Goal: Task Accomplishment & Management: Manage account settings

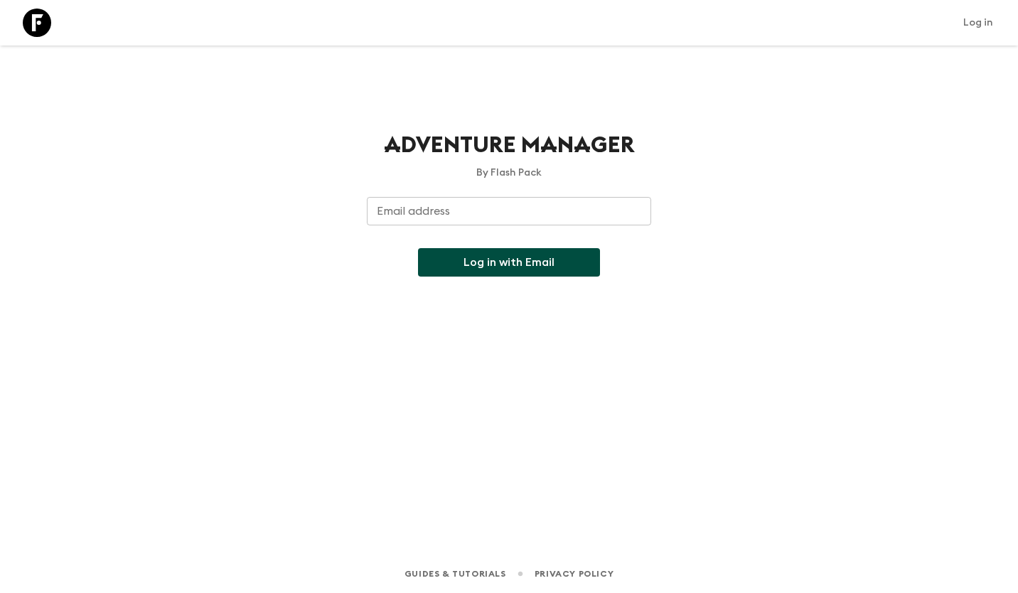
click at [427, 212] on input "Email address" at bounding box center [509, 211] width 284 height 28
type input "[EMAIL_ADDRESS][DOMAIN_NAME]"
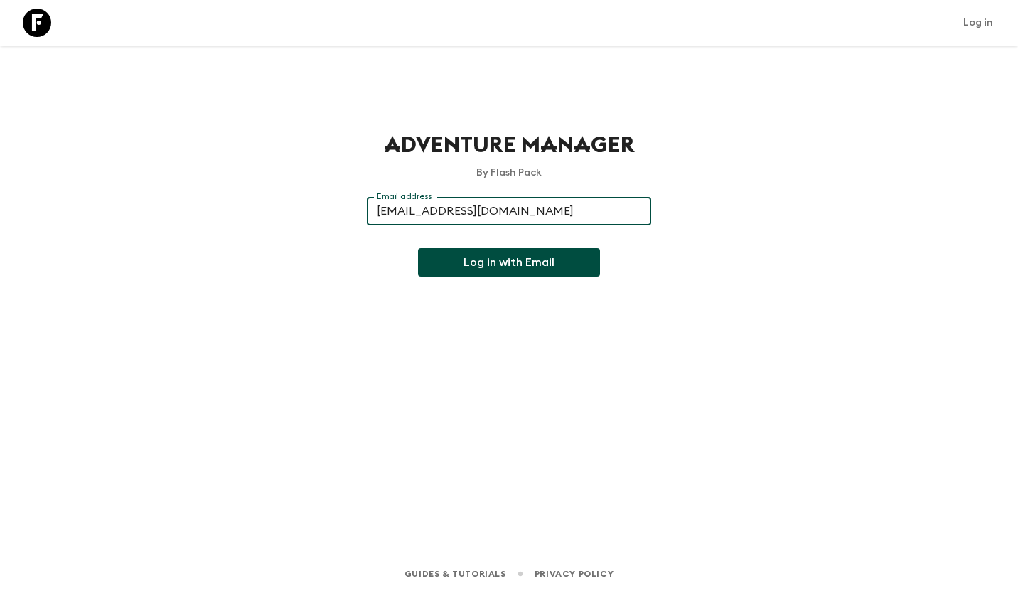
click at [494, 272] on button "Log in with Email" at bounding box center [509, 262] width 182 height 28
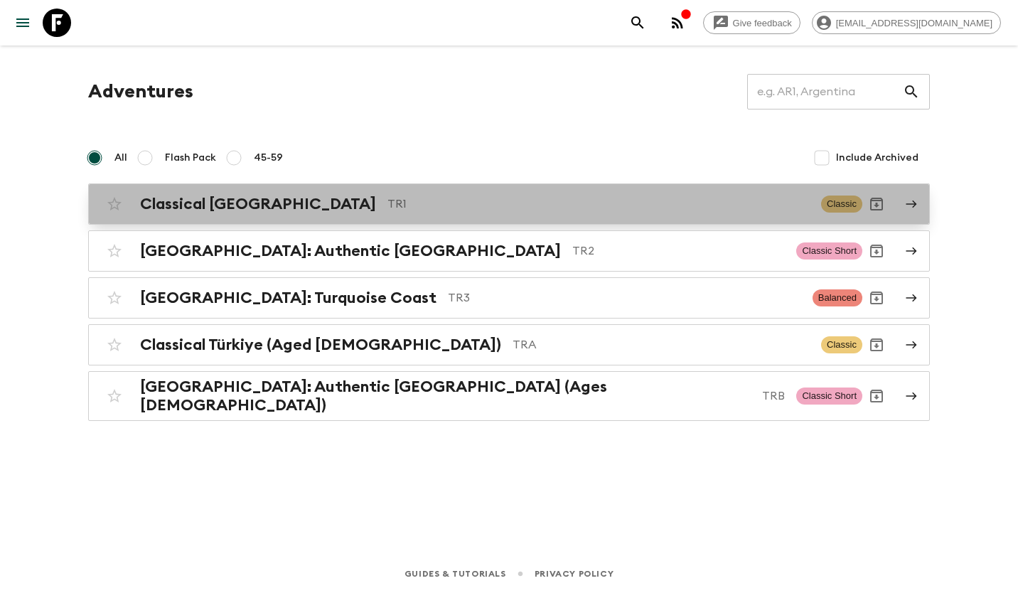
click at [277, 213] on div "Classical Türkiye TR1 Classic" at bounding box center [481, 204] width 762 height 28
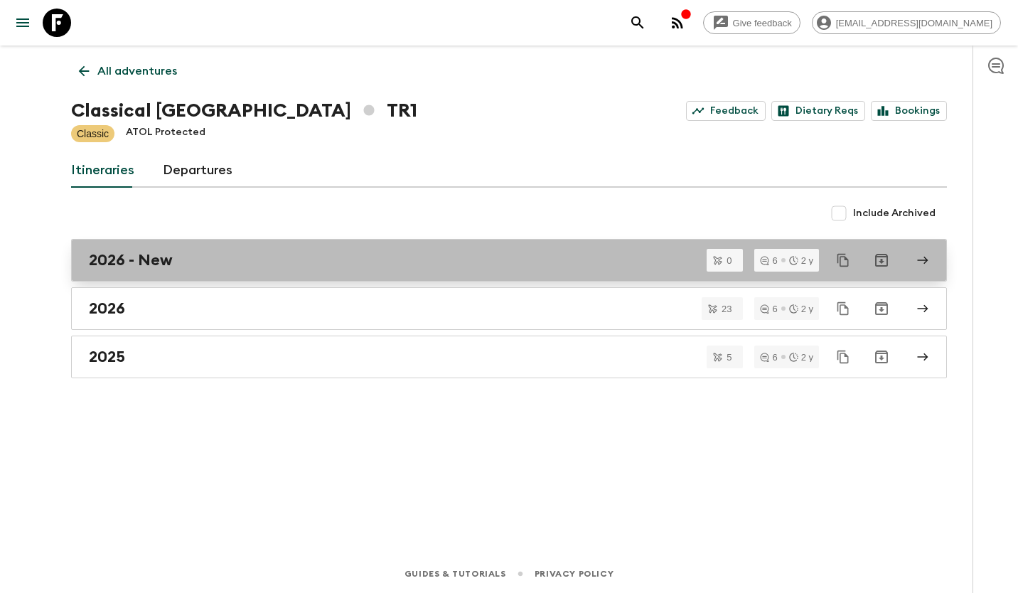
click at [182, 254] on div "2026 - New" at bounding box center [495, 260] width 813 height 18
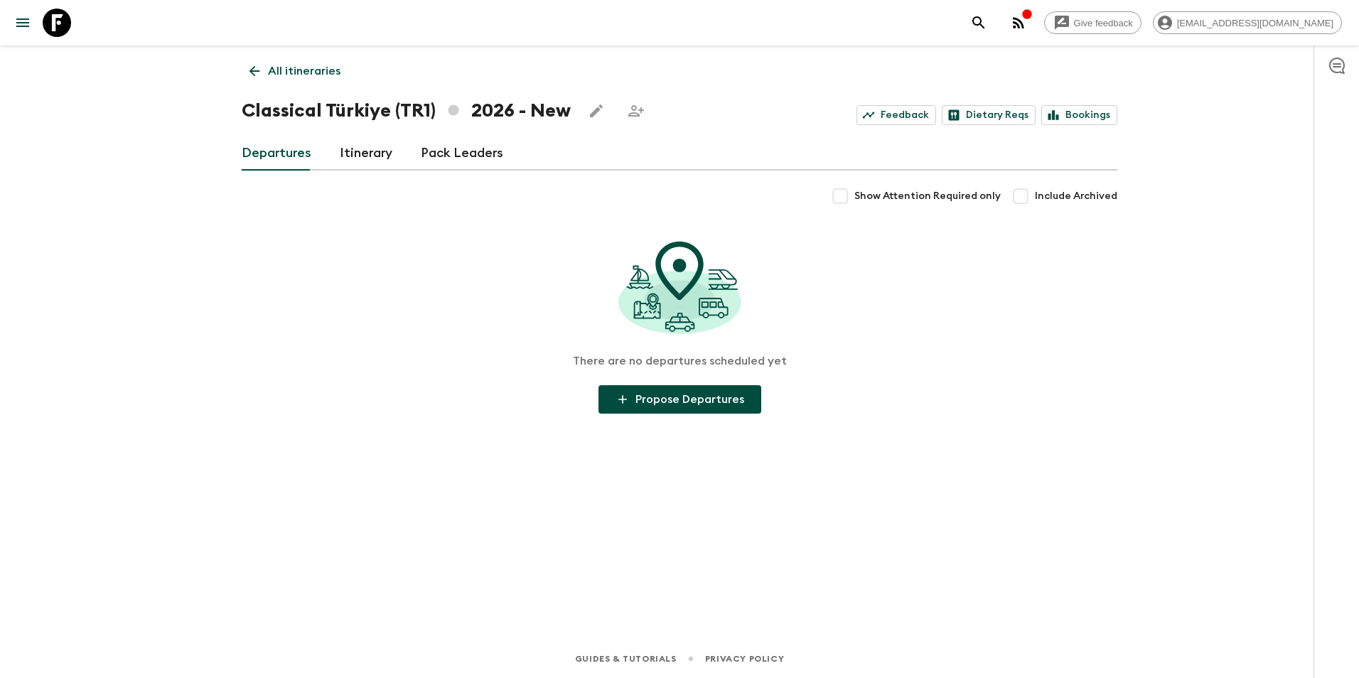
click at [367, 156] on link "Itinerary" at bounding box center [366, 153] width 53 height 34
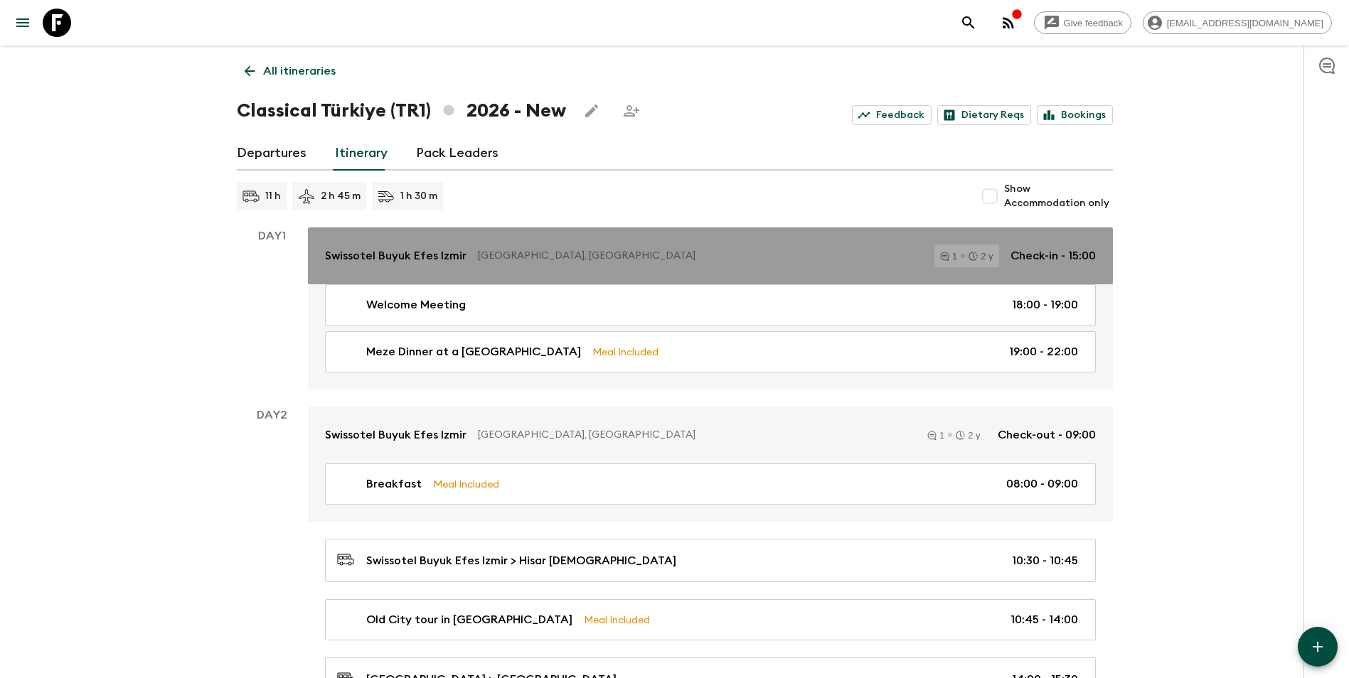
click at [412, 250] on p "Swissotel Buyuk Efes Izmir" at bounding box center [395, 255] width 141 height 17
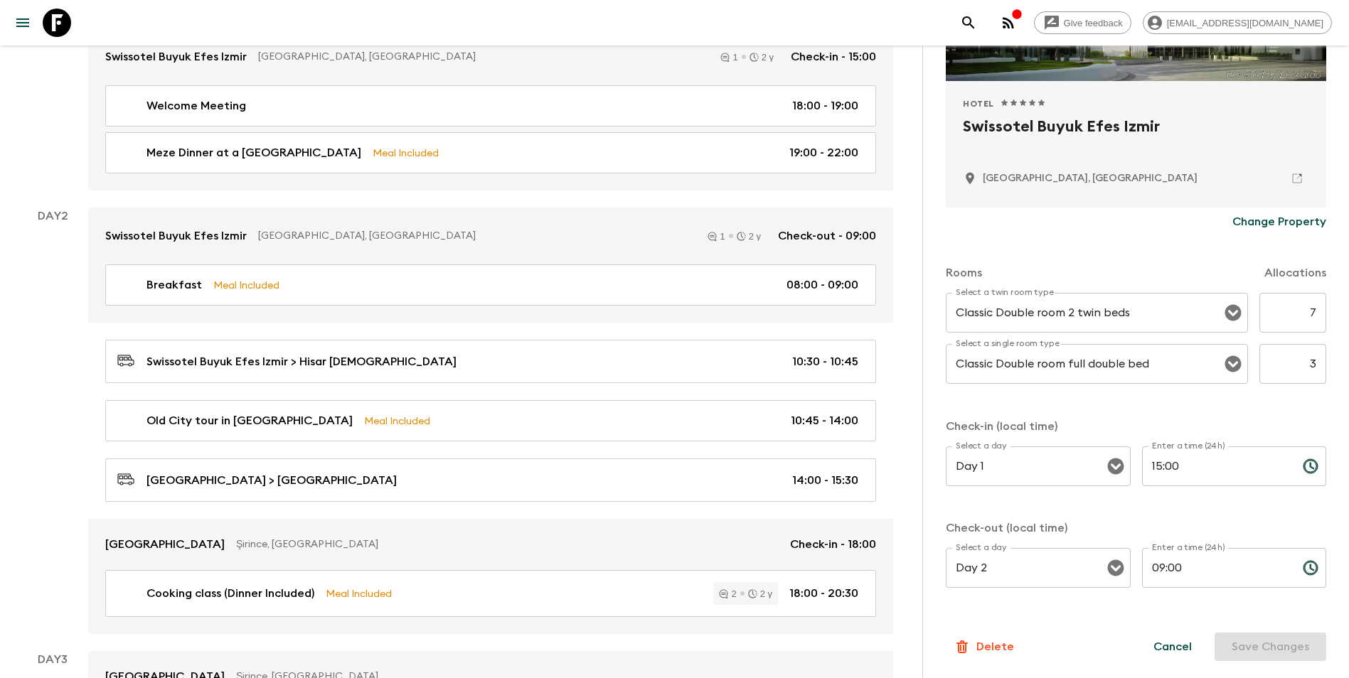
scroll to position [355, 0]
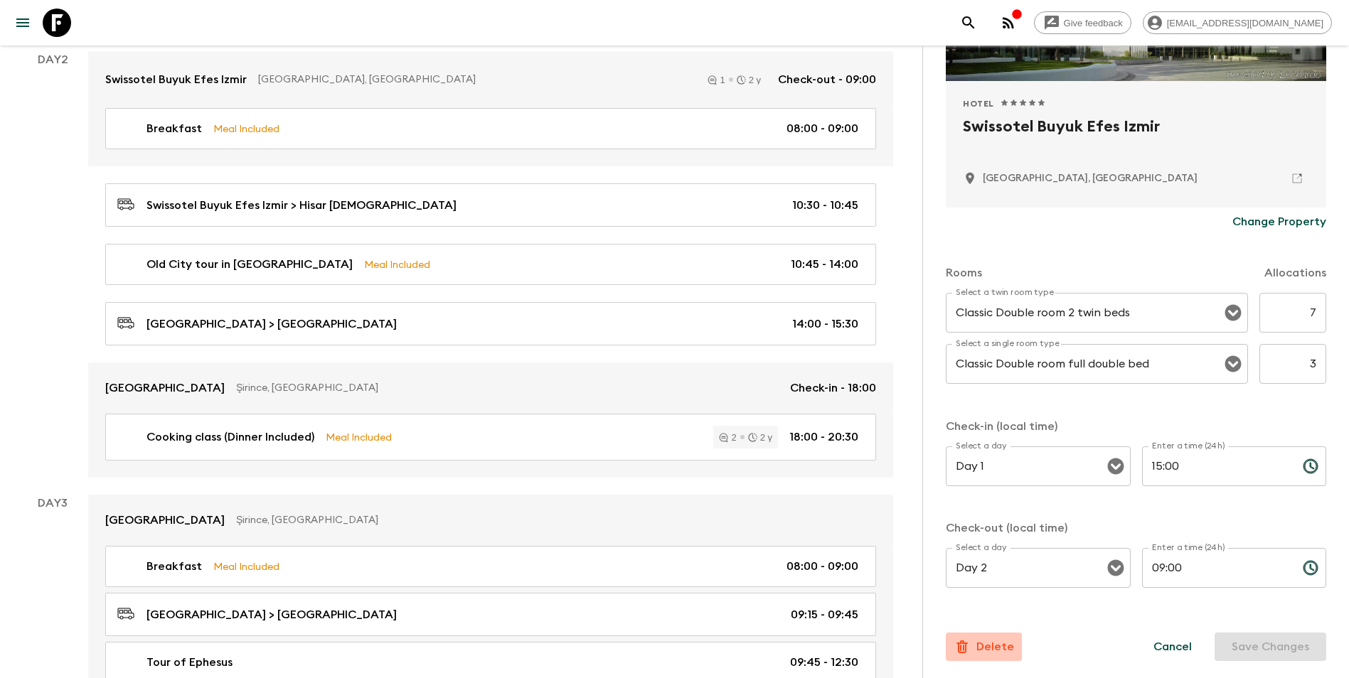
click at [985, 592] on p "Delete" at bounding box center [995, 646] width 38 height 17
click at [1017, 592] on button "Confirm" at bounding box center [1053, 662] width 72 height 25
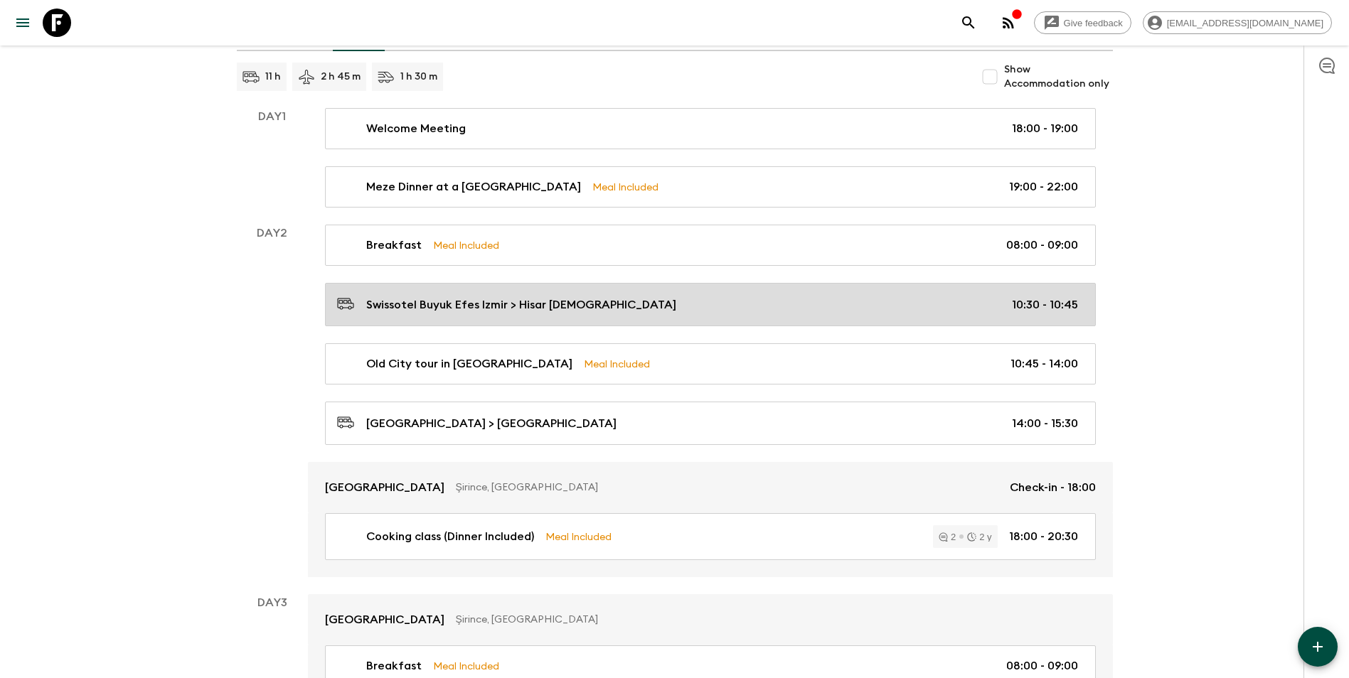
scroll to position [142, 0]
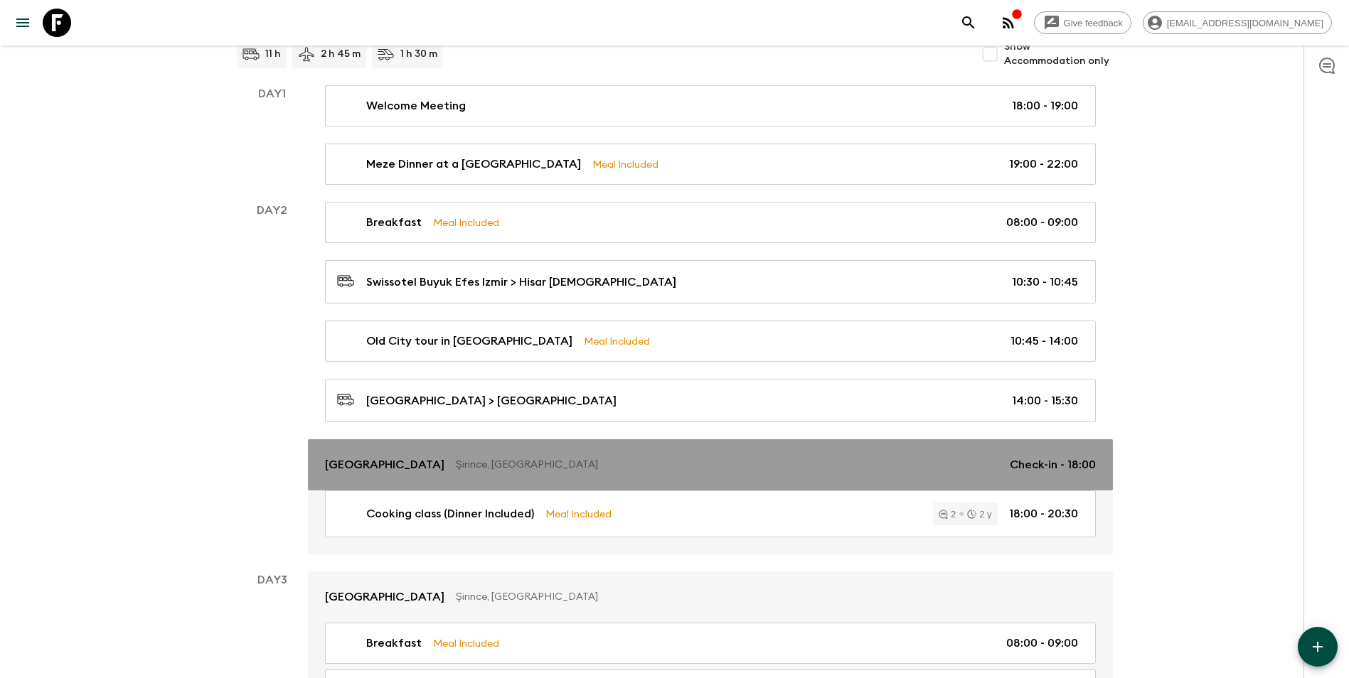
click at [485, 459] on p "Şirince, [GEOGRAPHIC_DATA]" at bounding box center [727, 465] width 542 height 14
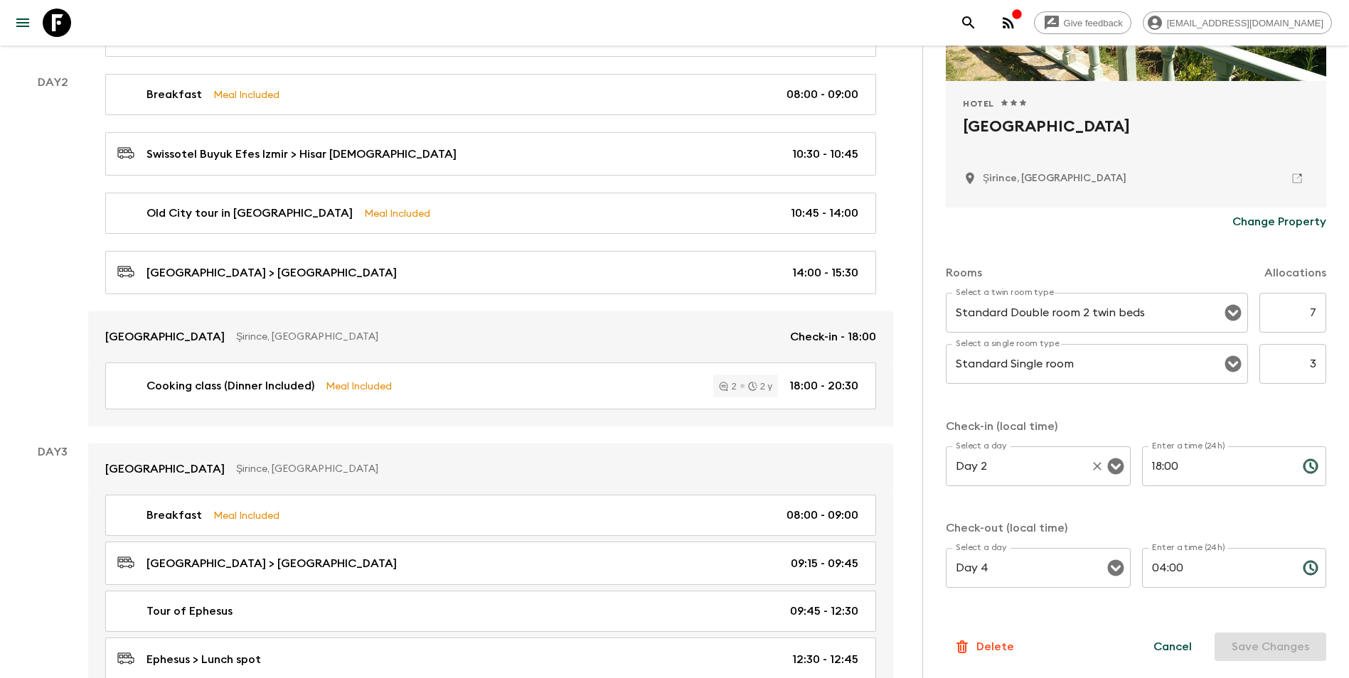
scroll to position [284, 0]
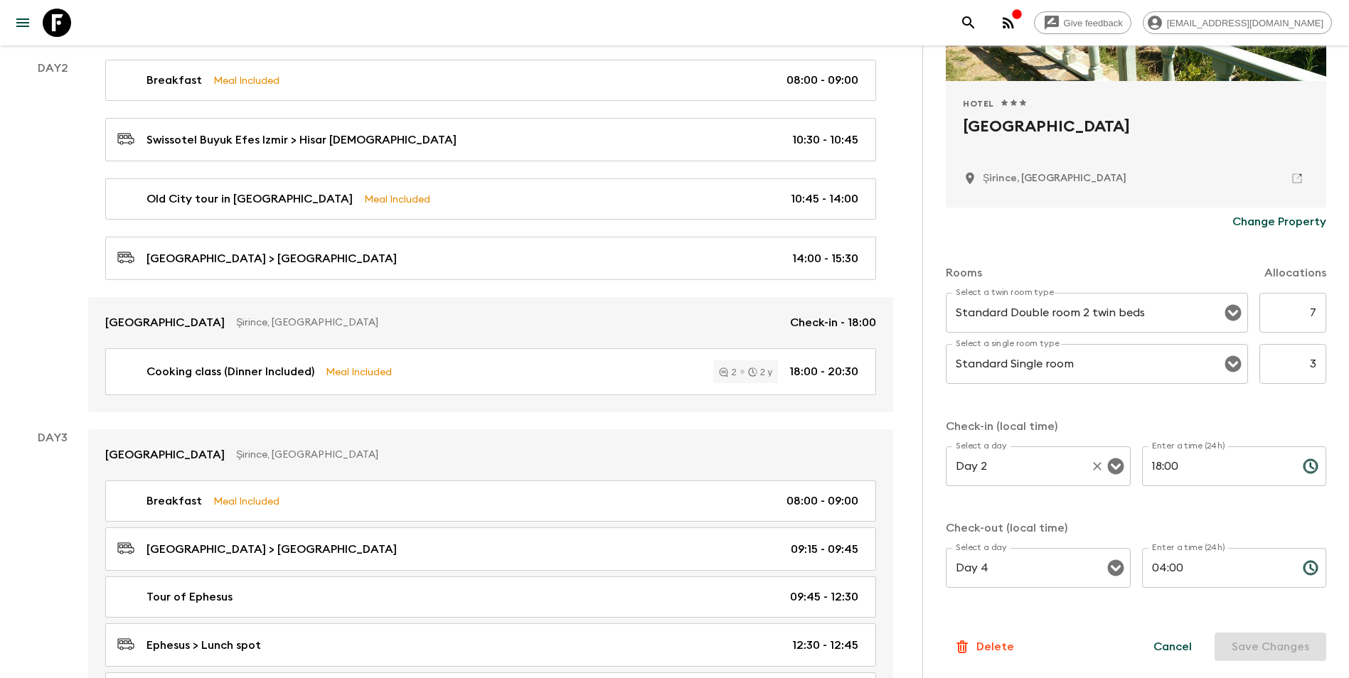
click at [1017, 467] on input "Day 2" at bounding box center [1018, 466] width 132 height 27
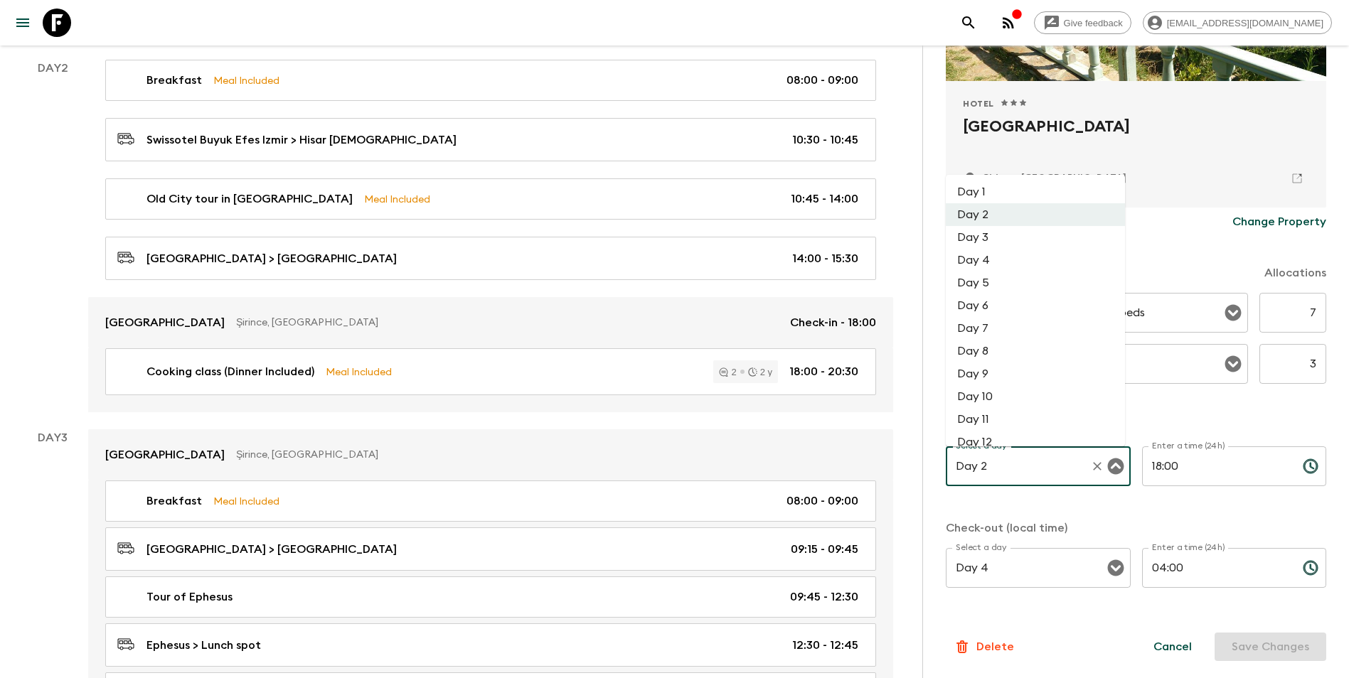
click at [1000, 191] on li "Day 1" at bounding box center [1034, 192] width 179 height 23
type input "Day 1"
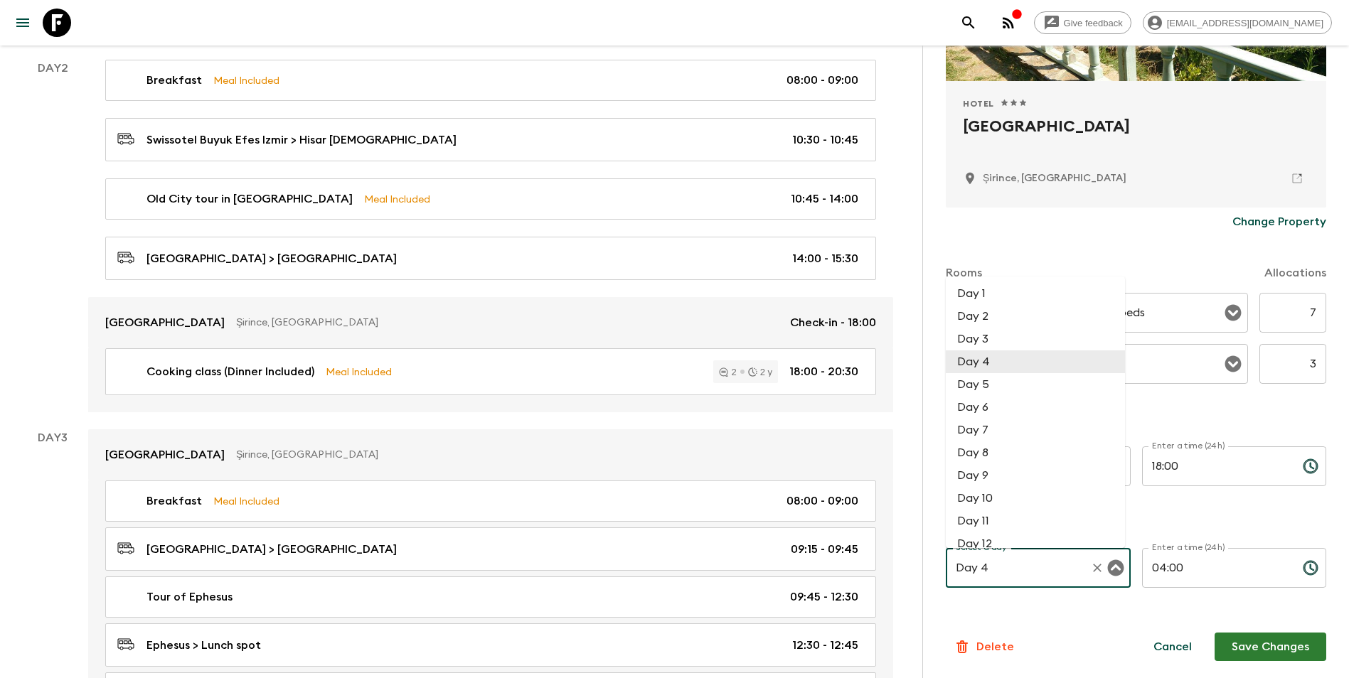
click at [1017, 567] on input "Day 4" at bounding box center [1018, 567] width 132 height 27
click at [1011, 337] on li "Day 3" at bounding box center [1034, 339] width 179 height 23
type input "Day 3"
click at [1017, 571] on input "04:00" at bounding box center [1216, 568] width 149 height 40
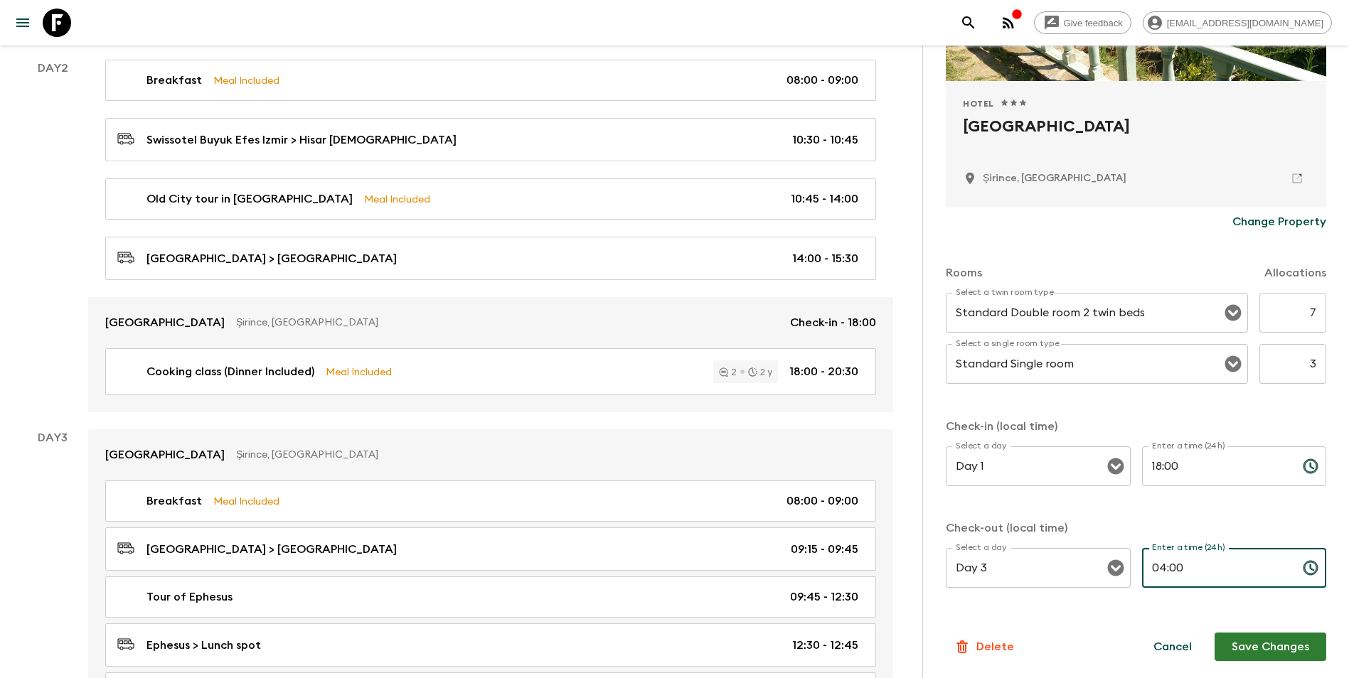
click at [1017, 592] on button "Save Changes" at bounding box center [1270, 647] width 112 height 28
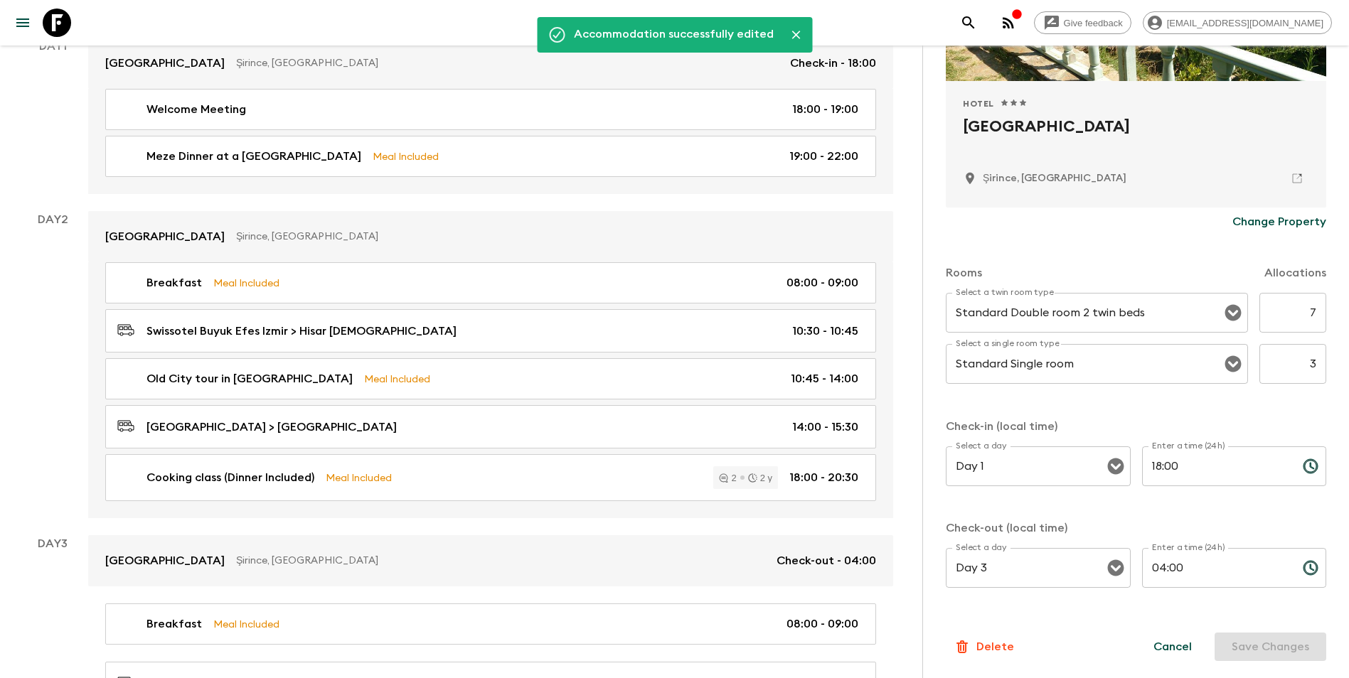
scroll to position [0, 0]
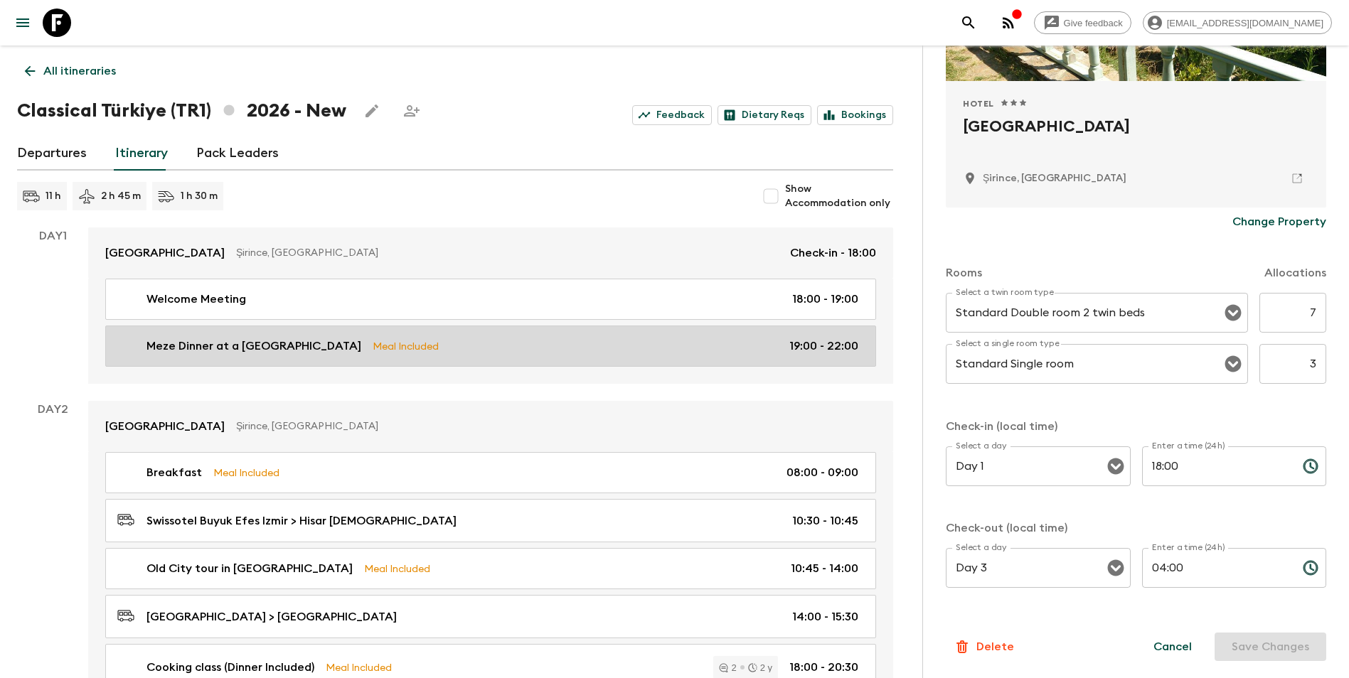
click at [305, 337] on link "Meze Dinner at a Local Tavern Meal Included 19:00 - 22:00" at bounding box center [490, 346] width 771 height 41
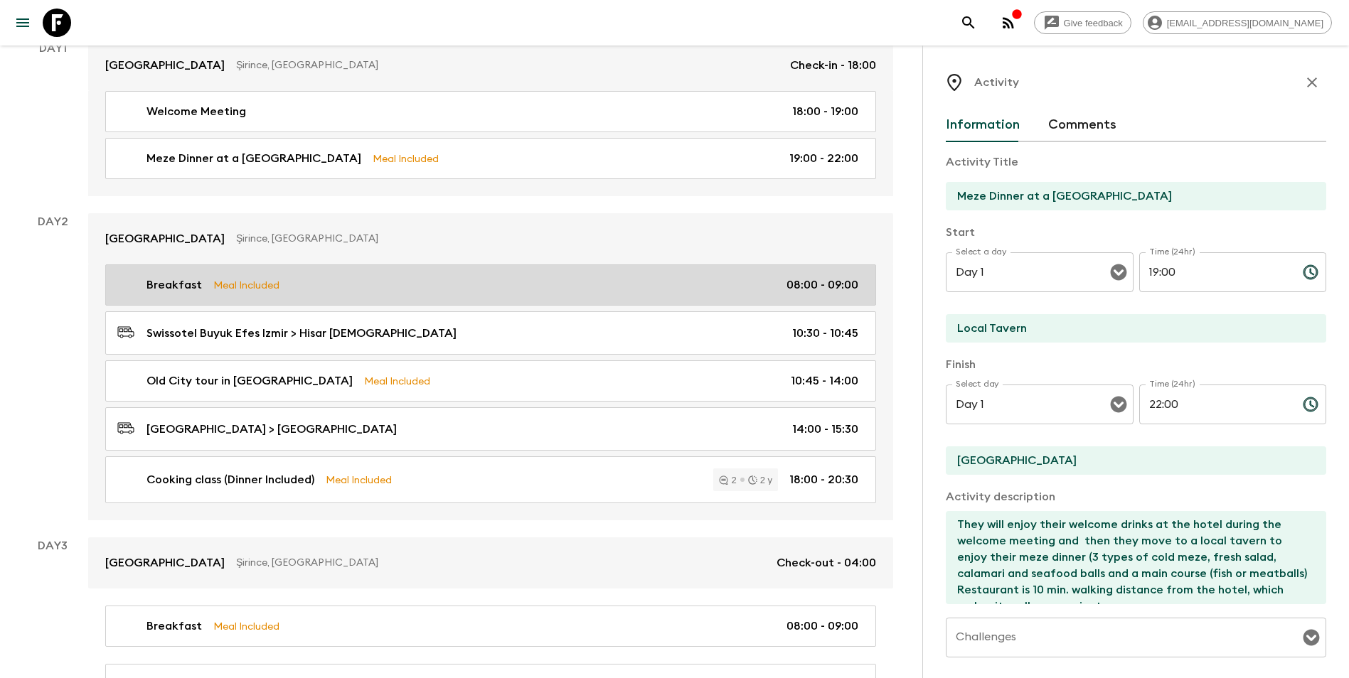
scroll to position [213, 0]
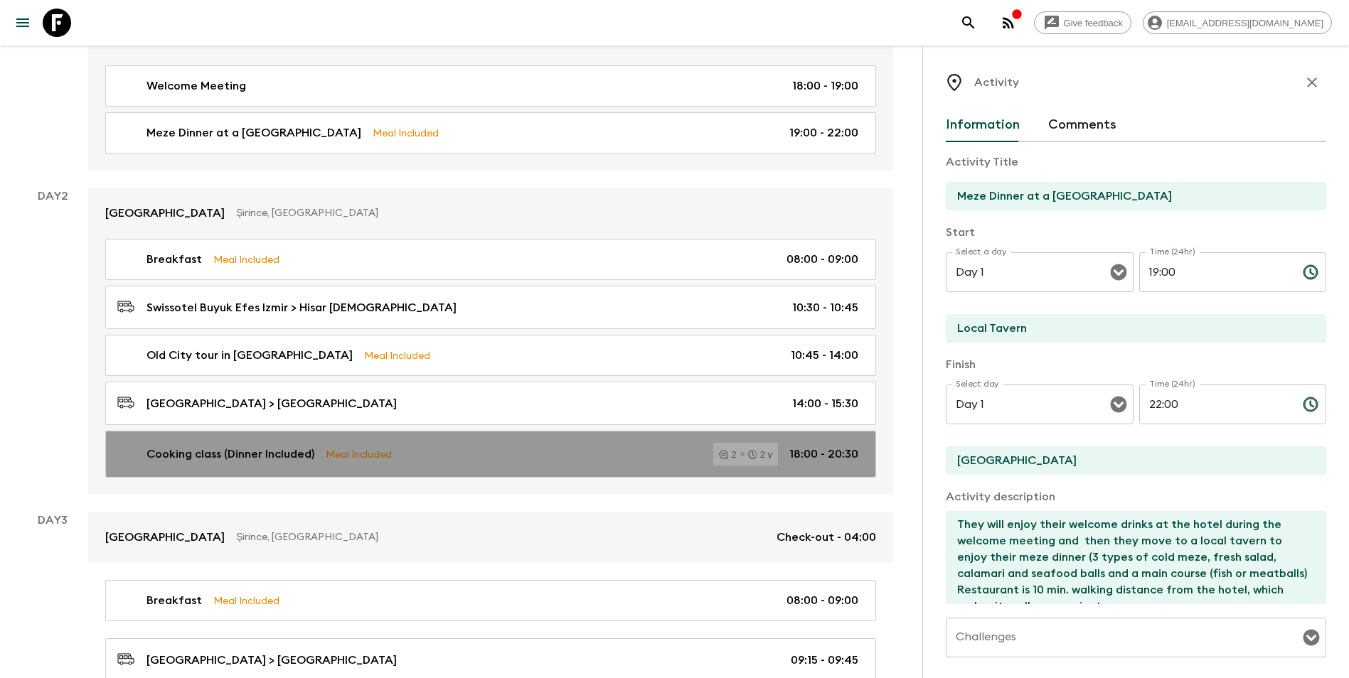
click at [344, 451] on p "Meal Included" at bounding box center [359, 454] width 66 height 16
type input "Cooking class (Dinner Included)"
type input "Selcuk"
type textarea "You will participate to the Aegean style cooking class this evening and enjoy t…"
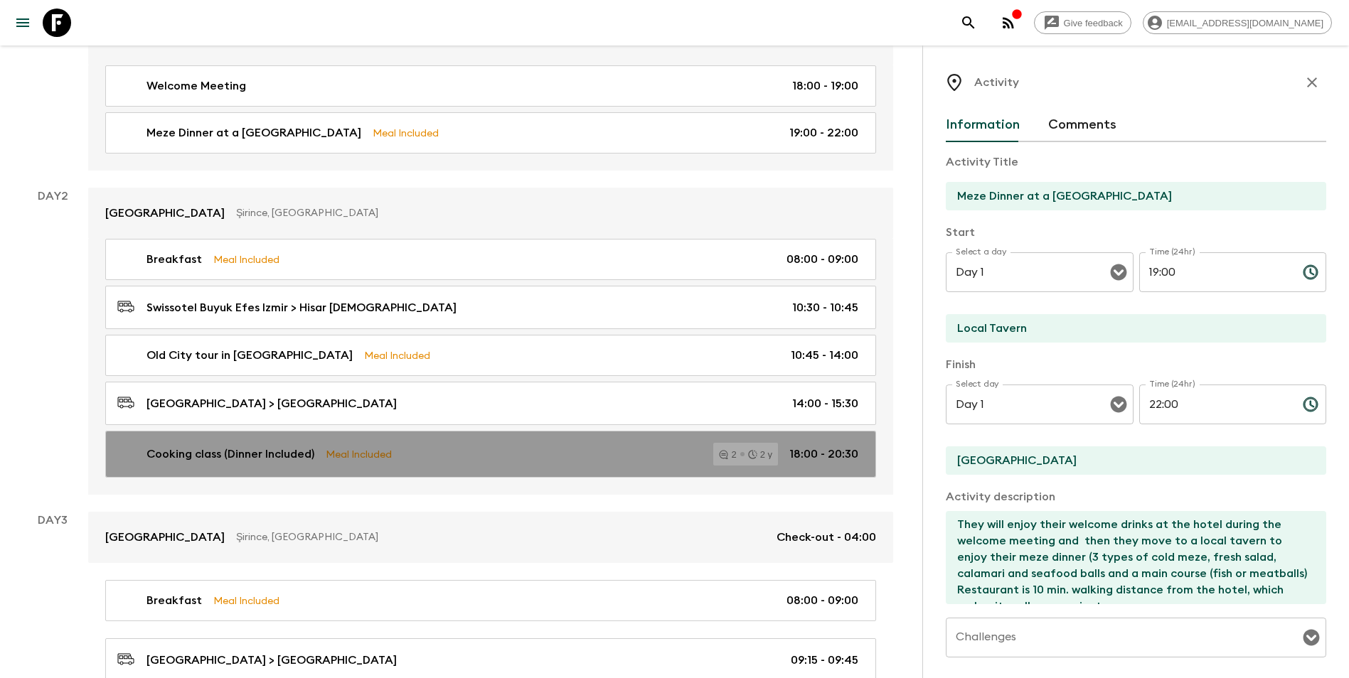
type textarea "Dinner - food cooked during the cooking class."
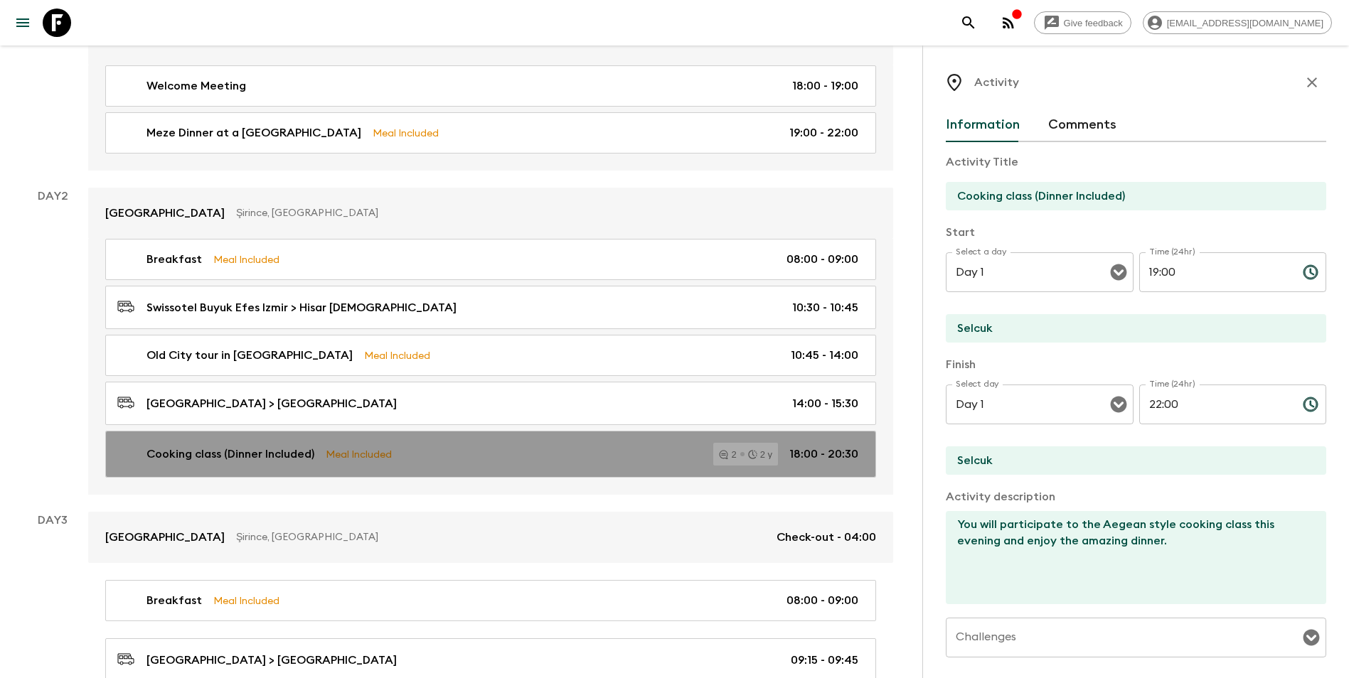
type input "Day 2"
type input "18:00"
type input "Day 2"
type input "20:30"
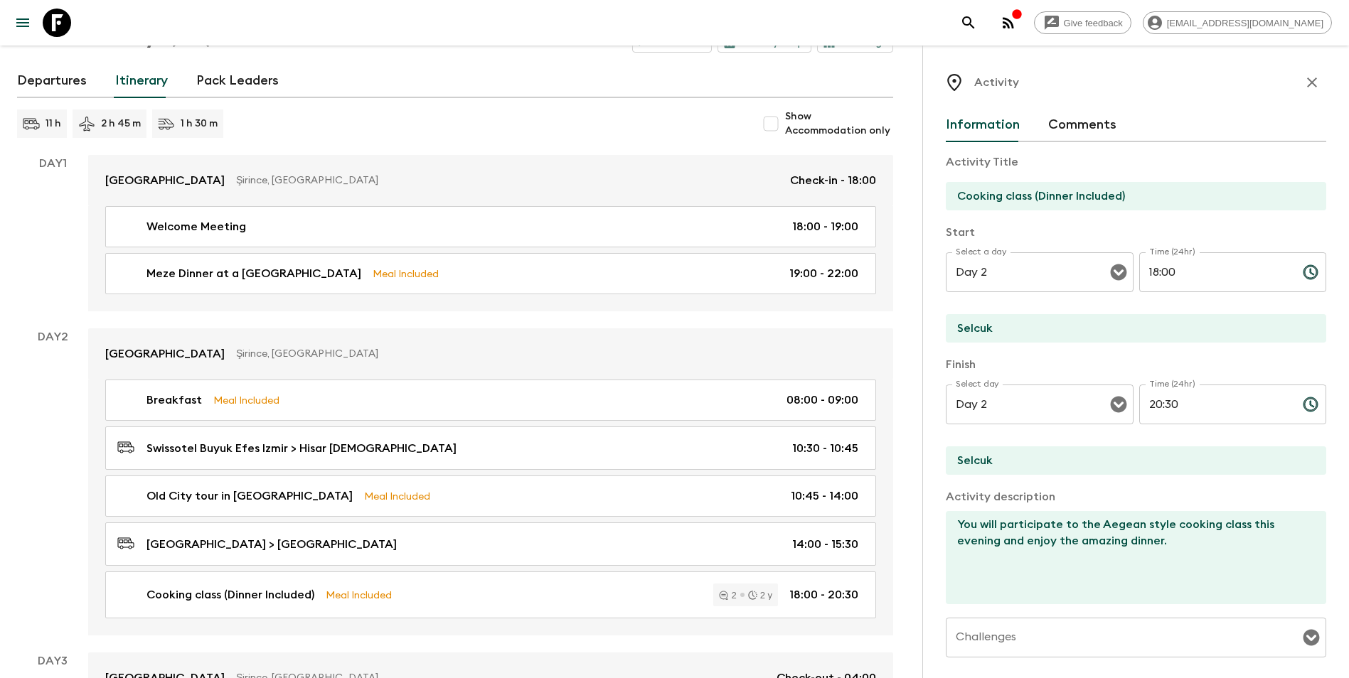
scroll to position [71, 0]
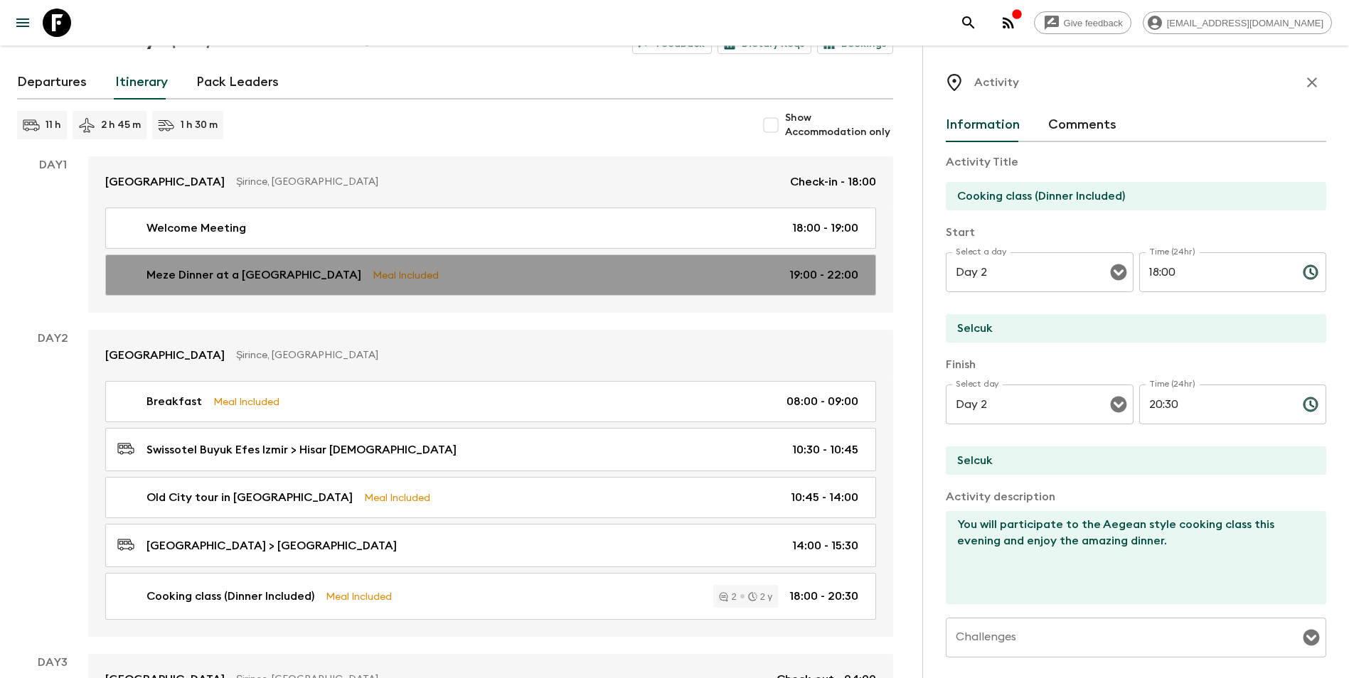
click at [233, 277] on p "Meze Dinner at a [GEOGRAPHIC_DATA]" at bounding box center [253, 275] width 215 height 17
type input "Meze Dinner at a [GEOGRAPHIC_DATA]"
type input "Local Tavern"
type input "[GEOGRAPHIC_DATA]"
type textarea "They will enjoy their welcome drinks at the hotel during the welcome meeting an…"
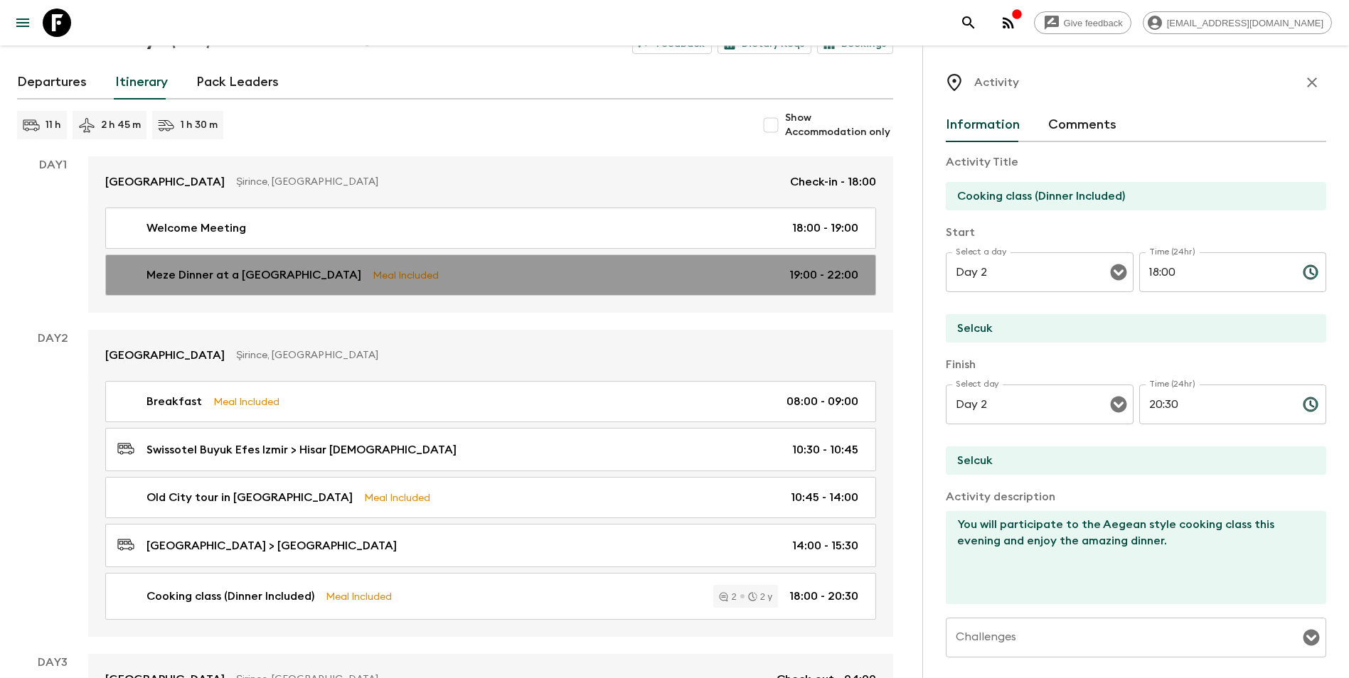
type textarea "Meze set menu to share is included with a main course per person with fish, mea…"
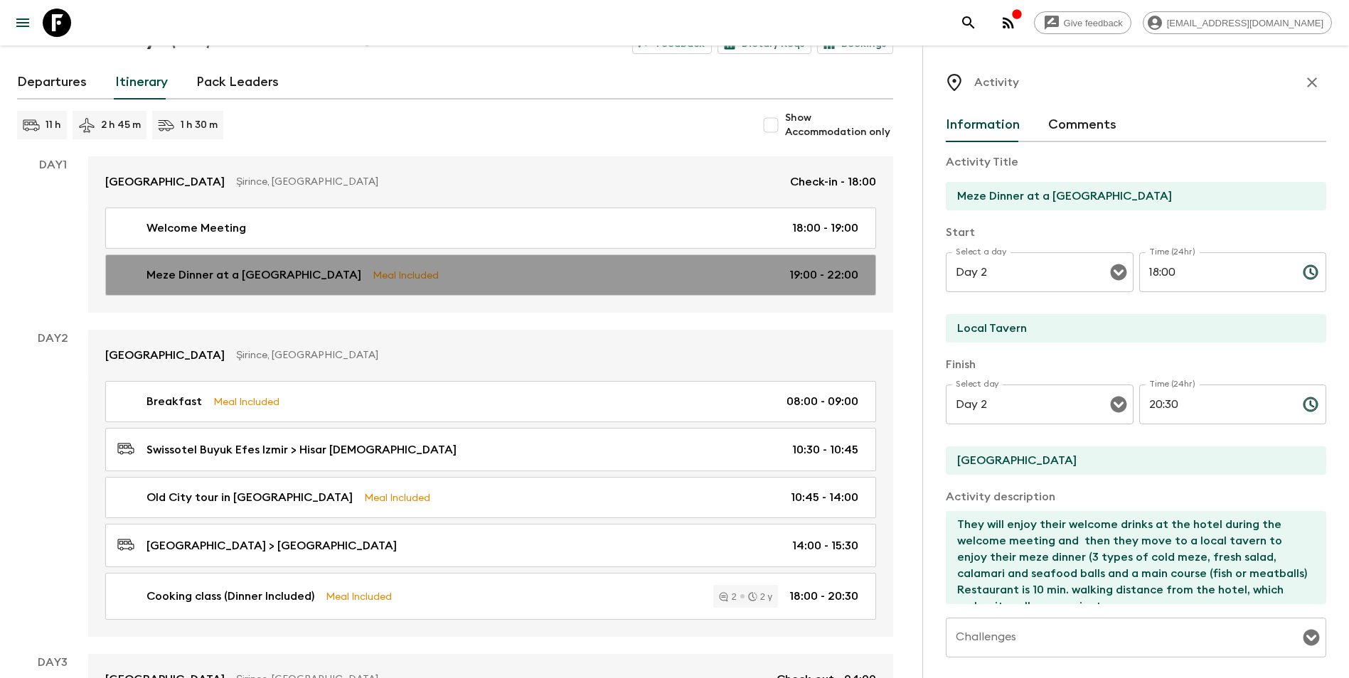
type input "Day 1"
type input "19:00"
type input "Day 1"
type input "22:00"
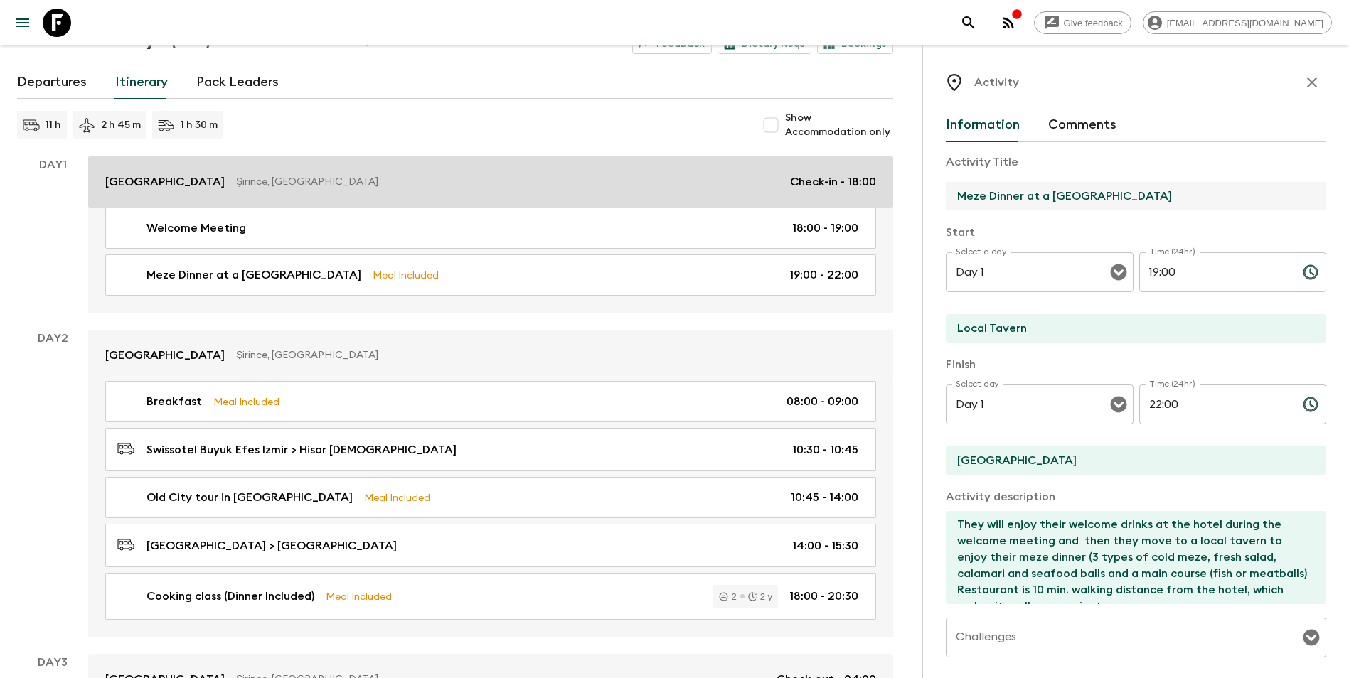
drag, startPoint x: 1130, startPoint y: 191, endPoint x: 794, endPoint y: 200, distance: 336.4
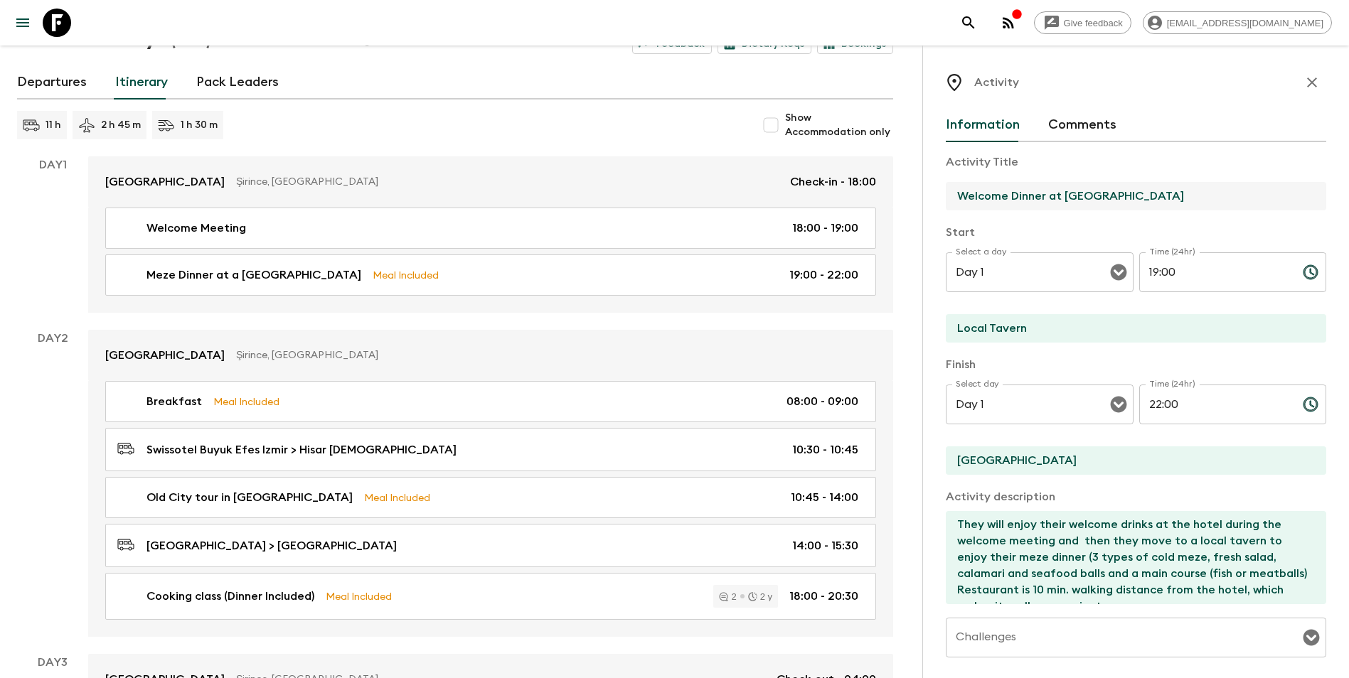
type input "Welcome Dinner at [GEOGRAPHIC_DATA]"
click at [1017, 544] on textarea "They will enjoy their welcome drinks at the hotel during the welcome meeting an…" at bounding box center [1129, 557] width 369 height 93
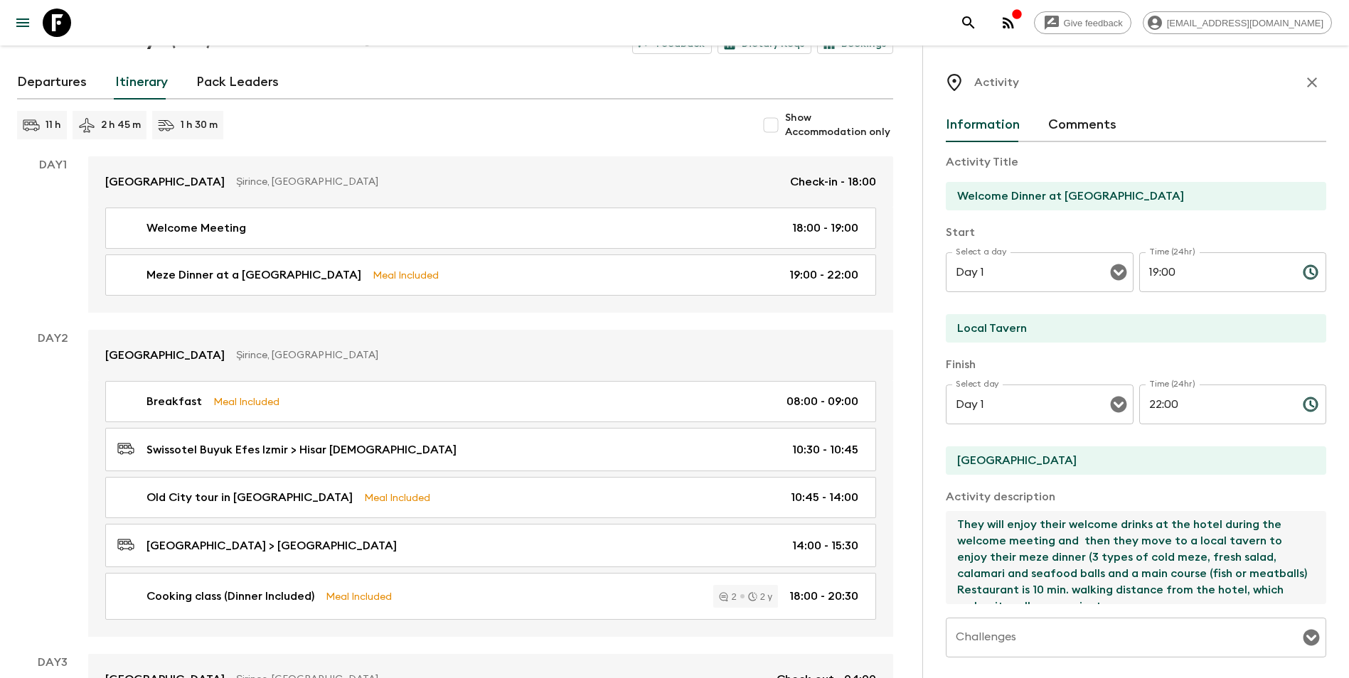
click at [1017, 459] on input "[GEOGRAPHIC_DATA]" at bounding box center [1129, 460] width 369 height 28
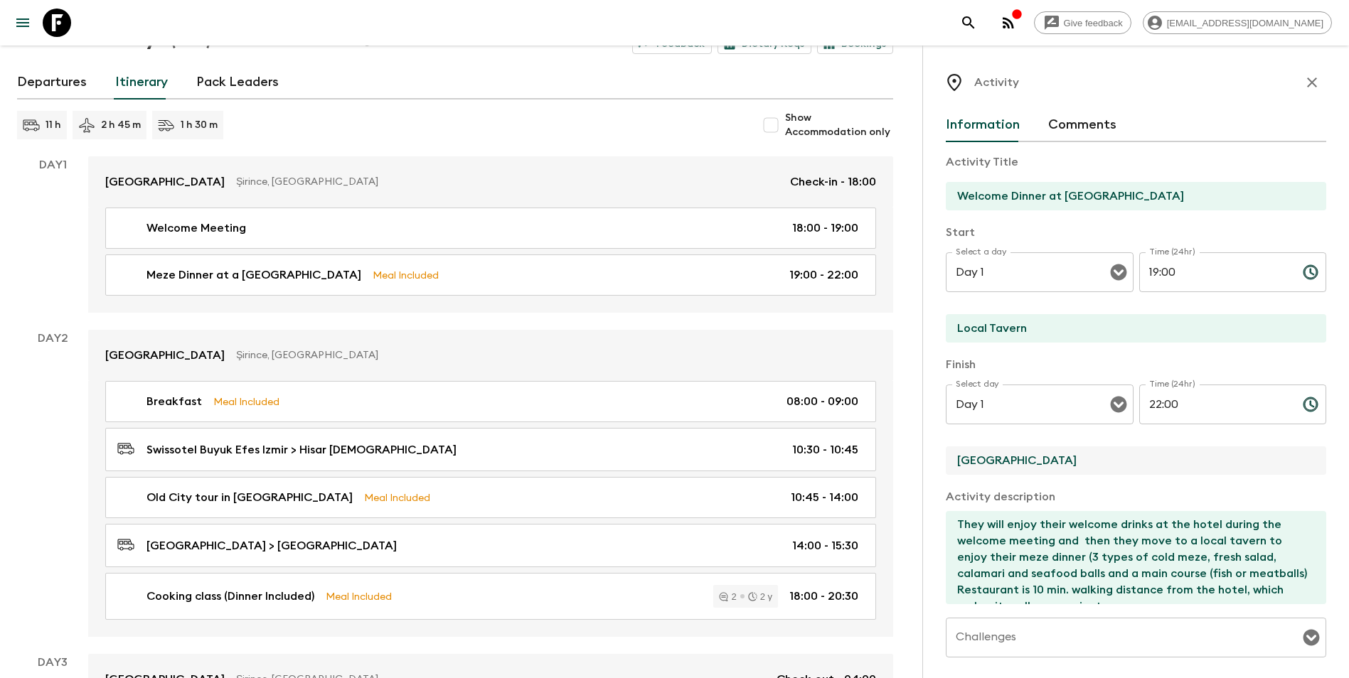
click at [1017, 459] on input "[GEOGRAPHIC_DATA]" at bounding box center [1129, 460] width 369 height 28
click at [1017, 321] on input "Local Tavern" at bounding box center [1129, 328] width 369 height 28
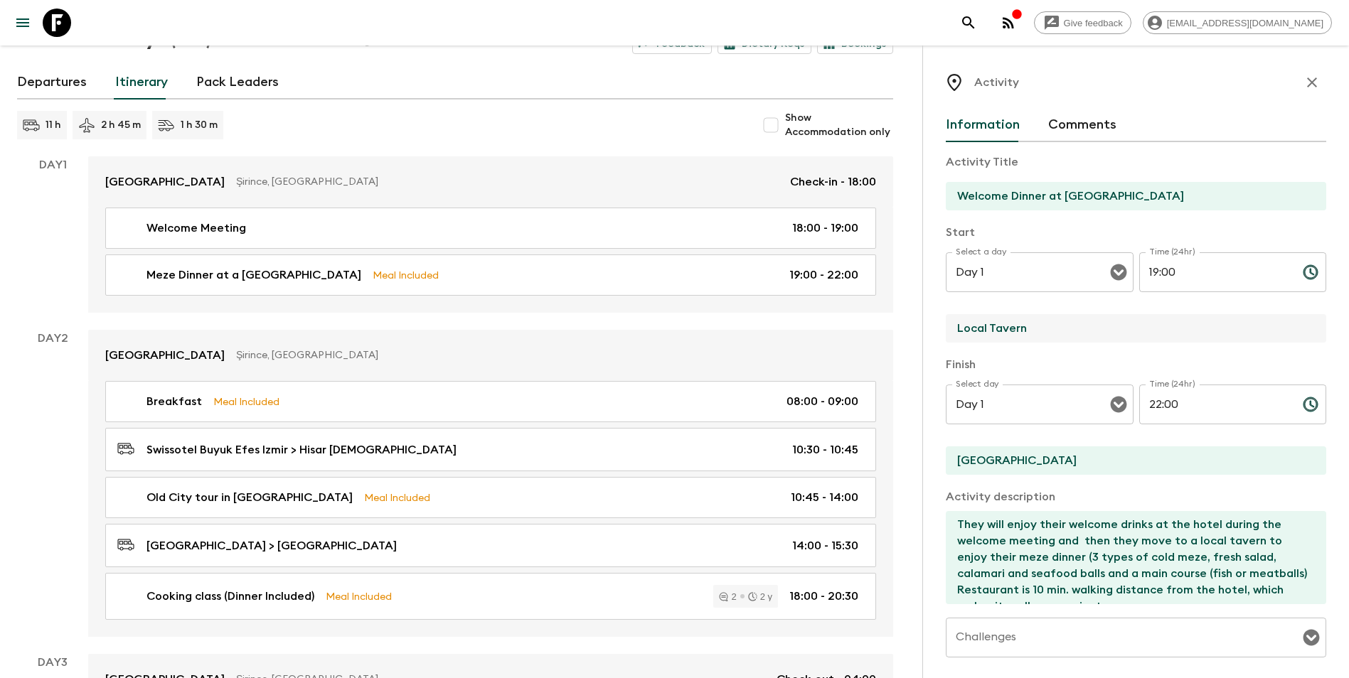
click at [1017, 321] on input "Local Tavern" at bounding box center [1129, 328] width 369 height 28
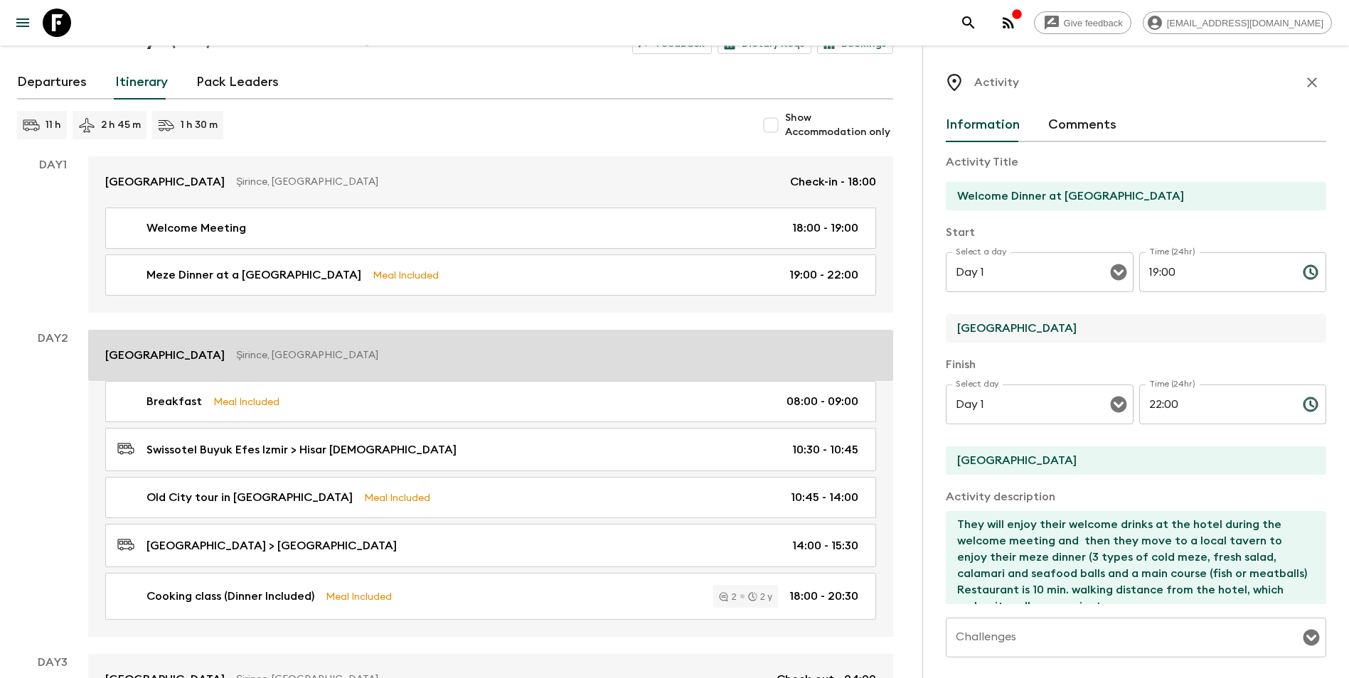
drag, startPoint x: 1071, startPoint y: 323, endPoint x: 828, endPoint y: 336, distance: 243.5
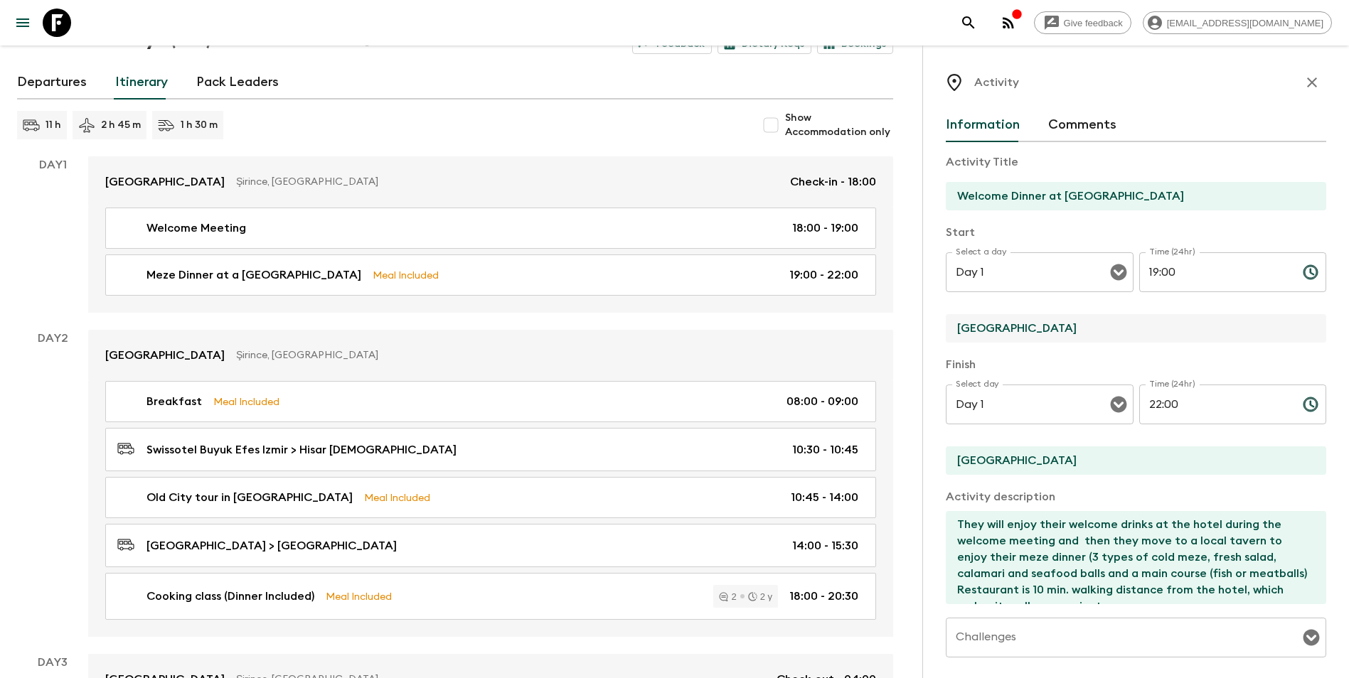
type input "[GEOGRAPHIC_DATA]"
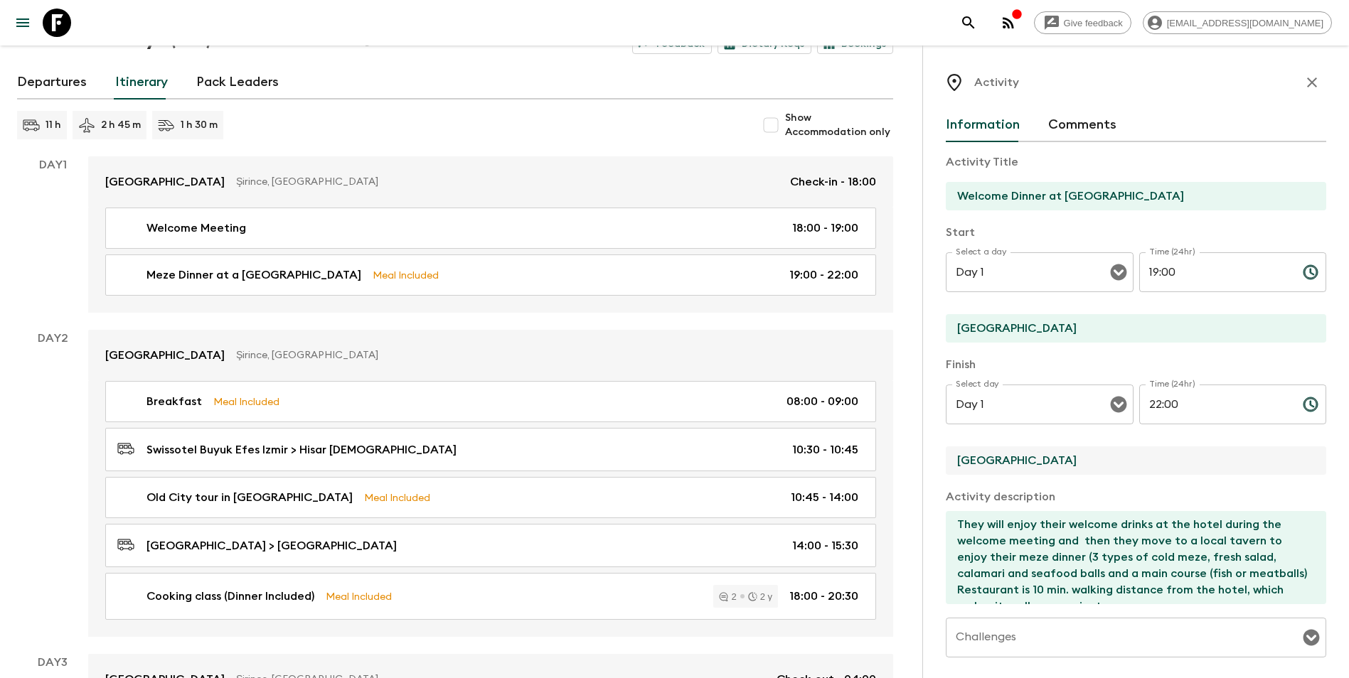
click at [1017, 468] on input "[GEOGRAPHIC_DATA]" at bounding box center [1129, 460] width 369 height 28
paste input "Nisanyan"
type input "[GEOGRAPHIC_DATA]"
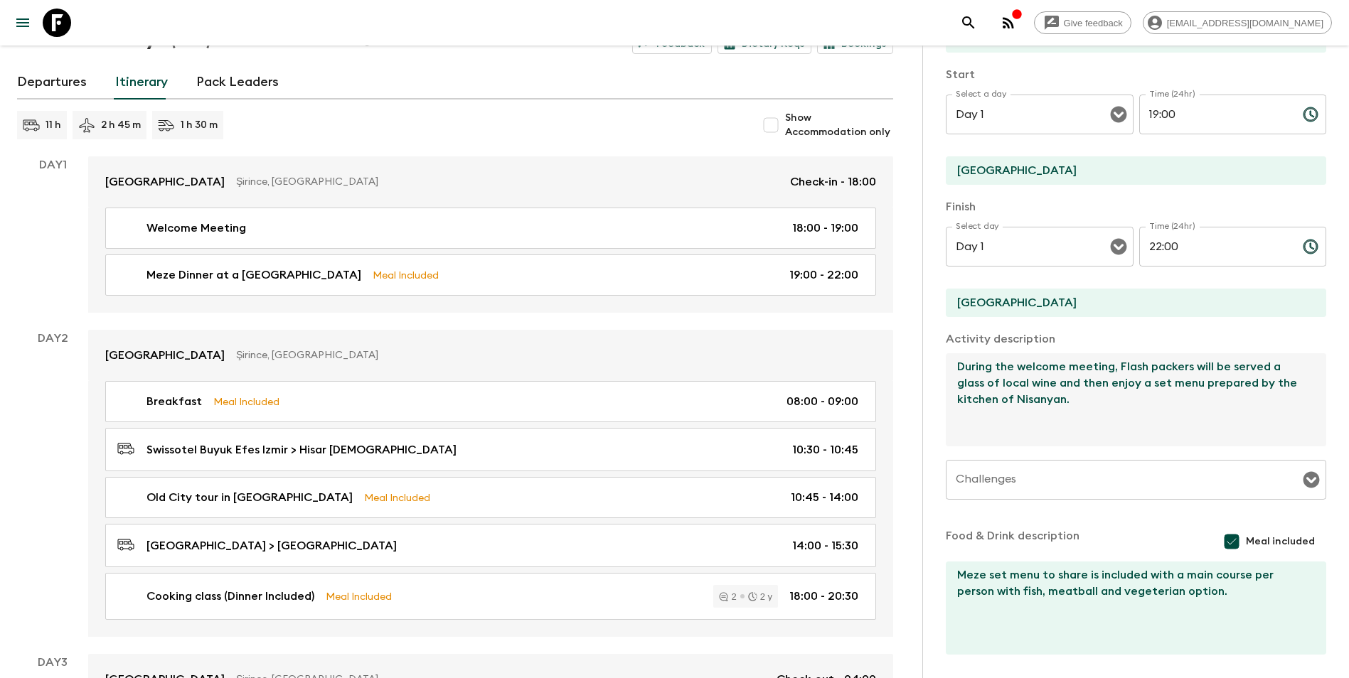
scroll to position [212, 0]
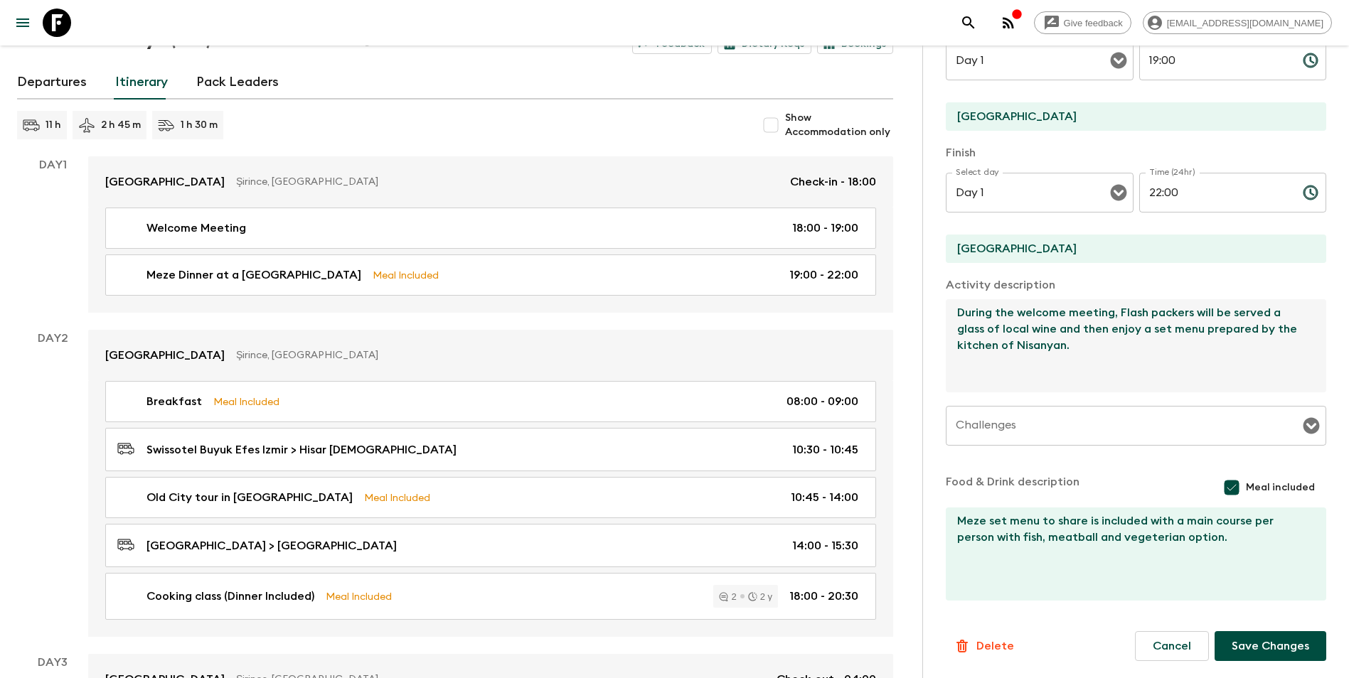
type textarea "During the welcome meeting, Flash packers will be served a glass of local wine …"
click at [1017, 579] on textarea "Meze set menu to share is included with a main course per person with fish, mea…" at bounding box center [1129, 554] width 369 height 93
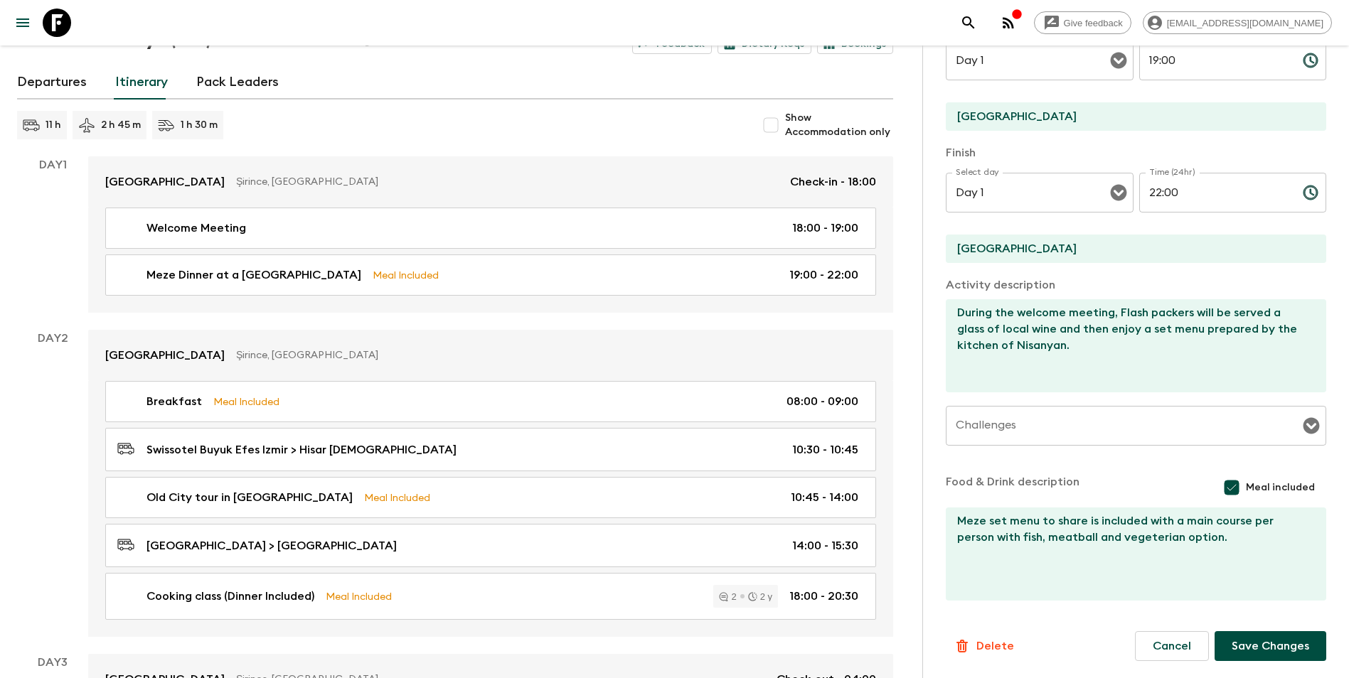
click at [1017, 592] on div "Meze set menu to share is included with a main course per person with fish, mea…" at bounding box center [1135, 555] width 380 height 95
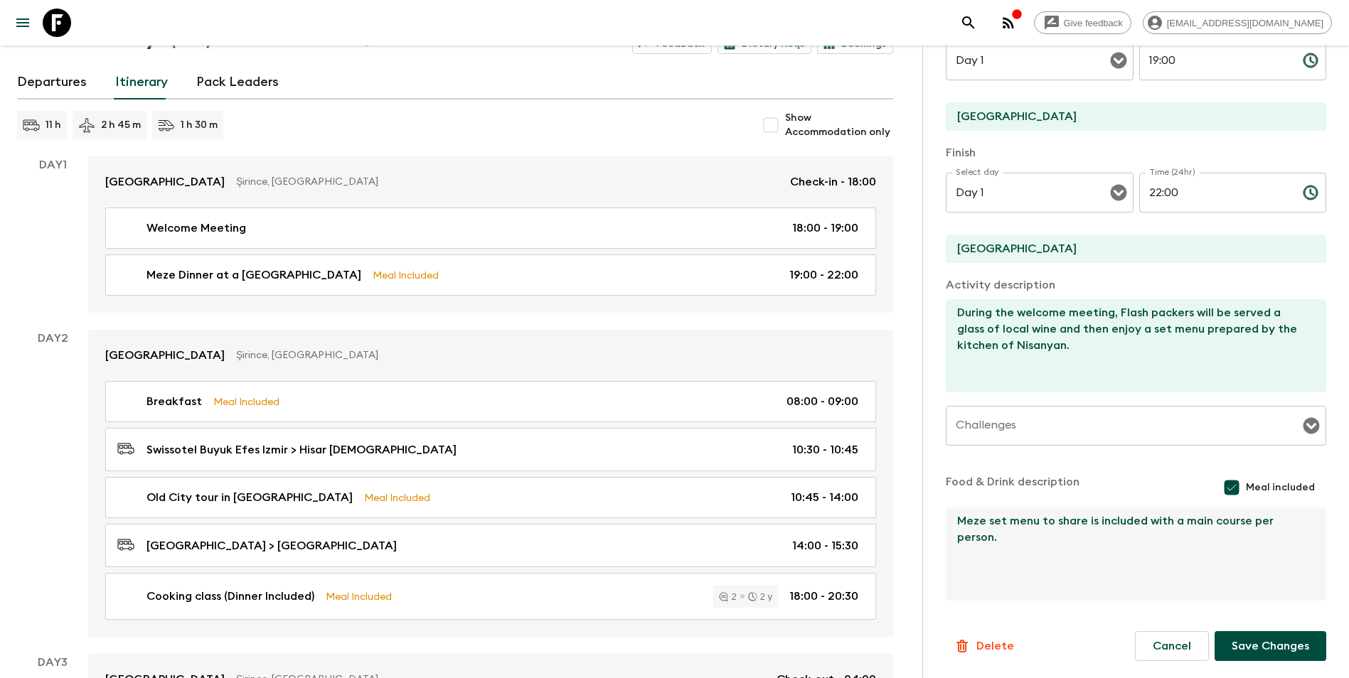
type textarea "Meze set menu to share is included with a main course per person."
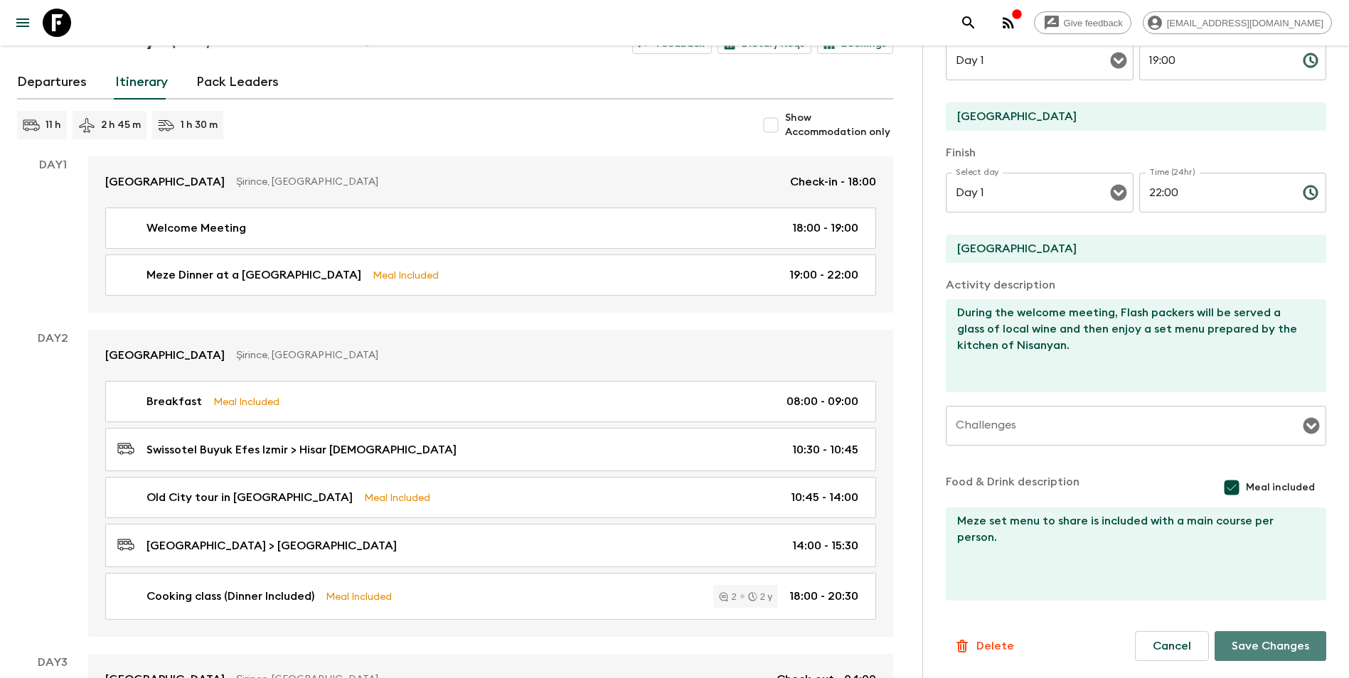
click at [1017, 592] on button "Save Changes" at bounding box center [1270, 646] width 112 height 30
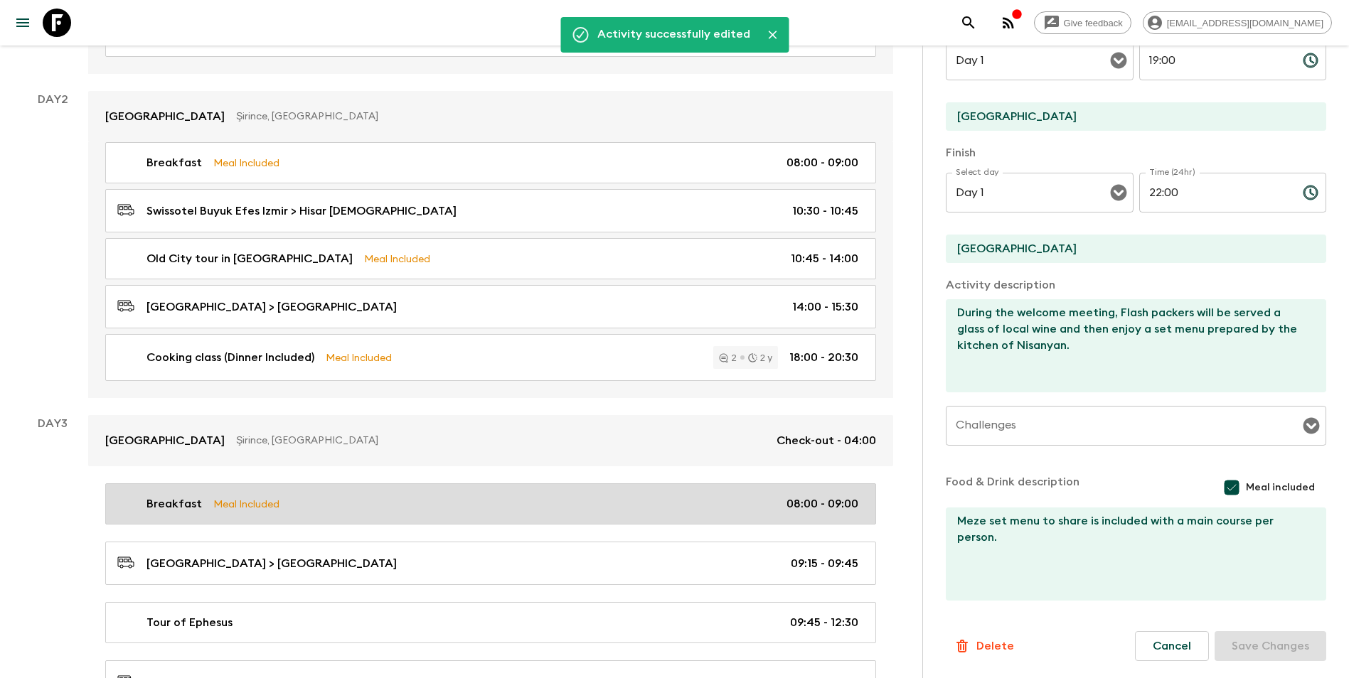
scroll to position [284, 0]
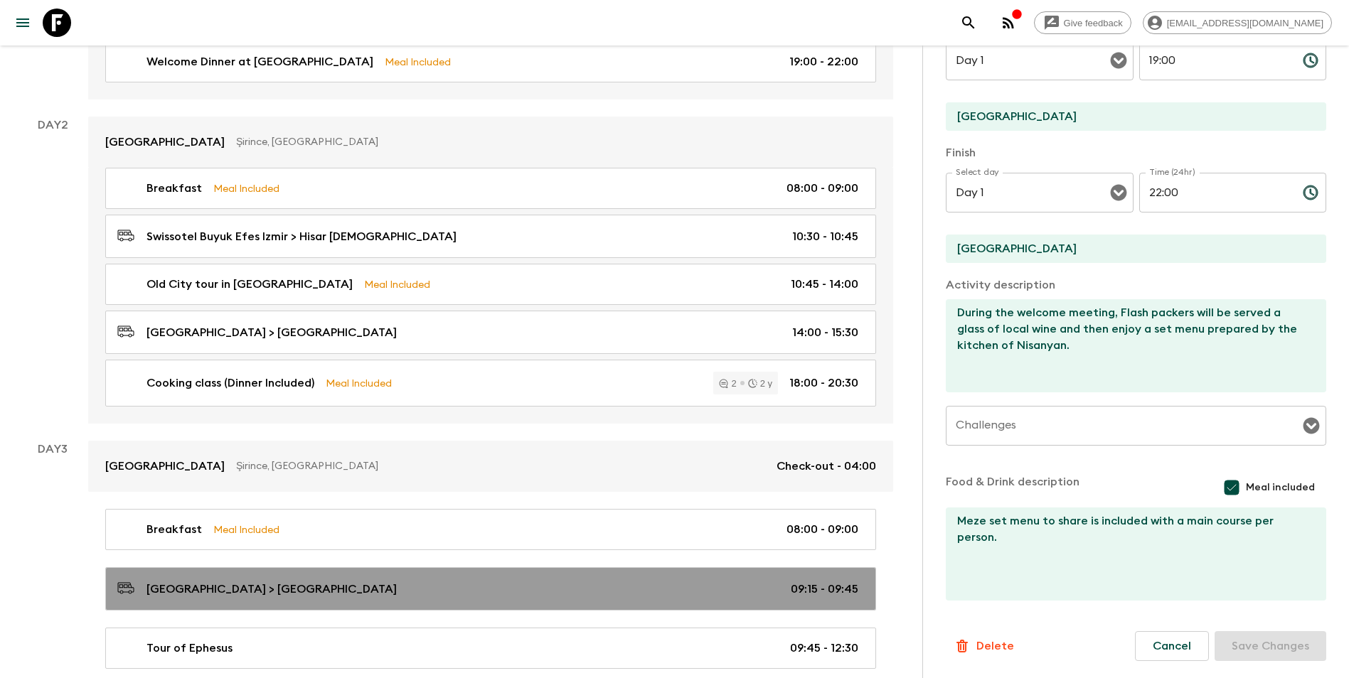
click at [340, 592] on link "[GEOGRAPHIC_DATA] > [GEOGRAPHIC_DATA] 09:15 - 09:45" at bounding box center [490, 588] width 771 height 43
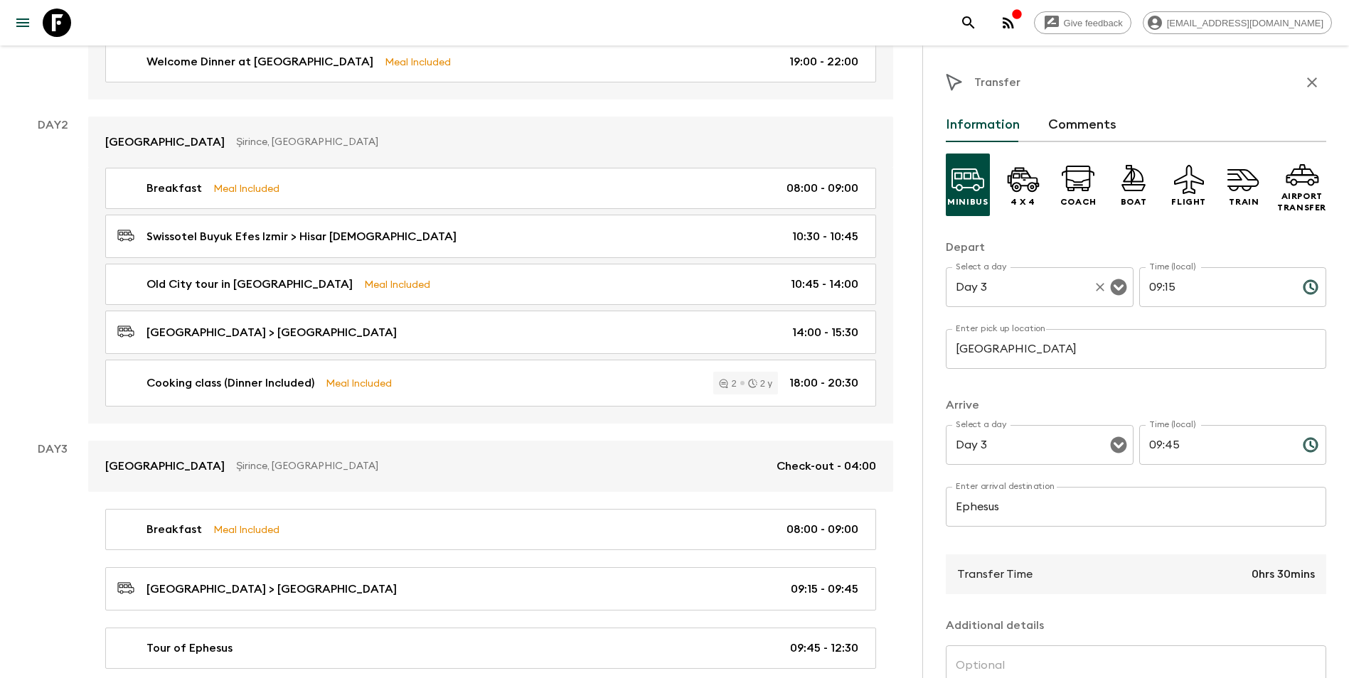
click at [1017, 286] on input "Day 3" at bounding box center [1019, 287] width 135 height 27
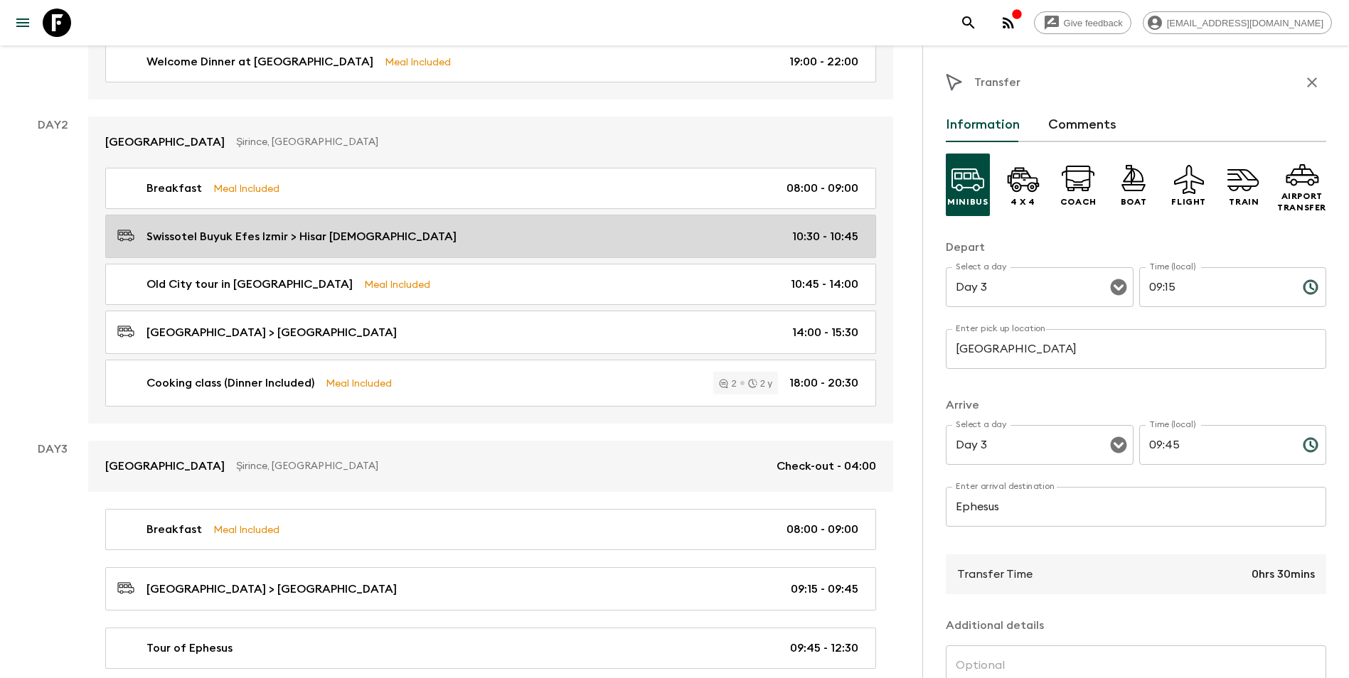
click at [707, 233] on div "Swissotel Buyuk Efes Izmir > [DEMOGRAPHIC_DATA]:30 - 10:45" at bounding box center [487, 236] width 741 height 19
type input "Swissotel Buyuk Efes Izmir"
type input "[DEMOGRAPHIC_DATA]"
type input "Day 2"
type input "10:30"
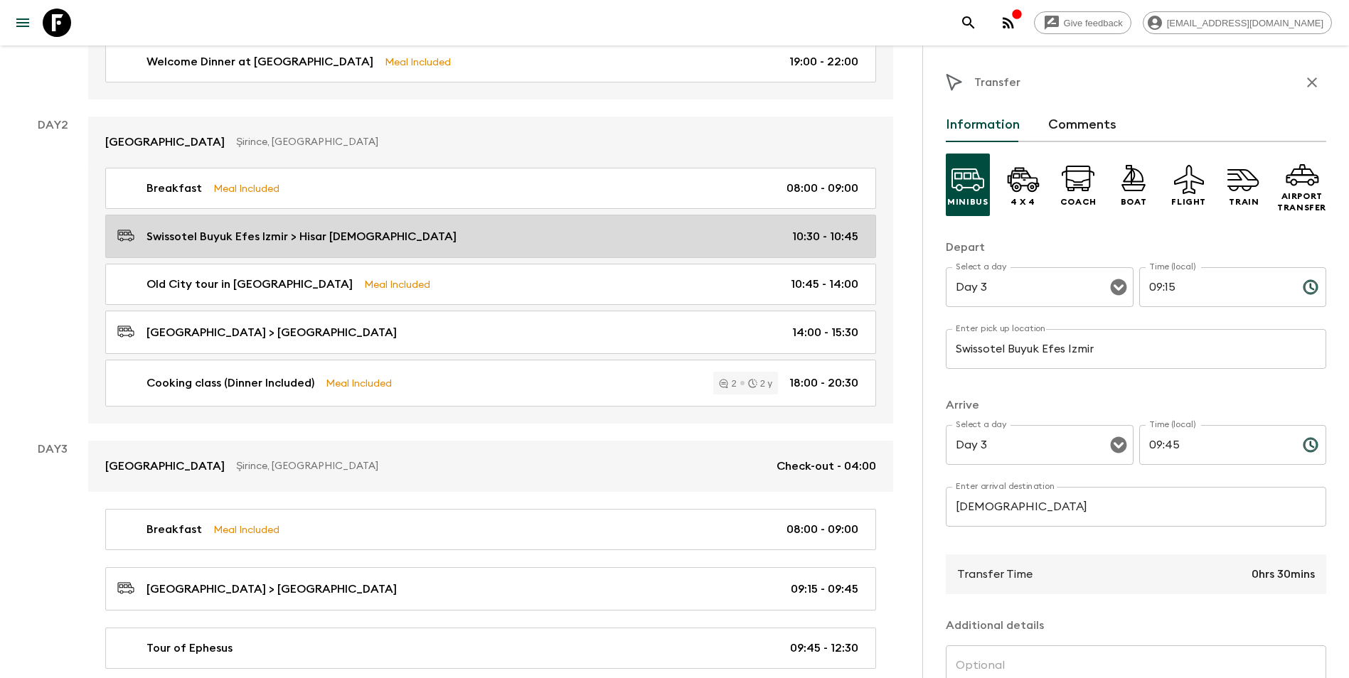
type input "Day 2"
type input "10:45"
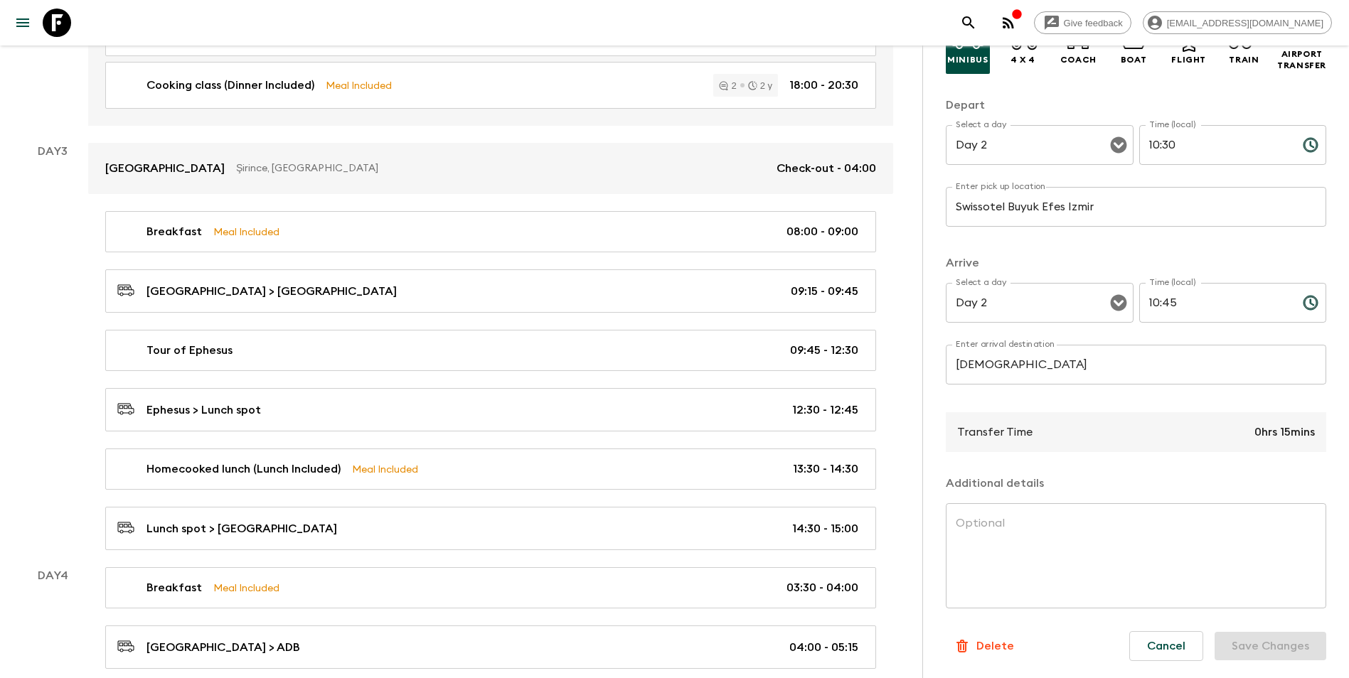
scroll to position [711, 0]
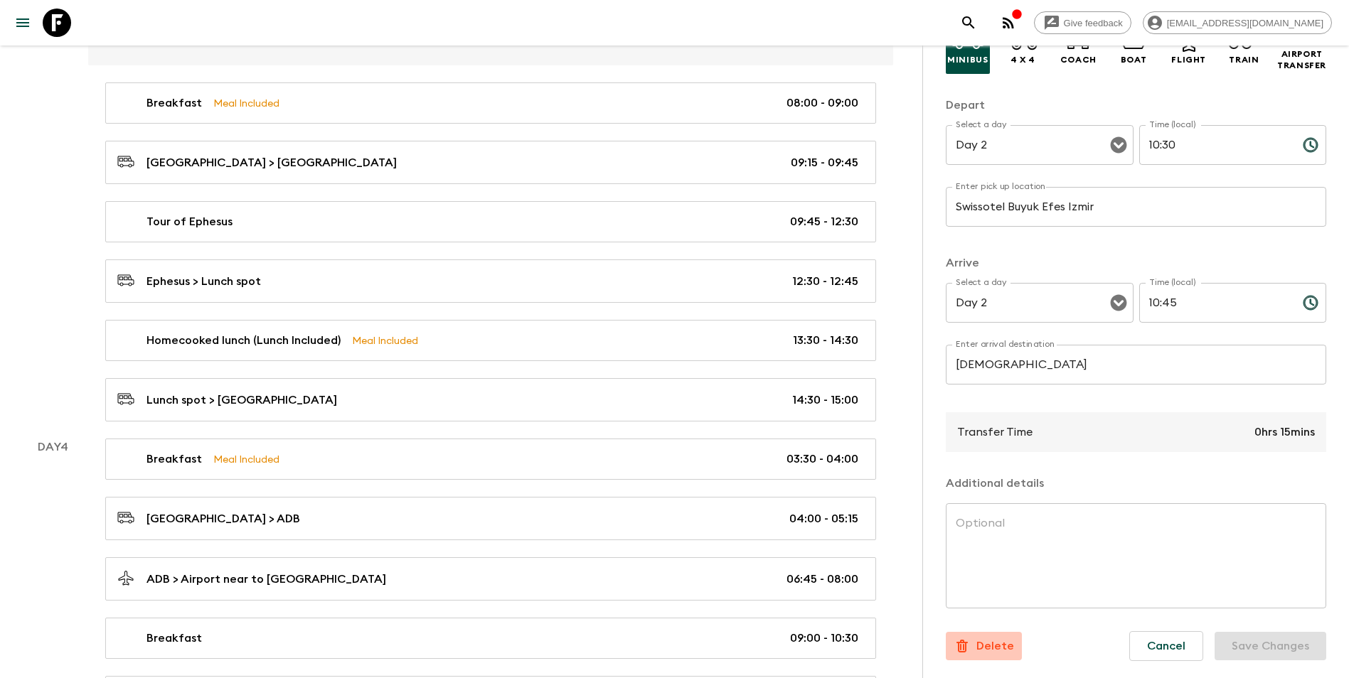
click at [995, 592] on p "Delete" at bounding box center [995, 646] width 38 height 17
click at [1017, 592] on button "Confirm" at bounding box center [1053, 650] width 72 height 25
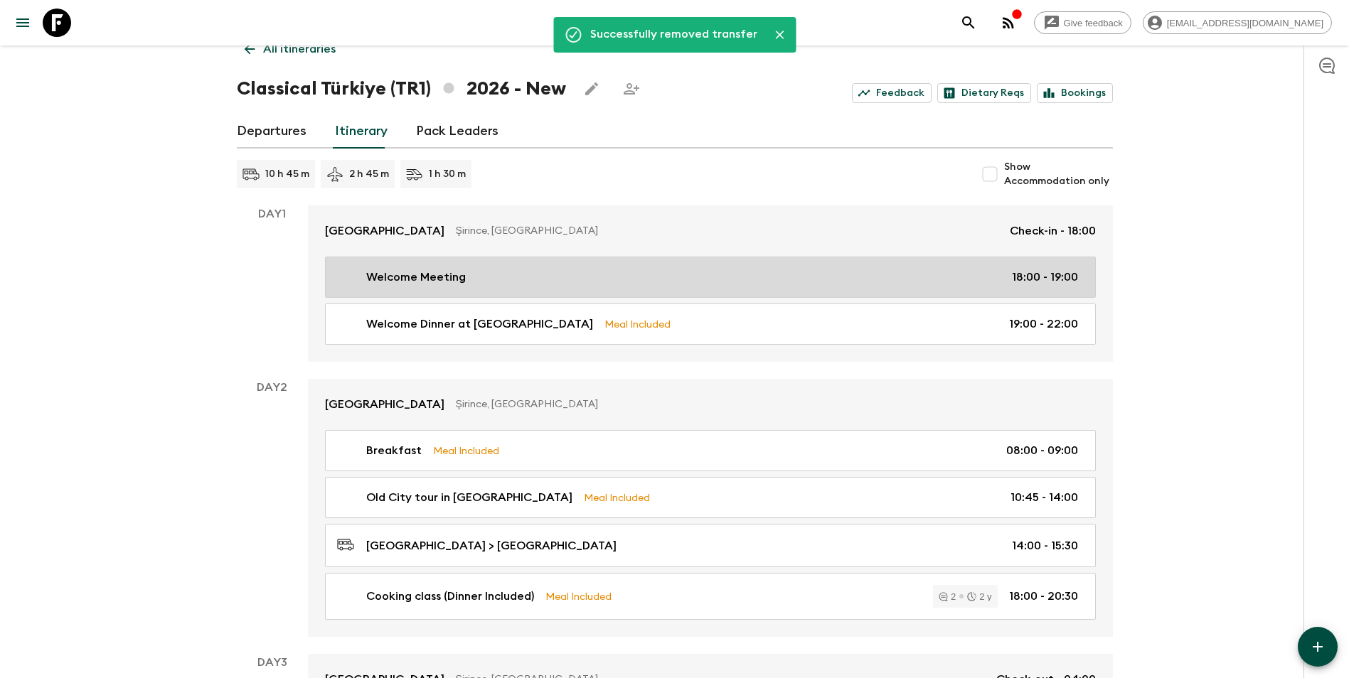
scroll to position [93, 0]
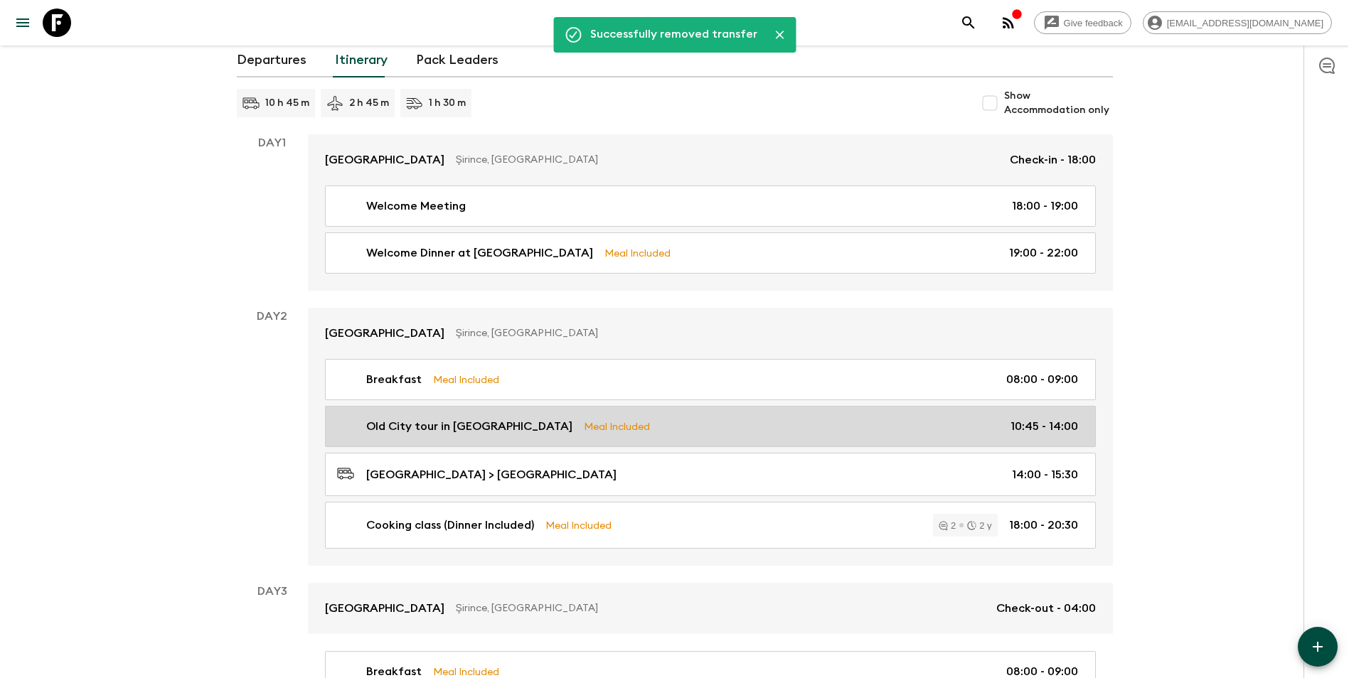
click at [584, 429] on p "Meal Included" at bounding box center [617, 427] width 66 height 16
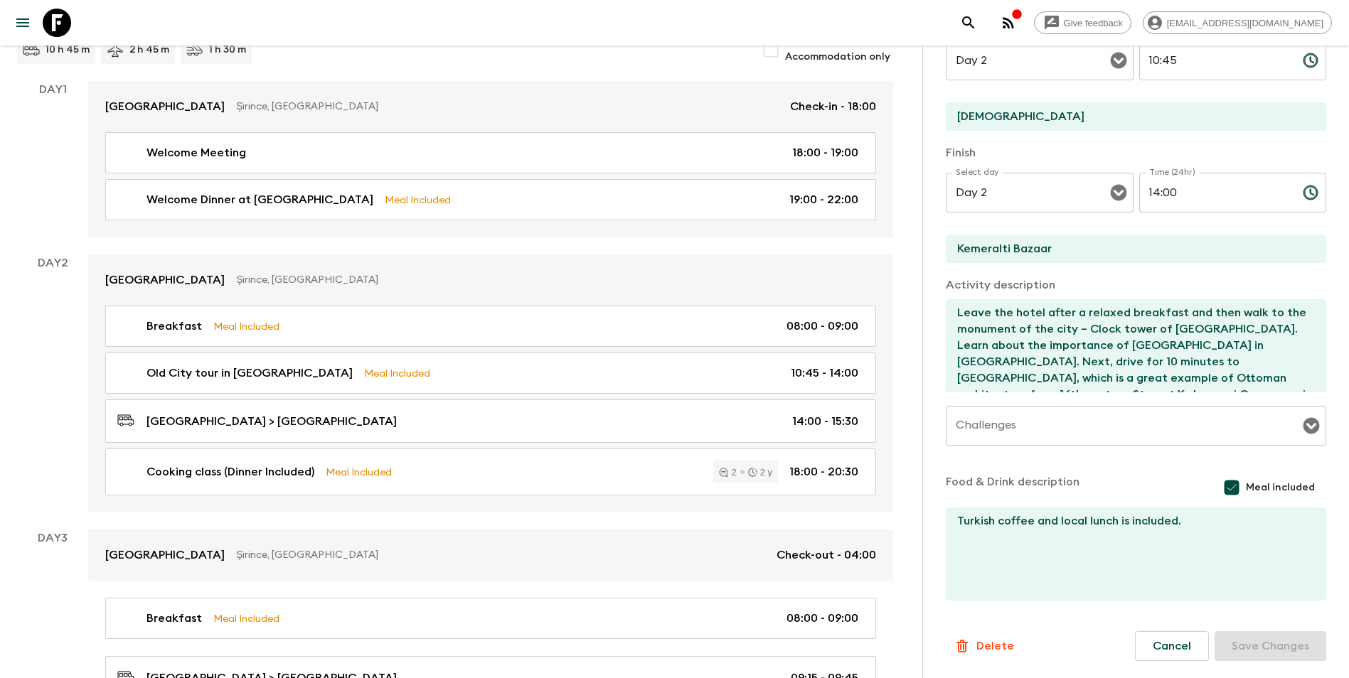
scroll to position [306, 0]
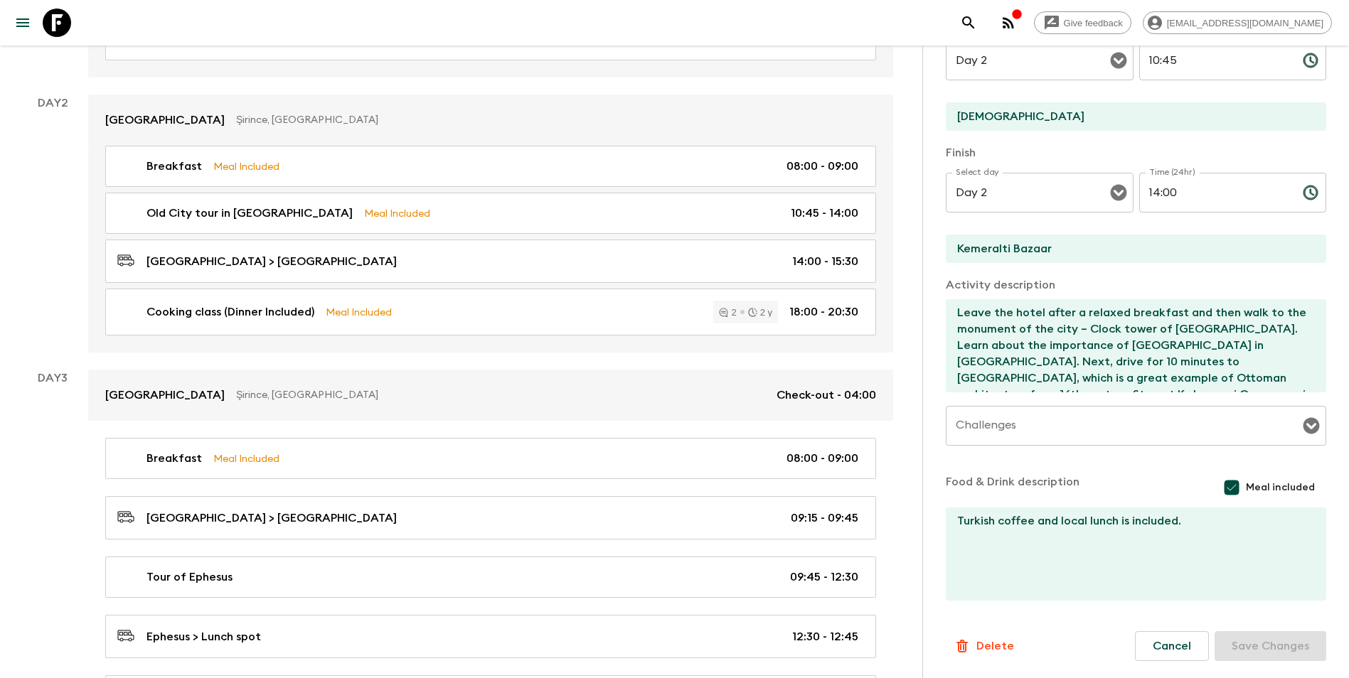
click at [1000, 592] on p "Delete" at bounding box center [995, 646] width 38 height 17
click at [1017, 592] on button "Confirm" at bounding box center [1053, 660] width 72 height 25
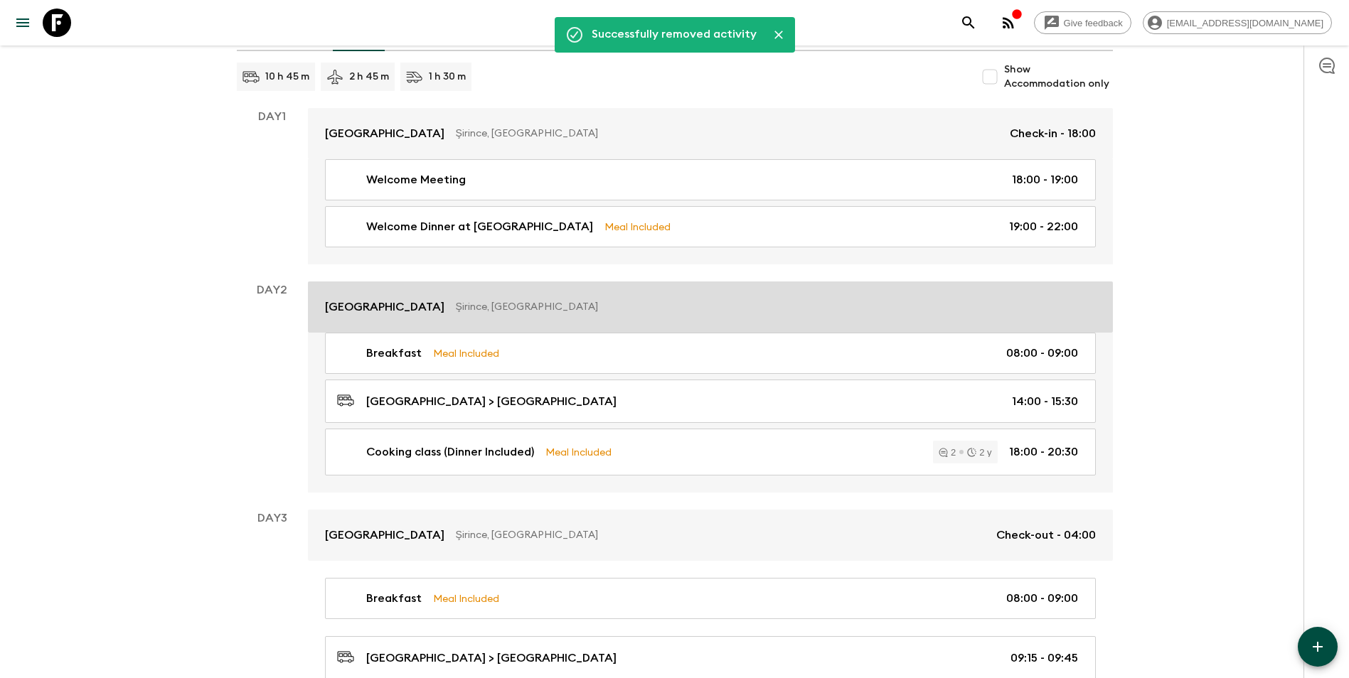
scroll to position [22, 0]
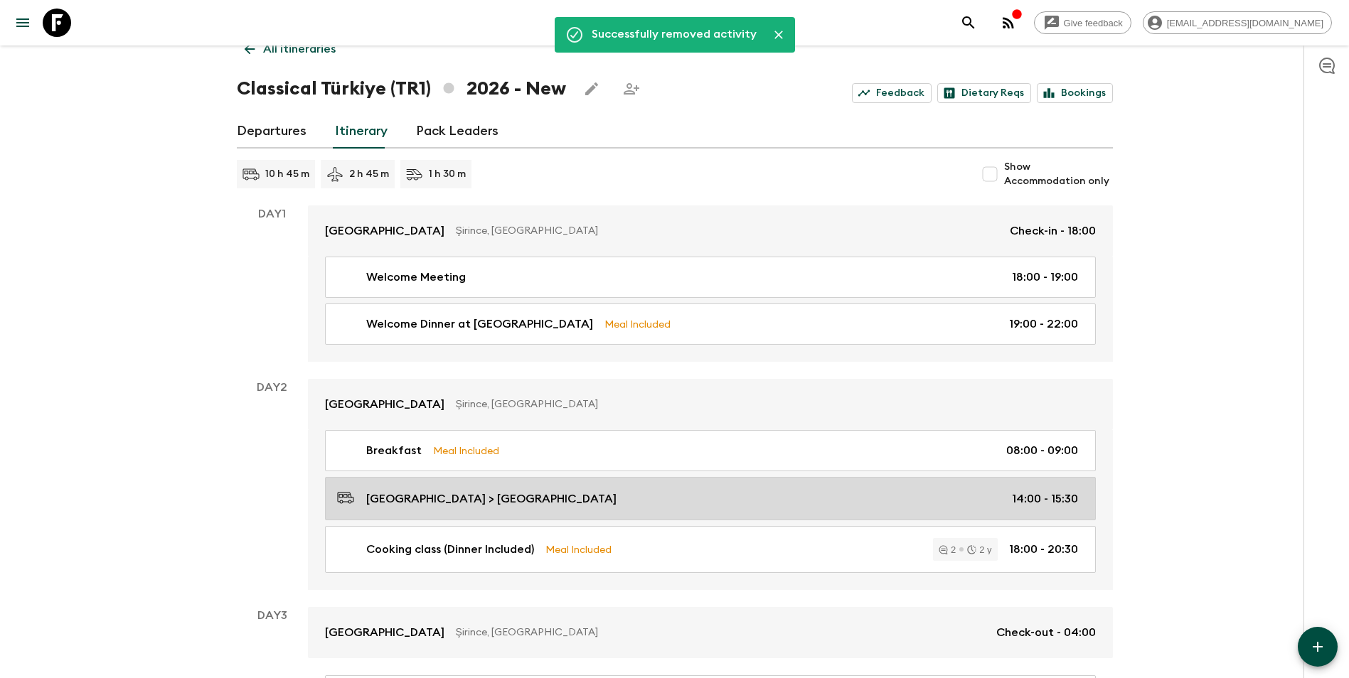
click at [492, 509] on link "[GEOGRAPHIC_DATA] > [GEOGRAPHIC_DATA] 14:00 - 15:30" at bounding box center [710, 498] width 771 height 43
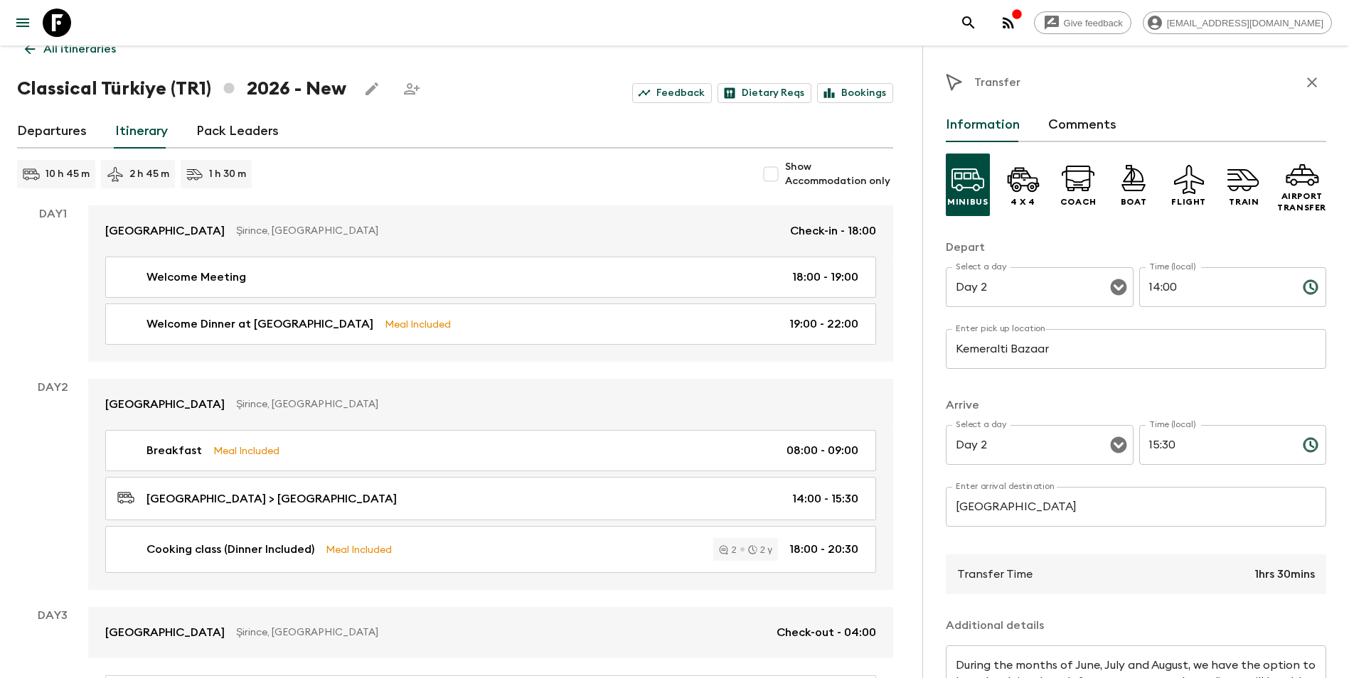
scroll to position [142, 0]
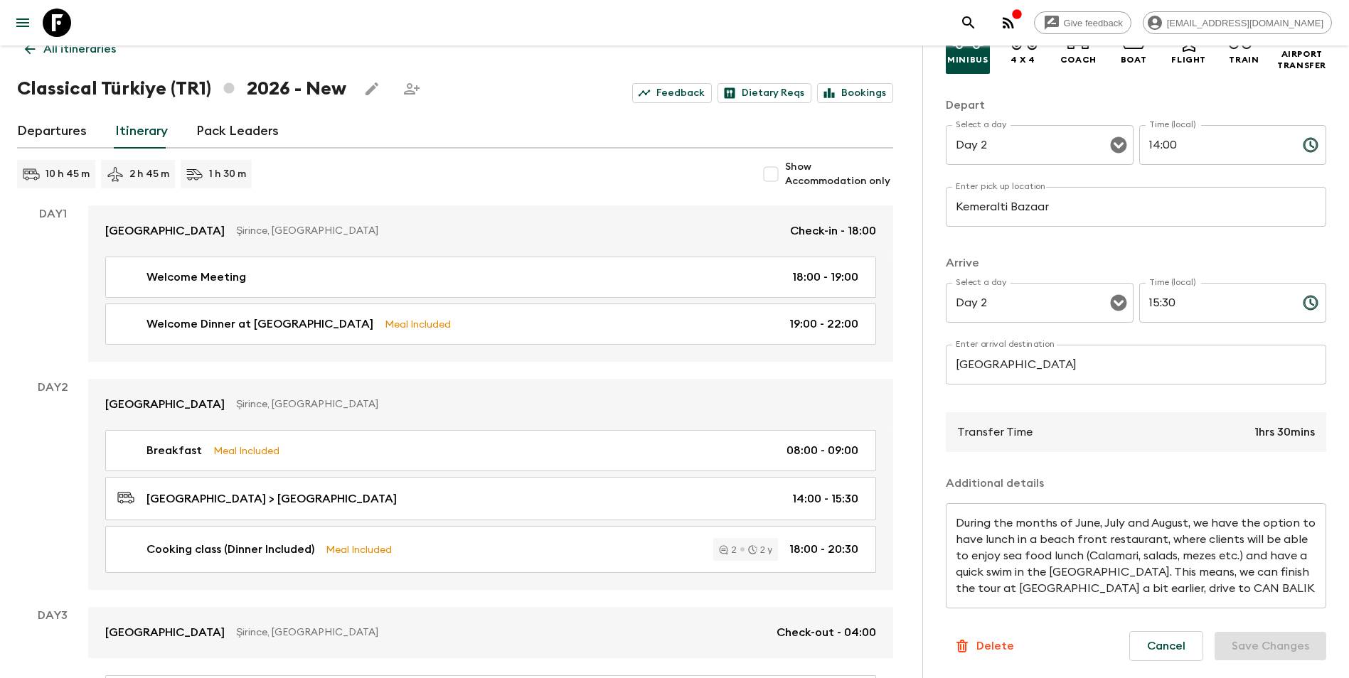
click at [993, 592] on p "Delete" at bounding box center [995, 646] width 38 height 17
click at [1017, 592] on button "Confirm" at bounding box center [1053, 650] width 72 height 25
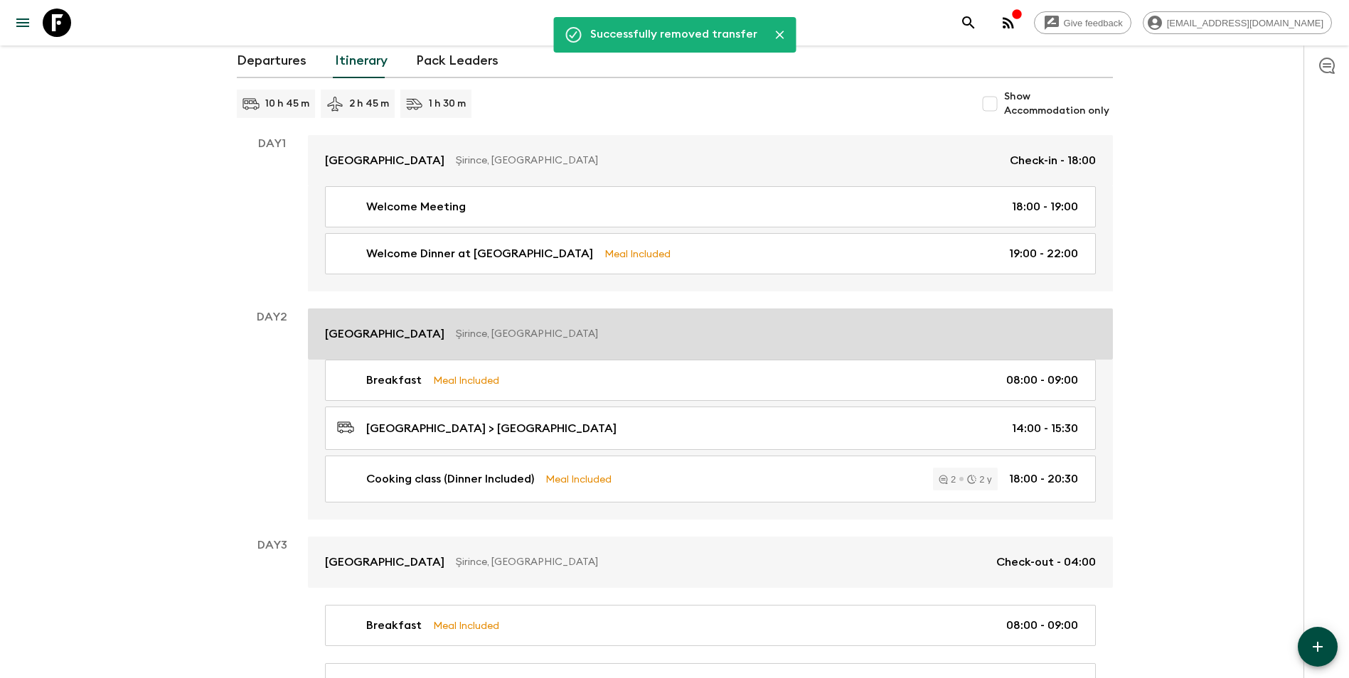
scroll to position [93, 0]
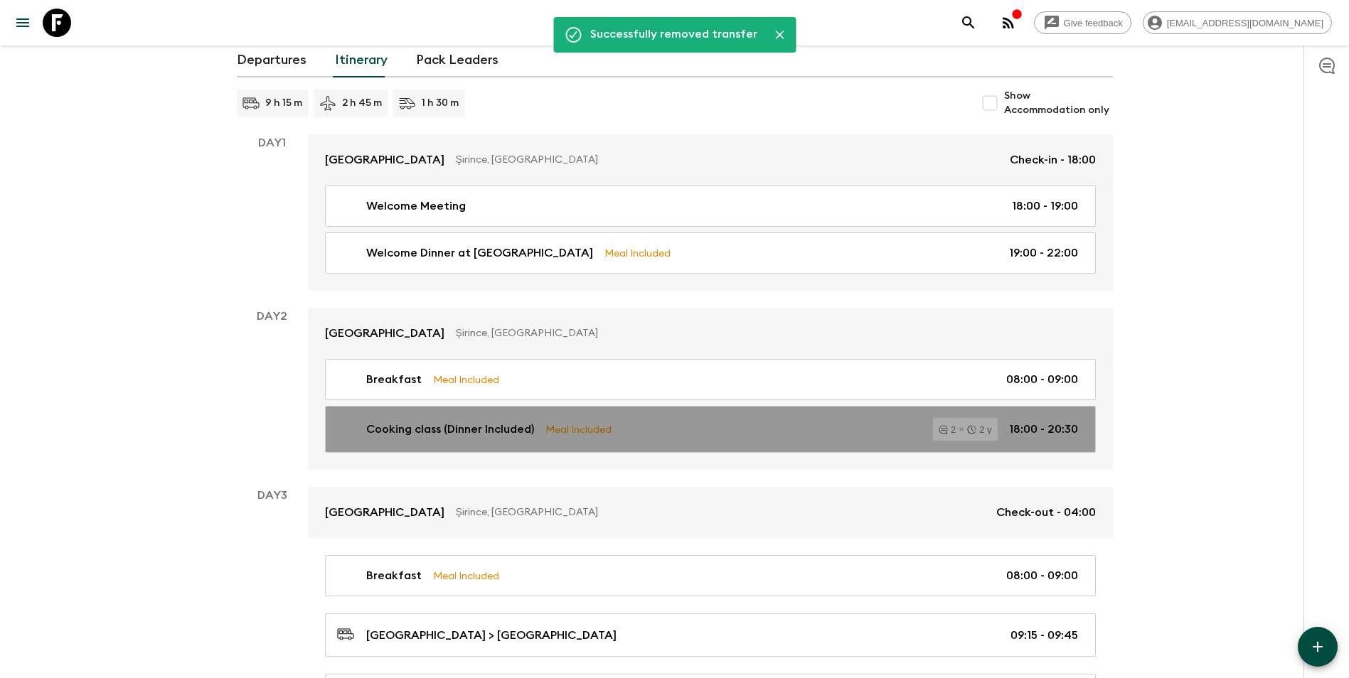
click at [540, 425] on div "Cooking class (Dinner Included) Meal Included 2 2 y 18:00 - 20:30" at bounding box center [707, 429] width 741 height 23
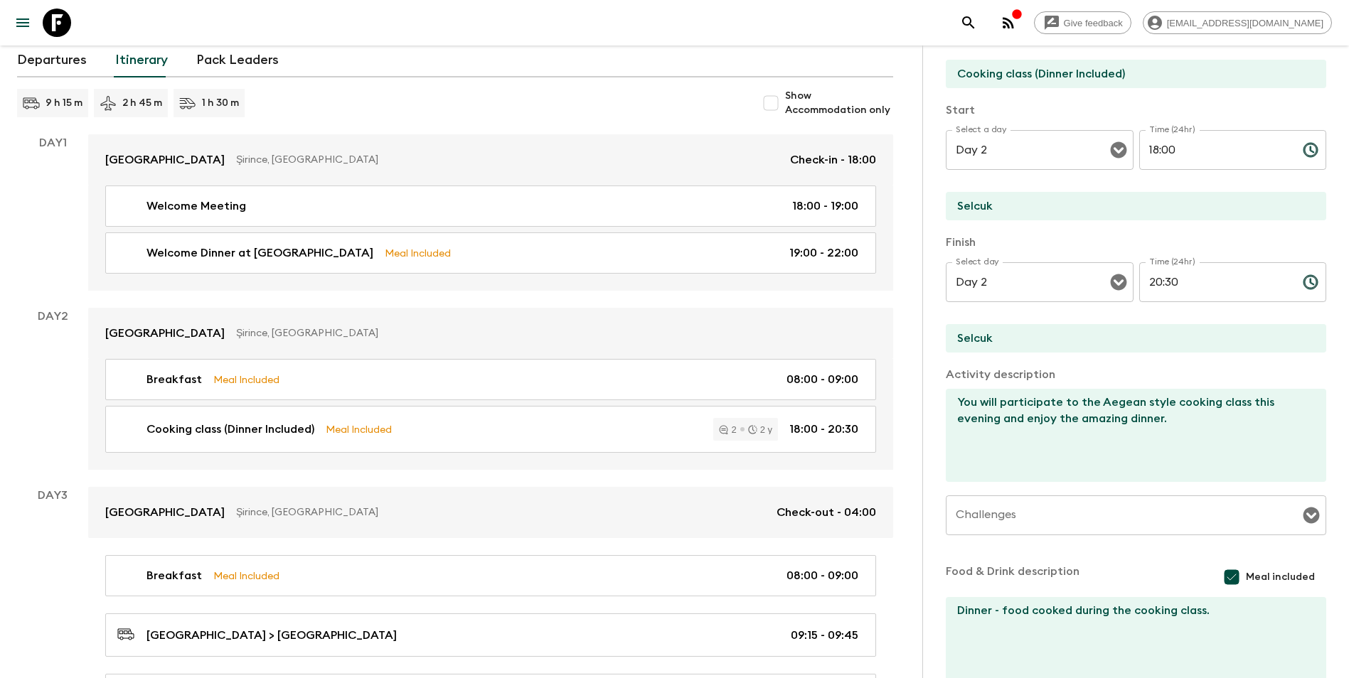
scroll to position [212, 0]
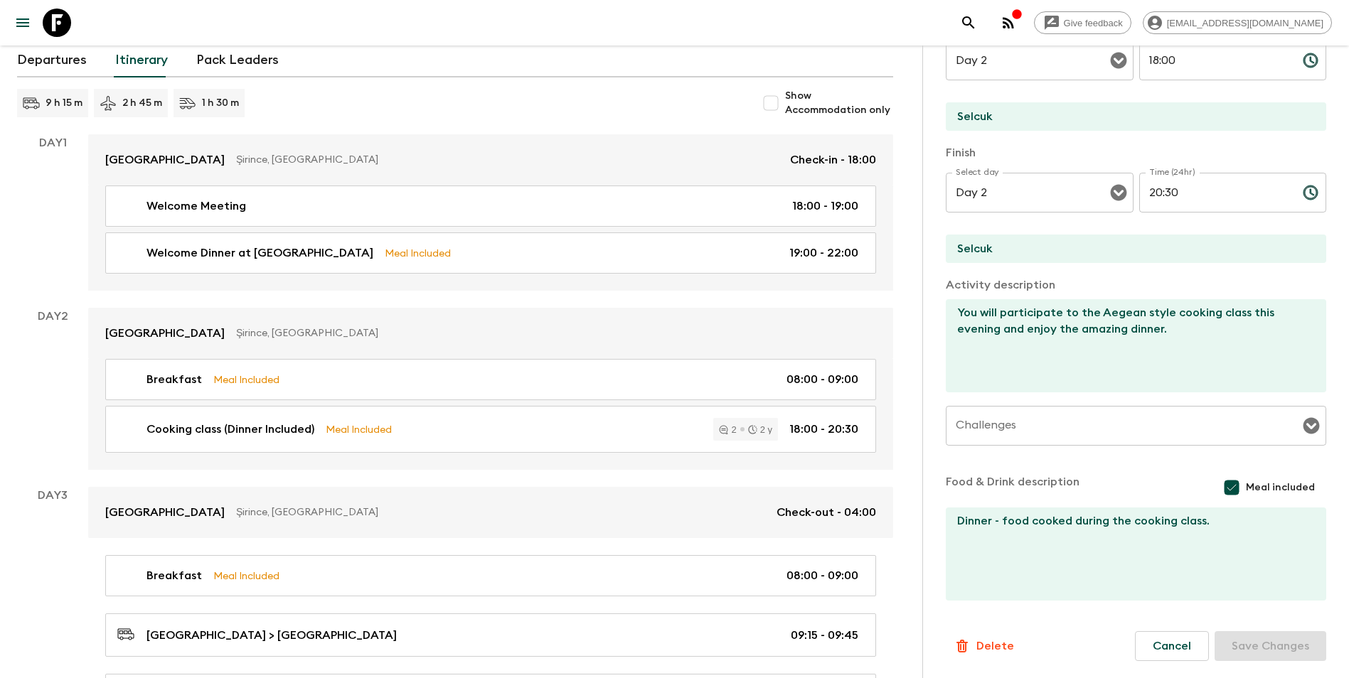
click at [1002, 592] on p "Delete" at bounding box center [995, 646] width 38 height 17
click at [1017, 592] on button "Confirm" at bounding box center [1053, 660] width 72 height 25
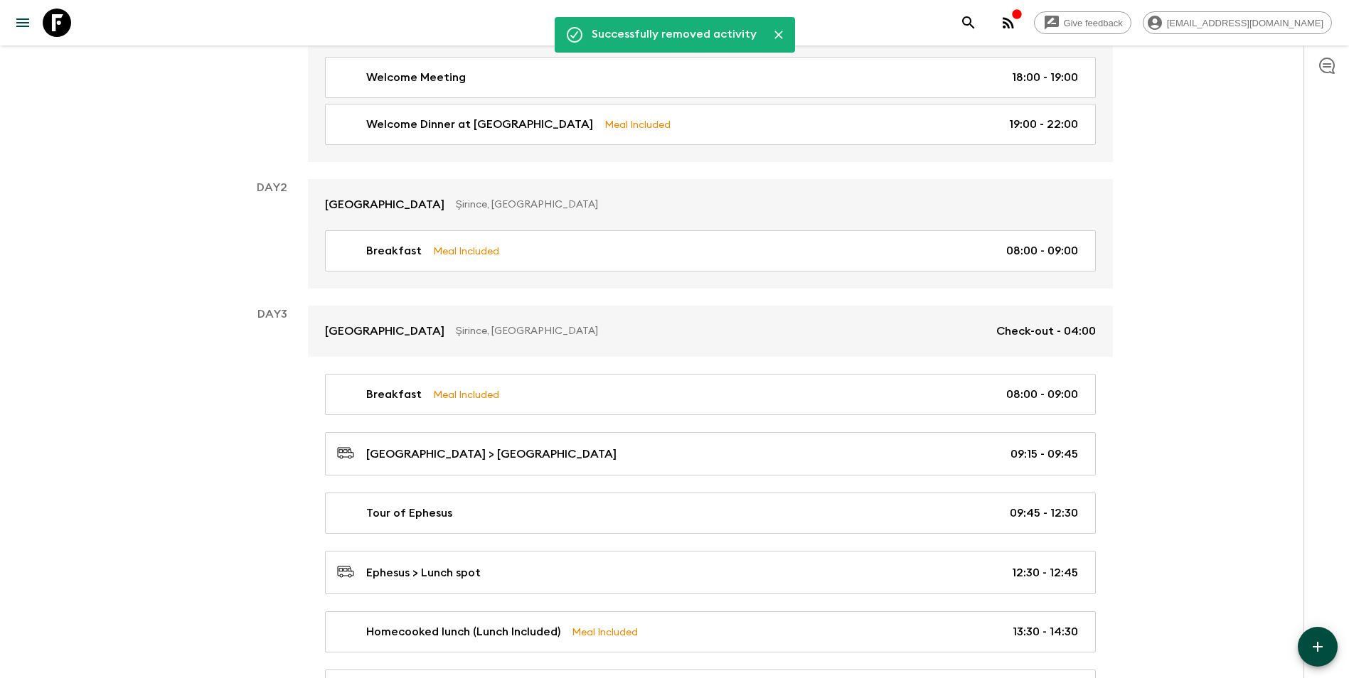
scroll to position [235, 0]
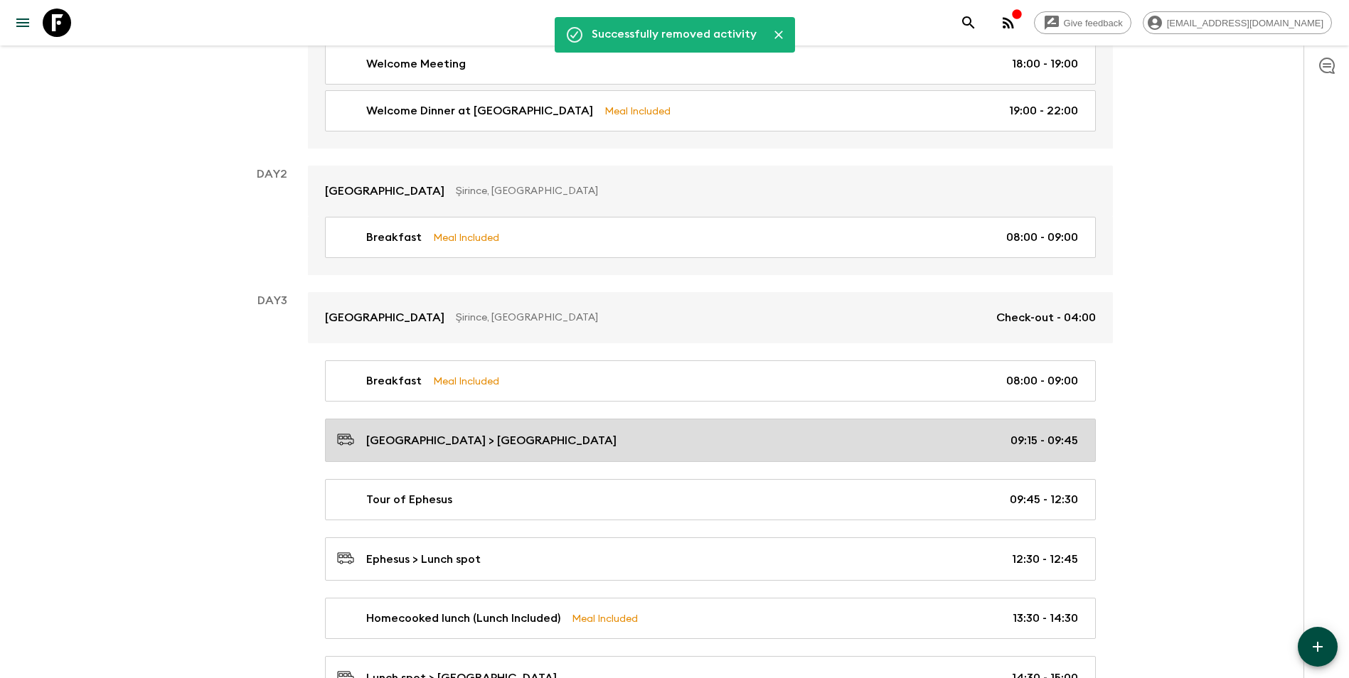
click at [448, 444] on p "[GEOGRAPHIC_DATA] > [GEOGRAPHIC_DATA]" at bounding box center [491, 440] width 250 height 17
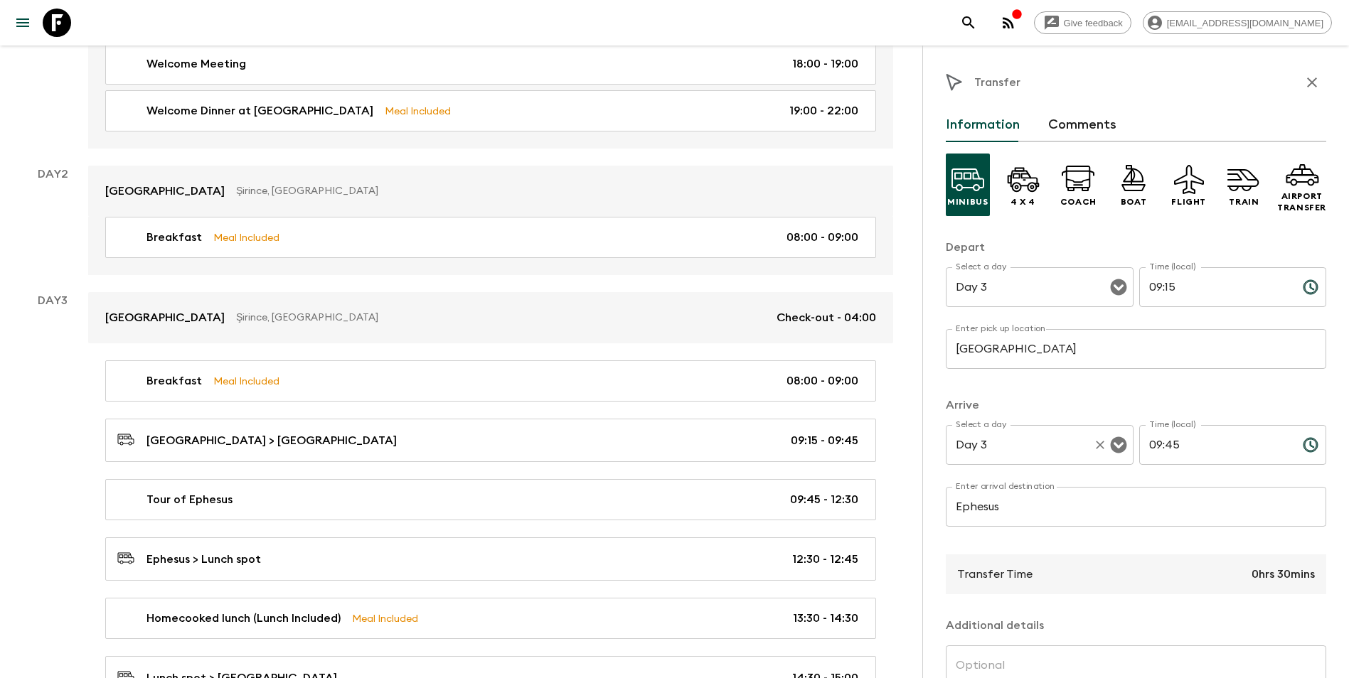
click at [1017, 458] on input "Day 3" at bounding box center [1019, 445] width 135 height 27
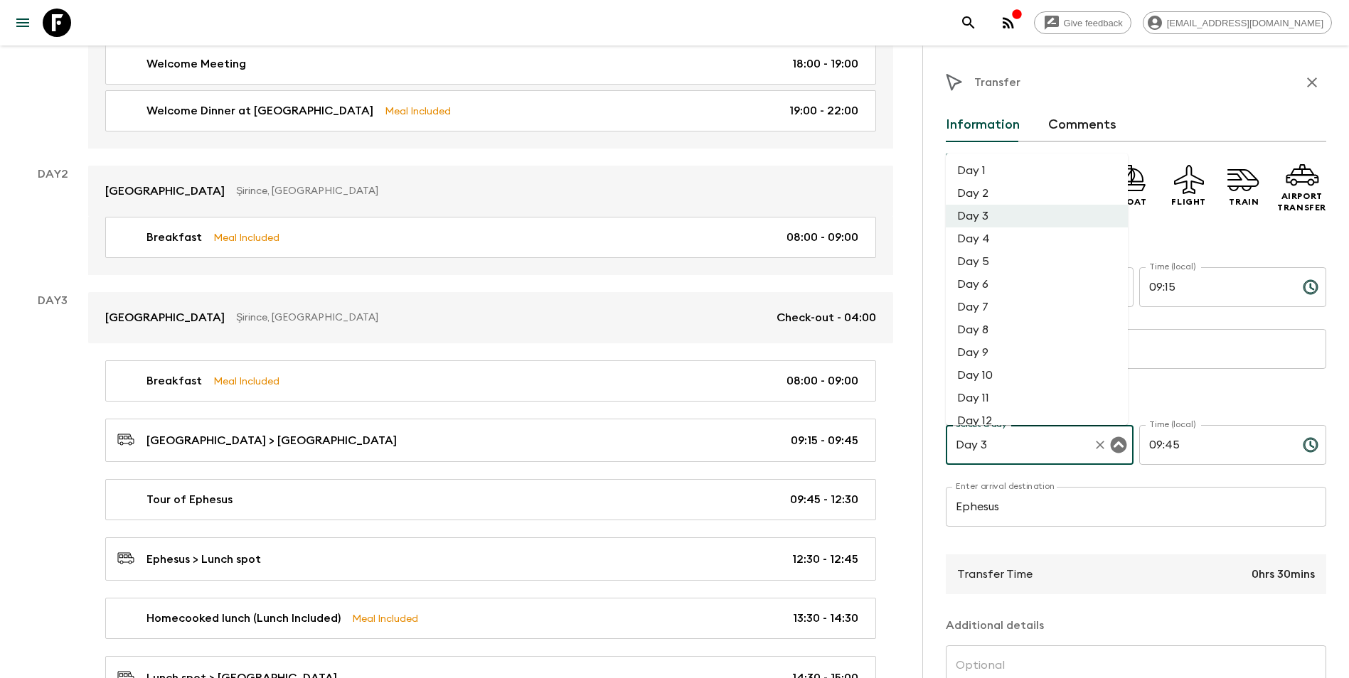
click at [995, 195] on li "Day 2" at bounding box center [1036, 193] width 182 height 23
type input "Day 2"
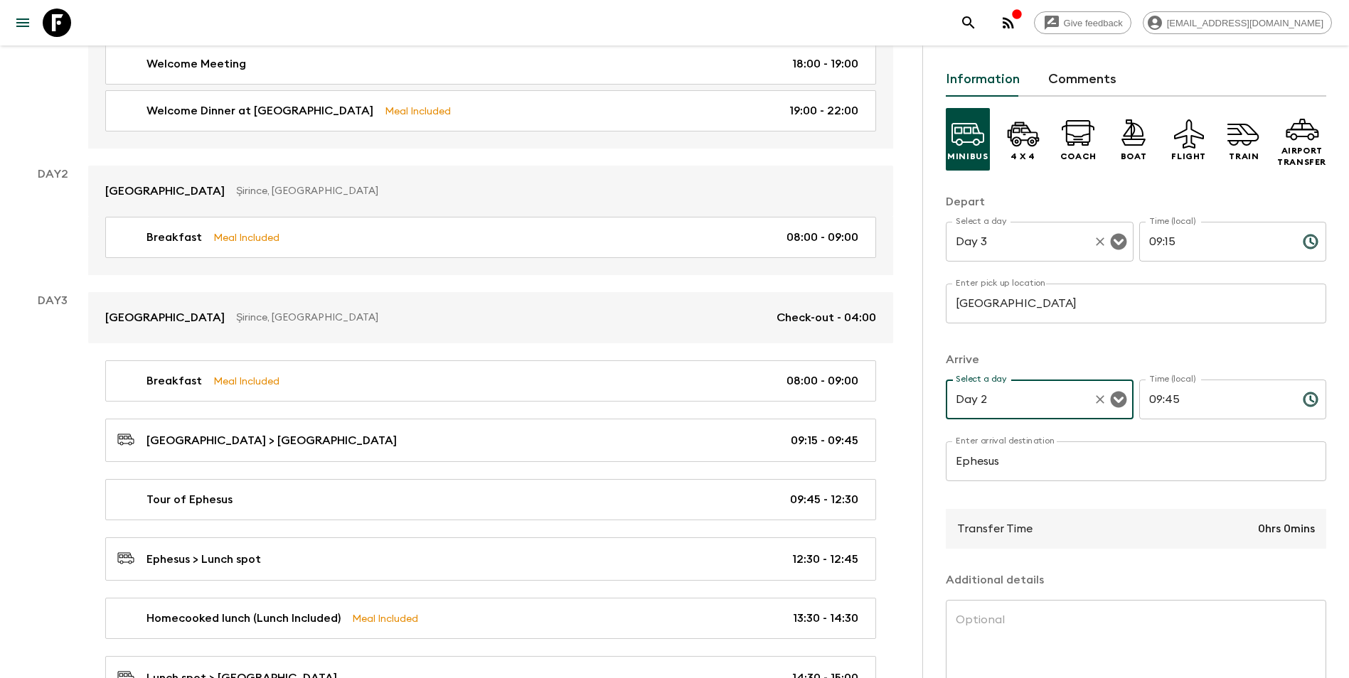
scroll to position [142, 0]
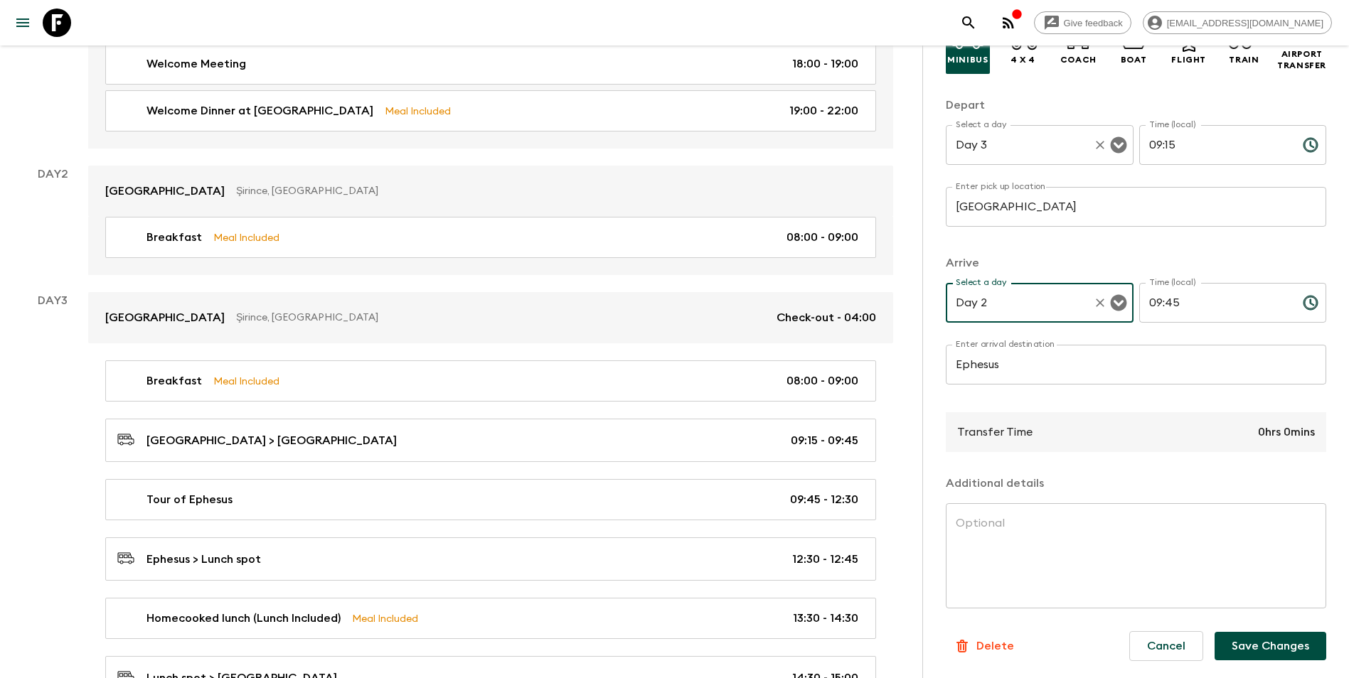
click at [1013, 151] on input "Day 3" at bounding box center [1019, 145] width 135 height 27
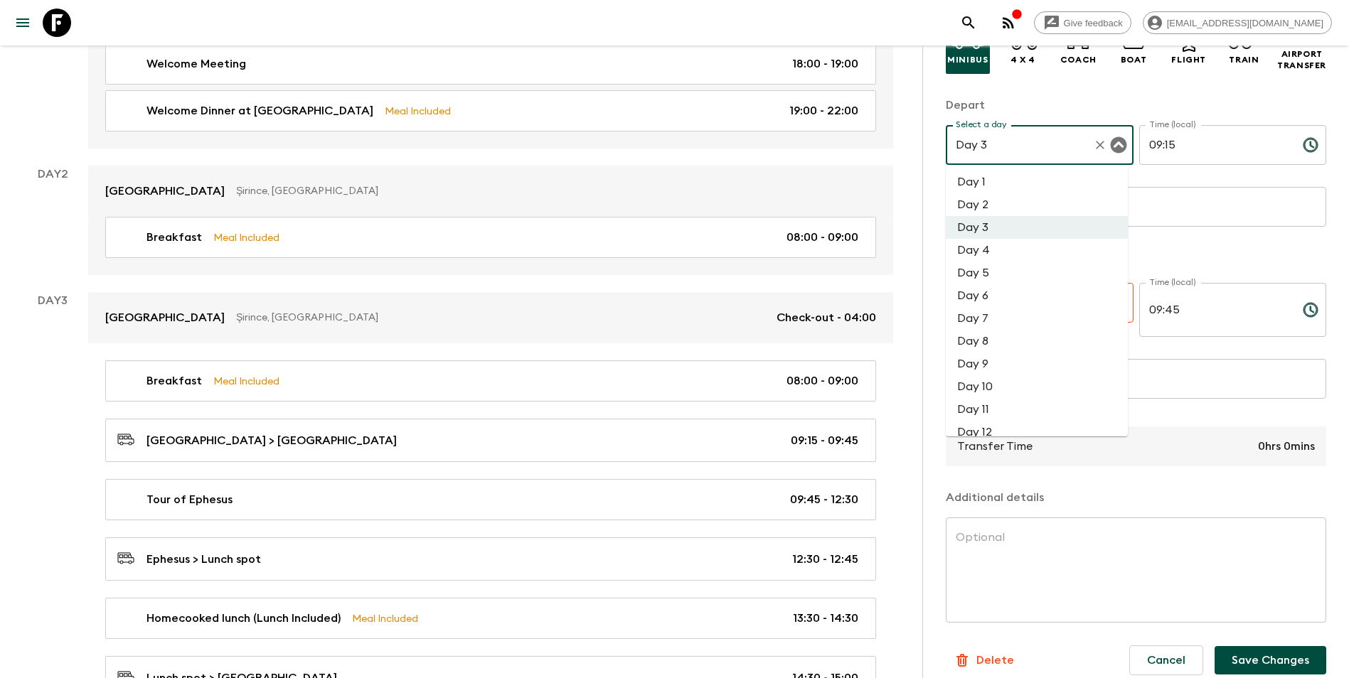
click at [988, 208] on li "Day 2" at bounding box center [1036, 204] width 182 height 23
type input "Day 2"
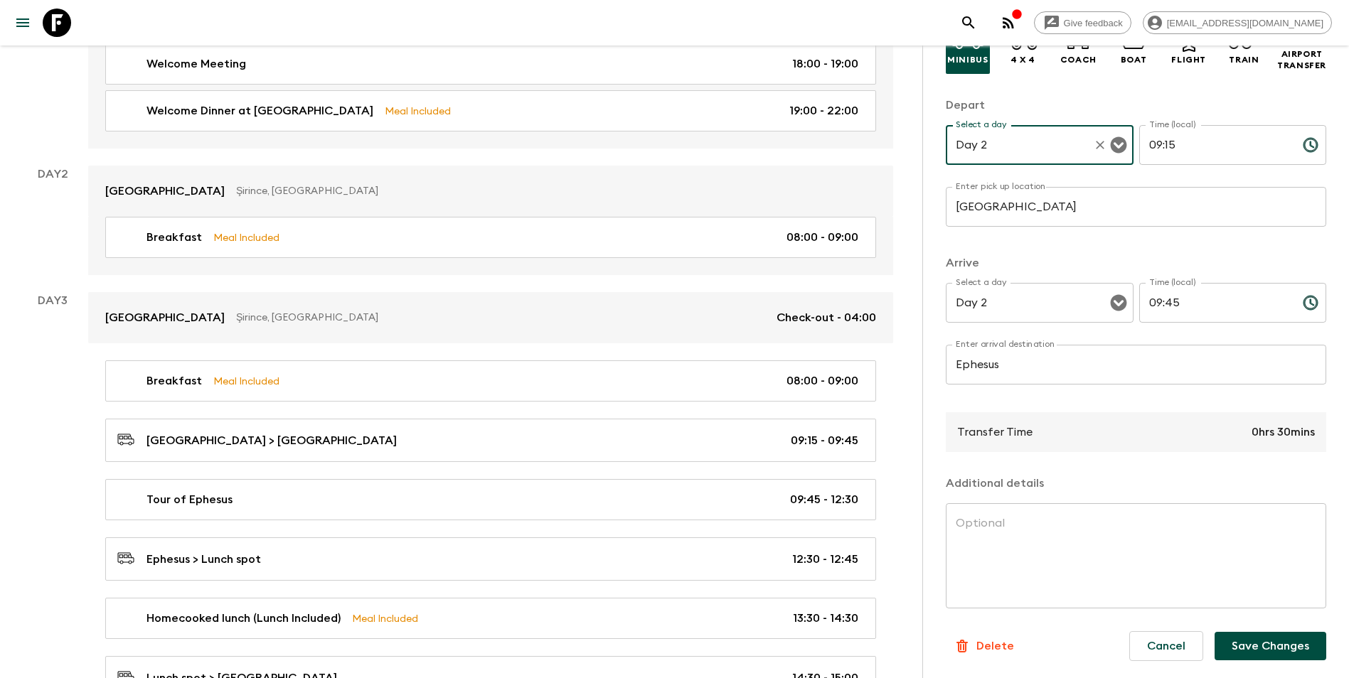
click at [1017, 592] on button "Save Changes" at bounding box center [1270, 646] width 112 height 28
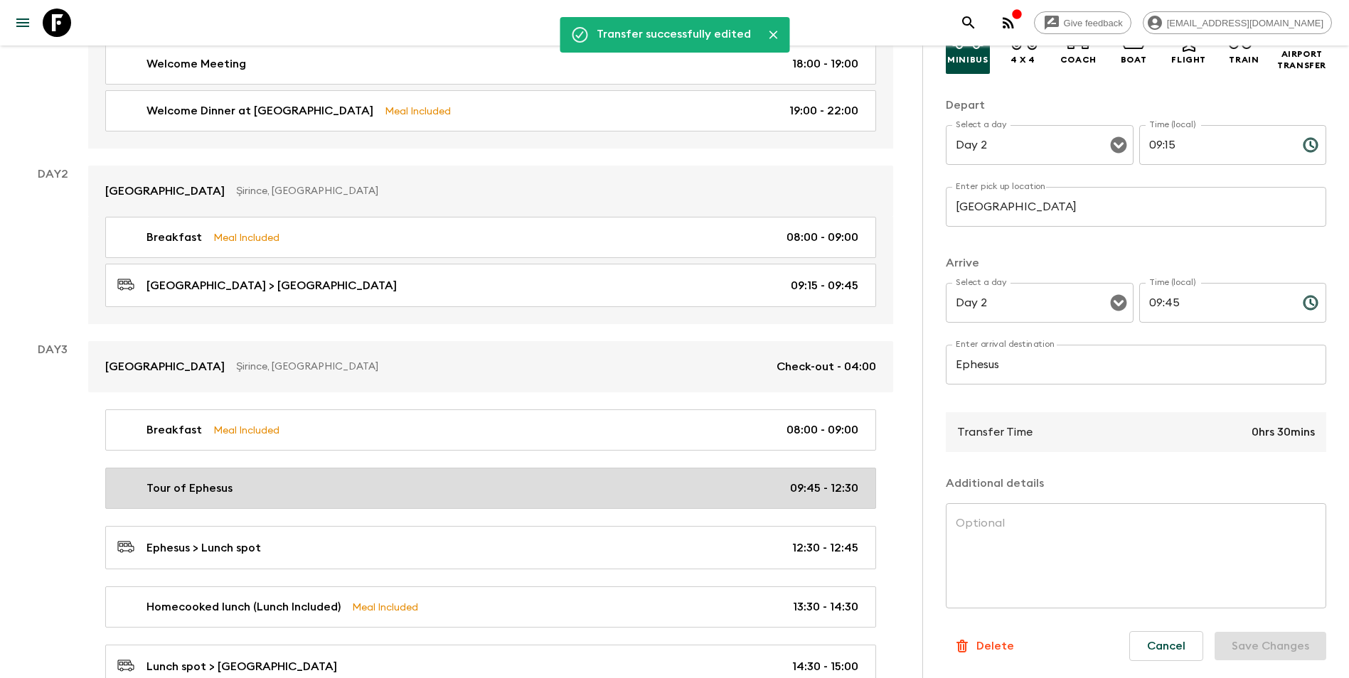
click at [259, 490] on div "Tour of Ephesus 09:45 - 12:30" at bounding box center [487, 488] width 741 height 17
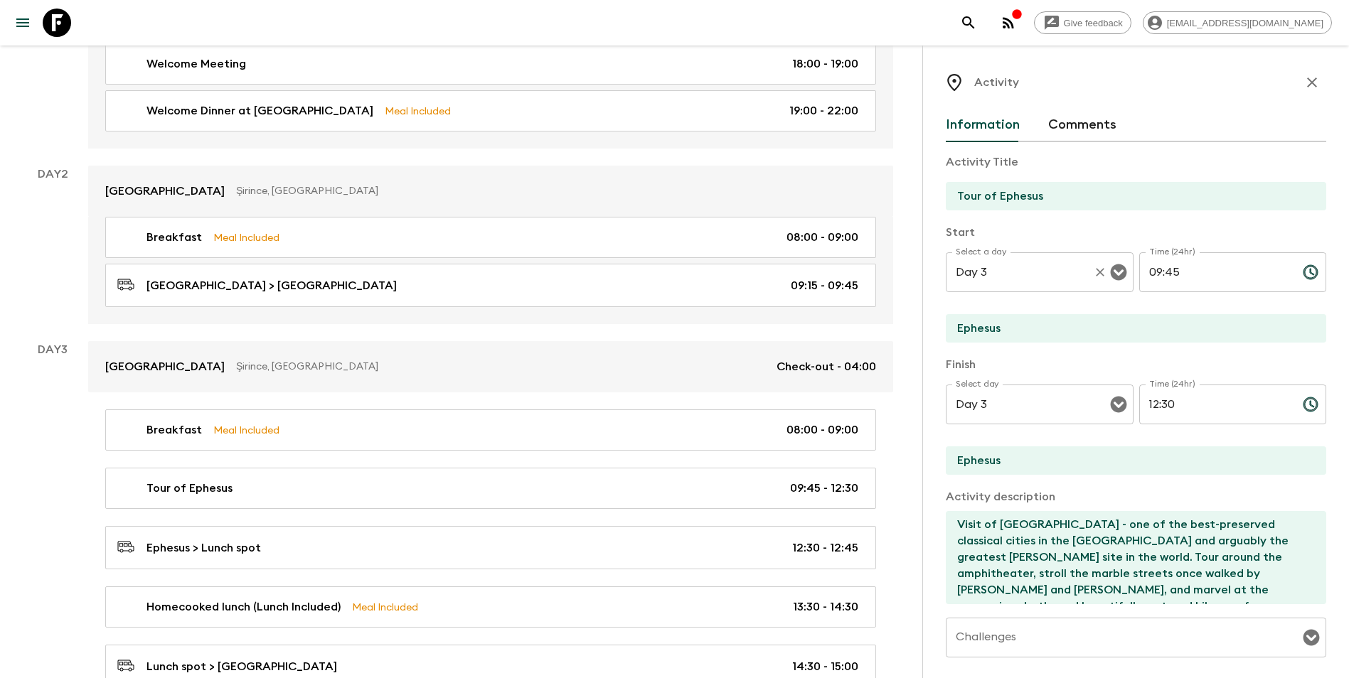
click at [1017, 270] on input "Day 3" at bounding box center [1019, 272] width 135 height 27
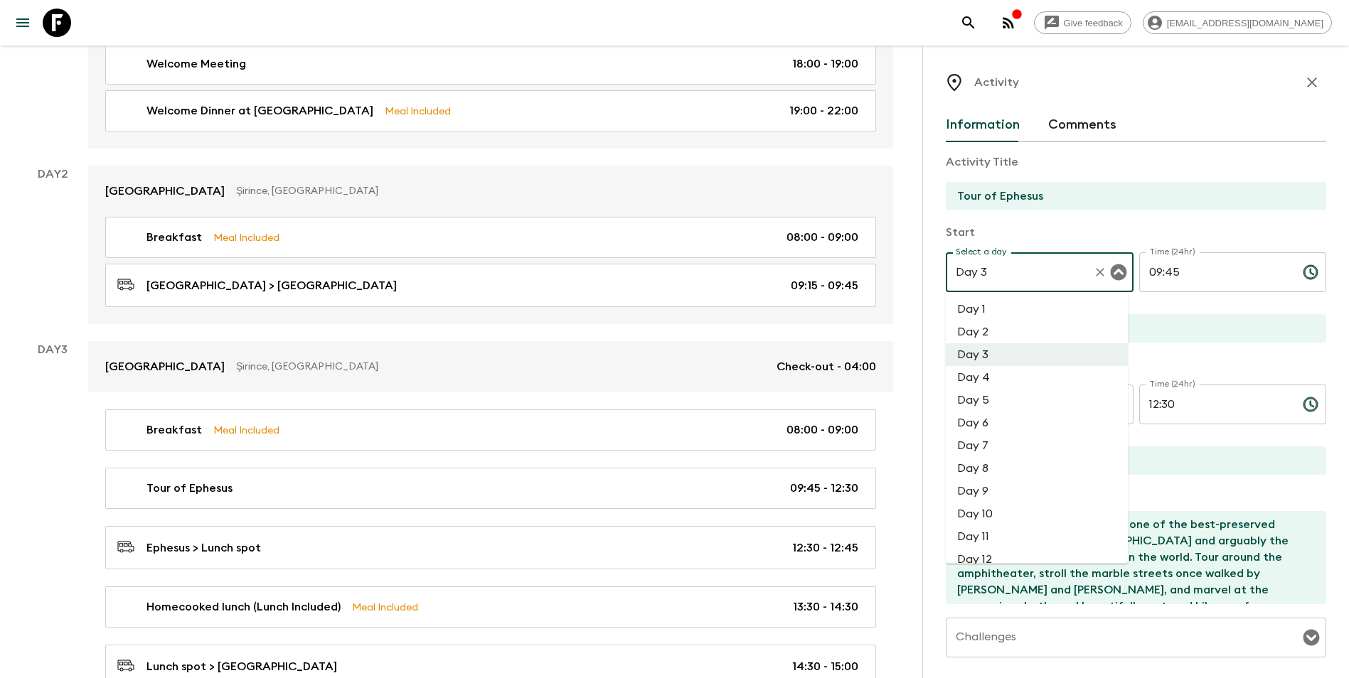
click at [1004, 338] on li "Day 2" at bounding box center [1036, 332] width 182 height 23
type input "Day 2"
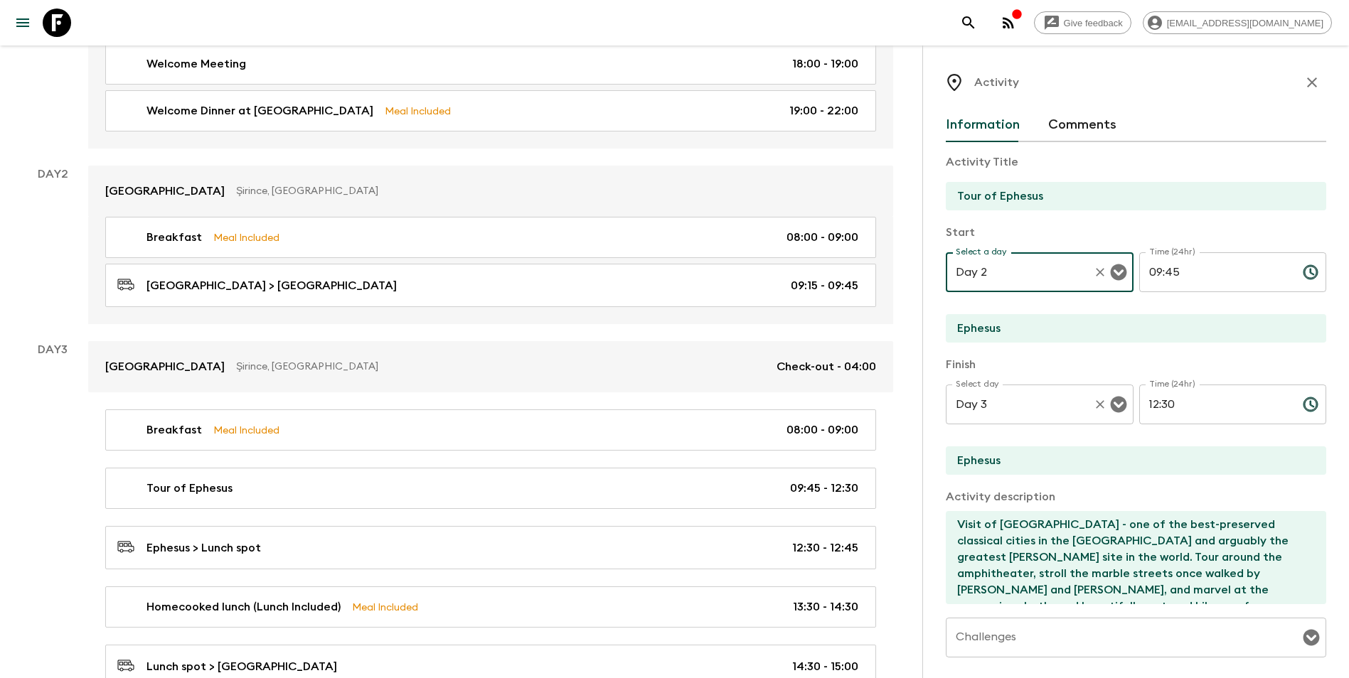
click at [1017, 415] on input "Day 3" at bounding box center [1019, 404] width 135 height 27
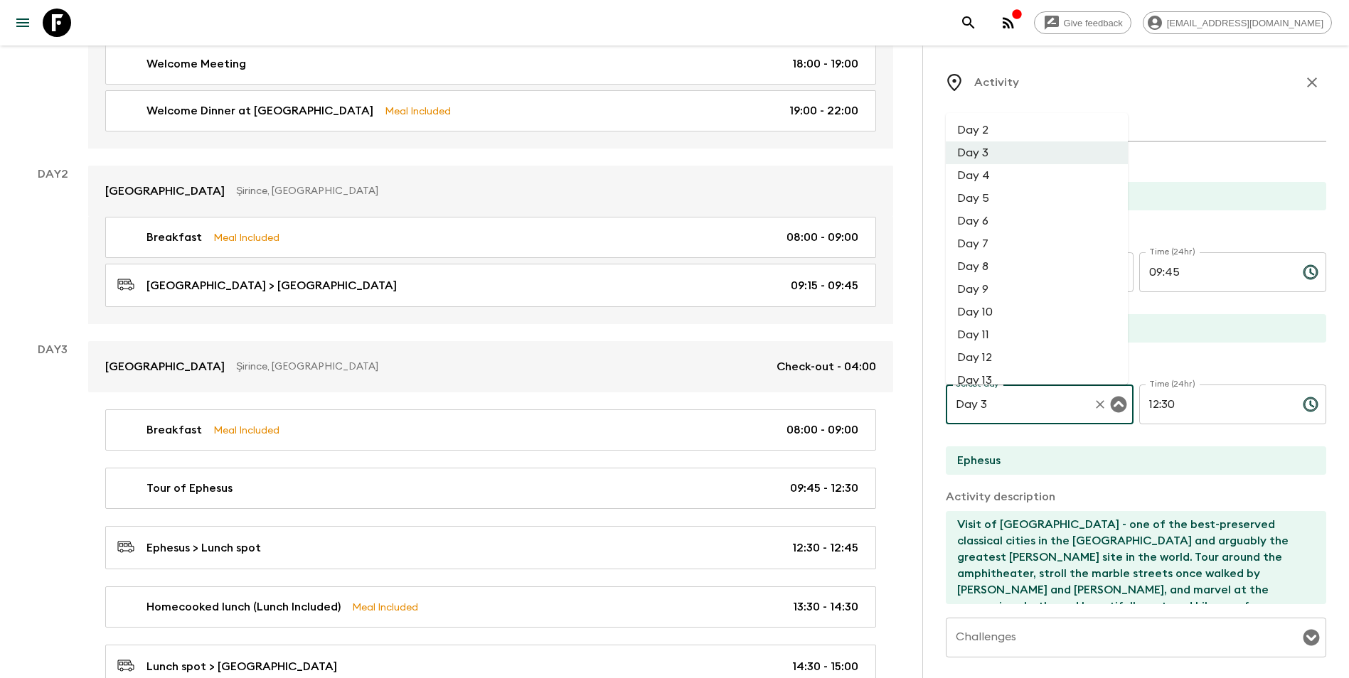
click at [993, 134] on li "Day 2" at bounding box center [1036, 130] width 182 height 23
type input "Day 2"
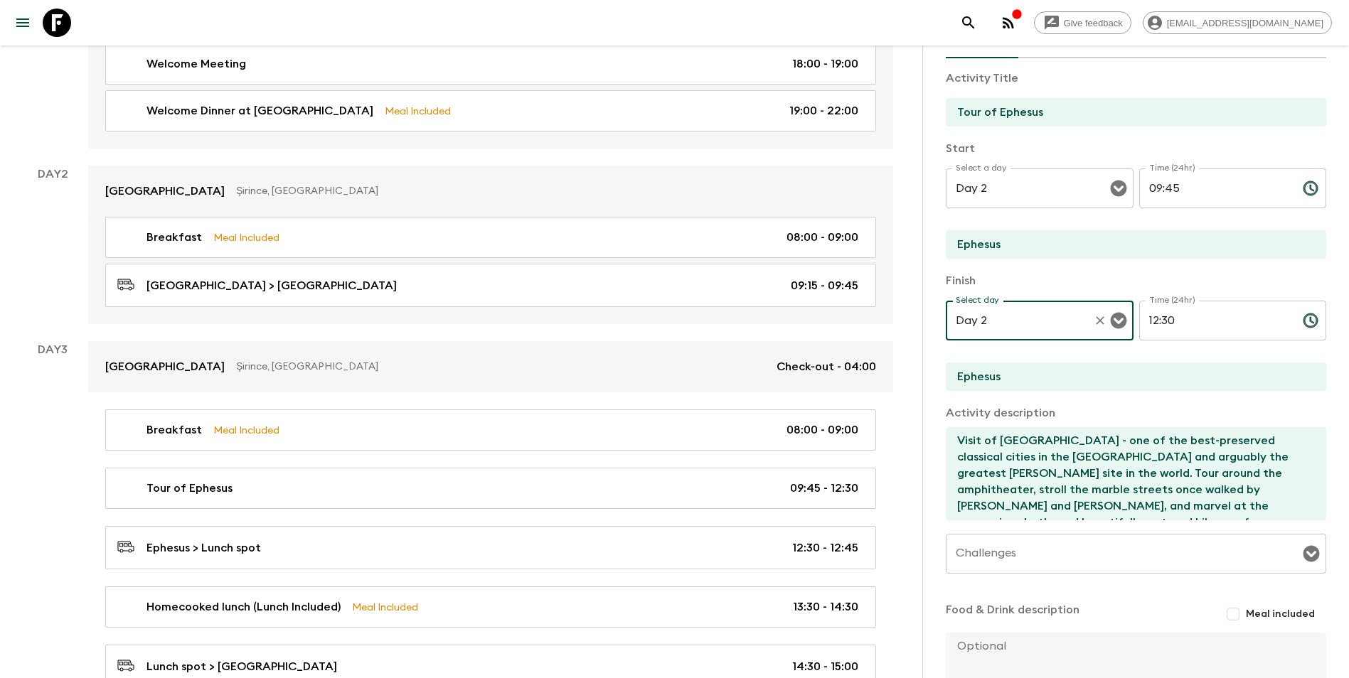
scroll to position [209, 0]
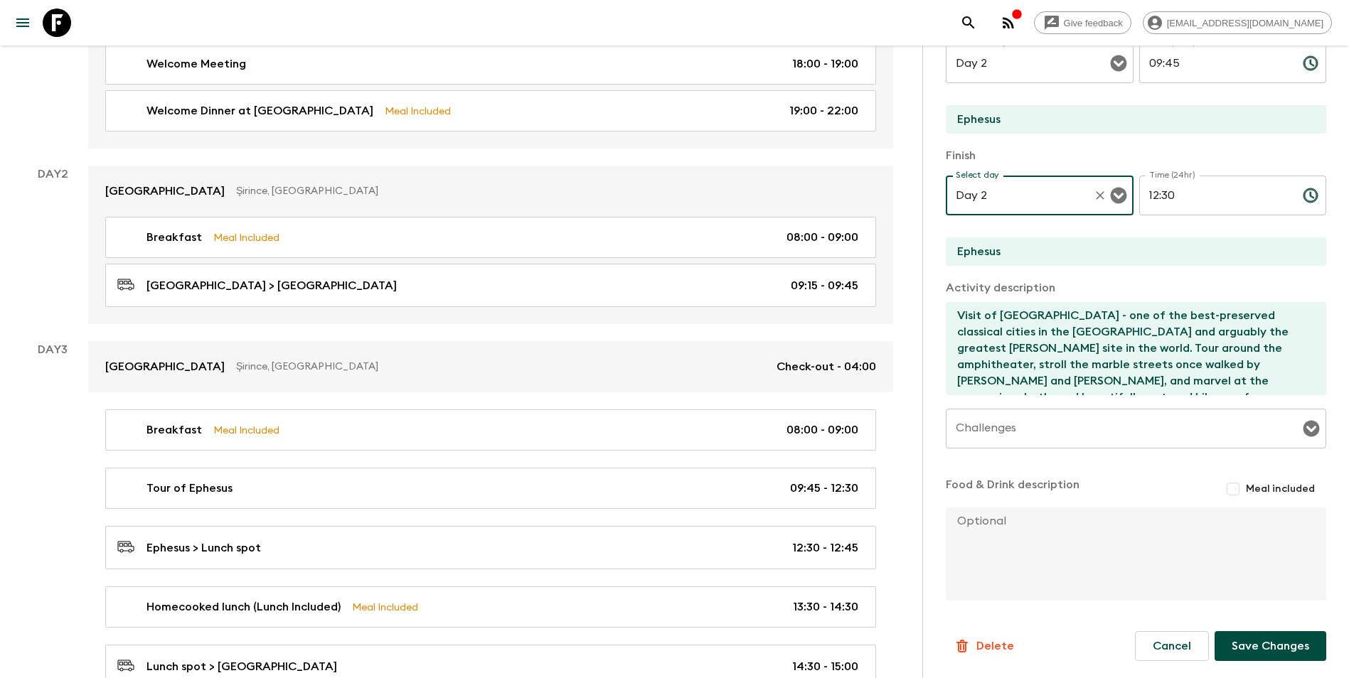
click at [1017, 592] on button "Save Changes" at bounding box center [1270, 646] width 112 height 30
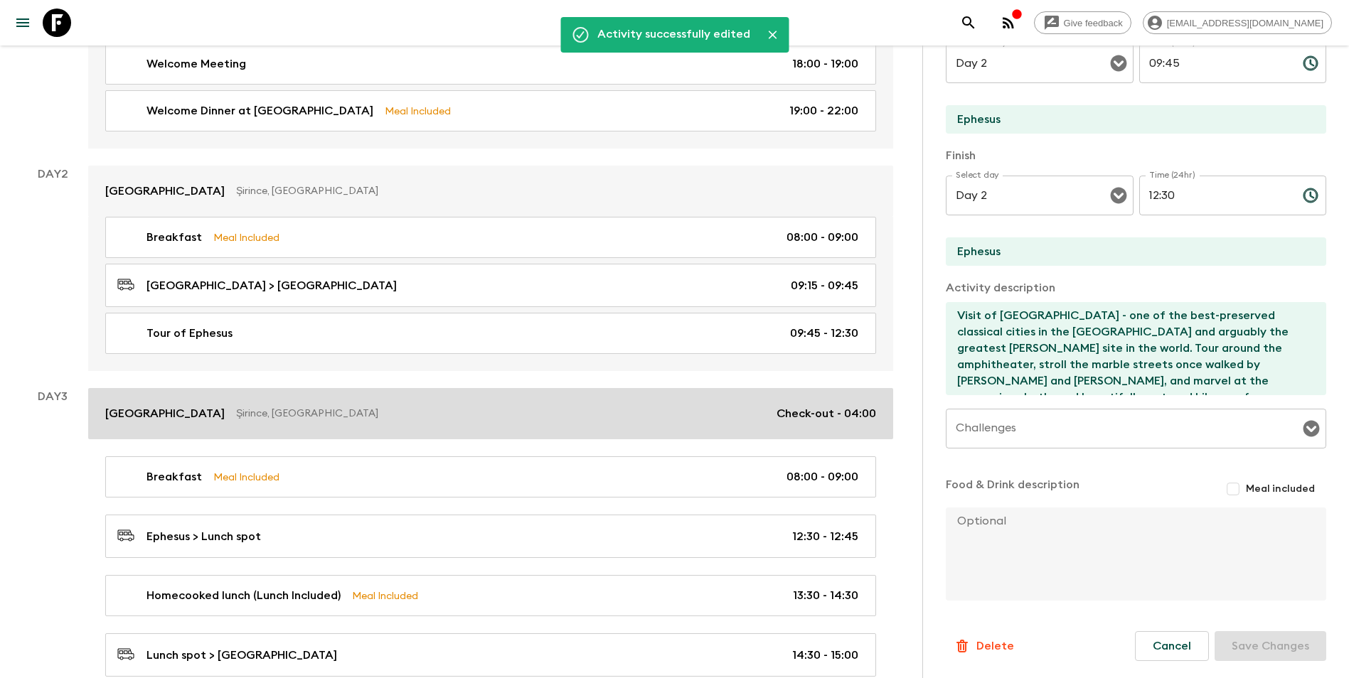
scroll to position [306, 0]
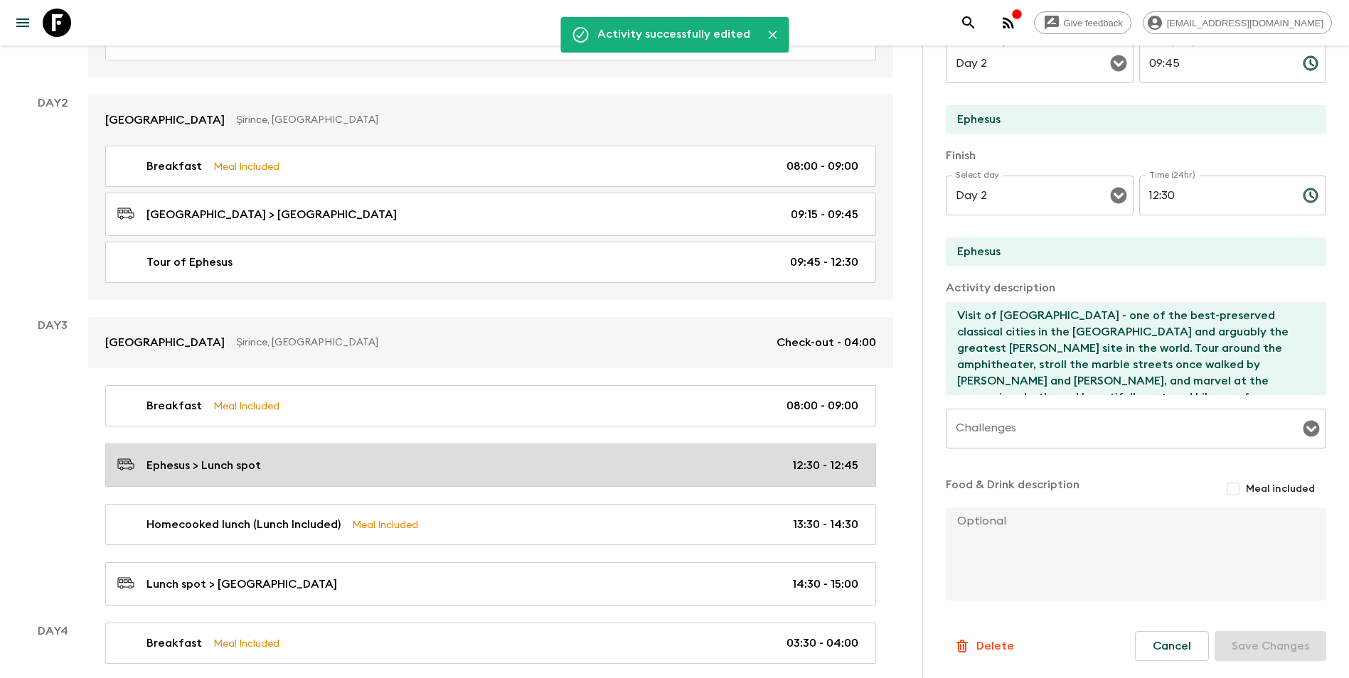
click at [402, 468] on div "Ephesus > Lunch spot 12:30 - 12:45" at bounding box center [487, 465] width 741 height 19
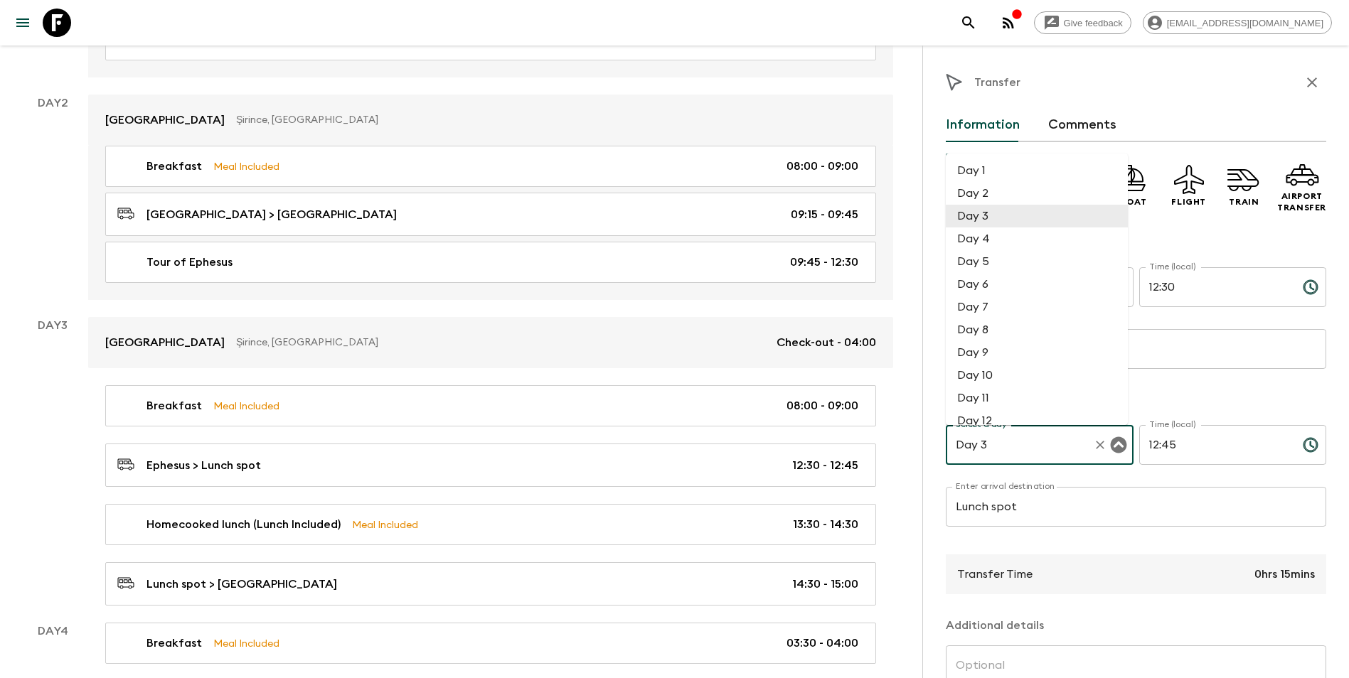
click at [1017, 442] on input "Day 3" at bounding box center [1019, 445] width 135 height 27
click at [995, 187] on li "Day 2" at bounding box center [1036, 193] width 182 height 23
type input "Day 2"
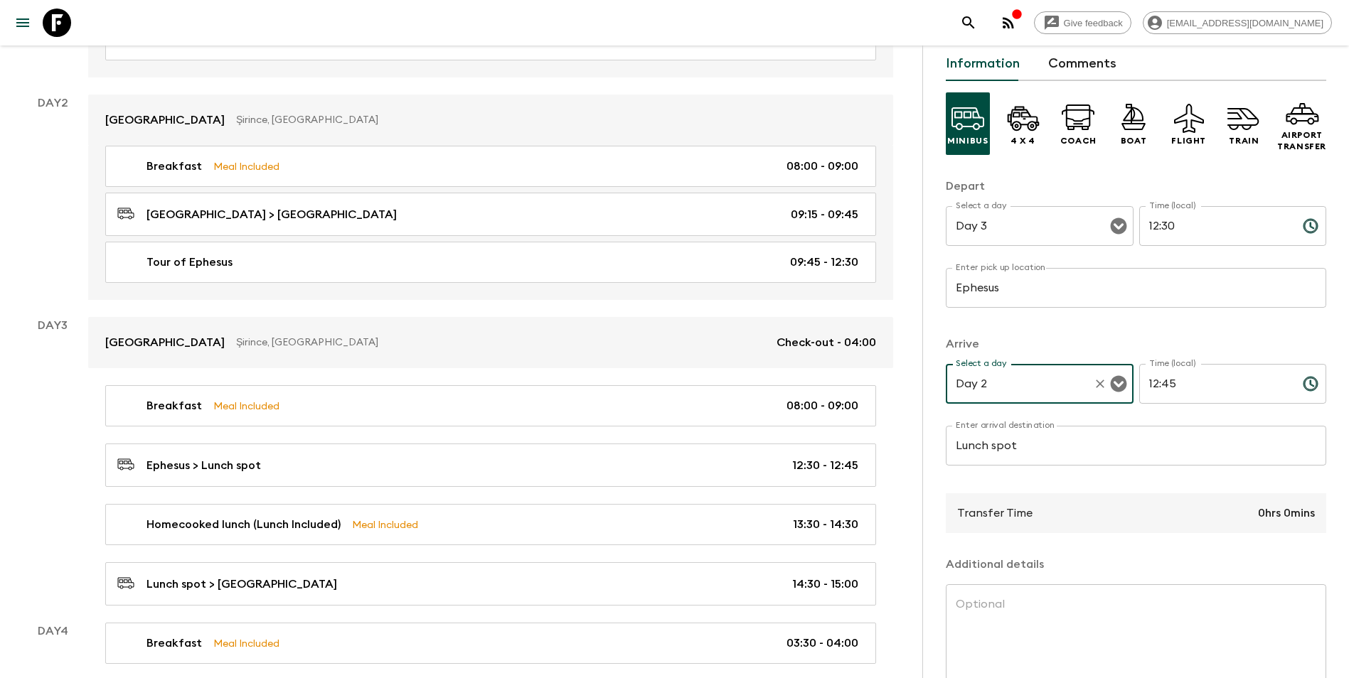
scroll to position [142, 0]
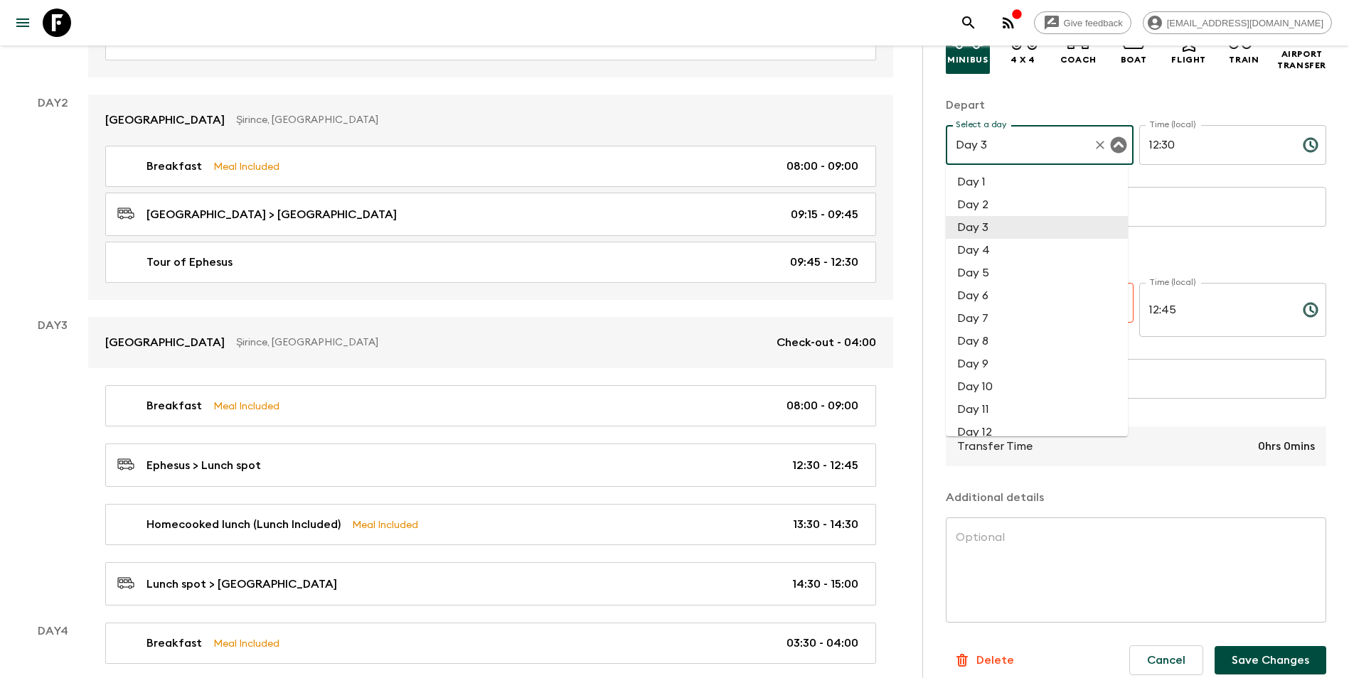
click at [1014, 144] on input "Day 3" at bounding box center [1019, 145] width 135 height 27
click at [1001, 201] on li "Day 2" at bounding box center [1036, 204] width 182 height 23
type input "Day 2"
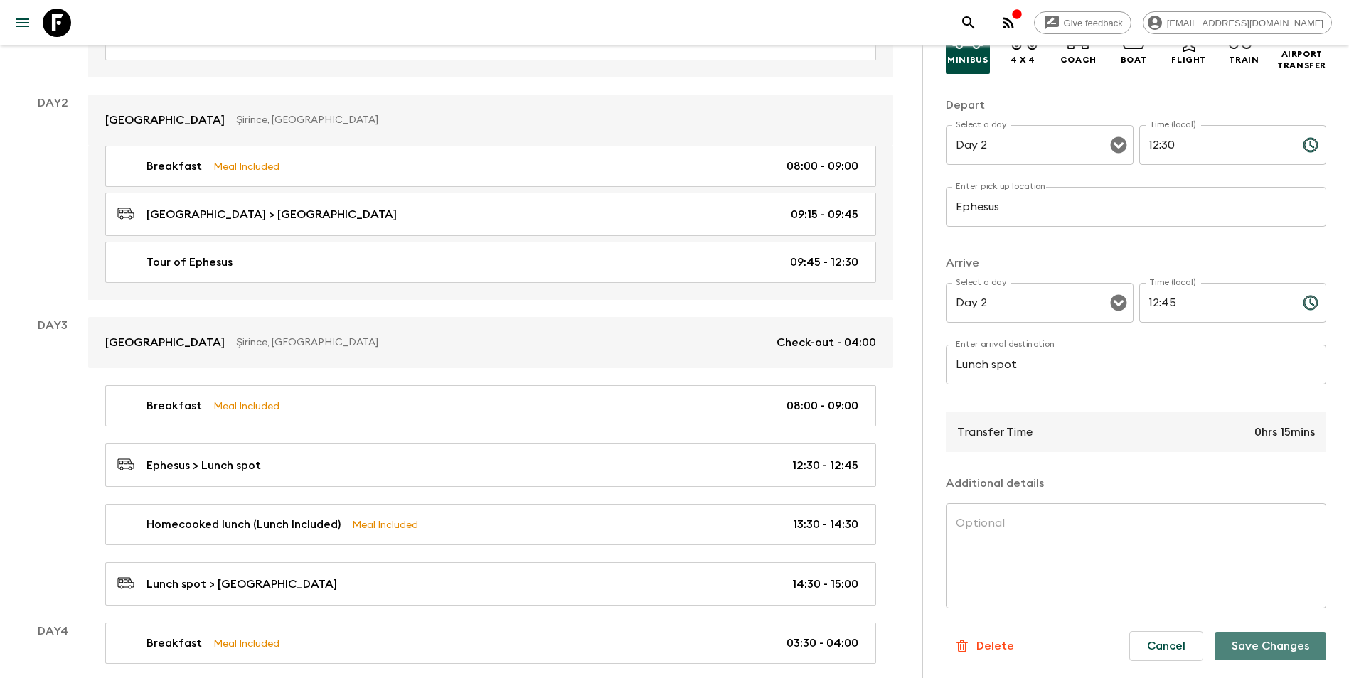
click at [1017, 592] on button "Save Changes" at bounding box center [1270, 646] width 112 height 28
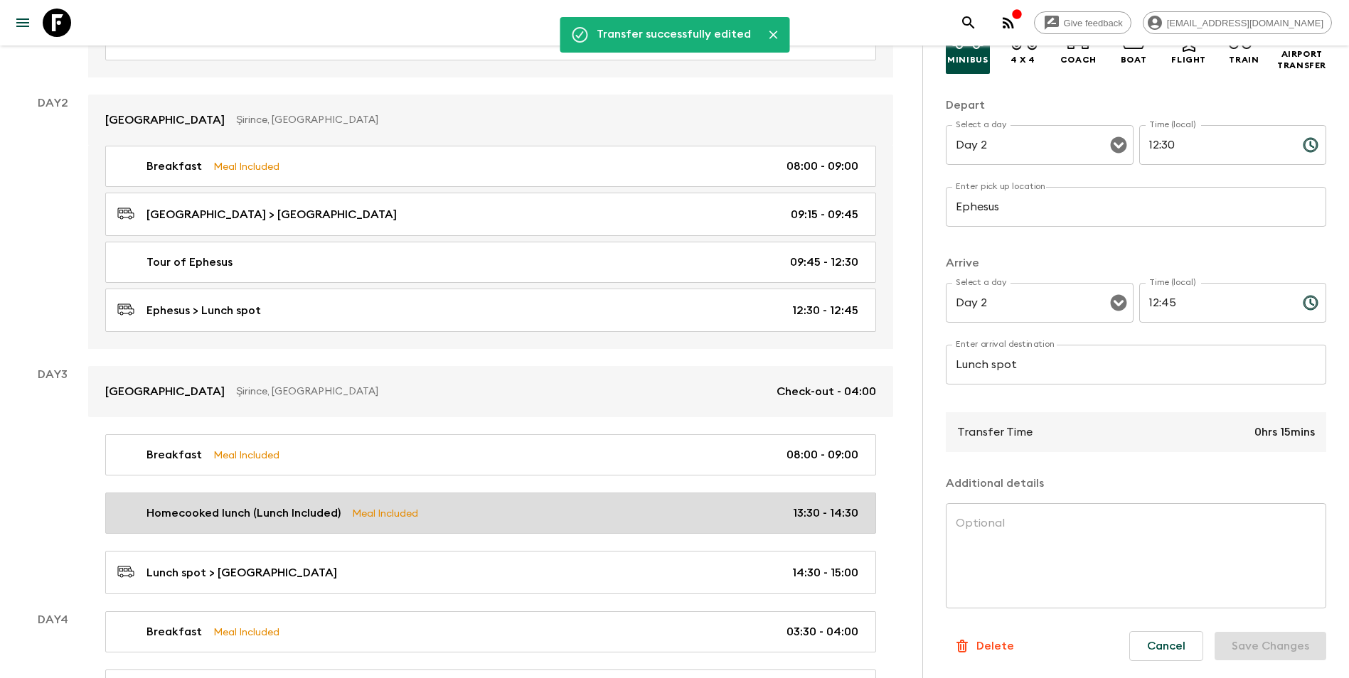
click at [282, 518] on p "Homecooked lunch (Lunch Included)" at bounding box center [243, 513] width 194 height 17
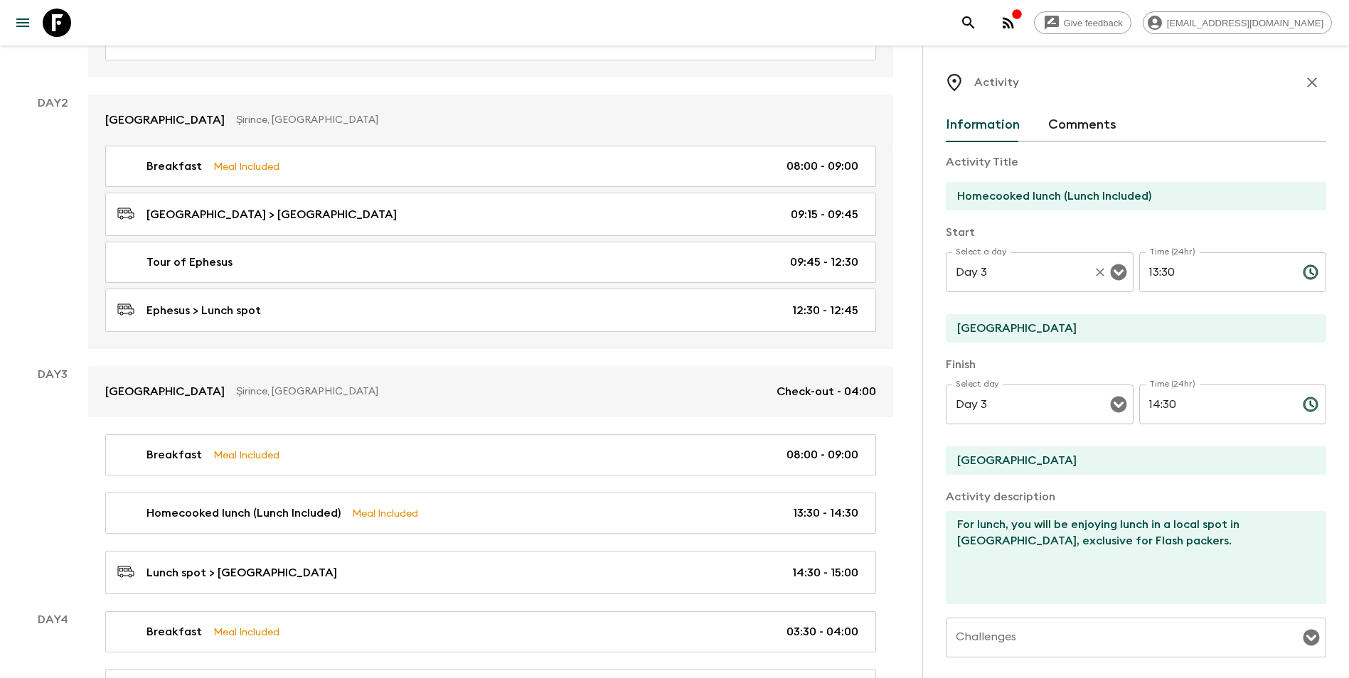
click at [1003, 281] on input "Day 3" at bounding box center [1019, 272] width 135 height 27
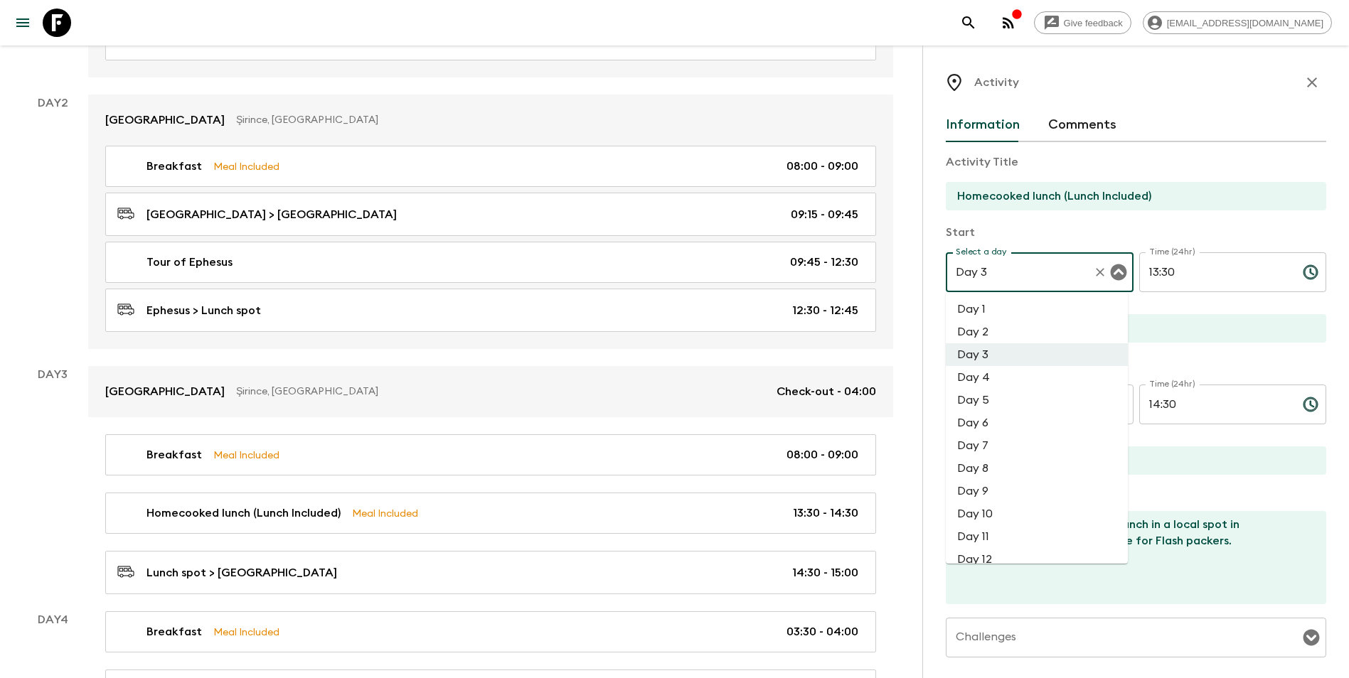
click at [1017, 343] on li "Day 2" at bounding box center [1036, 332] width 182 height 23
type input "Day 2"
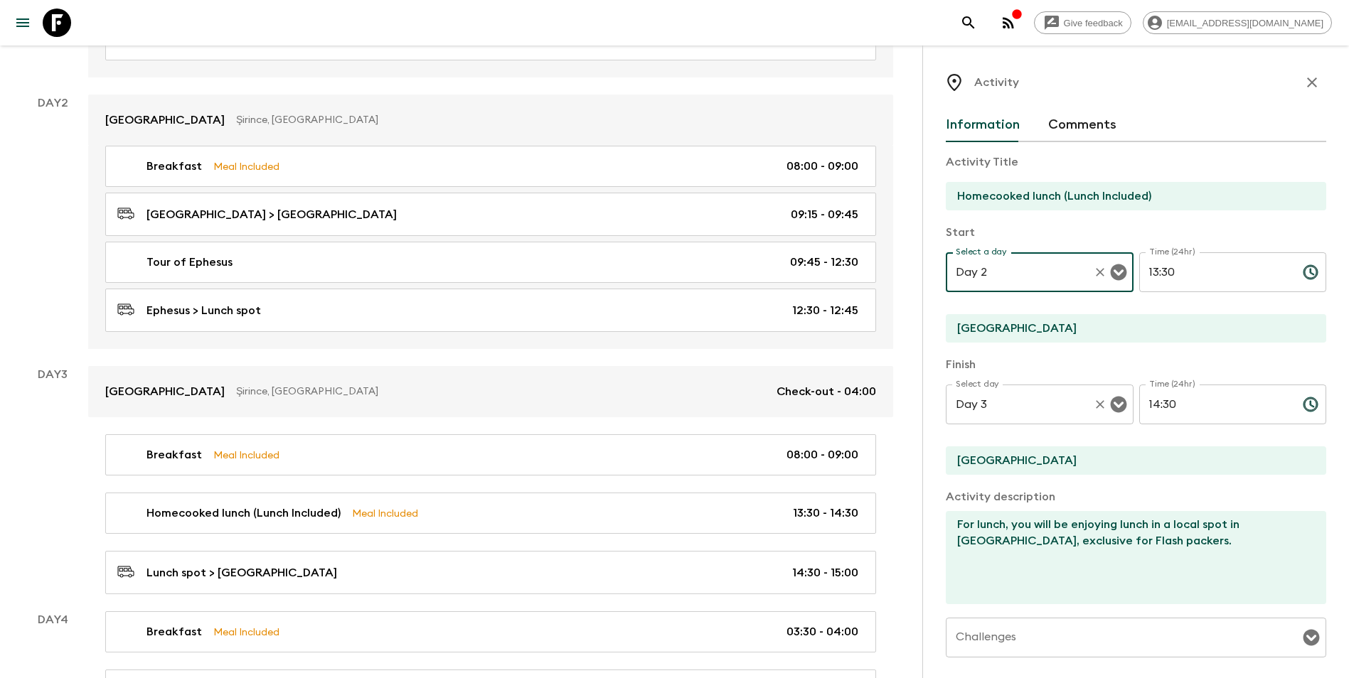
click at [1006, 404] on input "Day 3" at bounding box center [1019, 404] width 135 height 27
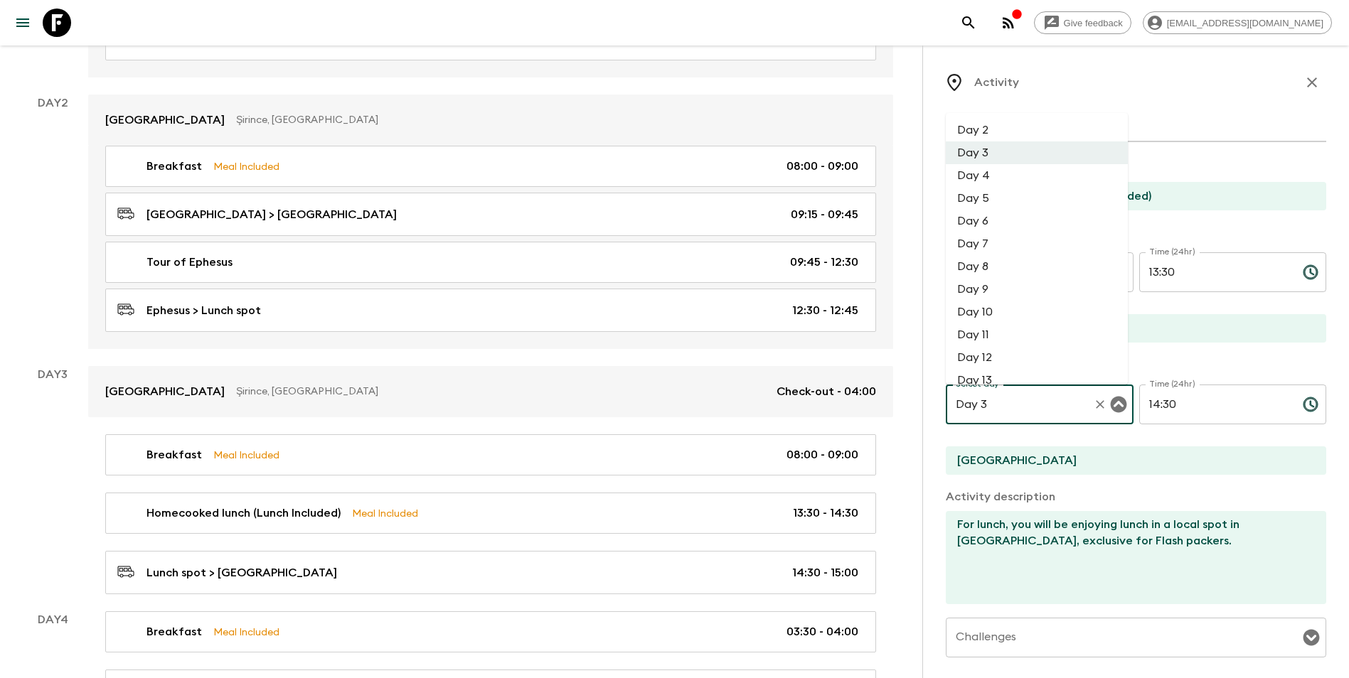
click at [992, 137] on li "Day 2" at bounding box center [1036, 130] width 182 height 23
type input "Day 2"
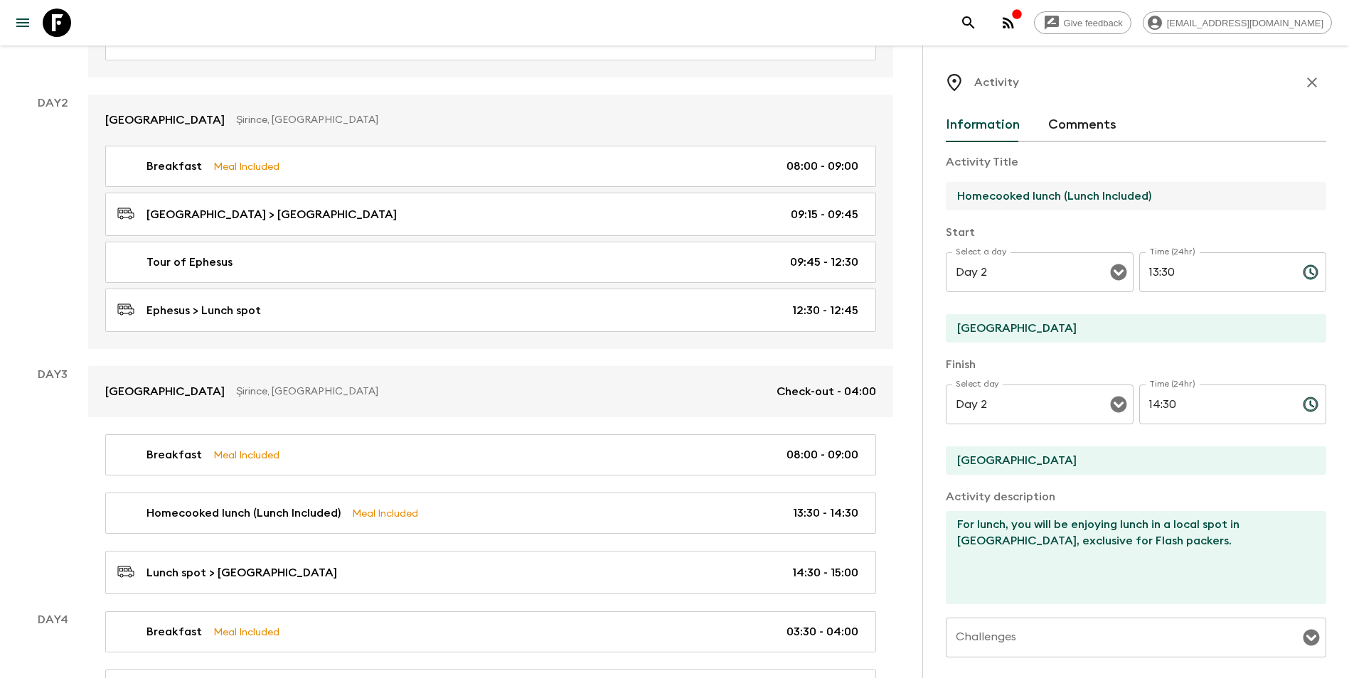
drag, startPoint x: 1061, startPoint y: 194, endPoint x: 923, endPoint y: 196, distance: 137.2
click at [923, 196] on div "Activity Information Comments Activity Title Homecooked lunch (Lunch Included) …" at bounding box center [1135, 384] width 427 height 678
type input "L"
type input "Lunch at a Local Cafeteria"
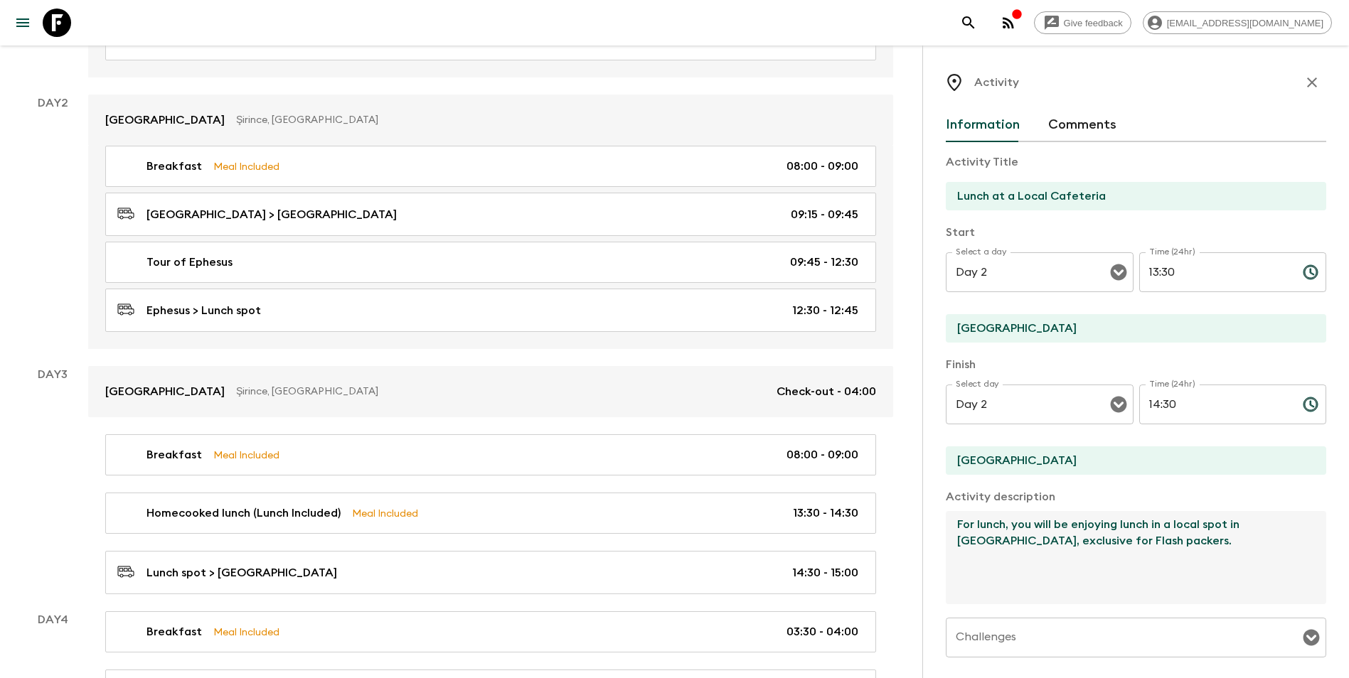
drag, startPoint x: 1180, startPoint y: 523, endPoint x: 1291, endPoint y: 557, distance: 116.0
click at [1017, 557] on textarea "For lunch, you will be enjoying lunch in a local spot in [GEOGRAPHIC_DATA], exc…" at bounding box center [1129, 557] width 369 height 93
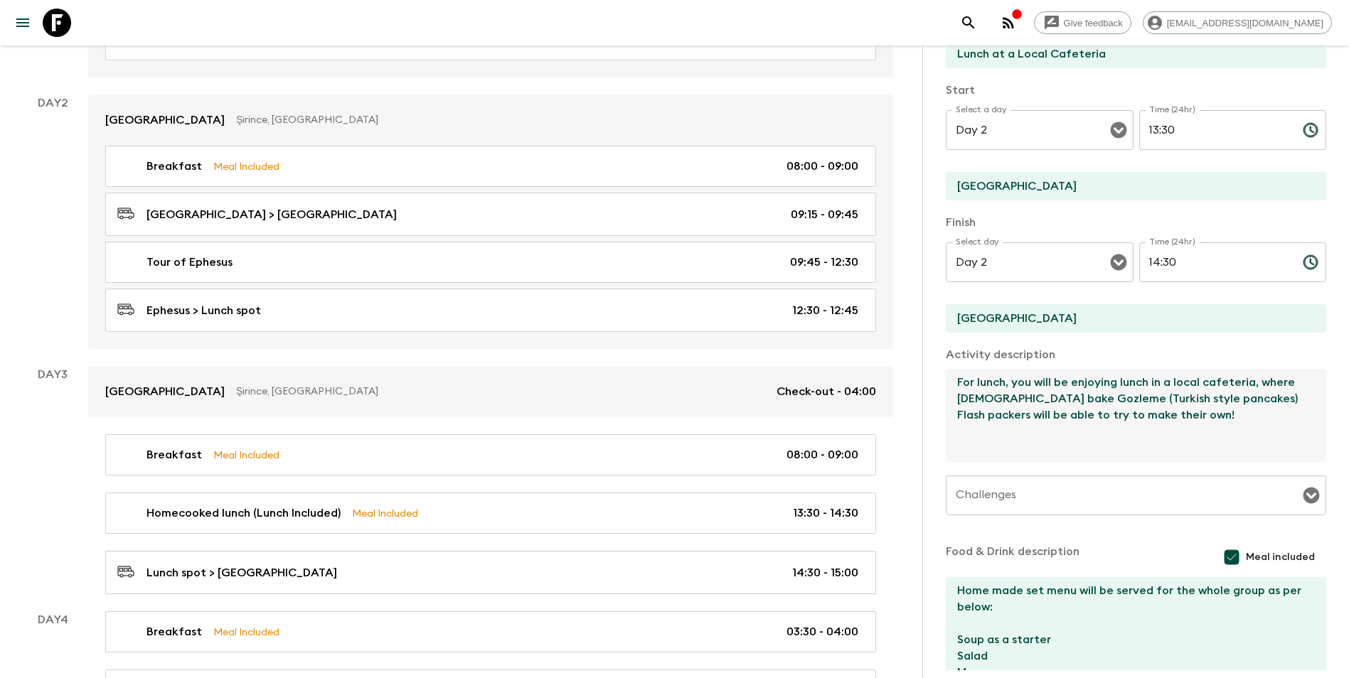
scroll to position [212, 0]
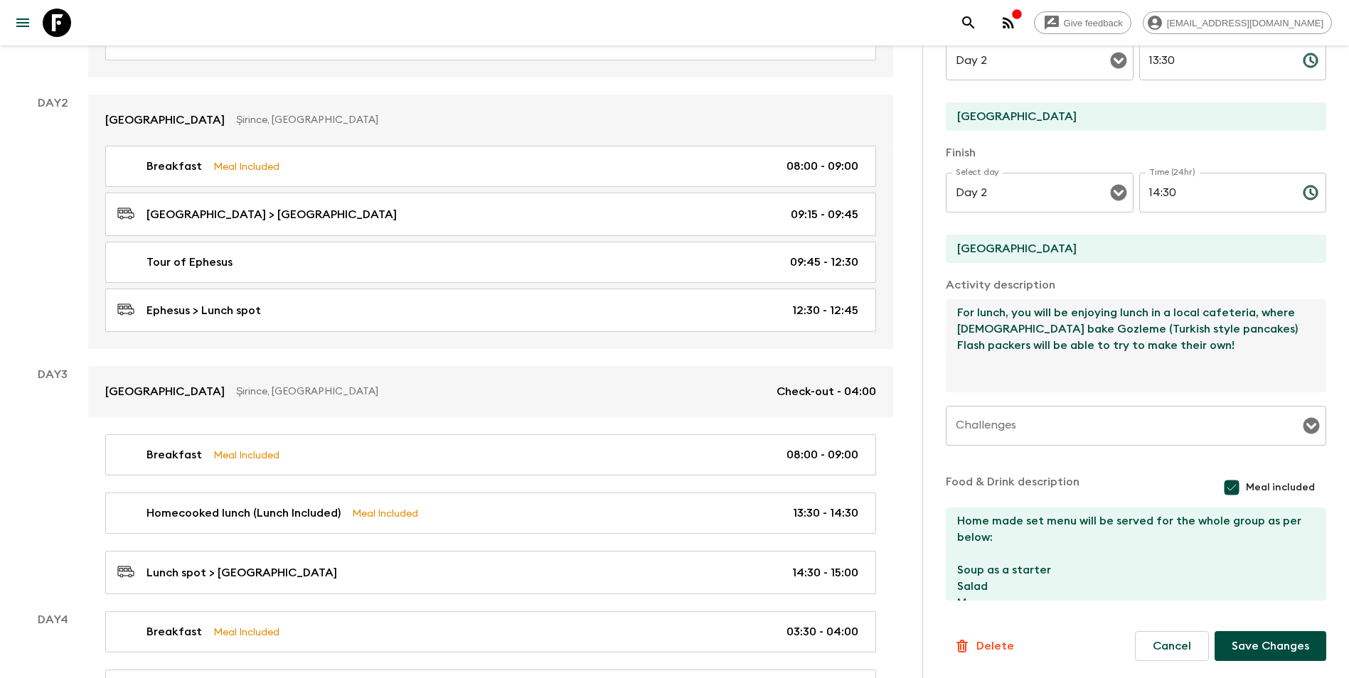
type textarea "For lunch, you will be enjoying lunch in a local cafeteria, where [DEMOGRAPHIC_…"
click at [1017, 569] on textarea "Home made set menu will be served for the whole group as per below: Soup as a s…" at bounding box center [1129, 554] width 369 height 93
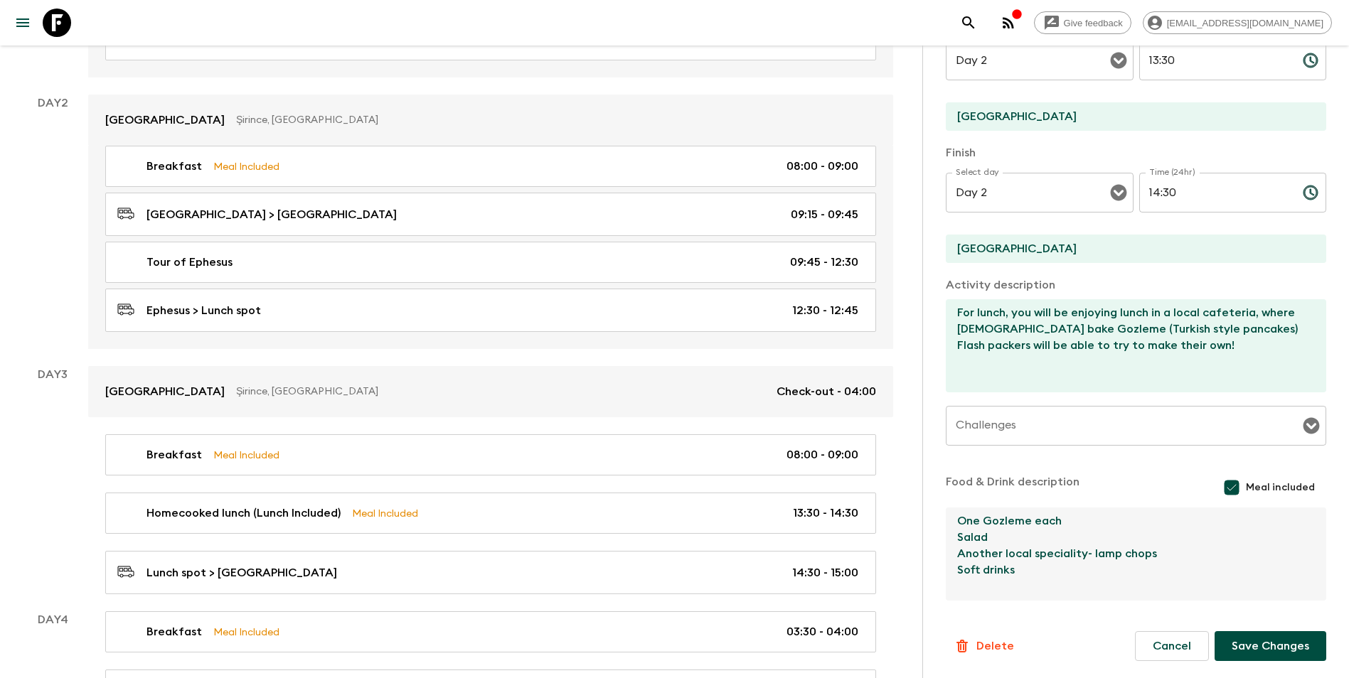
type textarea "One Gozleme each Salad Another local speciality- lamp chops Soft drinks"
click at [1017, 592] on button "Save Changes" at bounding box center [1270, 646] width 112 height 30
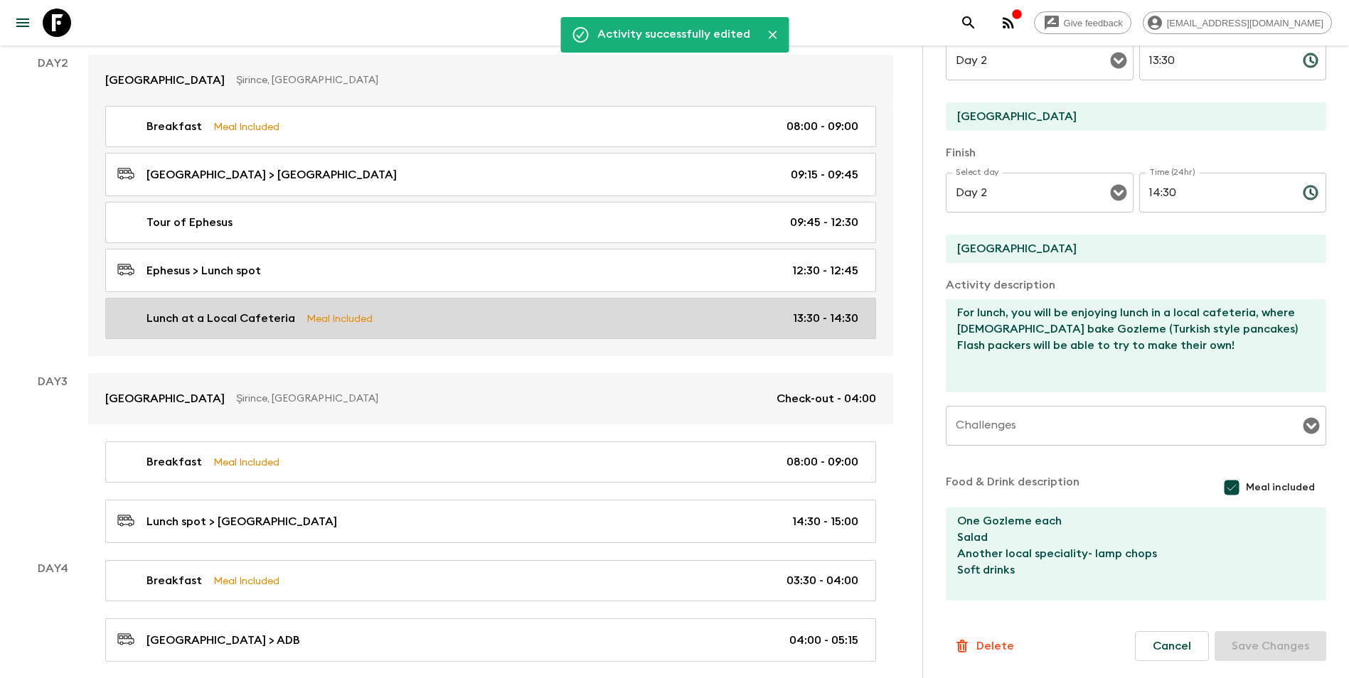
scroll to position [377, 0]
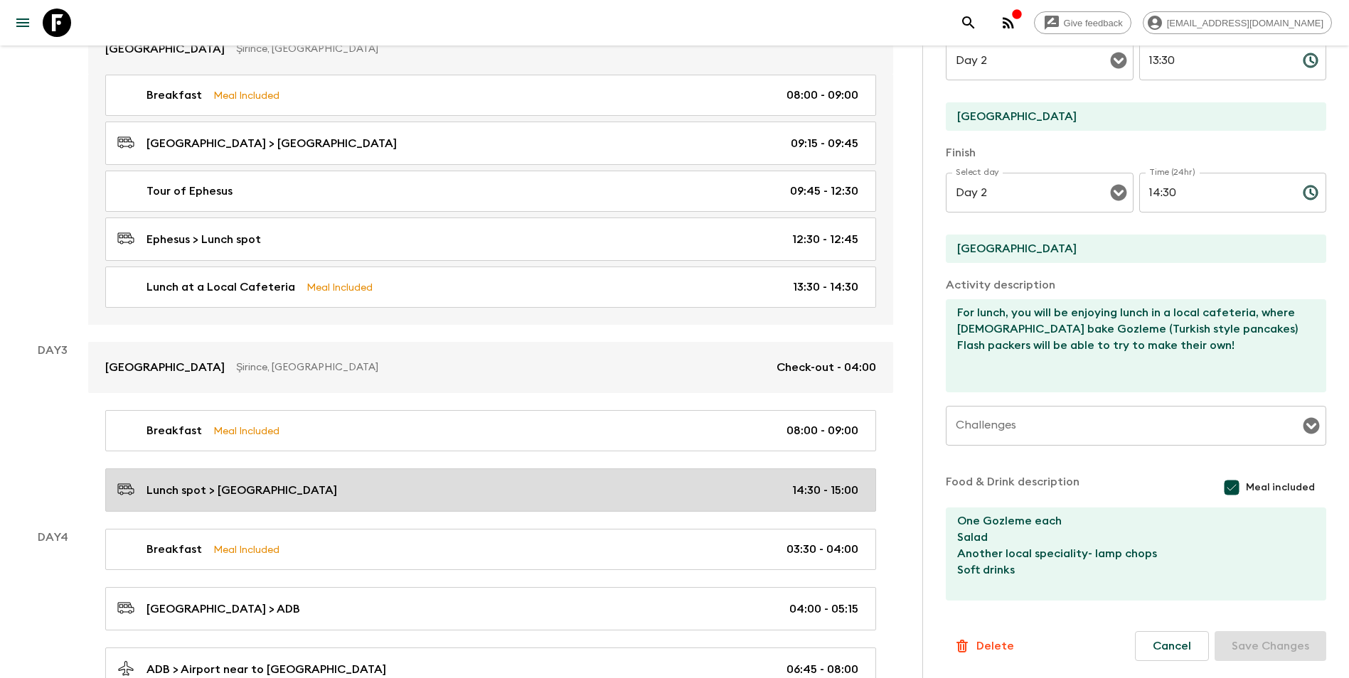
click at [316, 486] on div "Lunch spot > [GEOGRAPHIC_DATA] 14:30 - 15:00" at bounding box center [487, 490] width 741 height 19
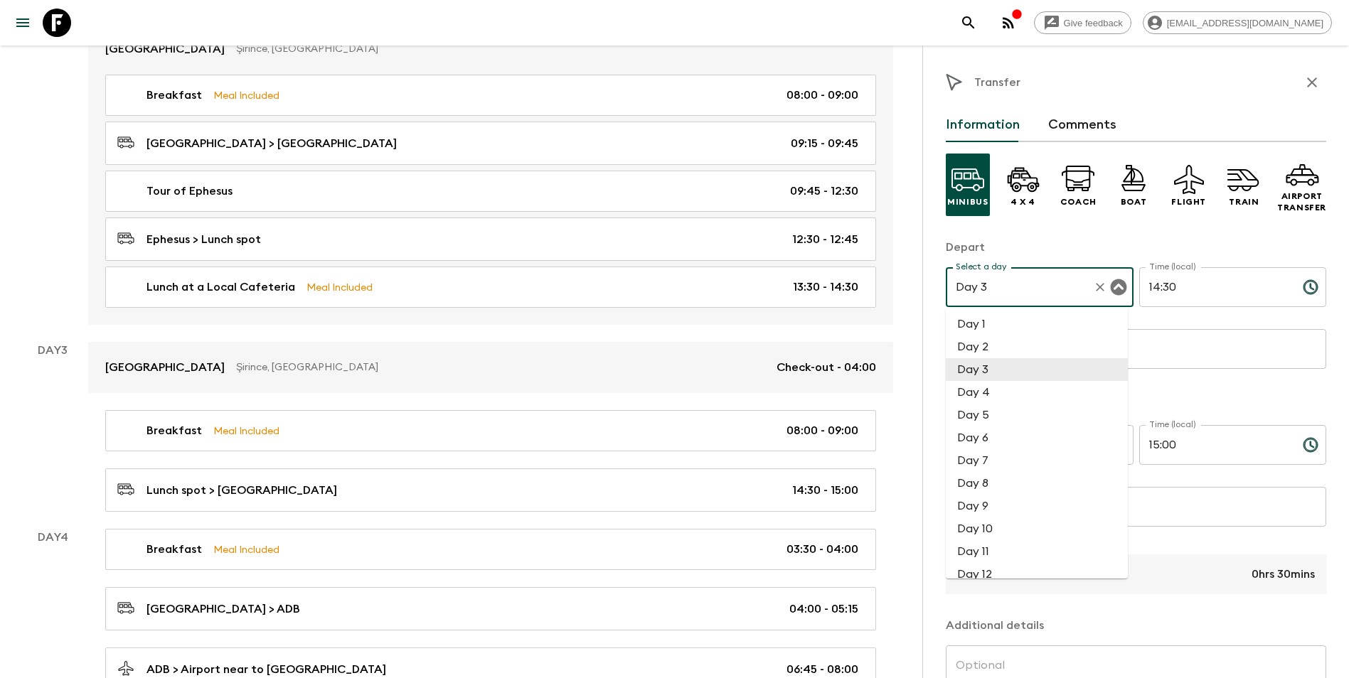
click at [1003, 287] on input "Day 3" at bounding box center [1019, 287] width 135 height 27
click at [988, 343] on li "Day 2" at bounding box center [1036, 347] width 182 height 23
type input "Day 2"
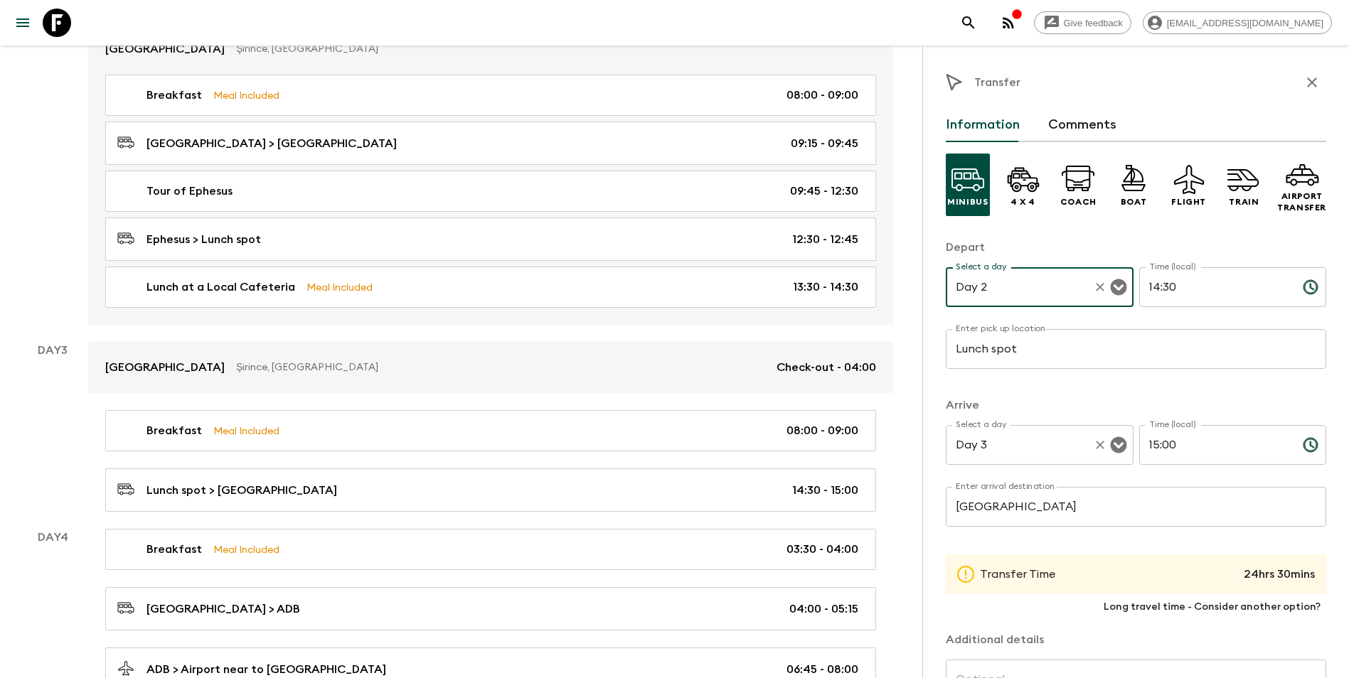
click at [1014, 453] on input "Day 3" at bounding box center [1019, 445] width 135 height 27
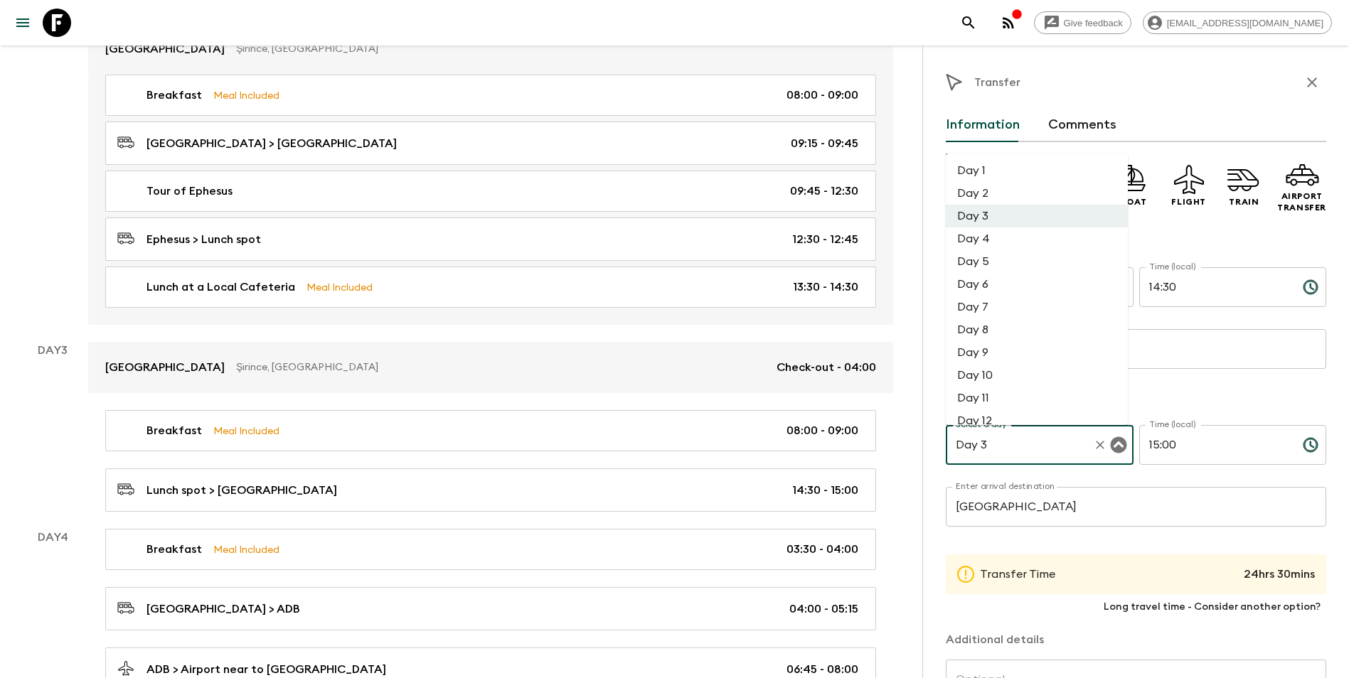
click at [993, 191] on li "Day 2" at bounding box center [1036, 193] width 182 height 23
type input "Day 2"
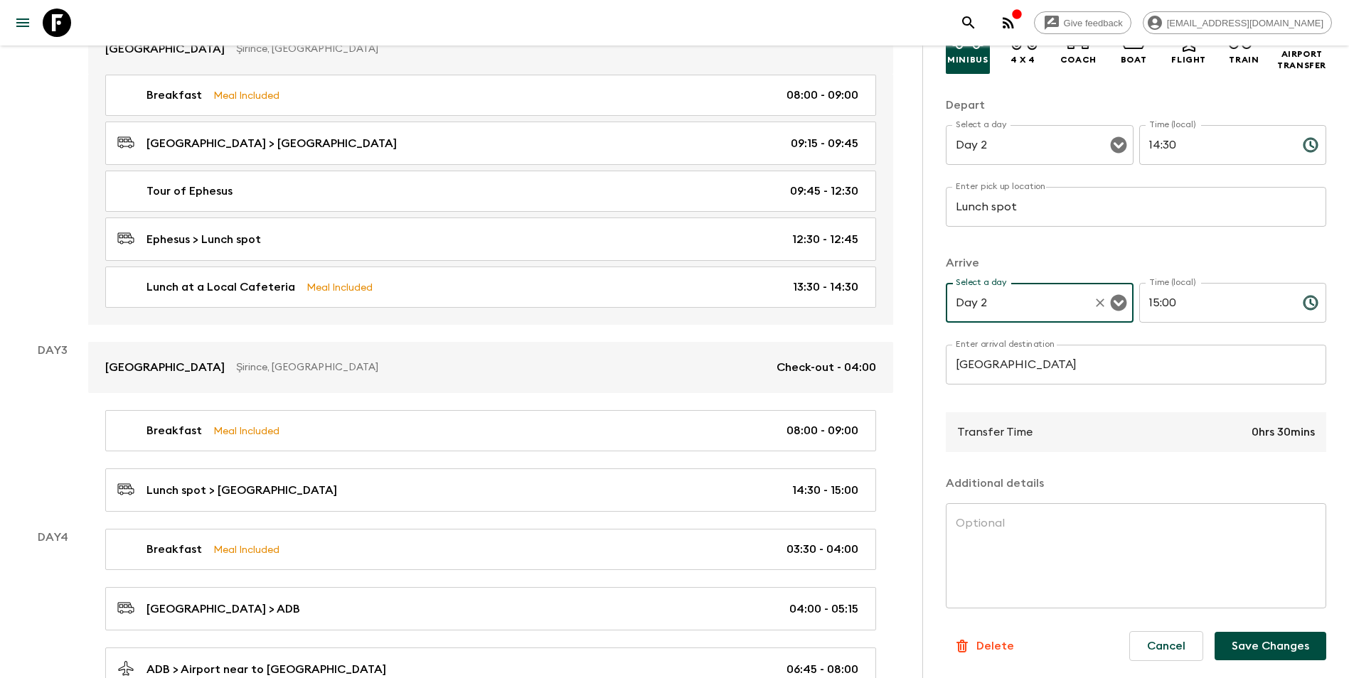
scroll to position [449, 0]
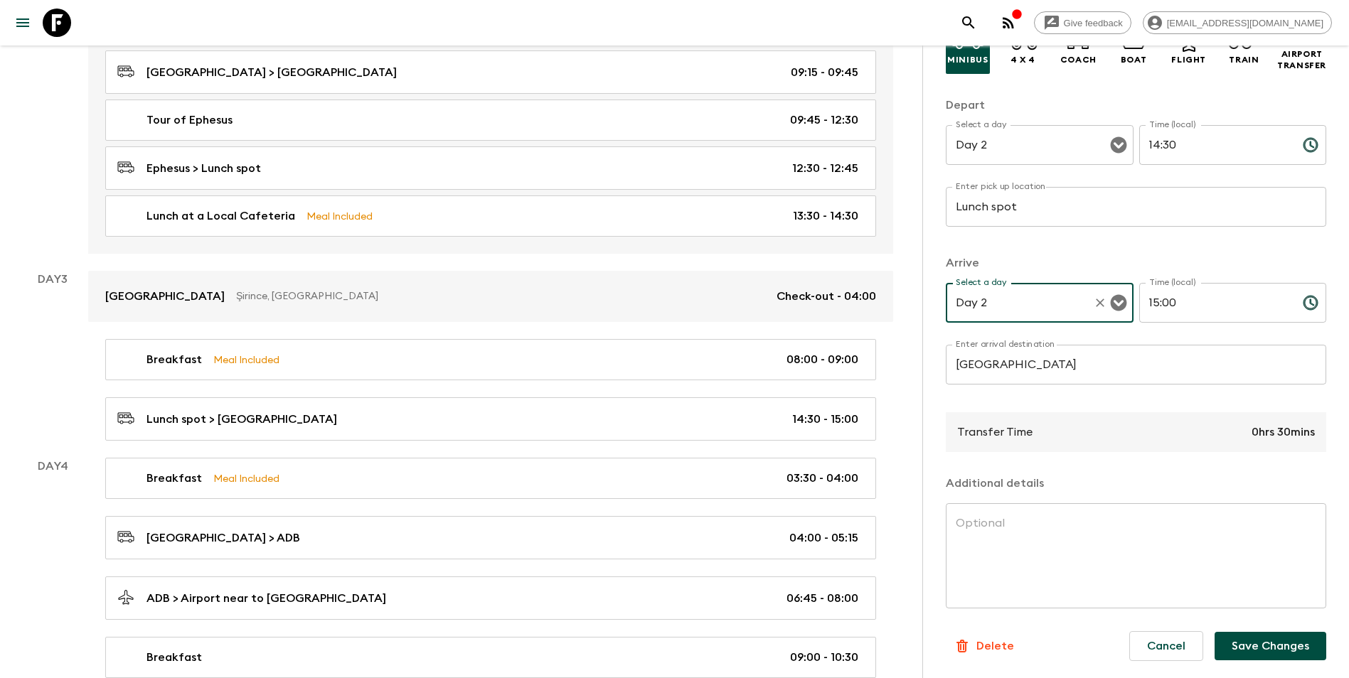
click at [1017, 592] on button "Save Changes" at bounding box center [1270, 646] width 112 height 28
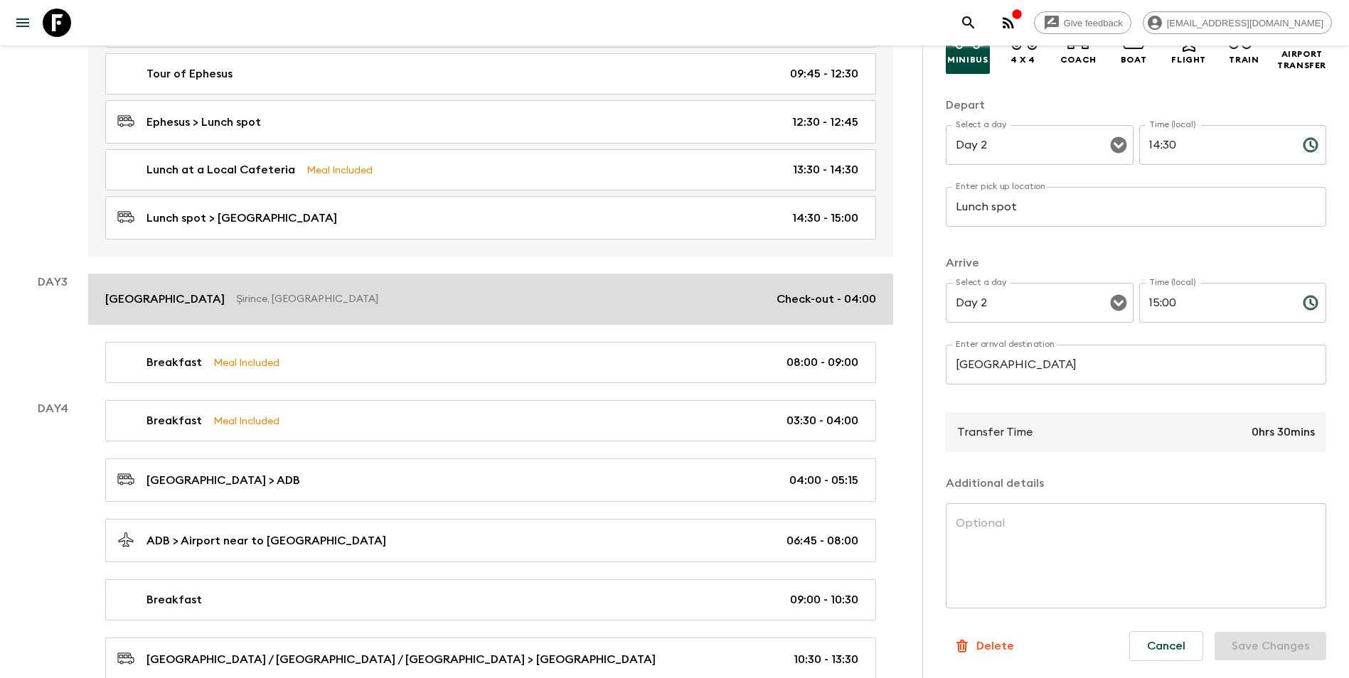
scroll to position [520, 0]
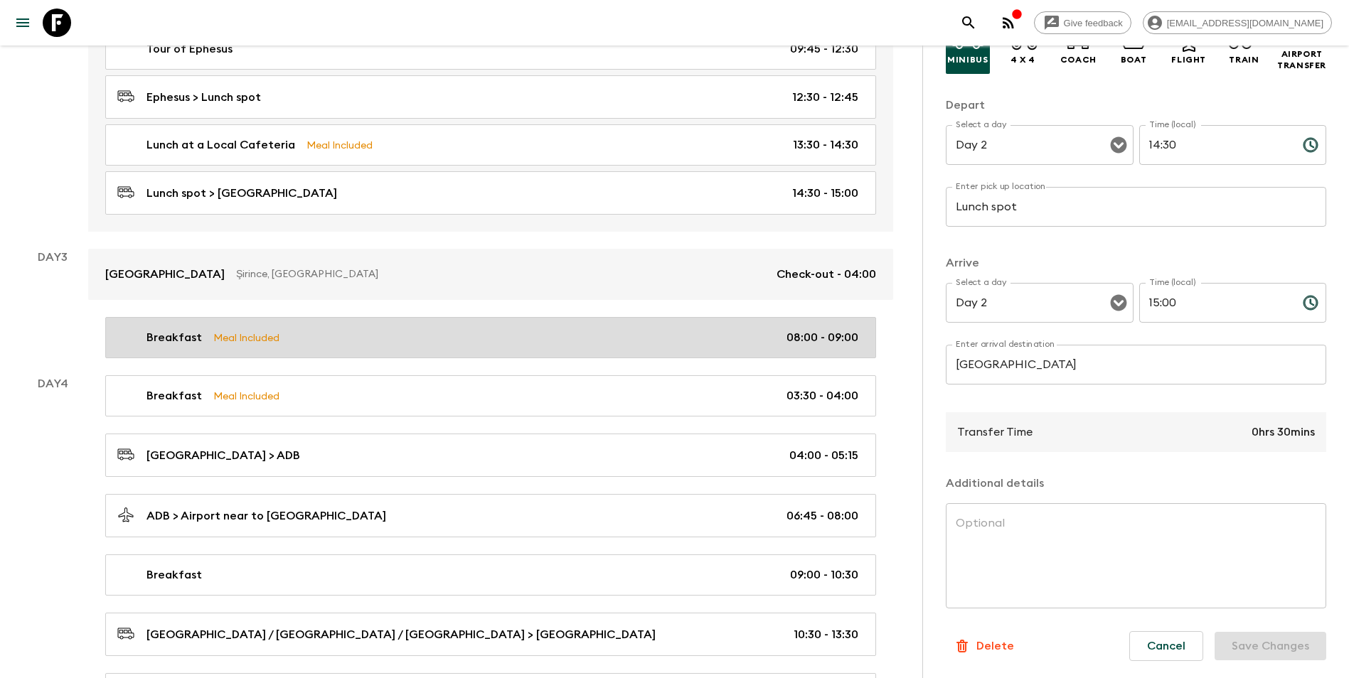
click at [409, 333] on div "Breakfast Meal Included 08:00 - 09:00" at bounding box center [487, 337] width 741 height 17
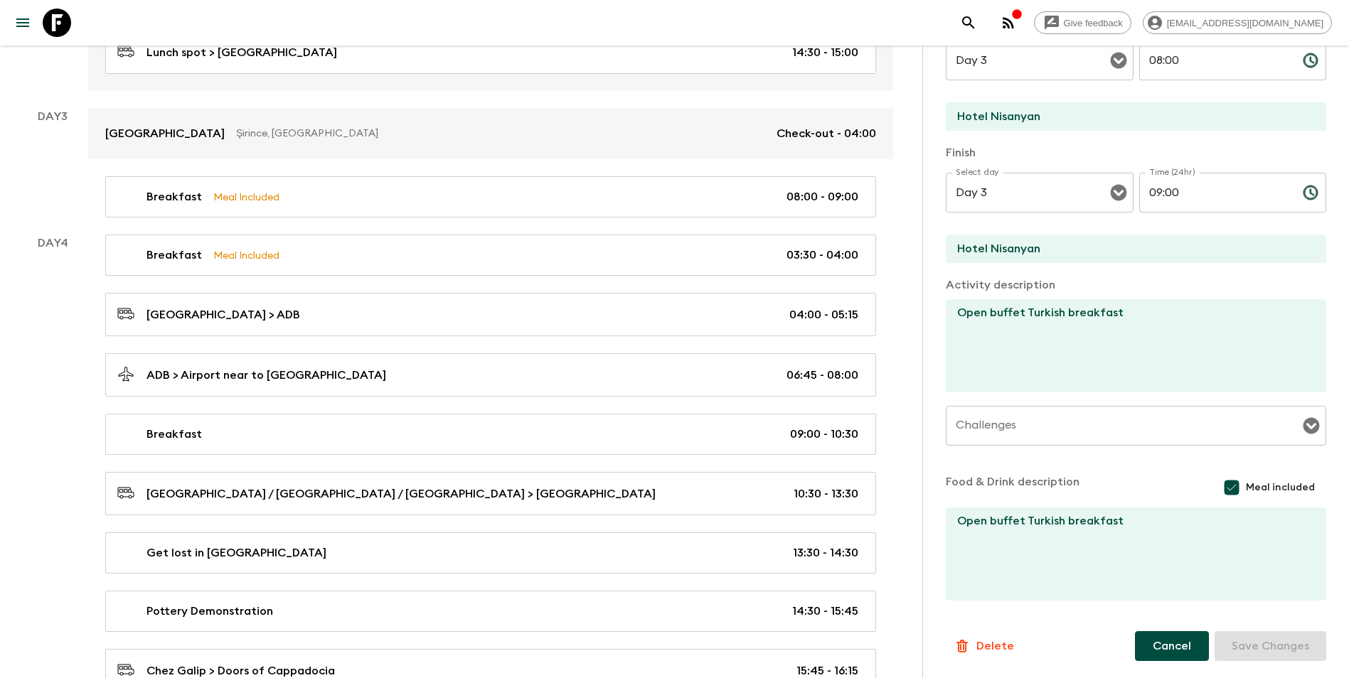
scroll to position [662, 0]
click at [996, 592] on p "Delete" at bounding box center [995, 646] width 38 height 17
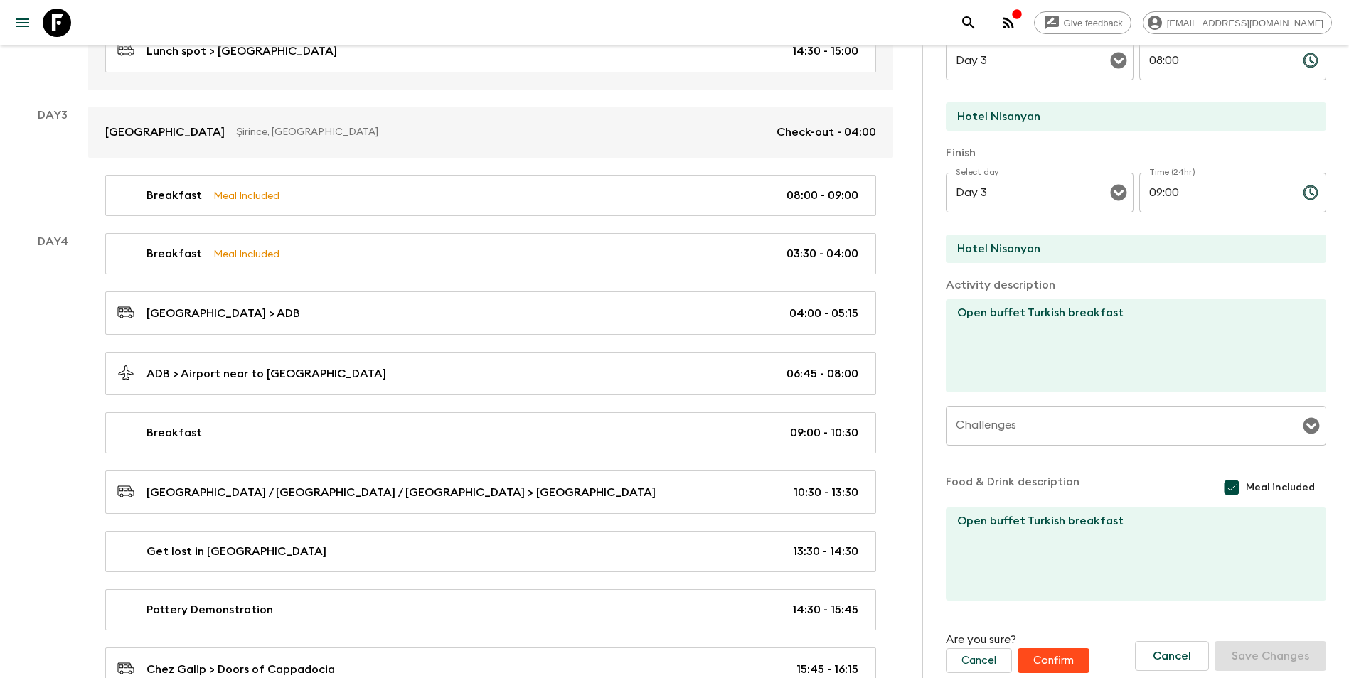
click at [1017, 592] on button "Confirm" at bounding box center [1053, 660] width 72 height 25
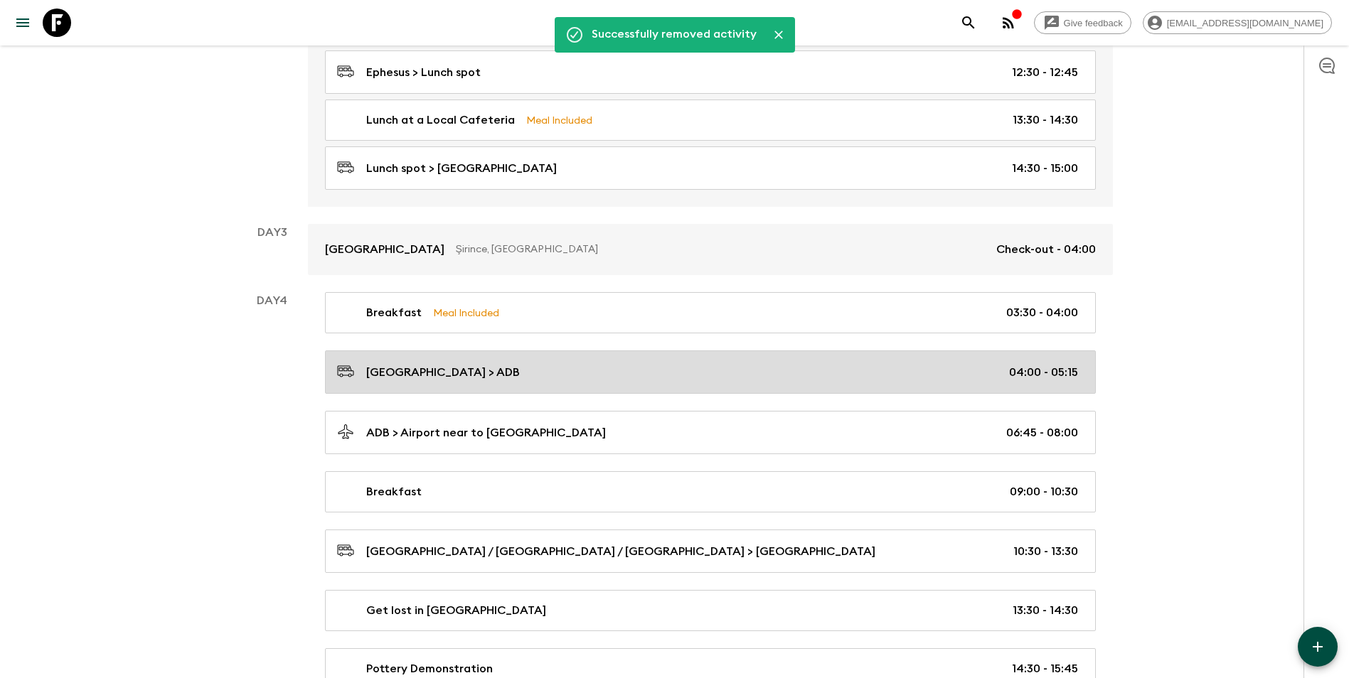
scroll to position [520, 0]
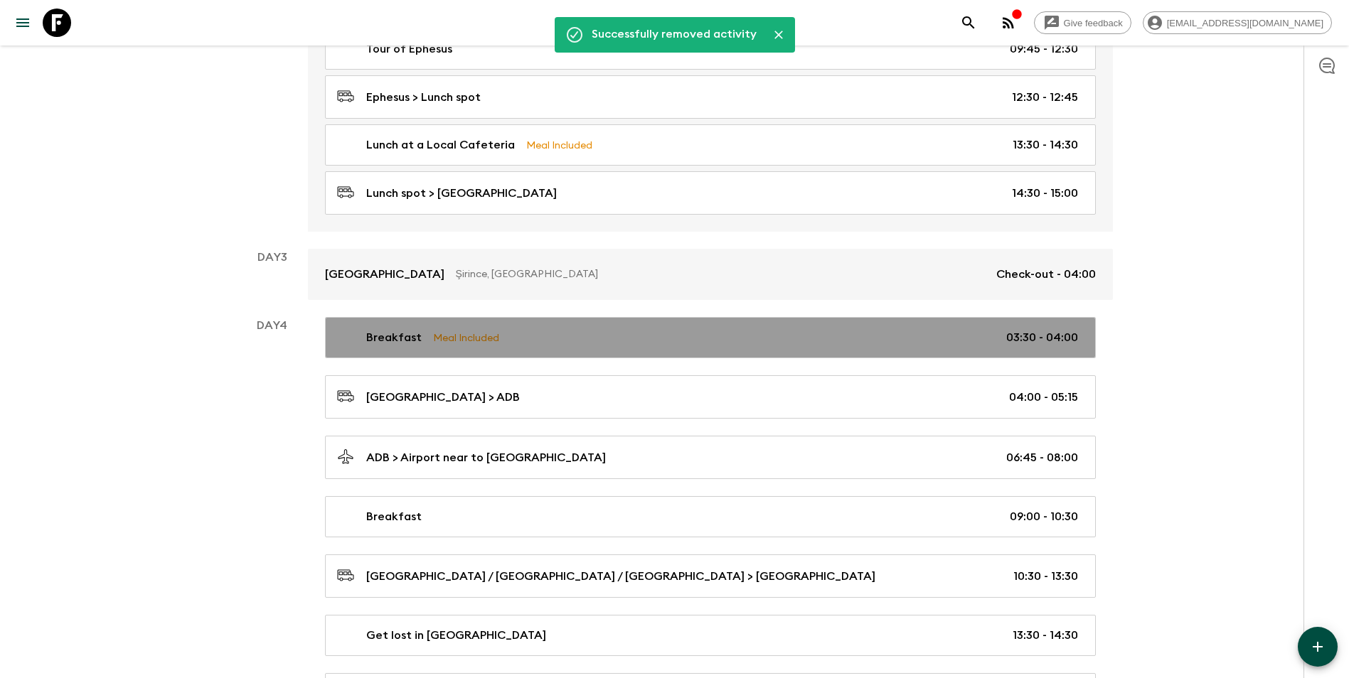
click at [507, 340] on div "Breakfast Meal Included 03:30 - 04:00" at bounding box center [707, 337] width 741 height 17
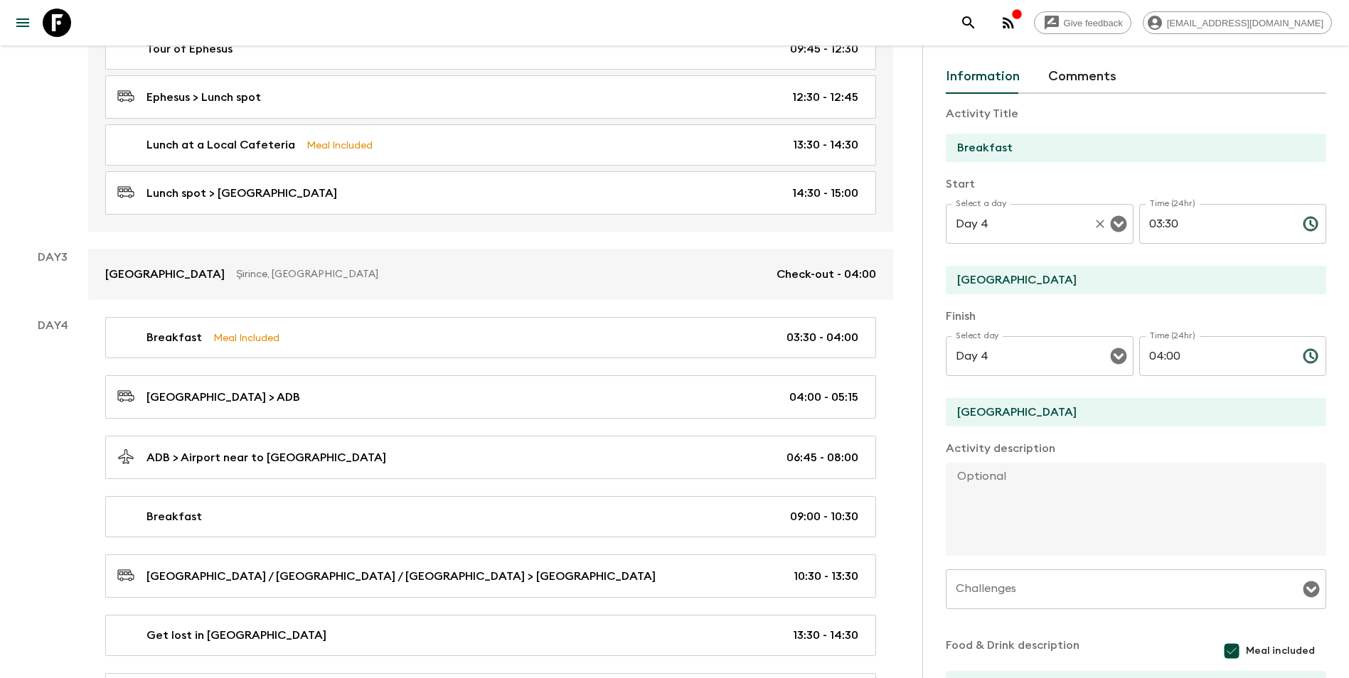
scroll to position [71, 0]
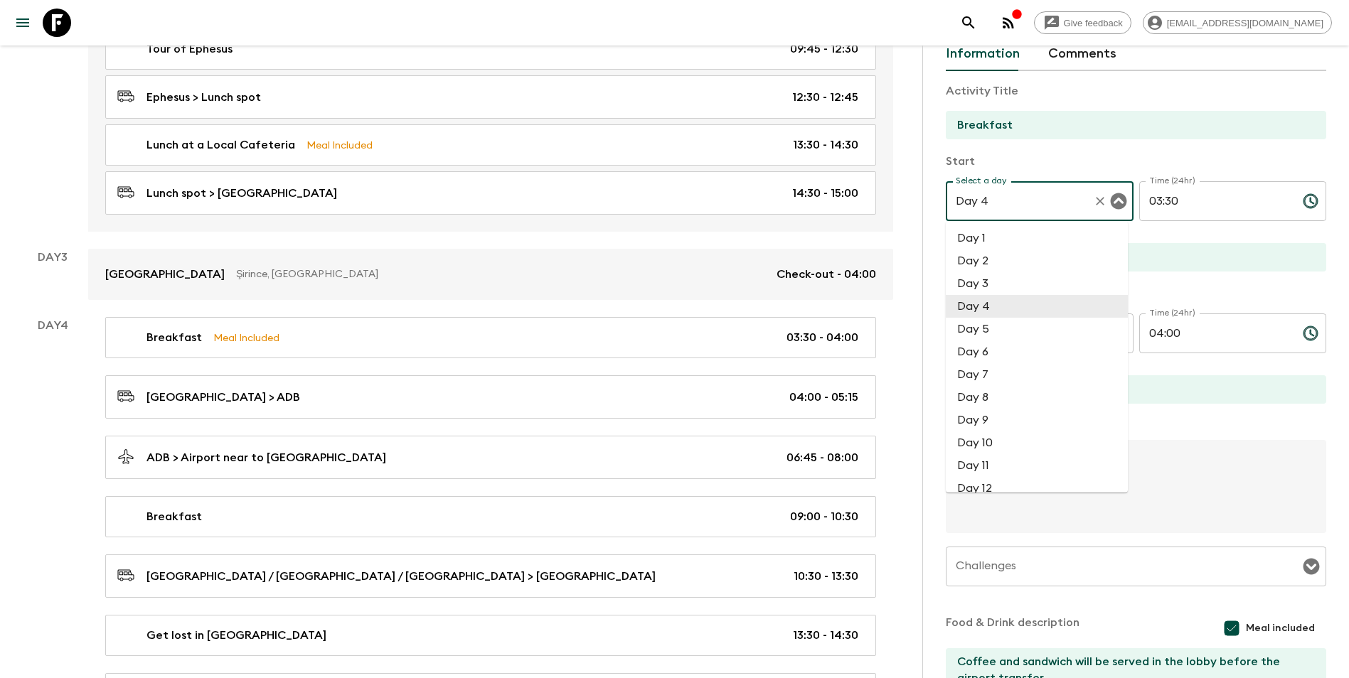
click at [998, 203] on input "Day 4" at bounding box center [1019, 201] width 135 height 27
click at [1002, 275] on li "Day 3" at bounding box center [1036, 283] width 182 height 23
type input "Day 3"
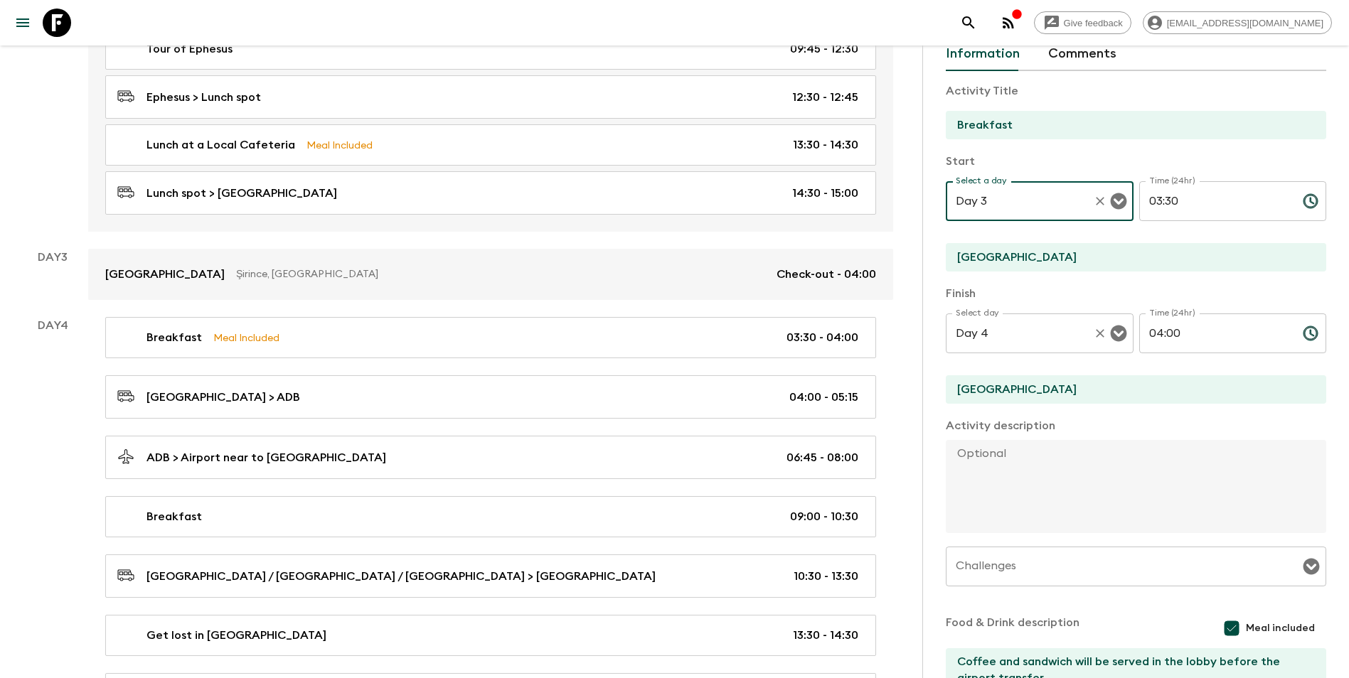
click at [1017, 329] on input "Day 4" at bounding box center [1019, 333] width 135 height 27
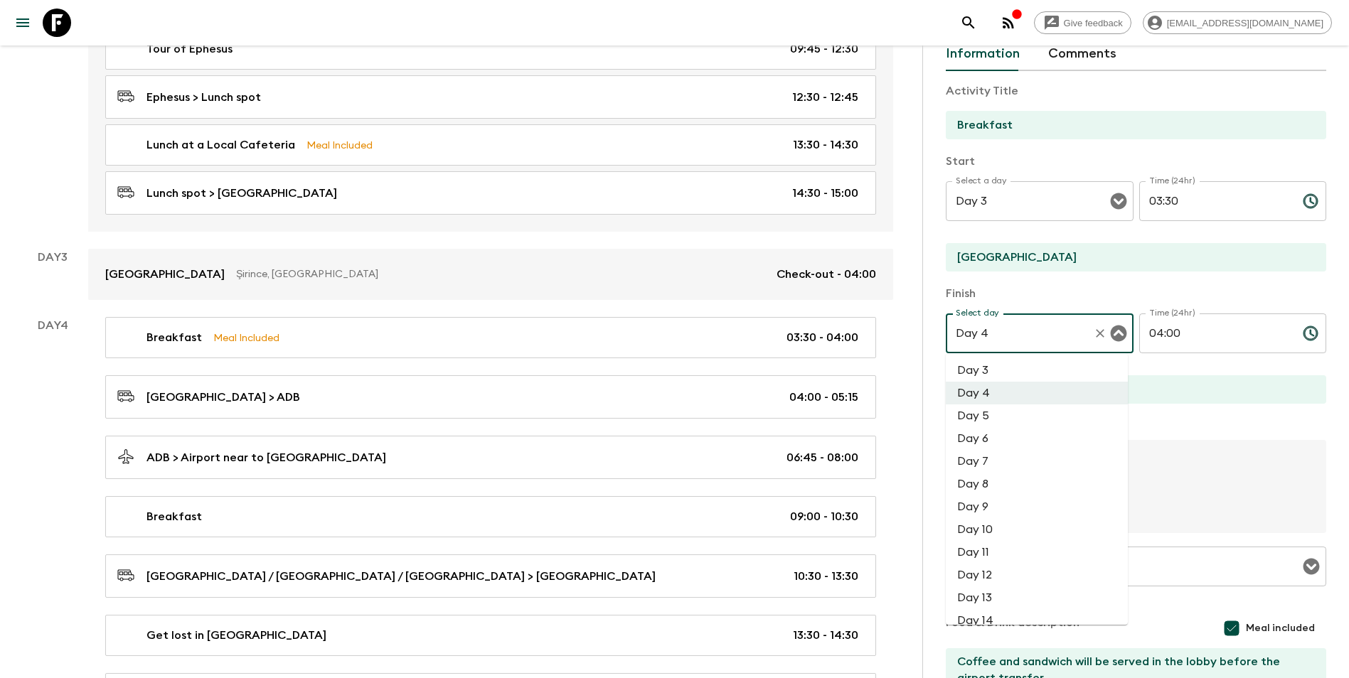
click at [1008, 375] on li "Day 3" at bounding box center [1036, 370] width 182 height 23
type input "Day 3"
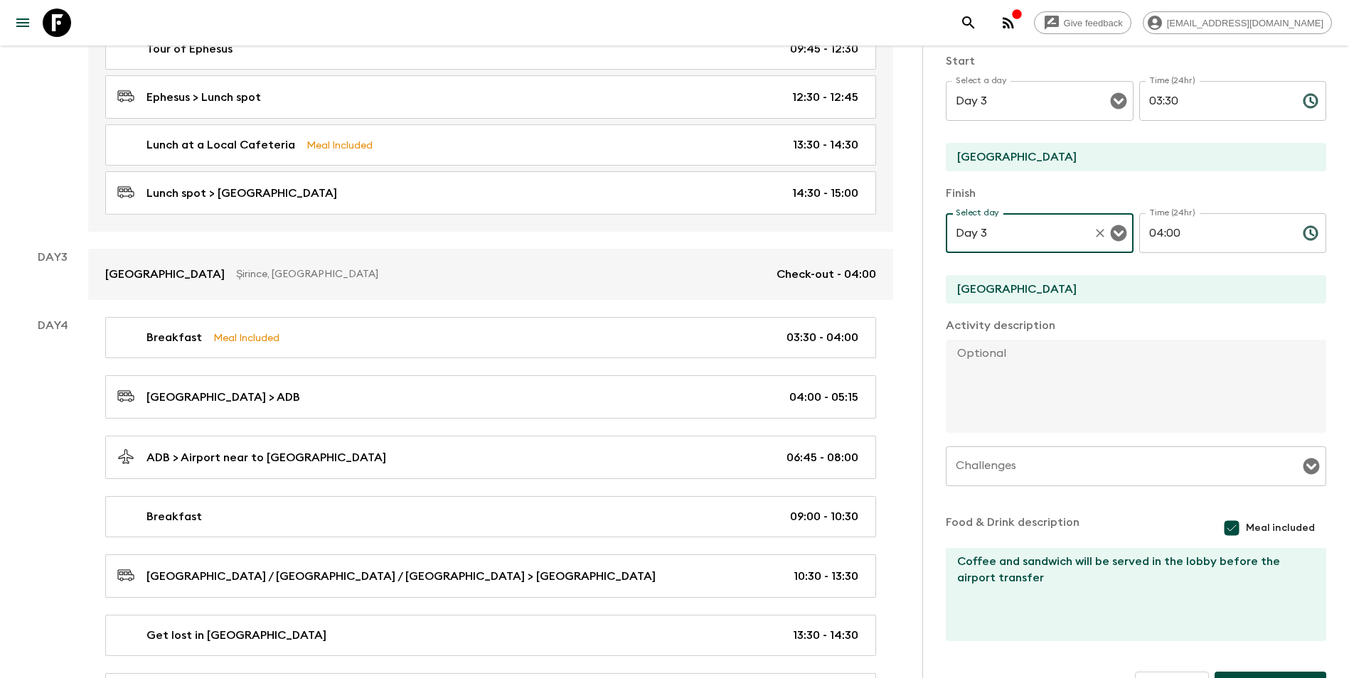
scroll to position [212, 0]
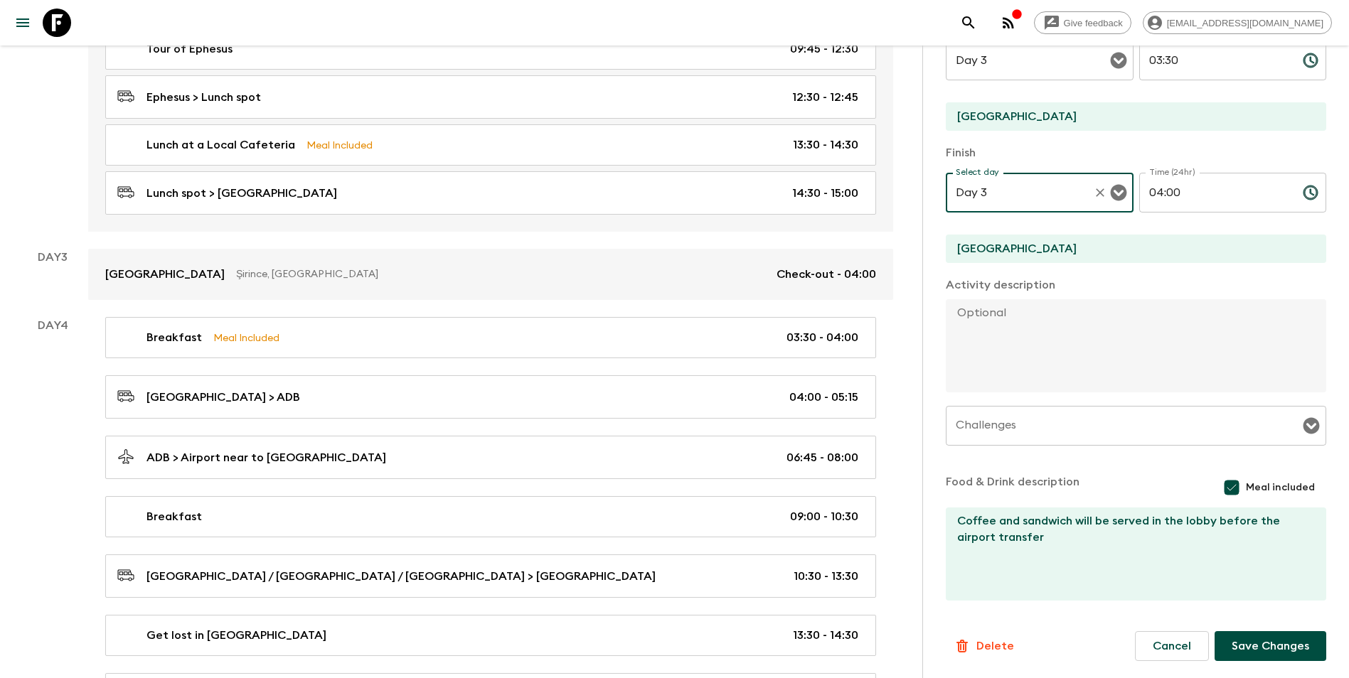
click at [1017, 592] on button "Save Changes" at bounding box center [1270, 646] width 112 height 30
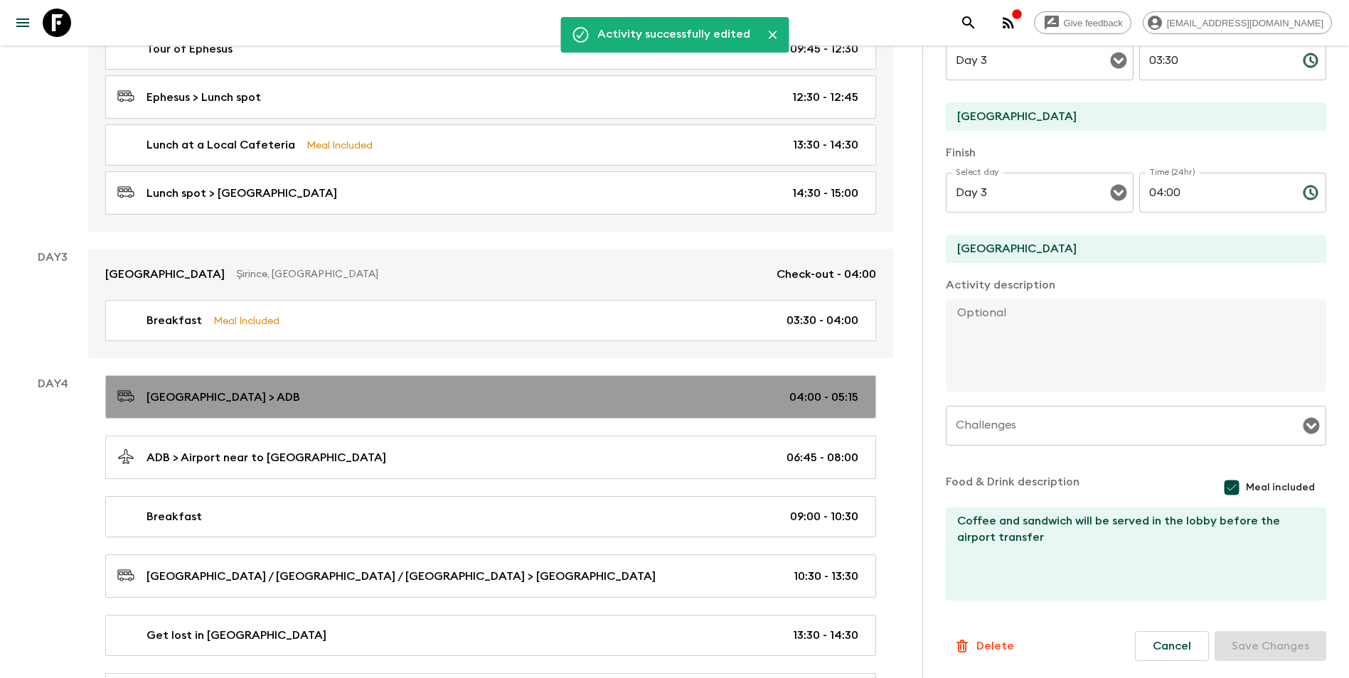
click at [271, 400] on div "[GEOGRAPHIC_DATA] > ADB 04:00 - 05:15" at bounding box center [487, 396] width 741 height 19
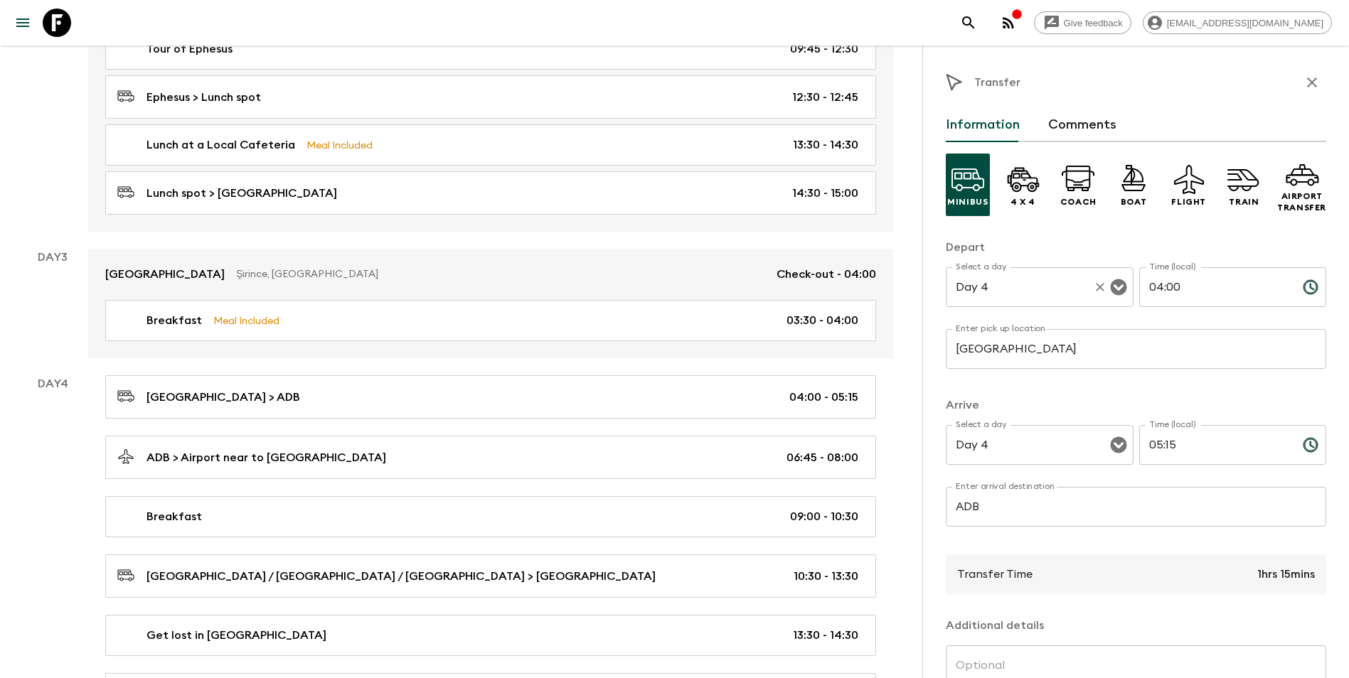
click at [1007, 296] on input "Day 4" at bounding box center [1019, 287] width 135 height 27
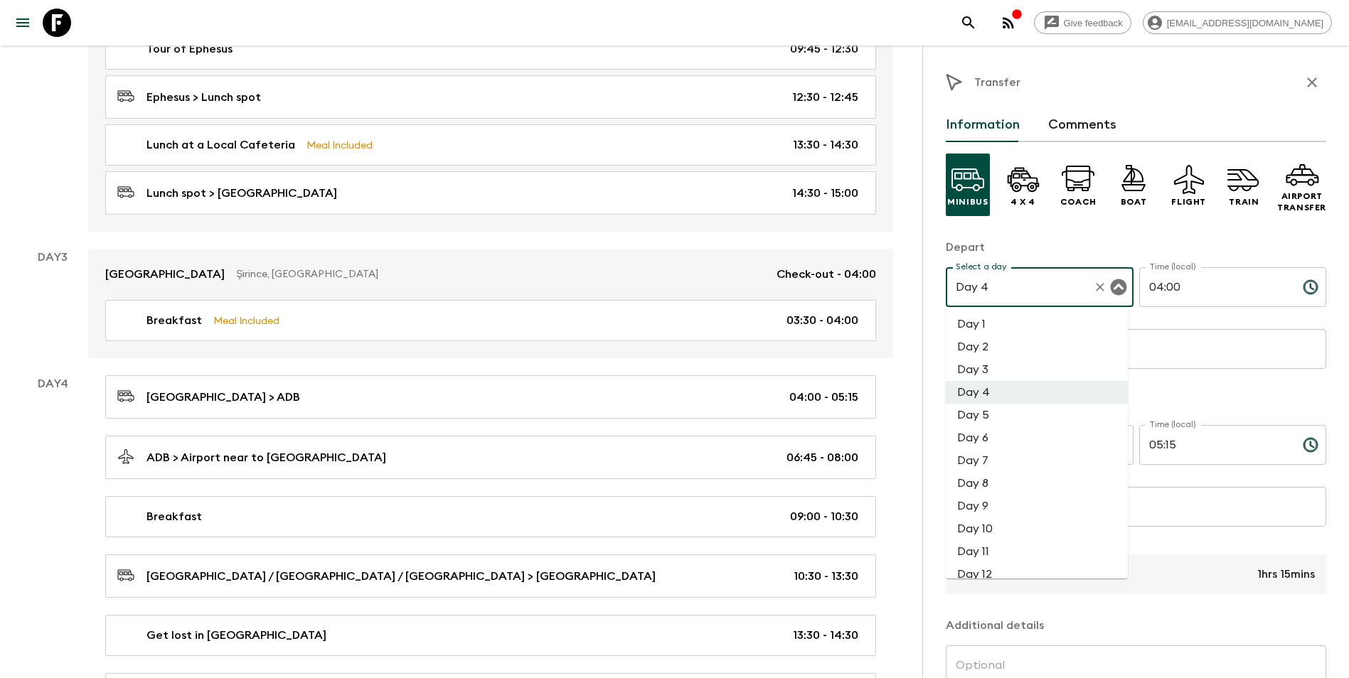
click at [991, 369] on li "Day 3" at bounding box center [1036, 369] width 182 height 23
type input "Day 3"
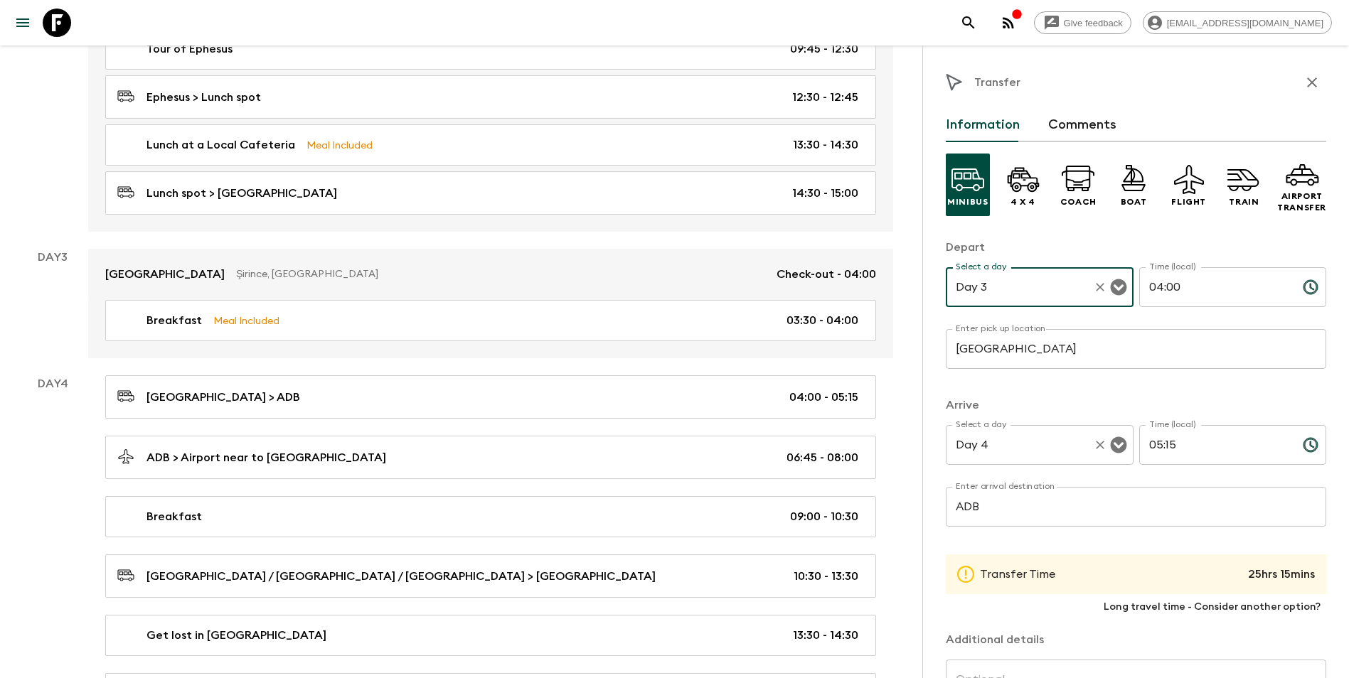
click at [1017, 459] on div "Day 4 Select a day" at bounding box center [1039, 445] width 188 height 40
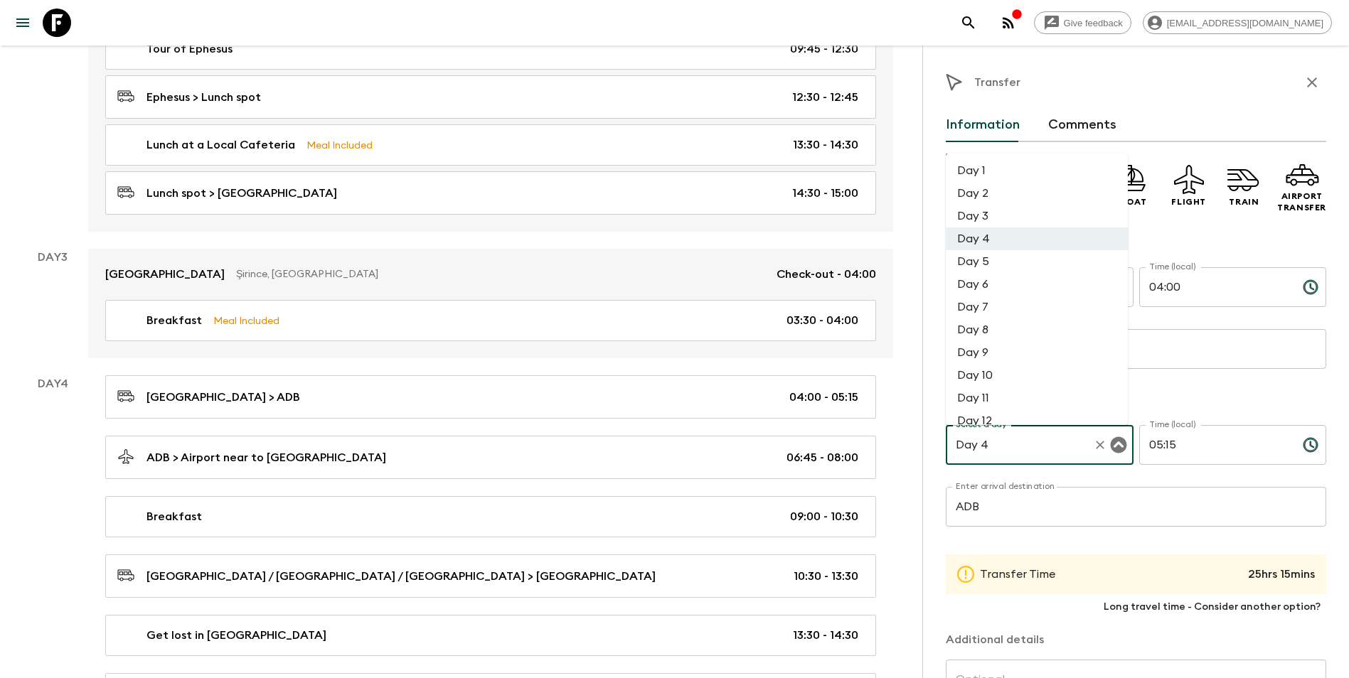
click at [1002, 214] on li "Day 3" at bounding box center [1036, 216] width 182 height 23
type input "Day 3"
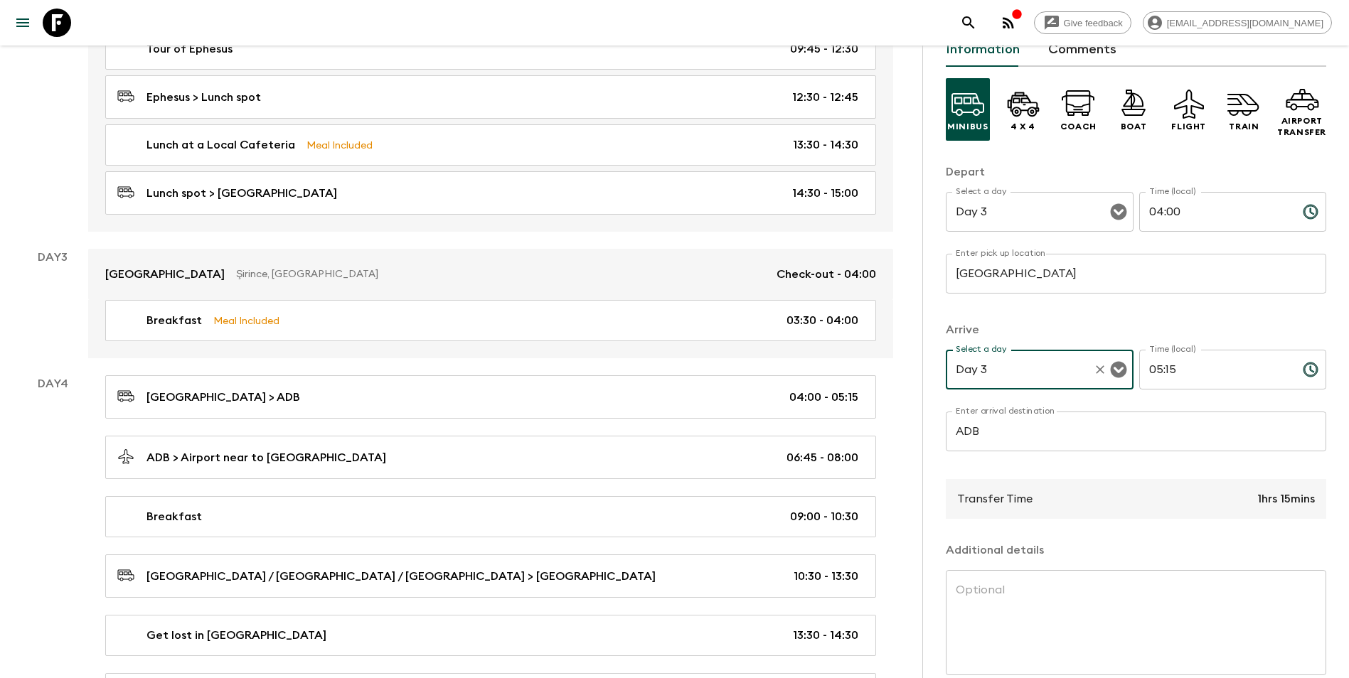
scroll to position [142, 0]
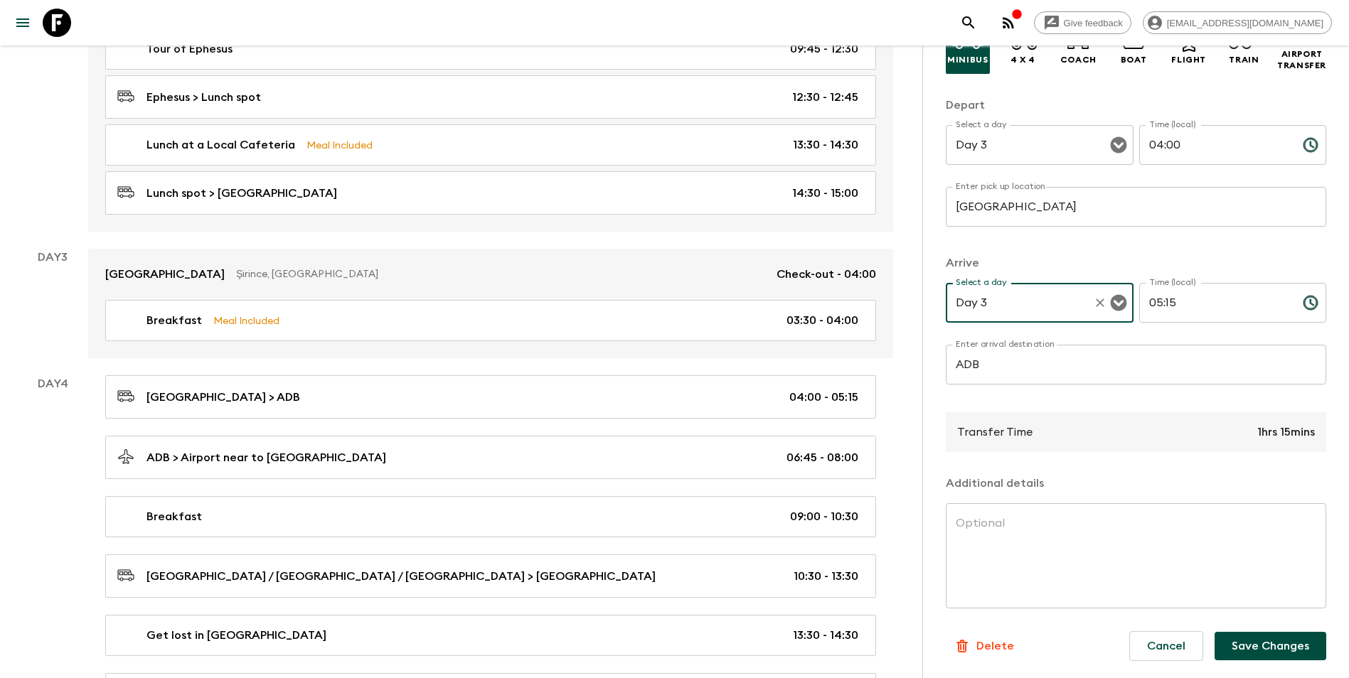
click at [1017, 592] on button "Save Changes" at bounding box center [1270, 646] width 112 height 28
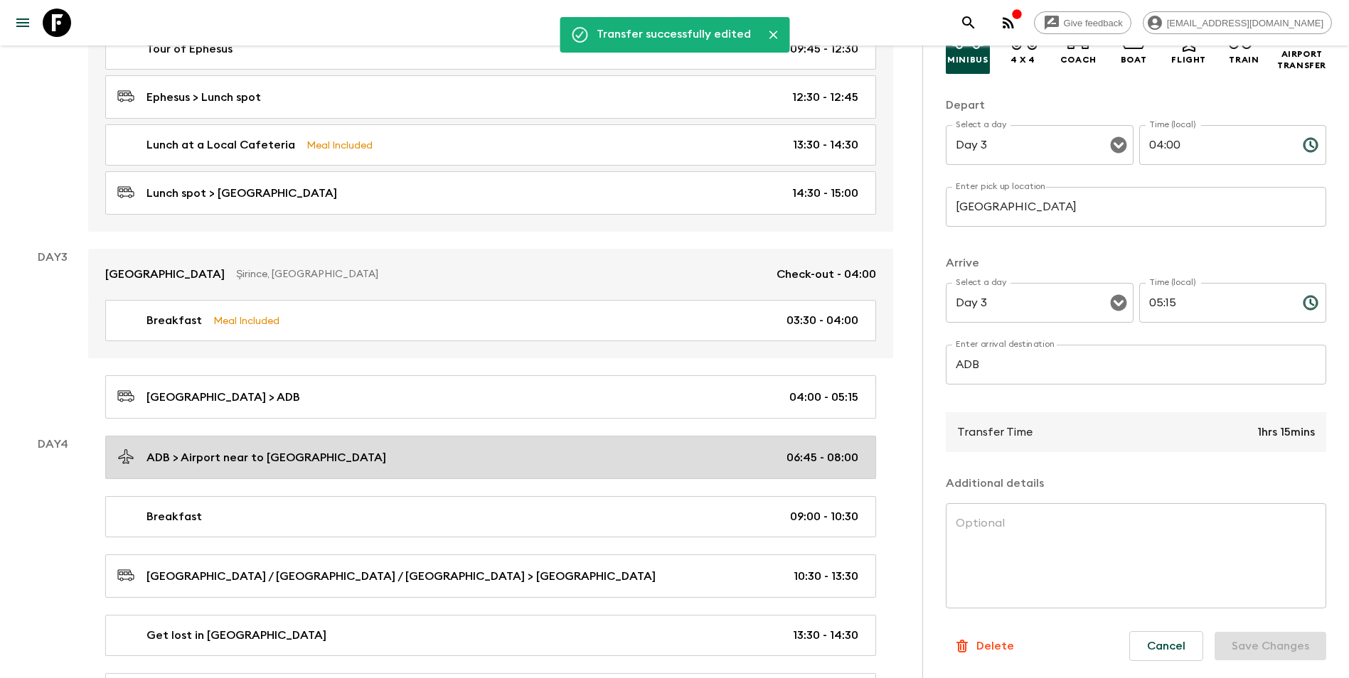
click at [457, 450] on div "ADB > Airport near to [GEOGRAPHIC_DATA] 06:45 - 08:00" at bounding box center [487, 457] width 741 height 19
type input "ADB"
type input "Airport near to [GEOGRAPHIC_DATA]"
type input "Day 4"
type input "06:45"
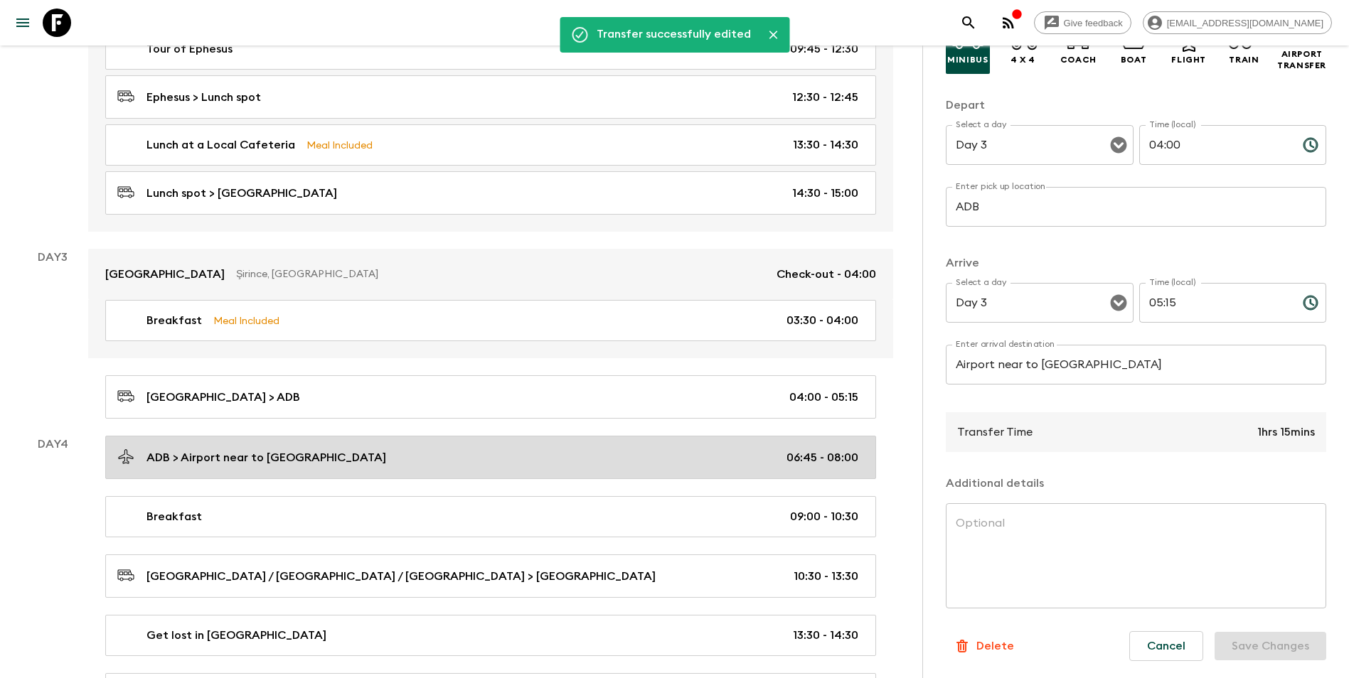
type input "Day 4"
type input "08:00"
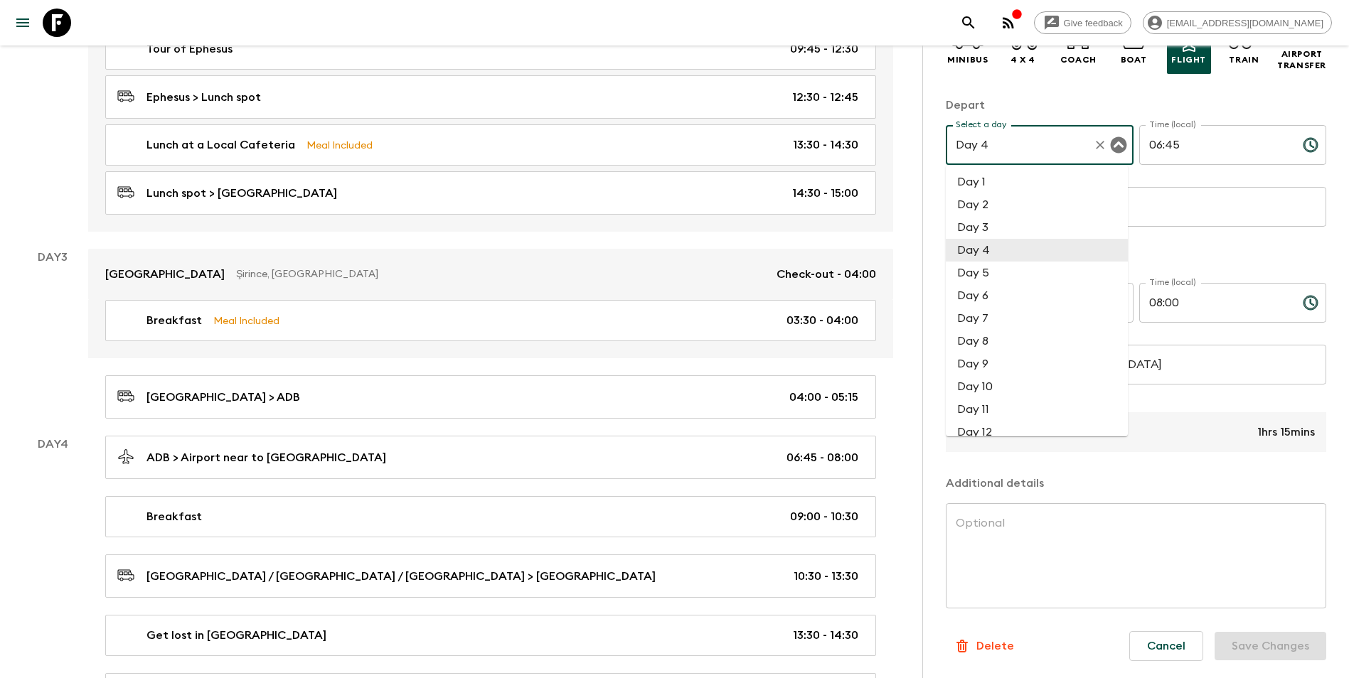
click at [1017, 154] on input "Day 4" at bounding box center [1019, 145] width 135 height 27
click at [992, 226] on li "Day 3" at bounding box center [1036, 227] width 182 height 23
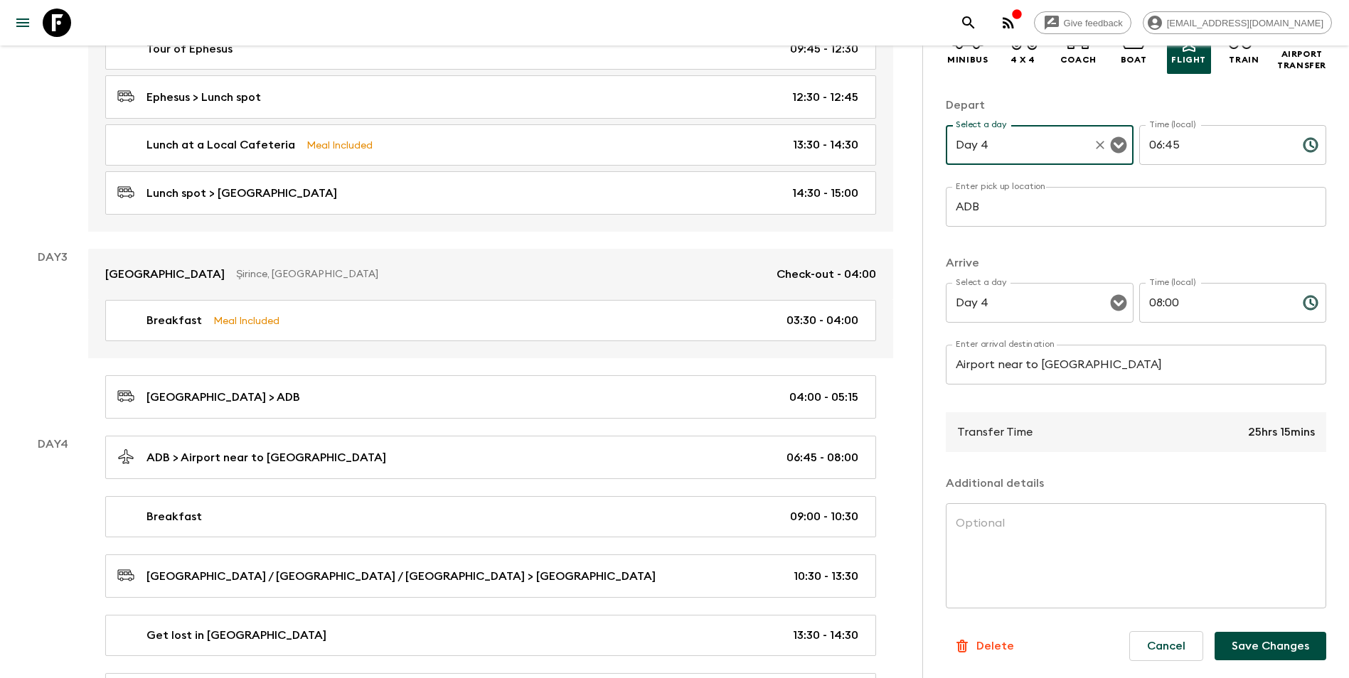
type input "Day 3"
click at [1017, 274] on div "Arrive Select a day Day 4 Select a day ​ Time (local) 08:00 Time (local) ​ Ente…" at bounding box center [1135, 327] width 380 height 146
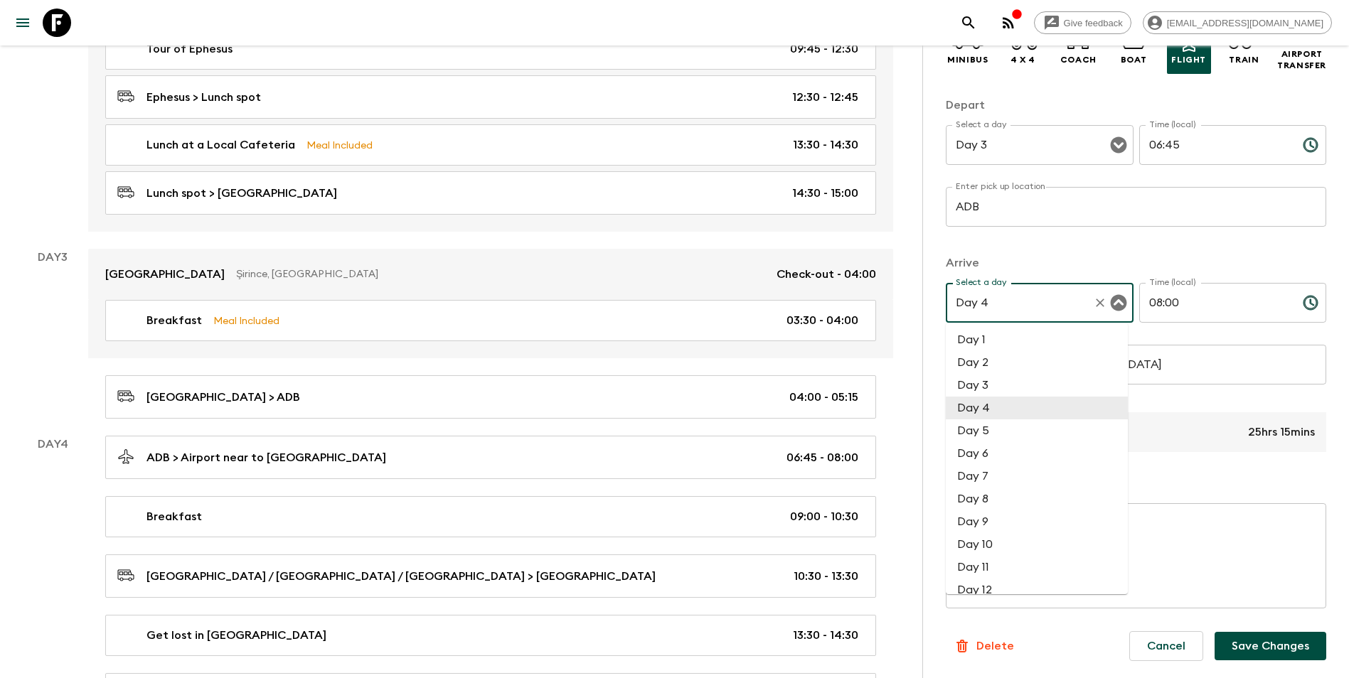
click at [1017, 307] on input "Day 4" at bounding box center [1019, 302] width 135 height 27
click at [1011, 386] on li "Day 3" at bounding box center [1036, 385] width 182 height 23
type input "Day 3"
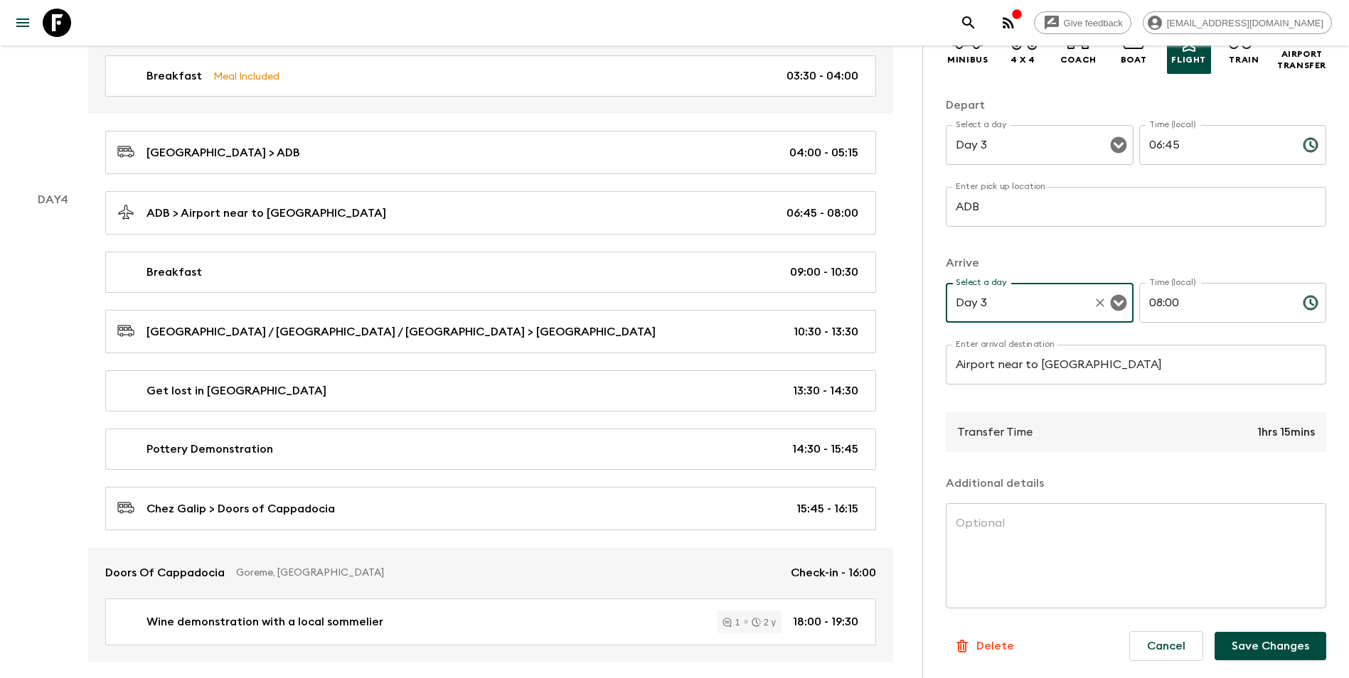
scroll to position [804, 0]
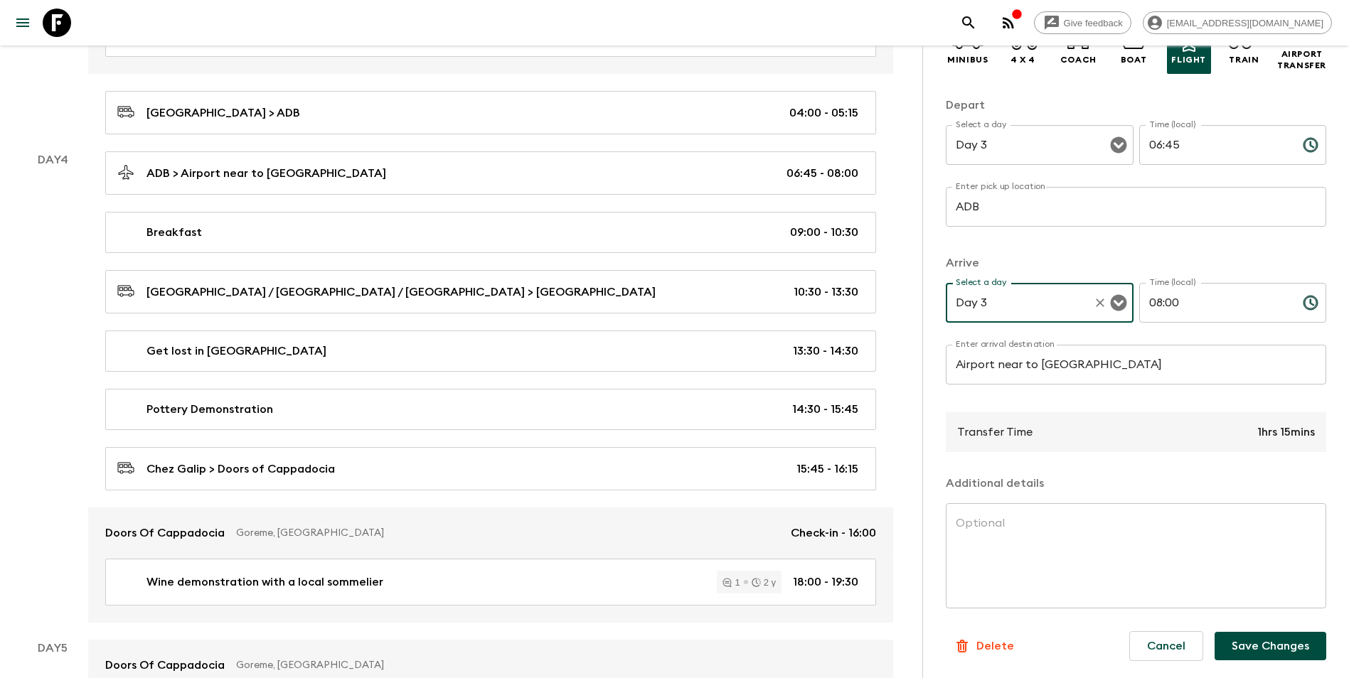
click at [1017, 592] on button "Save Changes" at bounding box center [1270, 646] width 112 height 28
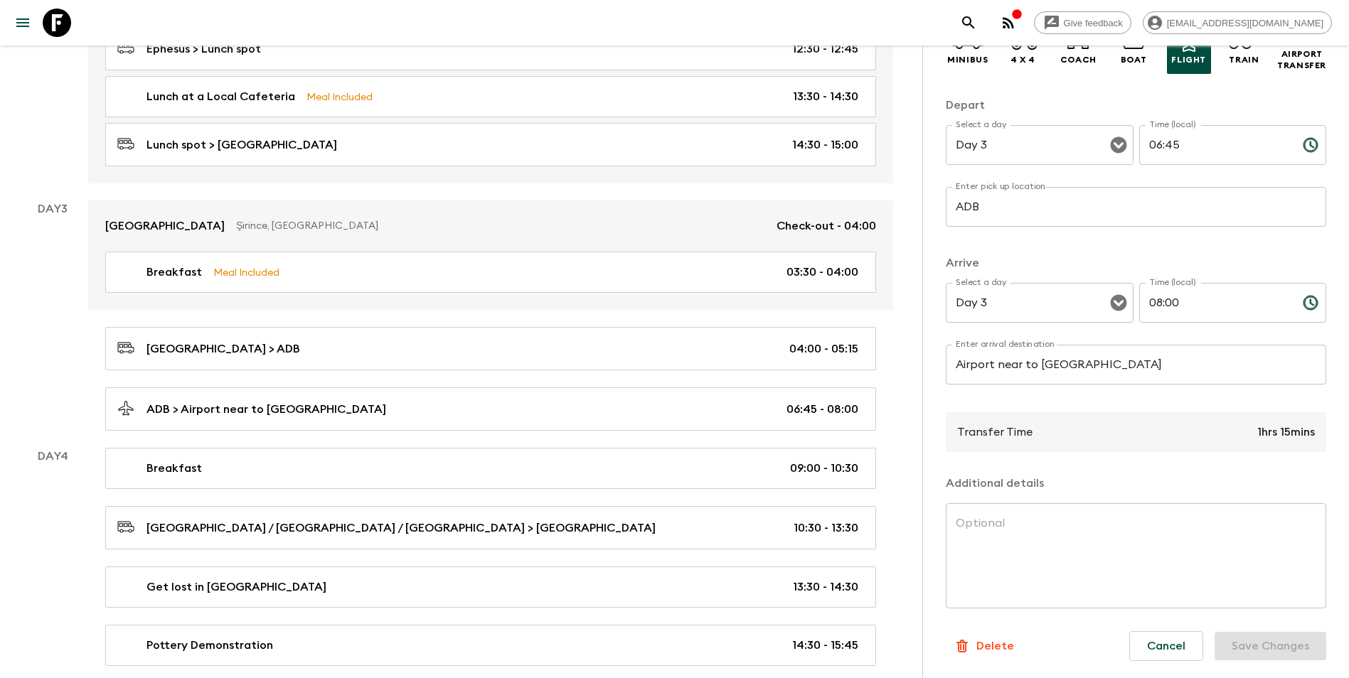
scroll to position [591, 0]
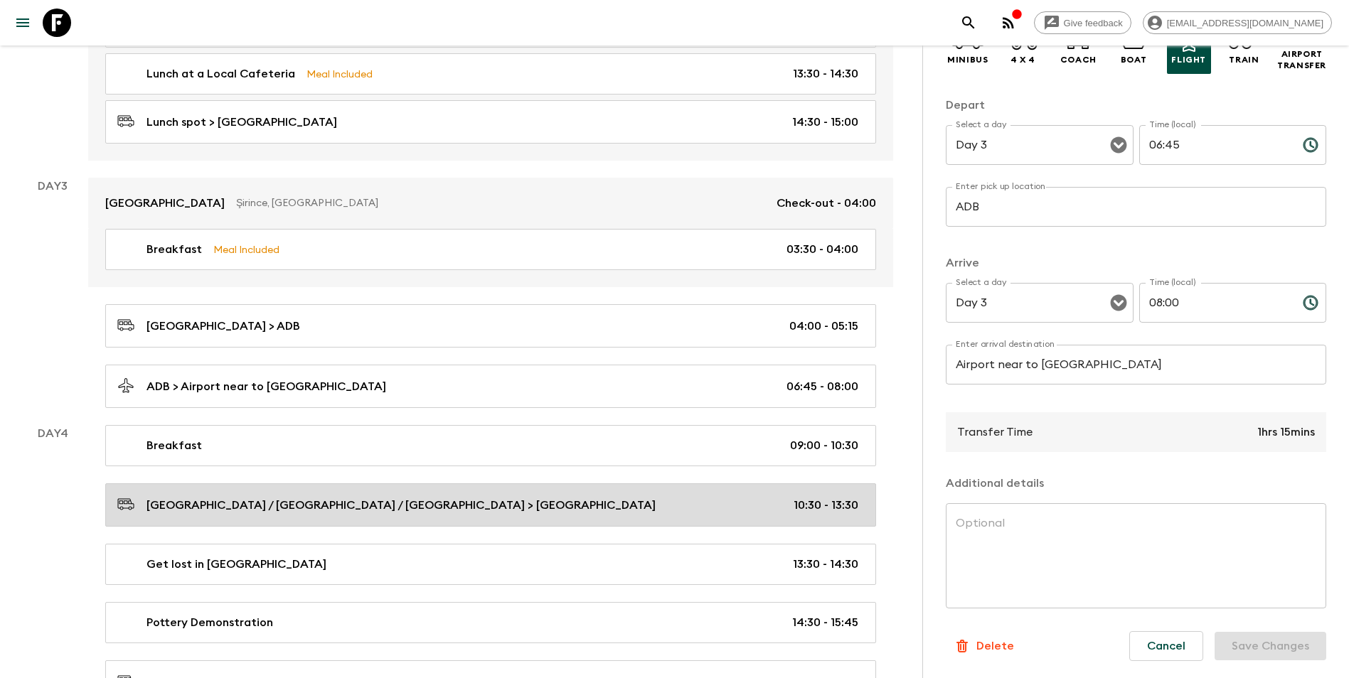
click at [277, 500] on p "[GEOGRAPHIC_DATA] / [GEOGRAPHIC_DATA] / [GEOGRAPHIC_DATA] > [GEOGRAPHIC_DATA]" at bounding box center [400, 505] width 509 height 17
type input "[GEOGRAPHIC_DATA] / [GEOGRAPHIC_DATA] / [GEOGRAPHIC_DATA]"
type input "Underground City"
type input "Day 4"
type input "10:30"
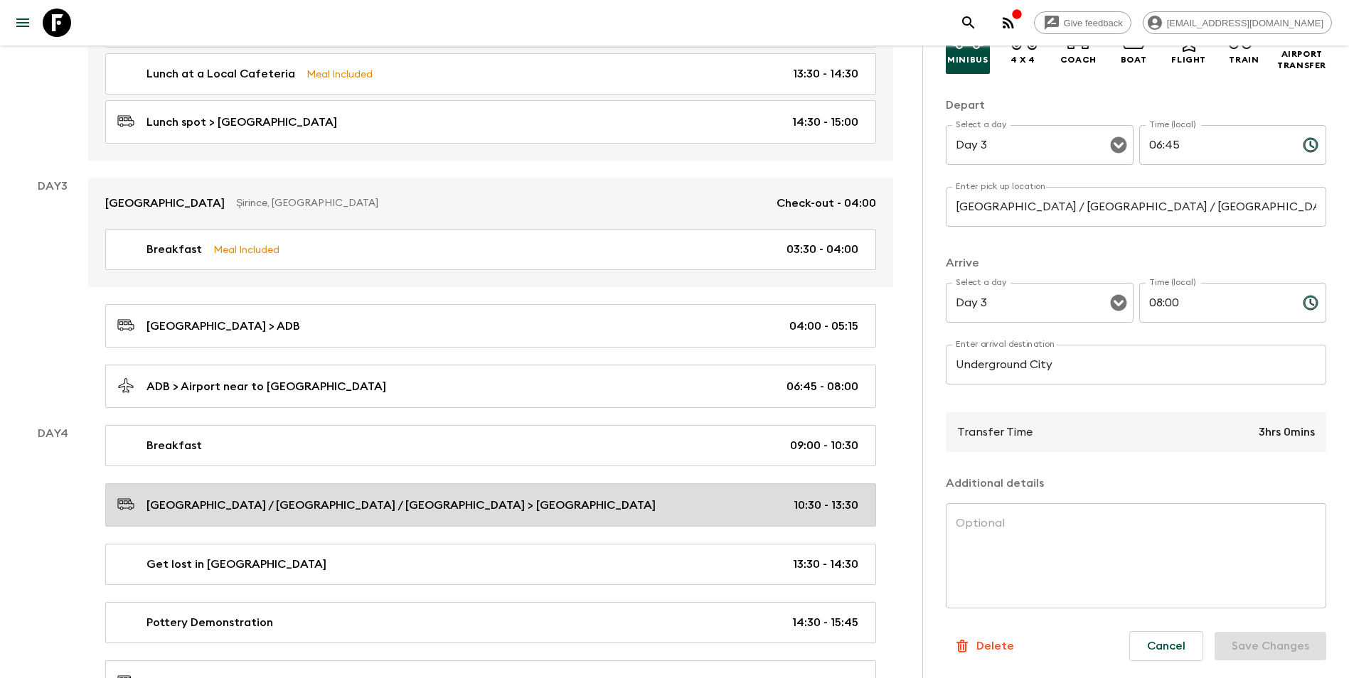
type input "Day 4"
type input "13:30"
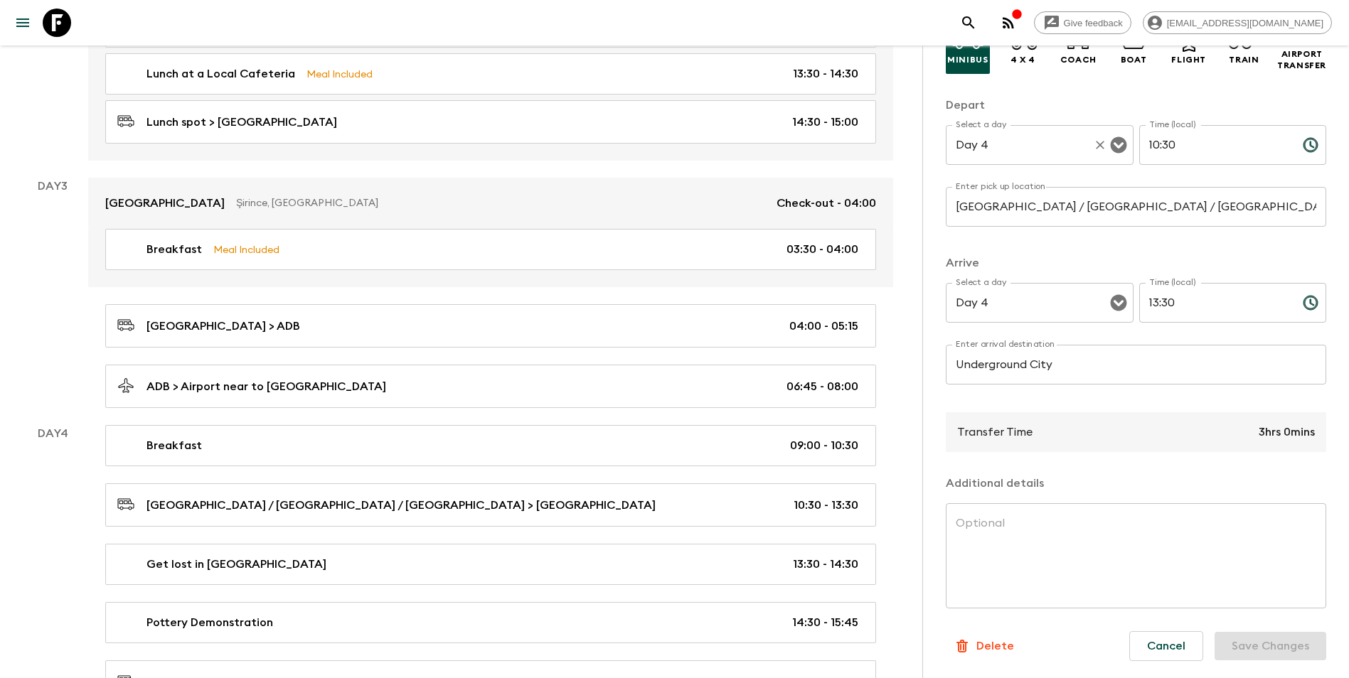
click at [1017, 144] on input "Day 4" at bounding box center [1019, 145] width 135 height 27
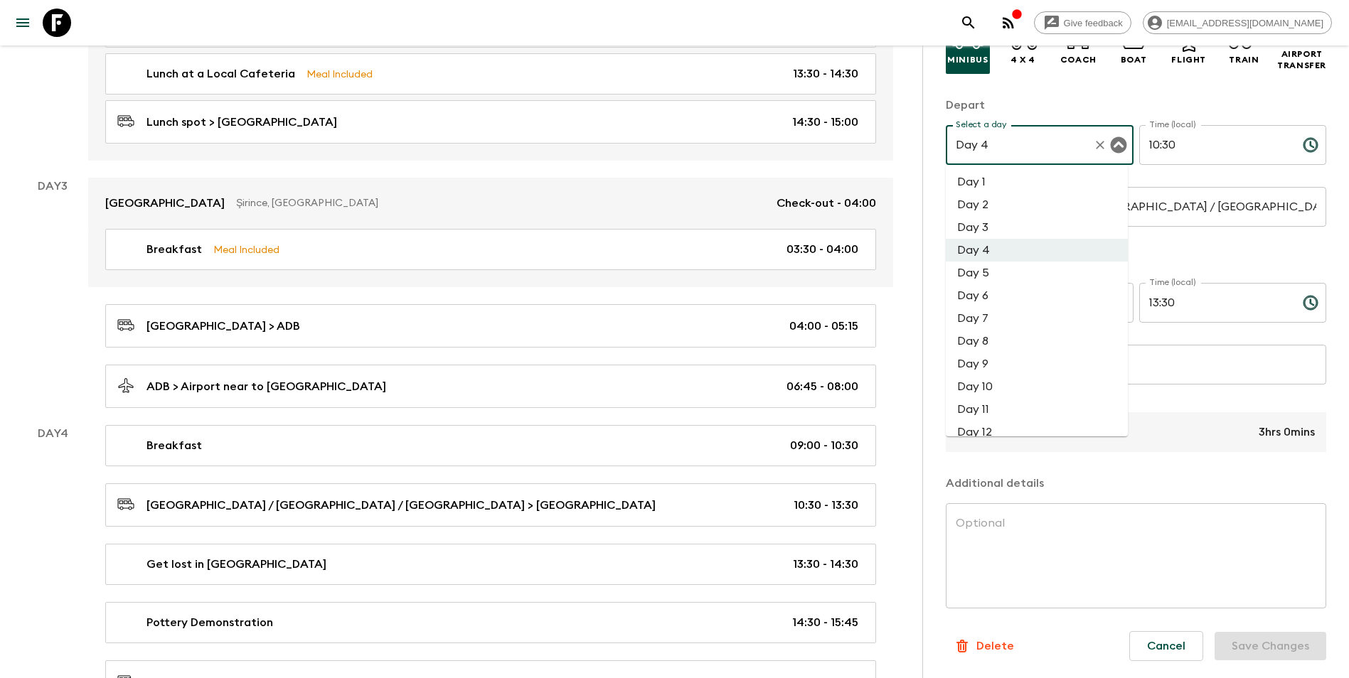
click at [998, 223] on li "Day 3" at bounding box center [1036, 227] width 182 height 23
type input "Day 3"
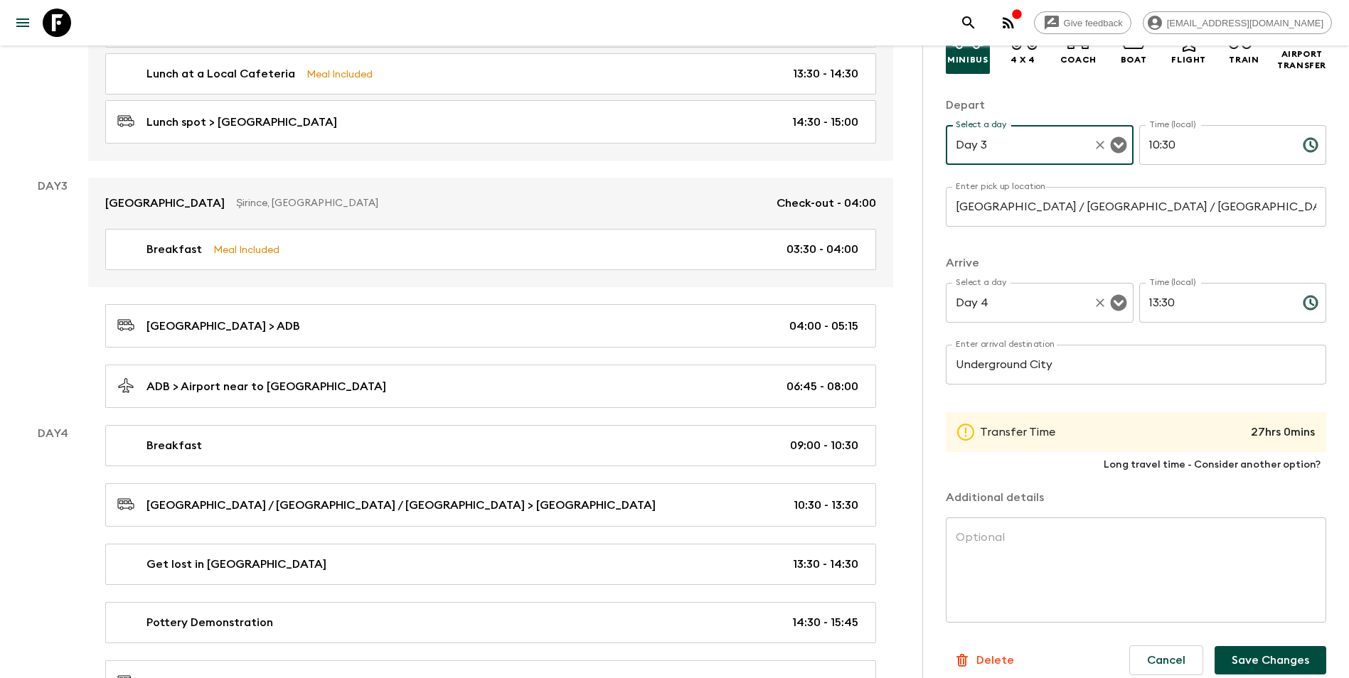
click at [1011, 318] on div "Day 4 Select a day" at bounding box center [1039, 303] width 188 height 40
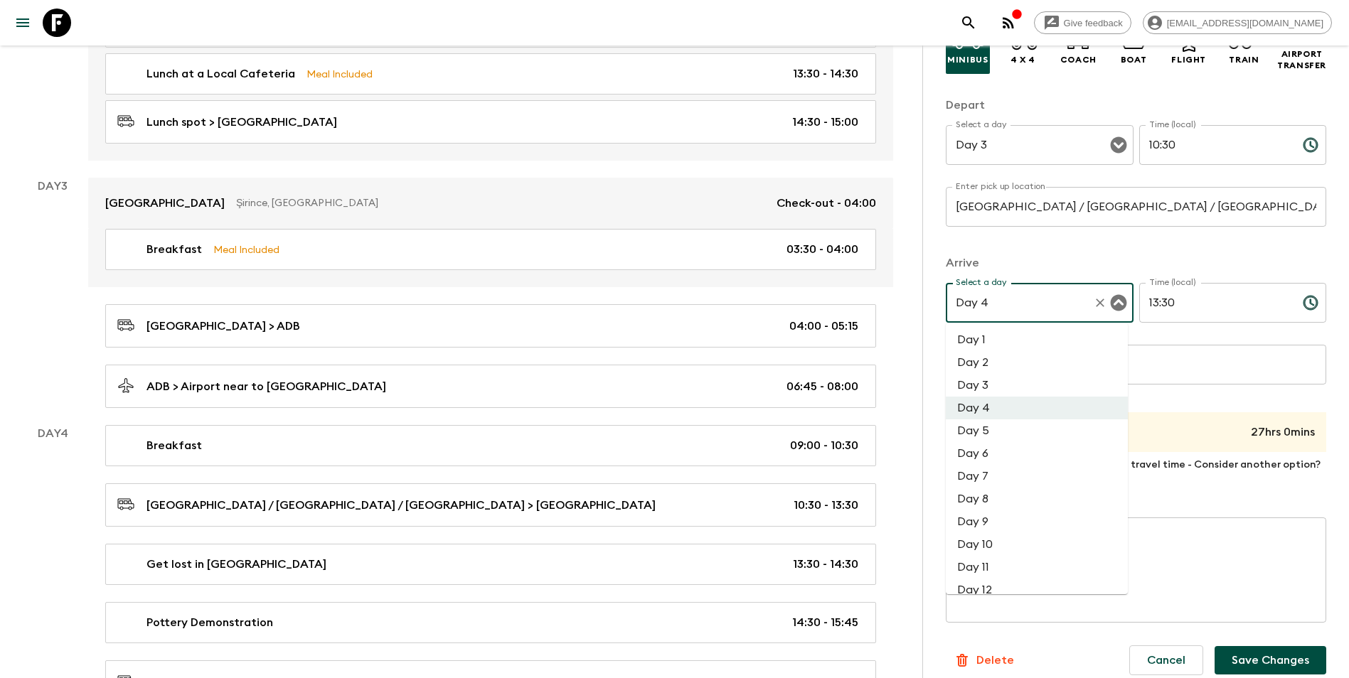
click at [1003, 382] on li "Day 3" at bounding box center [1036, 385] width 182 height 23
type input "Day 3"
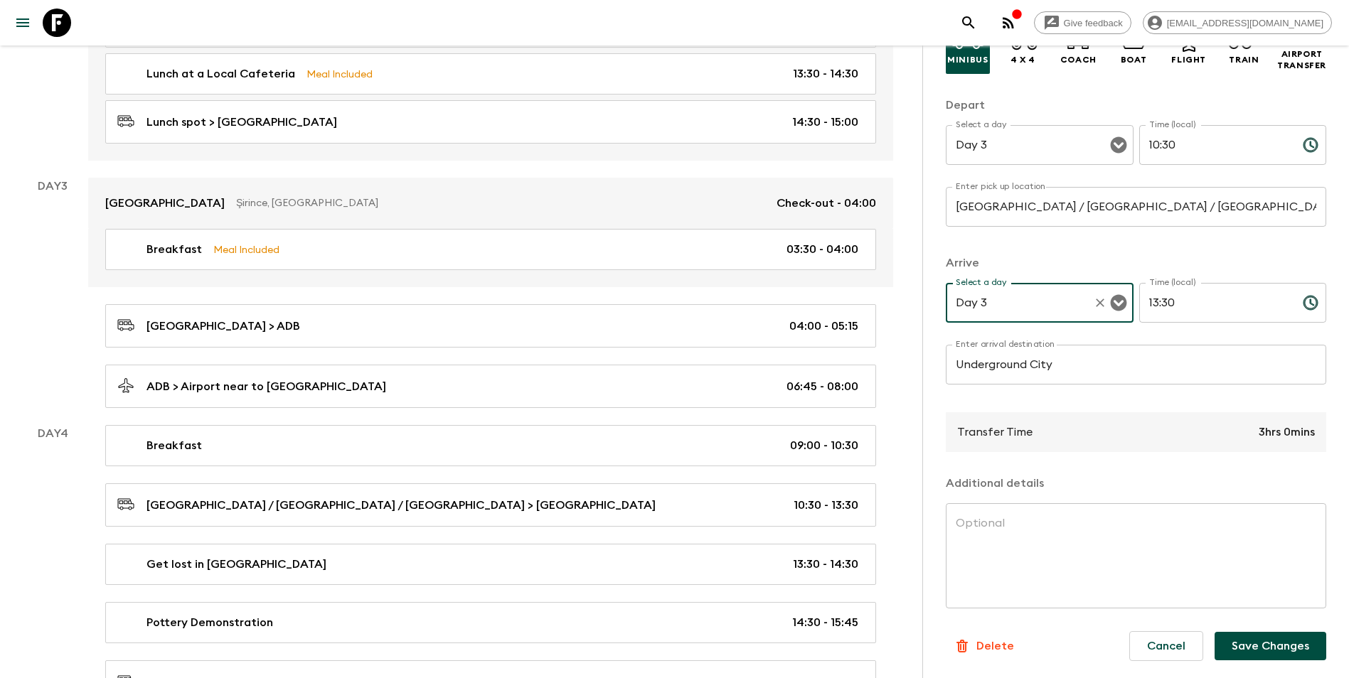
click at [1017, 592] on button "Save Changes" at bounding box center [1270, 646] width 112 height 28
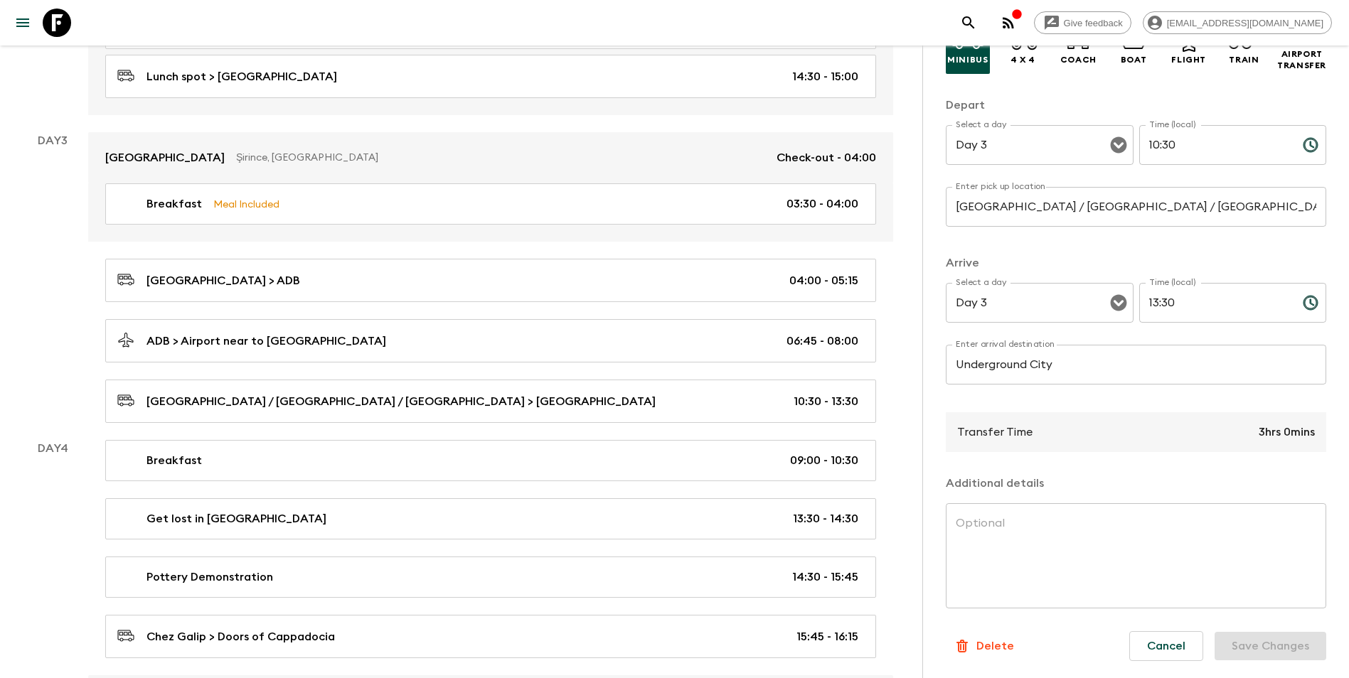
scroll to position [662, 0]
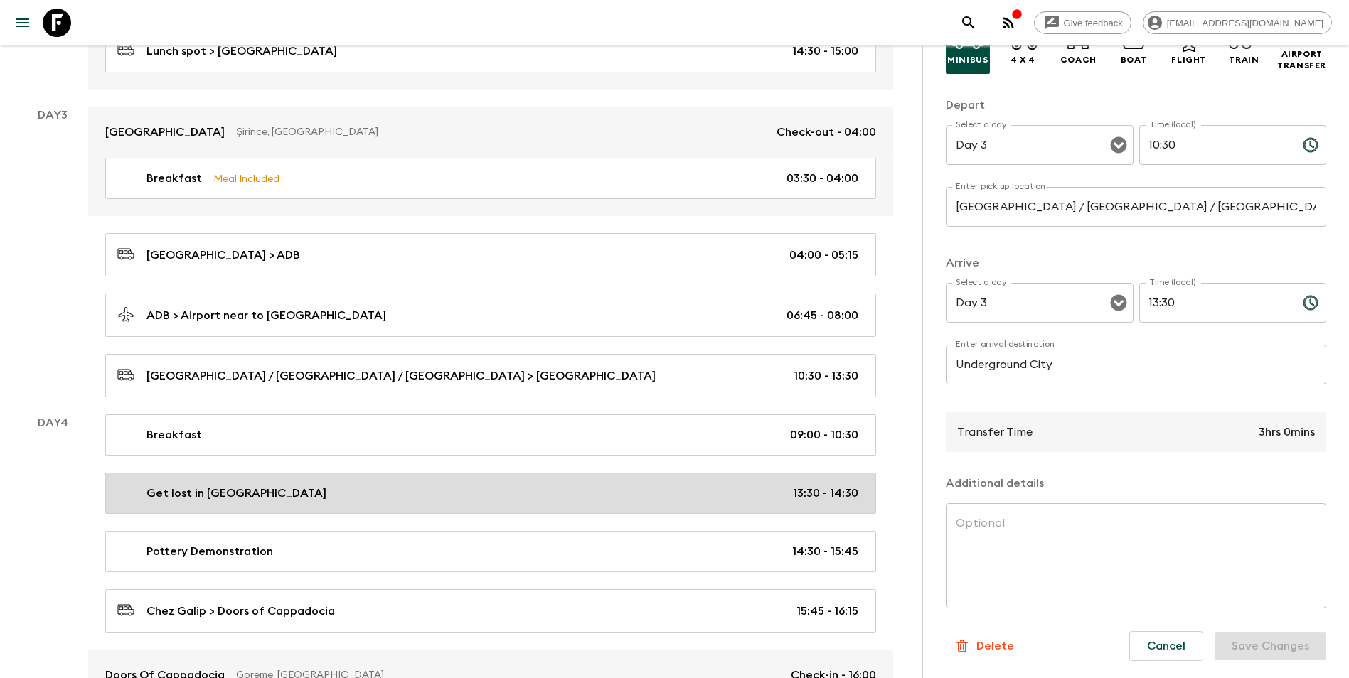
click at [313, 491] on div "Get lost in Underground City 13:30 - 14:30" at bounding box center [487, 493] width 741 height 17
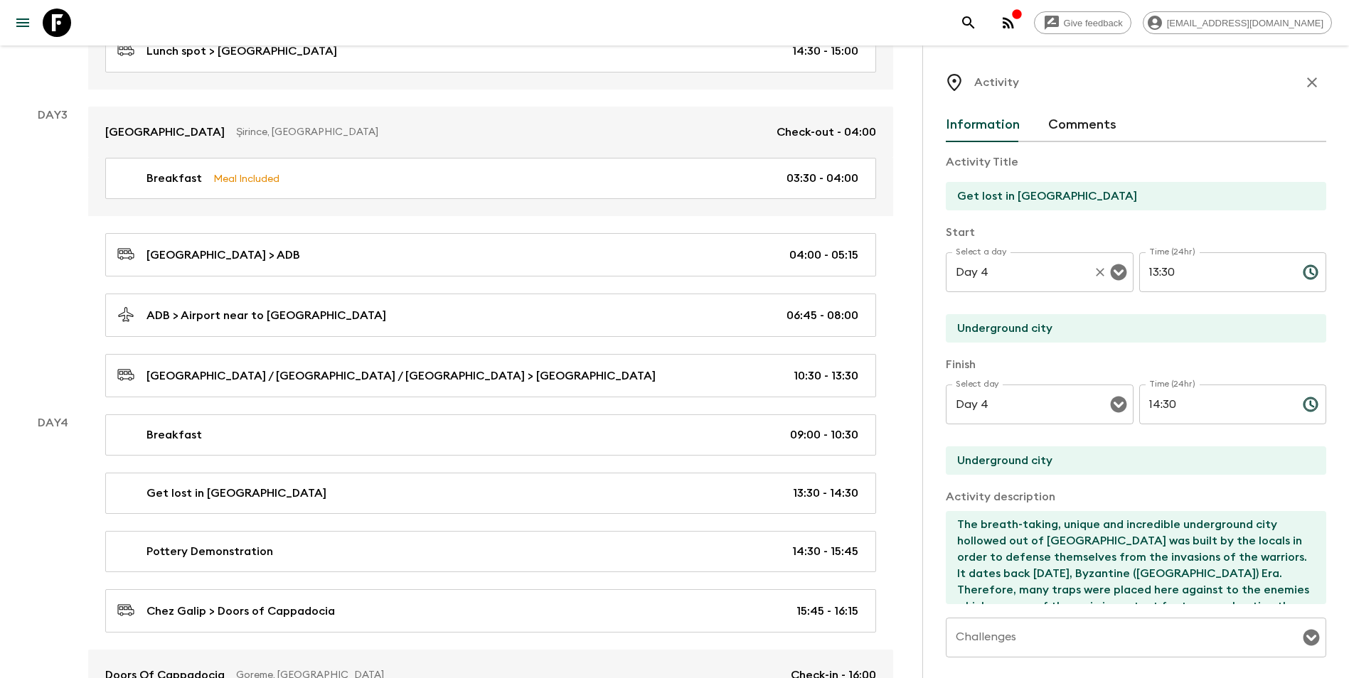
click at [1017, 272] on input "Day 4" at bounding box center [1019, 272] width 135 height 27
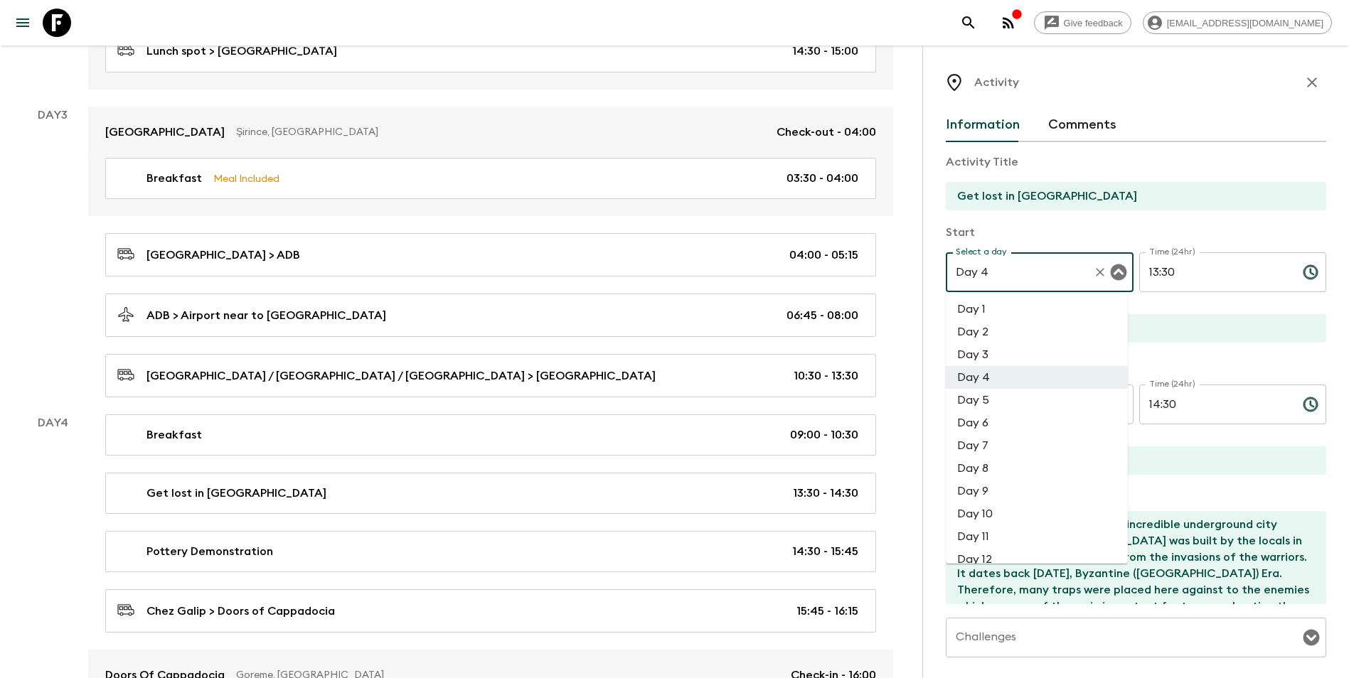
click at [42, 538] on div "Day 4" at bounding box center [52, 589] width 71 height 350
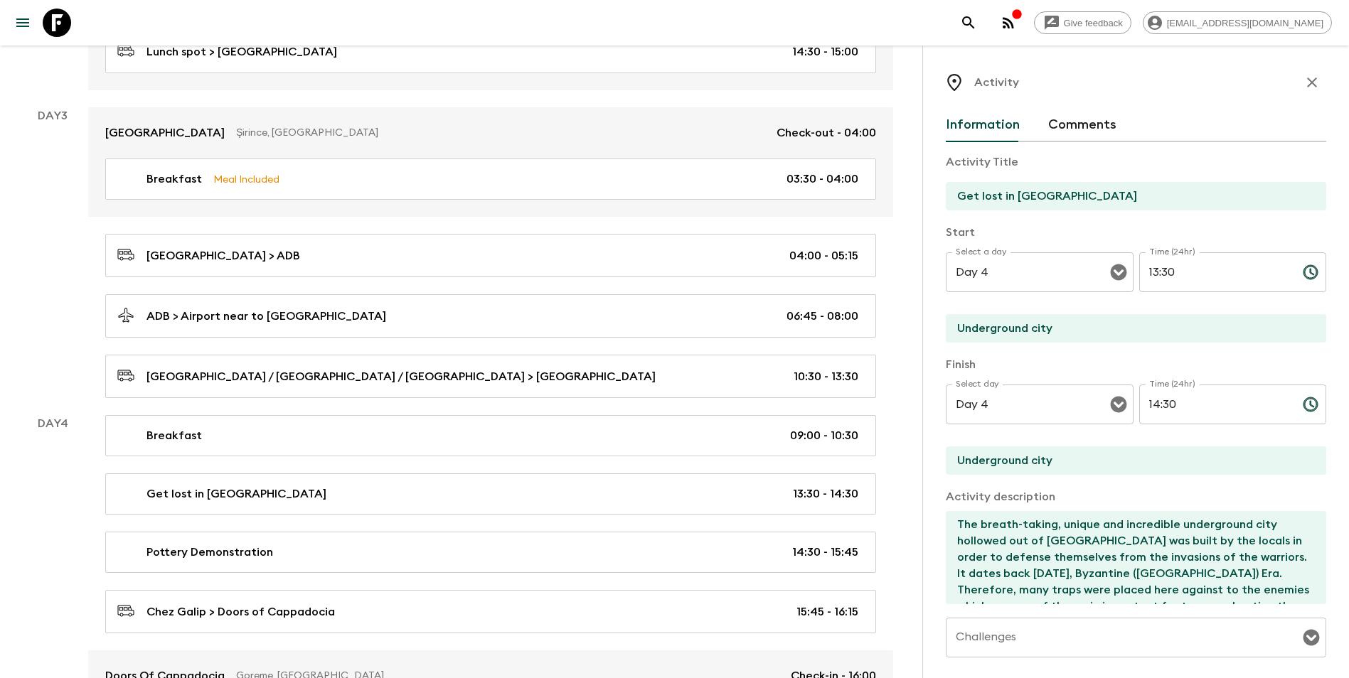
scroll to position [662, 0]
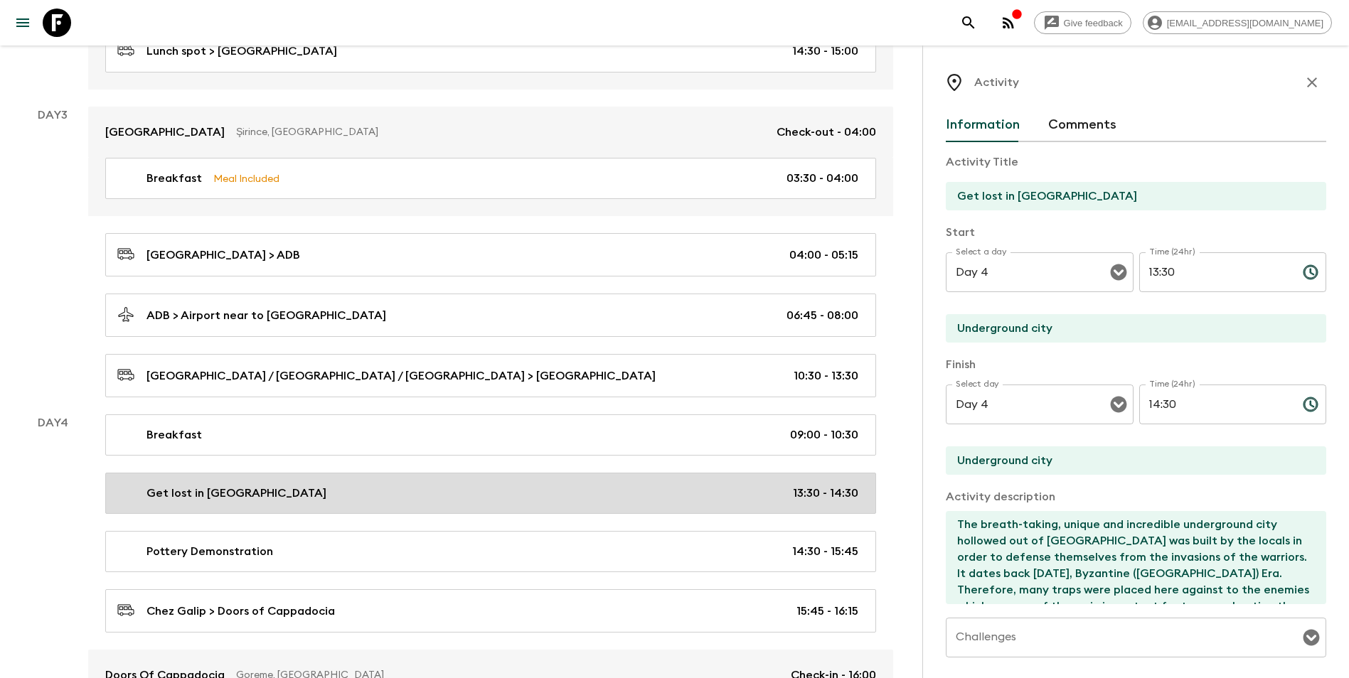
click at [259, 487] on p "Get lost in [GEOGRAPHIC_DATA]" at bounding box center [236, 493] width 180 height 17
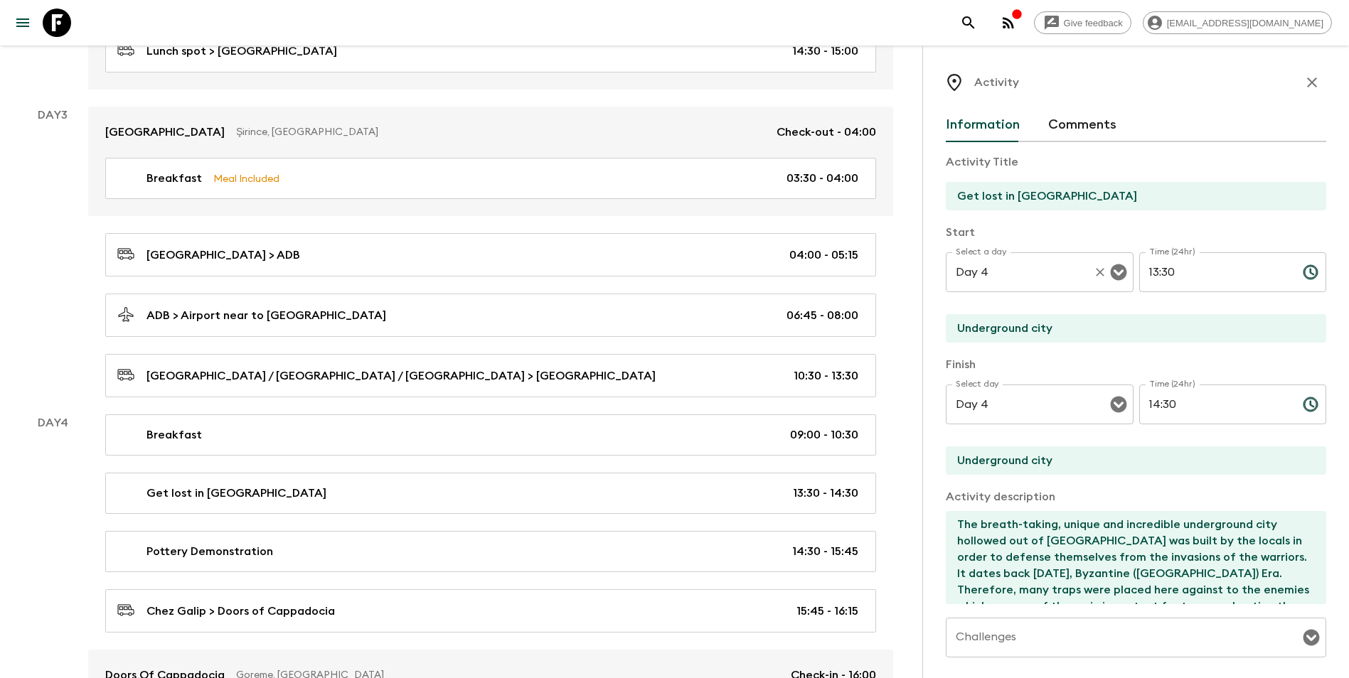
click at [1002, 284] on input "Day 4" at bounding box center [1019, 272] width 135 height 27
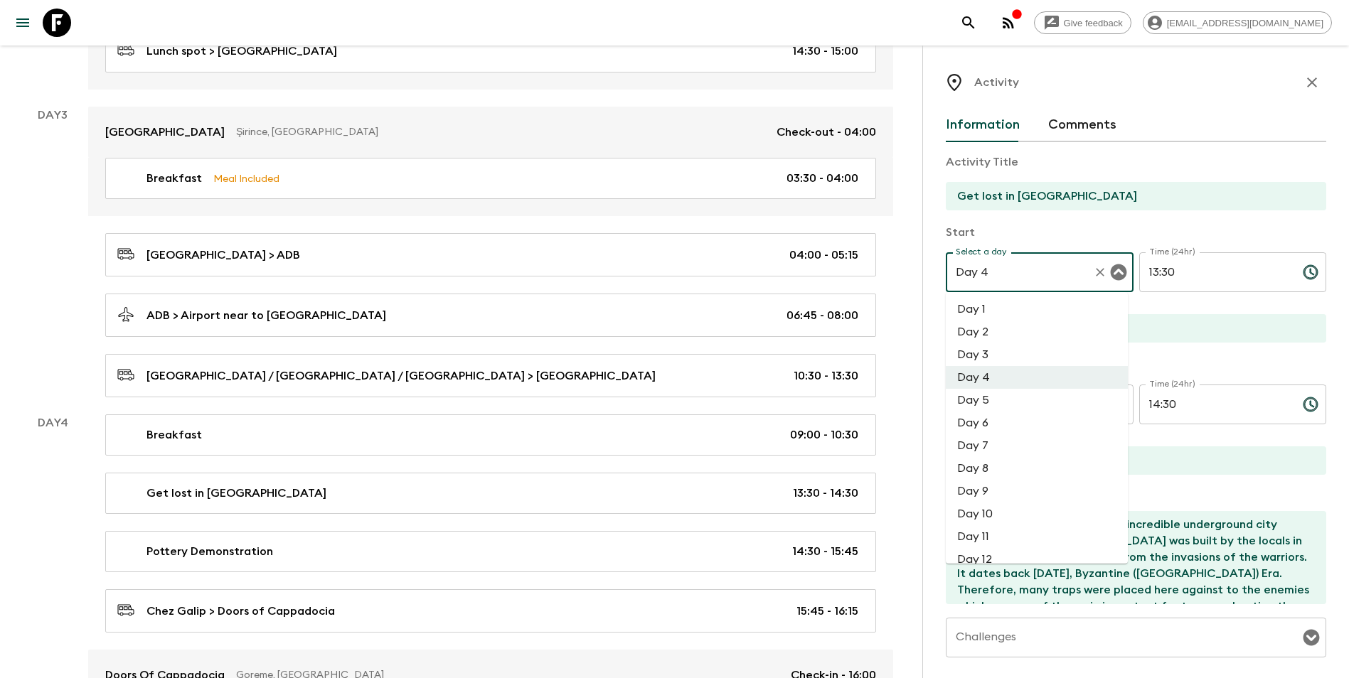
click at [990, 354] on li "Day 3" at bounding box center [1036, 354] width 182 height 23
type input "Day 3"
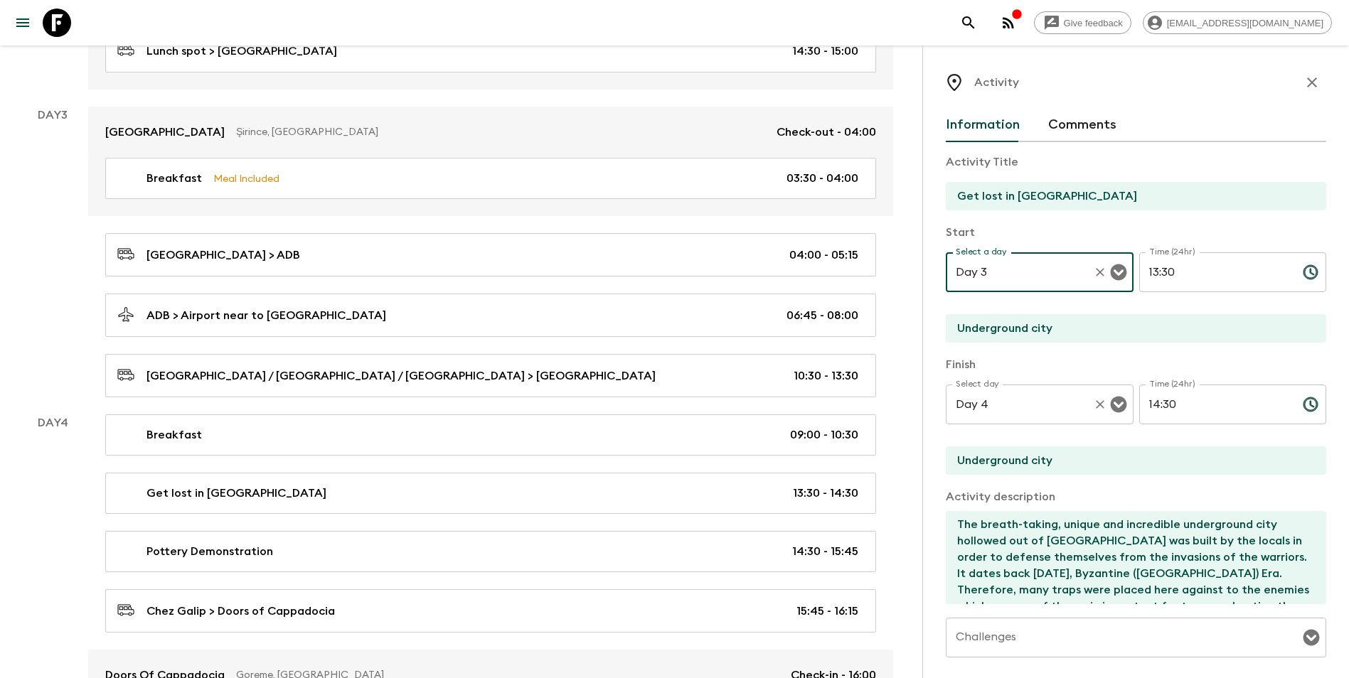
click at [1017, 407] on input "Day 4" at bounding box center [1019, 404] width 135 height 27
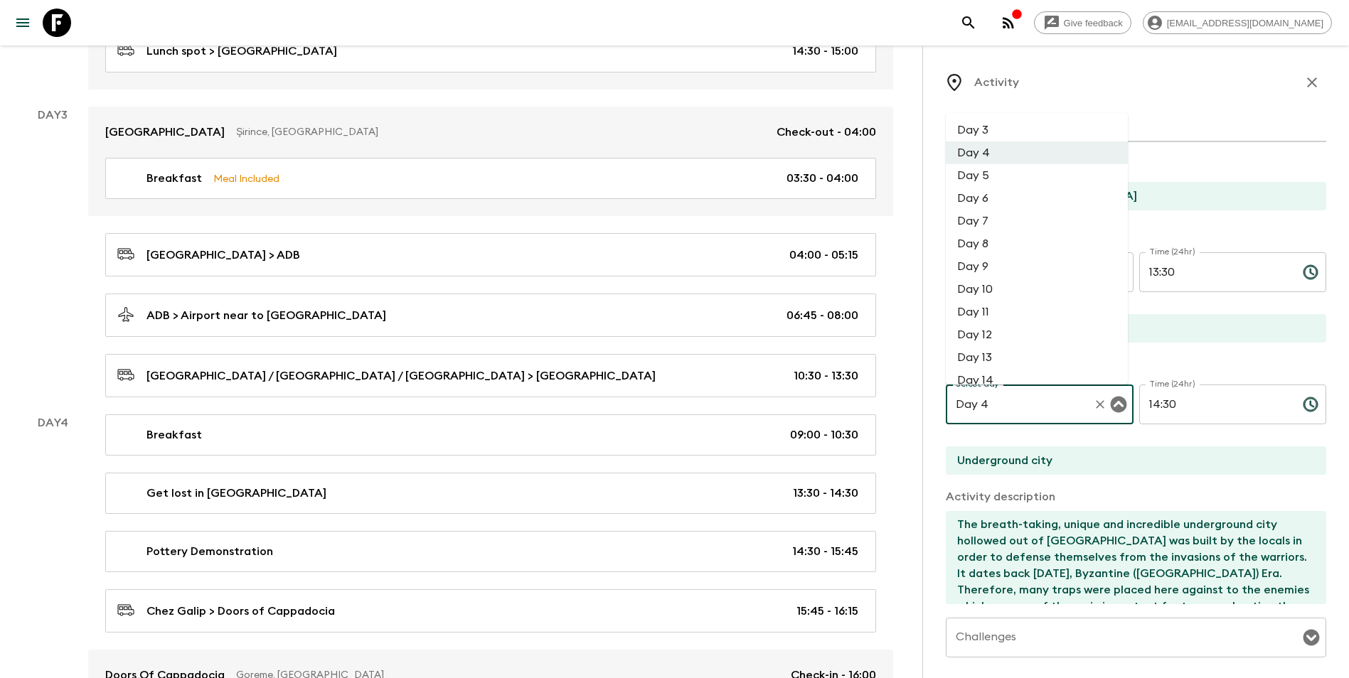
click at [992, 137] on li "Day 3" at bounding box center [1036, 130] width 182 height 23
type input "Day 3"
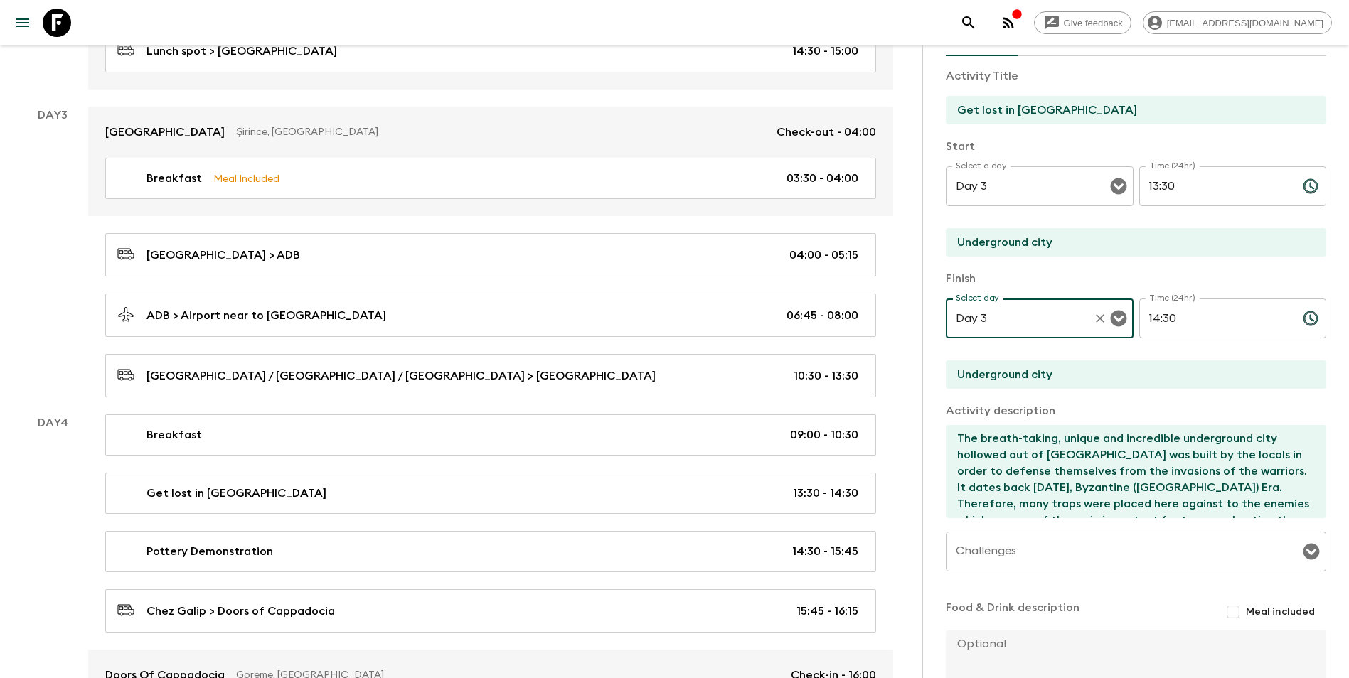
scroll to position [209, 0]
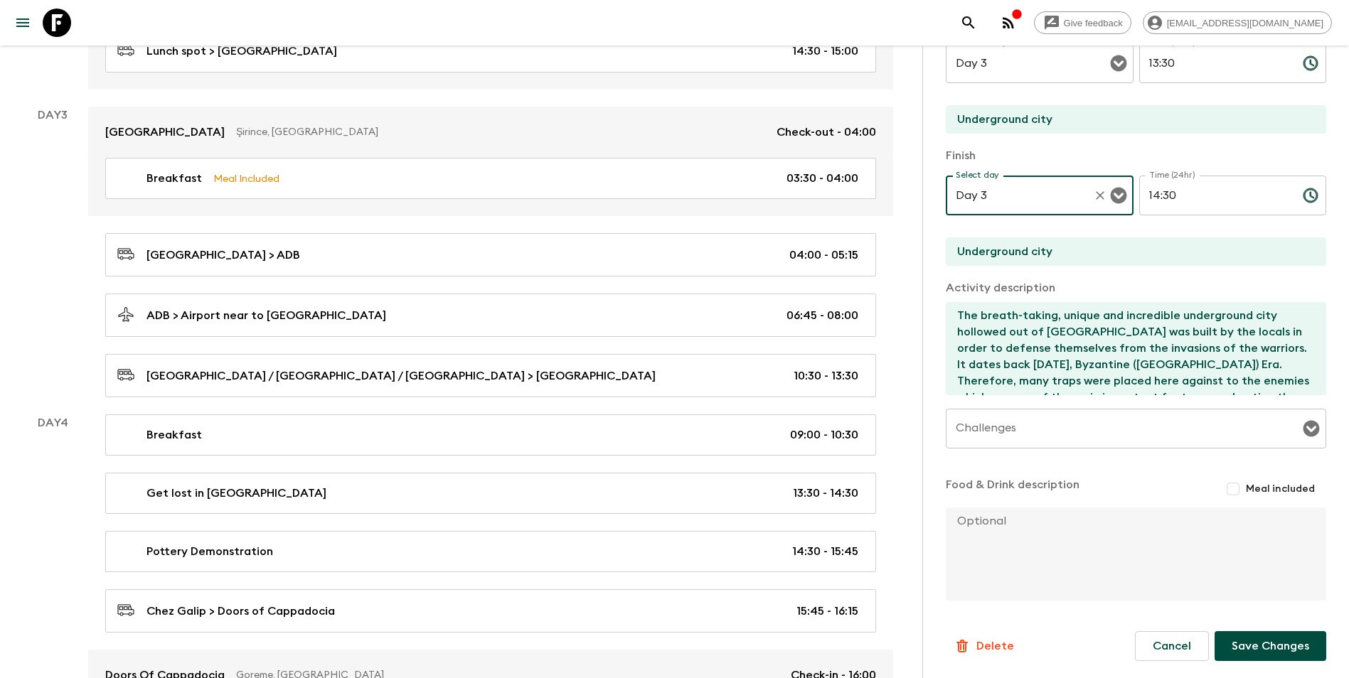
click at [1017, 592] on button "Save Changes" at bounding box center [1270, 646] width 112 height 30
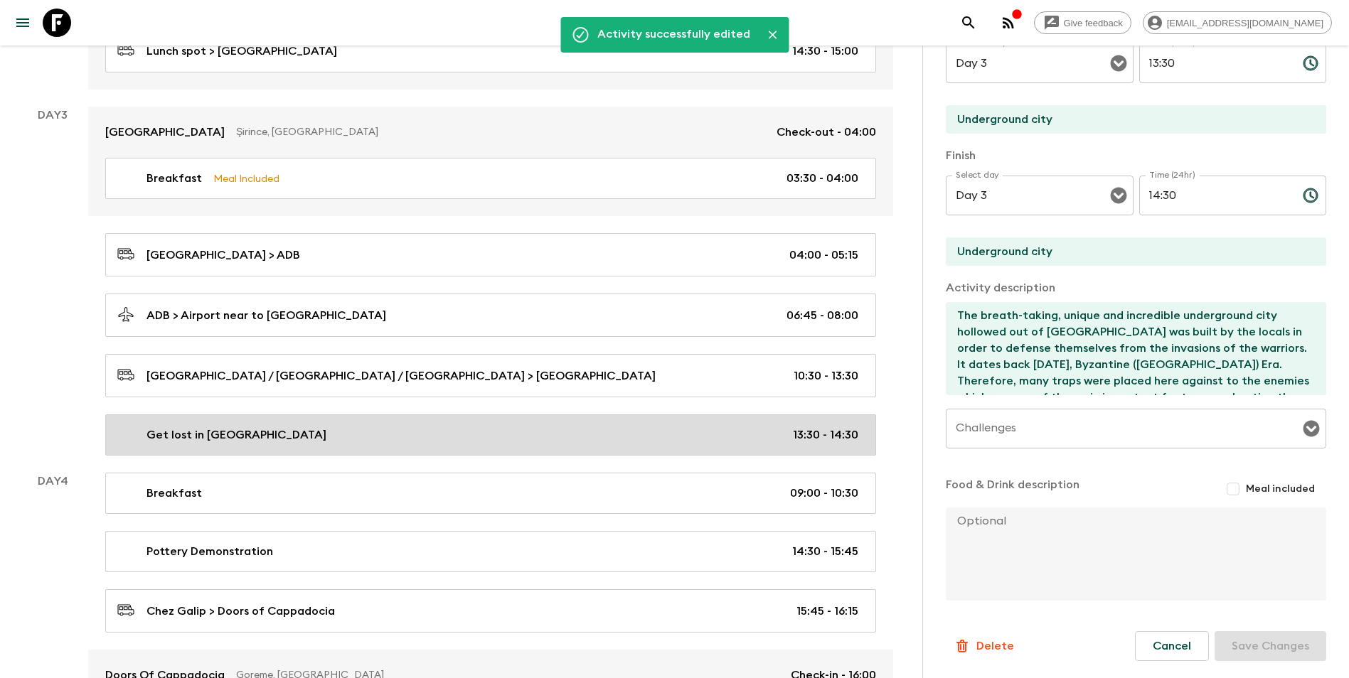
scroll to position [733, 0]
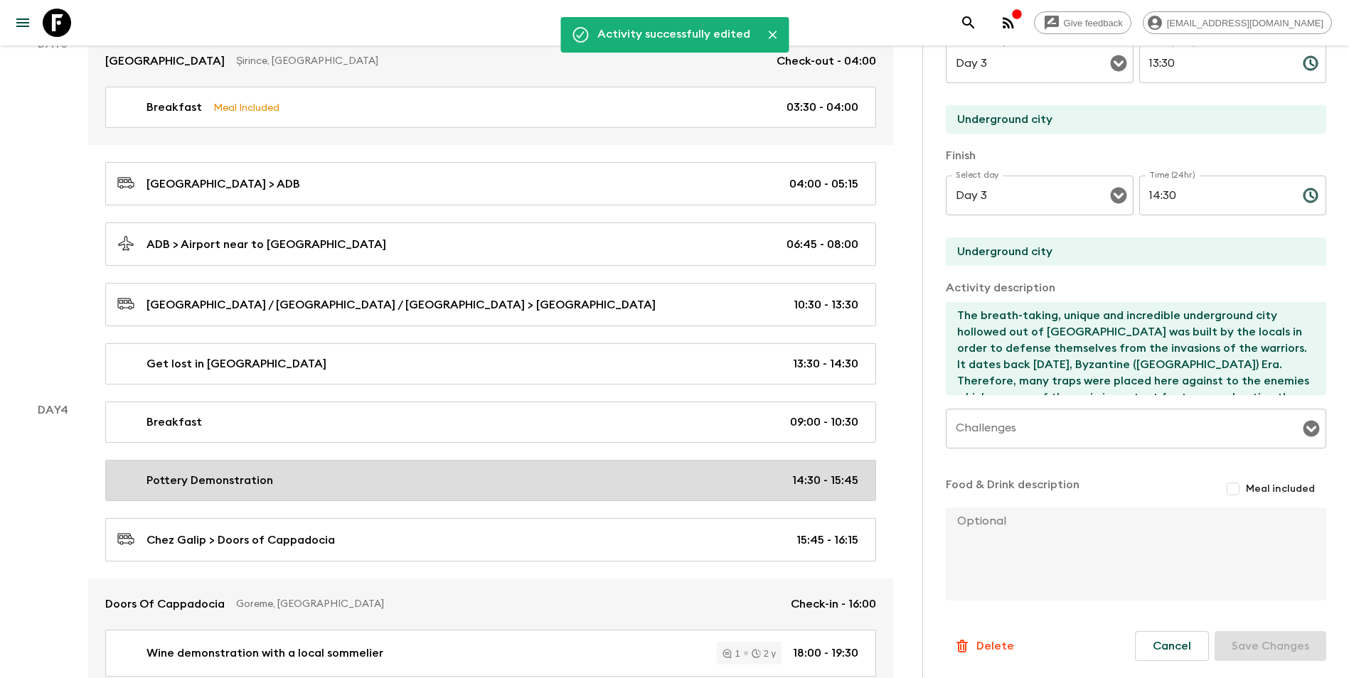
click at [273, 492] on link "Pottery Demonstration 14:30 - 15:45" at bounding box center [490, 480] width 771 height 41
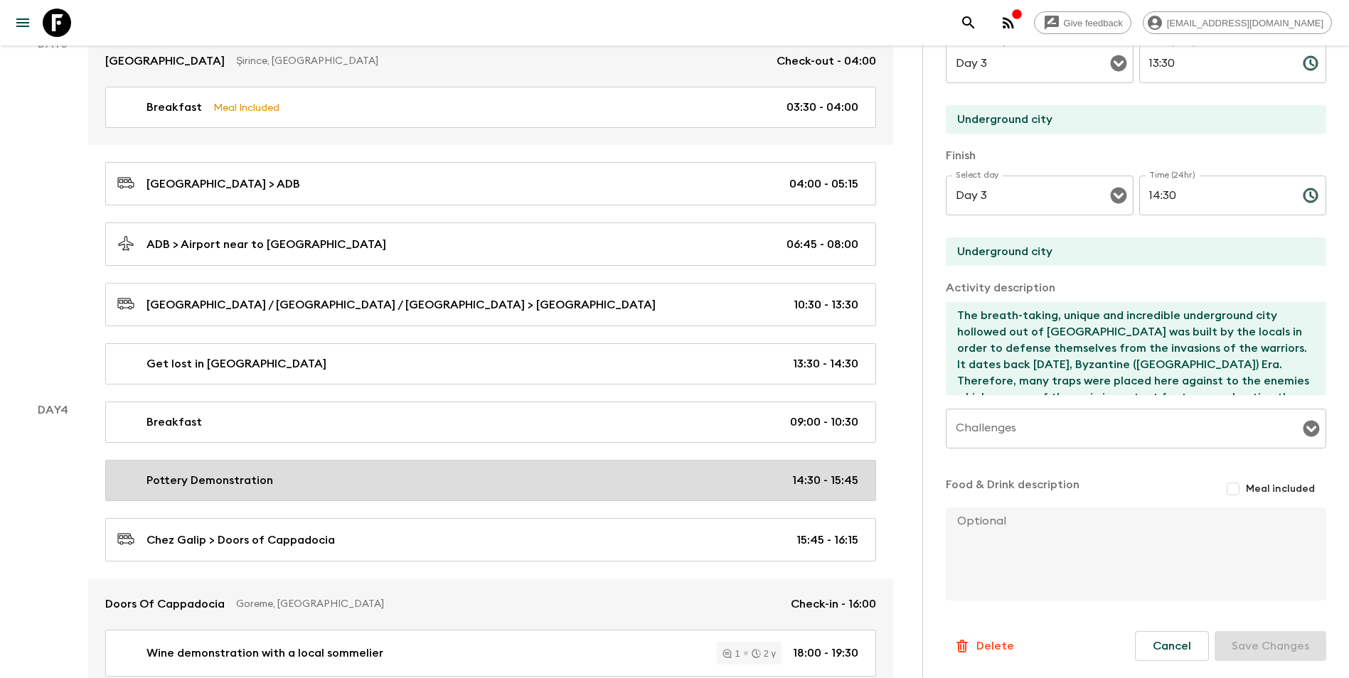
type input "Pottery Demonstration"
type input "Local Pottery Atelier"
type textarea "Head to [PERSON_NAME] local pottery atelier, to join a pottery demonstration – …"
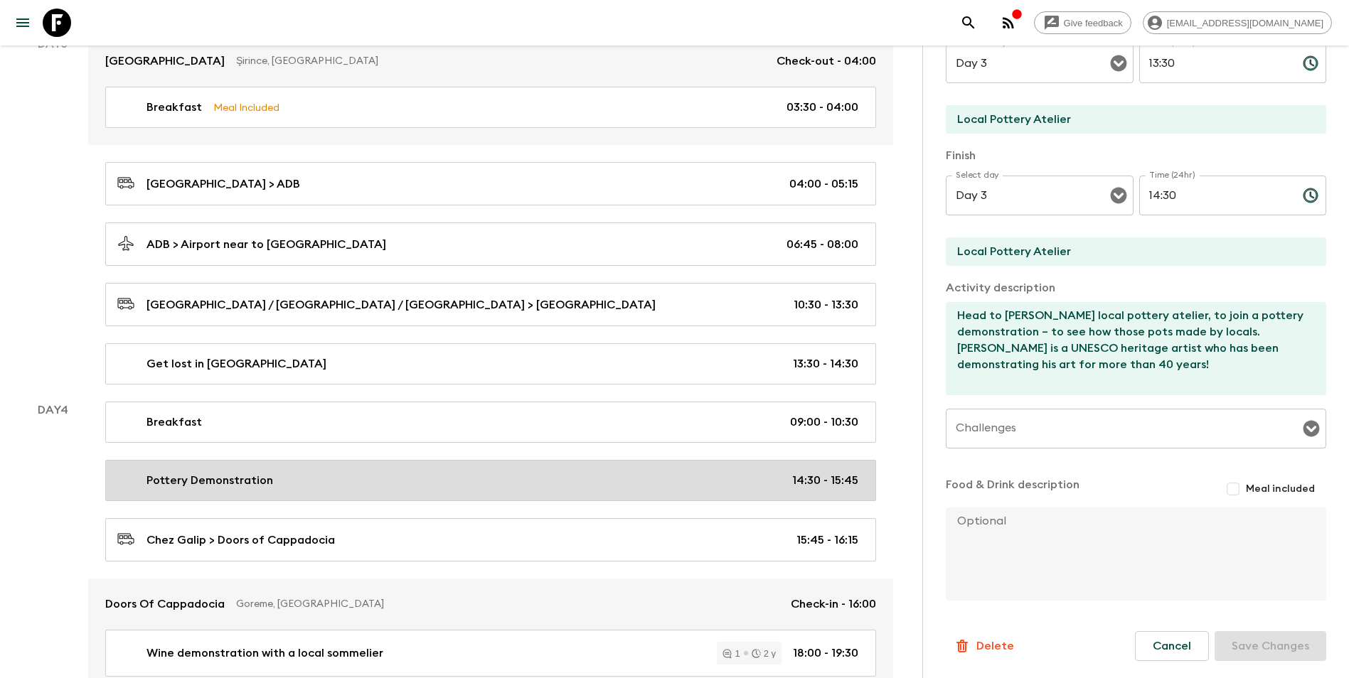
type input "Day 4"
type input "14:30"
type input "Day 4"
type input "15:45"
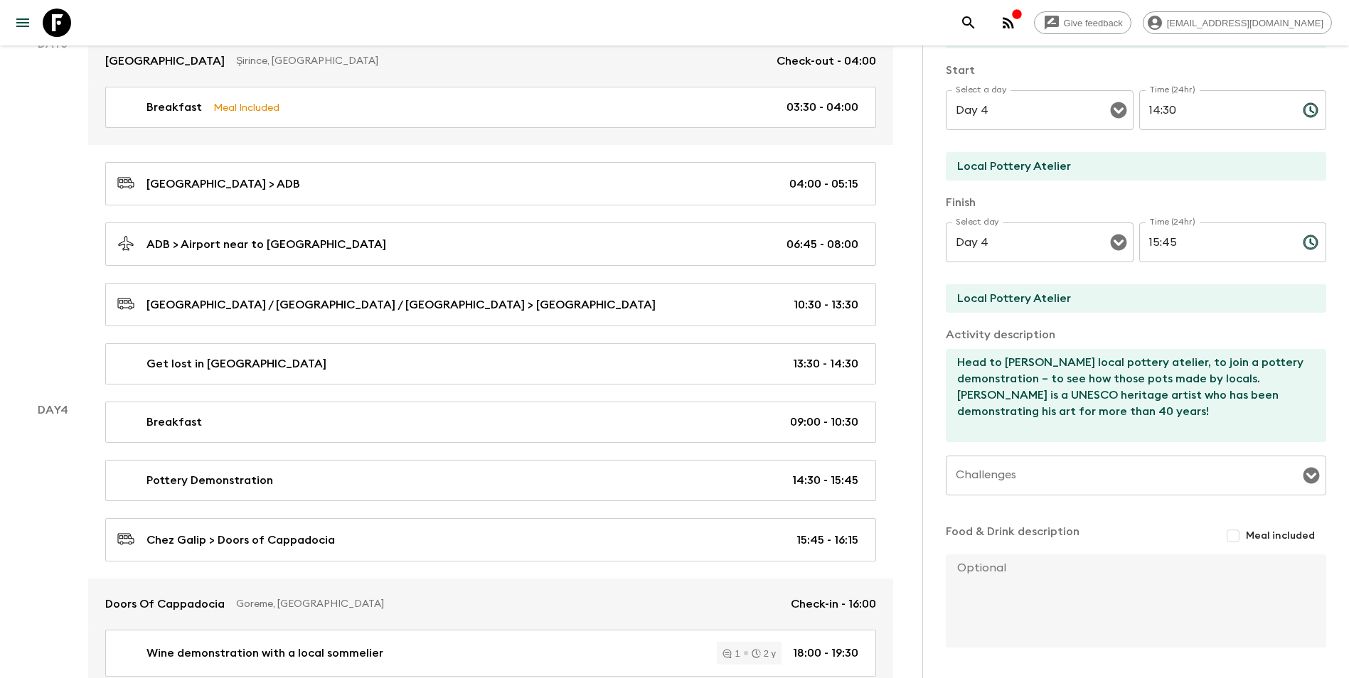
scroll to position [138, 0]
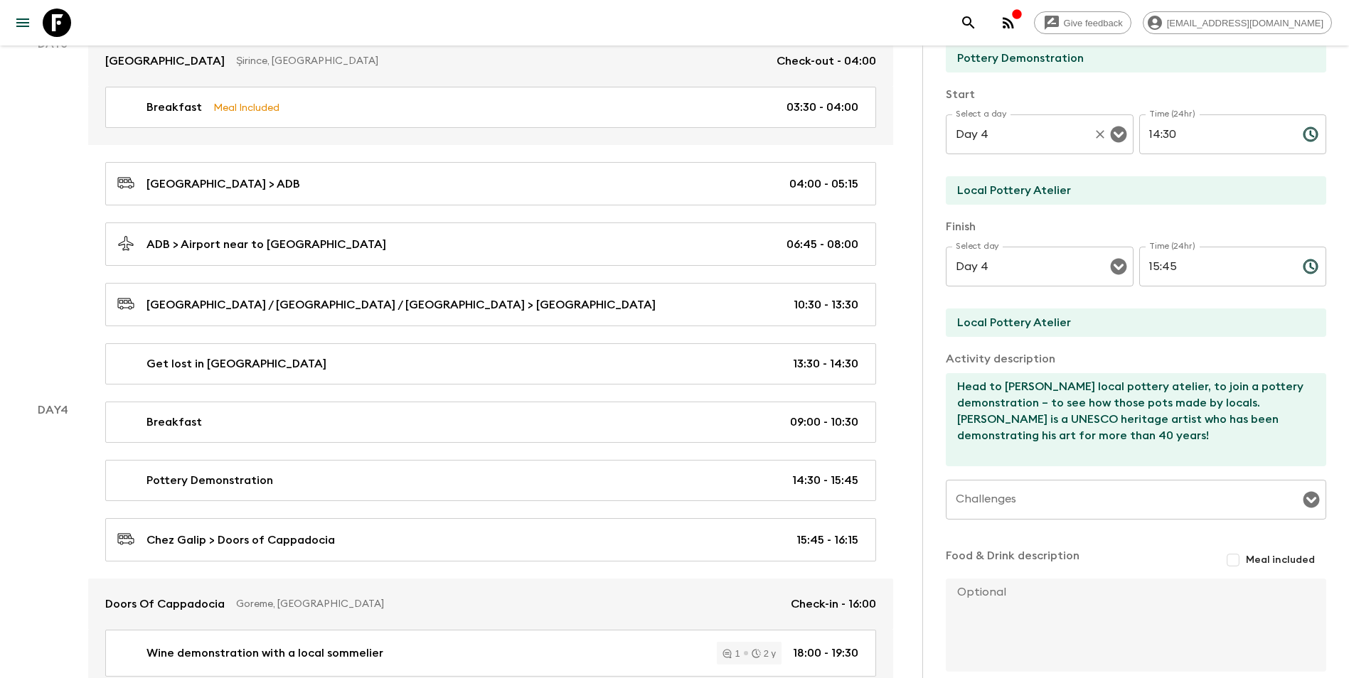
click at [1017, 139] on input "Day 4" at bounding box center [1019, 134] width 135 height 27
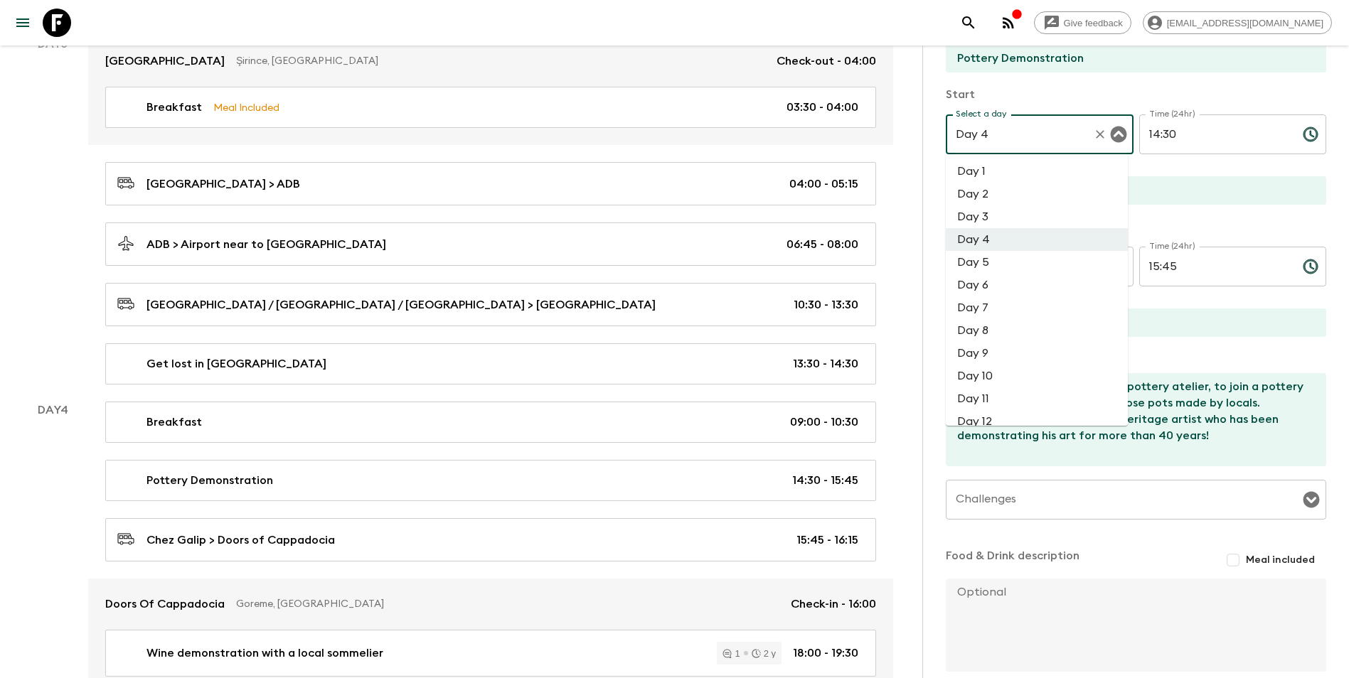
click at [1000, 215] on li "Day 3" at bounding box center [1036, 216] width 182 height 23
type input "Day 3"
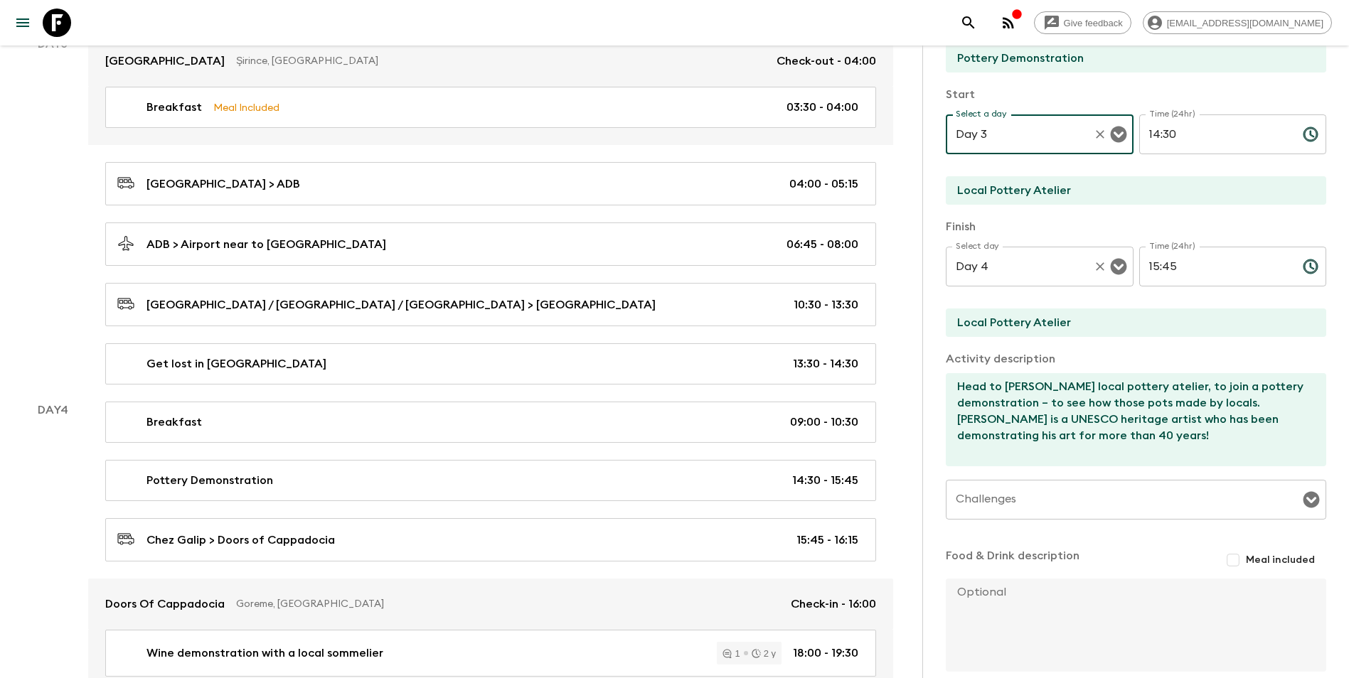
click at [1017, 283] on div "Day 4 Select day" at bounding box center [1039, 267] width 188 height 40
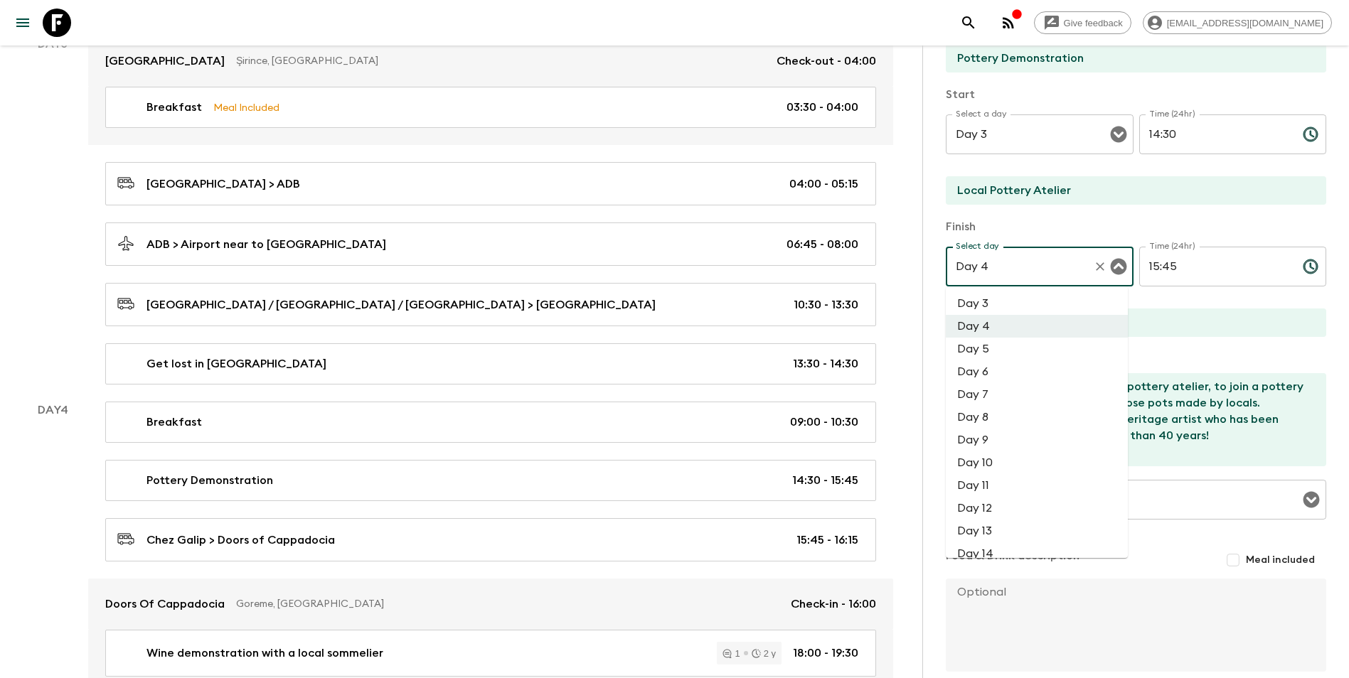
click at [1015, 310] on li "Day 3" at bounding box center [1036, 303] width 182 height 23
type input "Day 3"
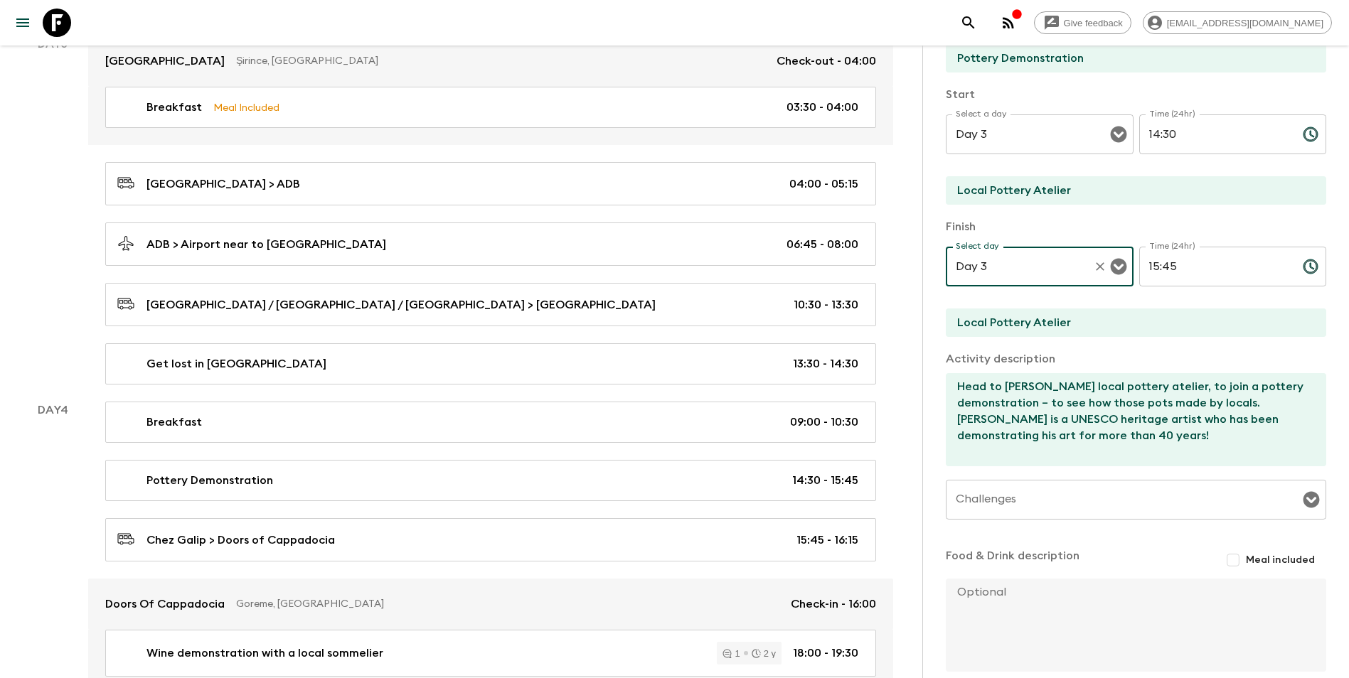
scroll to position [209, 0]
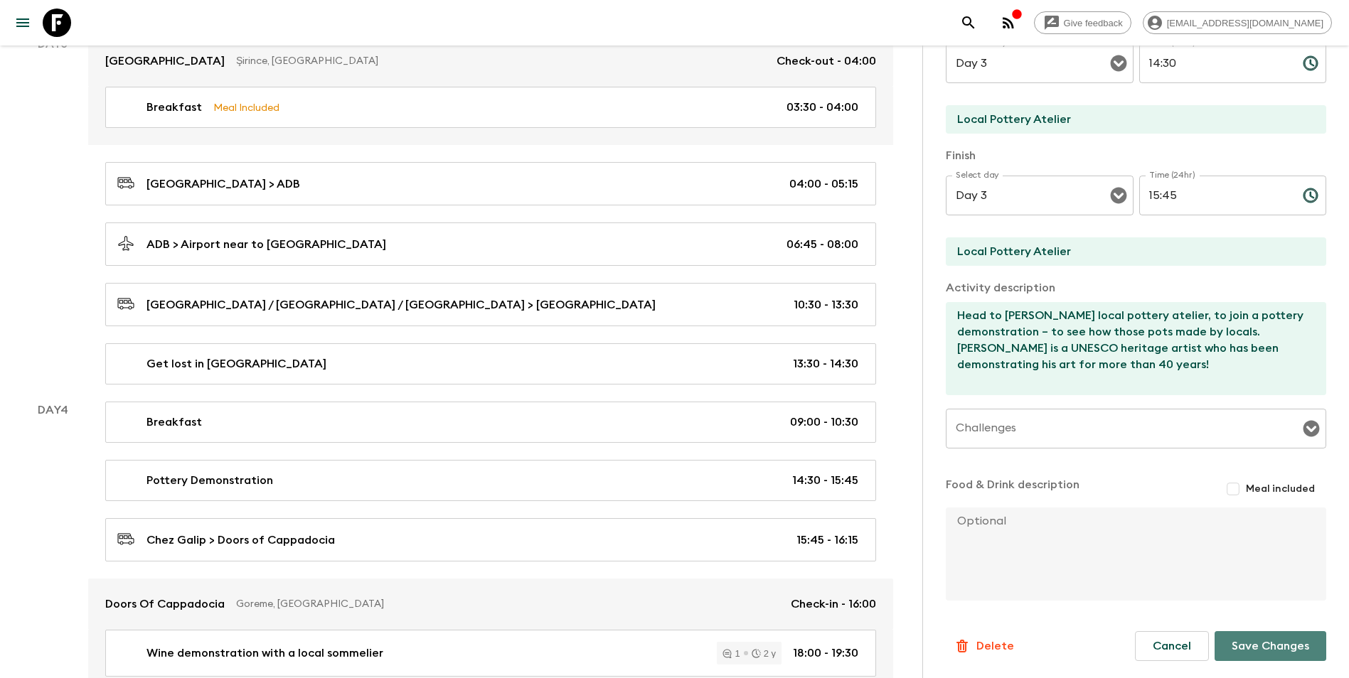
click at [1017, 592] on button "Save Changes" at bounding box center [1270, 646] width 112 height 30
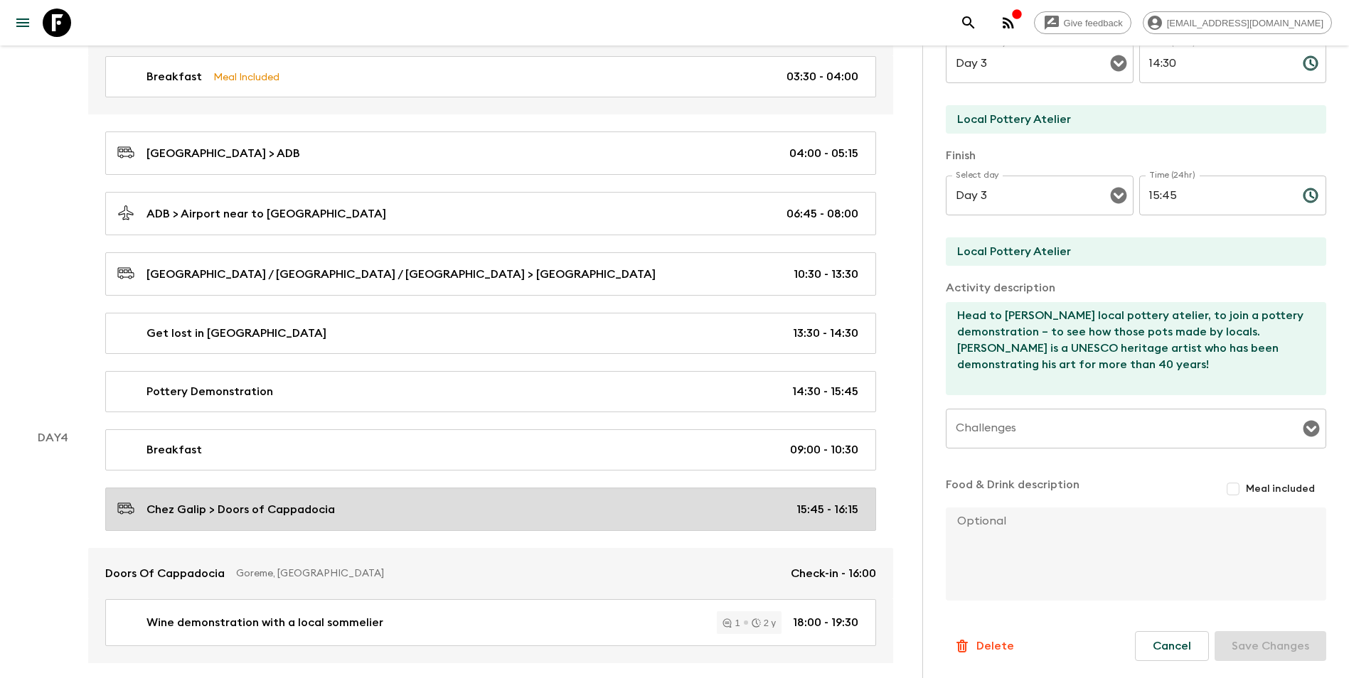
scroll to position [875, 0]
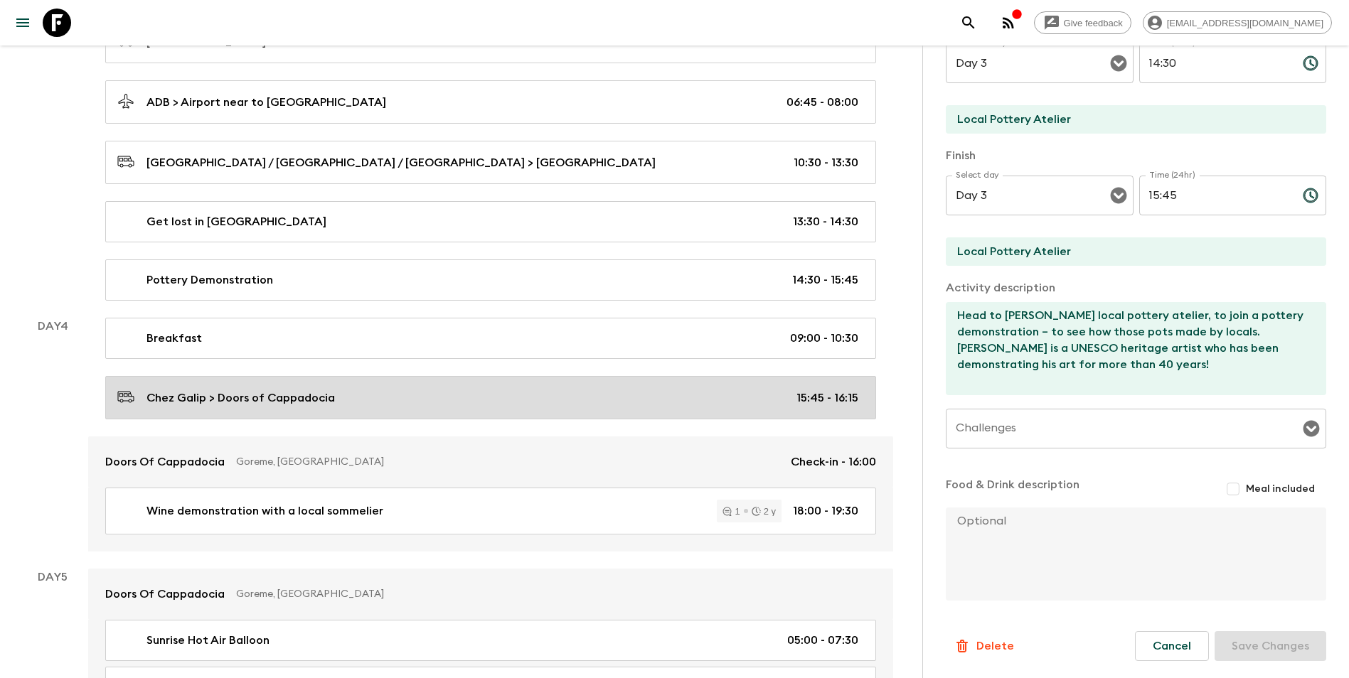
click at [251, 402] on p "Chez Galip > Doors of Cappadocia" at bounding box center [240, 398] width 188 height 17
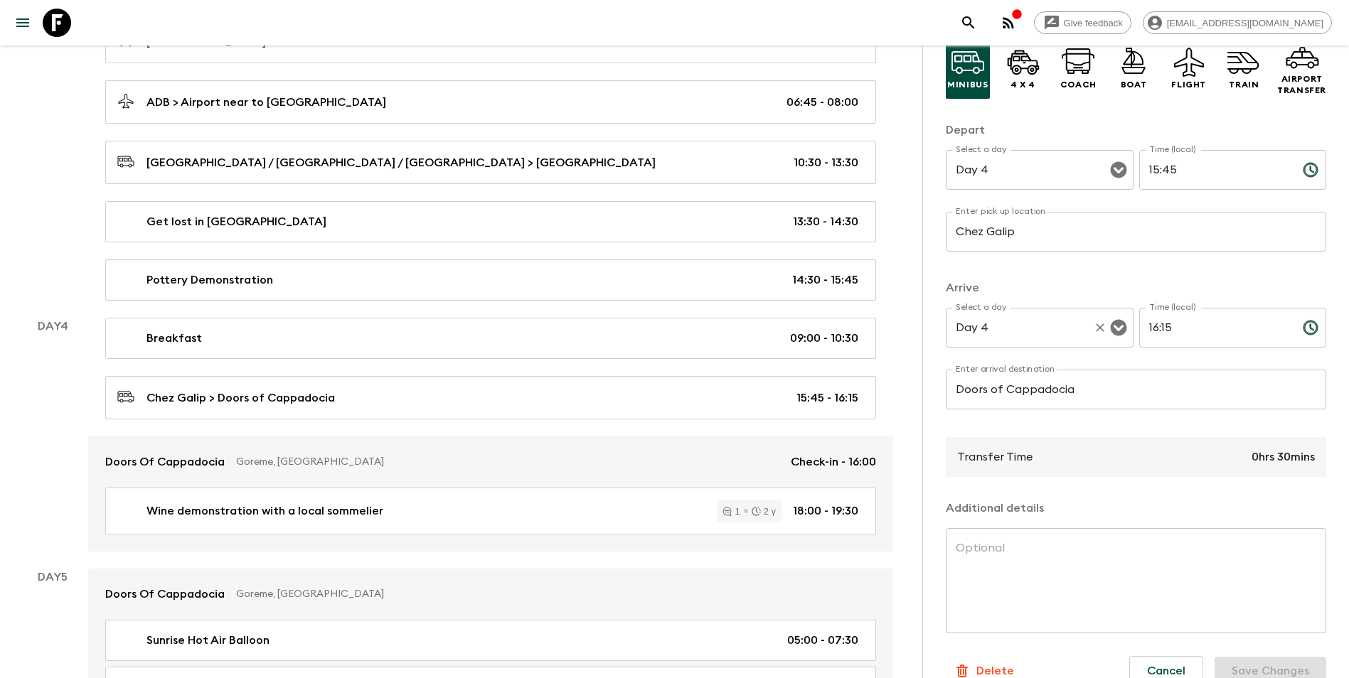
scroll to position [142, 0]
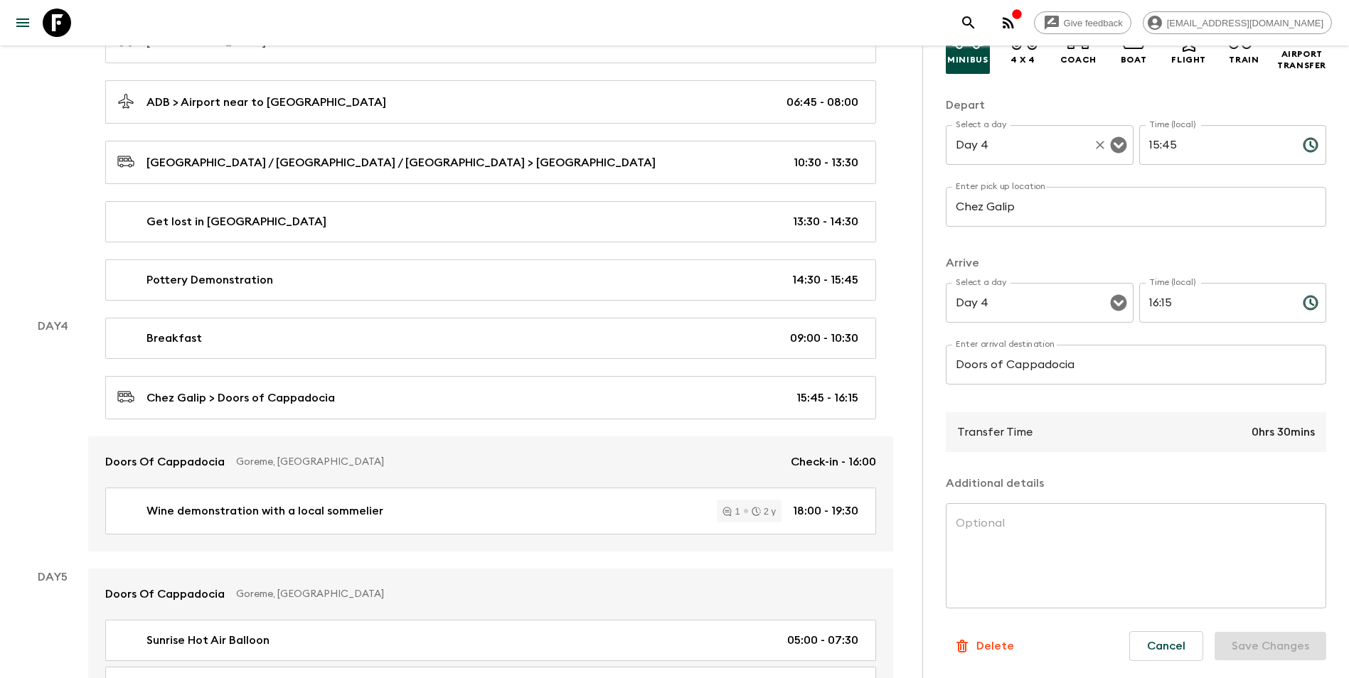
click at [1017, 152] on input "Day 4" at bounding box center [1019, 145] width 135 height 27
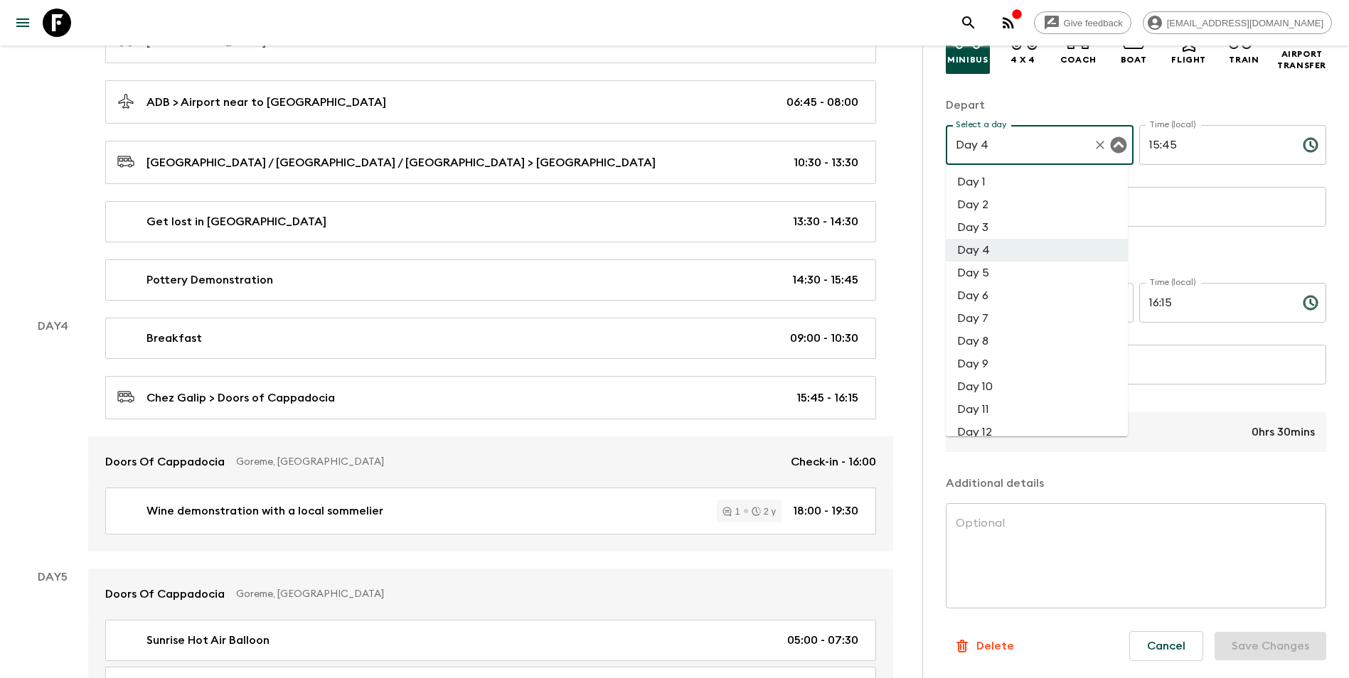
click at [1009, 227] on li "Day 3" at bounding box center [1036, 227] width 182 height 23
type input "Day 3"
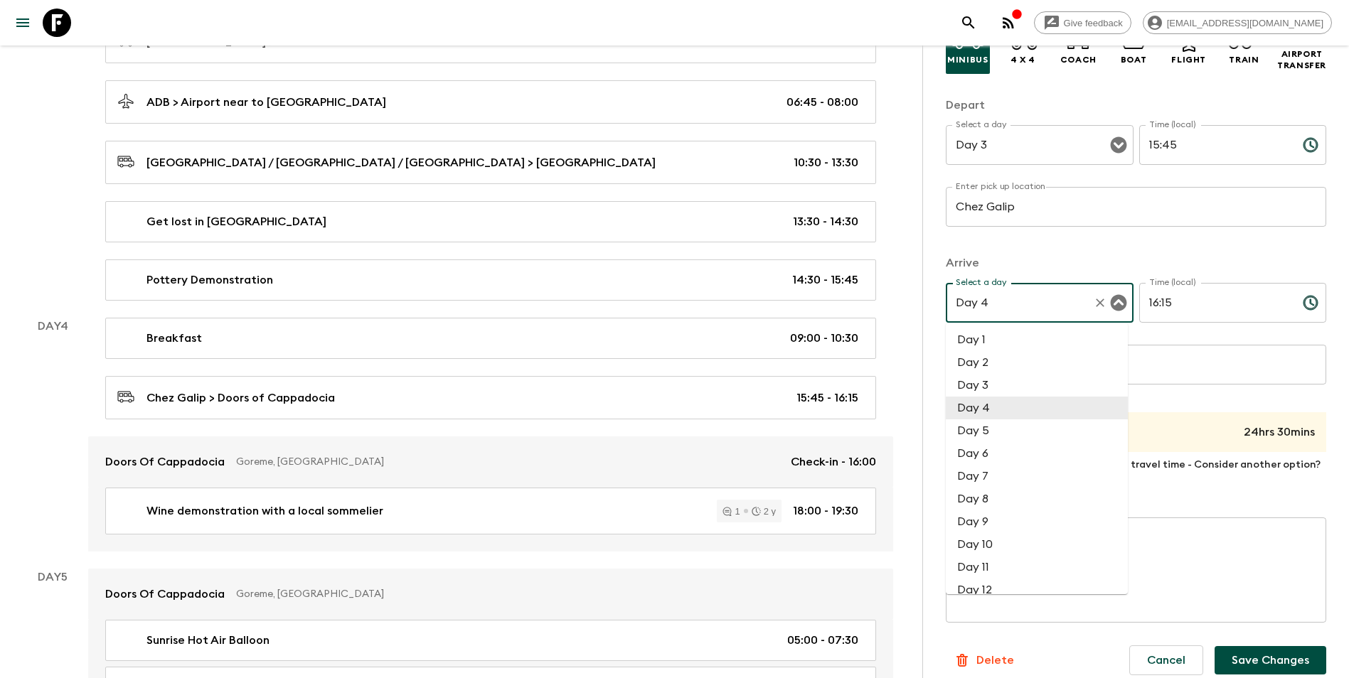
click at [992, 294] on input "Day 4" at bounding box center [1019, 302] width 135 height 27
click at [985, 385] on li "Day 3" at bounding box center [1036, 385] width 182 height 23
type input "Day 3"
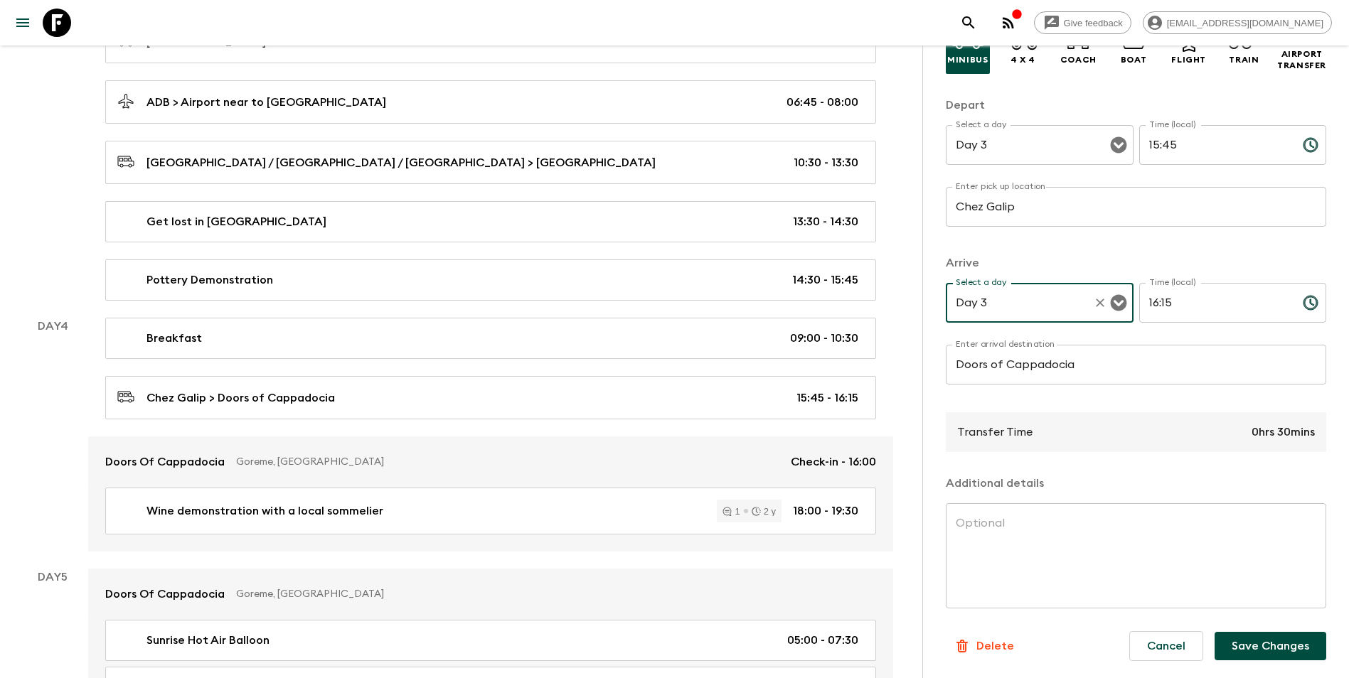
click at [1017, 592] on button "Save Changes" at bounding box center [1270, 646] width 112 height 28
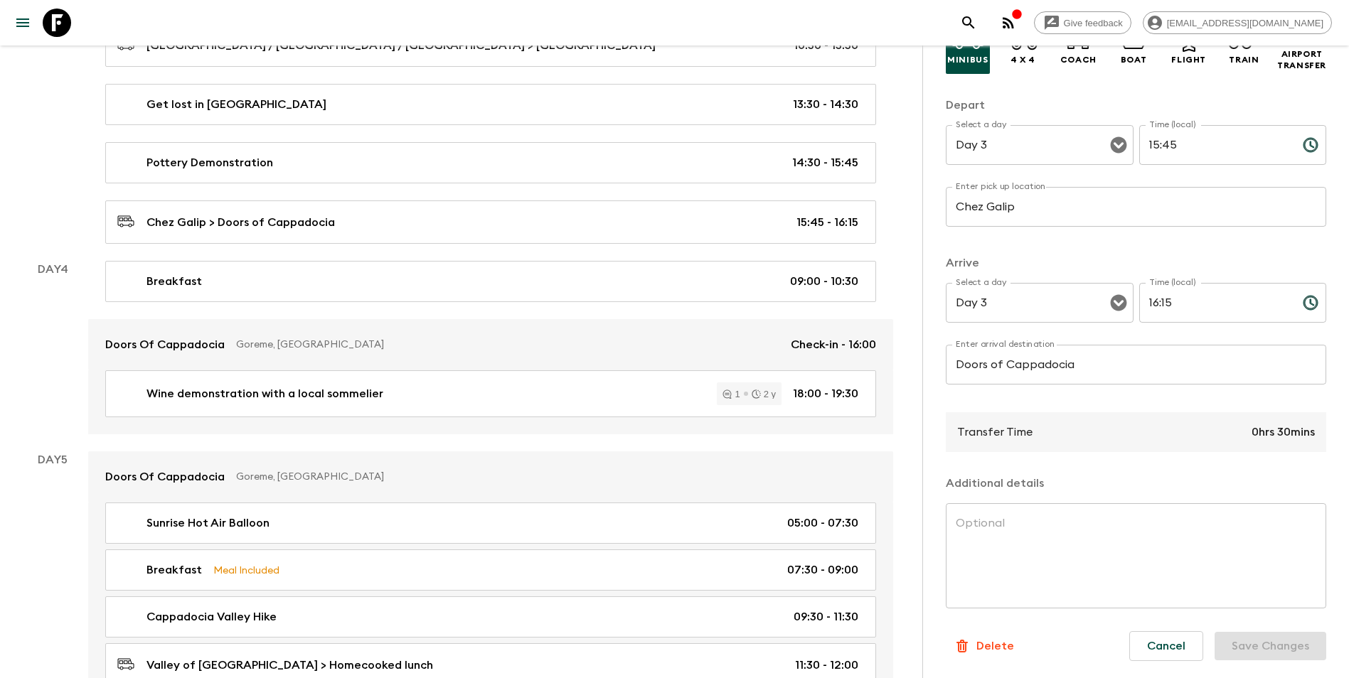
scroll to position [1017, 0]
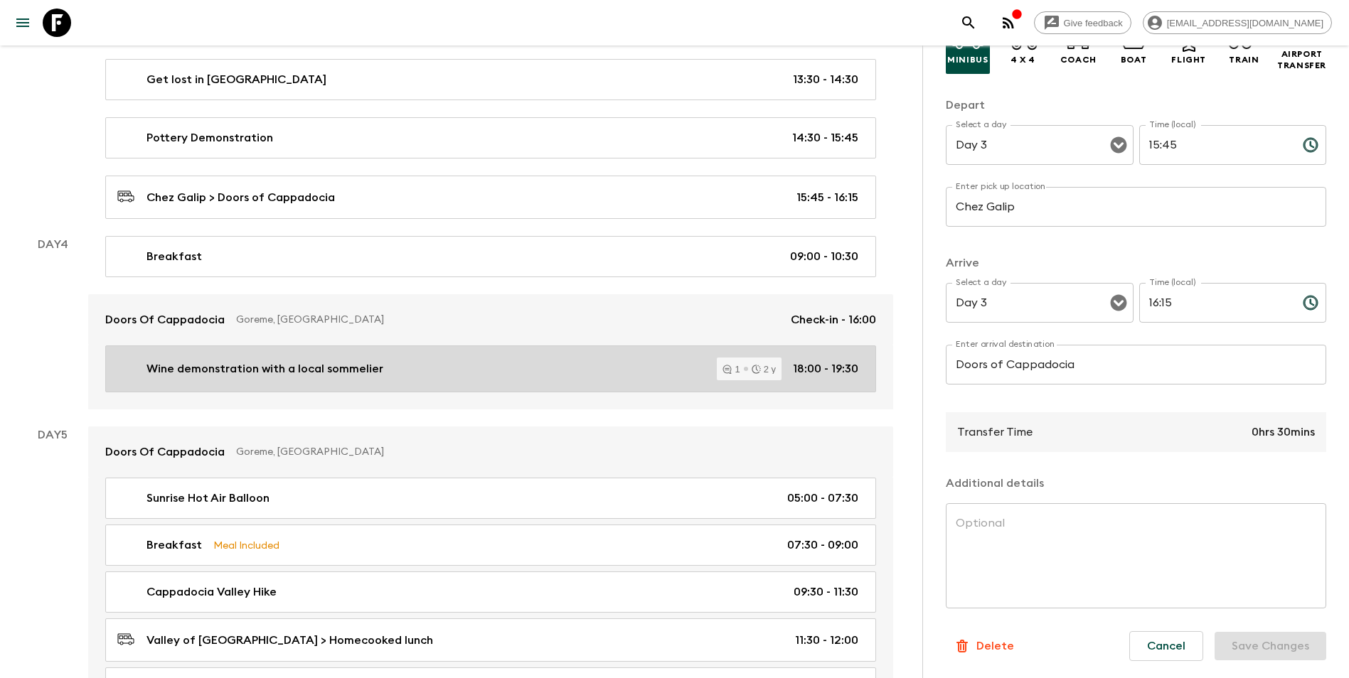
click at [520, 383] on link "Wine demonstration with a local sommelier 1 2 y 18:00 - 19:30" at bounding box center [490, 368] width 771 height 47
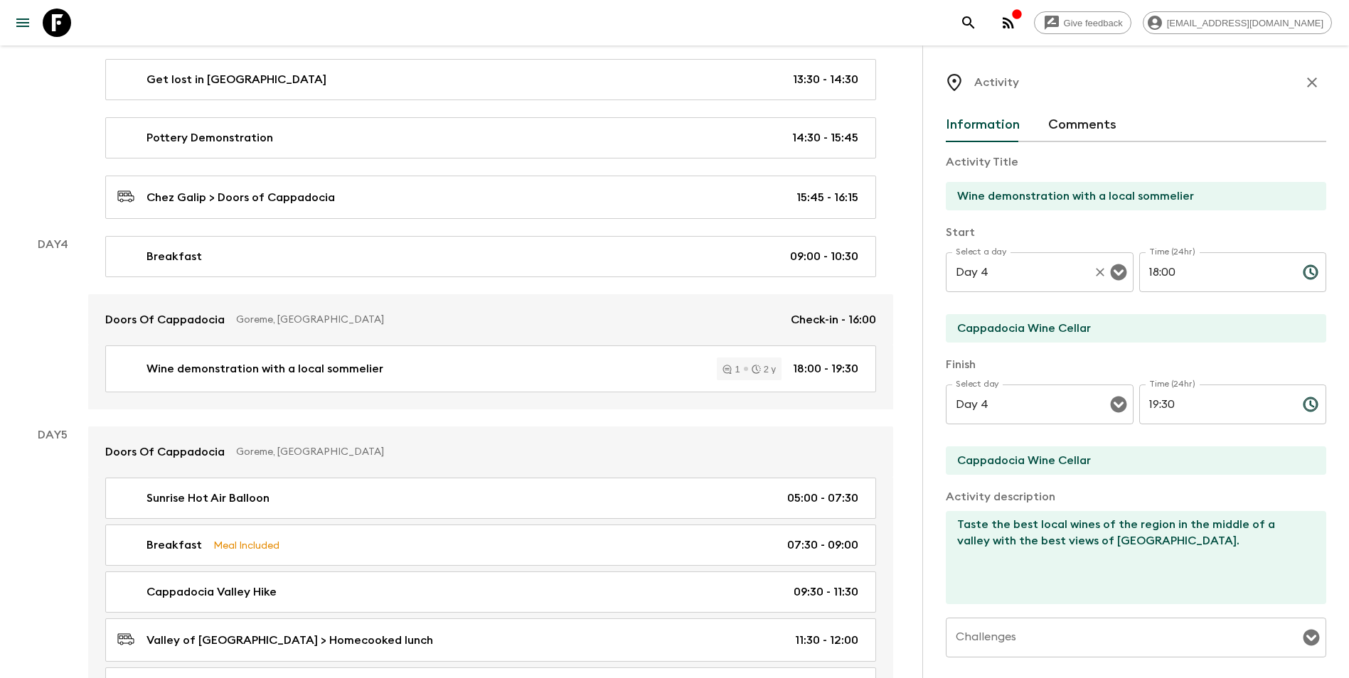
click at [1017, 286] on div "Day 4 Select a day" at bounding box center [1039, 272] width 188 height 40
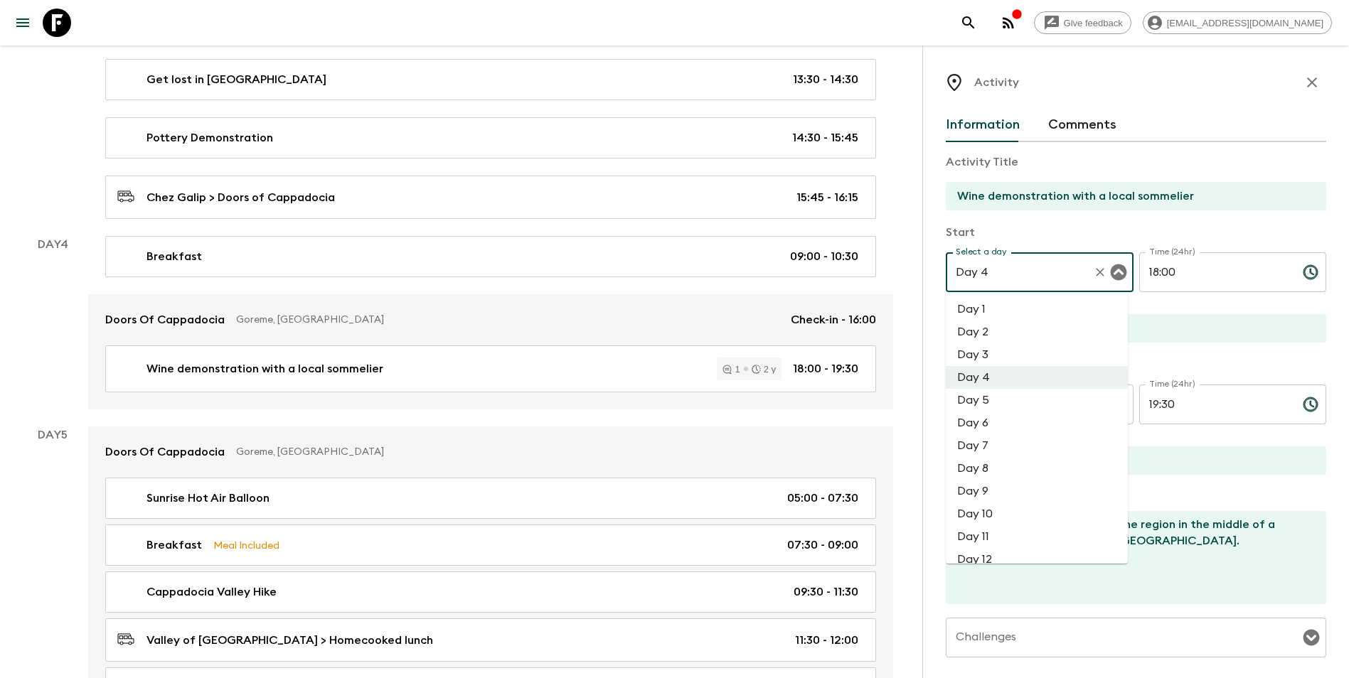
click at [1017, 360] on li "Day 3" at bounding box center [1036, 354] width 182 height 23
type input "Day 3"
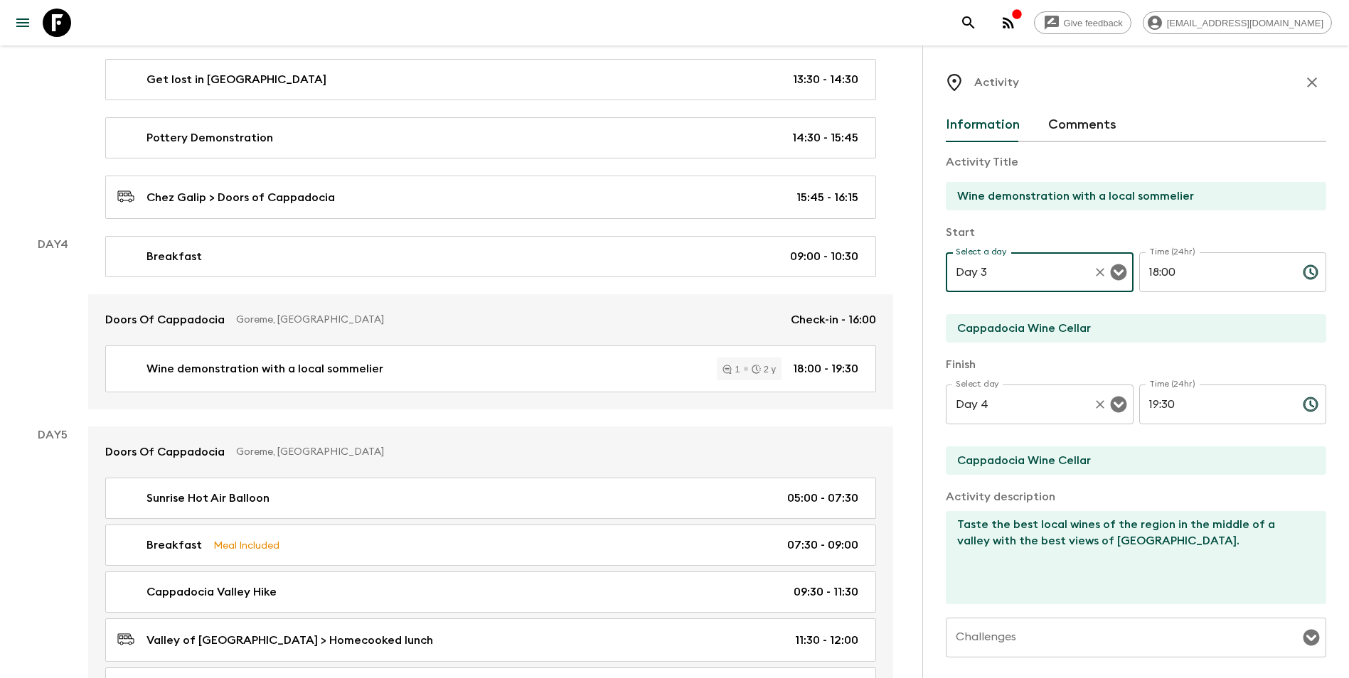
click at [1017, 402] on input "Day 4" at bounding box center [1019, 404] width 135 height 27
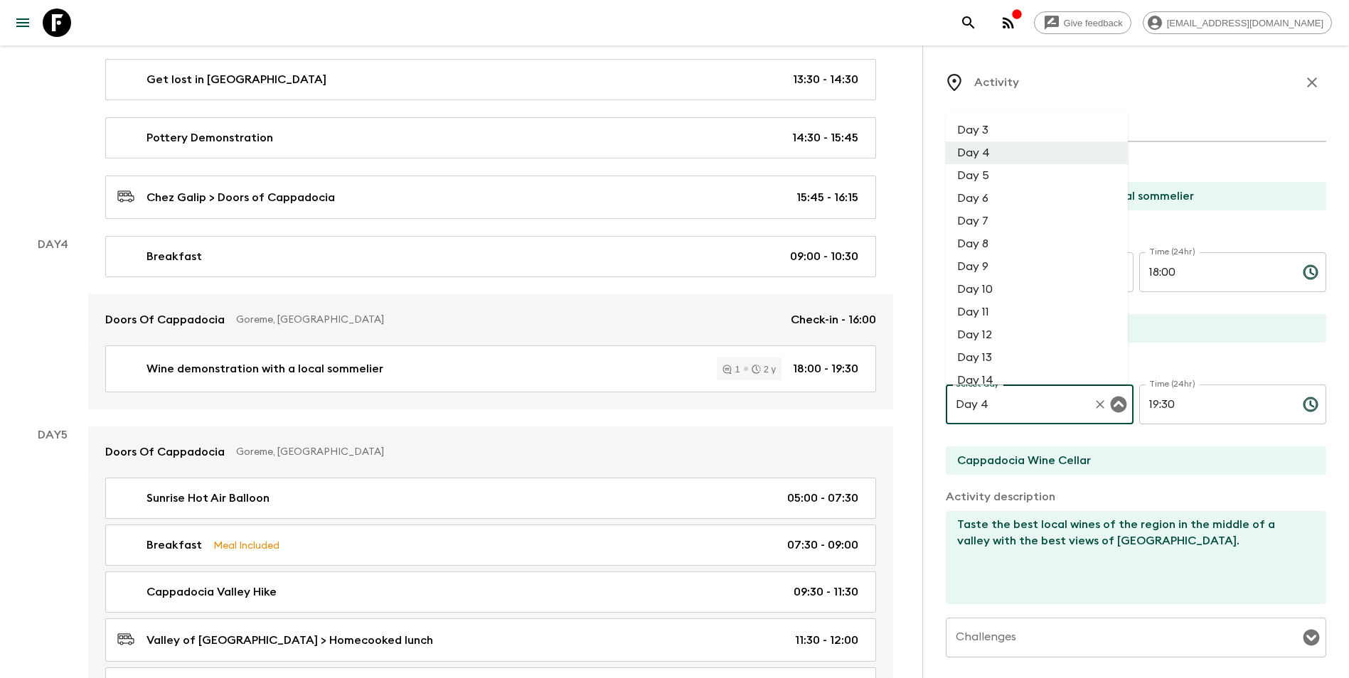
click at [999, 131] on li "Day 3" at bounding box center [1036, 130] width 182 height 23
type input "Day 3"
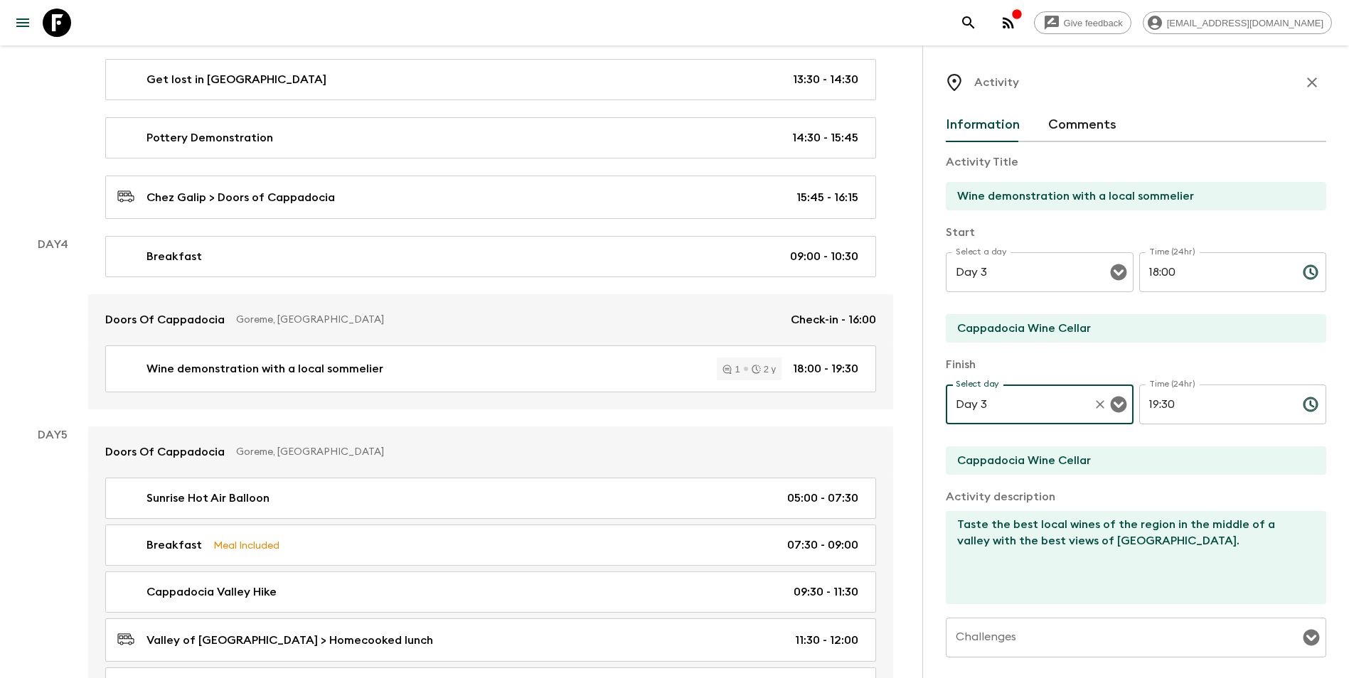
scroll to position [209, 0]
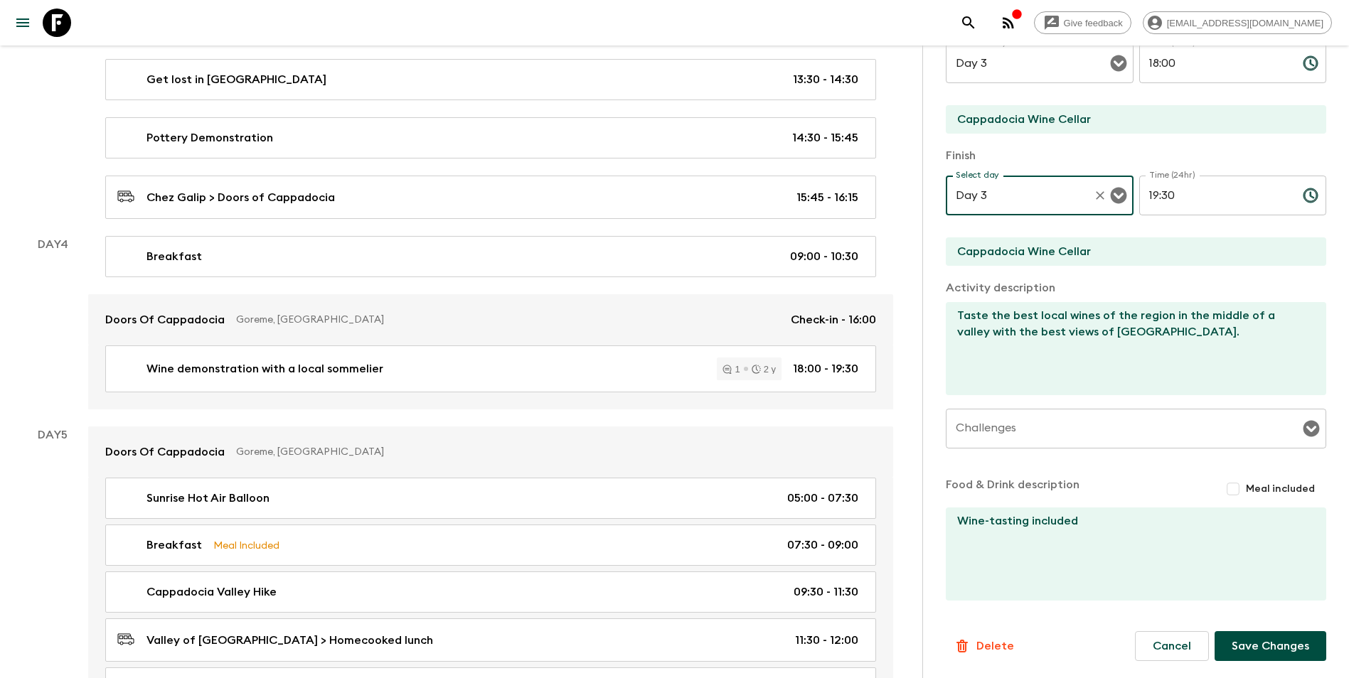
click at [1017, 592] on button "Save Changes" at bounding box center [1270, 646] width 112 height 30
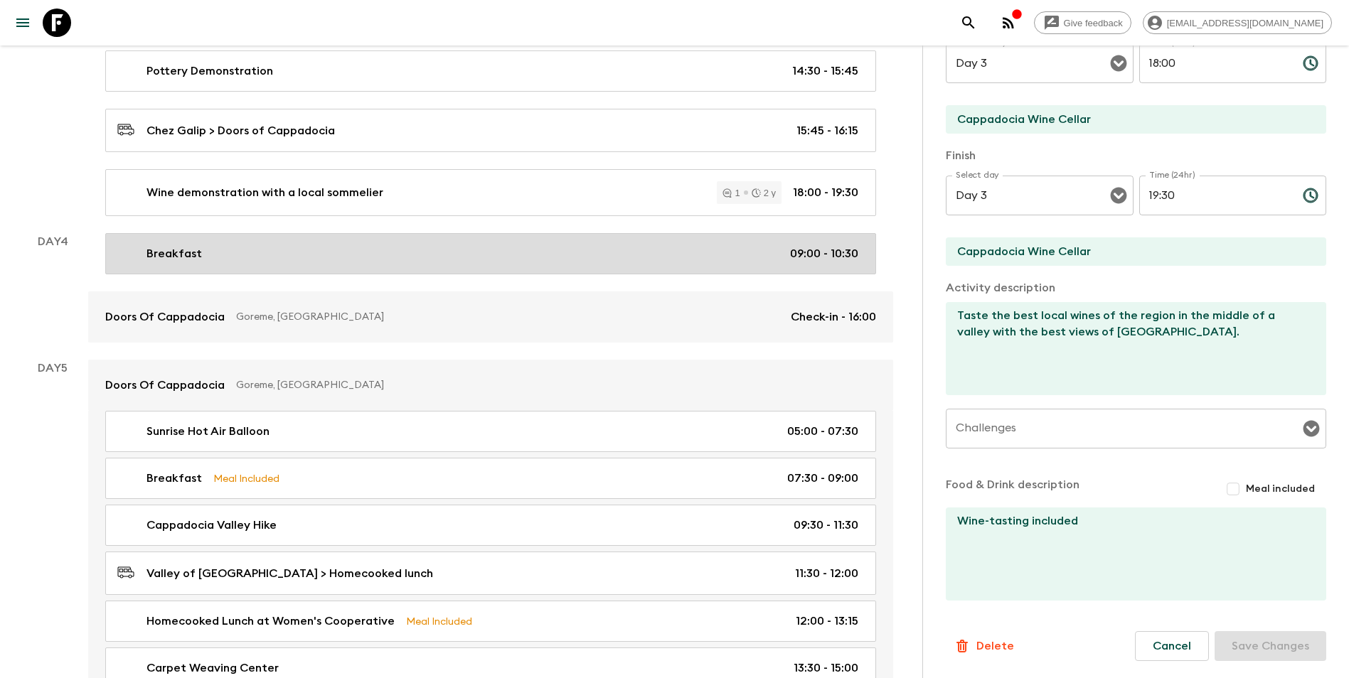
scroll to position [1088, 0]
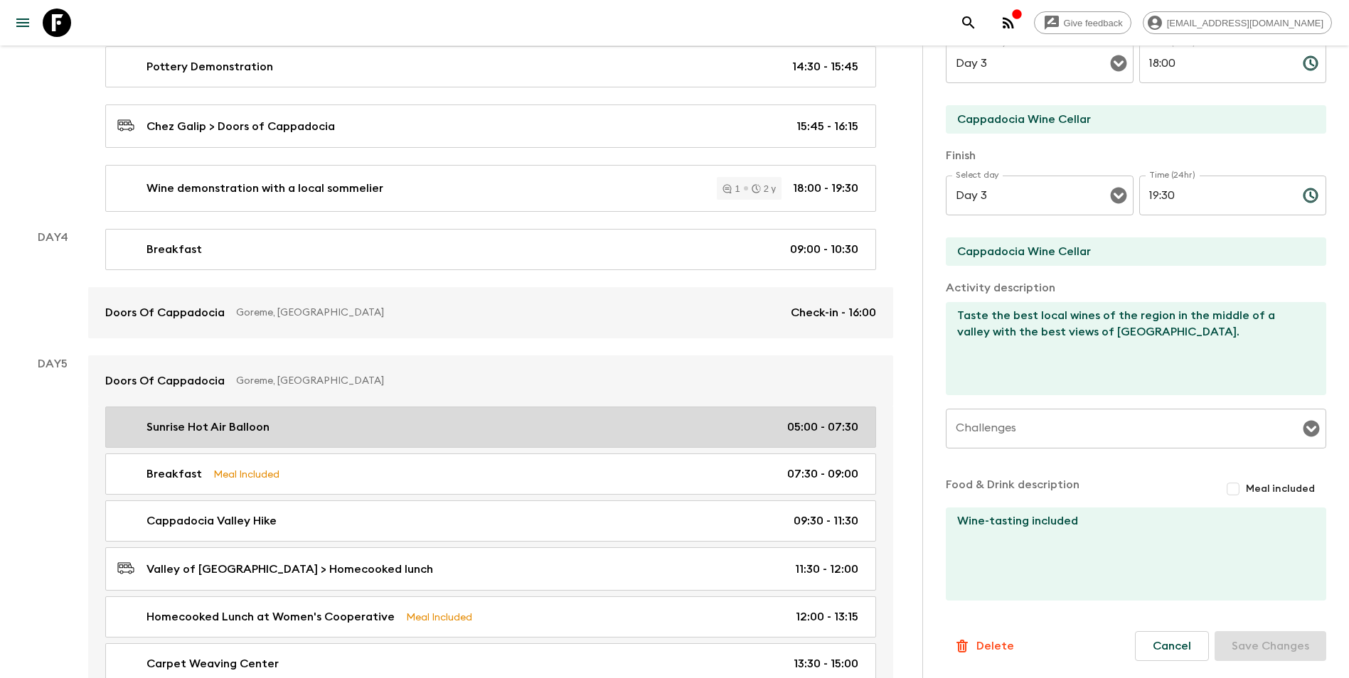
click at [271, 427] on div "Sunrise Hot Air Balloon 05:00 - 07:30" at bounding box center [487, 427] width 741 height 17
type input "Sunrise Hot Air Balloon"
type input "Cappadocian Valley"
type textarea "Enjoy taking a hot air balloon over the otherworldly Cappadocian landscape. The…"
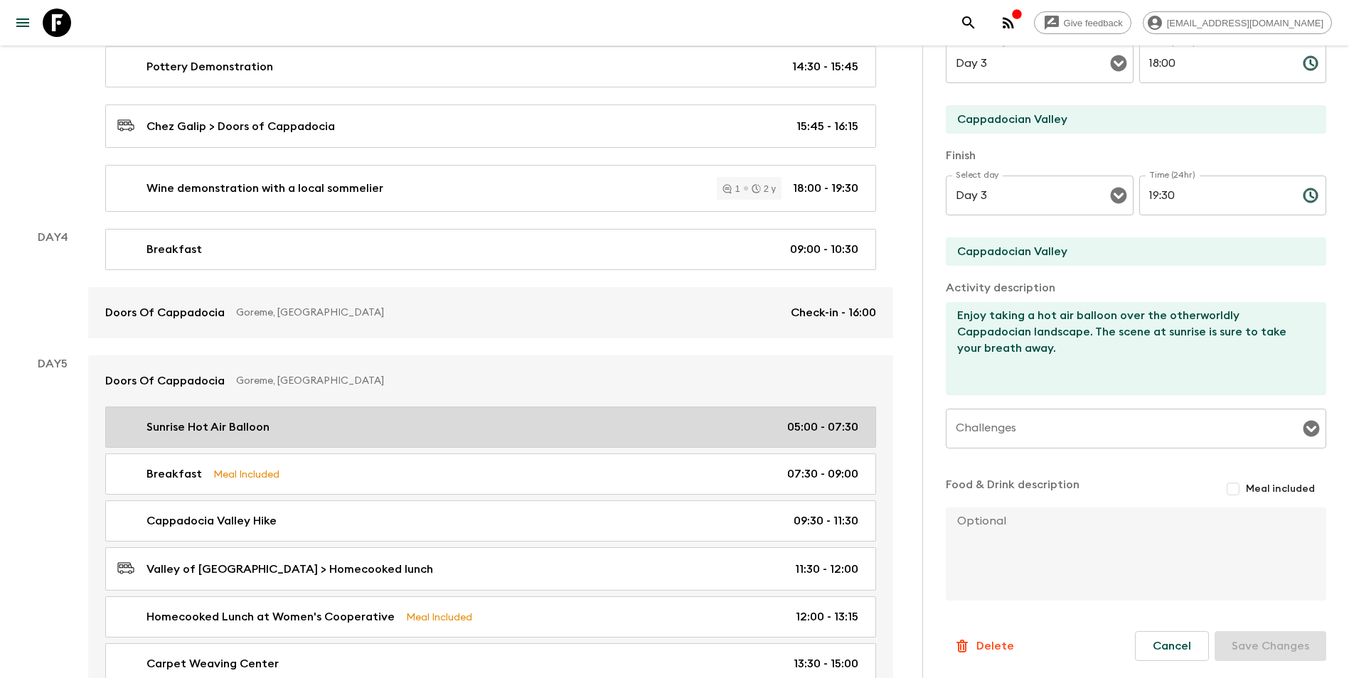
type input "Day 5"
type input "05:00"
type input "Day 5"
type input "07:30"
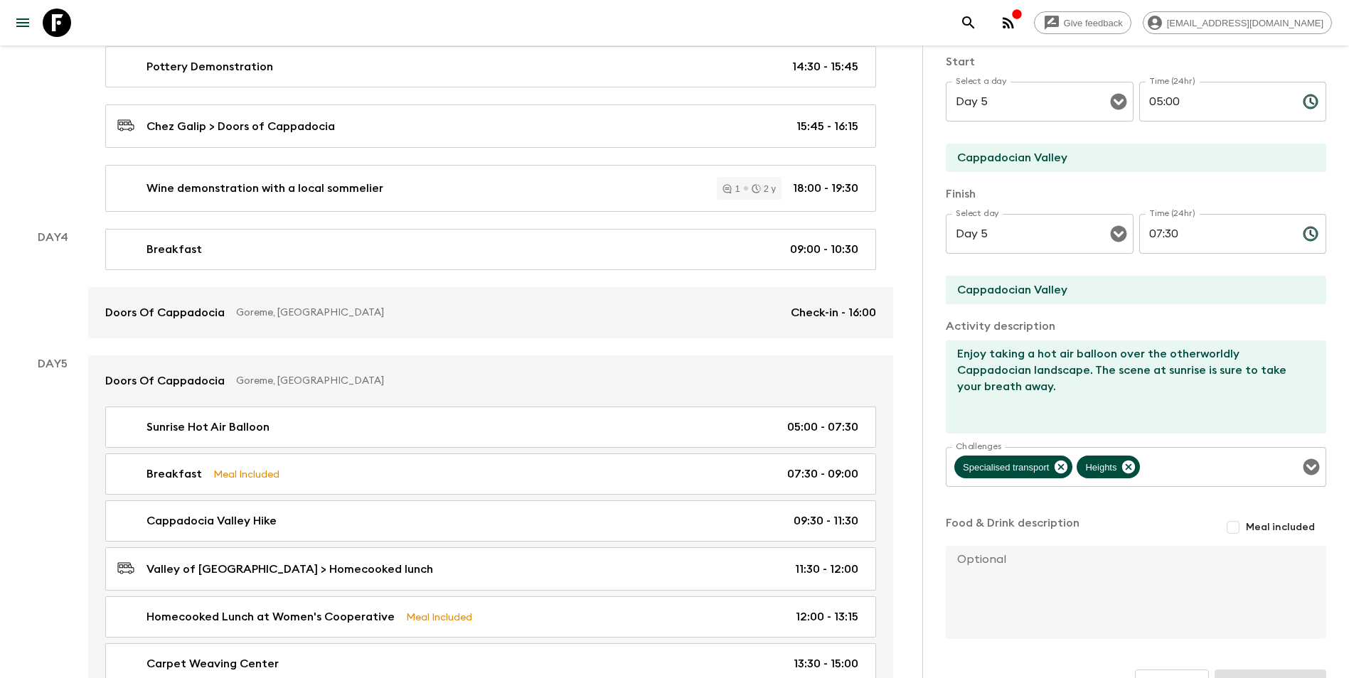
scroll to position [138, 0]
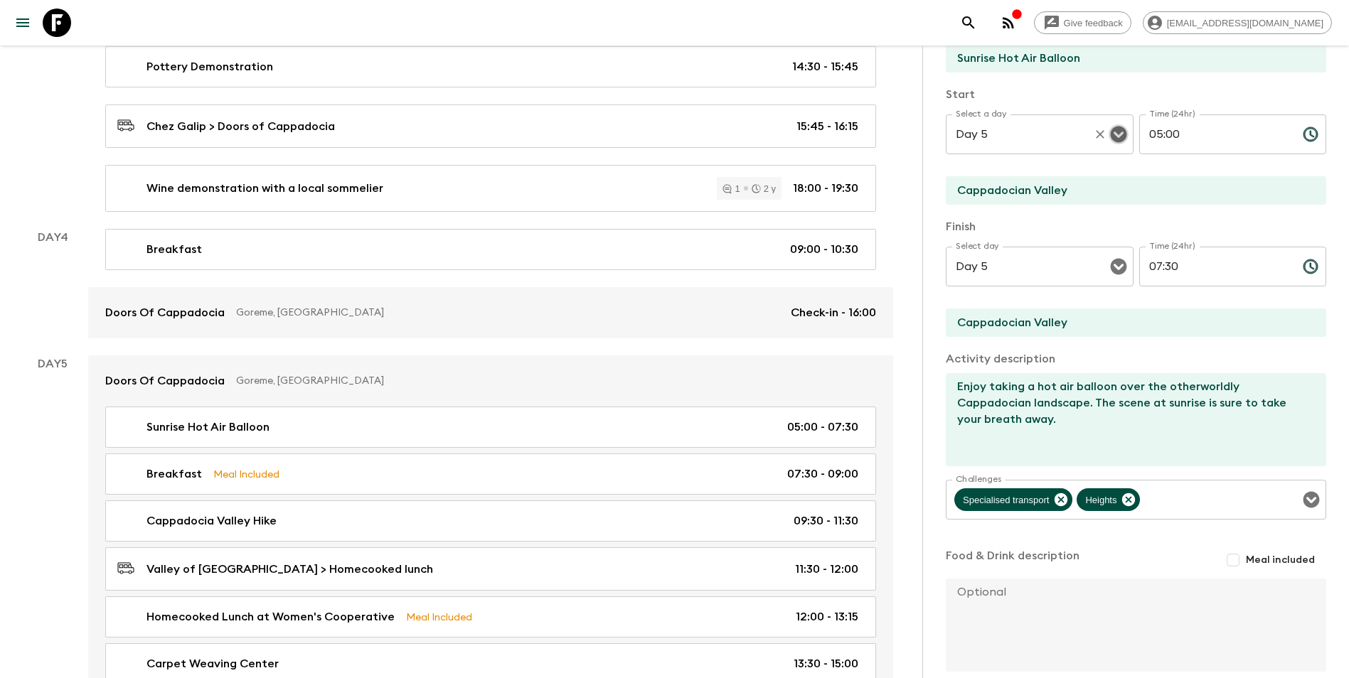
click at [1017, 133] on icon "Open" at bounding box center [1118, 134] width 17 height 17
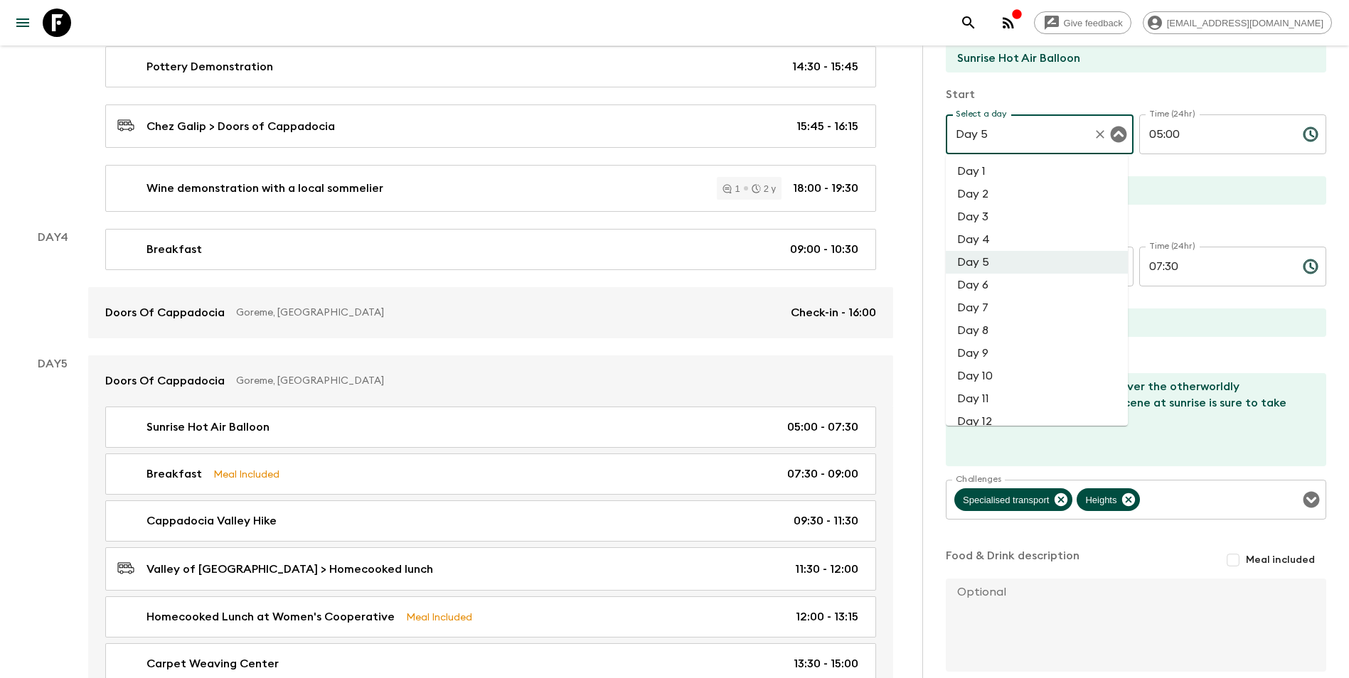
click at [1004, 237] on li "Day 4" at bounding box center [1036, 239] width 182 height 23
type input "Day 4"
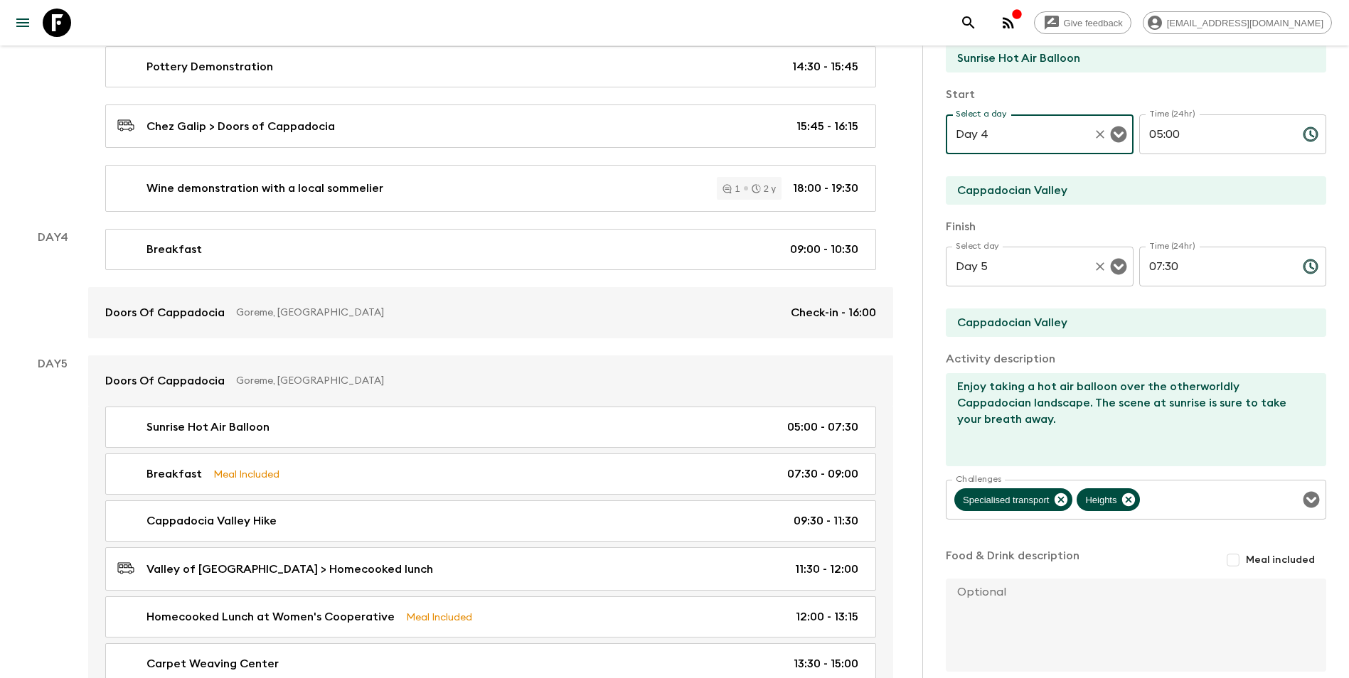
click at [1017, 264] on icon "Open" at bounding box center [1118, 267] width 16 height 16
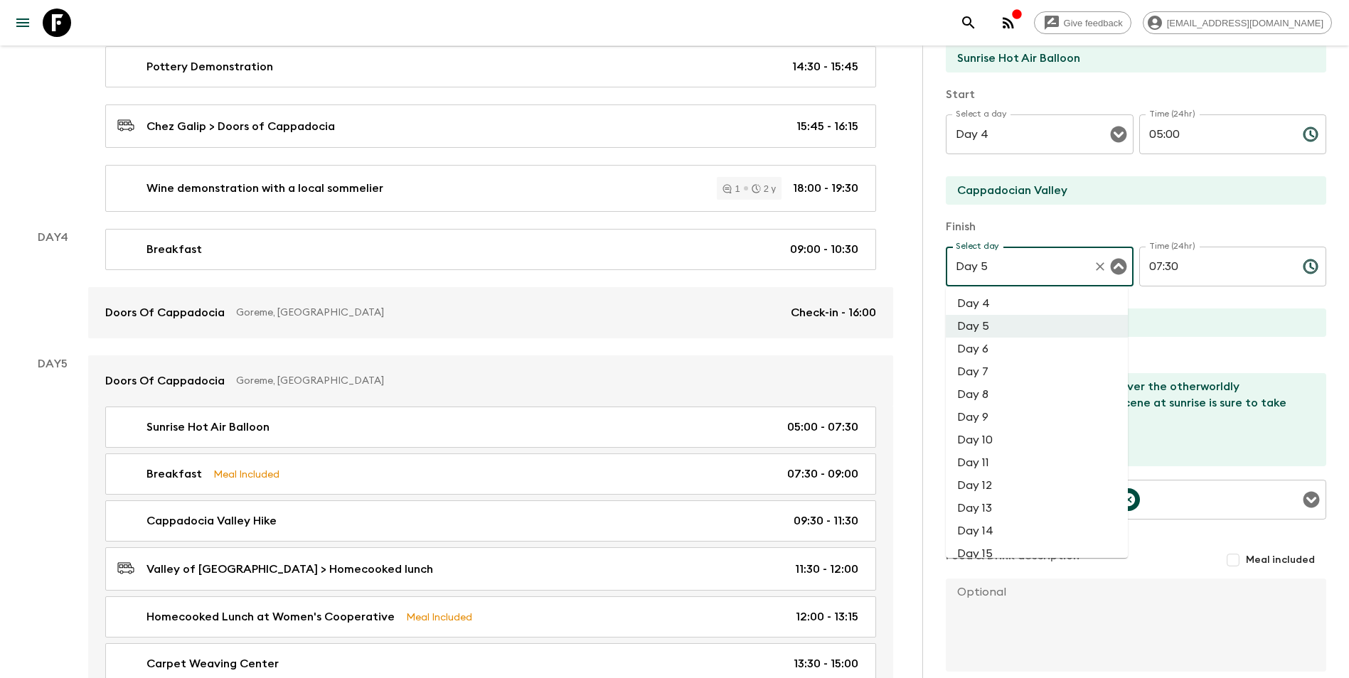
click at [1012, 306] on li "Day 4" at bounding box center [1036, 303] width 182 height 23
type input "Day 4"
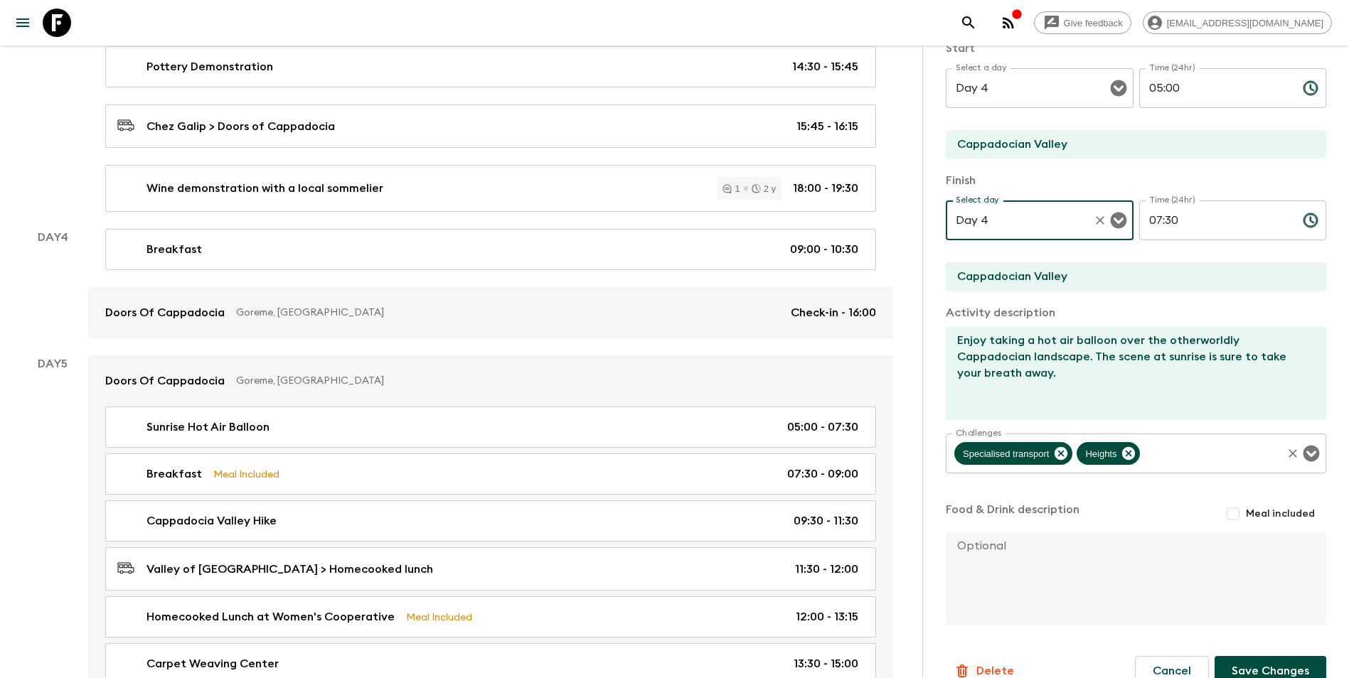
scroll to position [209, 0]
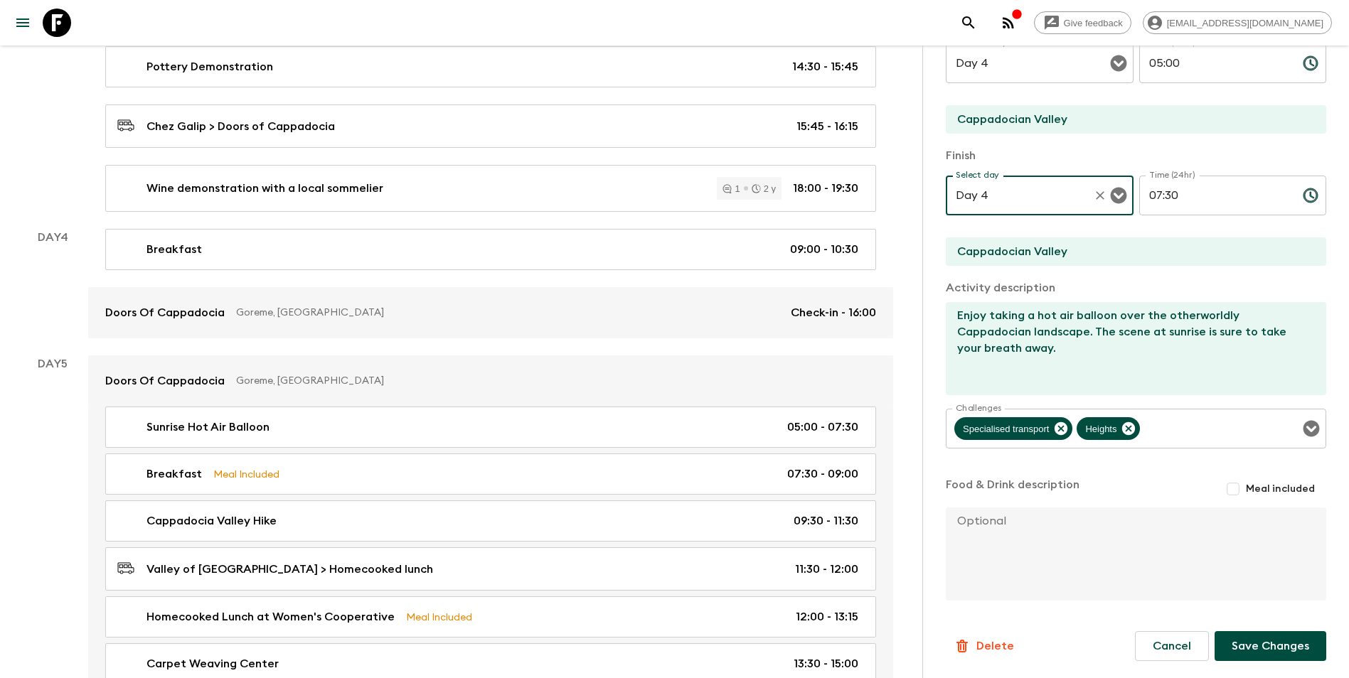
click at [1017, 592] on button "Save Changes" at bounding box center [1270, 646] width 112 height 30
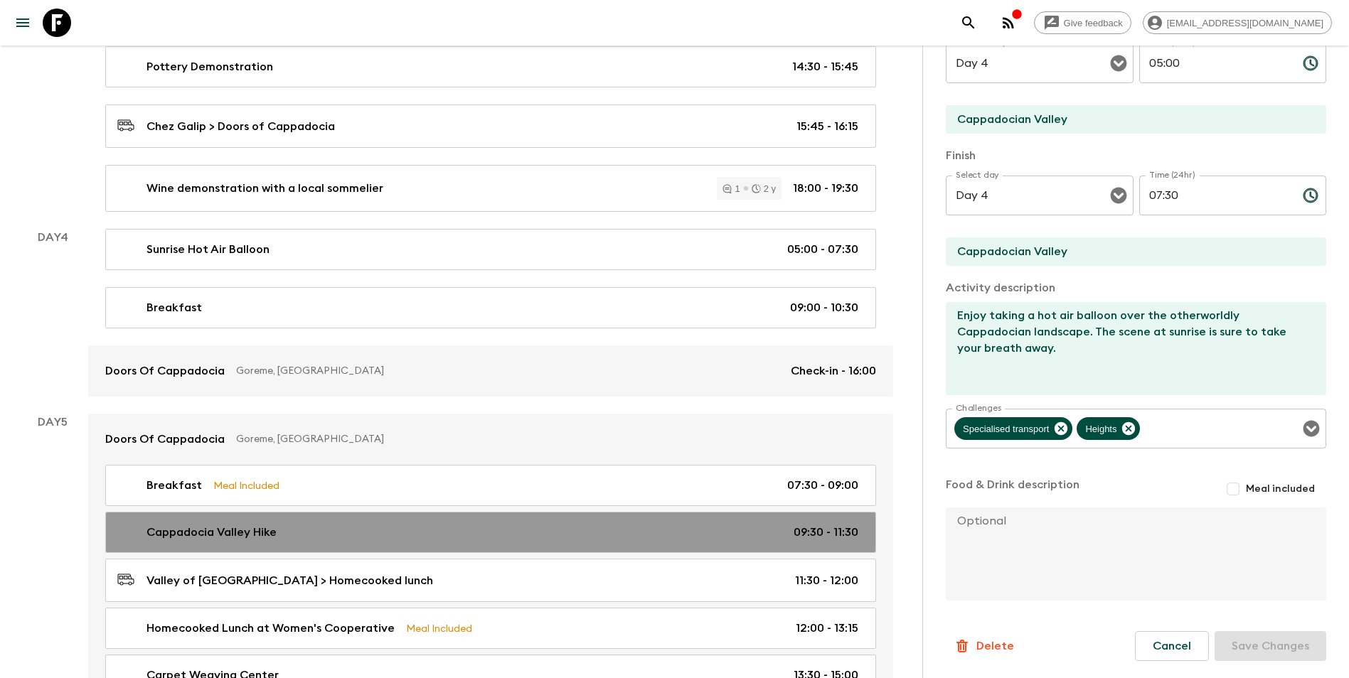
click at [294, 537] on div "Cappadocia Valley Hike 09:30 - 11:30" at bounding box center [487, 532] width 741 height 17
type input "Cappadocia Valley Hike"
type input "Doors of Cappadocia"
type input "Local Pottery Atelier"
type textarea "See the amazing fairy chimneys from a closer distance! It will take around 2 ho…"
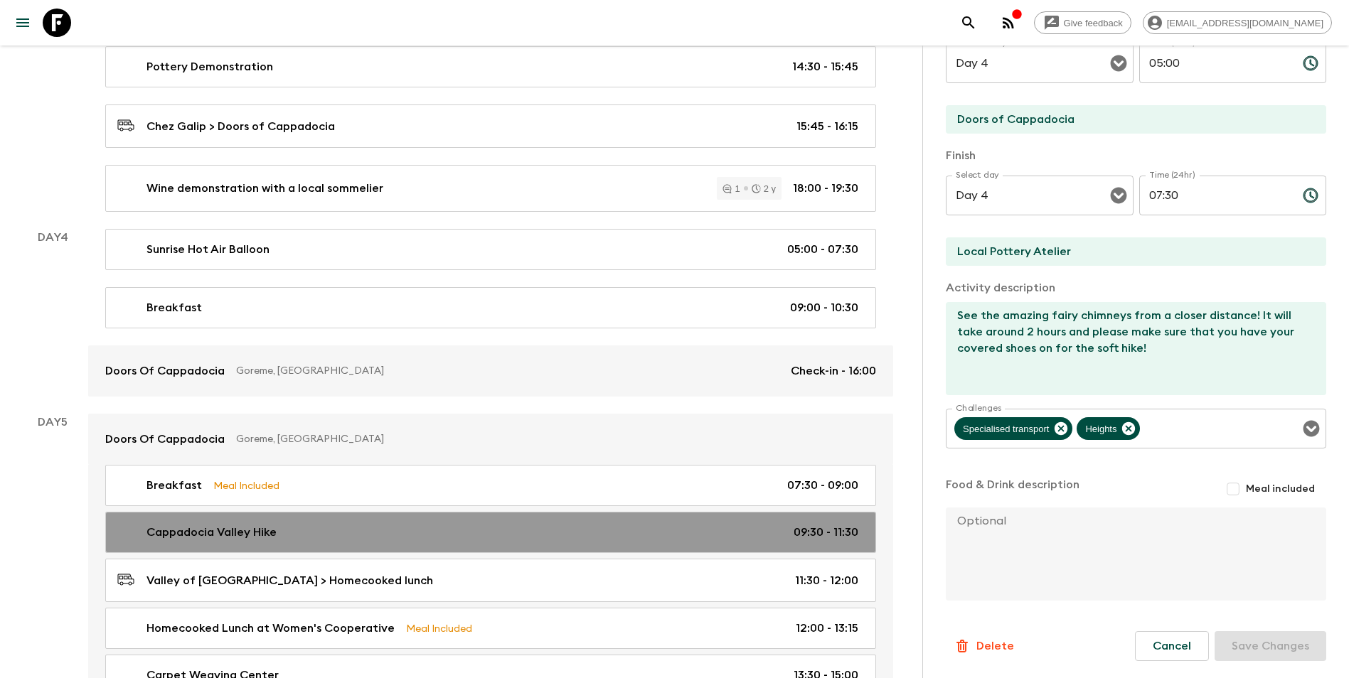
type input "Day 5"
type input "09:30"
type input "Day 5"
type input "11:30"
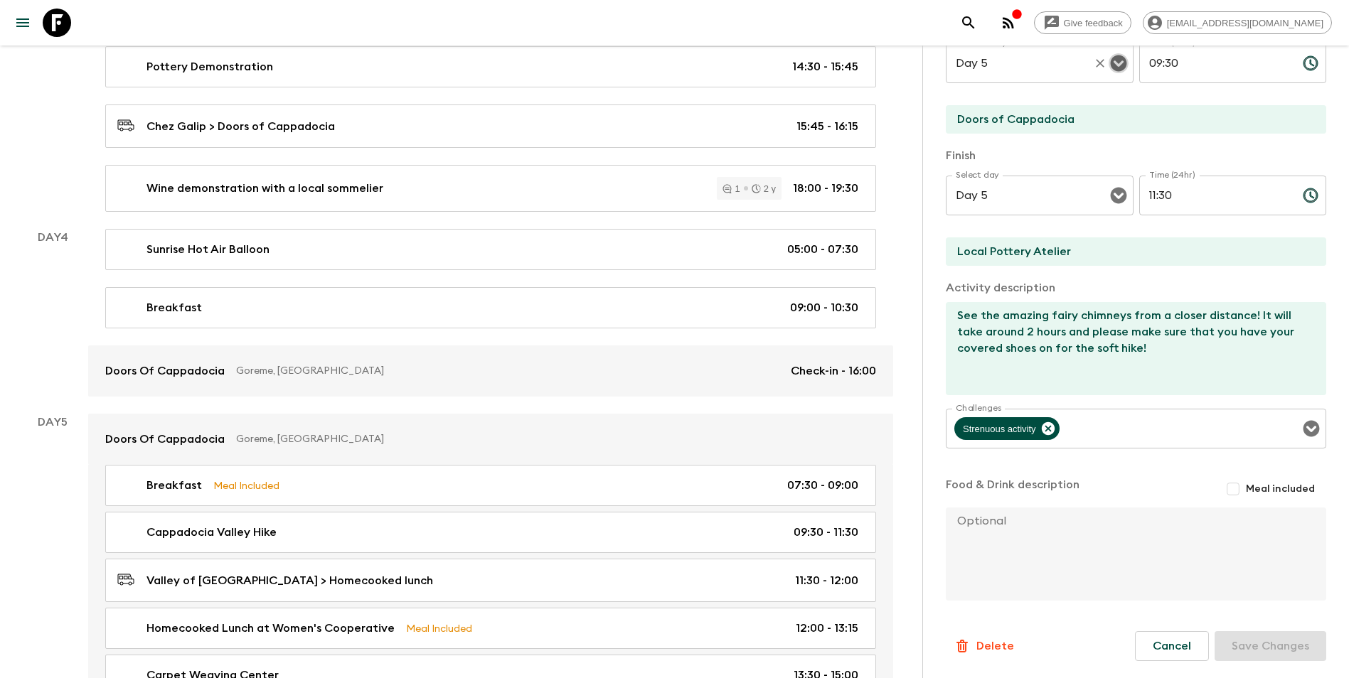
click at [1017, 60] on icon "Open" at bounding box center [1118, 63] width 16 height 16
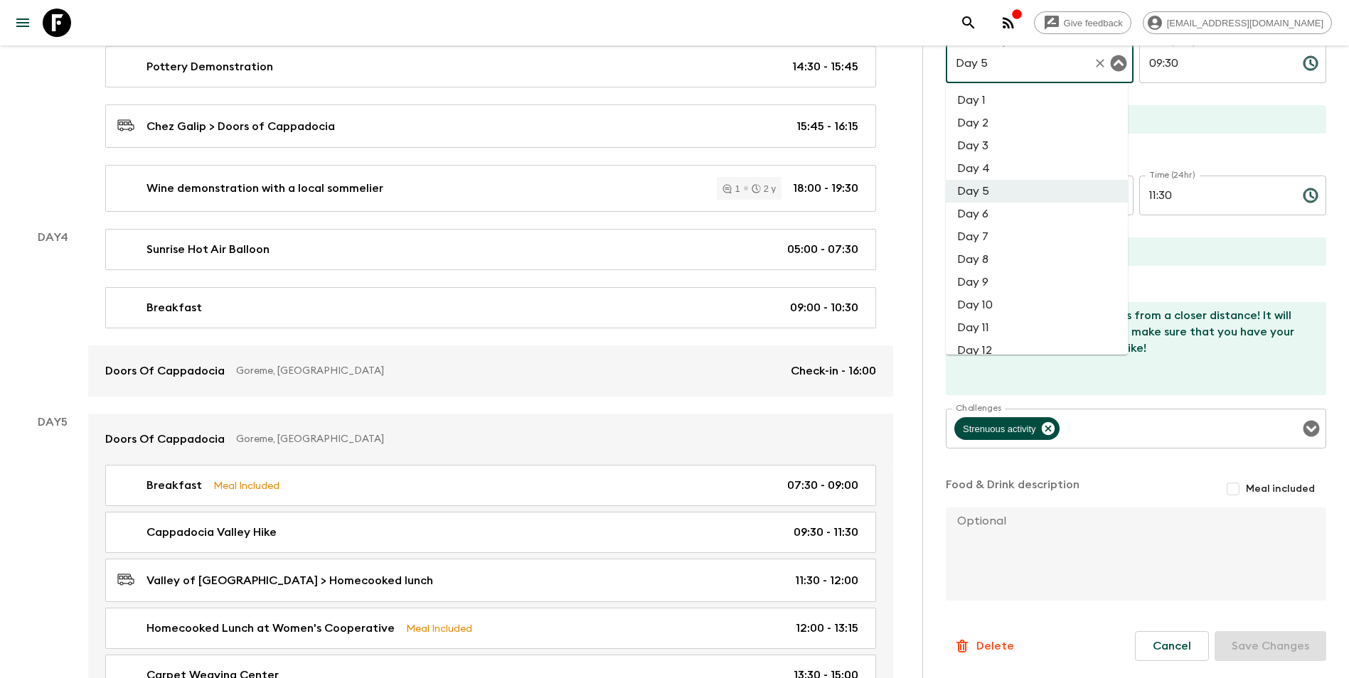
click at [1000, 162] on li "Day 4" at bounding box center [1036, 168] width 182 height 23
type input "Day 4"
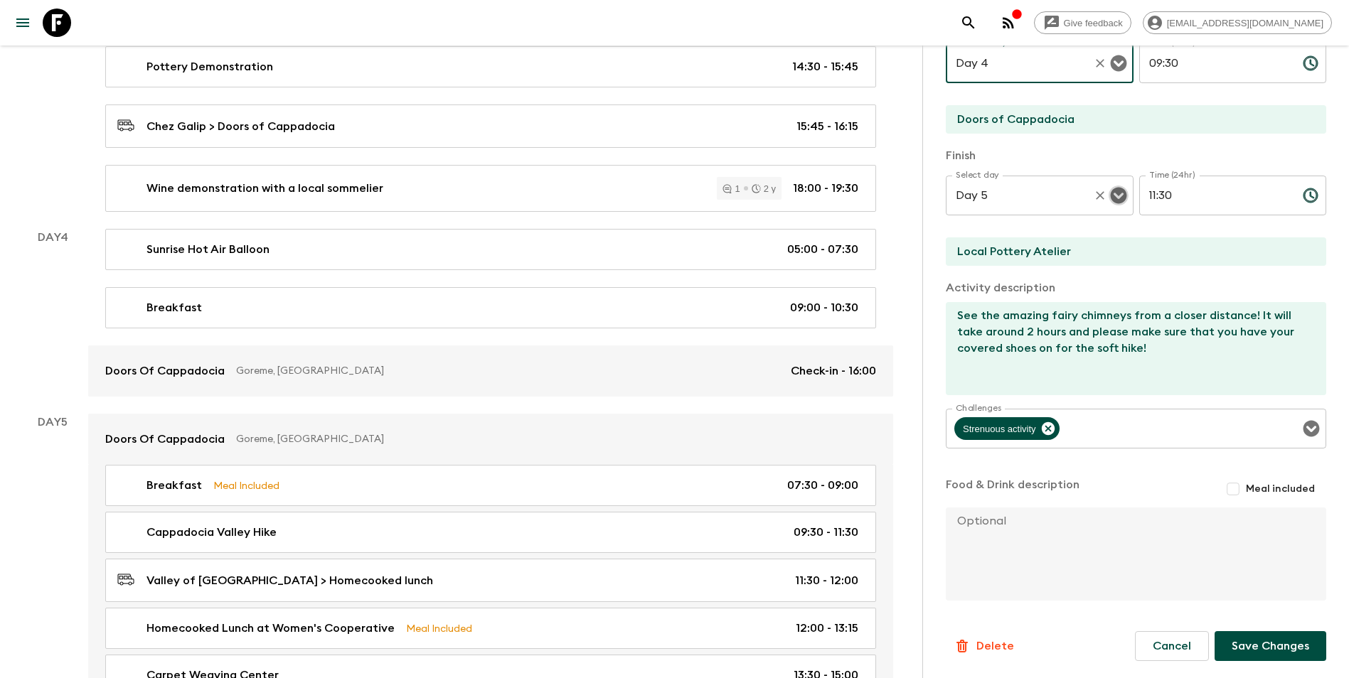
click at [1017, 200] on icon "Open" at bounding box center [1118, 196] width 16 height 16
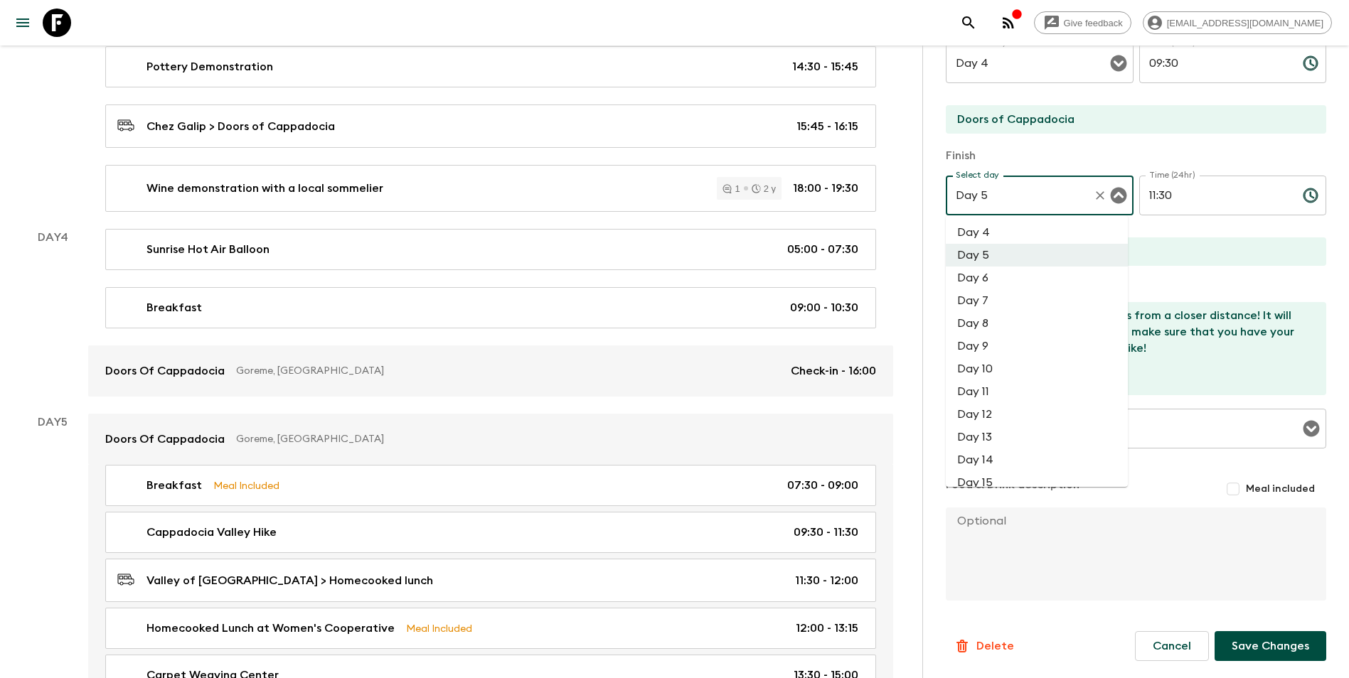
click at [1008, 232] on li "Day 4" at bounding box center [1036, 232] width 182 height 23
type input "Day 4"
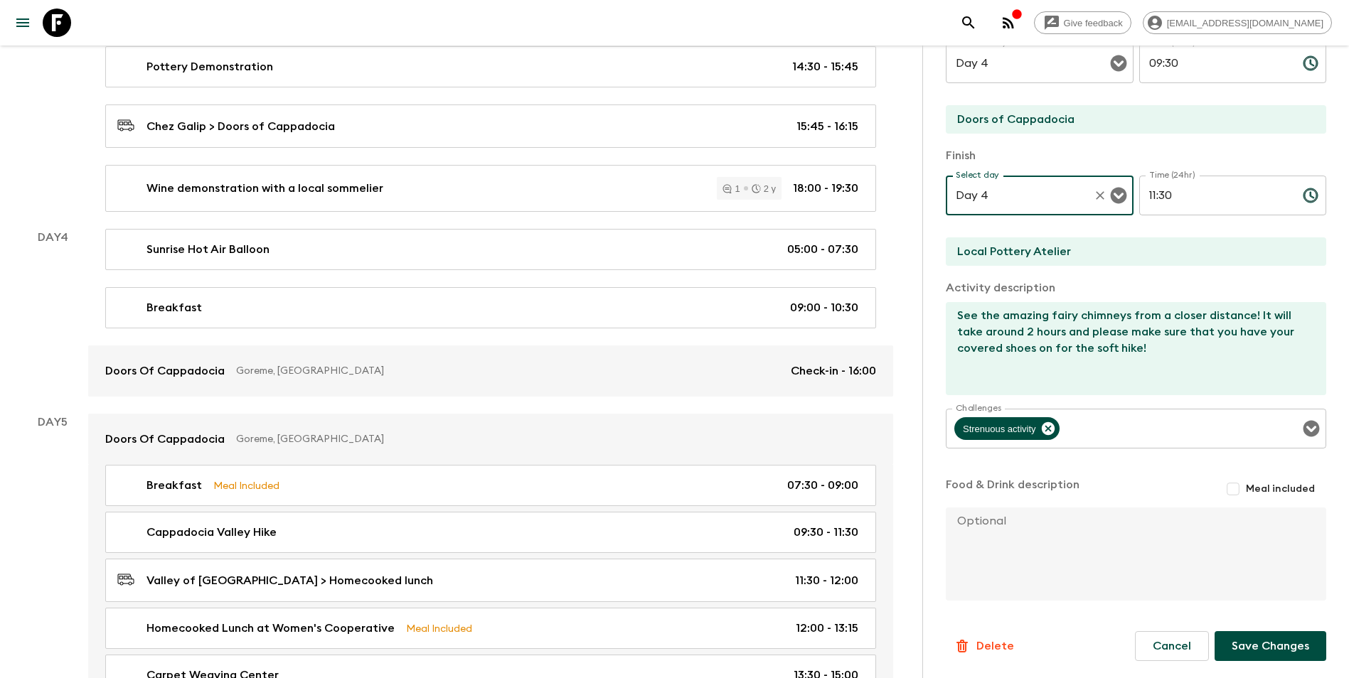
click at [1017, 592] on button "Save Changes" at bounding box center [1270, 646] width 112 height 30
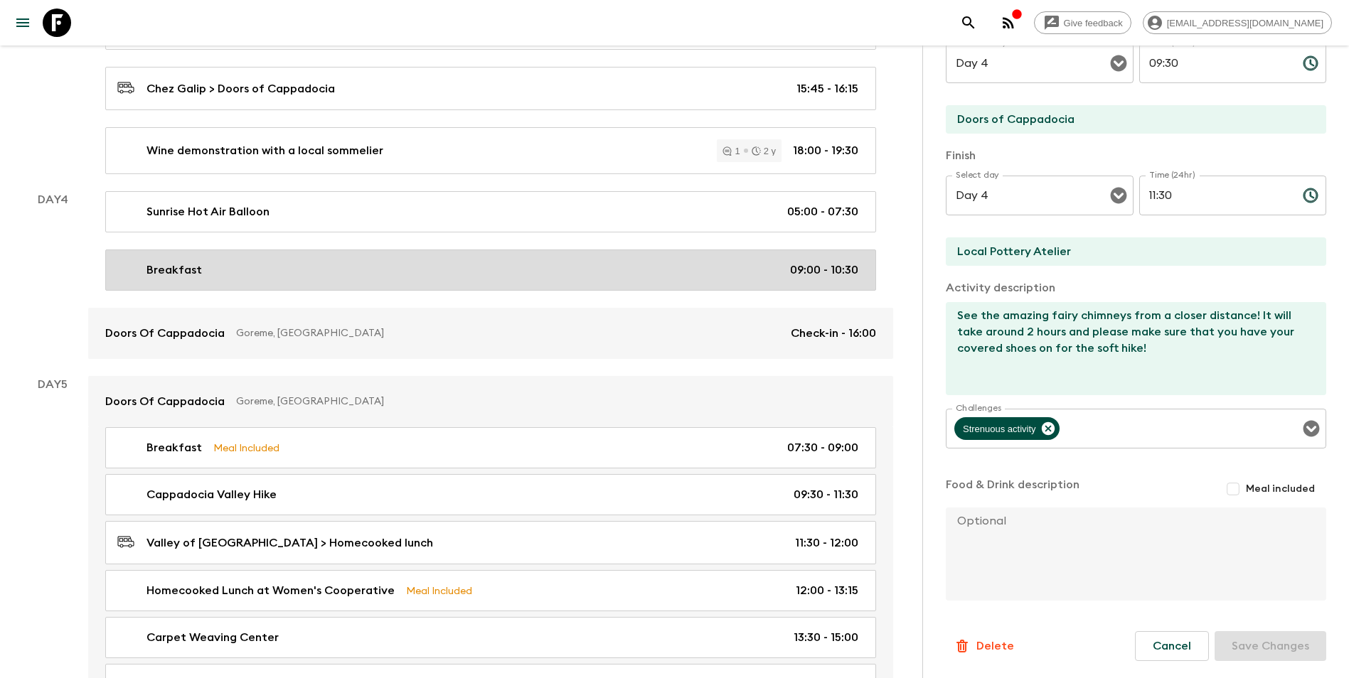
scroll to position [1159, 0]
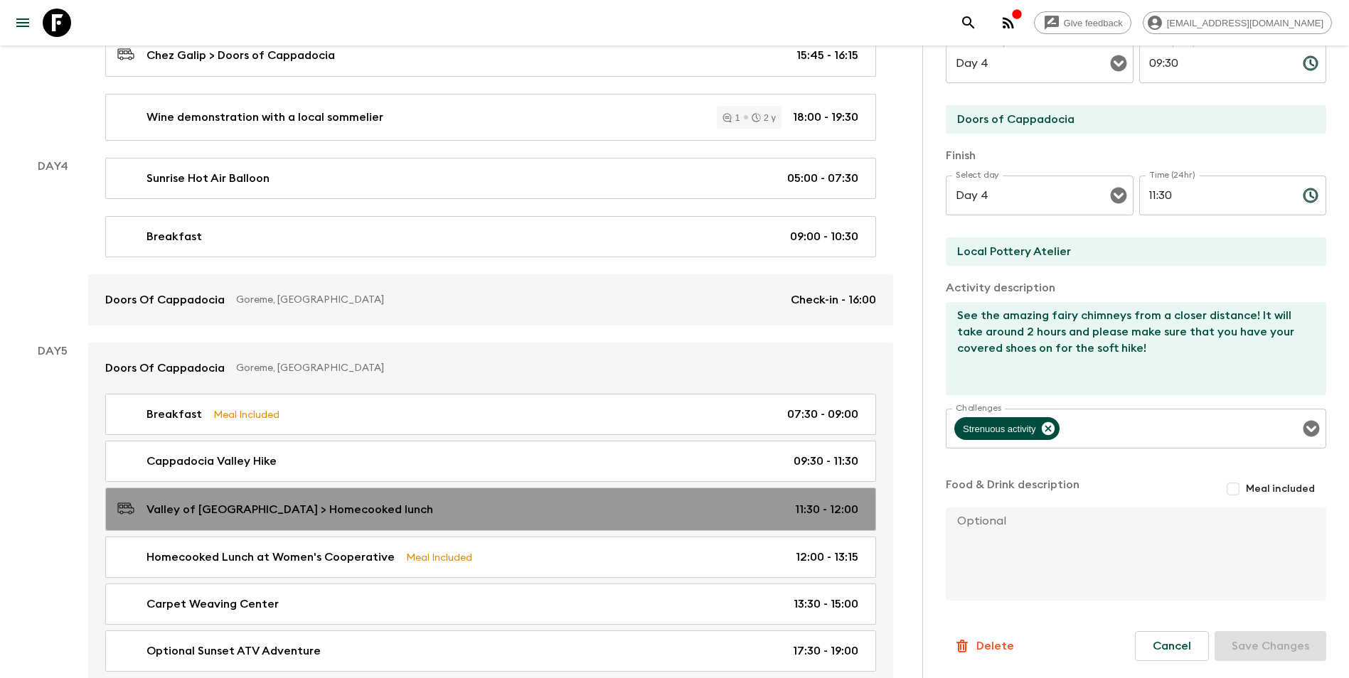
click at [315, 511] on p "Valley of [GEOGRAPHIC_DATA] > Homecooked lunch" at bounding box center [289, 509] width 286 height 17
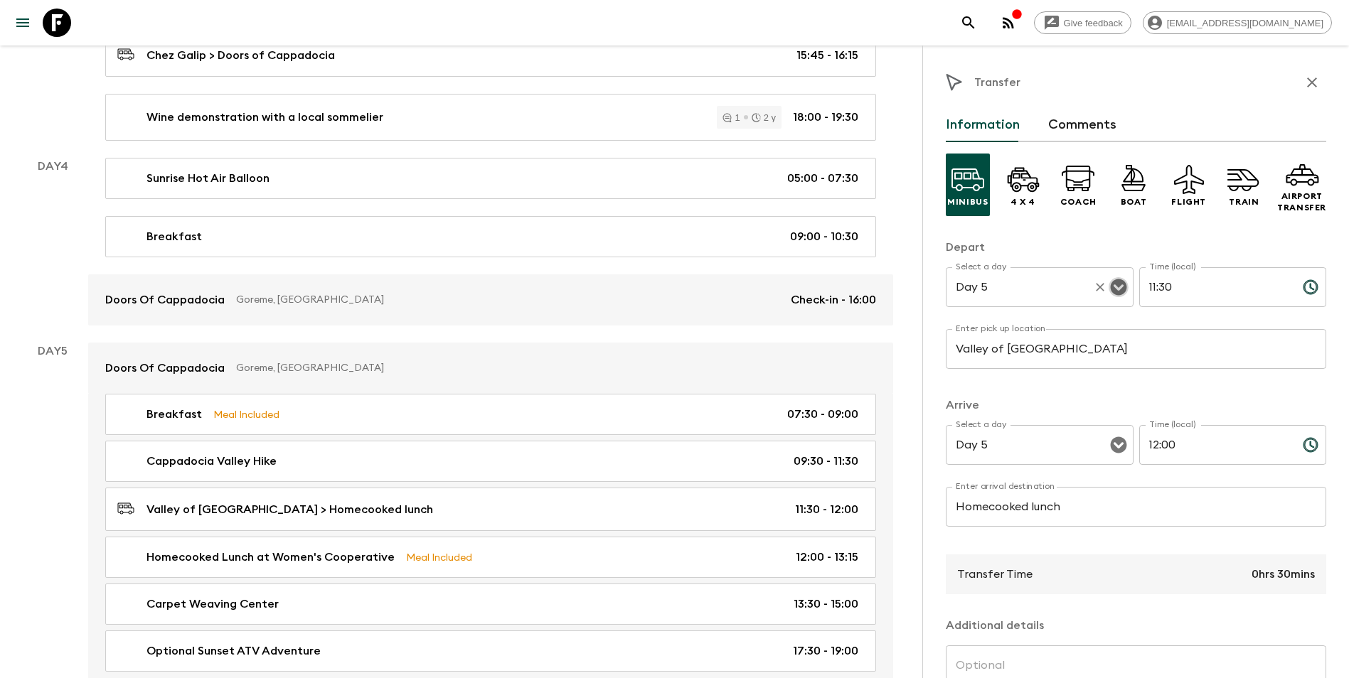
click at [1017, 289] on icon "Open" at bounding box center [1118, 287] width 17 height 17
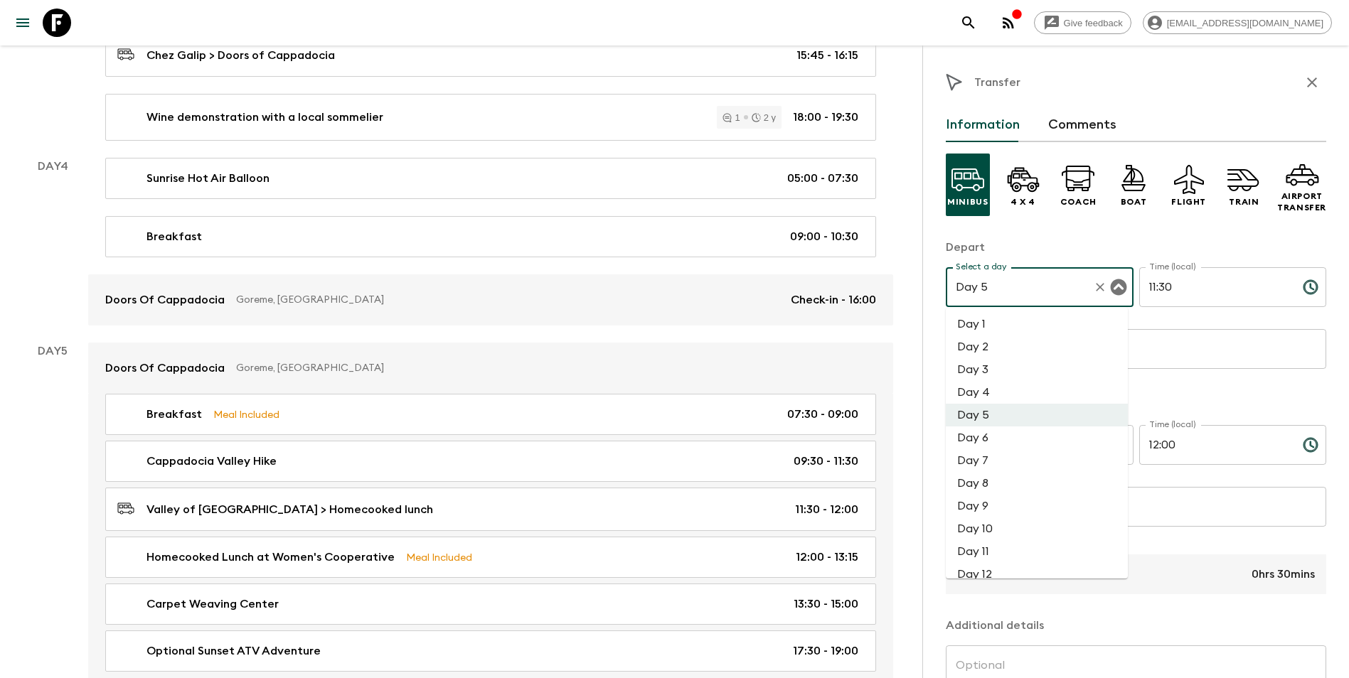
click at [1001, 394] on li "Day 4" at bounding box center [1036, 392] width 182 height 23
type input "Day 4"
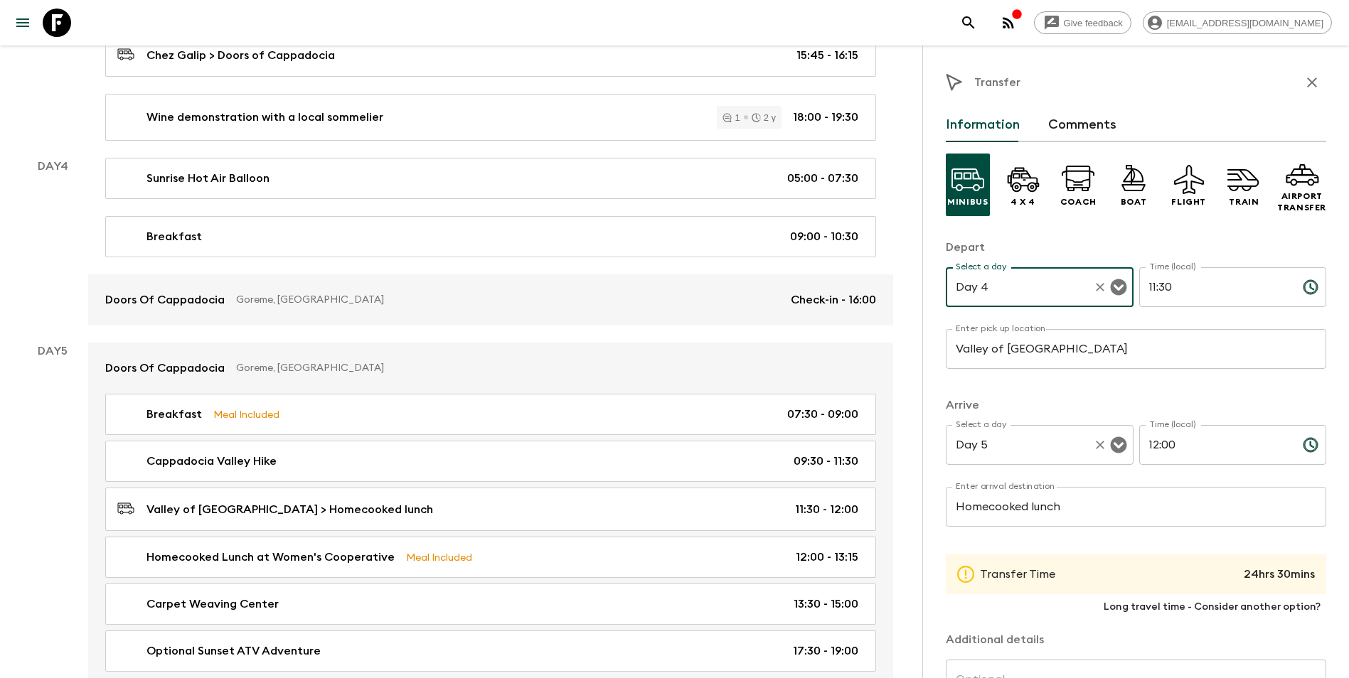
click at [1017, 447] on icon "Open" at bounding box center [1118, 444] width 17 height 17
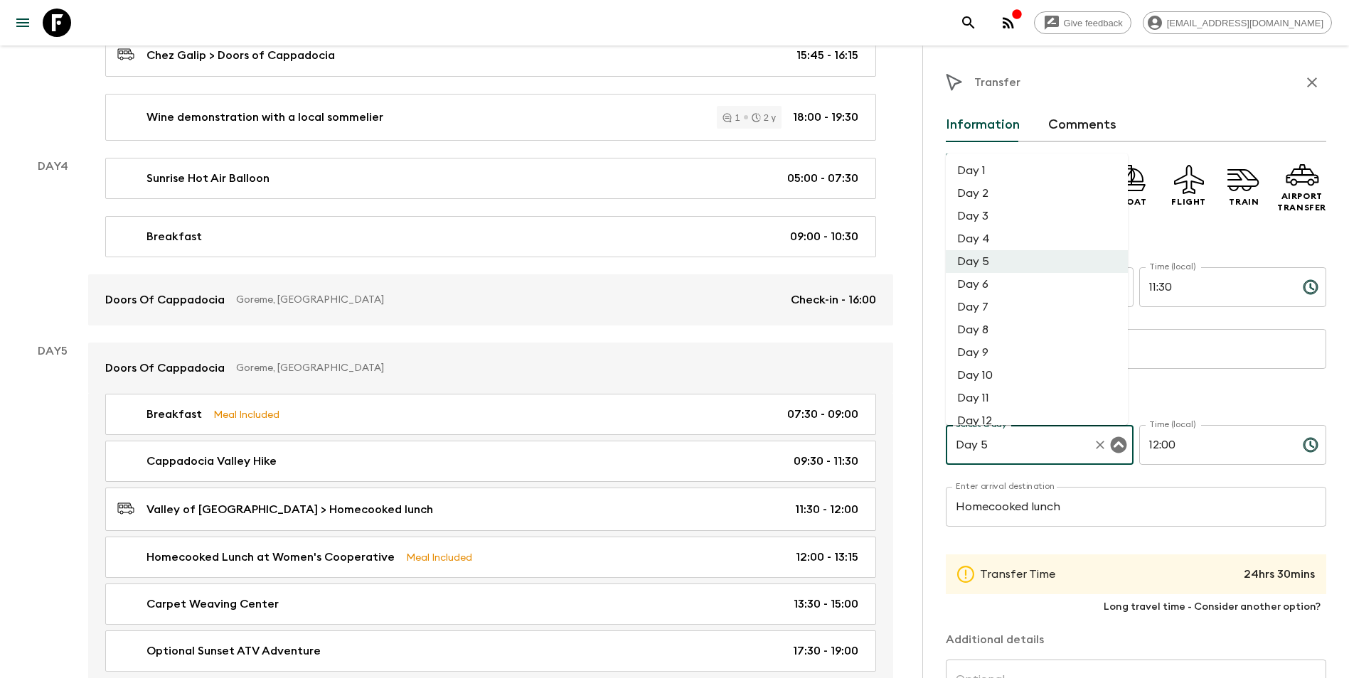
click at [1003, 242] on li "Day 4" at bounding box center [1036, 238] width 182 height 23
type input "Day 4"
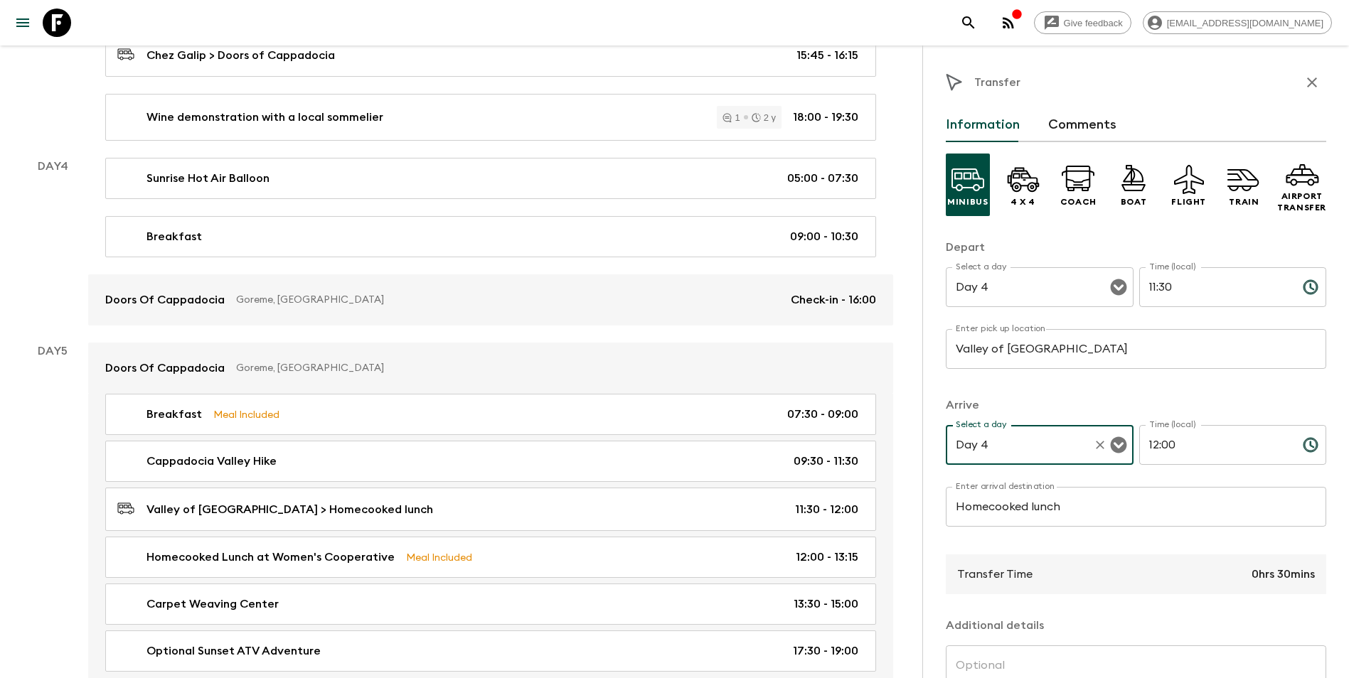
click at [1017, 282] on input "11:30" at bounding box center [1215, 287] width 152 height 40
type input "10:30"
click at [1017, 455] on input "12:00" at bounding box center [1215, 445] width 152 height 40
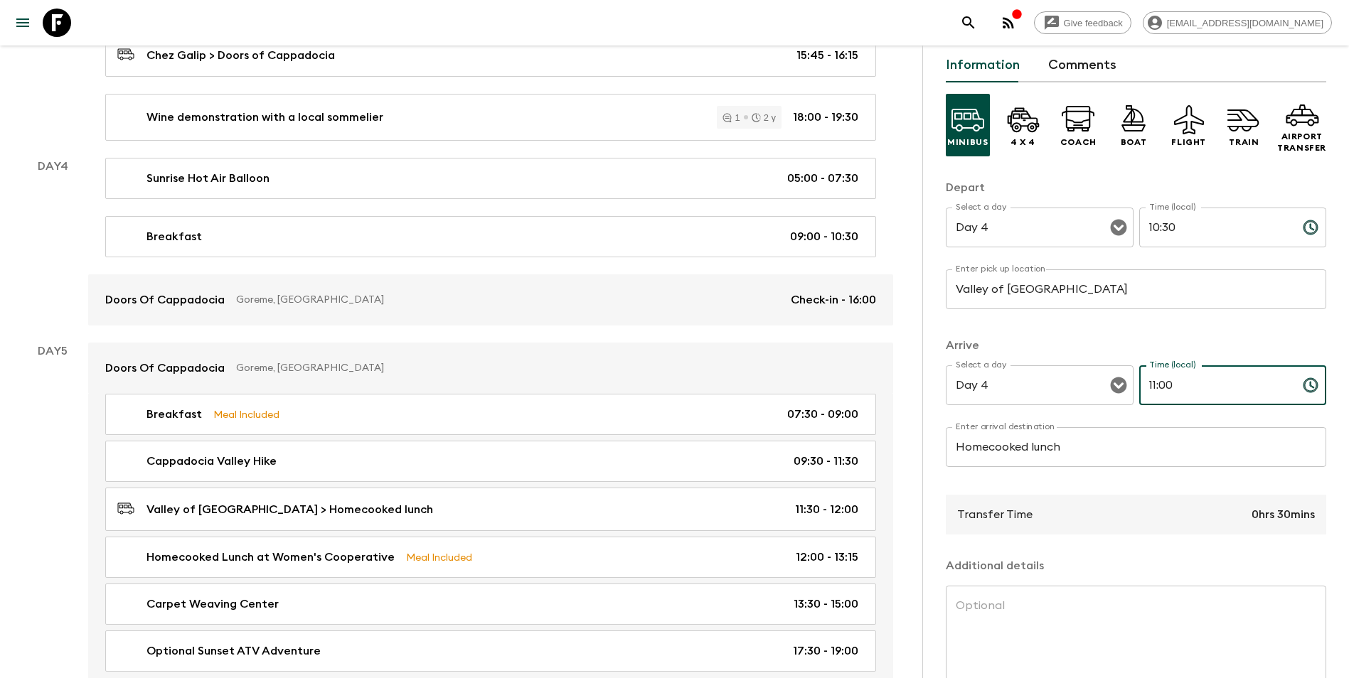
scroll to position [142, 0]
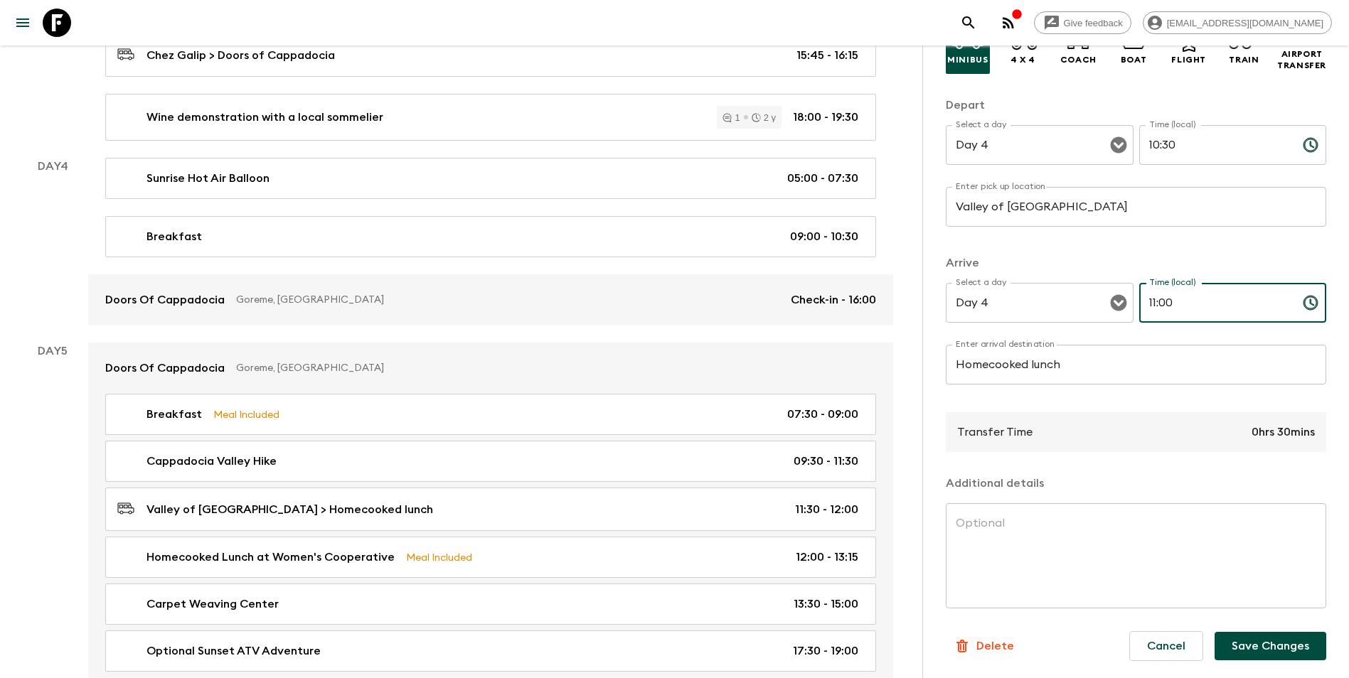
type input "11:00"
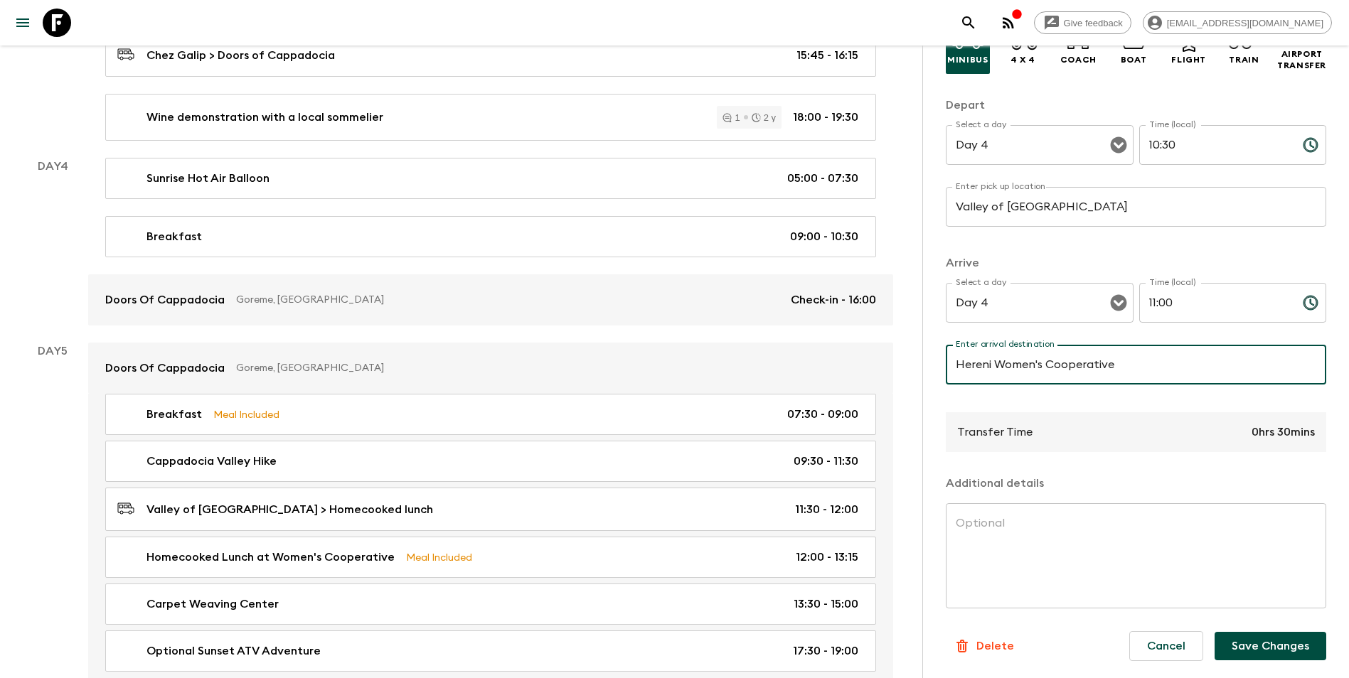
type input "Hereni Women's Cooperative"
click at [1017, 592] on button "Save Changes" at bounding box center [1270, 646] width 112 height 28
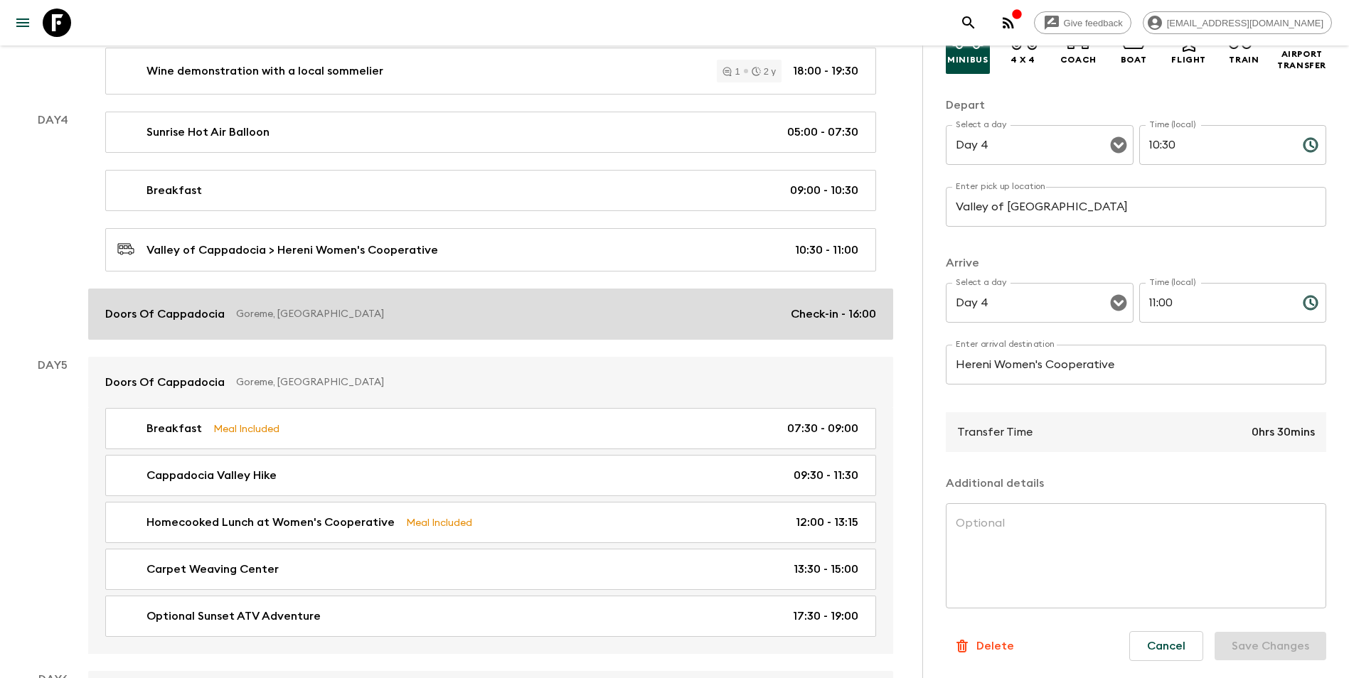
scroll to position [1231, 0]
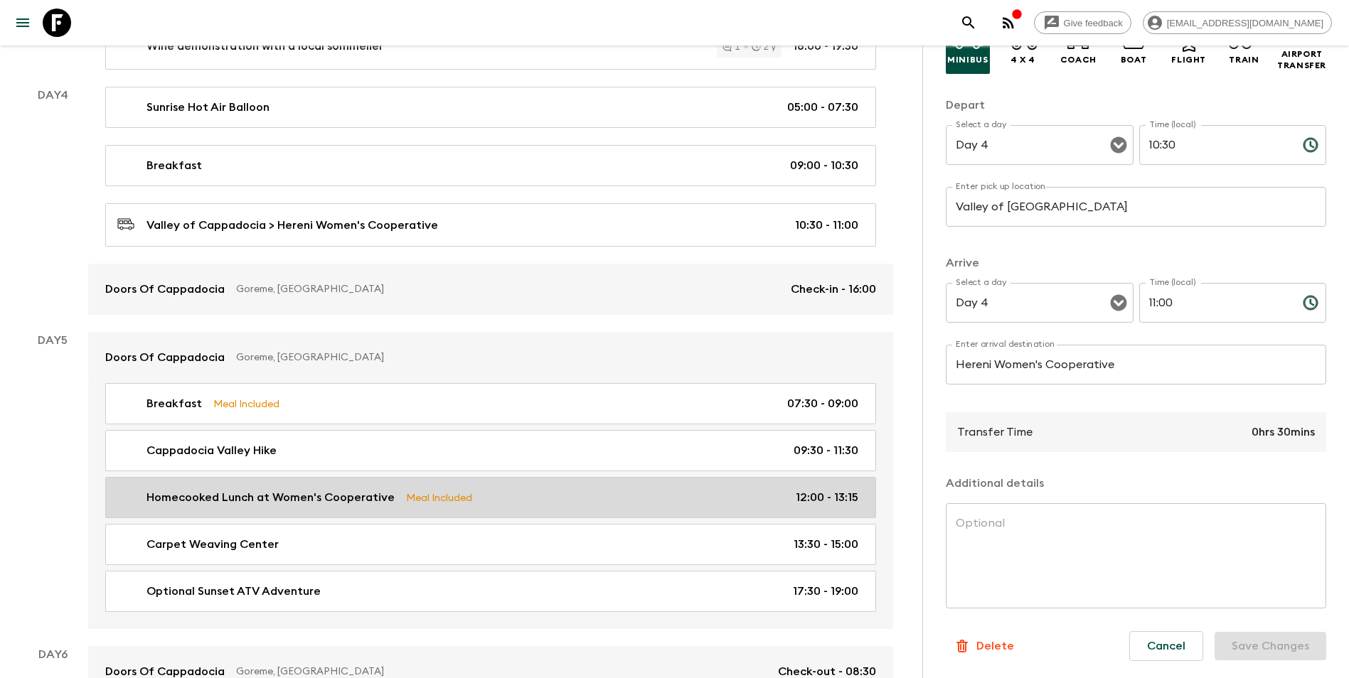
click at [489, 507] on link "Homecooked Lunch at Women's Cooperative Meal Included 12:00 - 13:15" at bounding box center [490, 497] width 771 height 41
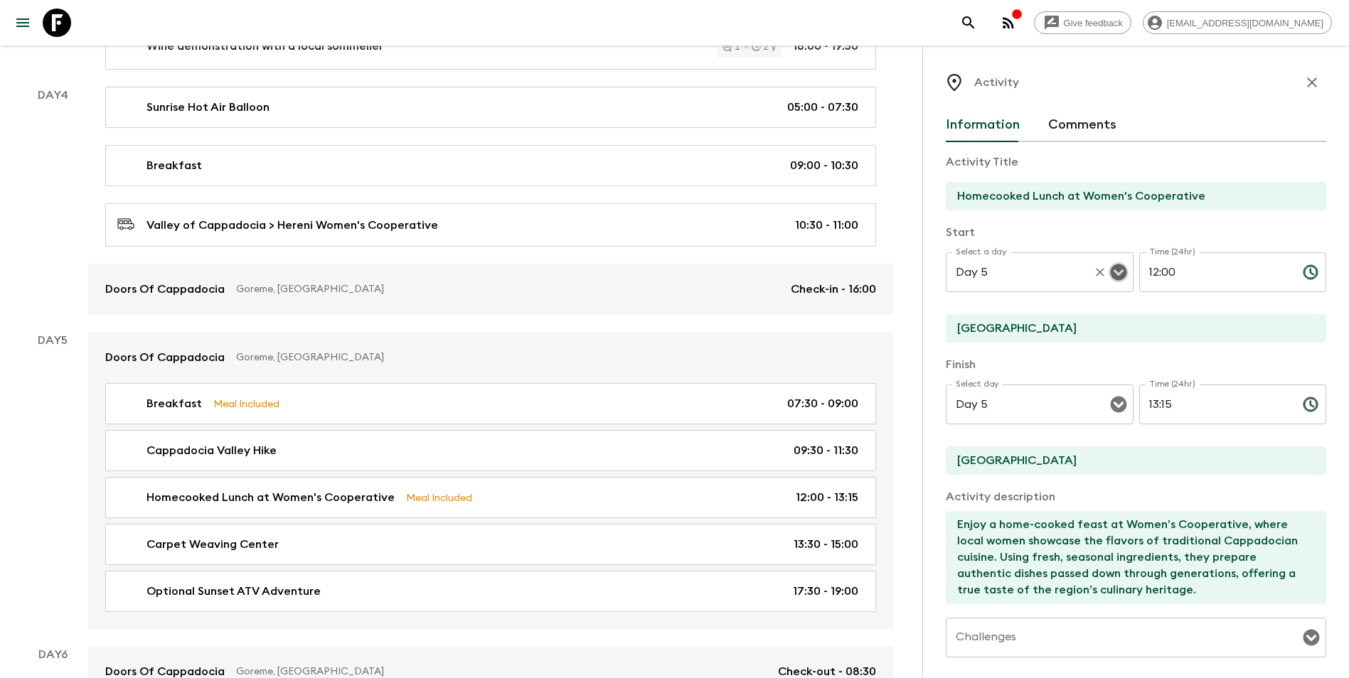
click at [1017, 280] on icon "Open" at bounding box center [1118, 272] width 16 height 16
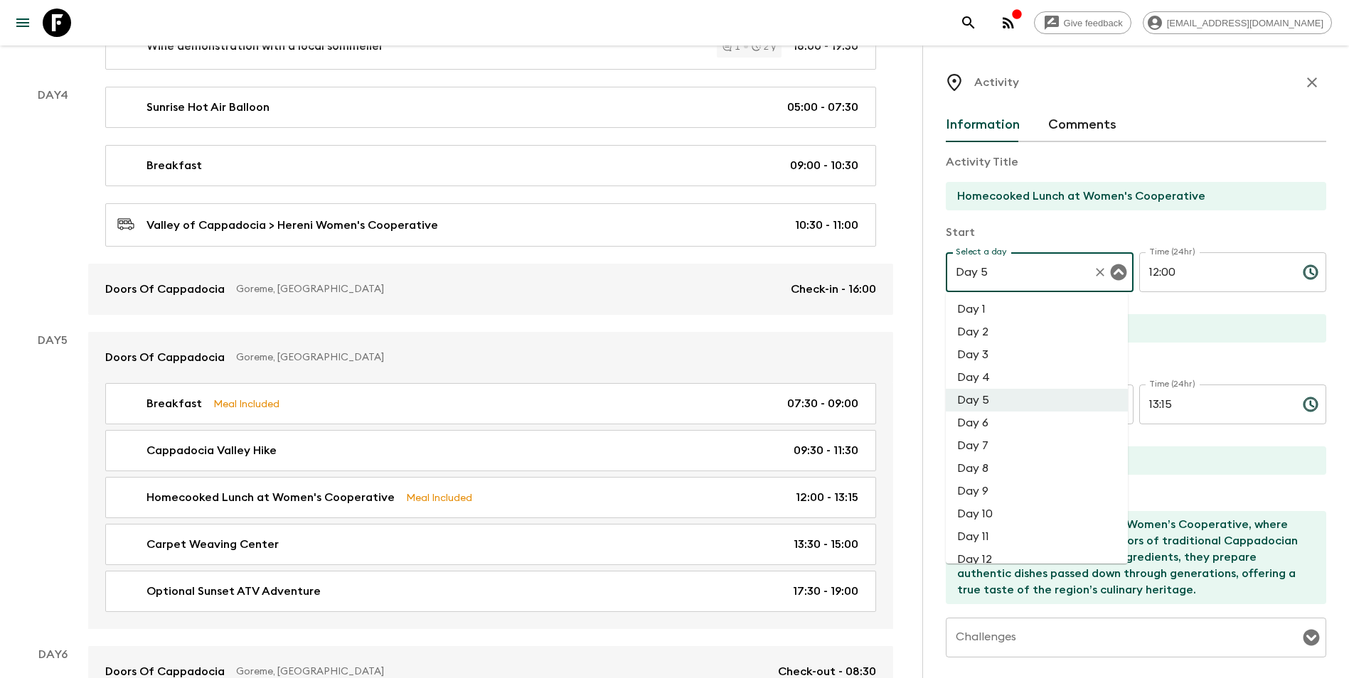
click at [1017, 375] on li "Day 4" at bounding box center [1036, 377] width 182 height 23
type input "Day 4"
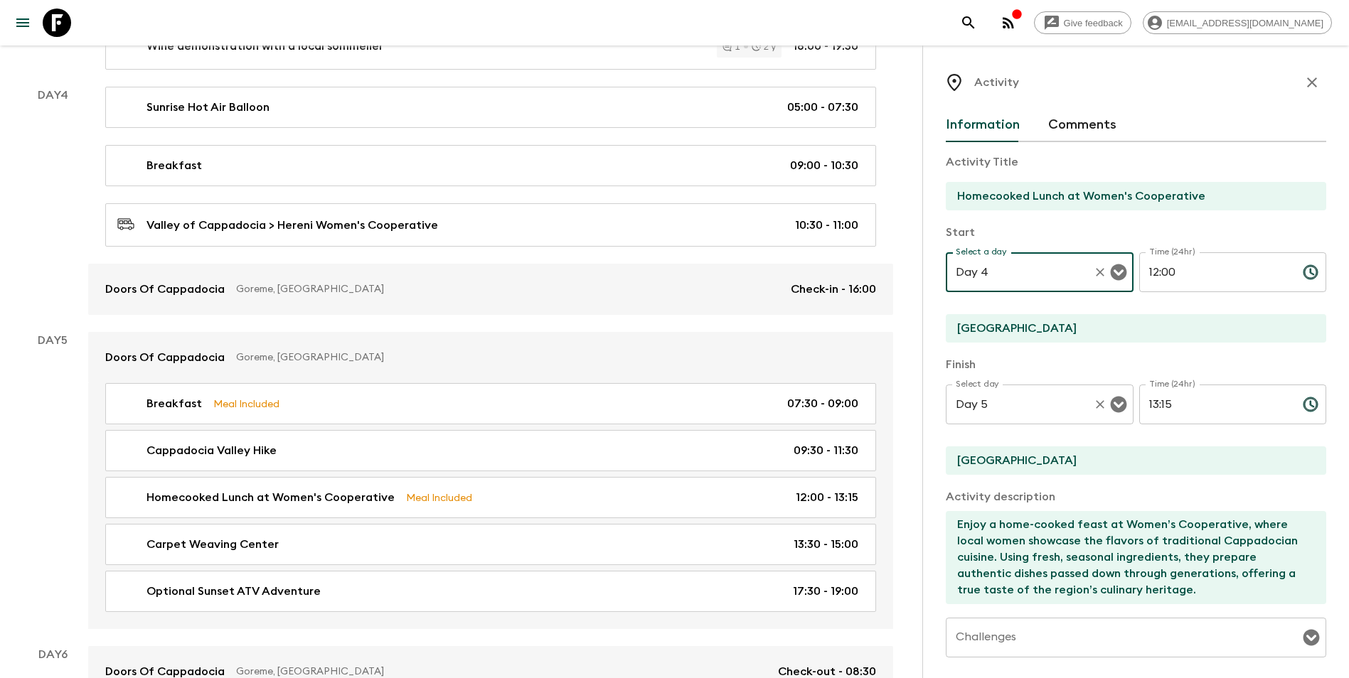
click at [1017, 408] on icon "Open" at bounding box center [1118, 405] width 16 height 16
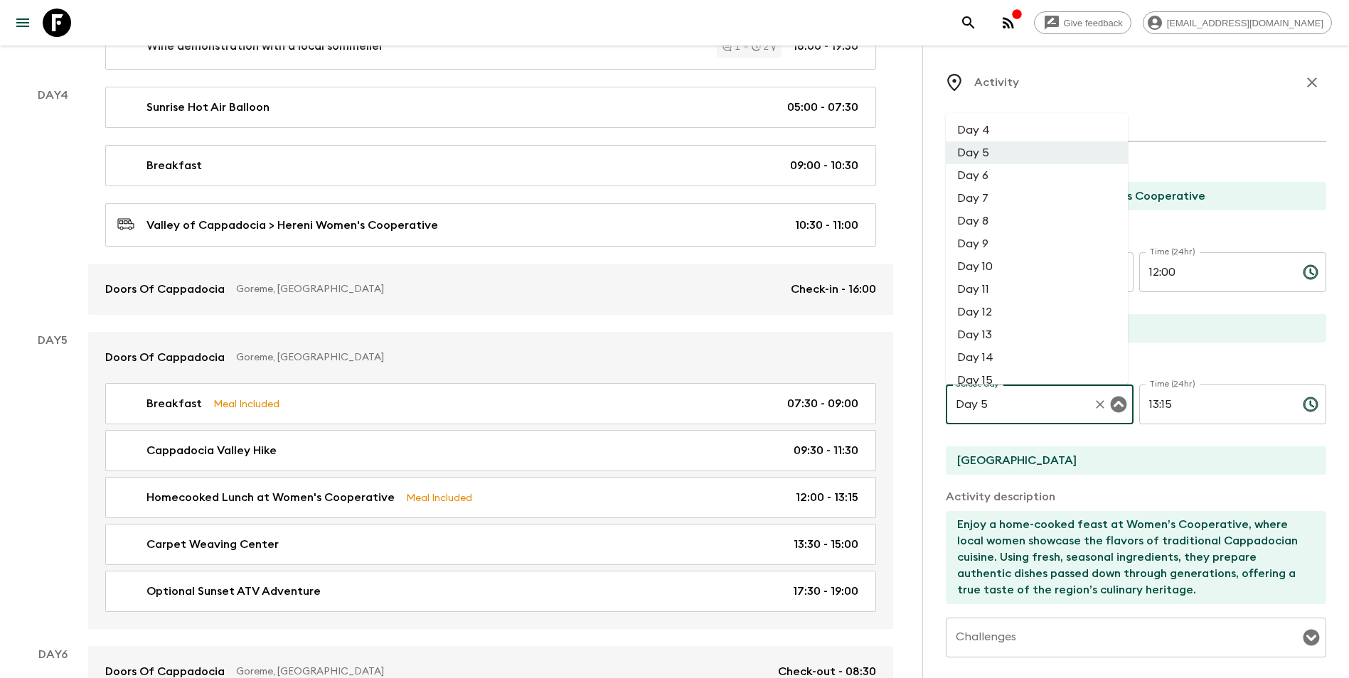
click at [1007, 129] on li "Day 4" at bounding box center [1036, 130] width 182 height 23
type input "Day 4"
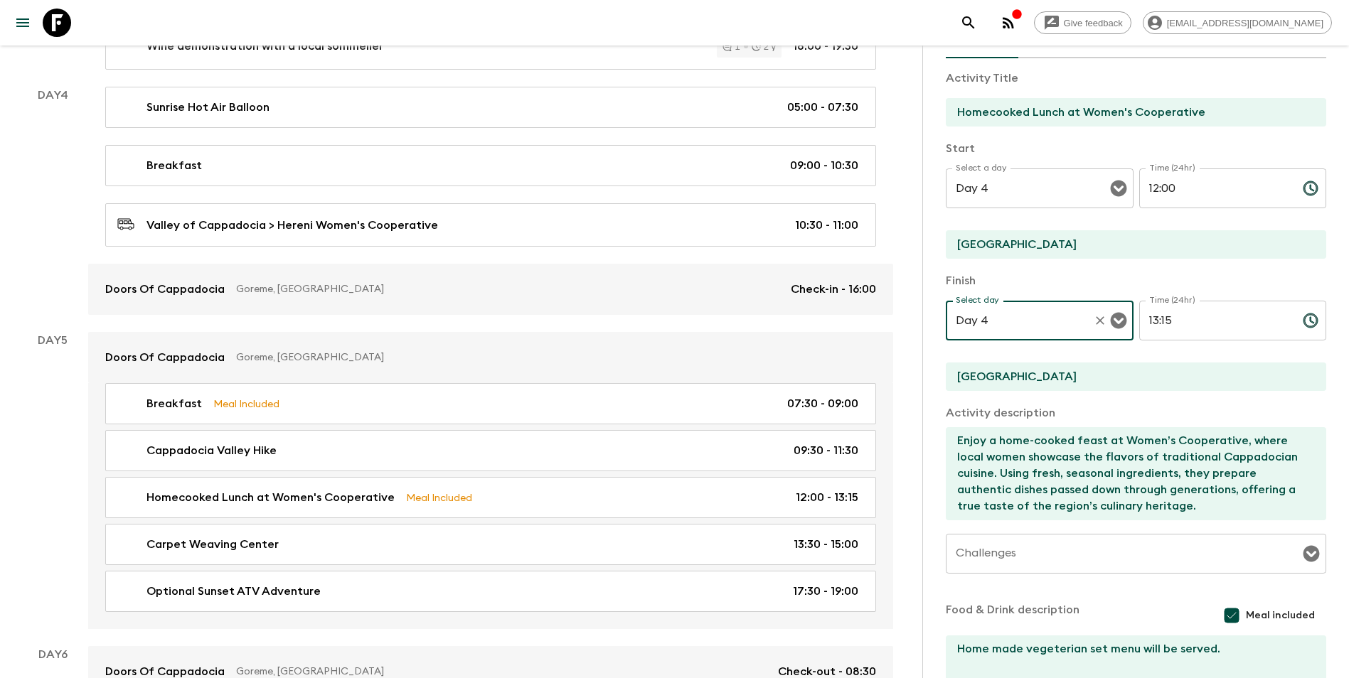
scroll to position [212, 0]
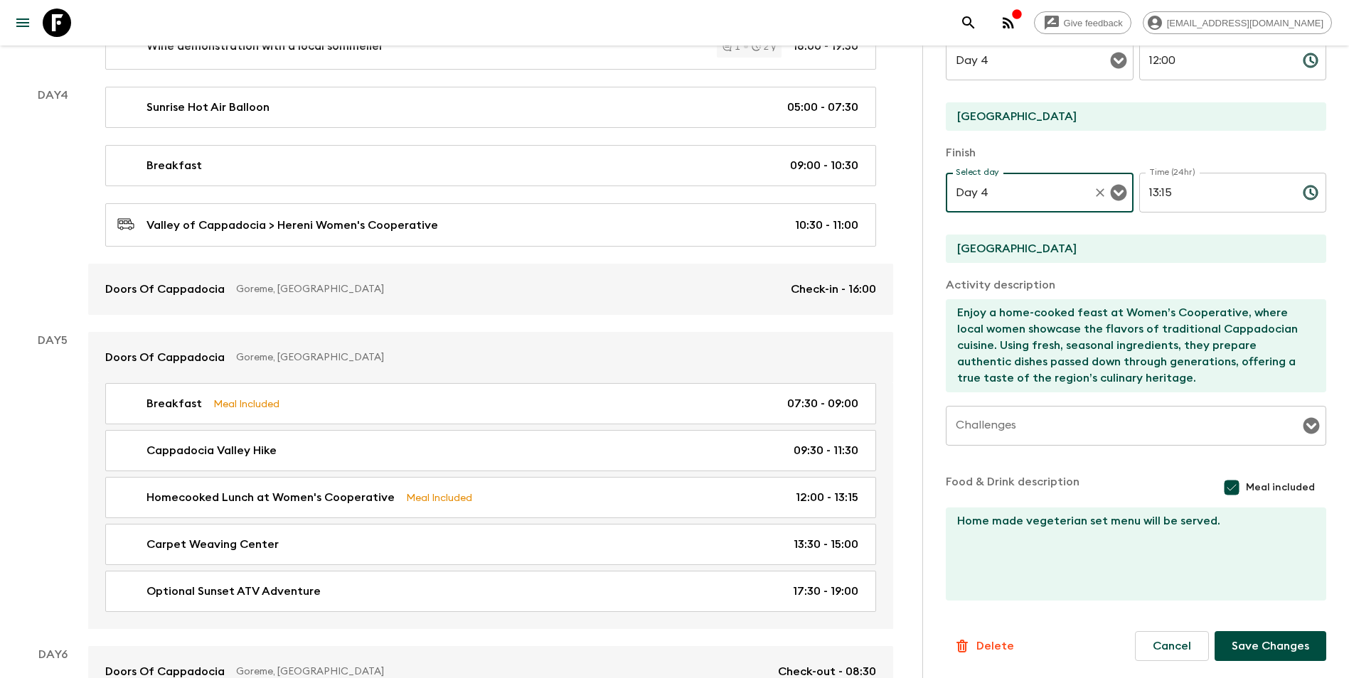
click at [1017, 592] on button "Save Changes" at bounding box center [1270, 646] width 112 height 30
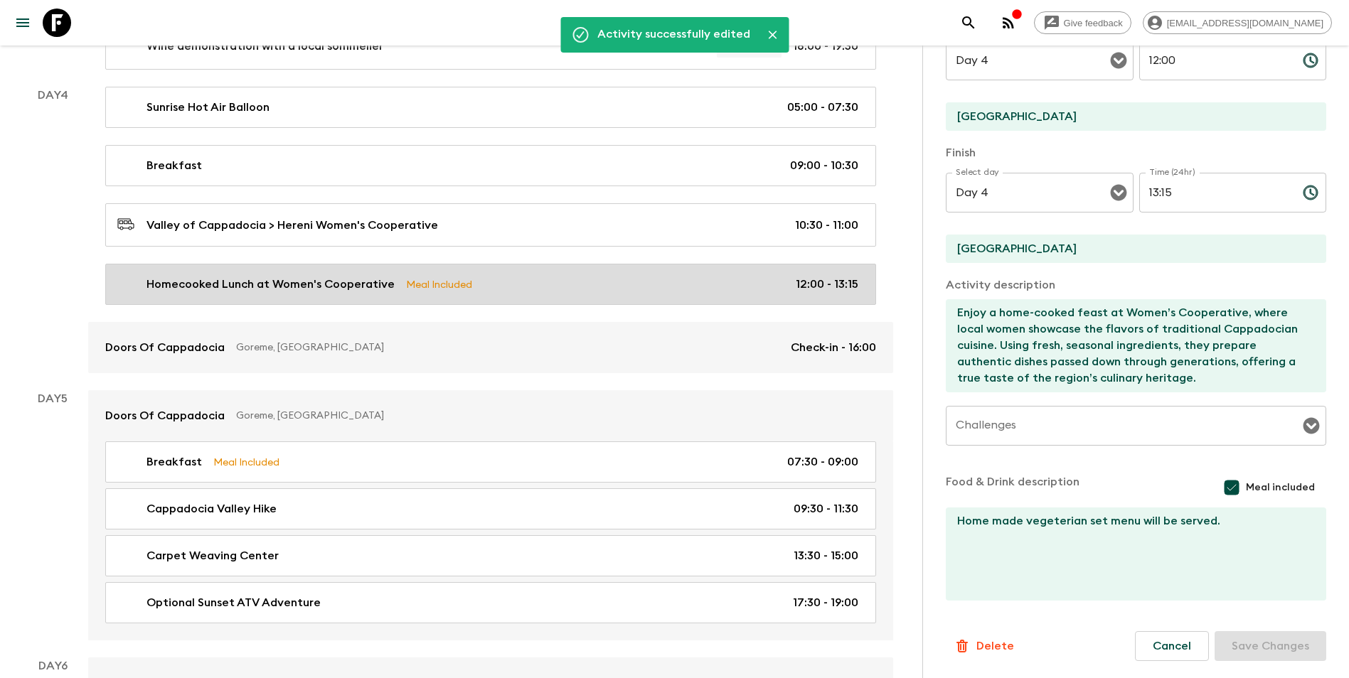
click at [568, 283] on div "Homecooked Lunch at Women's Cooperative Meal Included 12:00 - 13:15" at bounding box center [487, 284] width 741 height 17
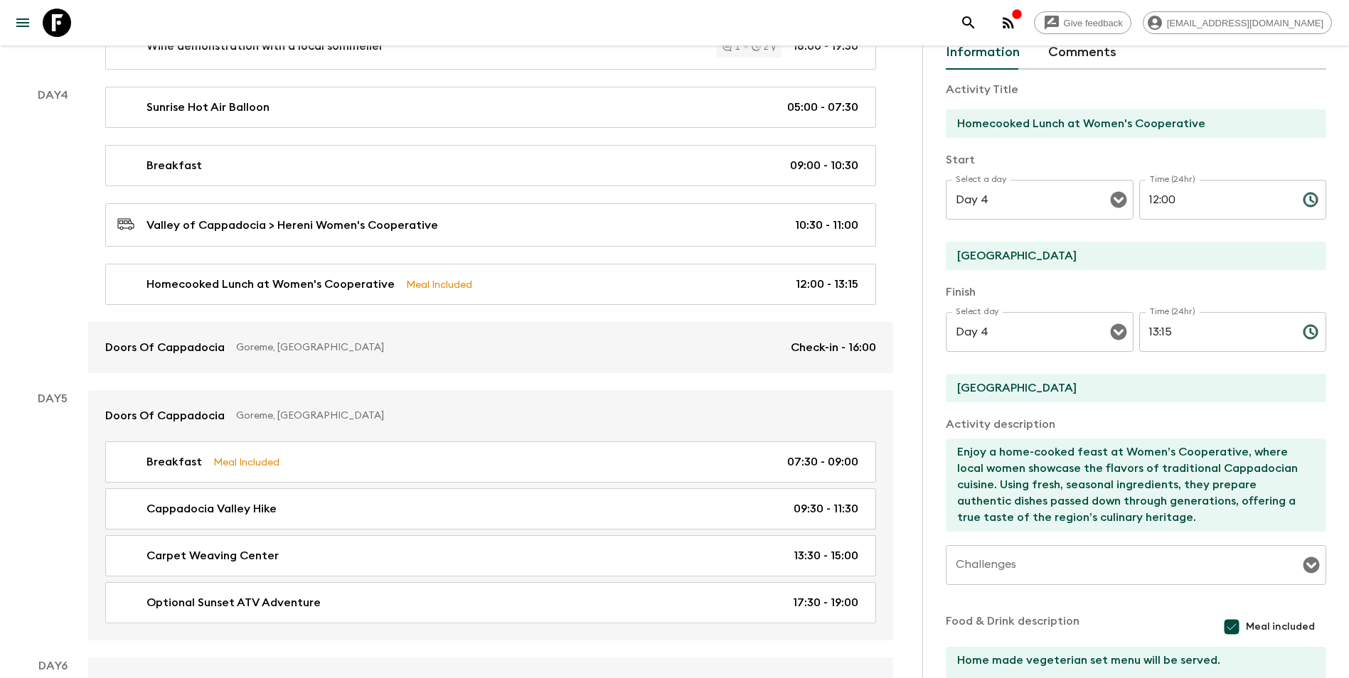
scroll to position [70, 0]
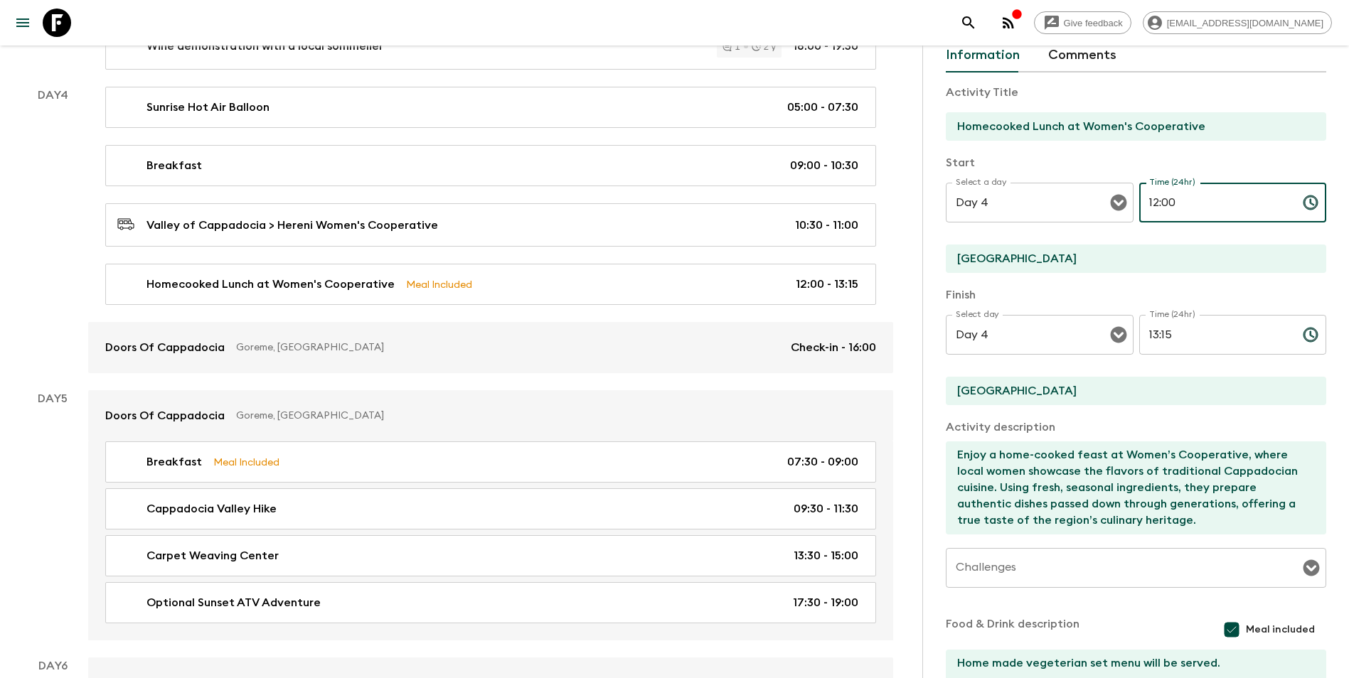
click at [1017, 203] on input "12:00" at bounding box center [1215, 203] width 152 height 40
type input "11:00"
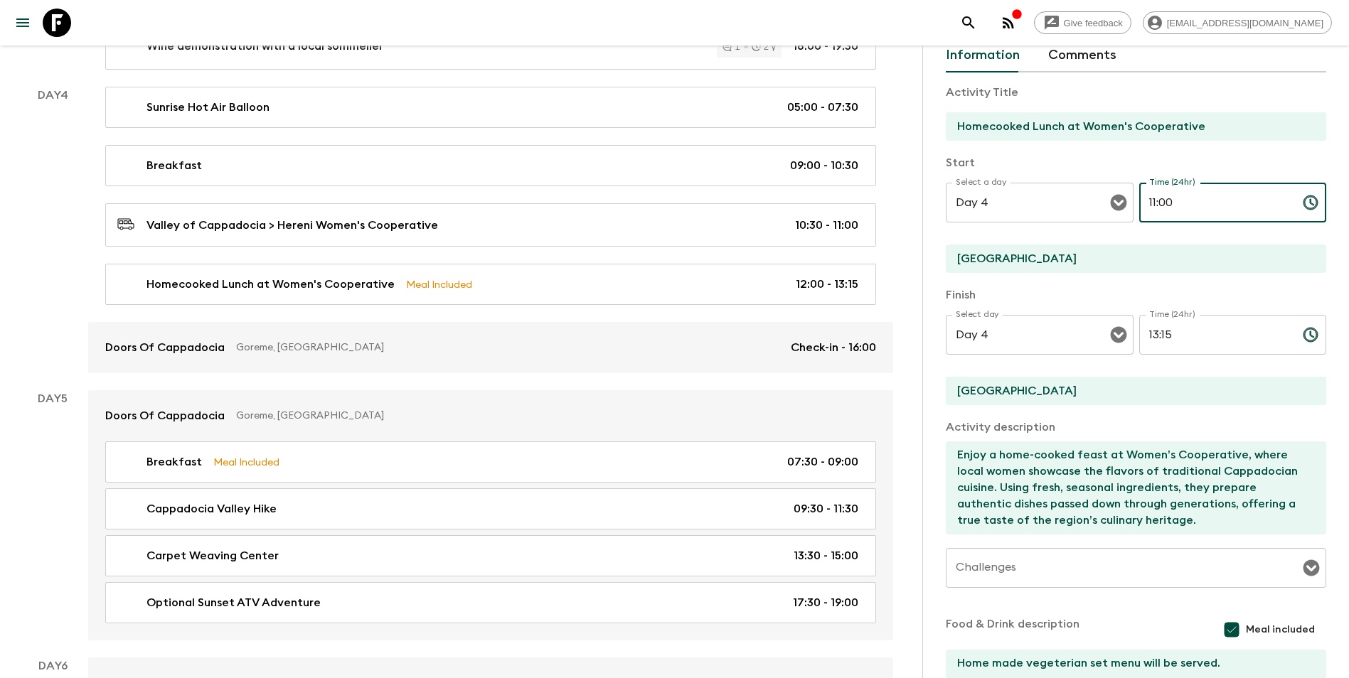
click at [1017, 329] on input "13:15" at bounding box center [1215, 335] width 152 height 40
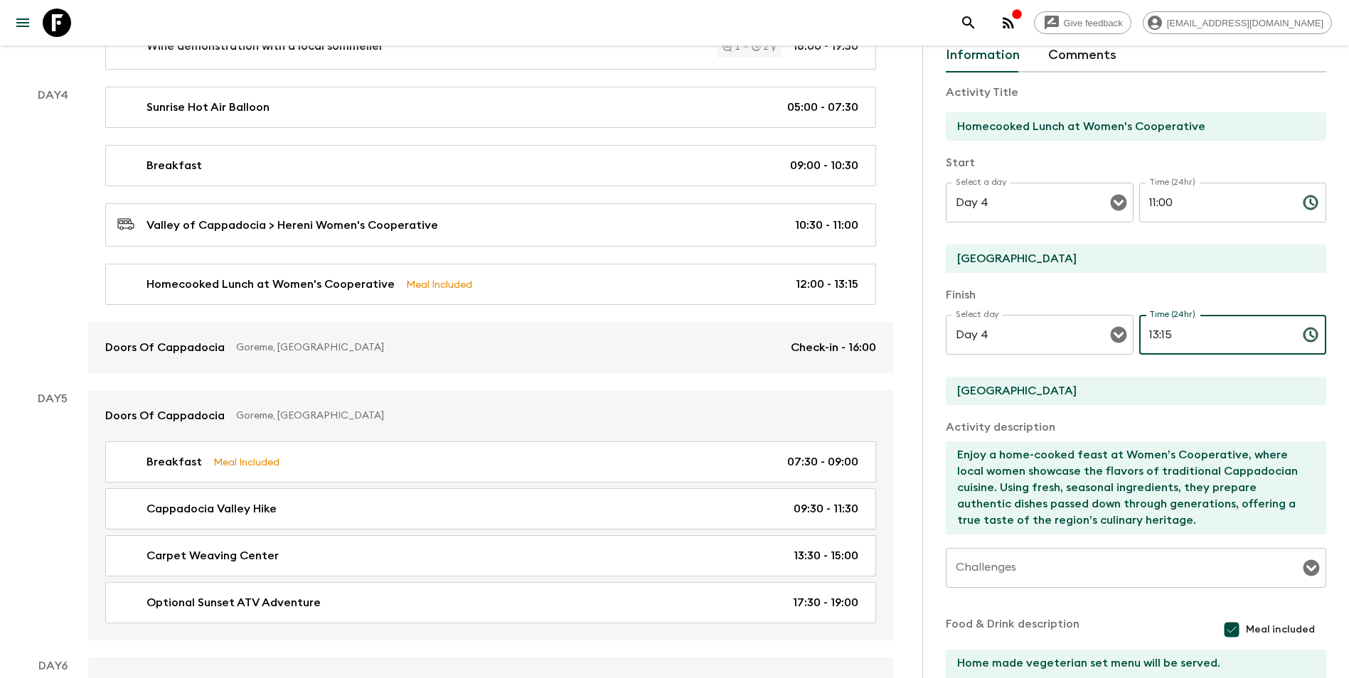
click at [1017, 329] on input "13:15" at bounding box center [1215, 335] width 152 height 40
click at [1017, 284] on div "Activity Title Homecooked Lunch at Women's Cooperative Start Select a day Day 4…" at bounding box center [1135, 409] width 380 height 672
click at [1017, 335] on input "13:15" at bounding box center [1215, 335] width 152 height 40
click at [1017, 330] on input "13:15" at bounding box center [1215, 335] width 152 height 40
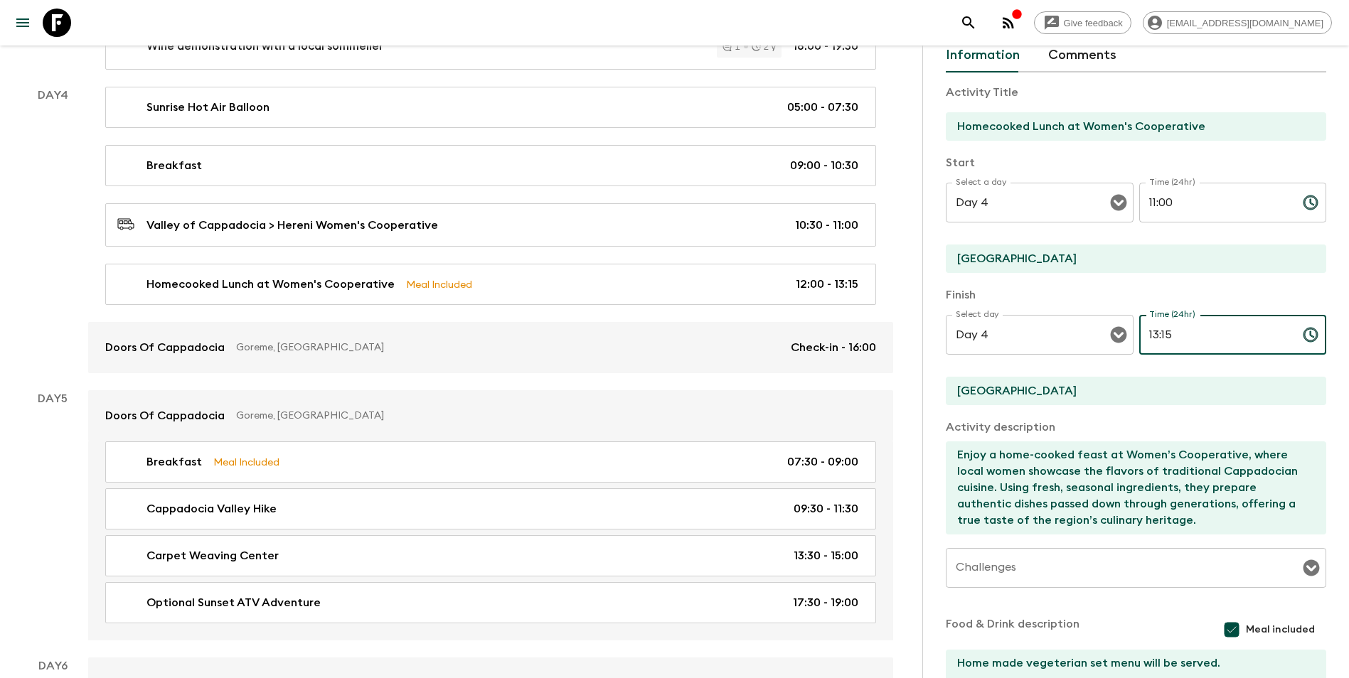
click at [1017, 330] on input "13:15" at bounding box center [1215, 335] width 152 height 40
type input "14:00"
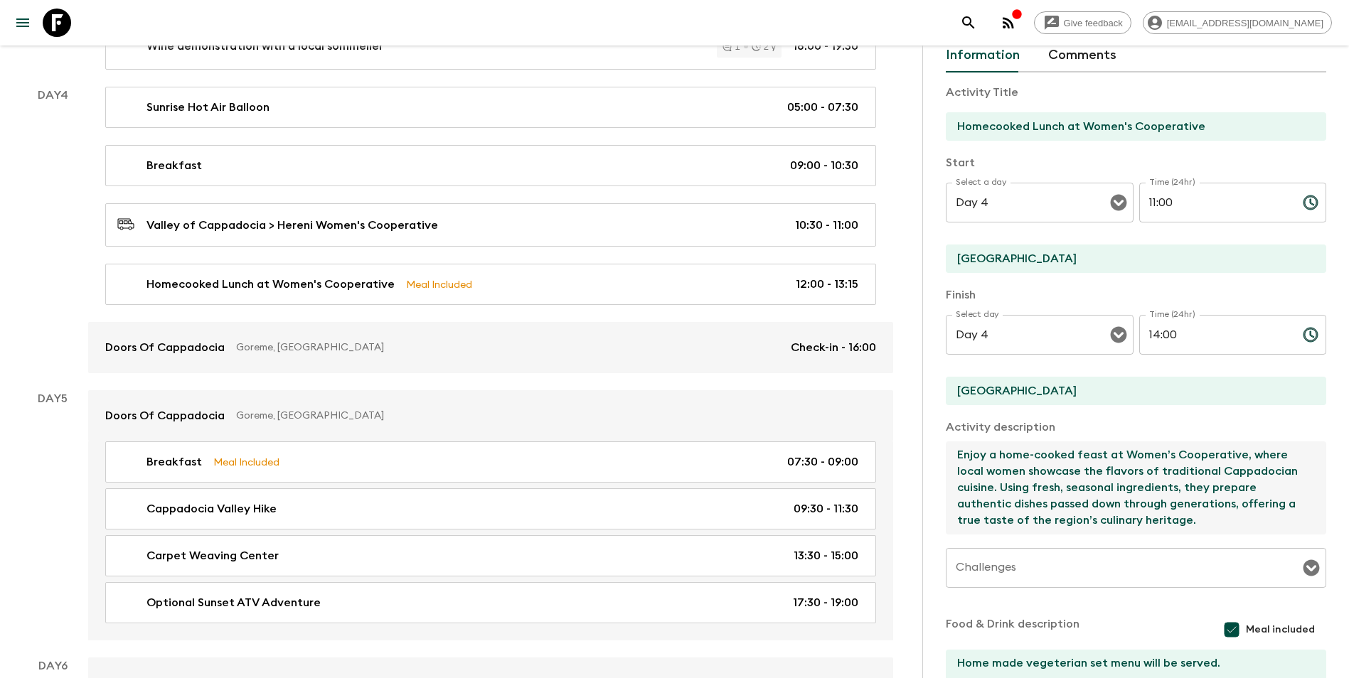
drag, startPoint x: 1000, startPoint y: 455, endPoint x: 1099, endPoint y: 451, distance: 99.6
click at [1017, 451] on textarea "Enjoy a home-cooked feast at Women’s Cooperative, where local women showcase th…" at bounding box center [1129, 487] width 369 height 93
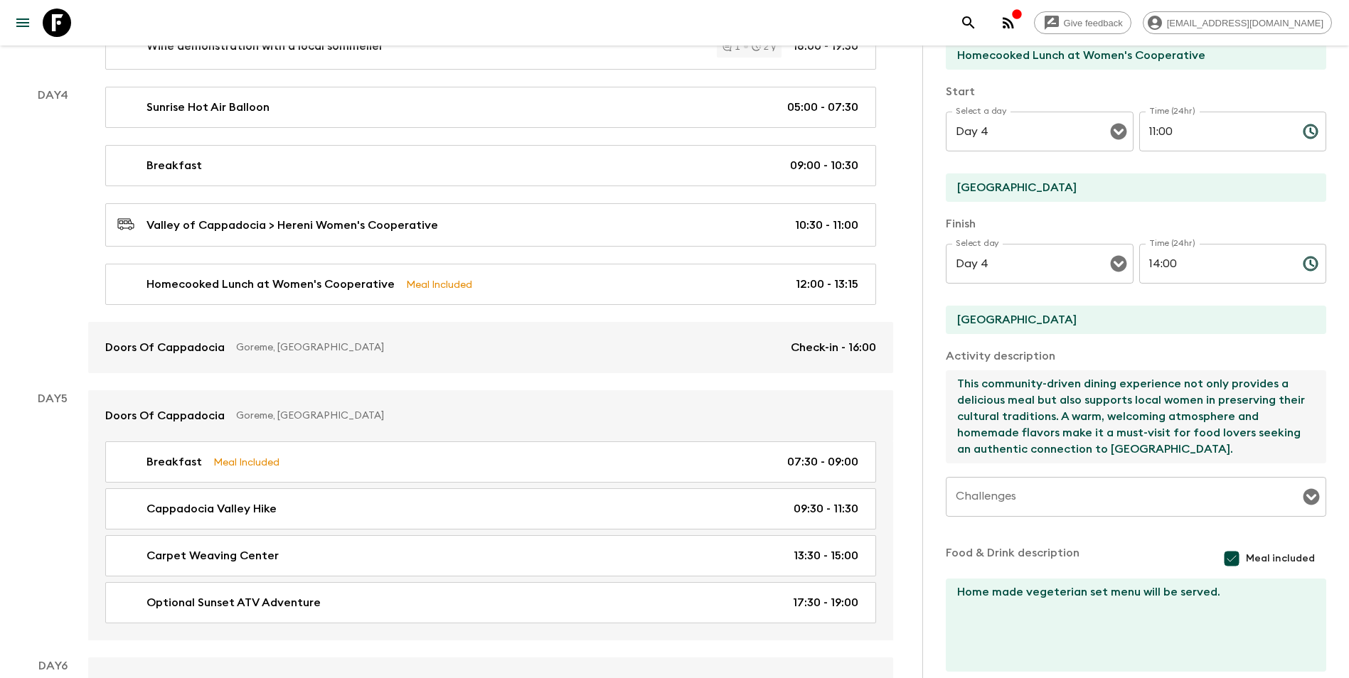
scroll to position [212, 0]
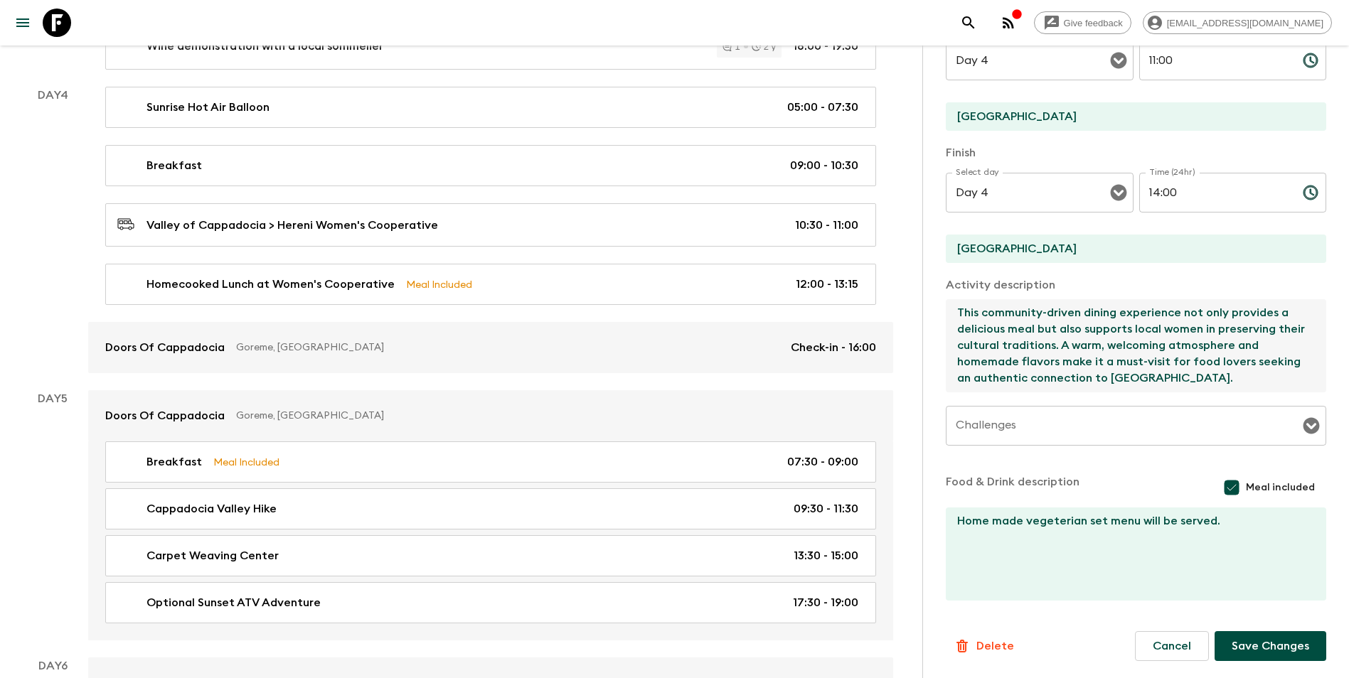
type textarea "Enjoy a cooking class and home-cooked feast at Women’s Cooperative, where local…"
click at [1017, 592] on button "Save Changes" at bounding box center [1270, 646] width 112 height 30
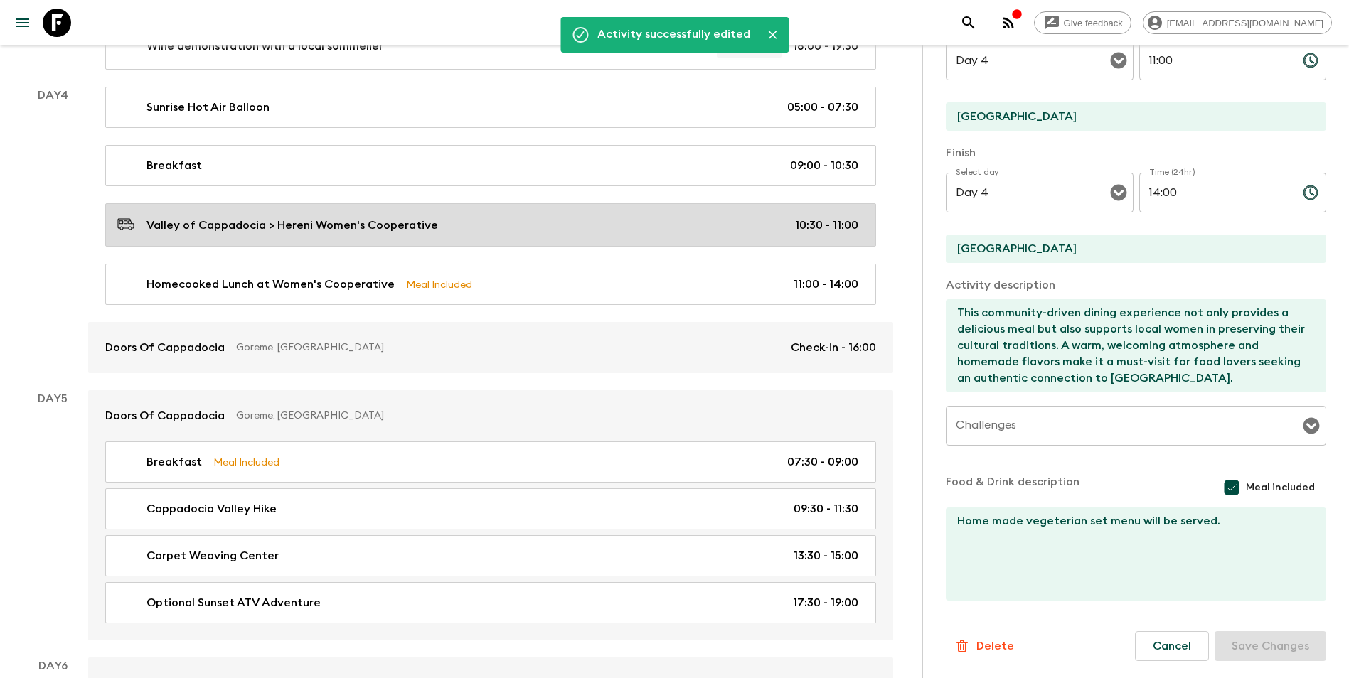
click at [446, 232] on div "Valley of Cappadocia > Hereni Women's Cooperative 10:30 - 11:00" at bounding box center [487, 224] width 741 height 19
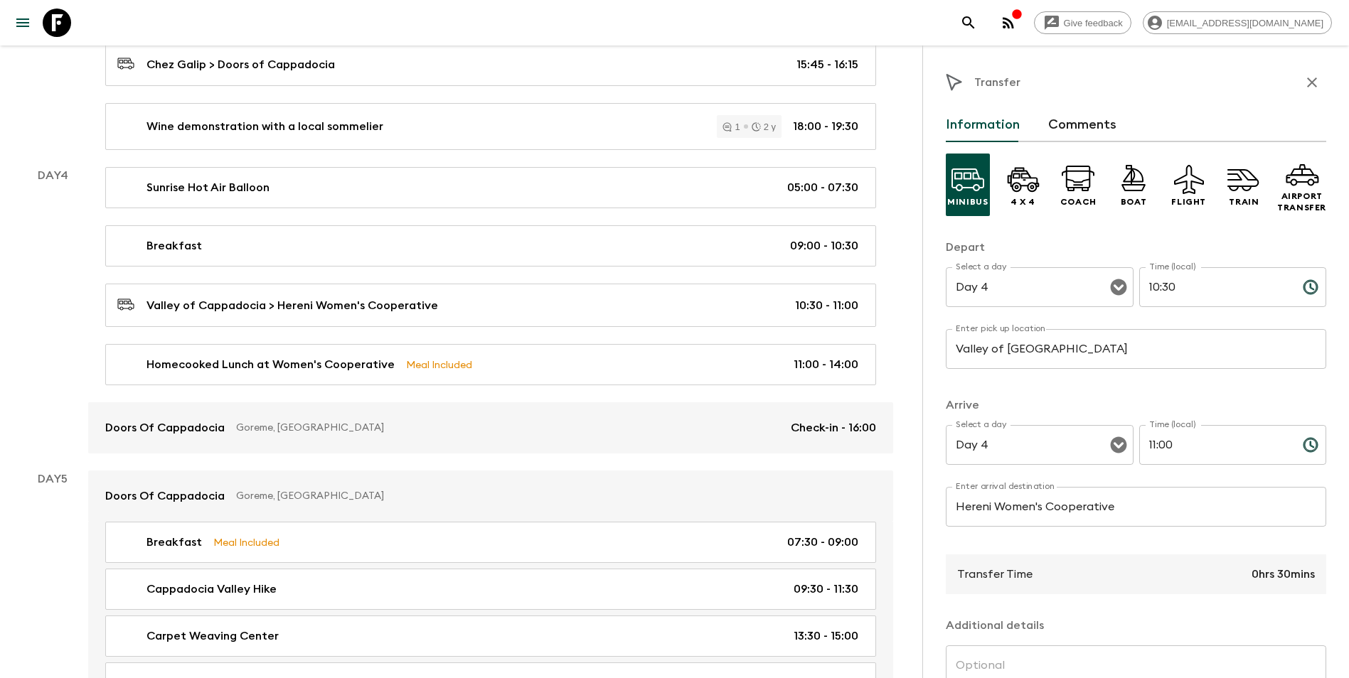
scroll to position [1159, 0]
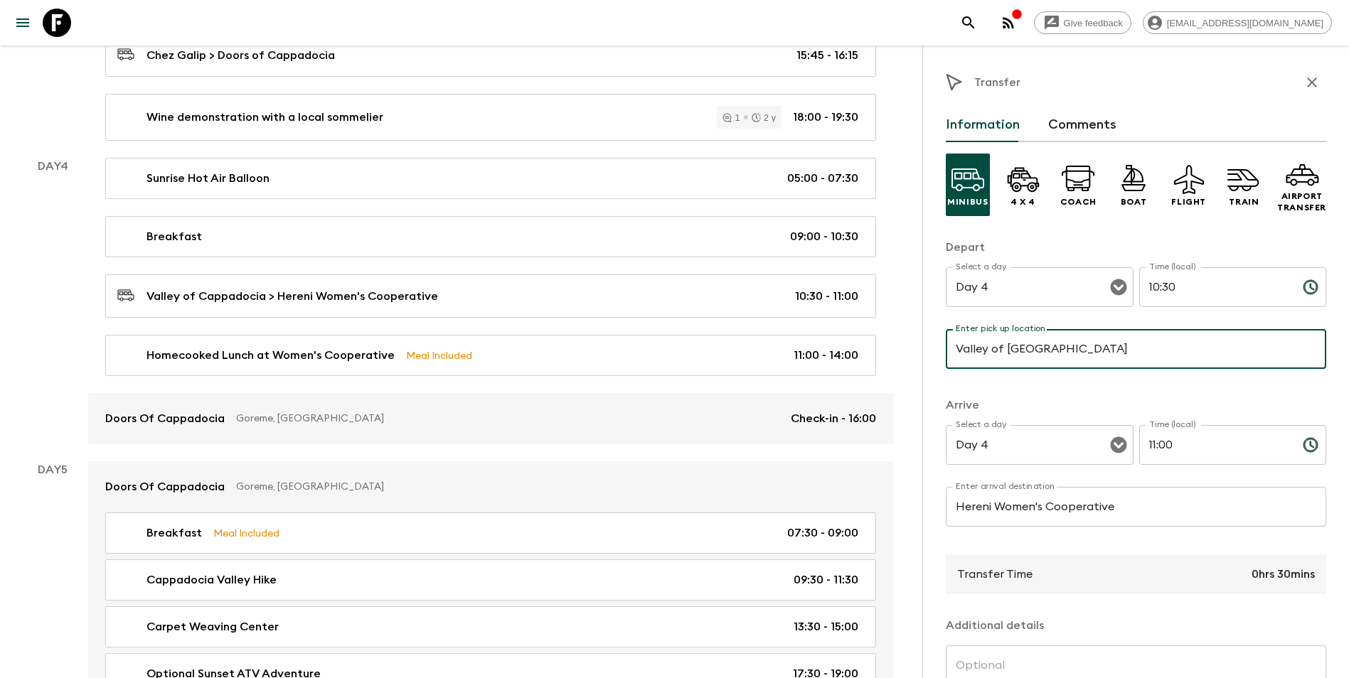
click at [1017, 342] on input "Valley of [GEOGRAPHIC_DATA]" at bounding box center [1135, 349] width 380 height 40
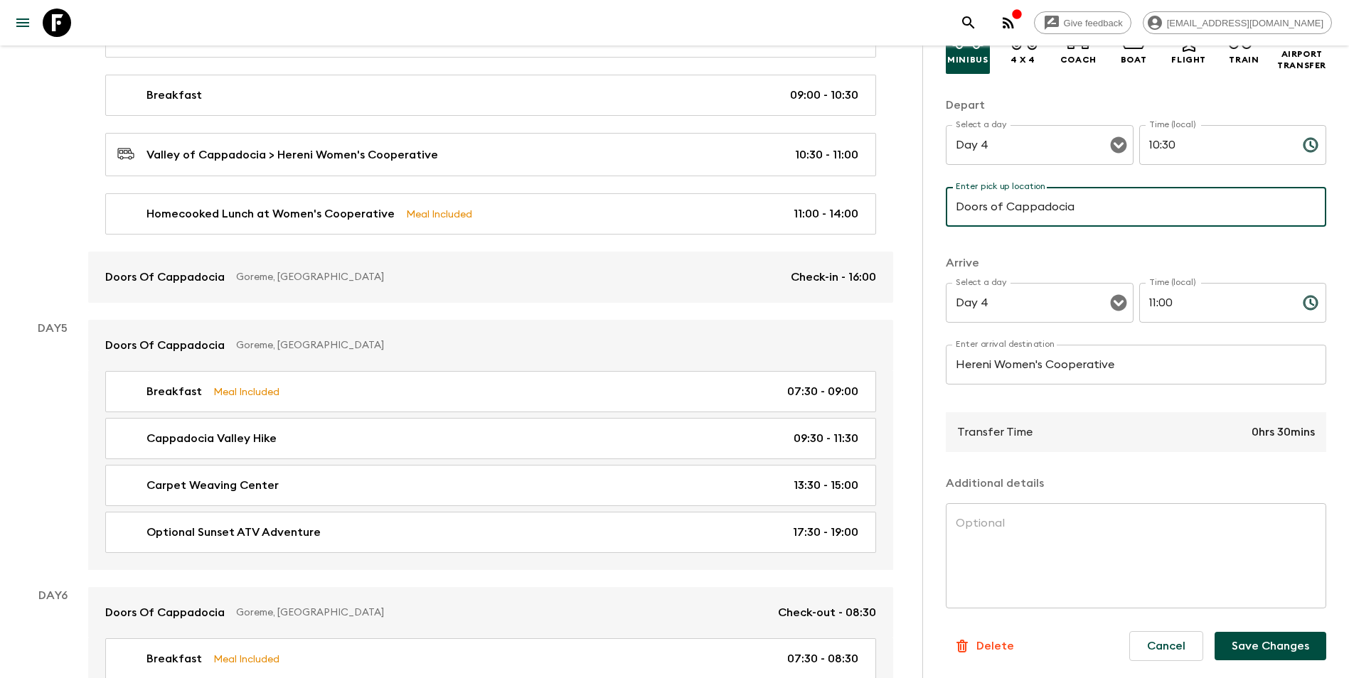
scroll to position [1302, 0]
click at [1017, 592] on button "Save Changes" at bounding box center [1270, 646] width 112 height 28
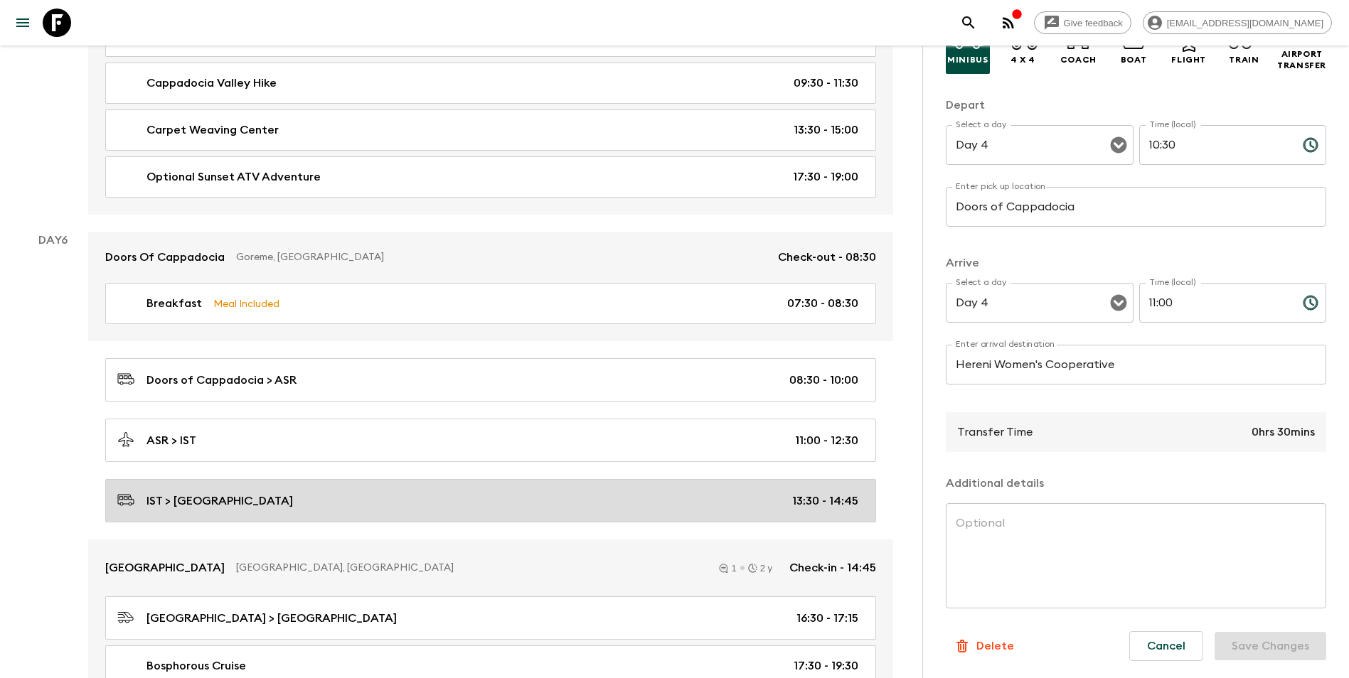
scroll to position [1657, 0]
click at [358, 500] on div "IST > [GEOGRAPHIC_DATA] 13:30 - 14:45" at bounding box center [487, 500] width 741 height 19
type input "IST"
type input "[GEOGRAPHIC_DATA]"
type input "Day 6"
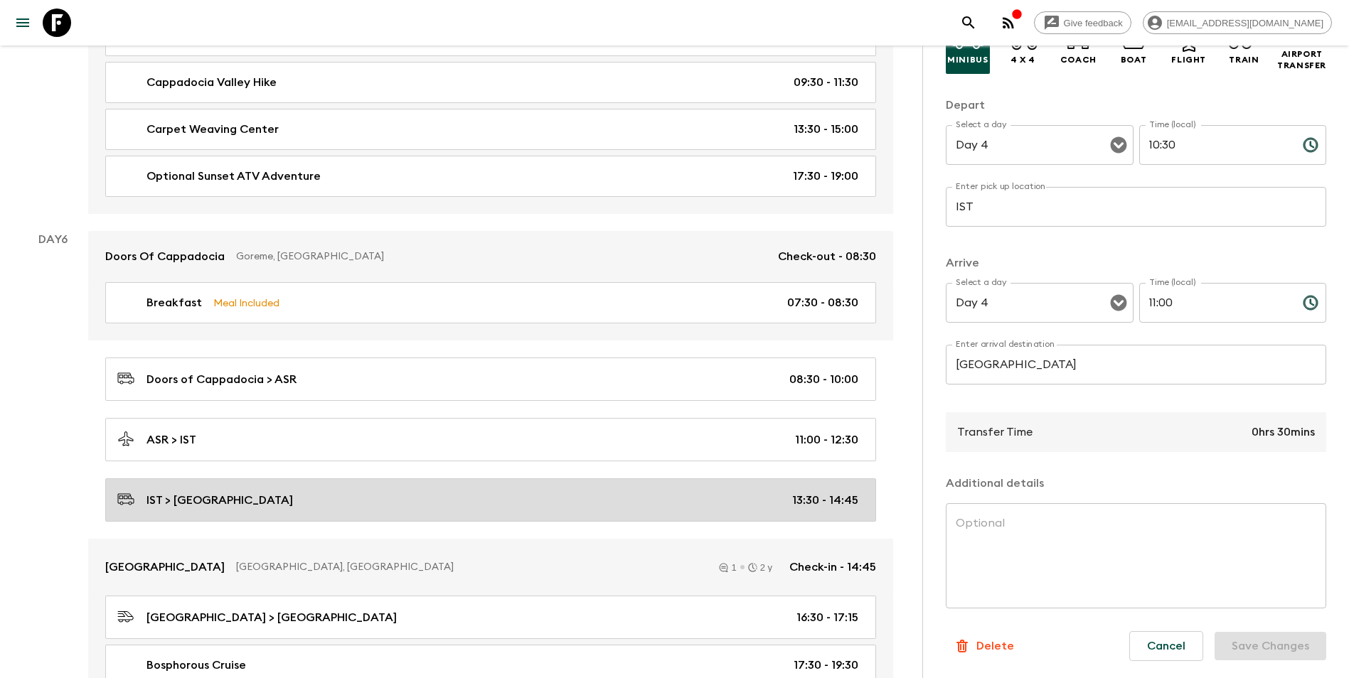
type input "13:30"
type input "Day 6"
type input "14:45"
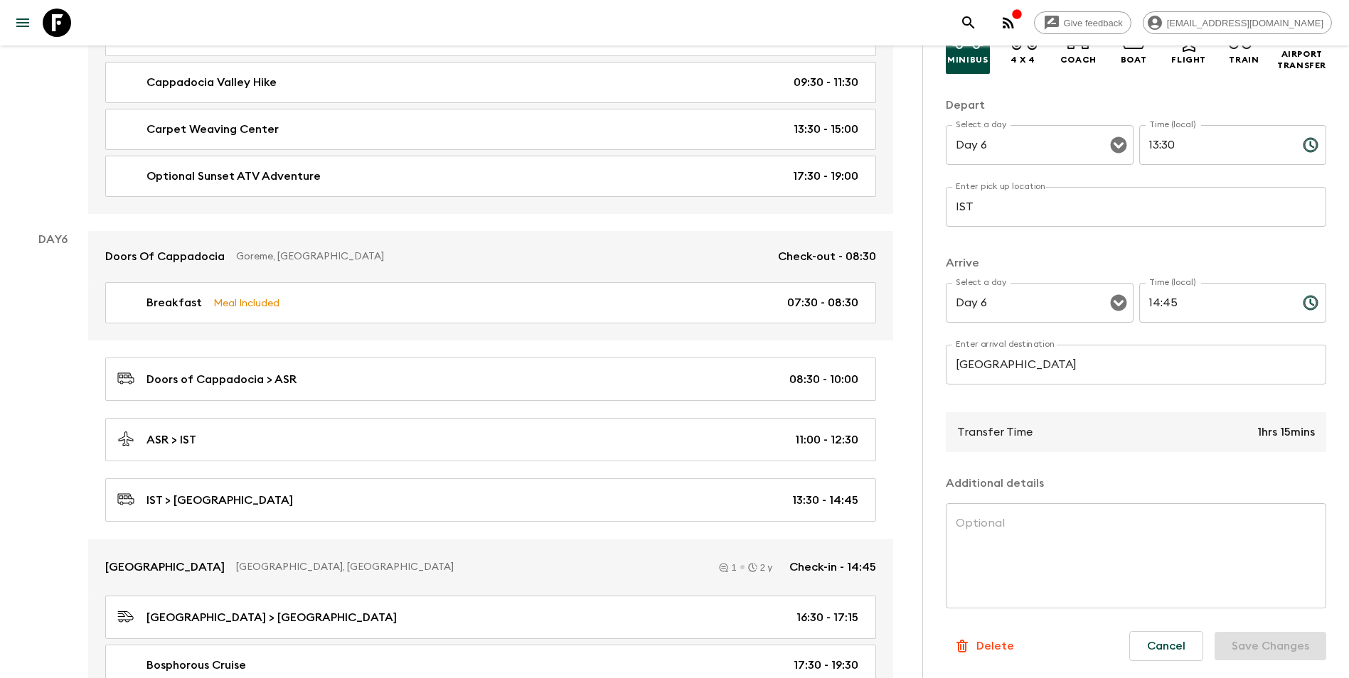
click at [1017, 365] on input "[GEOGRAPHIC_DATA]" at bounding box center [1135, 365] width 380 height 40
click at [1017, 368] on input "[GEOGRAPHIC_DATA]" at bounding box center [1135, 365] width 380 height 40
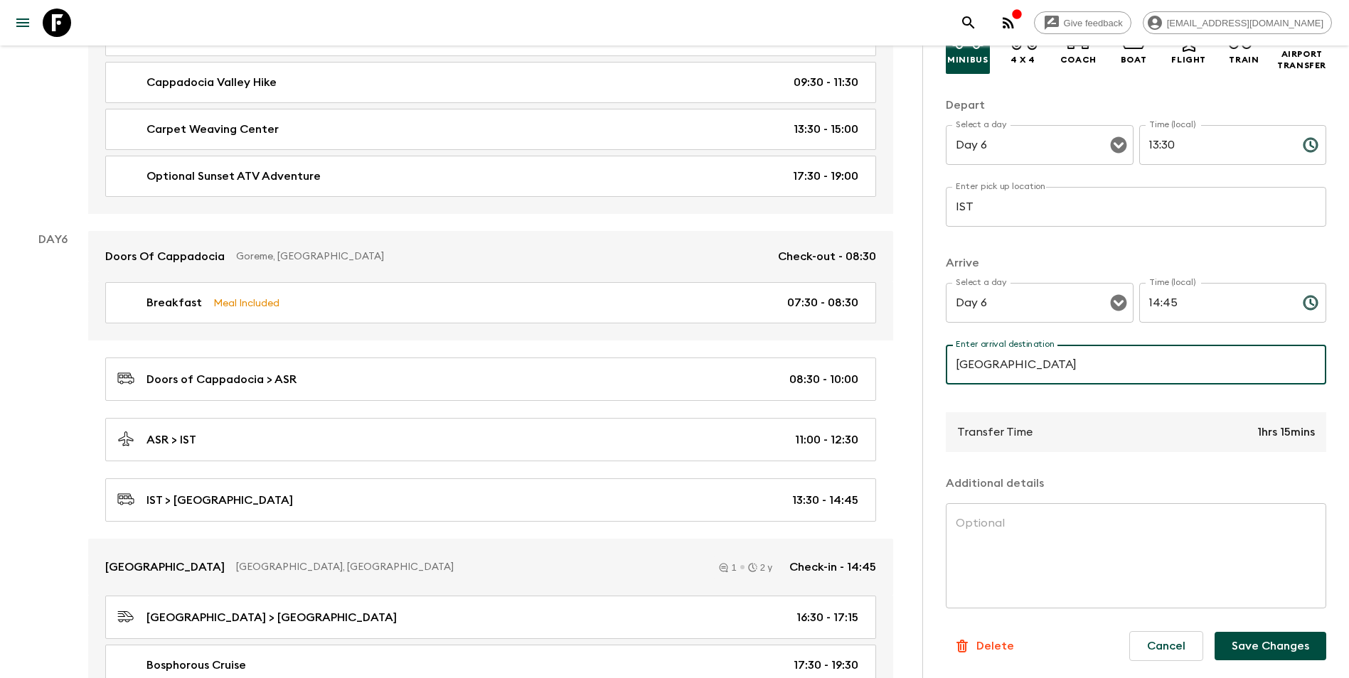
type input "[GEOGRAPHIC_DATA]"
click at [1017, 592] on button "Save Changes" at bounding box center [1270, 646] width 112 height 28
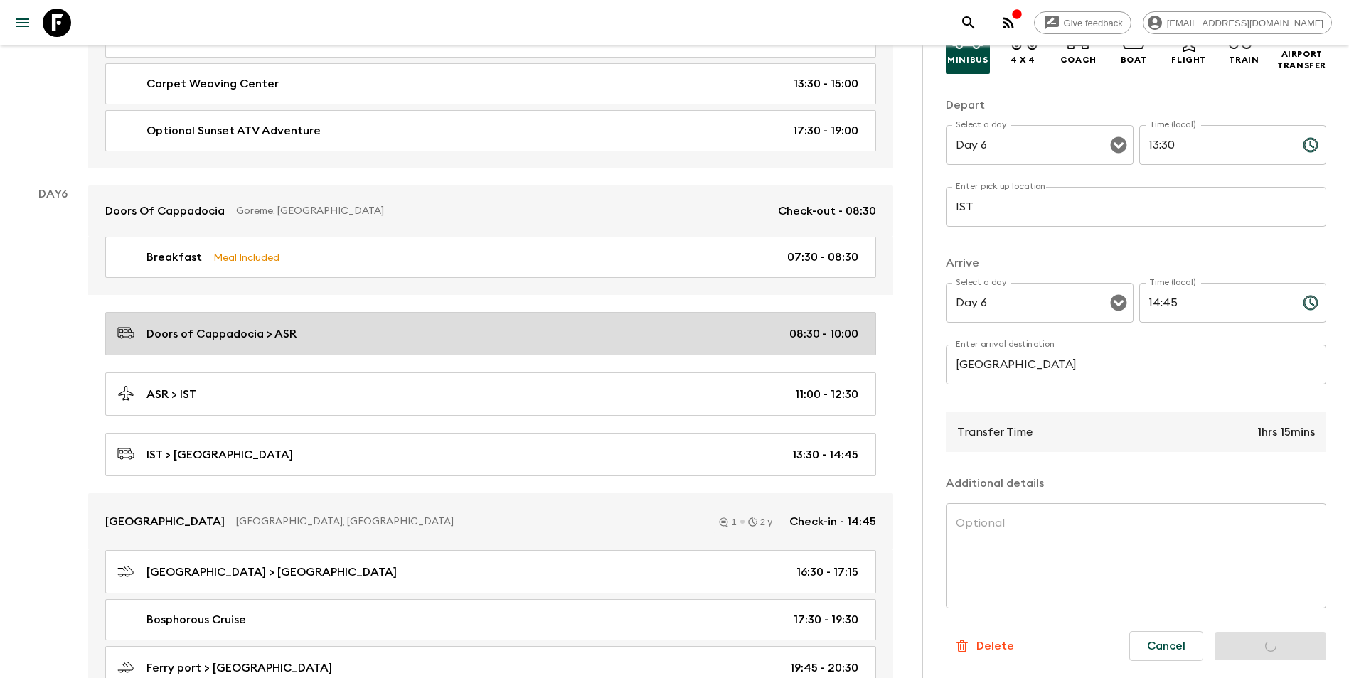
scroll to position [1728, 0]
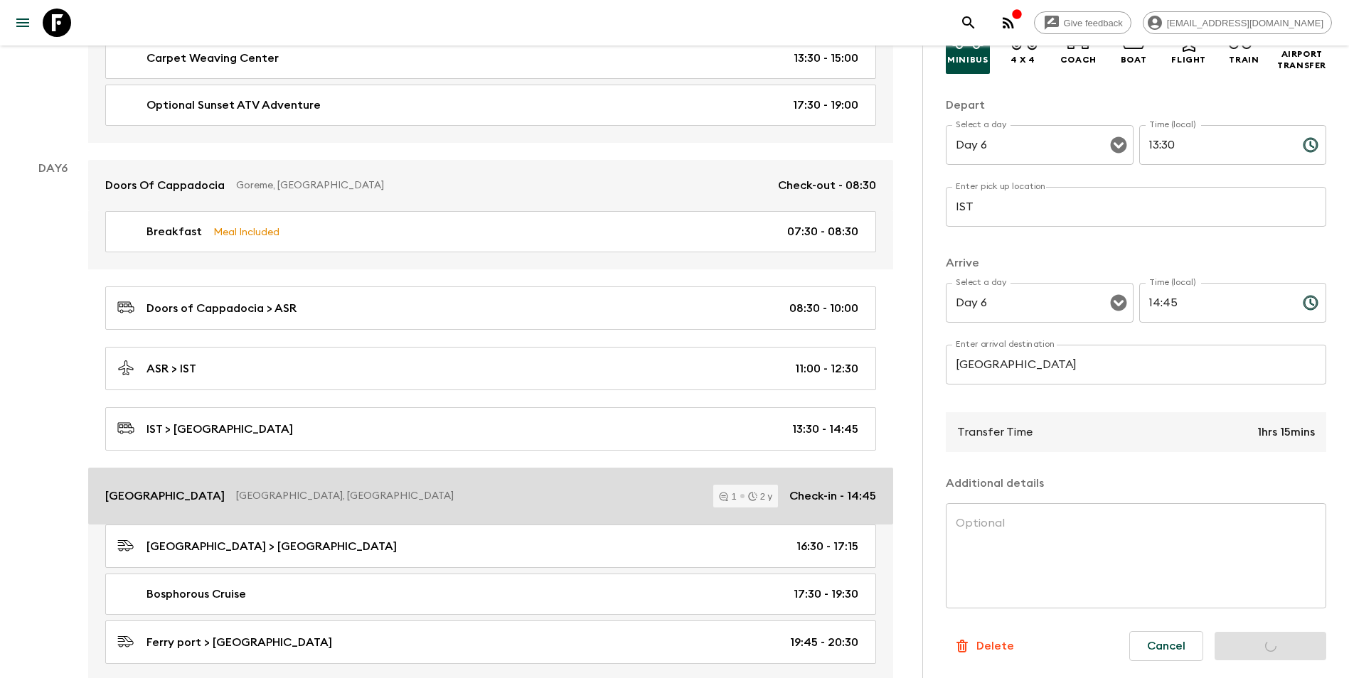
click at [309, 492] on p "[GEOGRAPHIC_DATA], [GEOGRAPHIC_DATA]" at bounding box center [469, 496] width 466 height 14
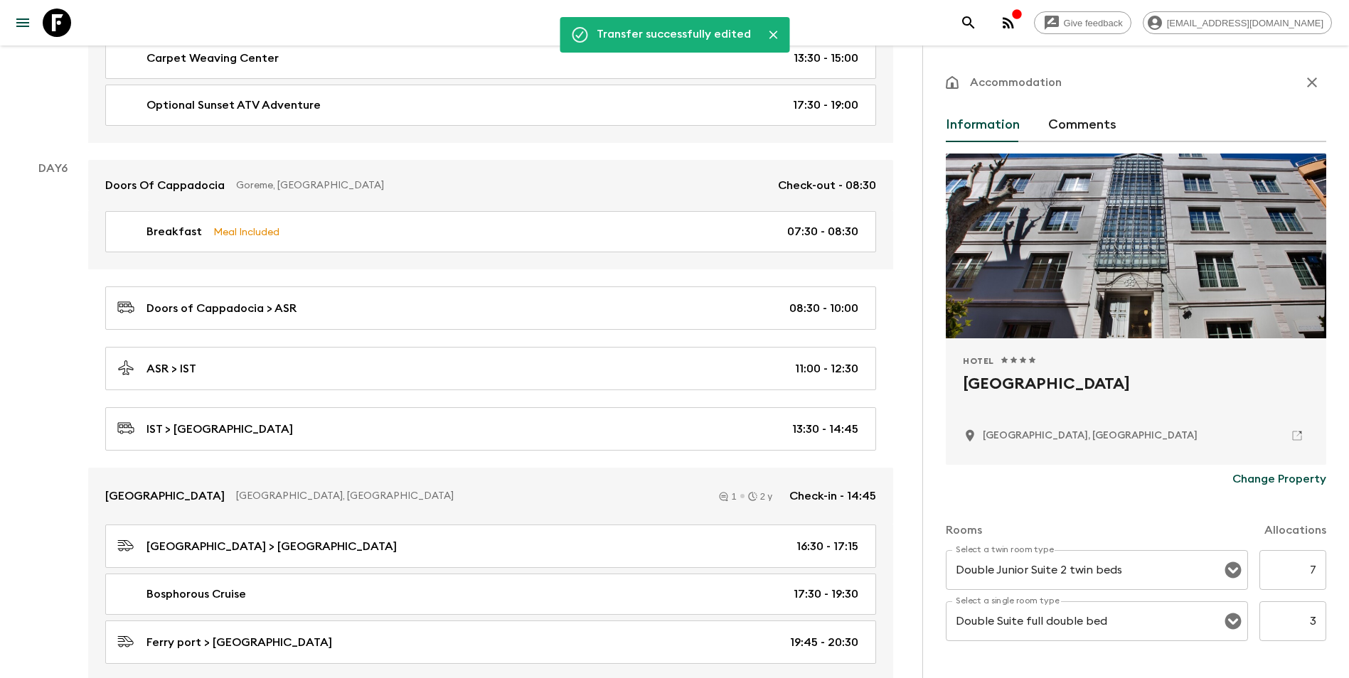
scroll to position [257, 0]
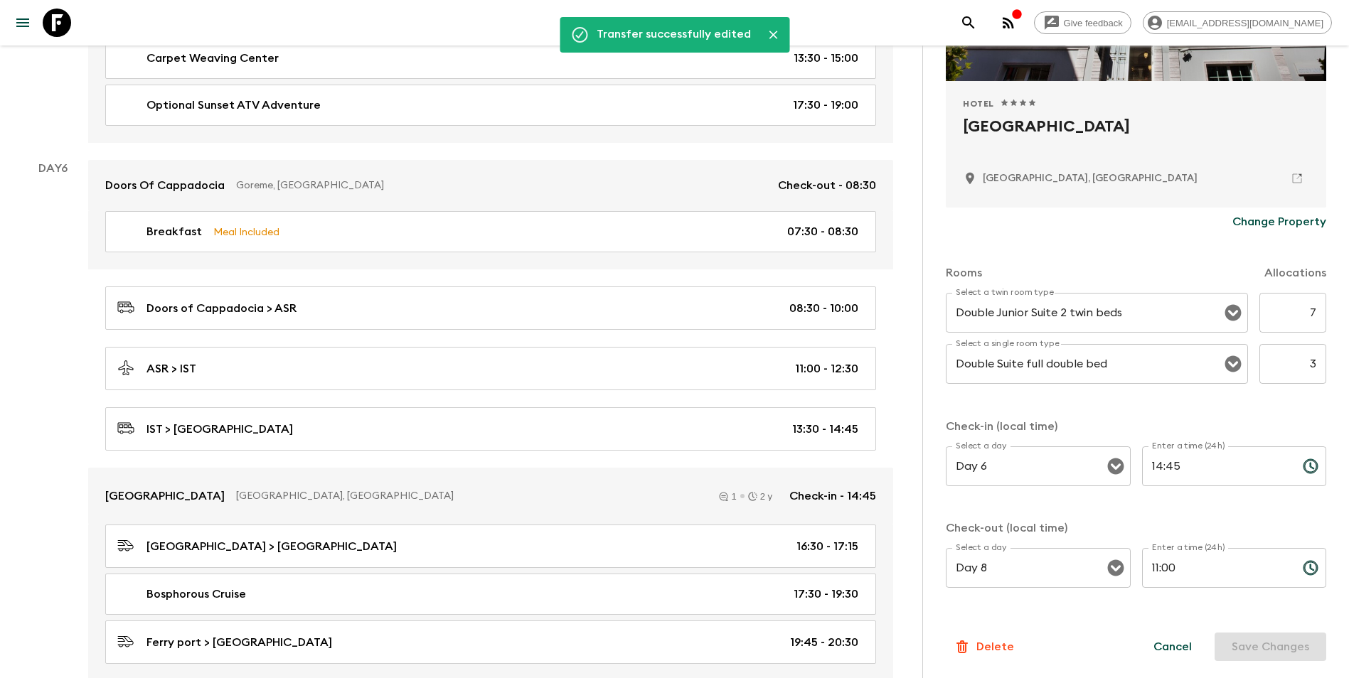
click at [1017, 219] on p "Change Property" at bounding box center [1279, 221] width 94 height 17
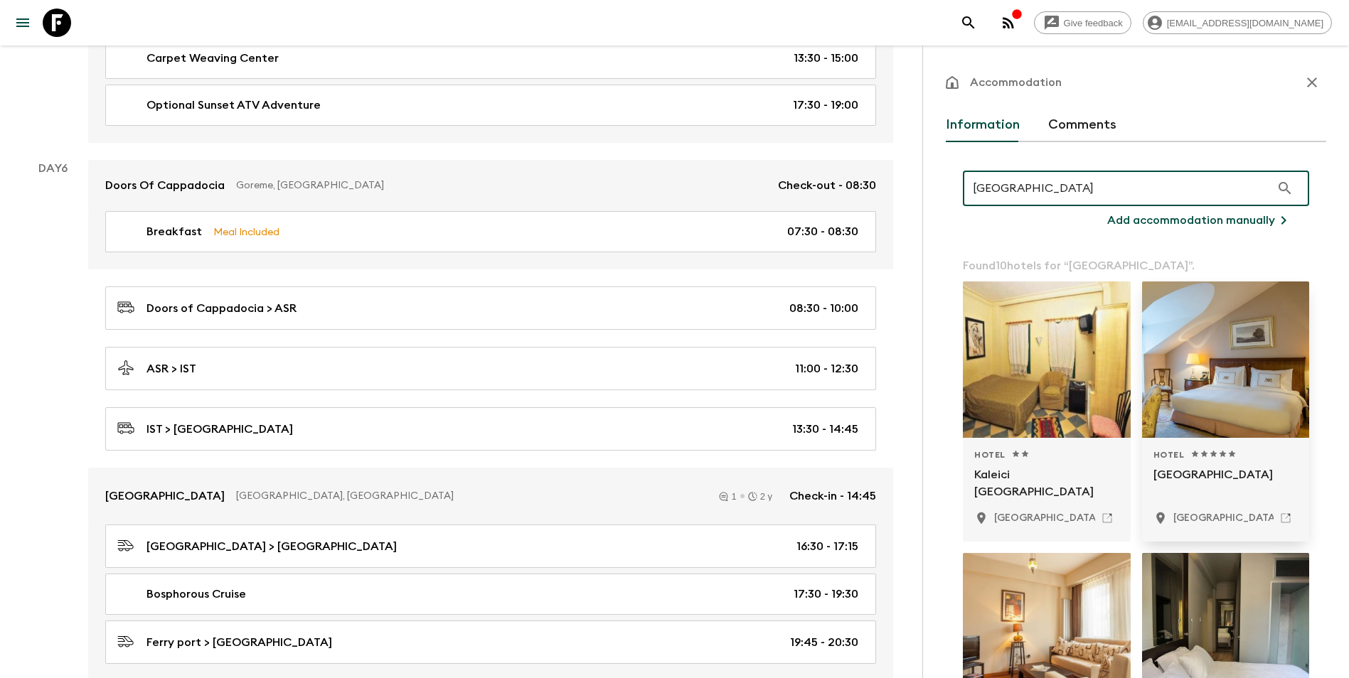
type input "[GEOGRAPHIC_DATA]"
click at [1017, 388] on div at bounding box center [1226, 360] width 168 height 156
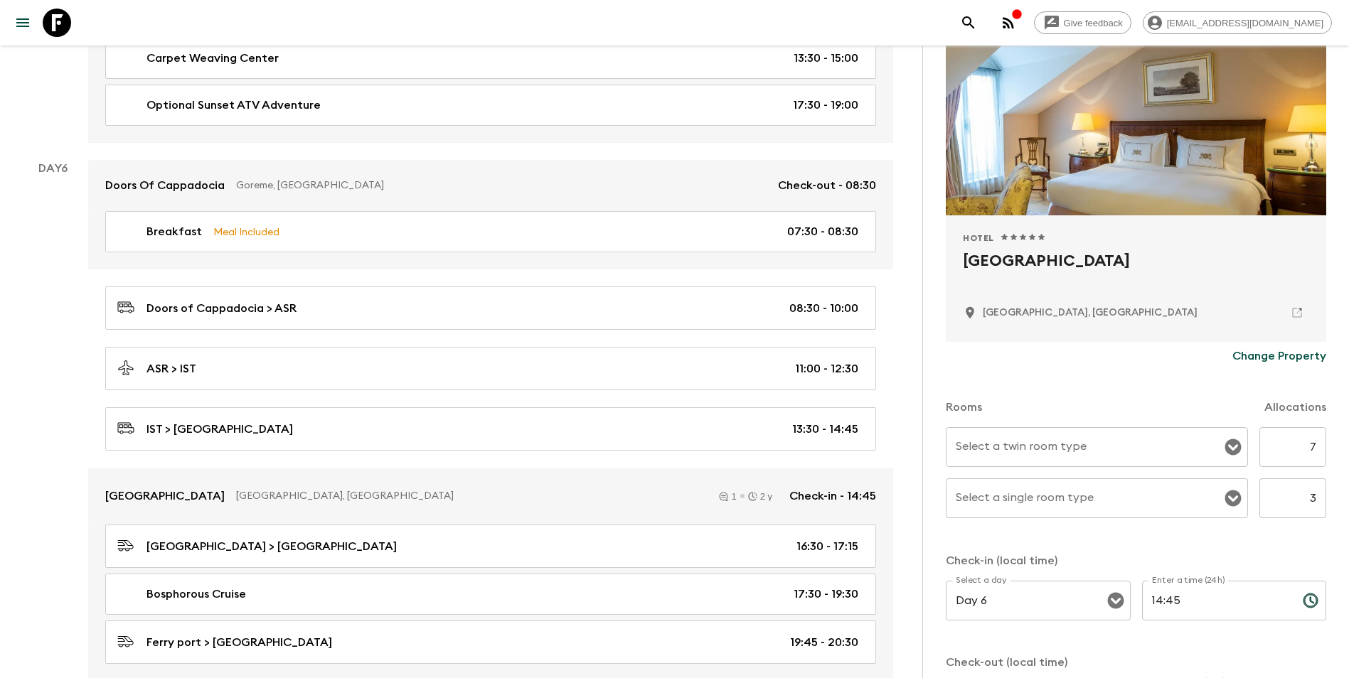
scroll to position [142, 0]
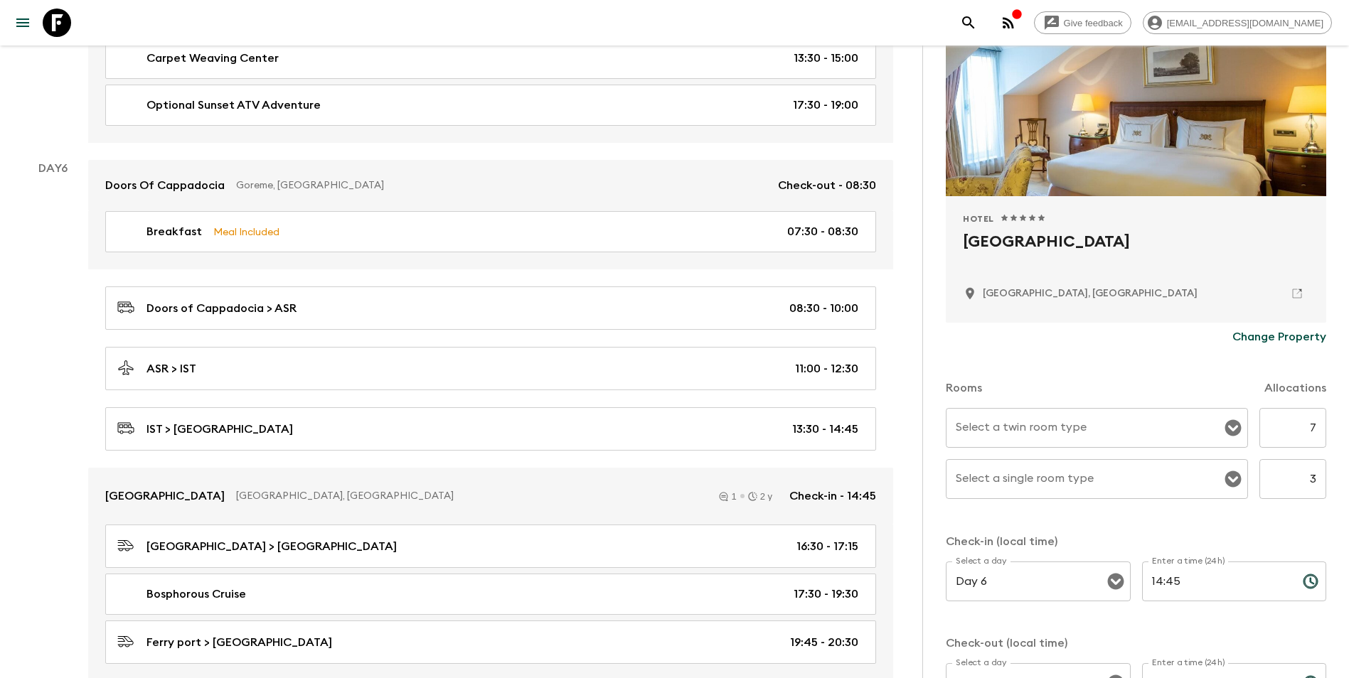
click at [1017, 436] on input "Select a twin room type" at bounding box center [1086, 427] width 268 height 27
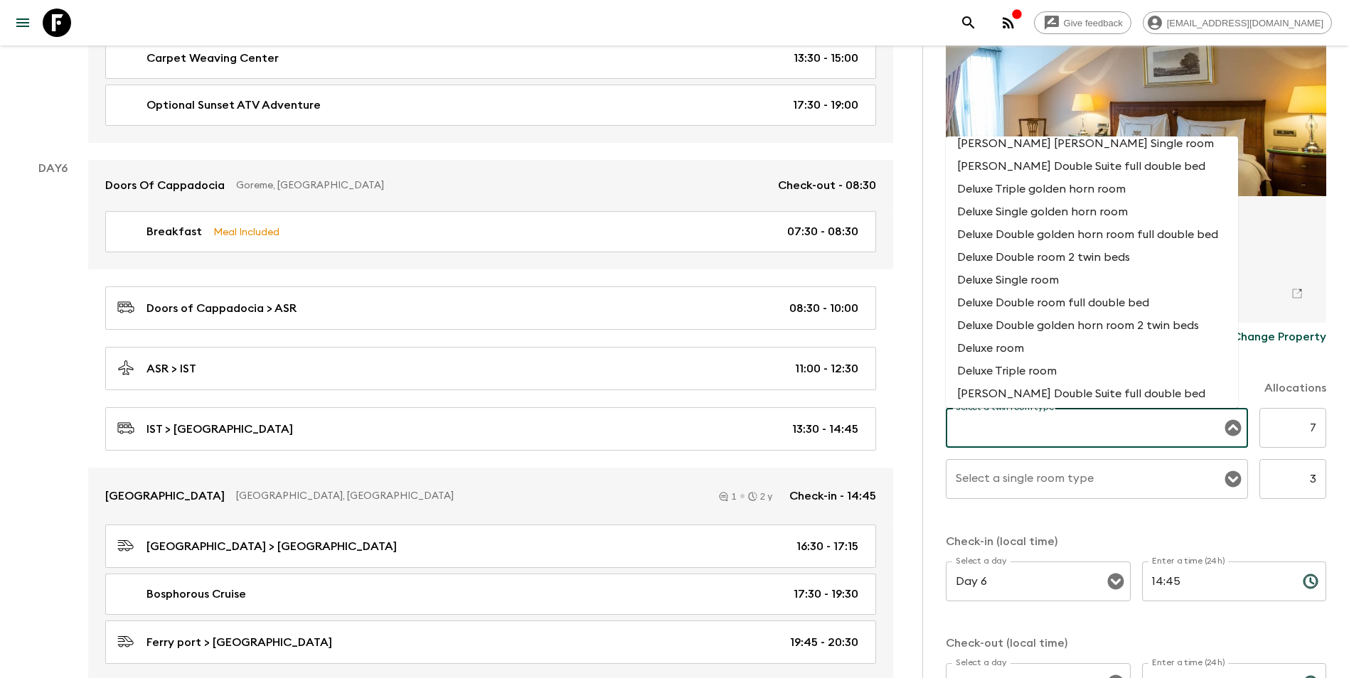
scroll to position [121, 0]
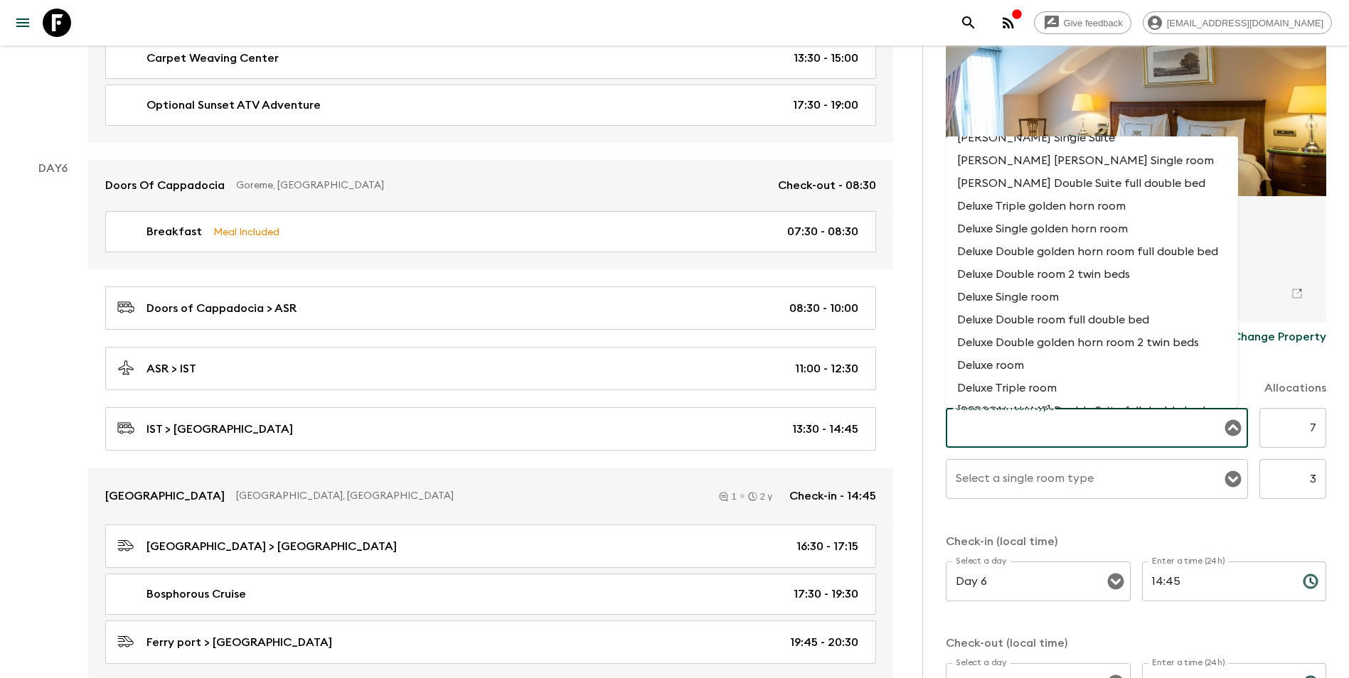
click at [1017, 272] on li "Deluxe Double room 2 twin beds" at bounding box center [1091, 274] width 292 height 23
type input "Deluxe Double room 2 twin beds"
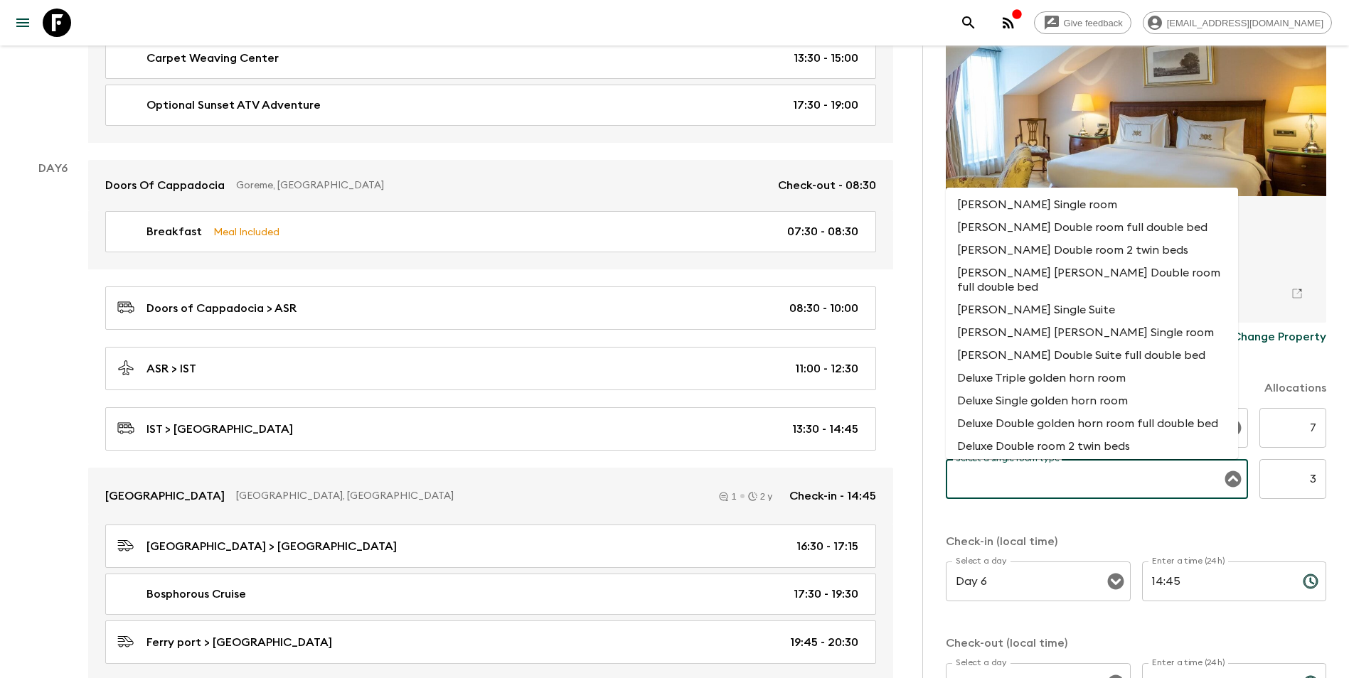
click at [1017, 484] on input "Select a single room type" at bounding box center [1086, 479] width 268 height 27
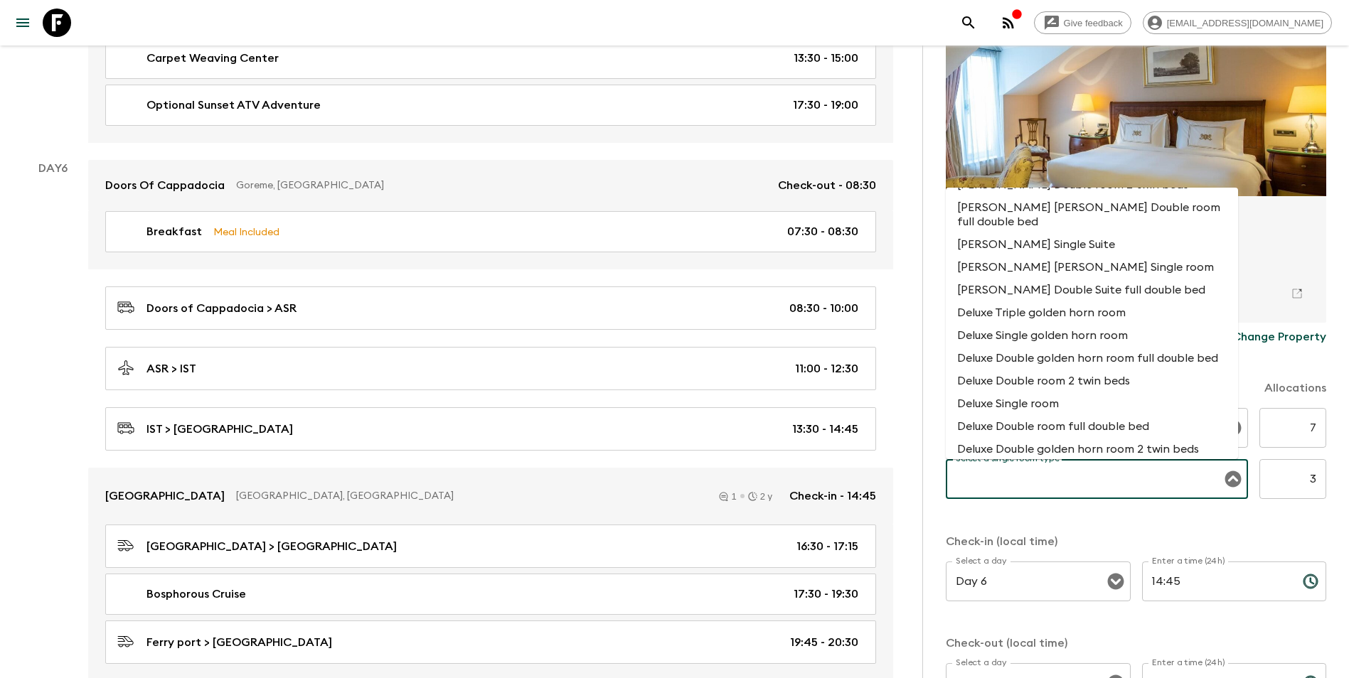
scroll to position [80, 0]
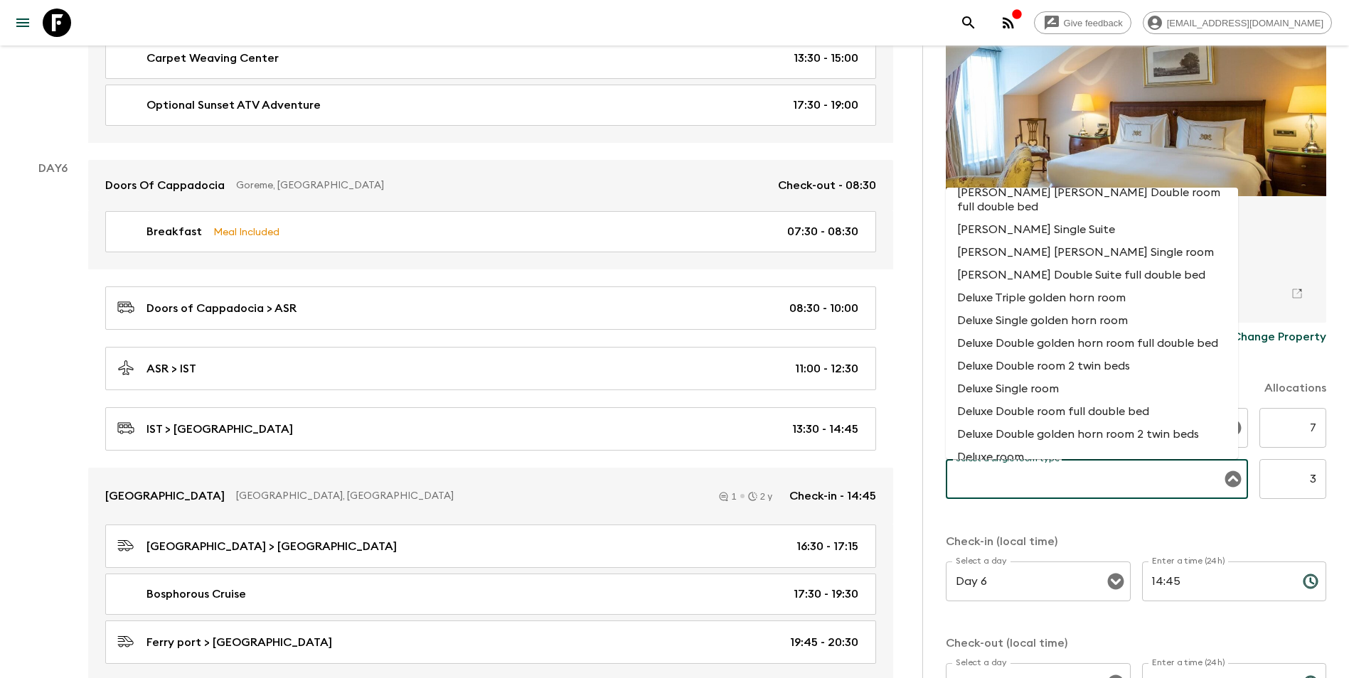
click at [1017, 390] on li "Deluxe Single room" at bounding box center [1091, 388] width 292 height 23
type input "Deluxe Single room"
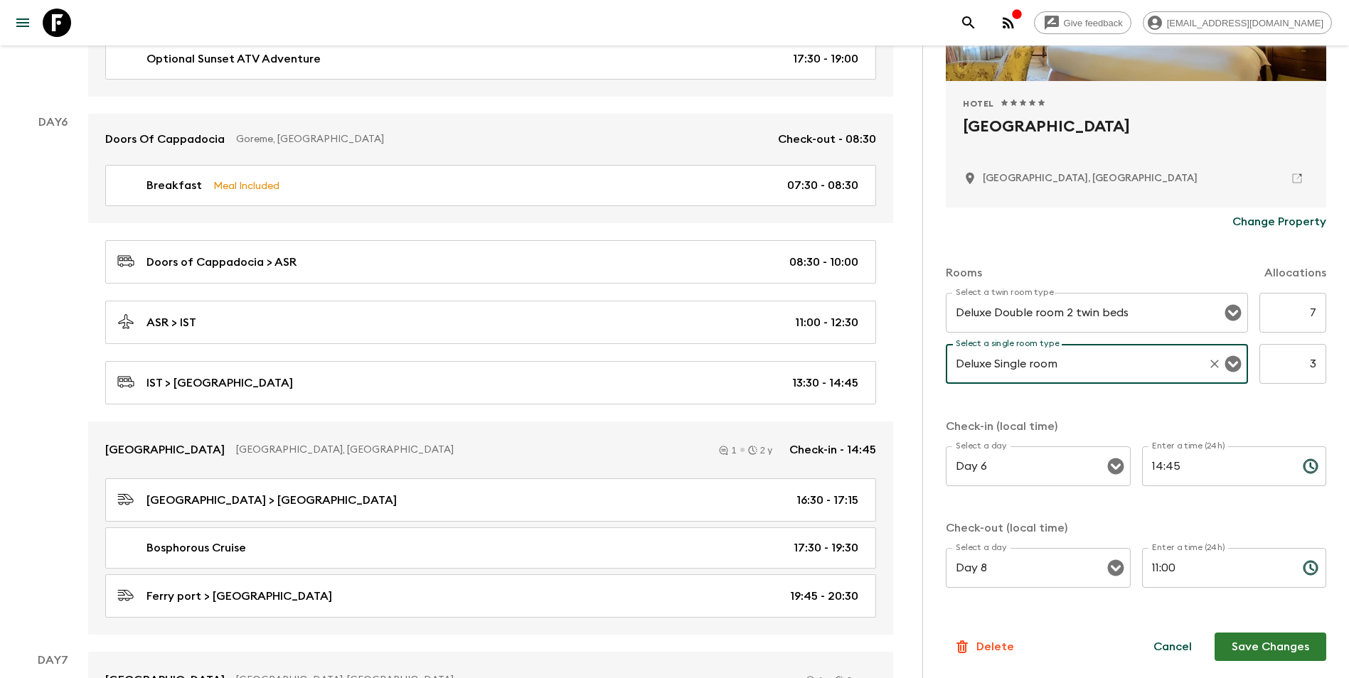
scroll to position [1799, 0]
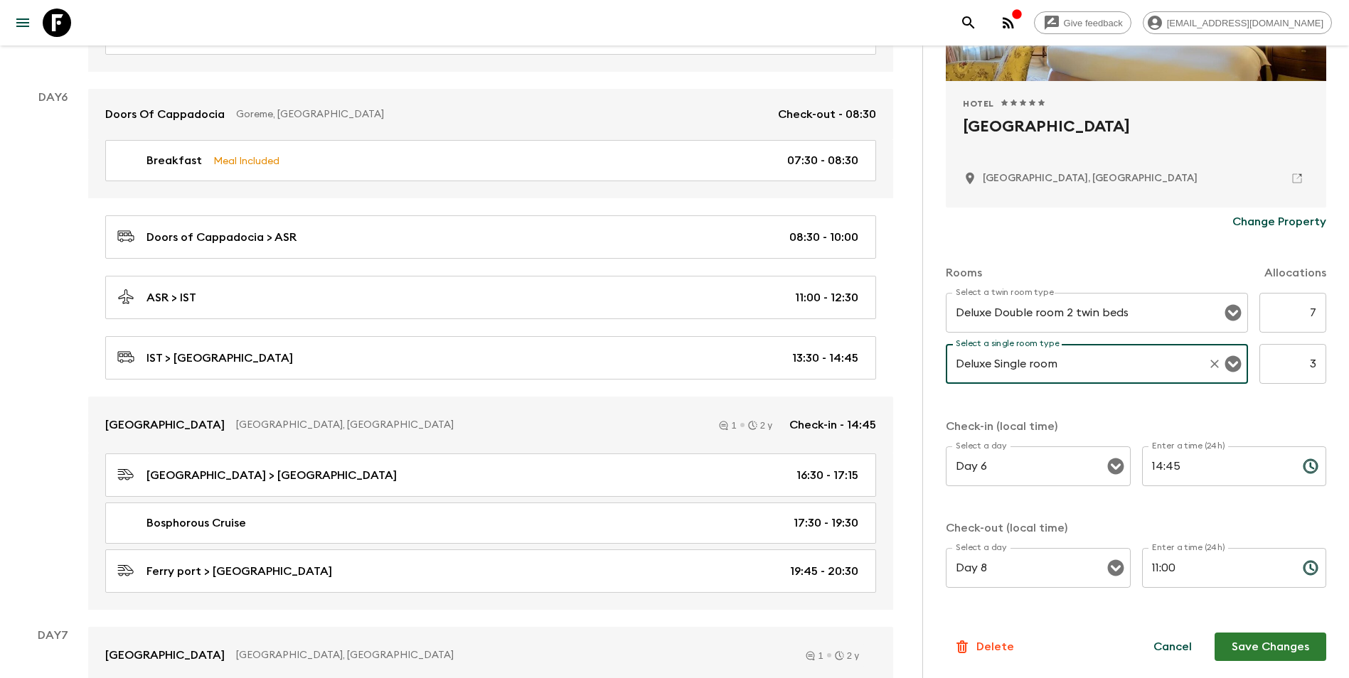
click at [1017, 592] on button "Save Changes" at bounding box center [1270, 647] width 112 height 28
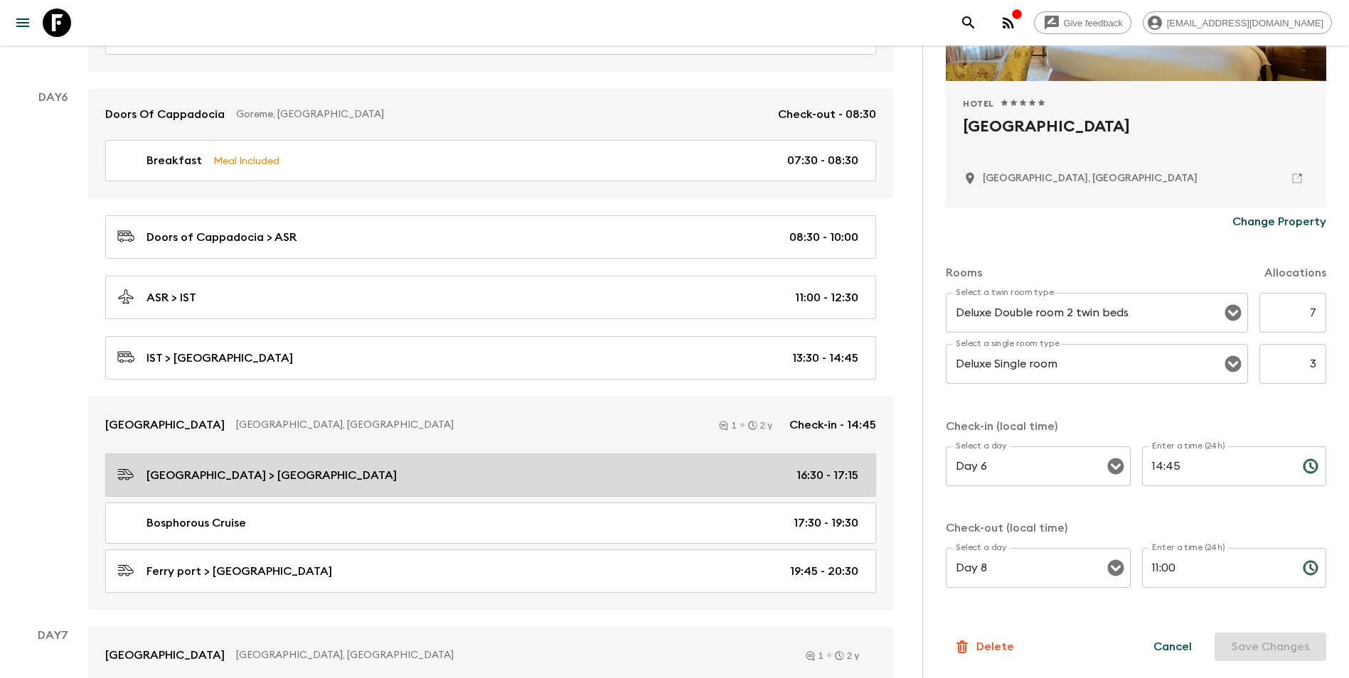
click at [306, 472] on div "[GEOGRAPHIC_DATA] > Ferry port 16:30 - 17:15" at bounding box center [487, 475] width 741 height 19
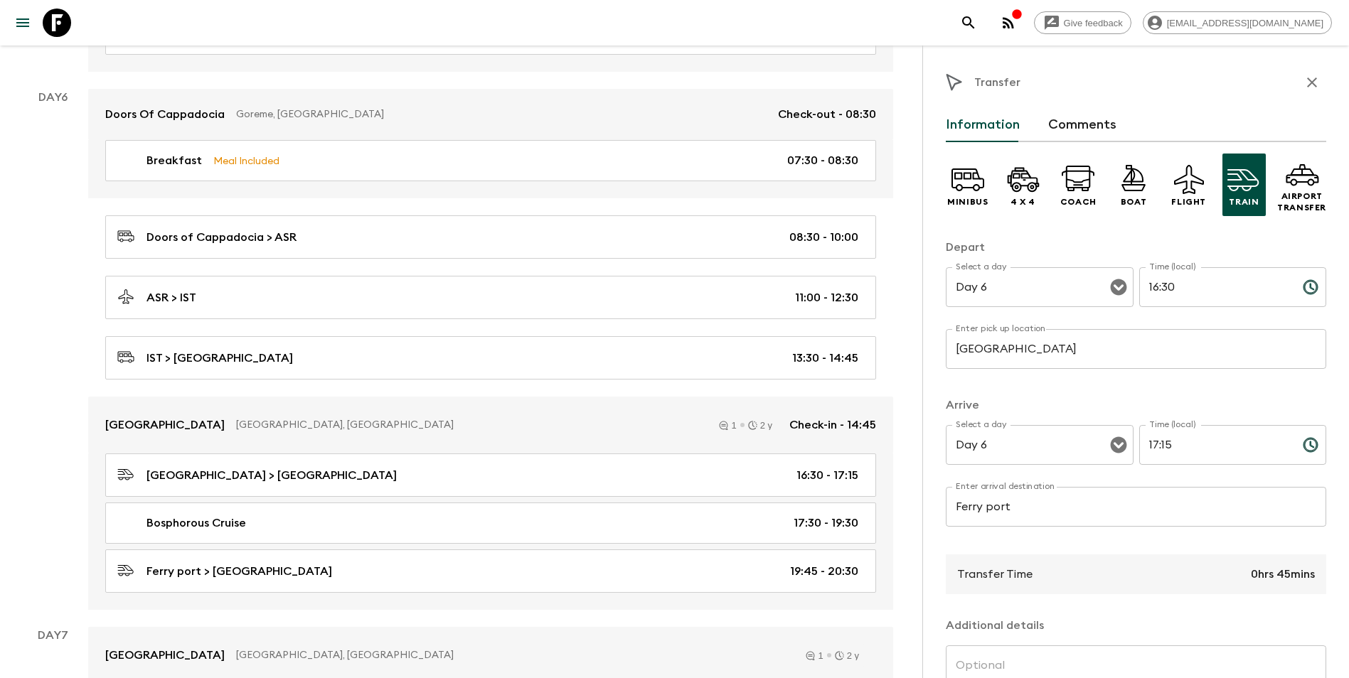
click at [1017, 353] on input "[GEOGRAPHIC_DATA]" at bounding box center [1135, 349] width 380 height 40
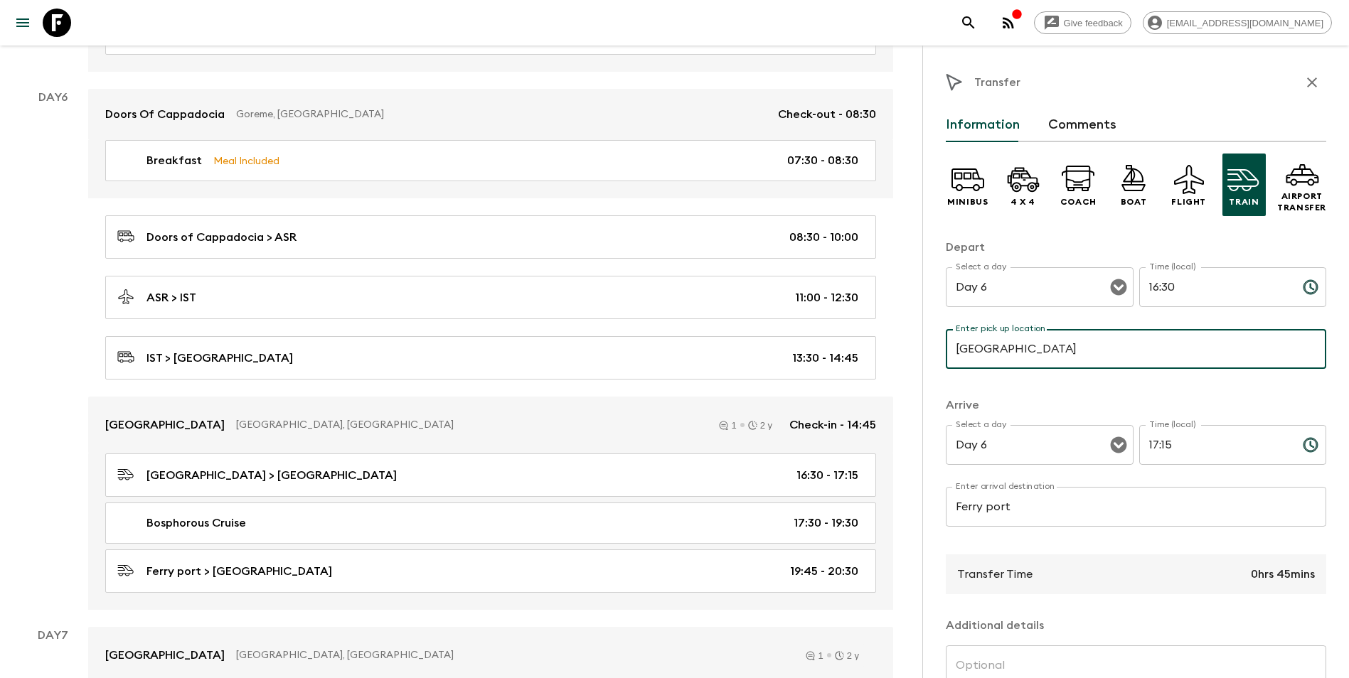
click at [1017, 353] on input "[GEOGRAPHIC_DATA]" at bounding box center [1135, 349] width 380 height 40
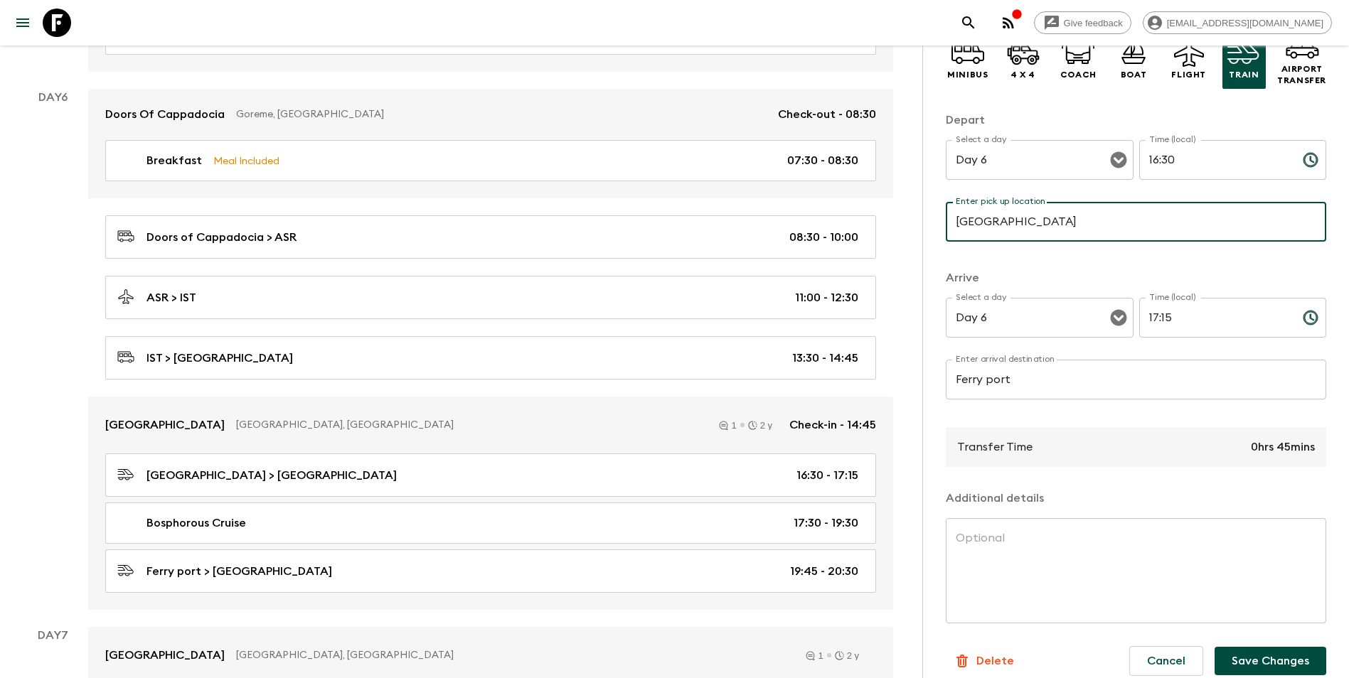
scroll to position [142, 0]
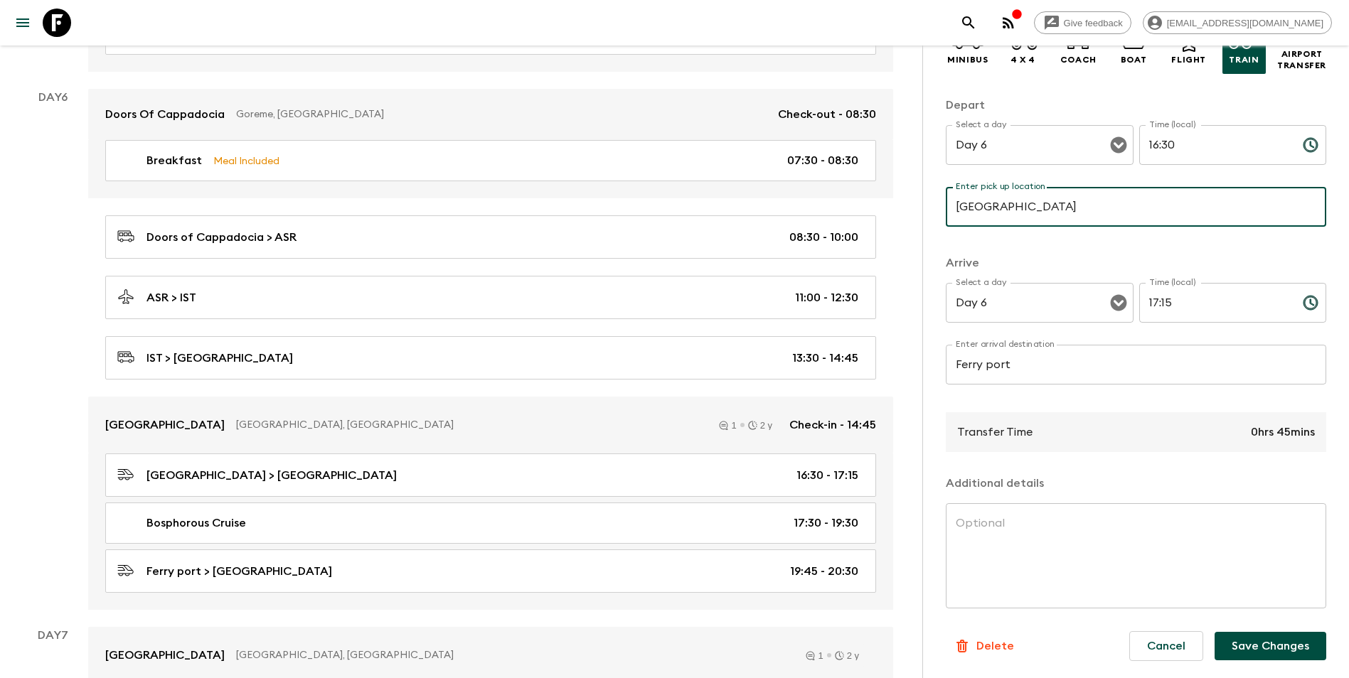
click at [1017, 592] on button "Save Changes" at bounding box center [1270, 646] width 112 height 28
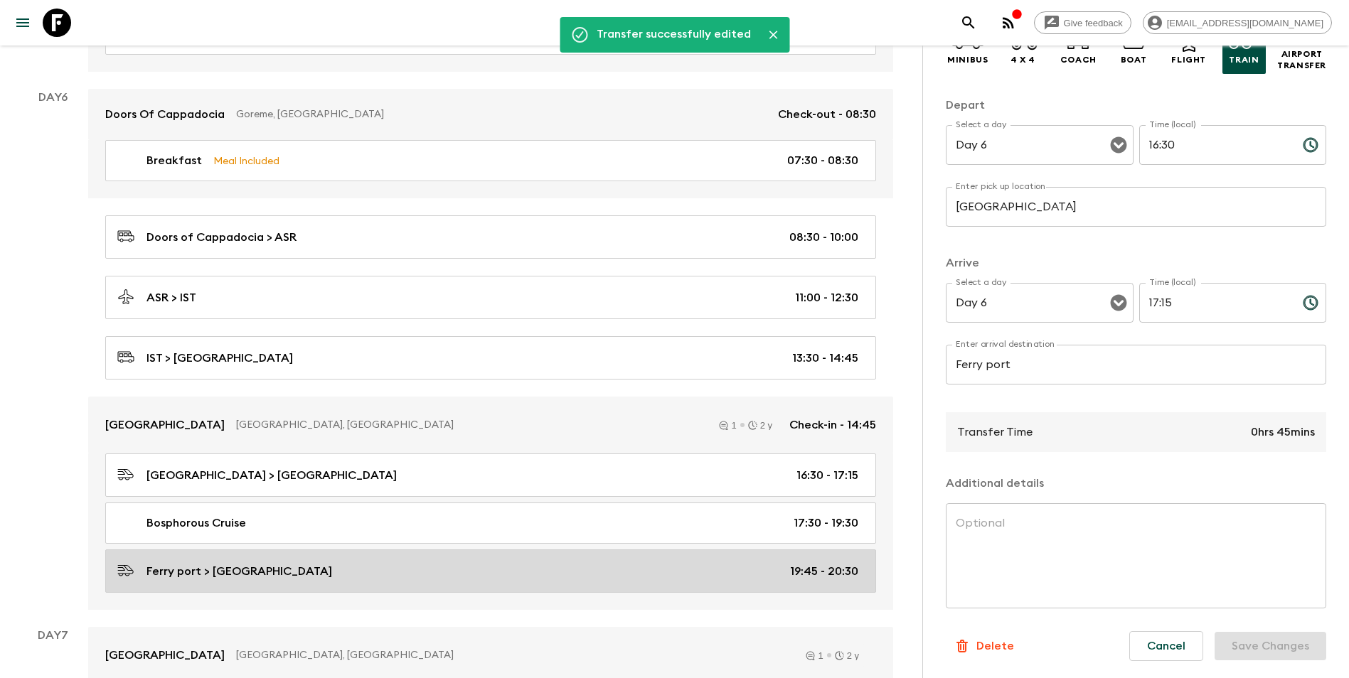
click at [351, 571] on div "Ferry port > [GEOGRAPHIC_DATA] 19:45 - 20:30" at bounding box center [487, 571] width 741 height 19
type input "Ferry port"
type input "[GEOGRAPHIC_DATA]"
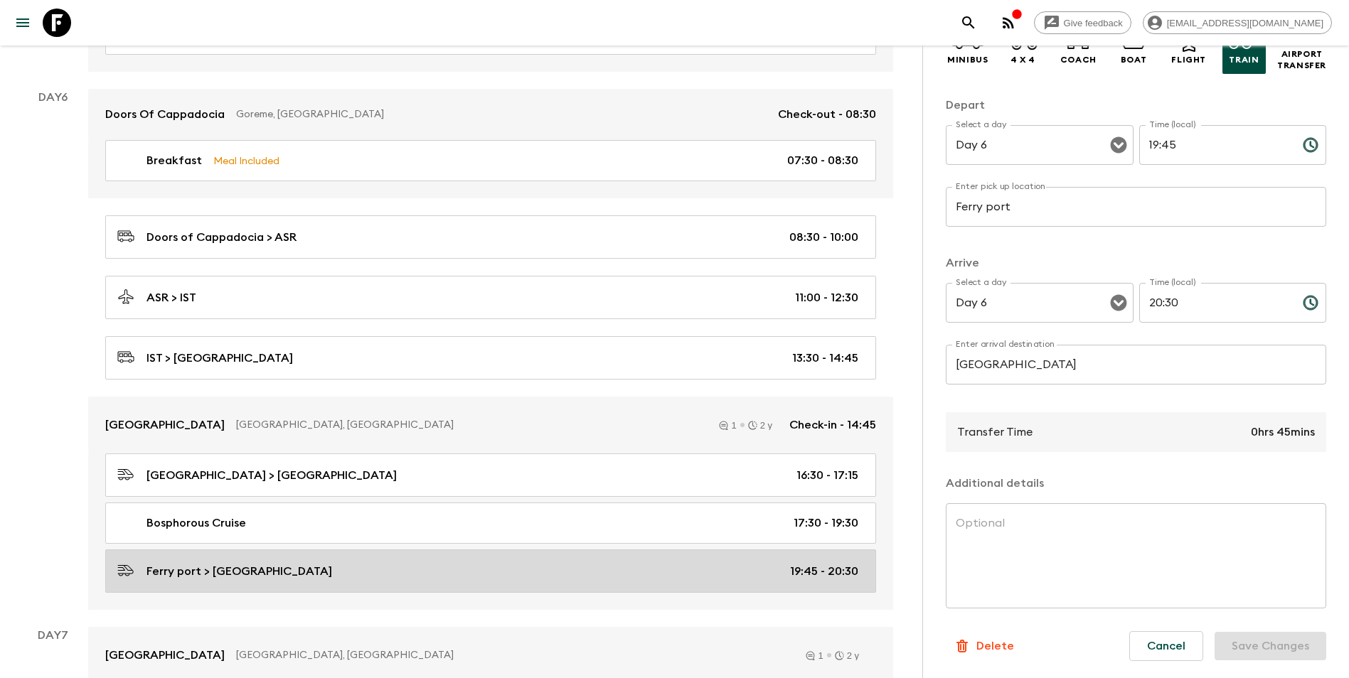
type input "19:45"
type input "20:30"
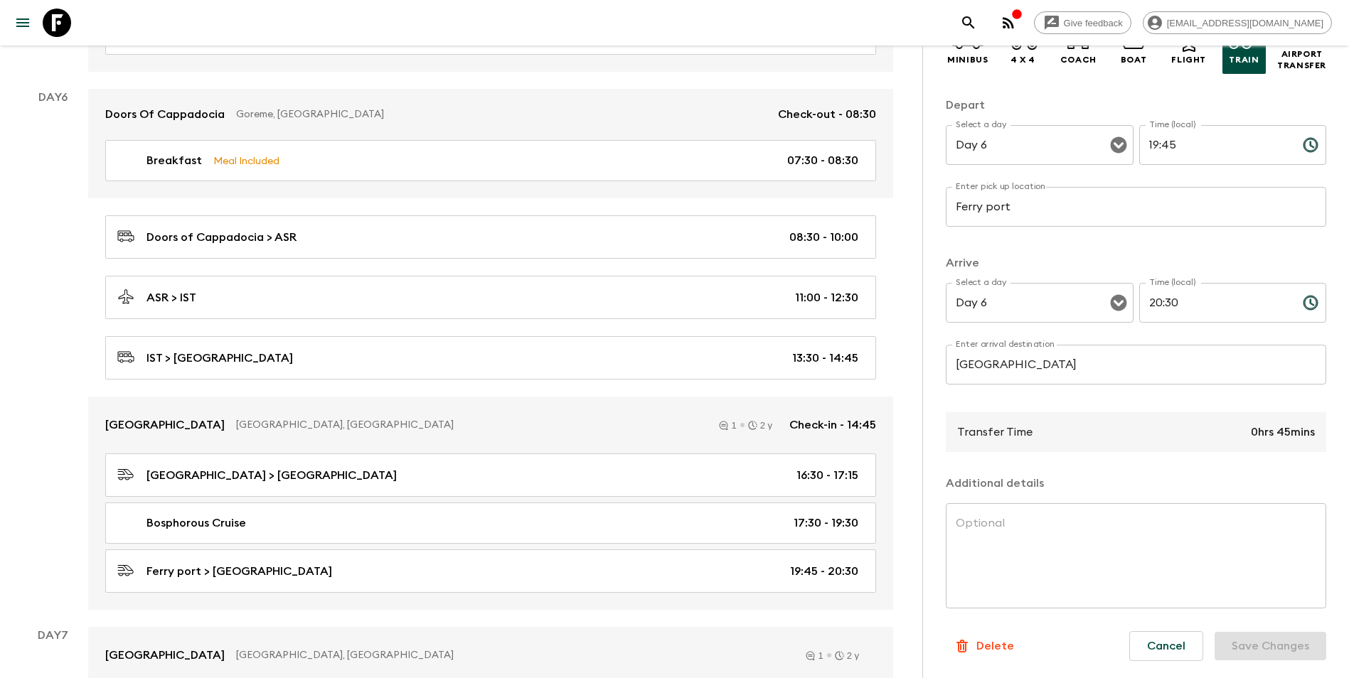
click at [1017, 368] on input "[GEOGRAPHIC_DATA]" at bounding box center [1135, 365] width 380 height 40
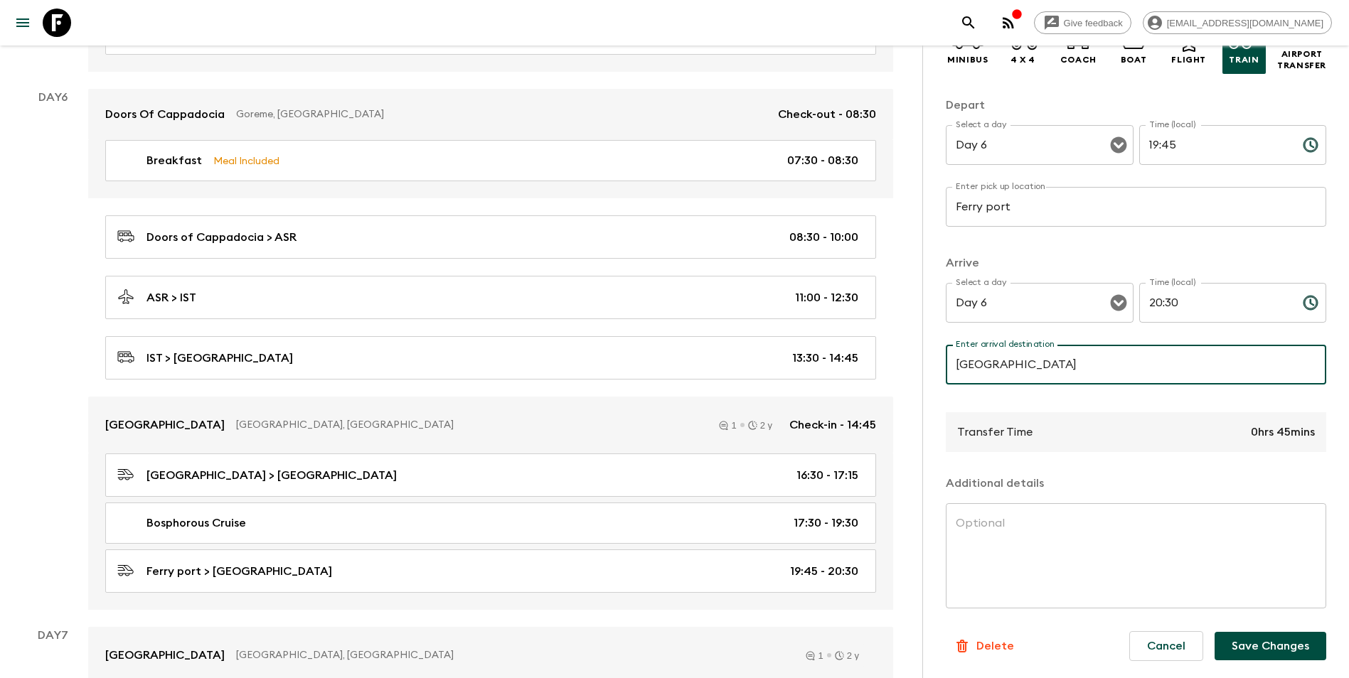
type input "[GEOGRAPHIC_DATA]"
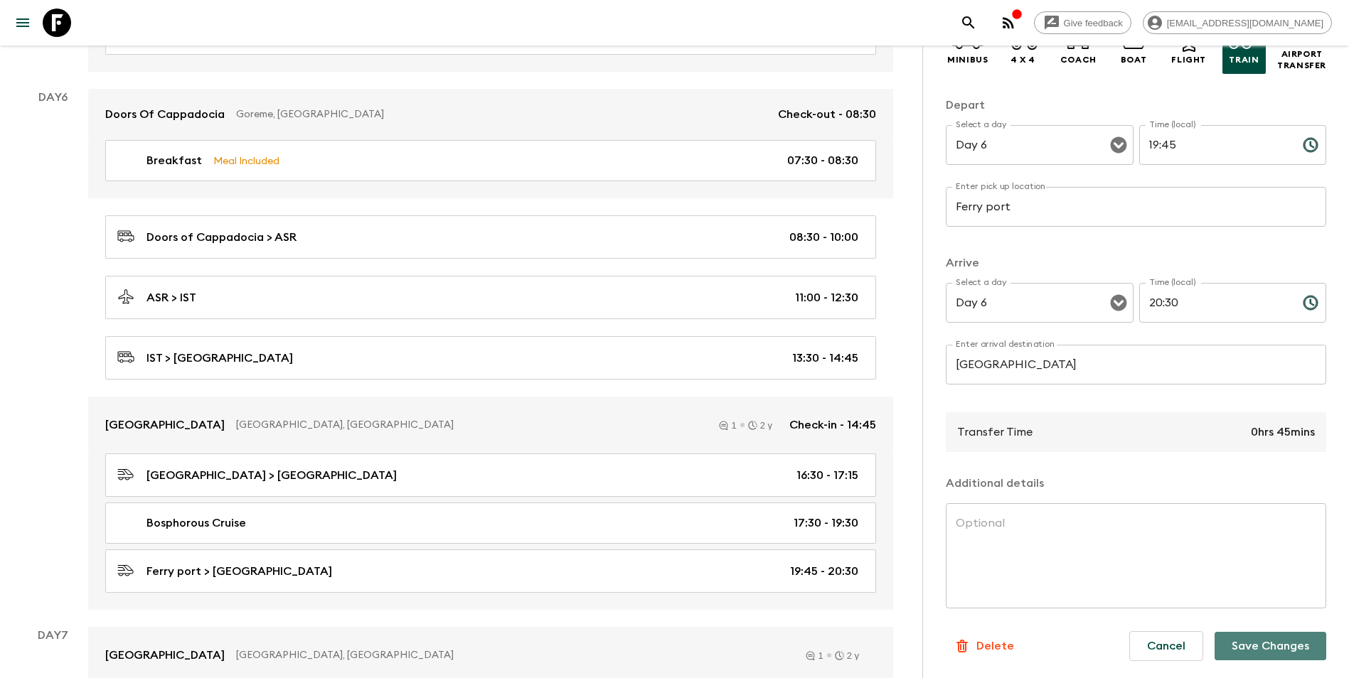
click at [1017, 592] on button "Save Changes" at bounding box center [1270, 646] width 112 height 28
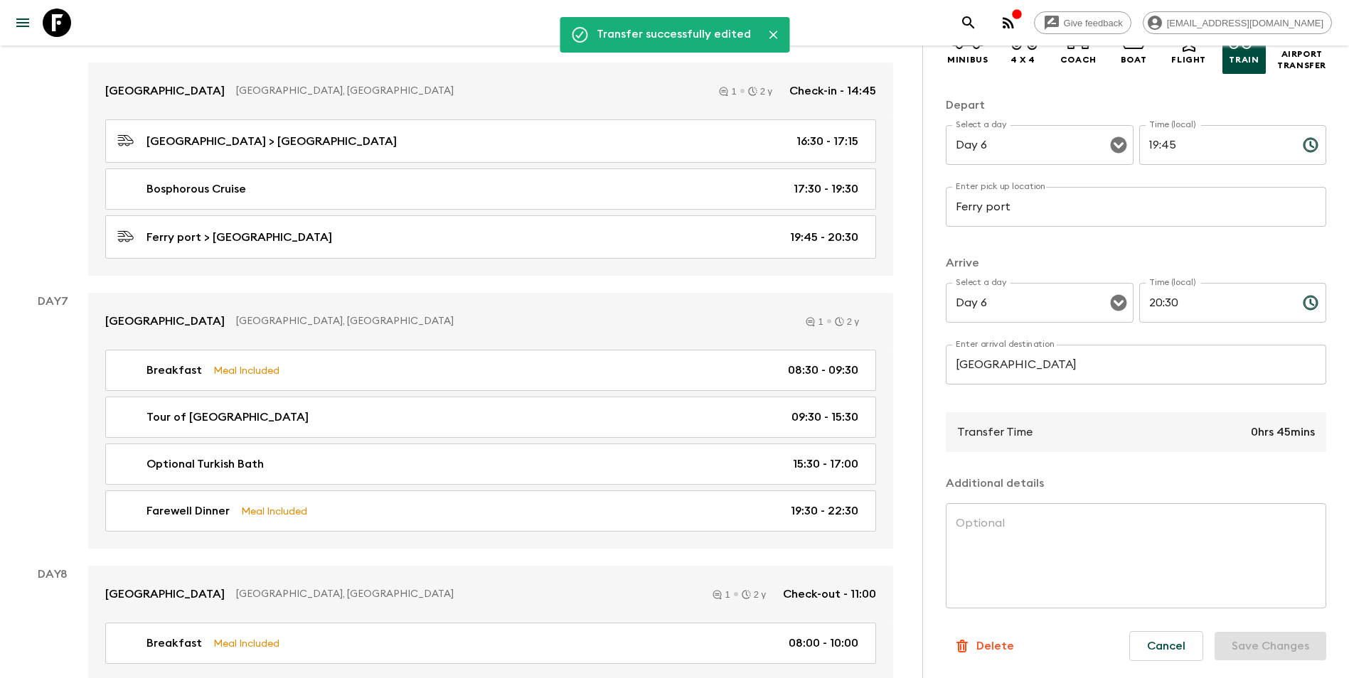
scroll to position [2155, 0]
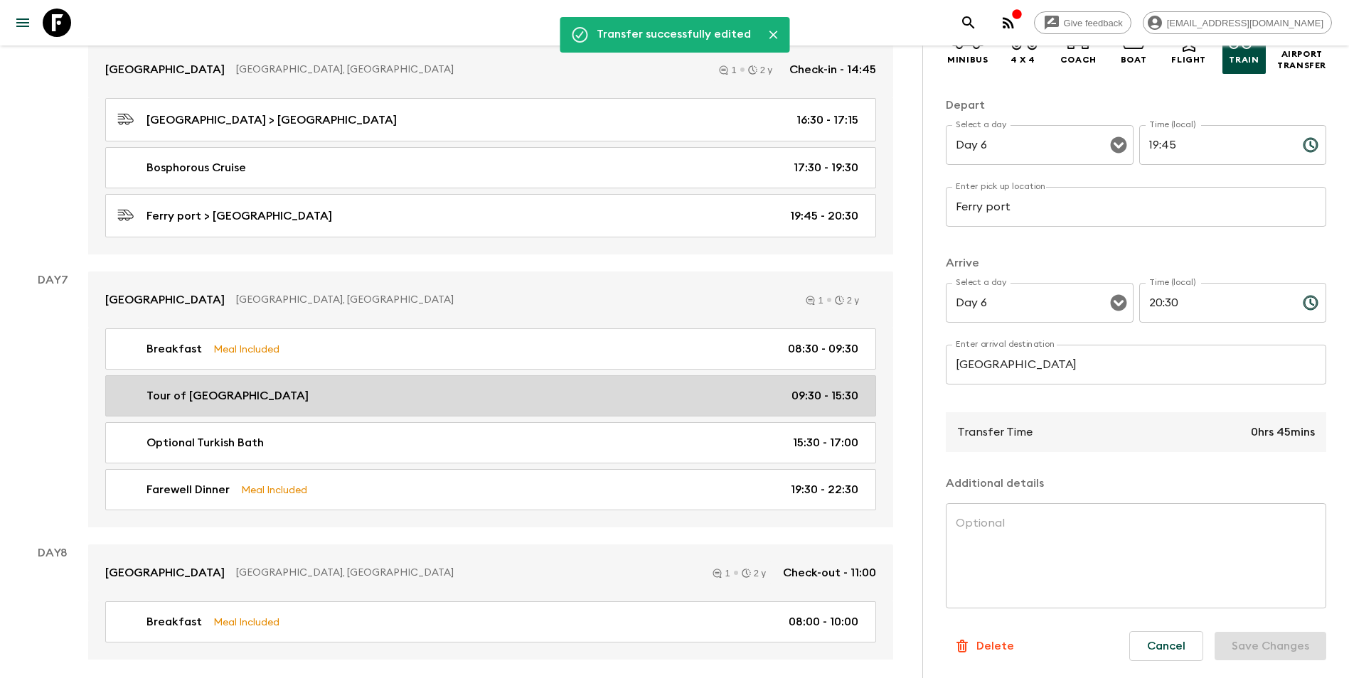
click at [428, 397] on div "Tour of [GEOGRAPHIC_DATA] 09:30 - 15:30" at bounding box center [487, 395] width 741 height 17
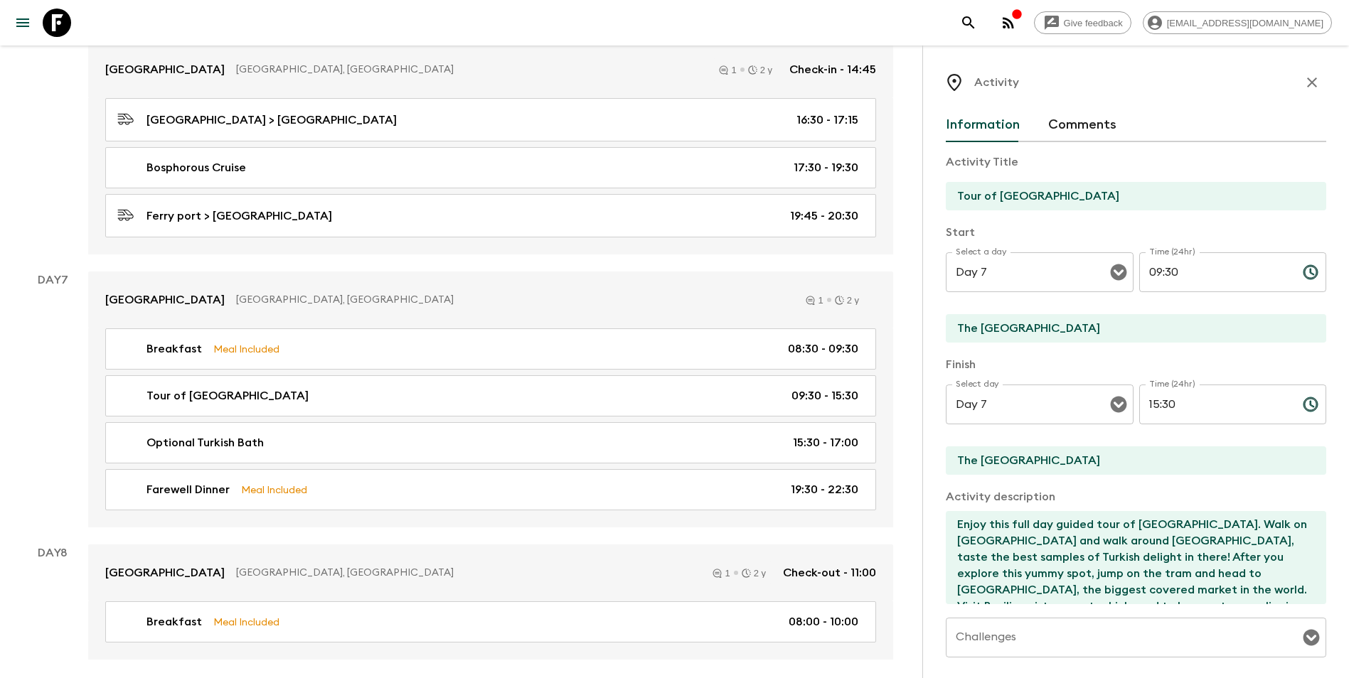
scroll to position [71, 0]
click at [1017, 567] on textarea "Enjoy this full day guided tour of [GEOGRAPHIC_DATA]. Walk on [GEOGRAPHIC_DATA]…" at bounding box center [1129, 557] width 369 height 93
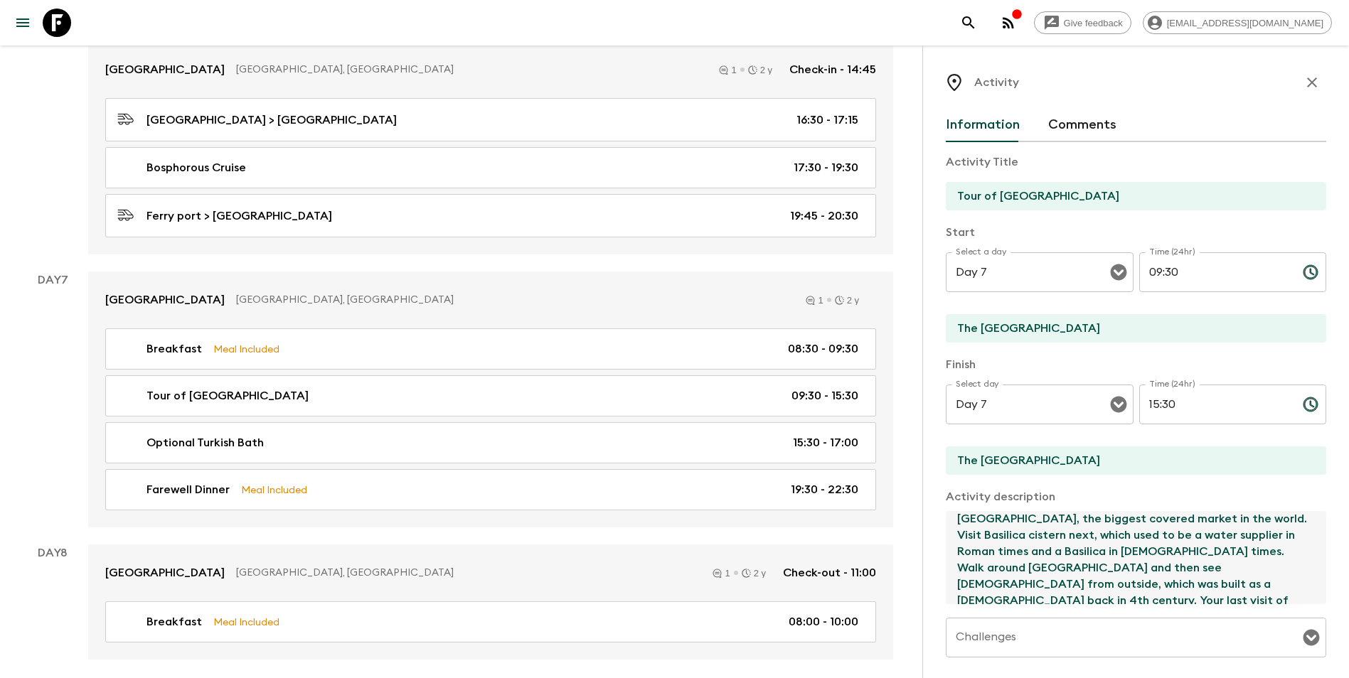
click at [1017, 567] on textarea "Enjoy this full day guided tour of [GEOGRAPHIC_DATA]. Walk on [GEOGRAPHIC_DATA]…" at bounding box center [1129, 557] width 369 height 93
click at [1017, 547] on textarea "Enjoy this full day guided tour of [GEOGRAPHIC_DATA]. Walk on [GEOGRAPHIC_DATA]…" at bounding box center [1129, 557] width 369 height 93
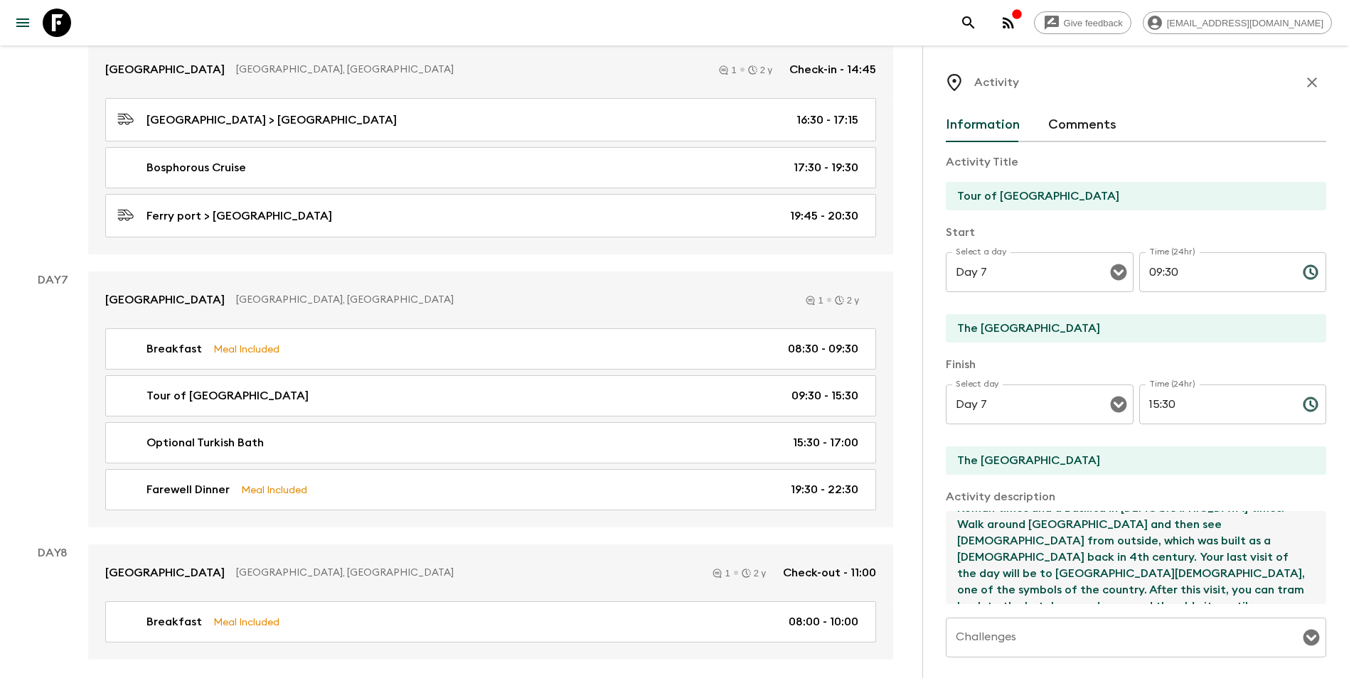
scroll to position [97, 0]
drag, startPoint x: 1100, startPoint y: 543, endPoint x: 1166, endPoint y: 544, distance: 65.4
click at [1017, 544] on textarea "Enjoy this full day guided tour of [GEOGRAPHIC_DATA]. Walk on [GEOGRAPHIC_DATA]…" at bounding box center [1129, 557] width 369 height 93
type textarea "Enjoy this full day guided tour of [GEOGRAPHIC_DATA]. Walk on [GEOGRAPHIC_DATA]…"
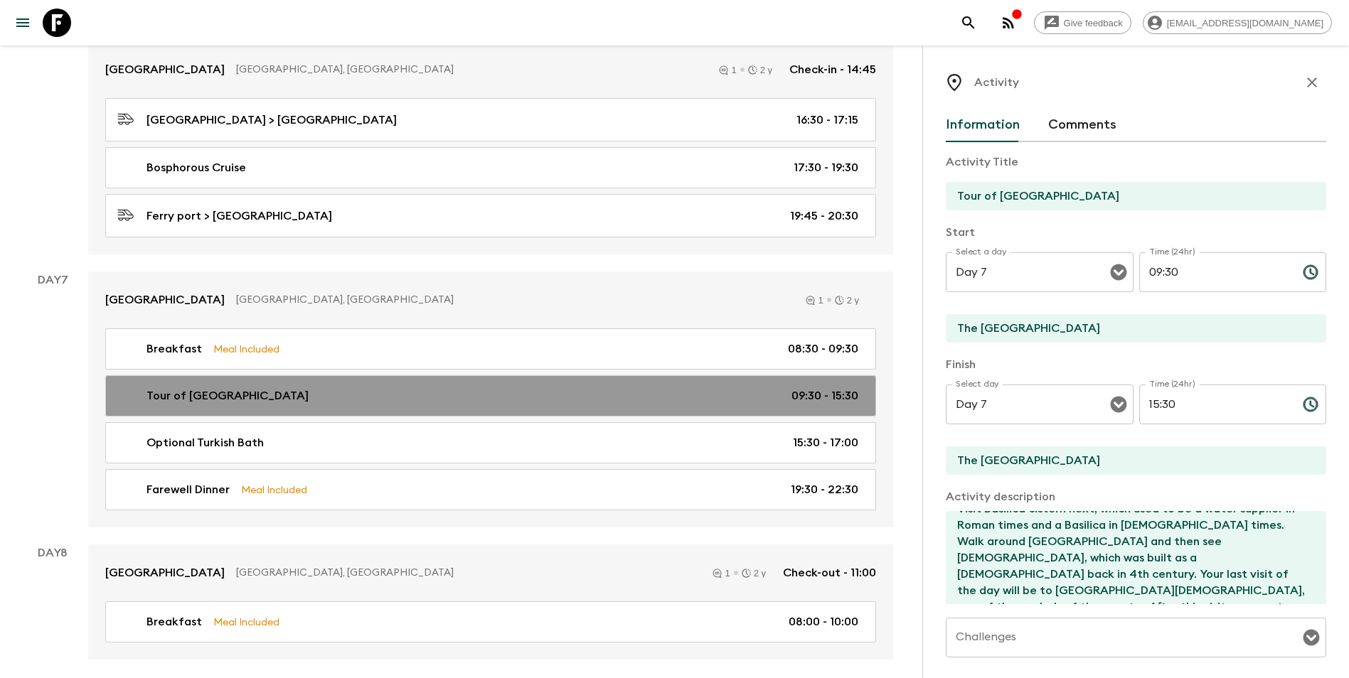
click at [288, 395] on div "Tour of [GEOGRAPHIC_DATA] 09:30 - 15:30" at bounding box center [487, 395] width 741 height 17
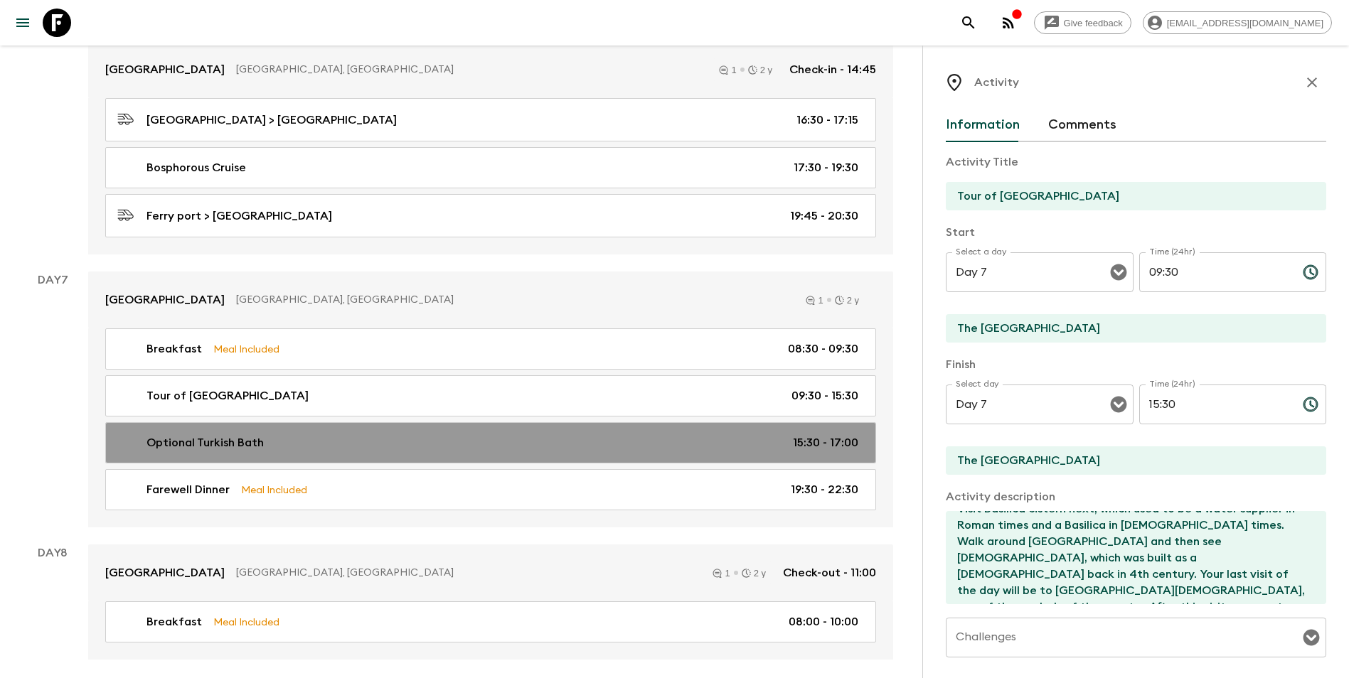
click at [318, 432] on link "Optional Turkish Bath 15:30 - 17:00" at bounding box center [490, 442] width 771 height 41
type input "Optional Turkish Bath"
type input "[GEOGRAPHIC_DATA]"
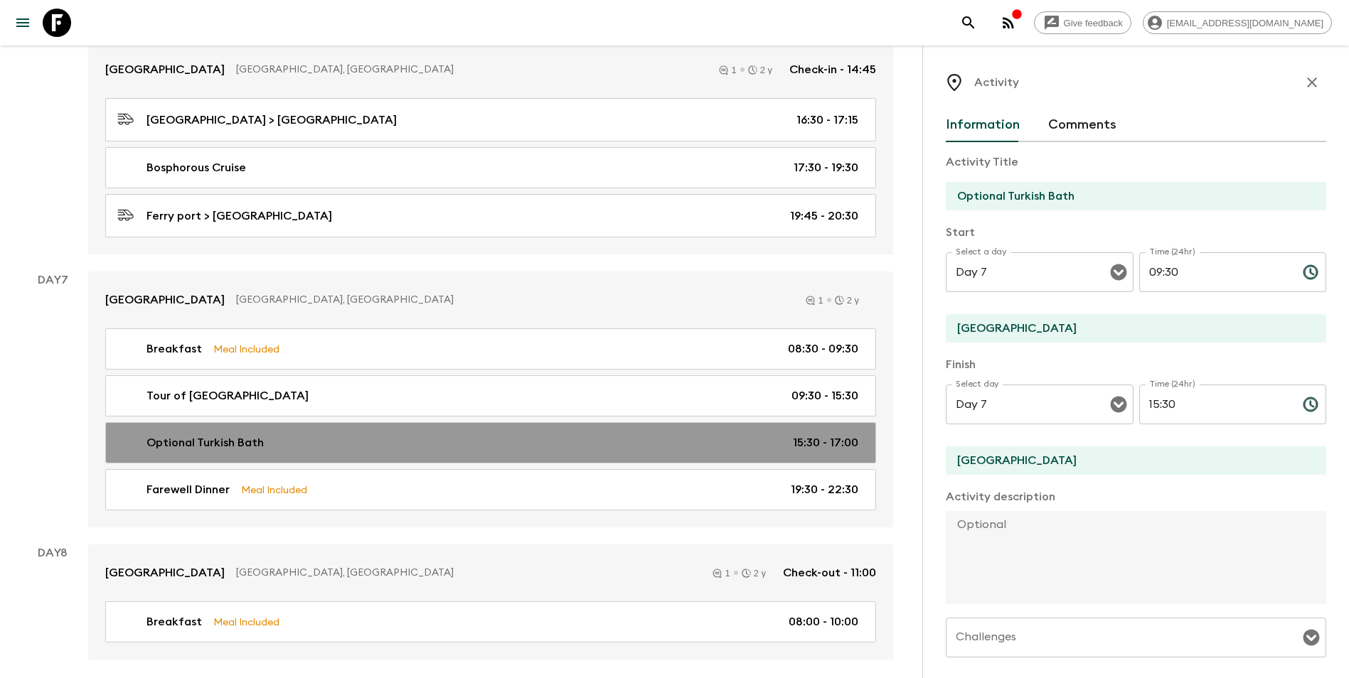
type input "15:30"
type input "17:00"
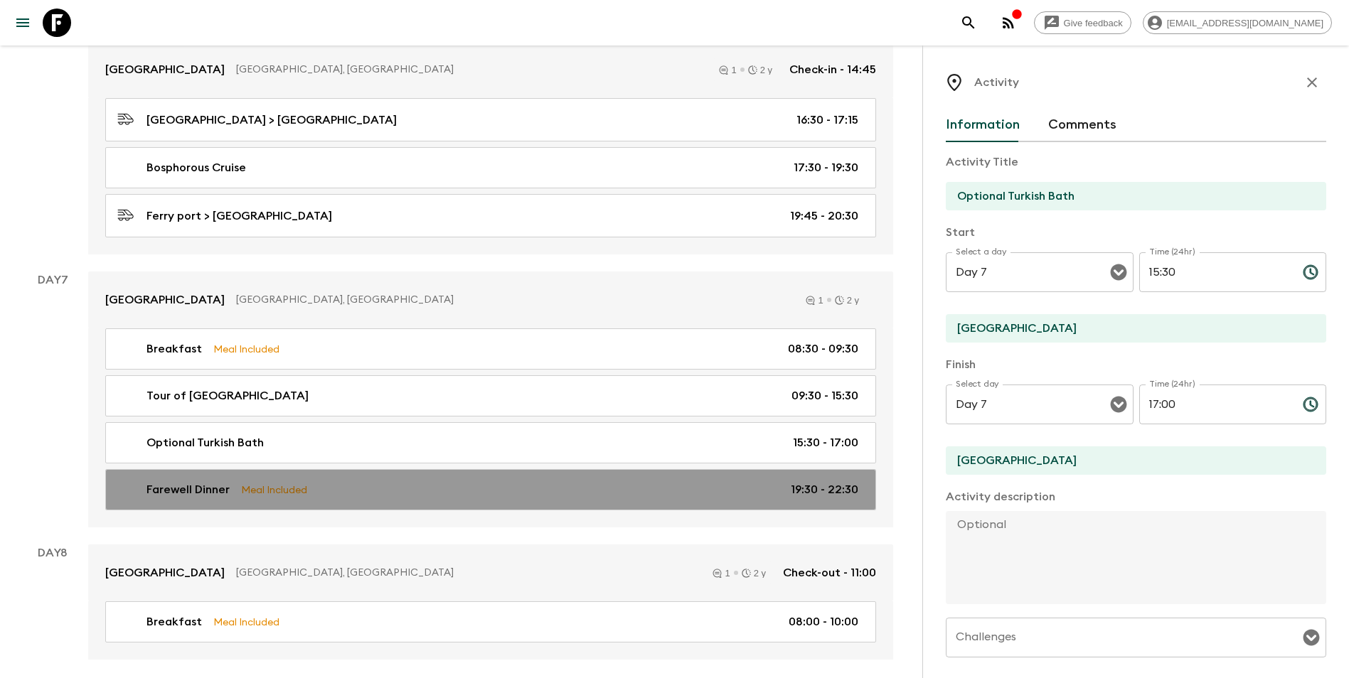
click at [331, 495] on div "Farewell Dinner Meal Included 19:30 - 22:30" at bounding box center [487, 489] width 741 height 17
type input "Farewell Dinner"
type input "Rooftop restaurant"
type textarea "Enjoy your farewell dinner at a rooftop restaurant."
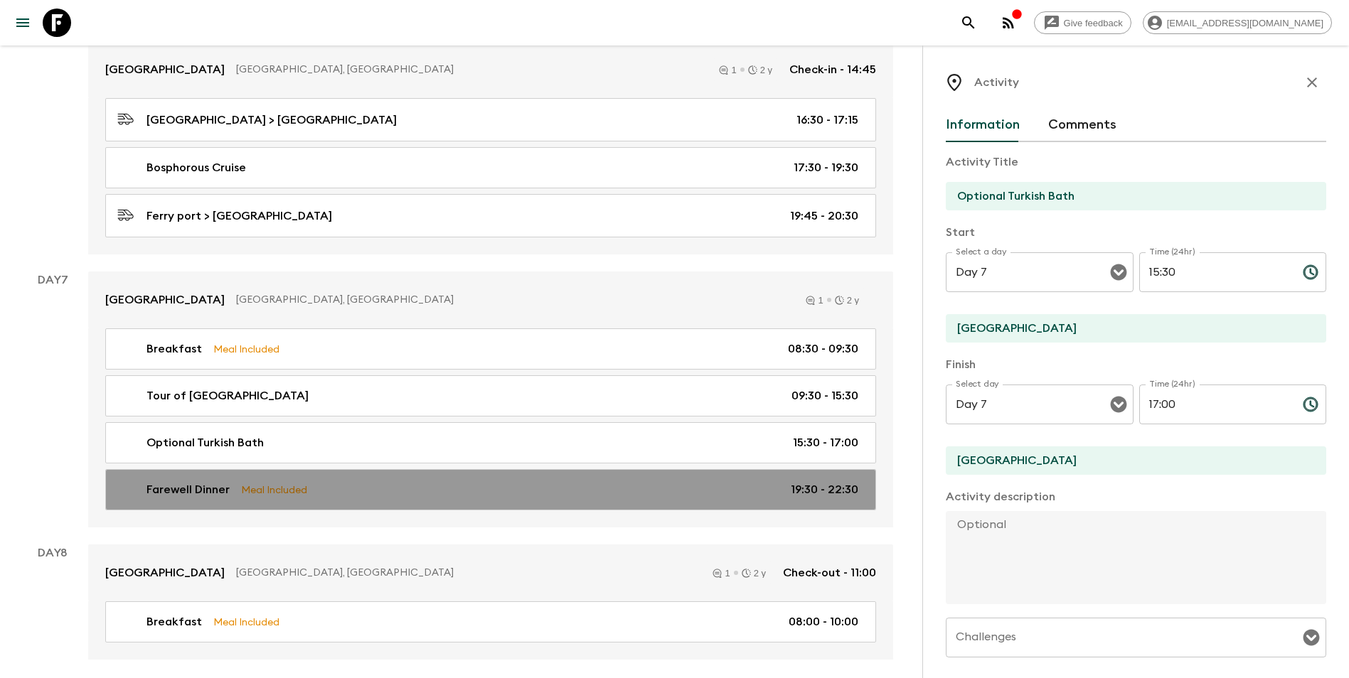
checkbox input "true"
type textarea "Set Menu dinner - 1 drink included"
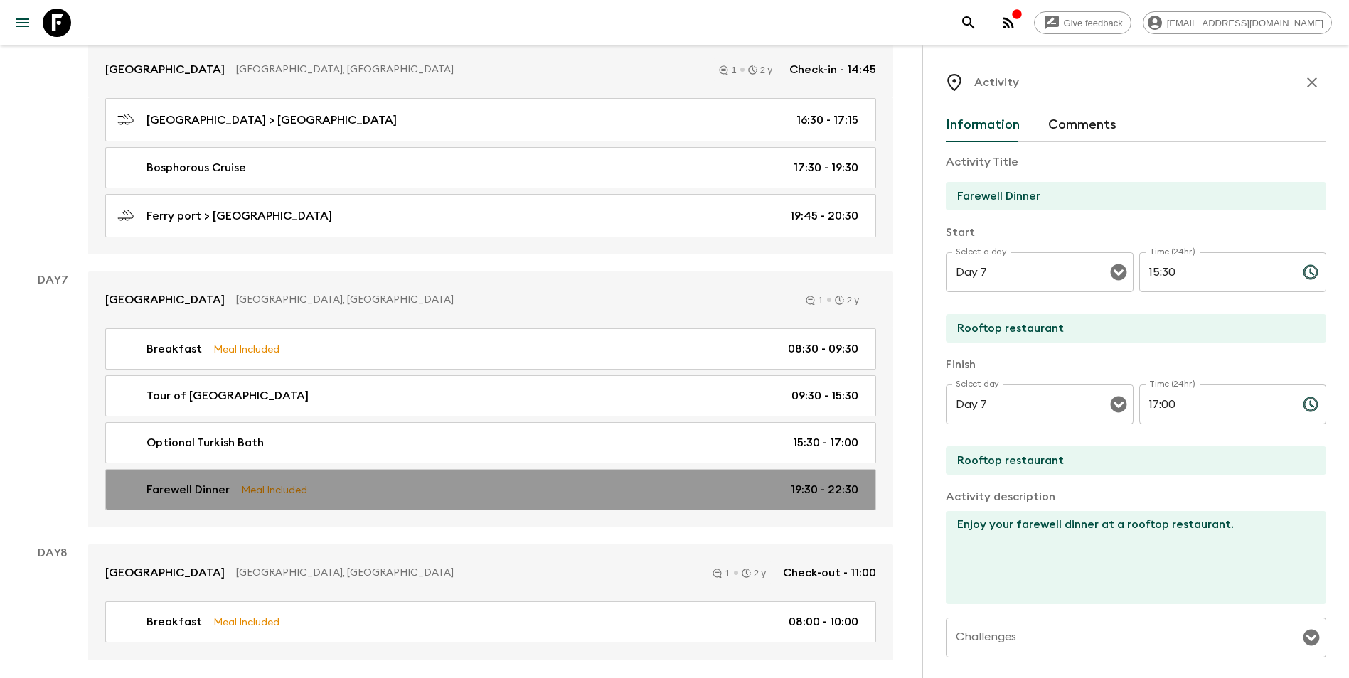
type input "19:30"
type input "22:30"
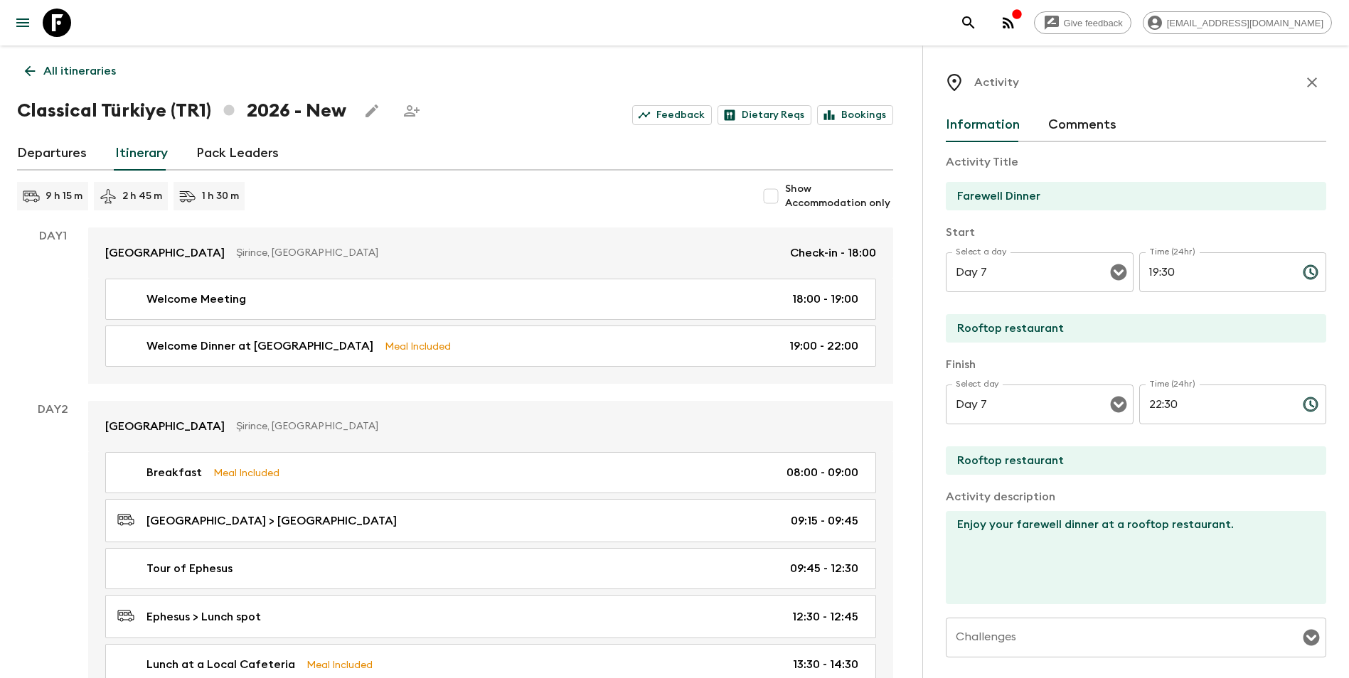
click at [1017, 82] on icon "button" at bounding box center [1311, 82] width 17 height 17
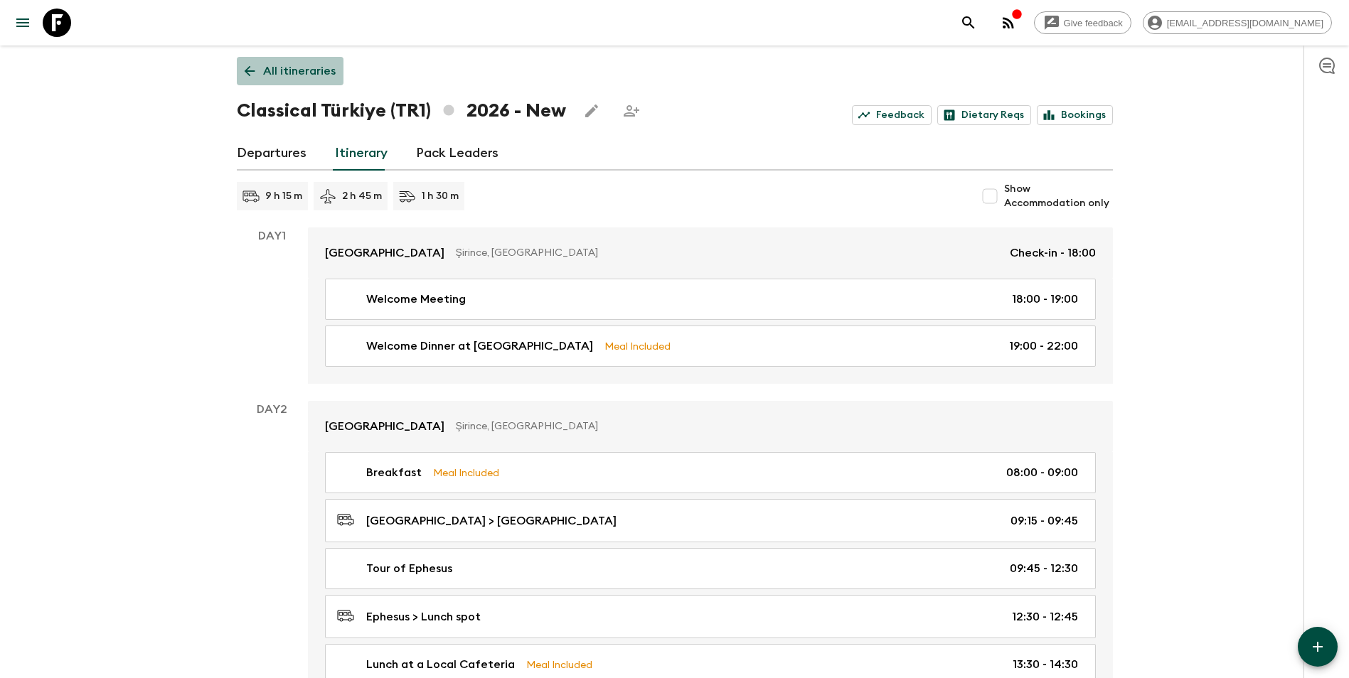
click at [309, 72] on p "All itineraries" at bounding box center [299, 71] width 73 height 17
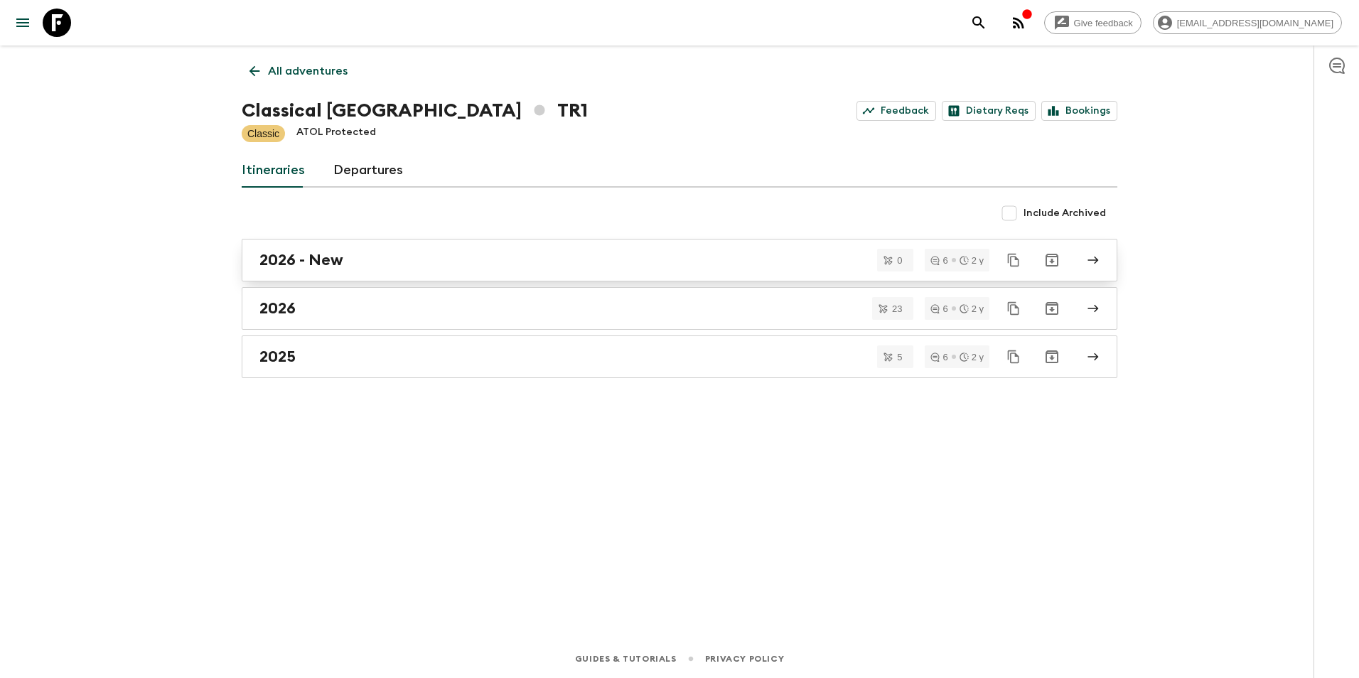
click at [604, 257] on div "2026 - New" at bounding box center [665, 260] width 813 height 18
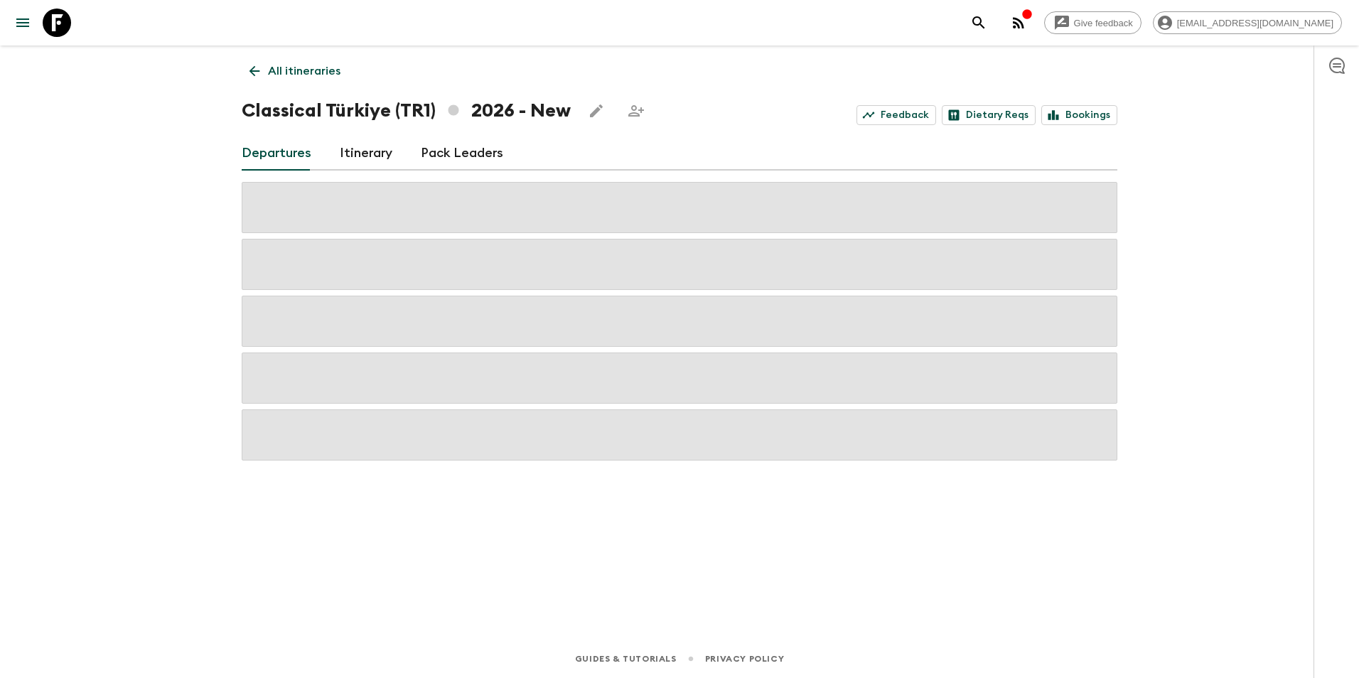
click at [328, 69] on p "All itineraries" at bounding box center [304, 71] width 73 height 17
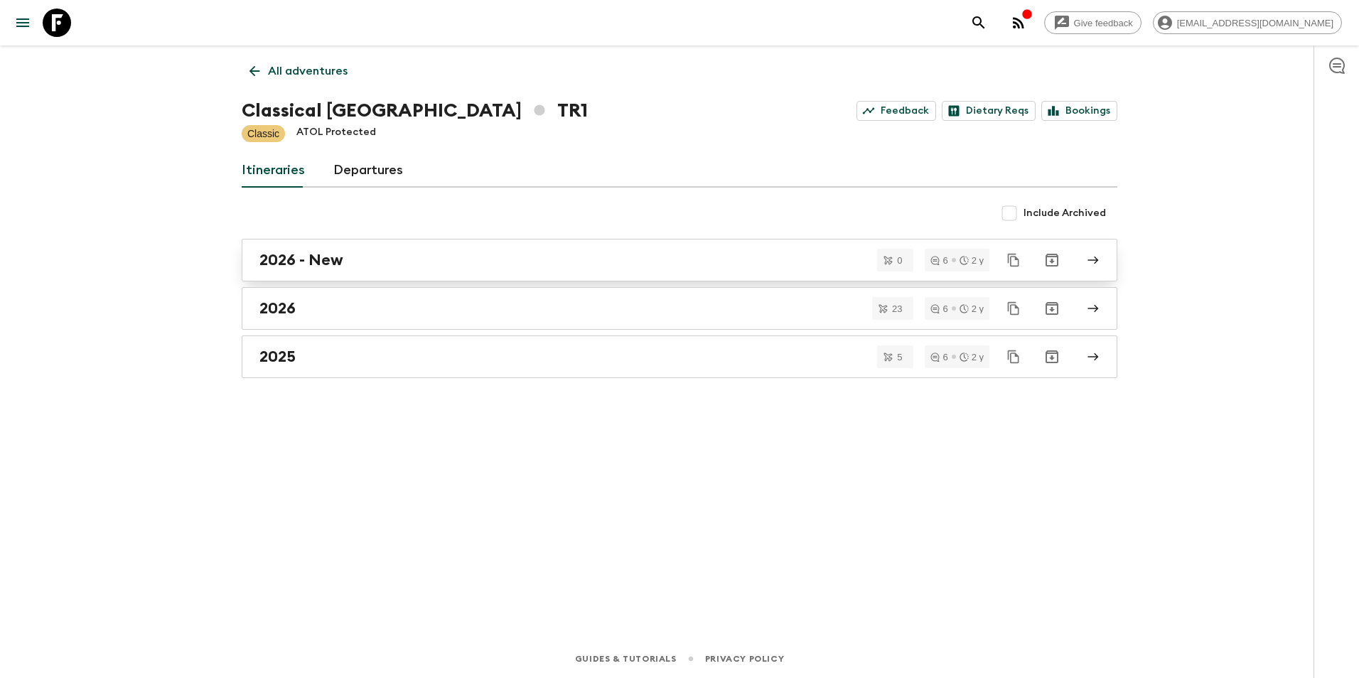
click at [472, 266] on div "2026 - New" at bounding box center [665, 260] width 813 height 18
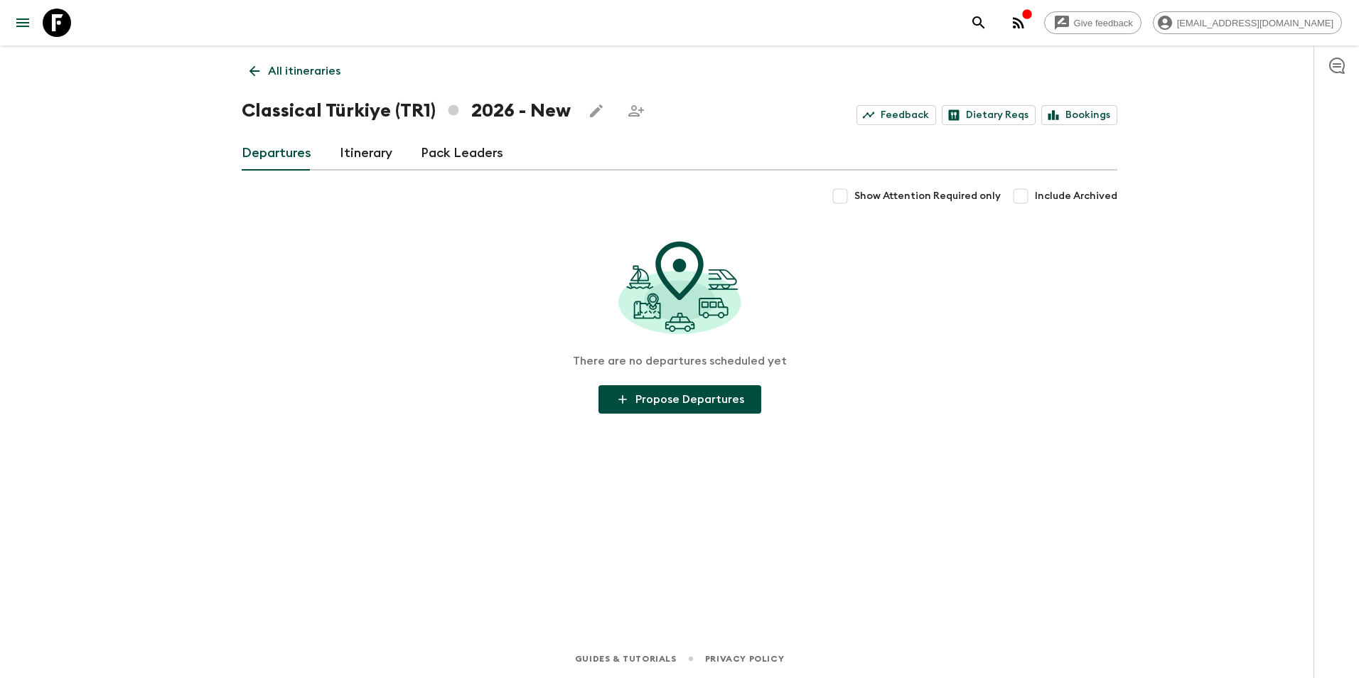
click at [368, 163] on link "Itinerary" at bounding box center [366, 153] width 53 height 34
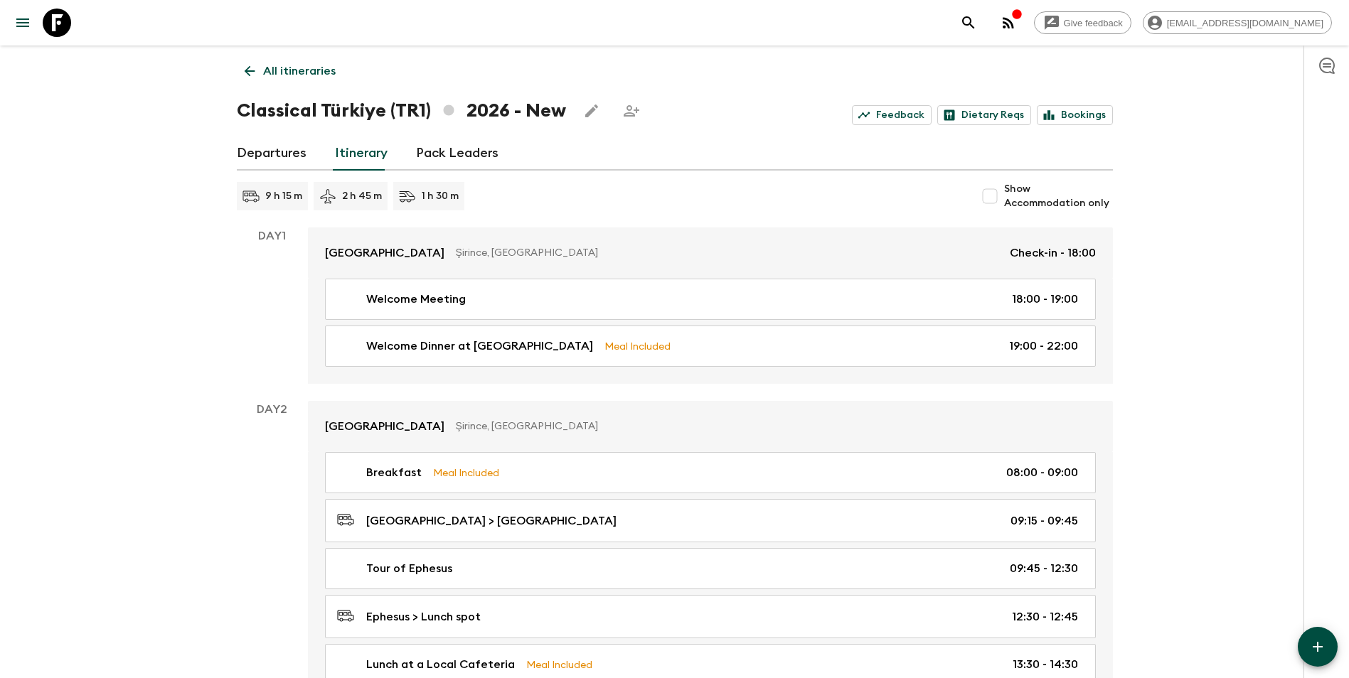
click at [294, 68] on p "All itineraries" at bounding box center [299, 71] width 73 height 17
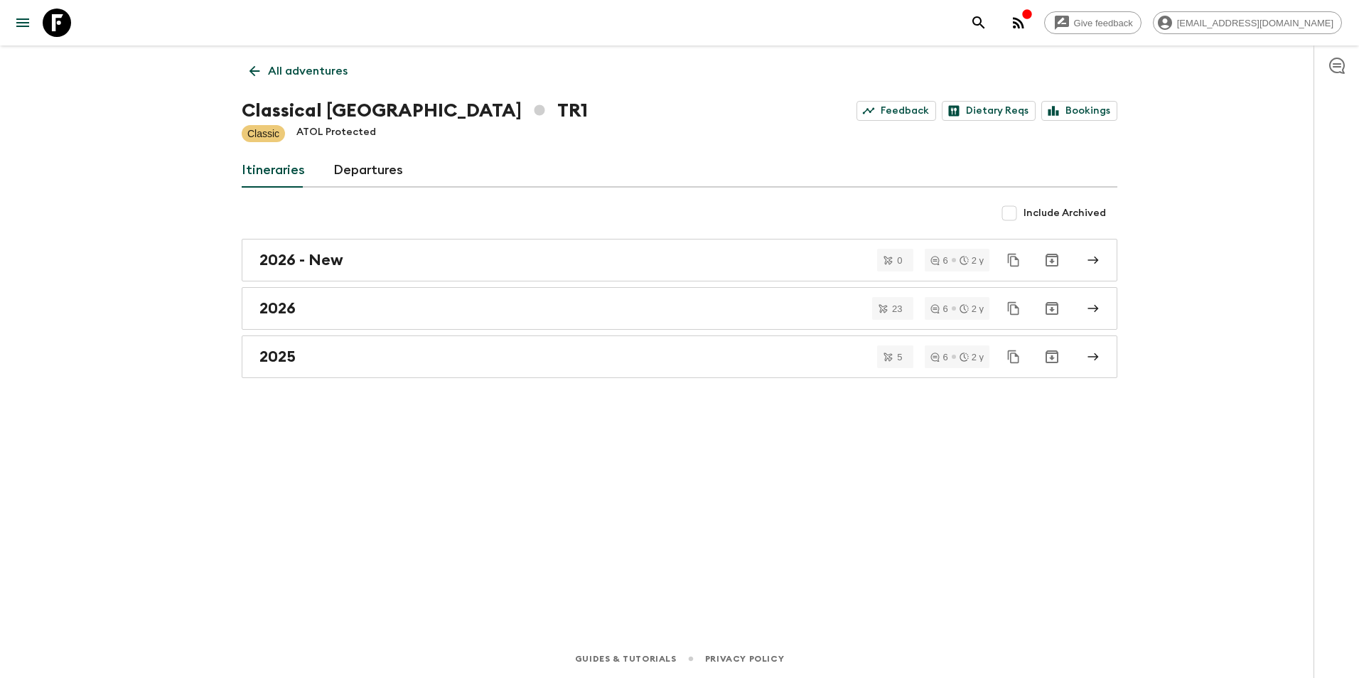
click at [294, 68] on p "All adventures" at bounding box center [308, 71] width 80 height 17
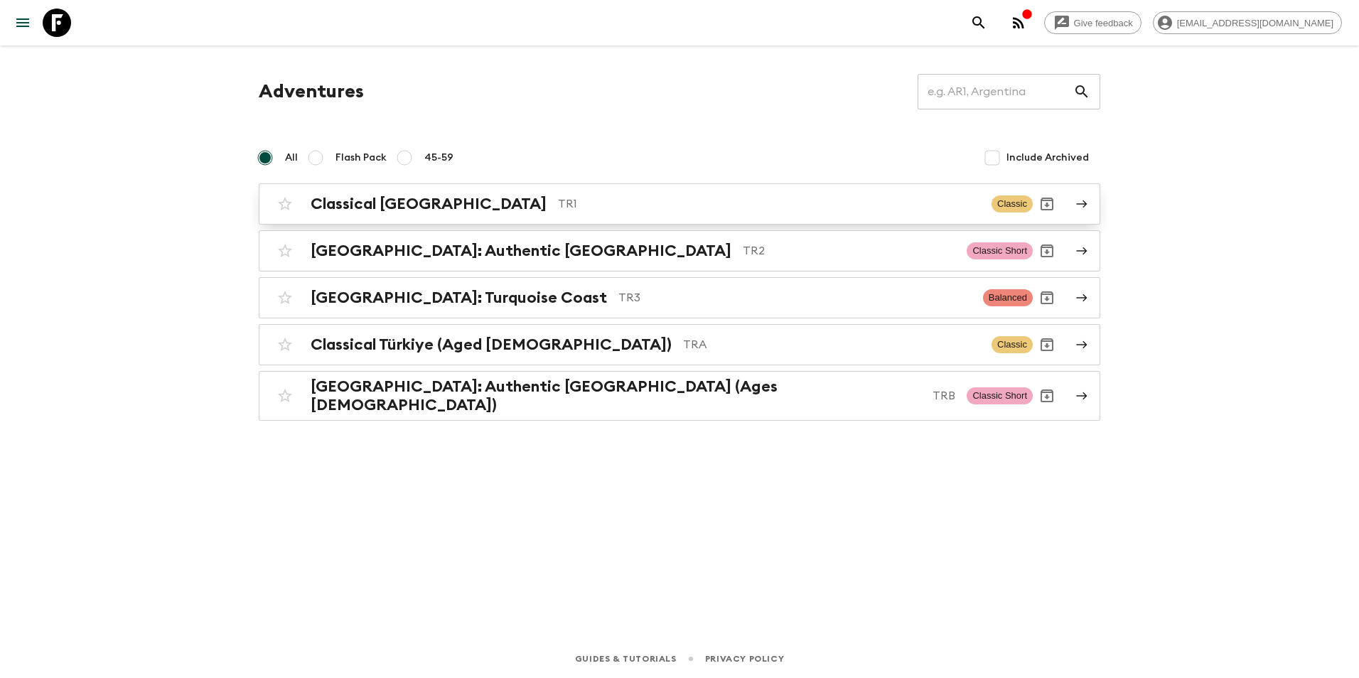
click at [558, 204] on p "TR1" at bounding box center [769, 203] width 422 height 17
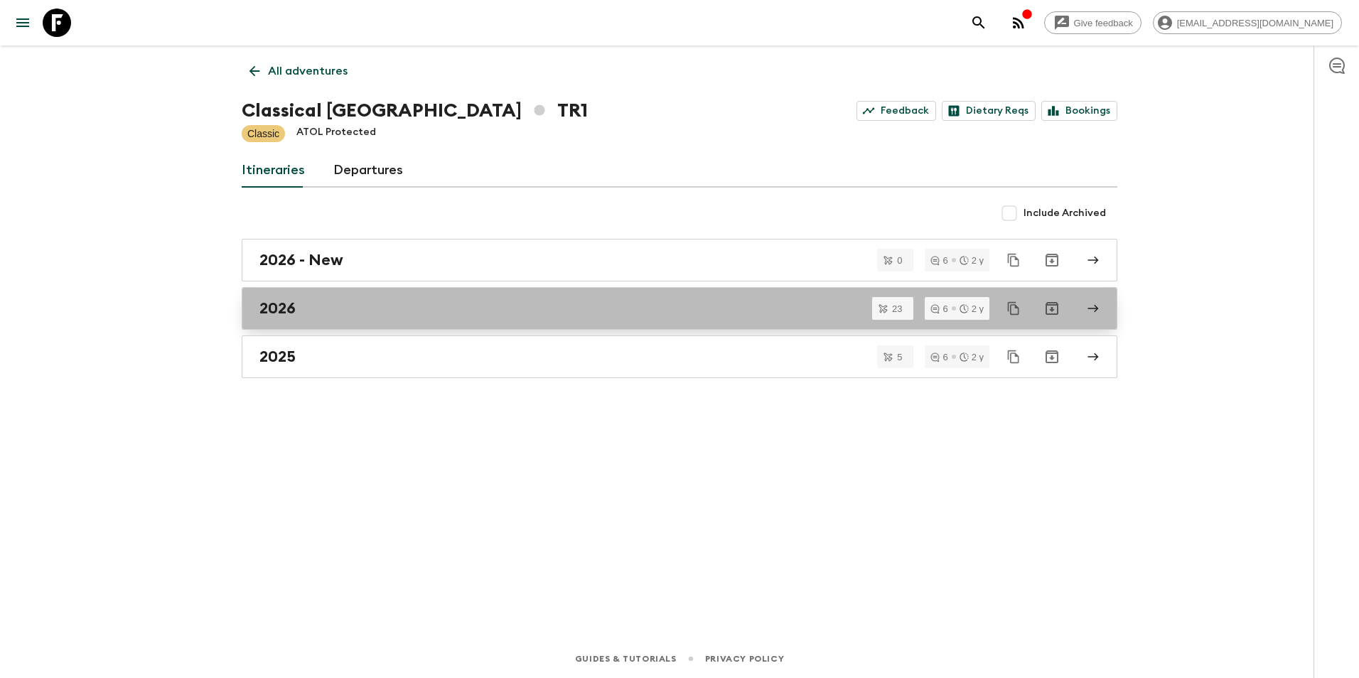
click at [399, 306] on div "2026" at bounding box center [665, 308] width 813 height 18
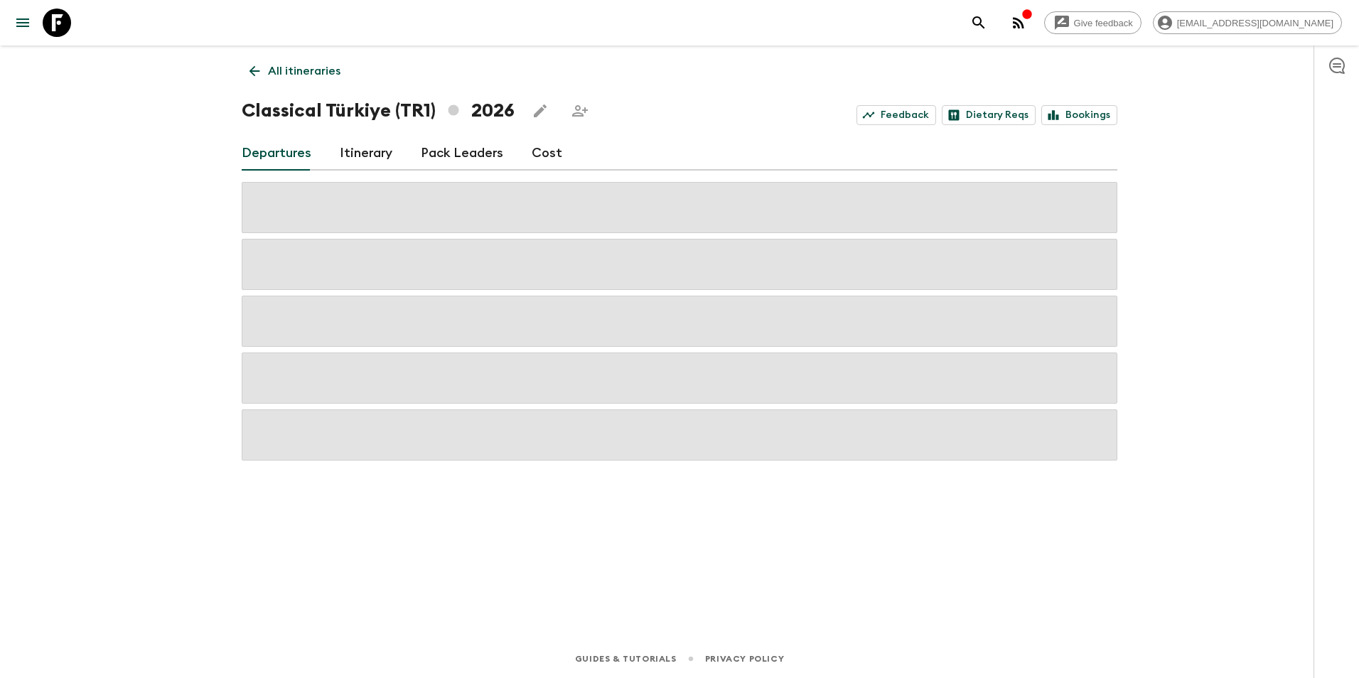
click at [552, 154] on link "Cost" at bounding box center [547, 153] width 31 height 34
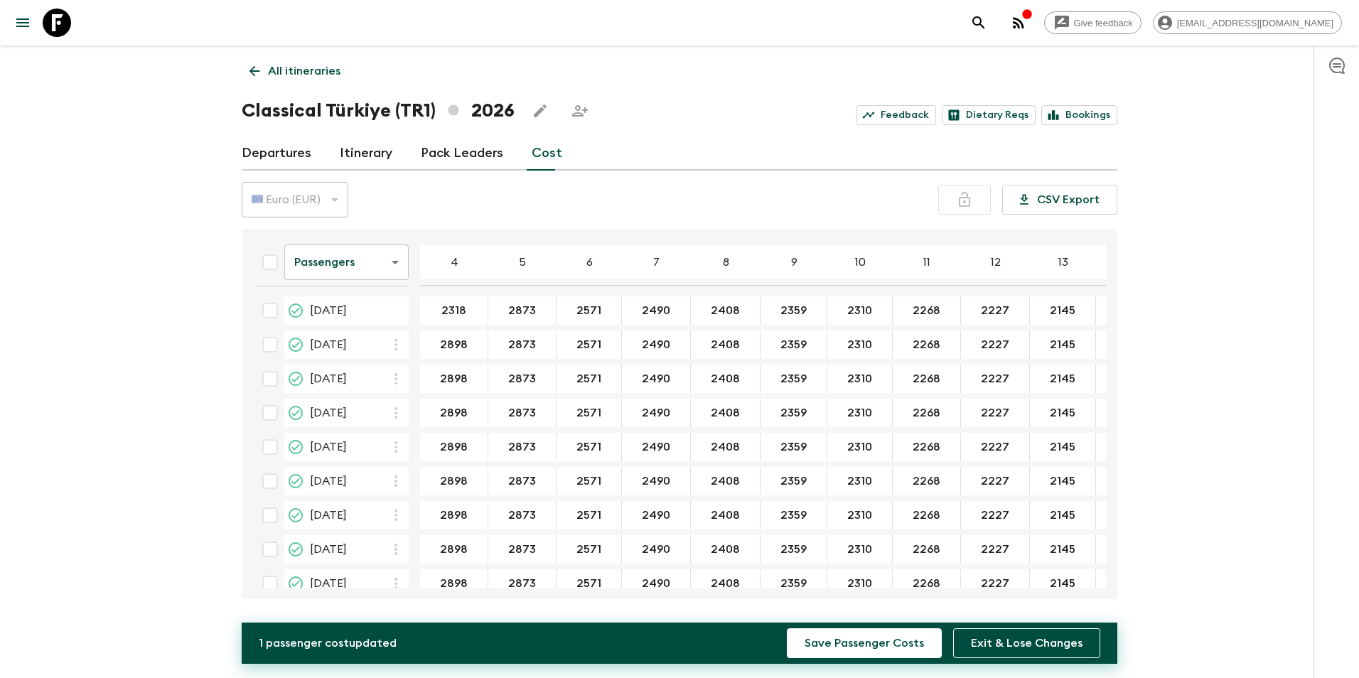
type input "2318"
type input "2268"
type input "2059"
type input "2048"
type input "1929"
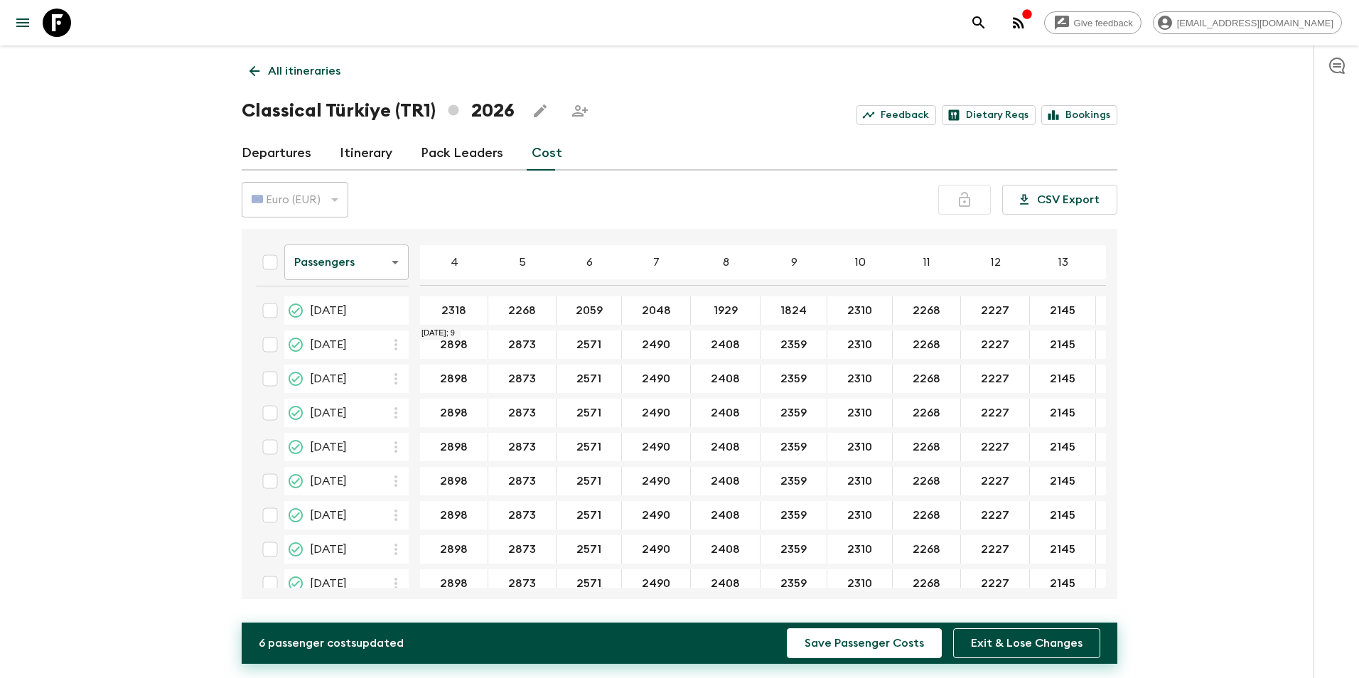
type input "1824"
type input "1816"
type input "1769"
type input "1730"
click at [786, 309] on input "1824" at bounding box center [793, 311] width 60 height 16
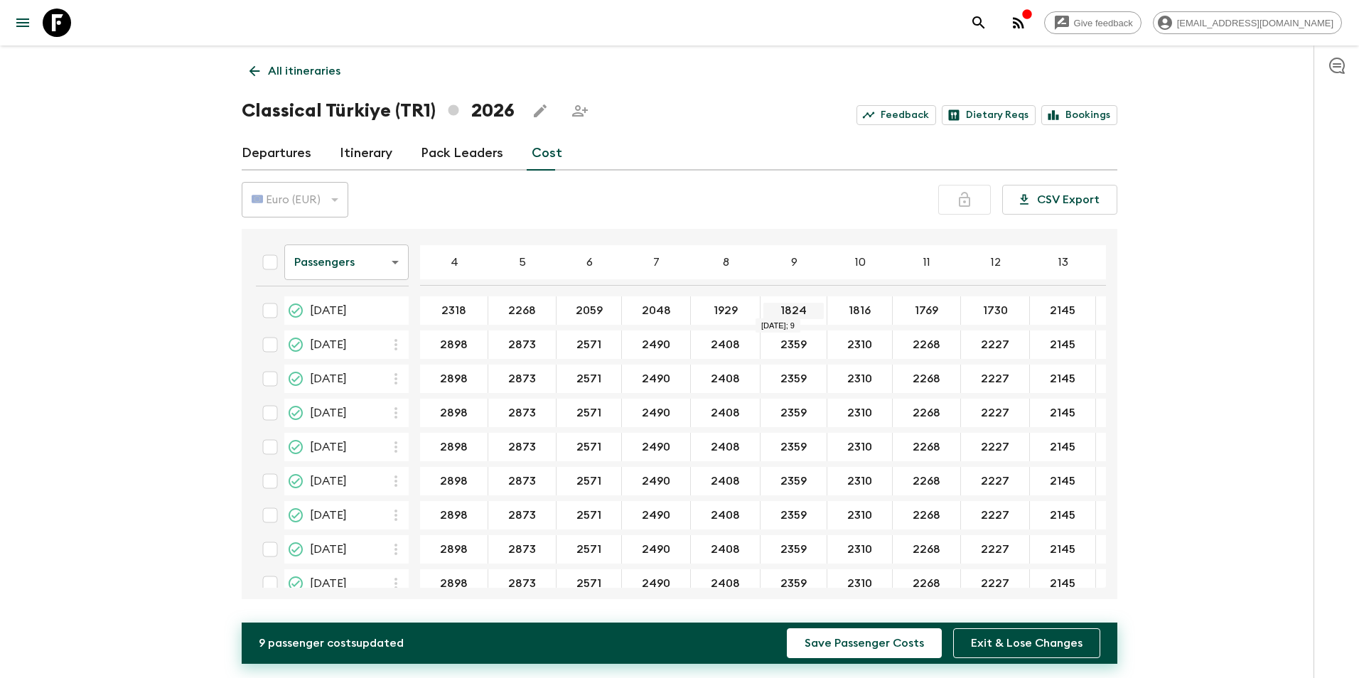
click at [786, 309] on input "1824" at bounding box center [793, 311] width 60 height 16
type input "1925"
type input "1824"
type input "1816"
type input "1769"
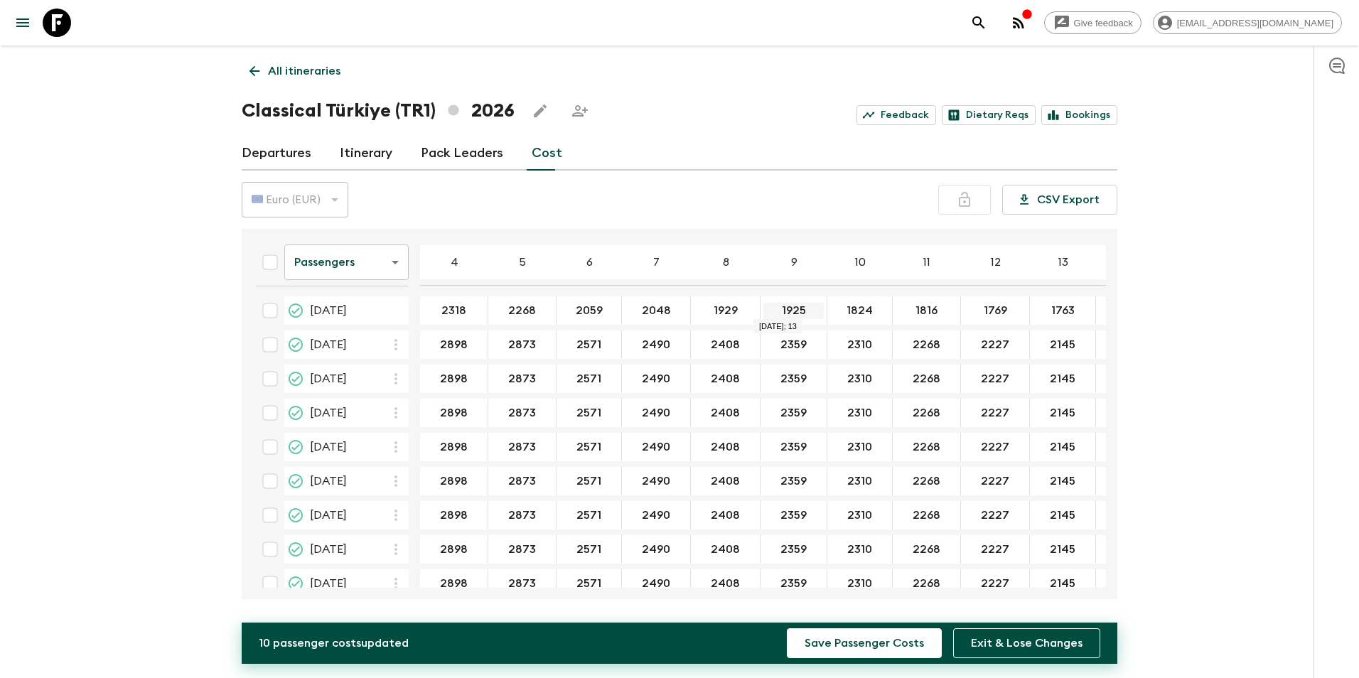
type input "1763"
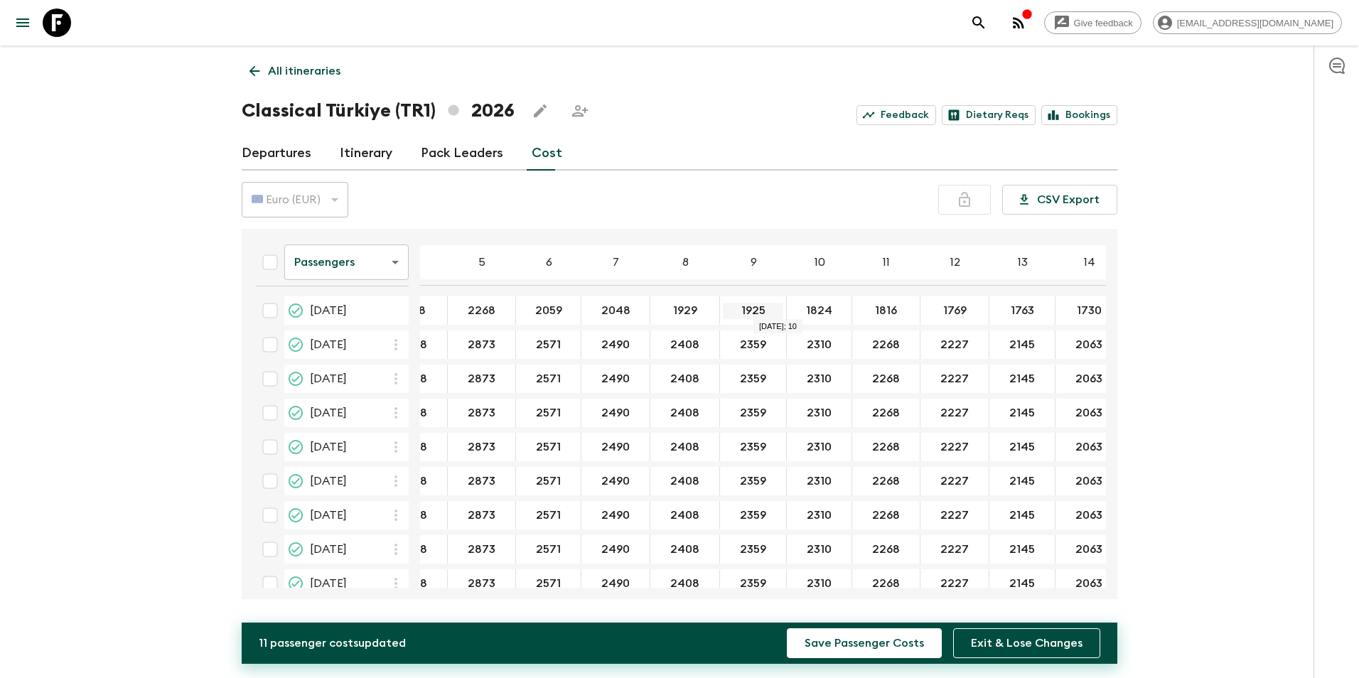
type input "1730"
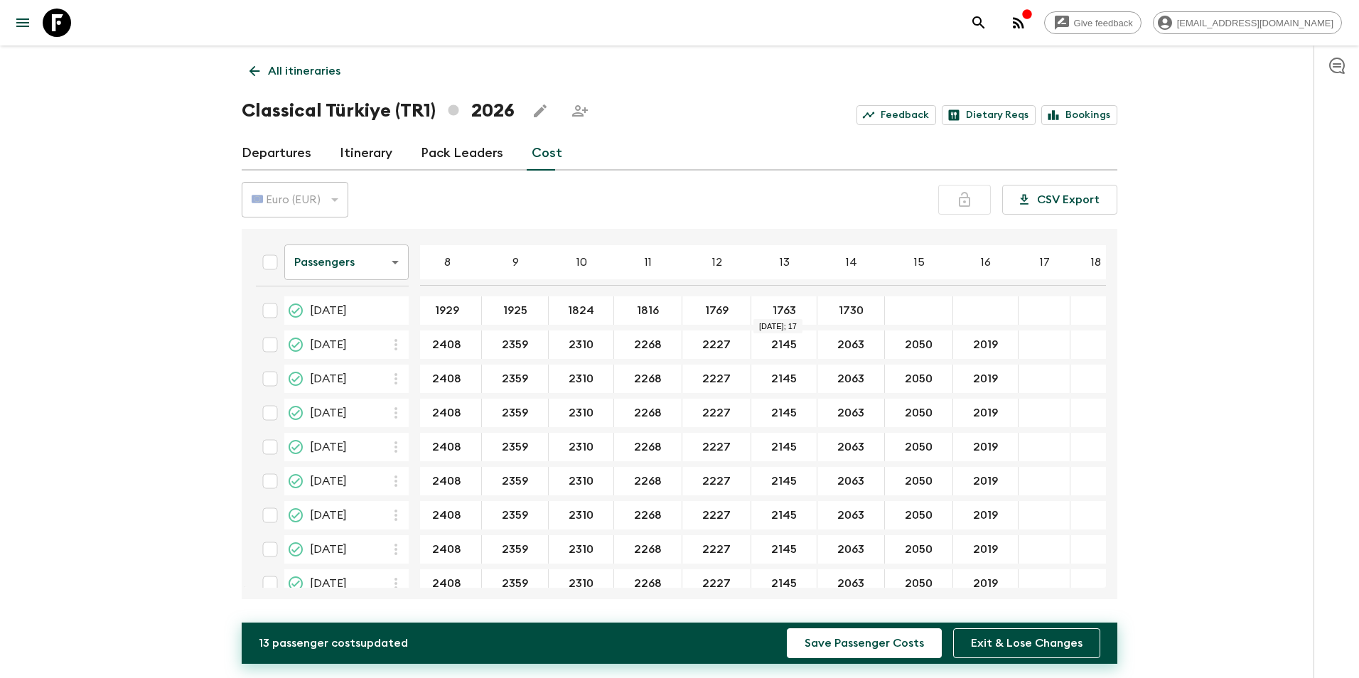
scroll to position [0, 0]
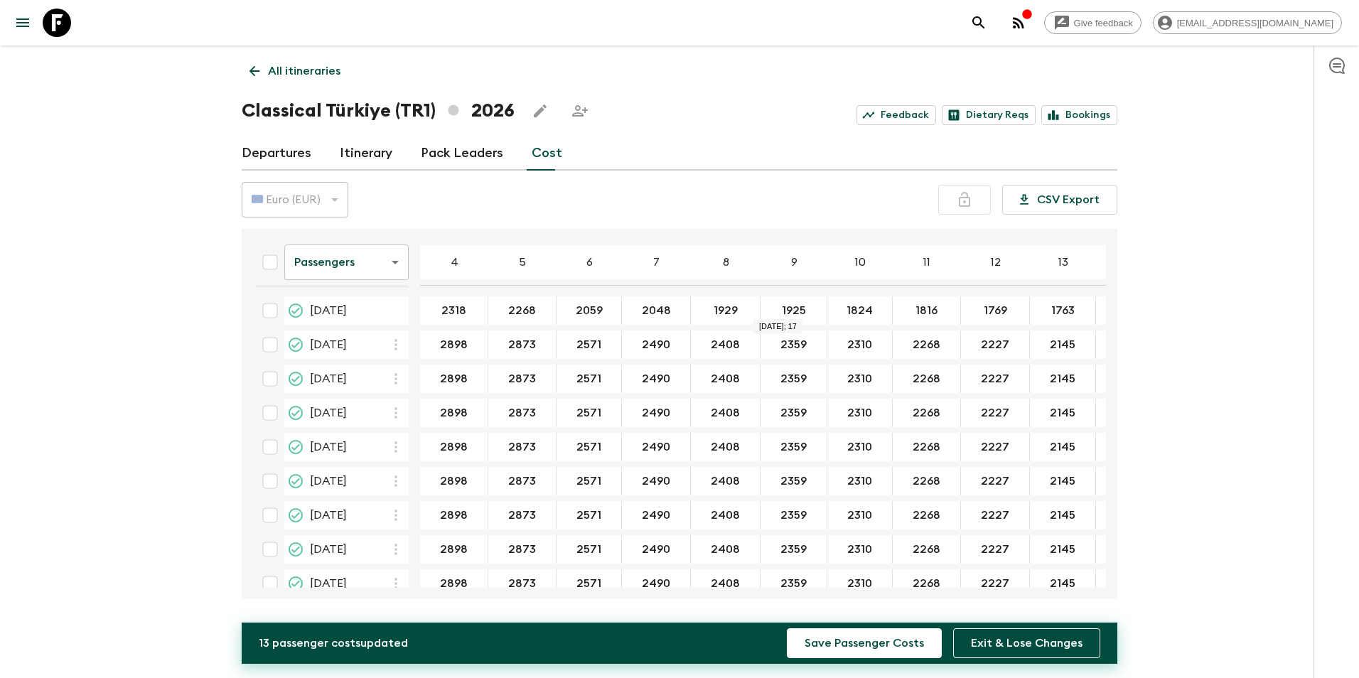
click at [398, 342] on icon "button" at bounding box center [395, 344] width 17 height 17
click at [419, 375] on p "Paste From Above" at bounding box center [468, 376] width 100 height 17
click at [396, 382] on icon "button" at bounding box center [395, 378] width 17 height 17
click at [414, 414] on li "Paste From Above" at bounding box center [456, 410] width 145 height 26
click at [397, 421] on icon "button" at bounding box center [395, 412] width 17 height 17
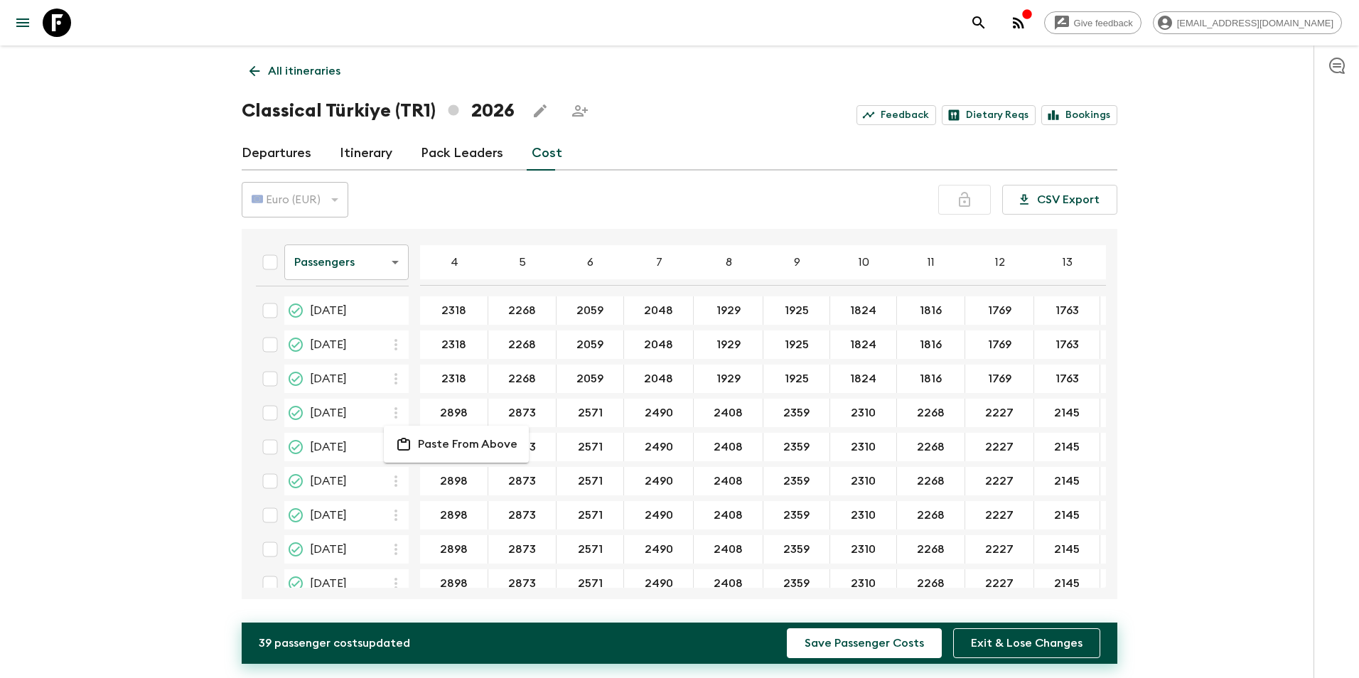
click at [416, 444] on li "Paste From Above" at bounding box center [456, 445] width 145 height 26
click at [395, 453] on icon "button" at bounding box center [395, 447] width 17 height 17
click at [422, 482] on p "Paste From Above" at bounding box center [468, 478] width 100 height 17
click at [398, 488] on icon "button" at bounding box center [395, 481] width 17 height 17
click at [424, 513] on p "Paste From Above" at bounding box center [468, 512] width 100 height 17
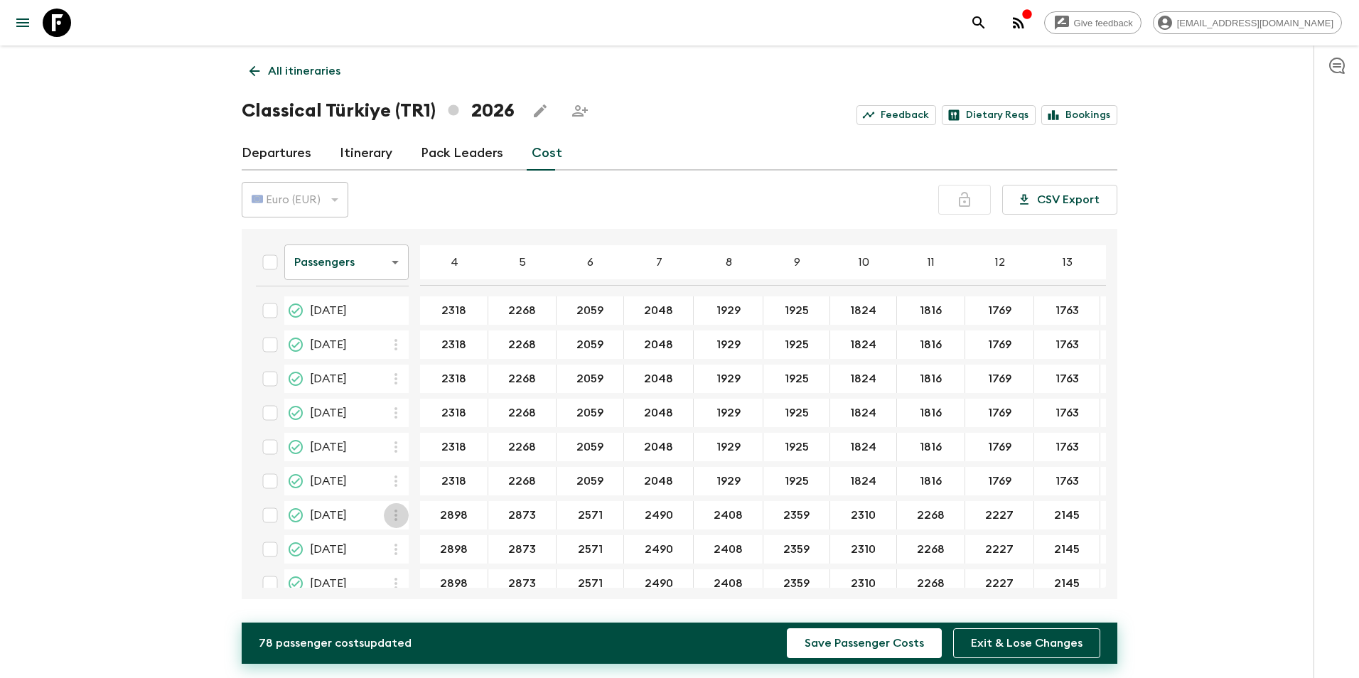
click at [393, 522] on icon "button" at bounding box center [395, 515] width 17 height 17
click at [419, 546] on p "Paste From Above" at bounding box center [468, 546] width 100 height 17
click at [395, 555] on icon "button" at bounding box center [395, 549] width 17 height 17
click at [435, 582] on p "Paste From Above" at bounding box center [468, 580] width 100 height 17
click at [392, 575] on icon "button" at bounding box center [395, 583] width 17 height 17
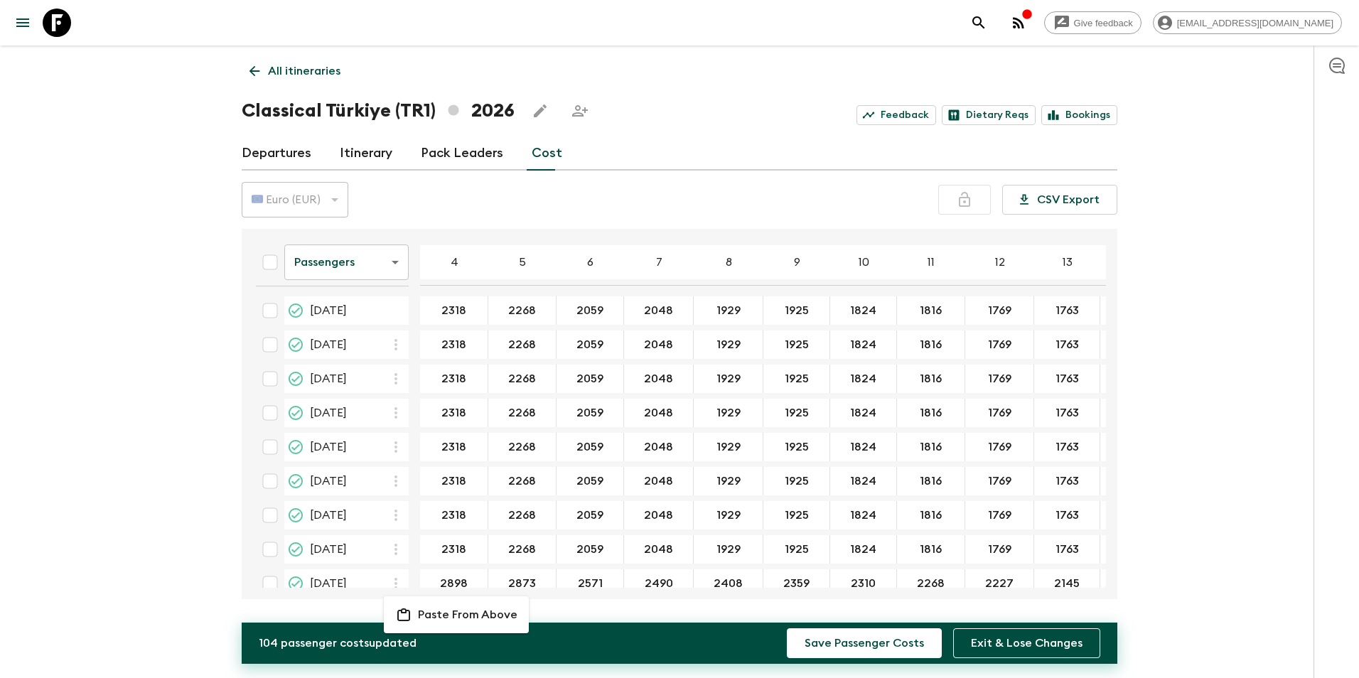
click at [439, 592] on p "Paste From Above" at bounding box center [468, 614] width 100 height 17
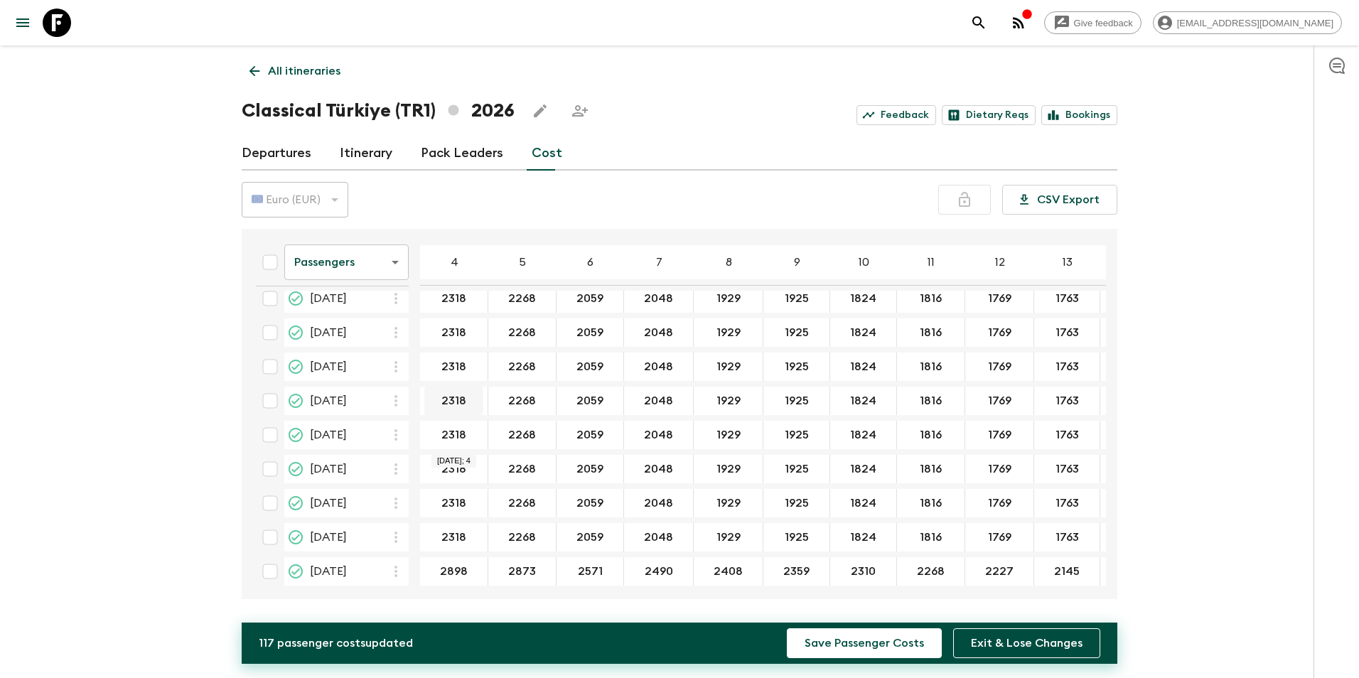
scroll to position [71, 0]
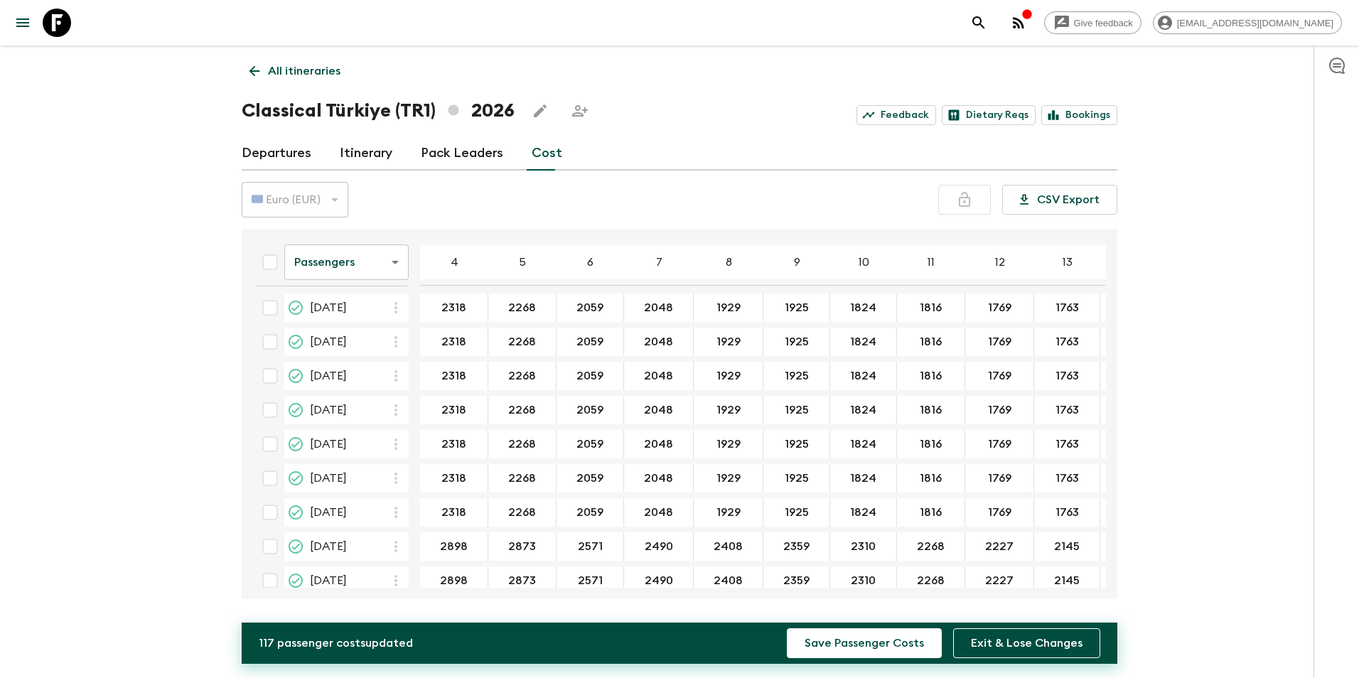
click at [395, 550] on icon "button" at bounding box center [395, 546] width 17 height 17
click at [427, 582] on p "Paste From Above" at bounding box center [468, 577] width 100 height 17
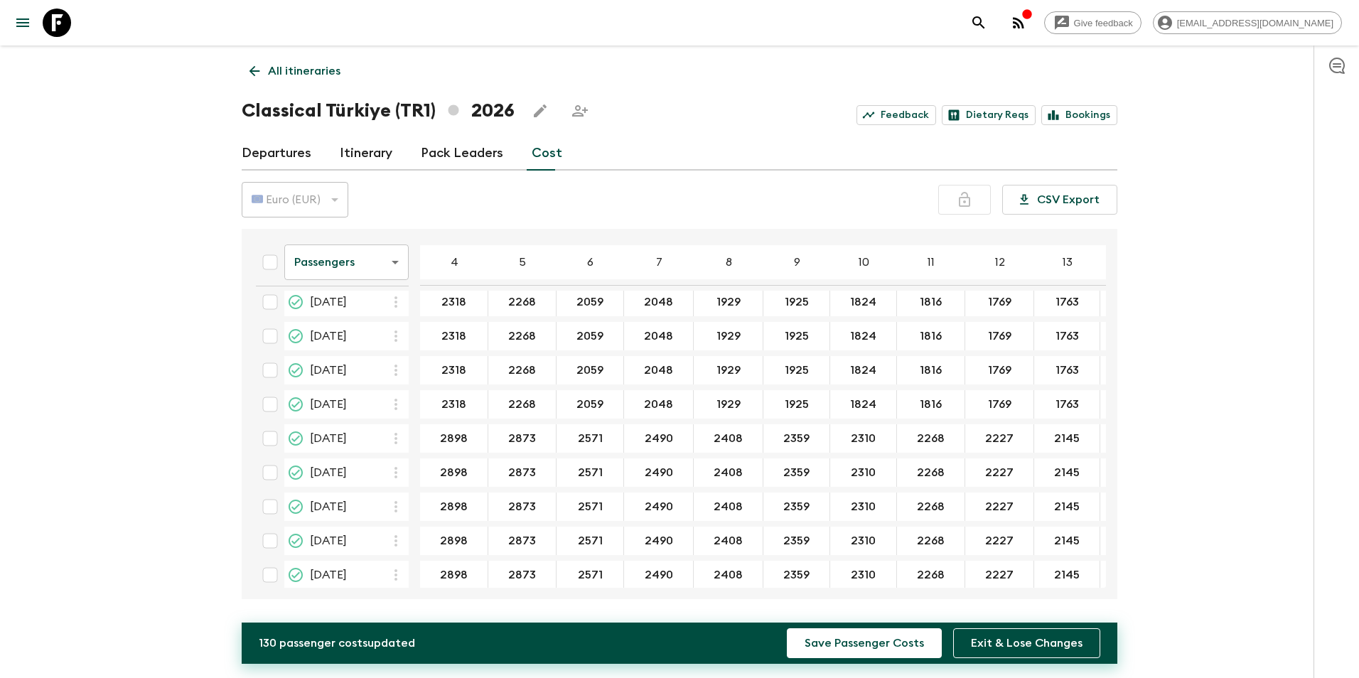
click at [393, 436] on icon "button" at bounding box center [395, 438] width 17 height 17
click at [417, 470] on li "Paste From Above" at bounding box center [456, 470] width 145 height 26
click at [393, 481] on icon "button" at bounding box center [395, 472] width 17 height 17
click at [418, 510] on p "Paste From Above" at bounding box center [468, 503] width 100 height 17
click at [394, 517] on button "button" at bounding box center [396, 506] width 25 height 25
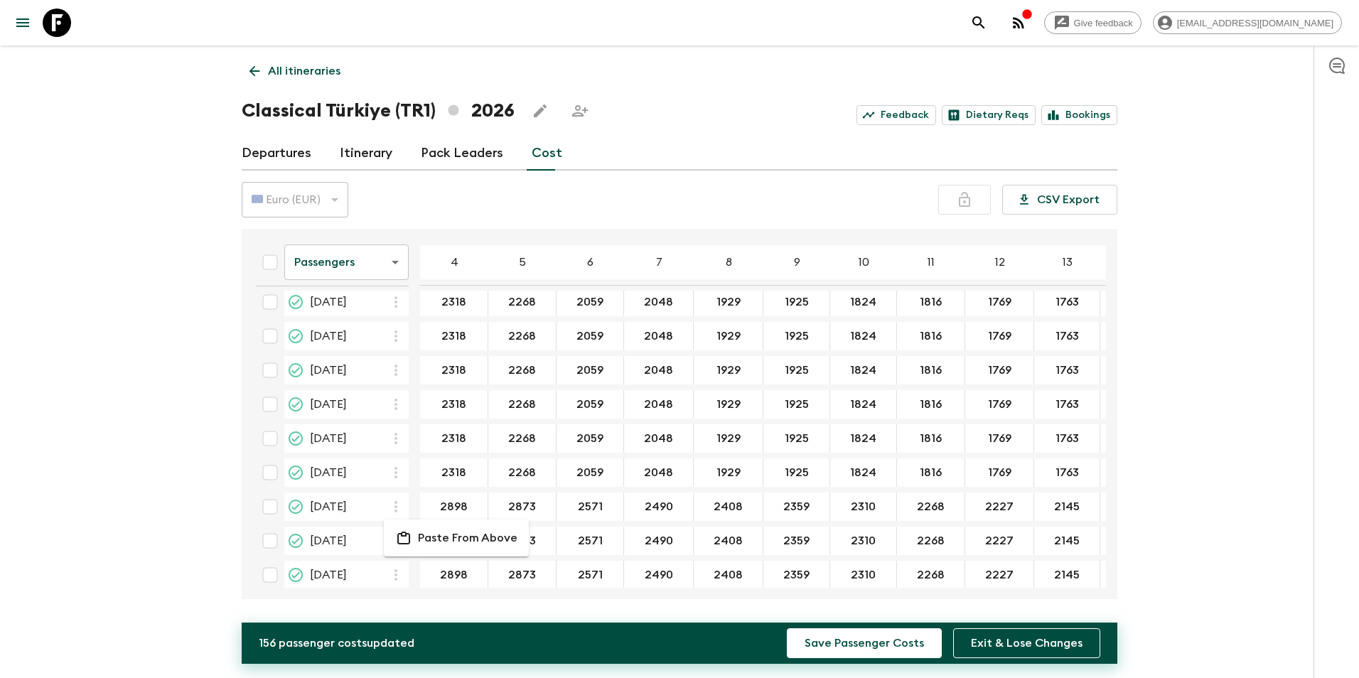
click at [421, 542] on p "Paste From Above" at bounding box center [468, 538] width 100 height 17
click at [400, 544] on icon "button" at bounding box center [395, 540] width 17 height 17
click at [430, 567] on p "Paste From Above" at bounding box center [468, 572] width 100 height 17
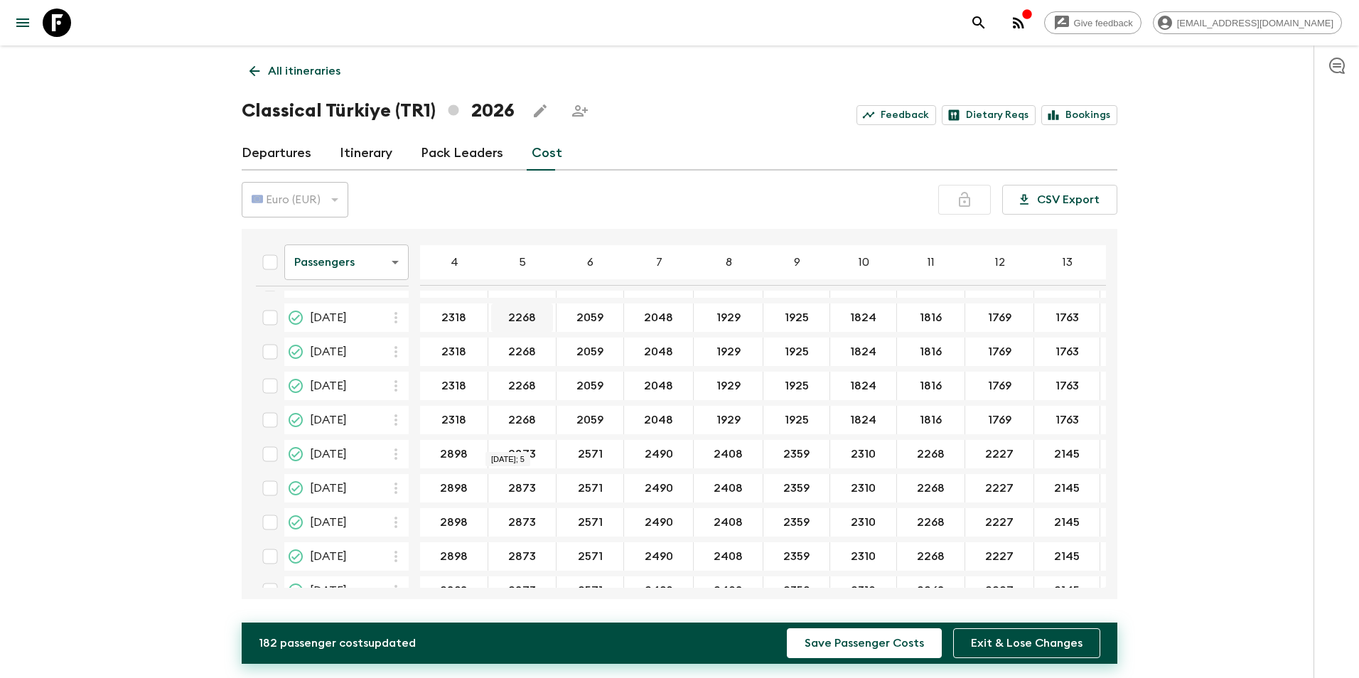
scroll to position [355, 0]
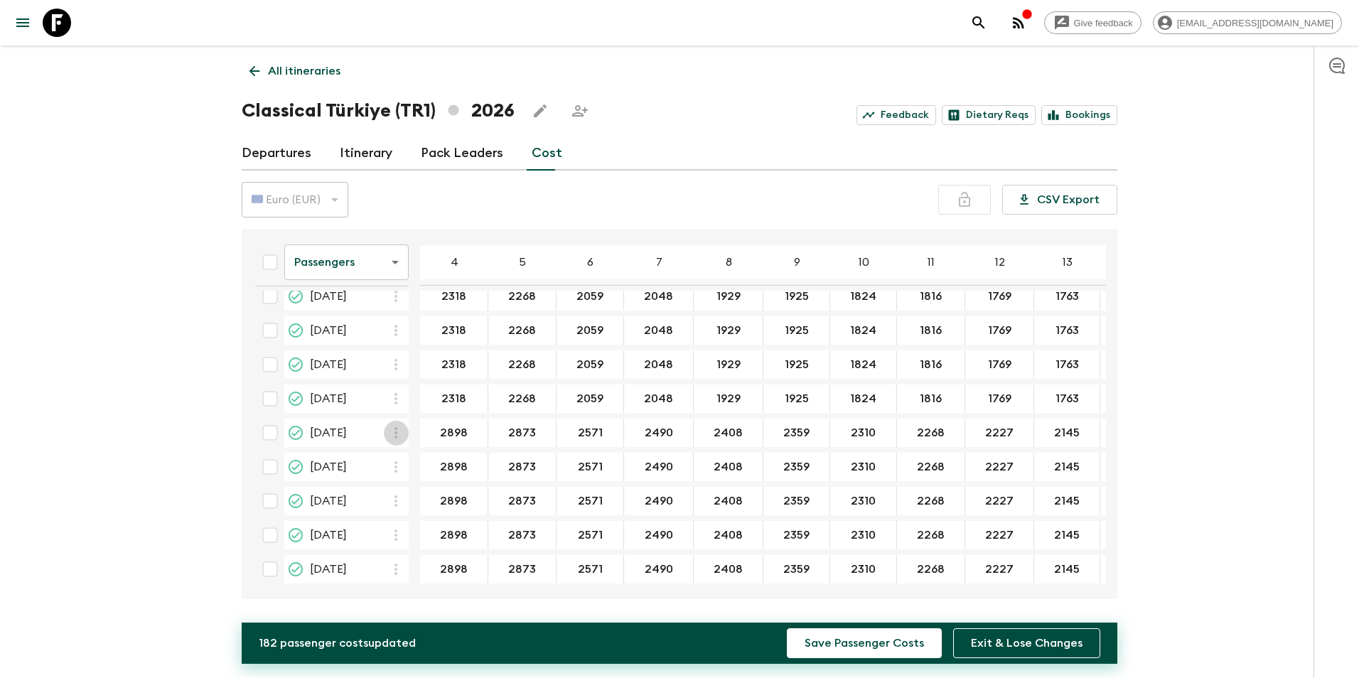
click at [398, 435] on icon "button" at bounding box center [395, 432] width 17 height 17
click at [432, 474] on li "Paste From Above" at bounding box center [456, 464] width 145 height 26
click at [390, 473] on icon "button" at bounding box center [395, 467] width 17 height 17
click at [434, 502] on p "Paste From Above" at bounding box center [468, 498] width 100 height 17
click at [395, 502] on icon "button" at bounding box center [395, 501] width 17 height 17
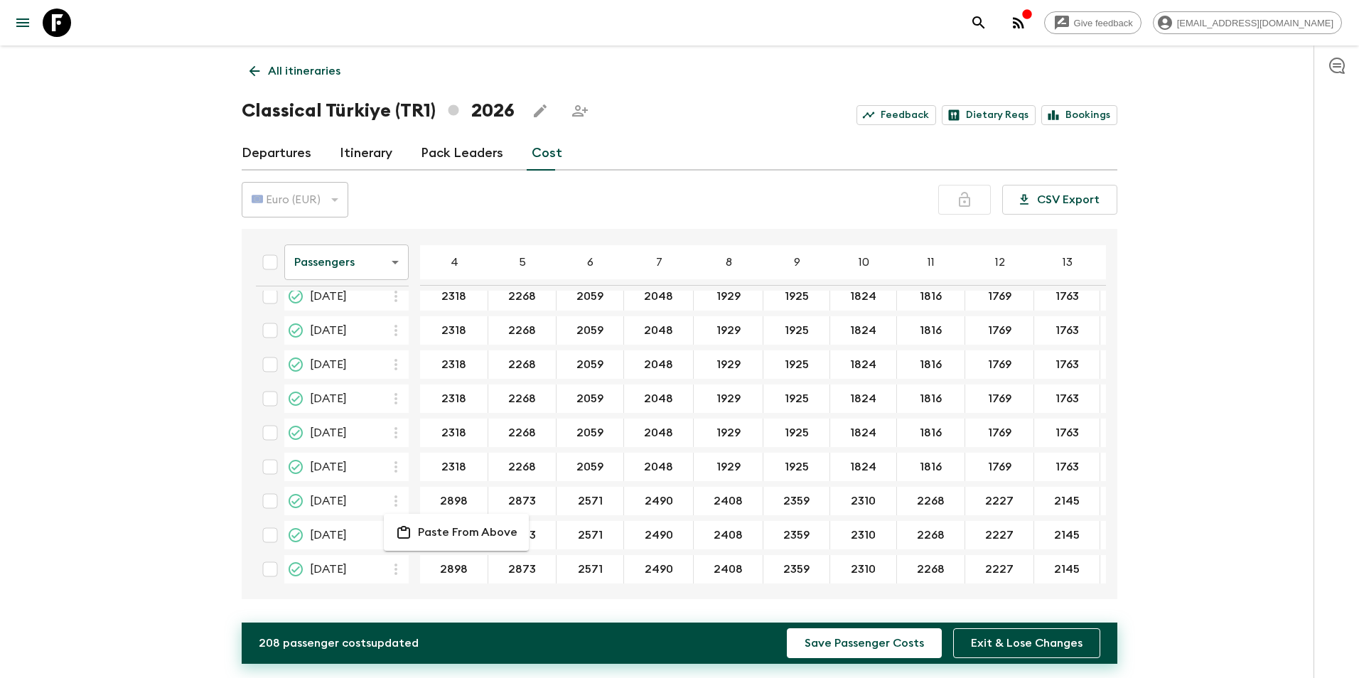
click at [422, 527] on p "Paste From Above" at bounding box center [468, 532] width 100 height 17
click at [401, 467] on icon "button" at bounding box center [395, 464] width 17 height 17
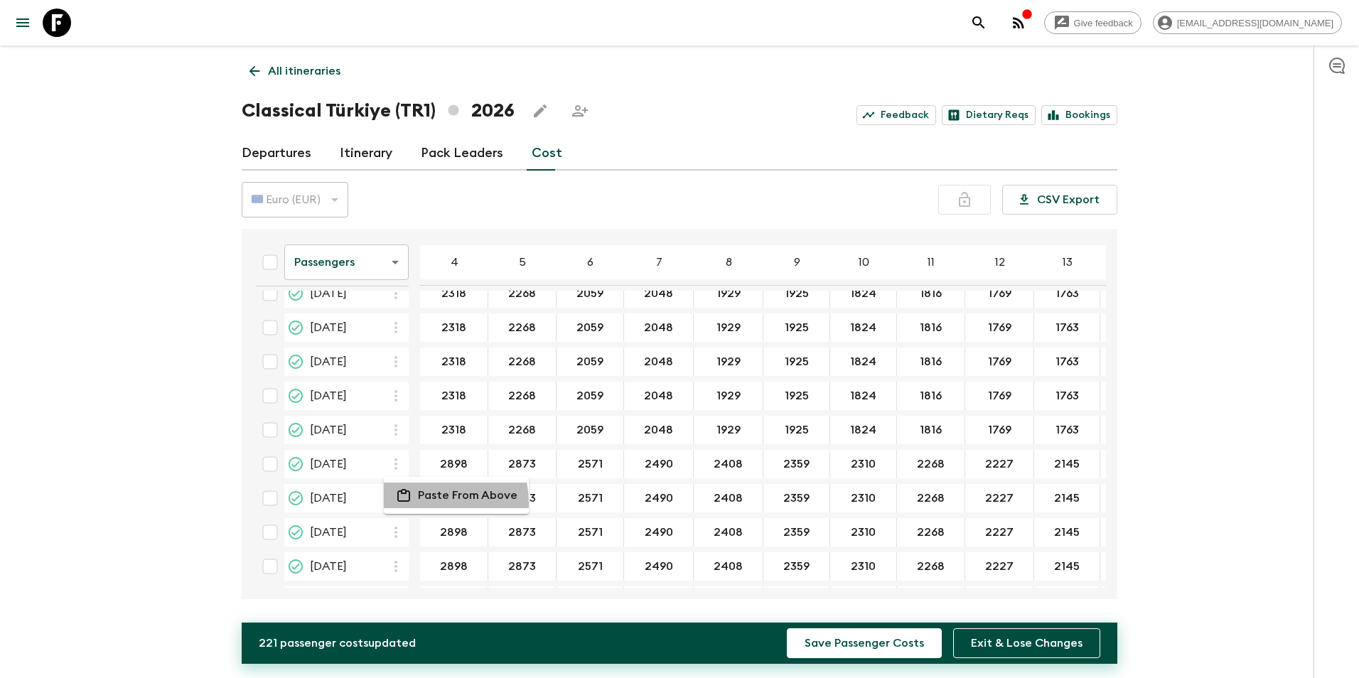
click at [429, 503] on p "Paste From Above" at bounding box center [468, 495] width 100 height 17
click at [395, 505] on icon "button" at bounding box center [395, 498] width 17 height 17
click at [424, 527] on p "Paste From Above" at bounding box center [468, 529] width 100 height 17
click at [392, 527] on icon "button" at bounding box center [395, 532] width 17 height 17
click at [425, 559] on p "Paste From Above" at bounding box center [468, 563] width 100 height 17
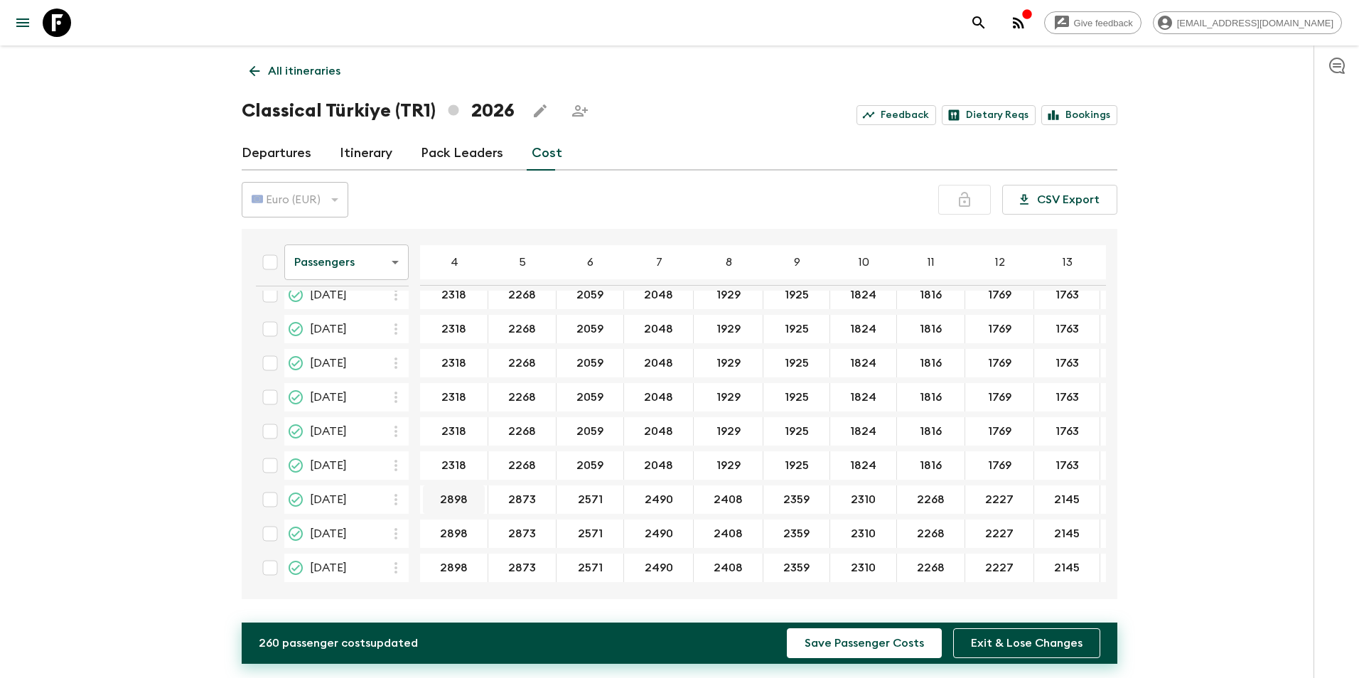
scroll to position [499, 0]
click at [397, 493] on icon "button" at bounding box center [395, 499] width 17 height 17
click at [443, 531] on p "Paste From Above" at bounding box center [468, 525] width 100 height 17
click at [394, 532] on icon "button" at bounding box center [395, 533] width 17 height 17
click at [431, 552] on p "Paste From Above" at bounding box center [468, 559] width 100 height 17
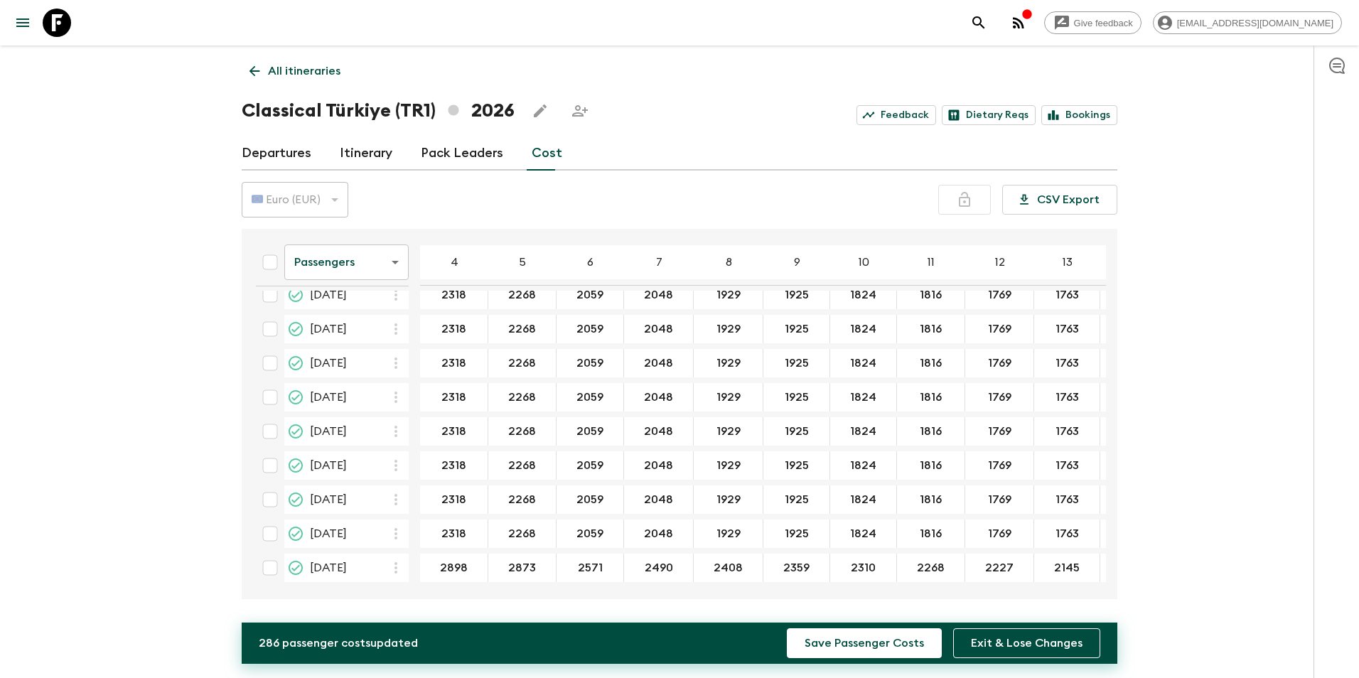
click at [397, 562] on icon "button" at bounding box center [396, 567] width 3 height 11
click at [456, 586] on p "Paste From Above" at bounding box center [468, 593] width 100 height 17
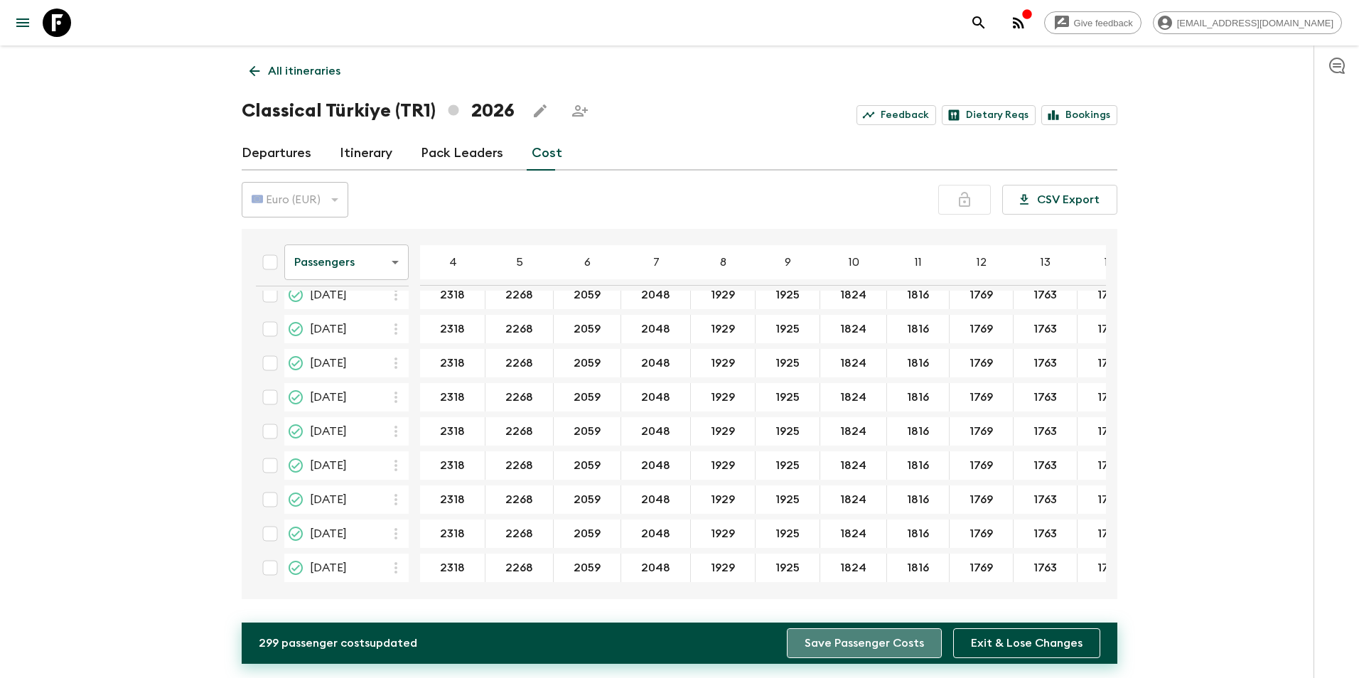
click at [877, 592] on button "Save Passenger Costs" at bounding box center [864, 643] width 155 height 30
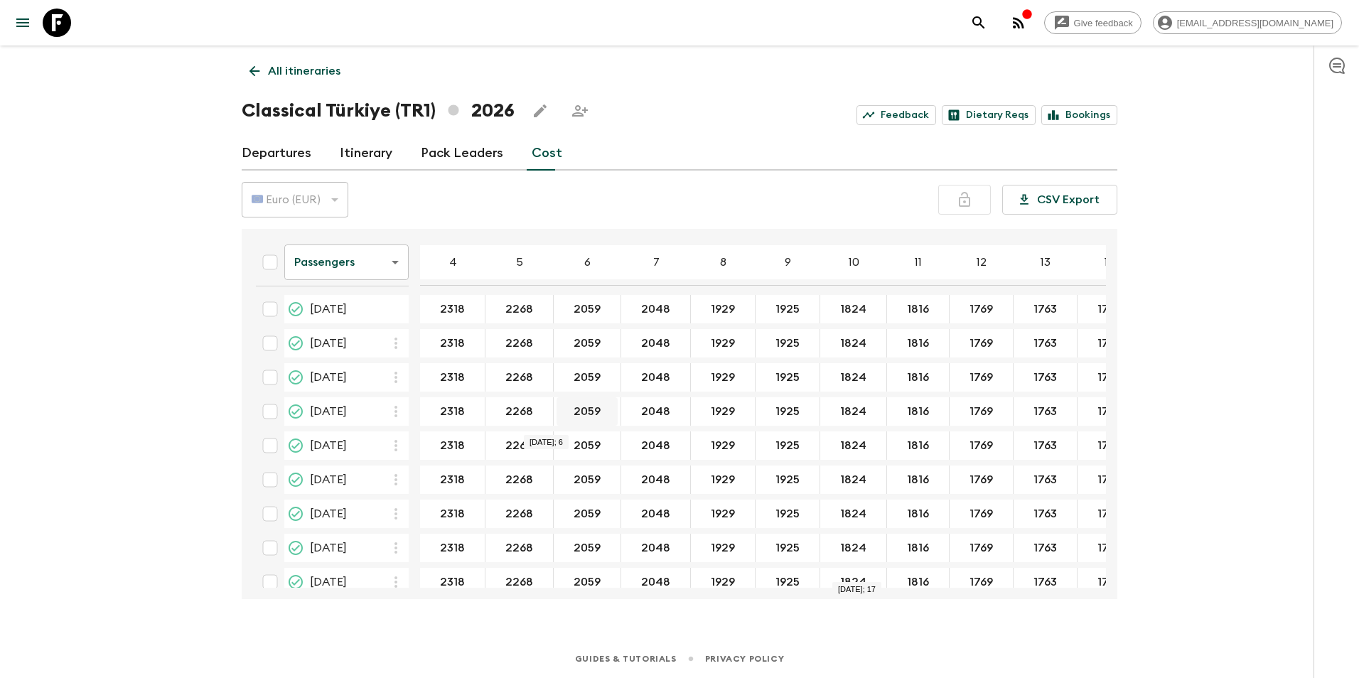
scroll to position [0, 0]
click at [343, 269] on body "Give feedback [EMAIL_ADDRESS][DOMAIN_NAME] All itineraries Classical [GEOGRAPHI…" at bounding box center [679, 339] width 1359 height 678
click at [318, 317] on li "Extras" at bounding box center [346, 320] width 124 height 23
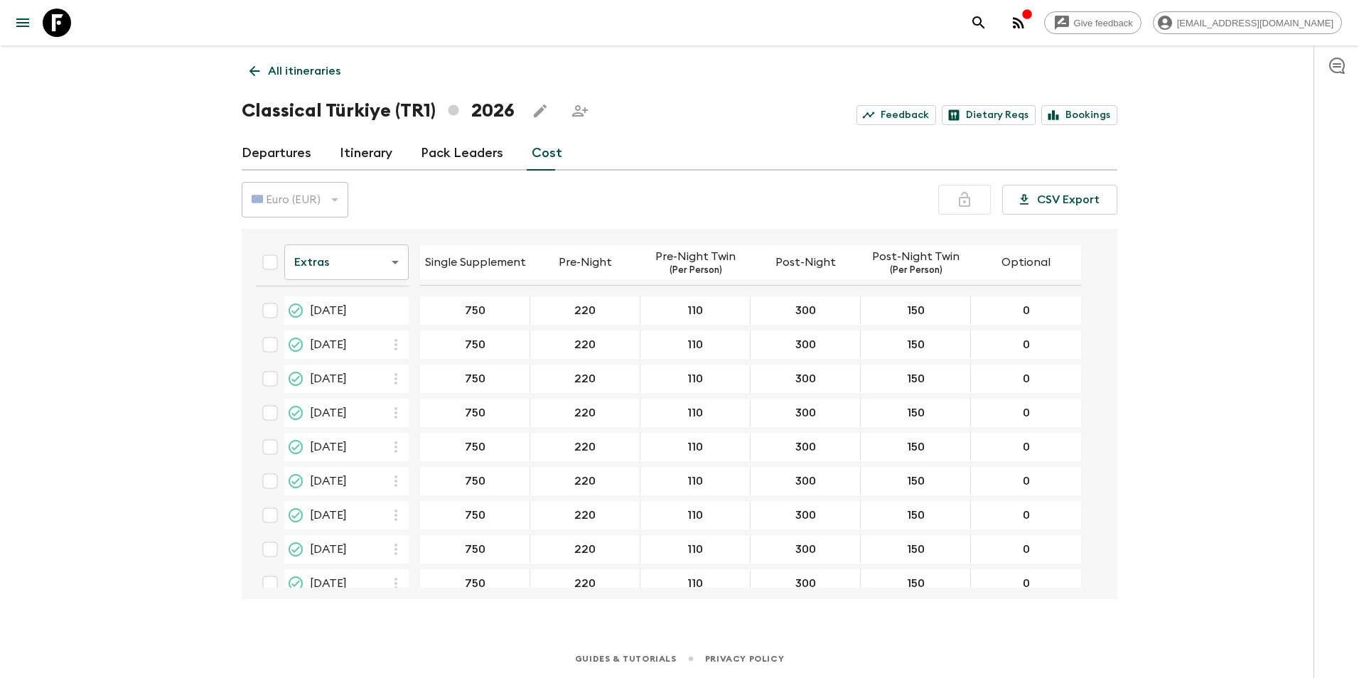
click at [477, 309] on input "750" at bounding box center [475, 311] width 104 height 16
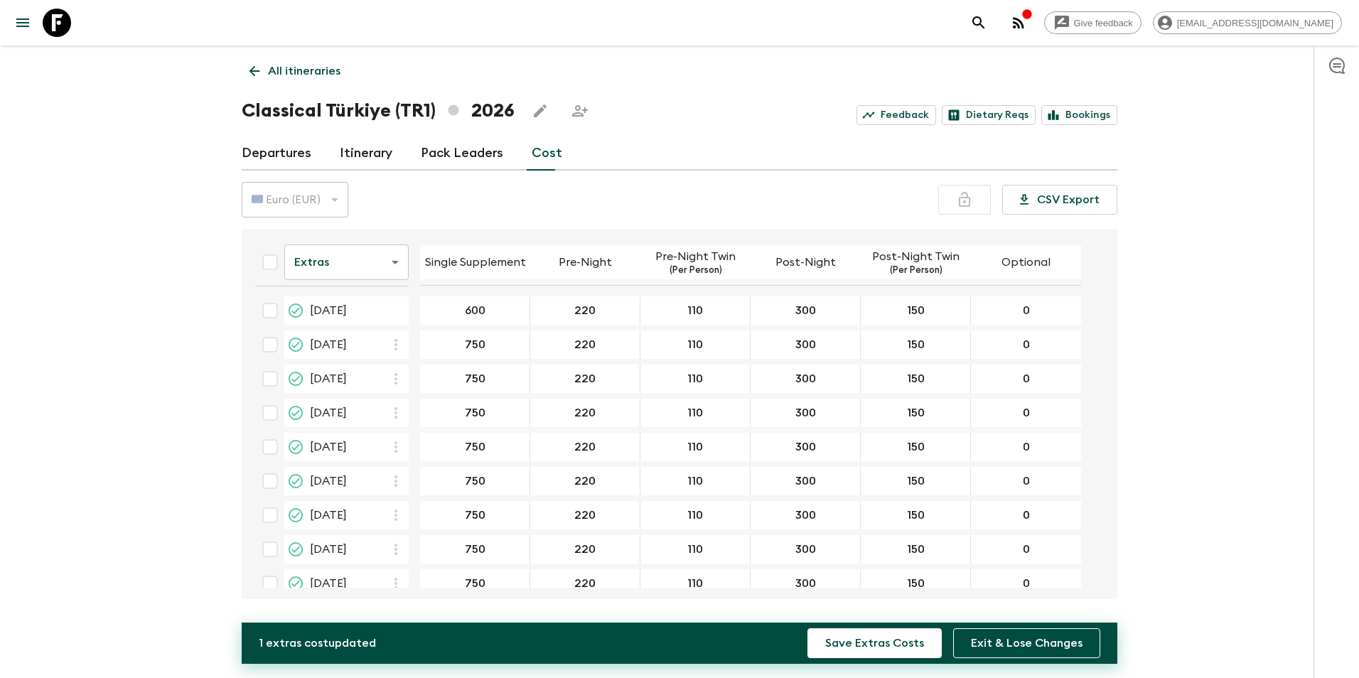
click at [140, 345] on div "Give feedback [EMAIL_ADDRESS][DOMAIN_NAME] All itineraries Classical [GEOGRAPHI…" at bounding box center [679, 339] width 1359 height 678
click at [396, 345] on icon "button" at bounding box center [396, 344] width 3 height 11
click at [437, 386] on li "Paste From Above" at bounding box center [456, 376] width 145 height 26
click at [394, 380] on icon "button" at bounding box center [395, 378] width 17 height 17
click at [86, 382] on div at bounding box center [679, 339] width 1359 height 678
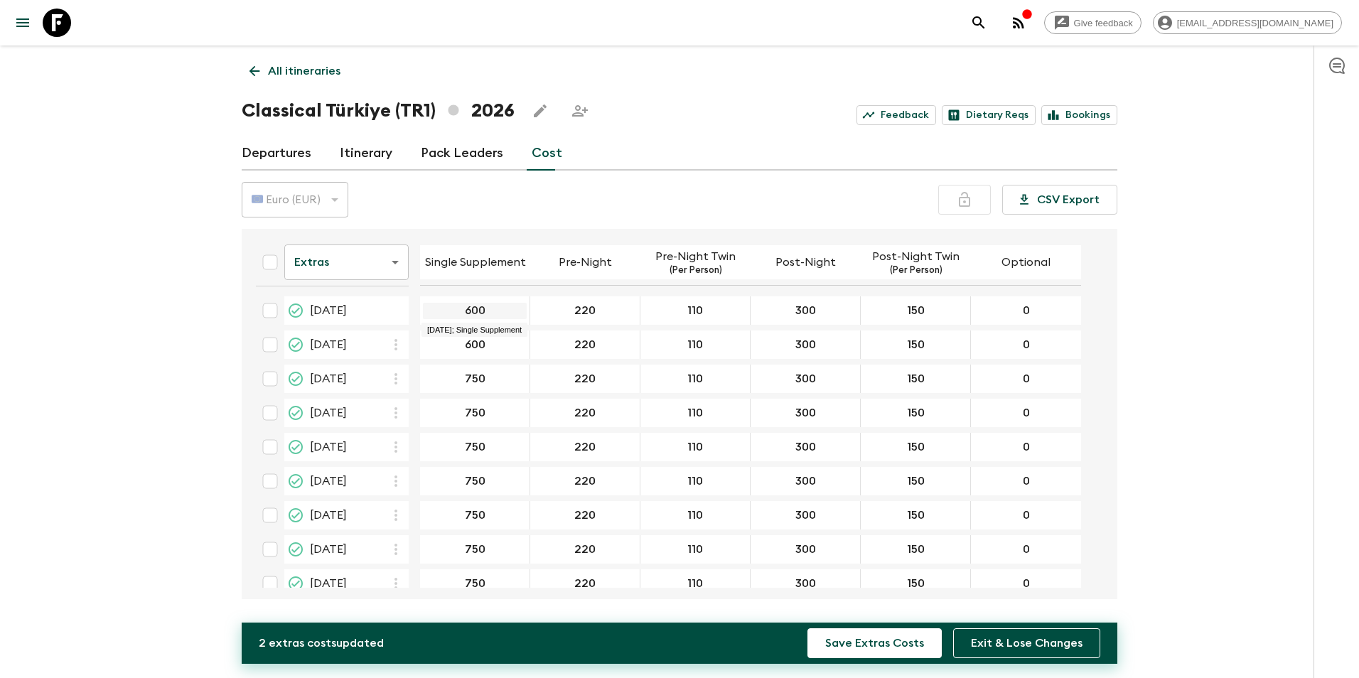
click at [483, 313] on input "600" at bounding box center [475, 311] width 104 height 16
type input "619"
click at [396, 345] on icon "button" at bounding box center [396, 344] width 3 height 11
click at [428, 375] on p "Paste From Above" at bounding box center [468, 376] width 100 height 17
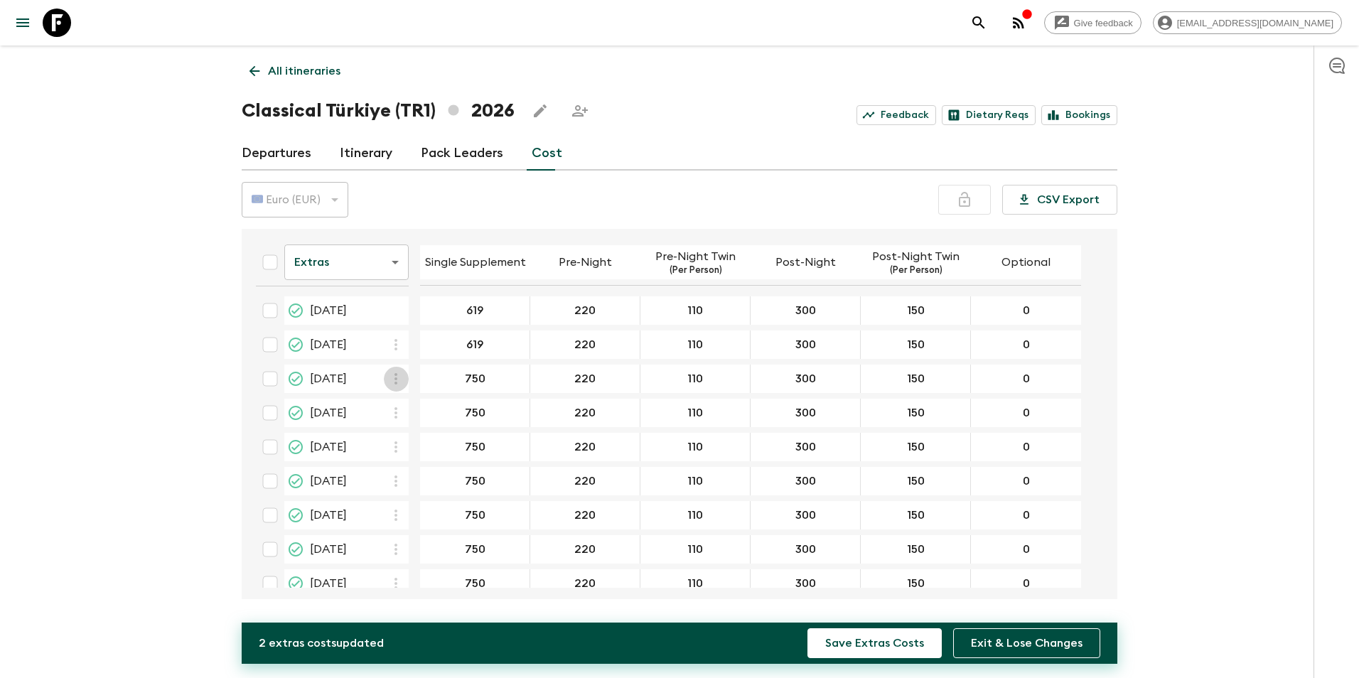
click at [397, 380] on icon "button" at bounding box center [396, 378] width 3 height 11
click at [418, 408] on p "Paste From Above" at bounding box center [468, 410] width 100 height 17
click at [397, 414] on icon "button" at bounding box center [395, 412] width 17 height 17
click at [416, 438] on li "Paste From Above" at bounding box center [456, 445] width 145 height 26
click at [393, 449] on icon "button" at bounding box center [395, 447] width 17 height 17
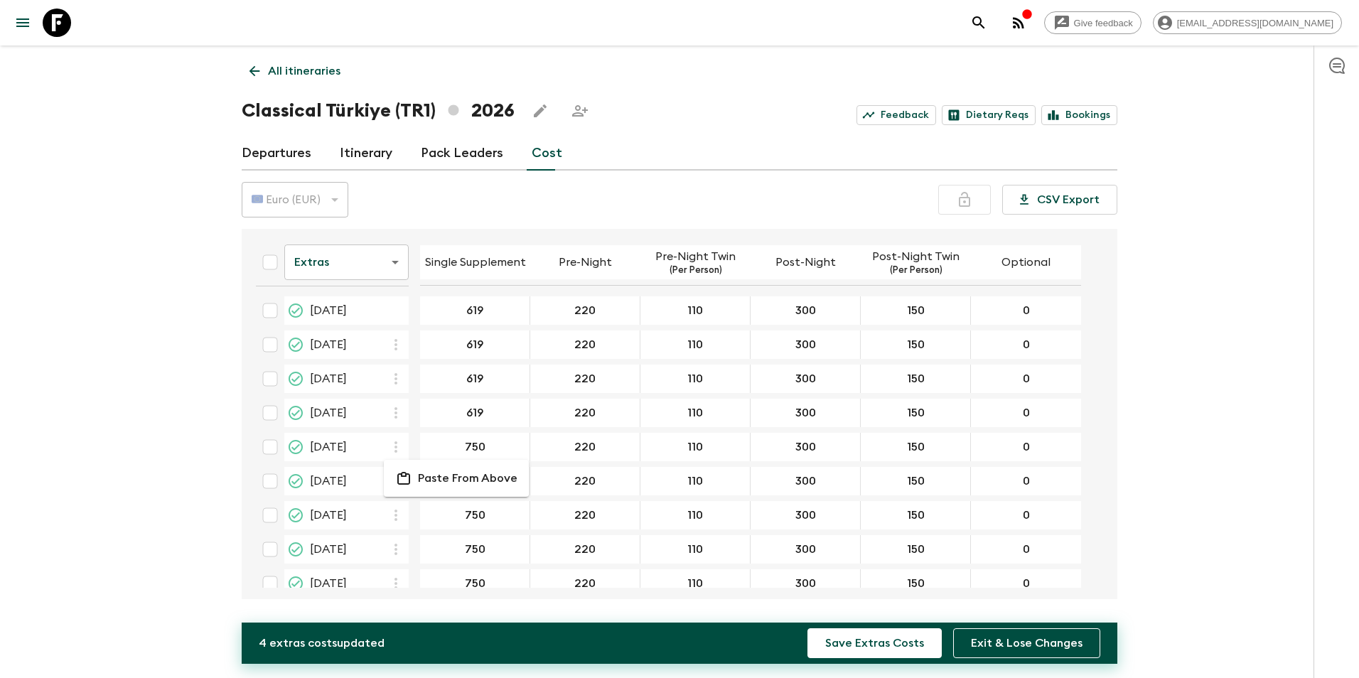
click at [422, 472] on p "Paste From Above" at bounding box center [468, 478] width 100 height 17
click at [397, 486] on icon "button" at bounding box center [396, 481] width 3 height 11
click at [427, 508] on p "Paste From Above" at bounding box center [468, 512] width 100 height 17
click at [401, 517] on icon "button" at bounding box center [395, 515] width 17 height 17
click at [435, 543] on p "Paste From Above" at bounding box center [468, 546] width 100 height 17
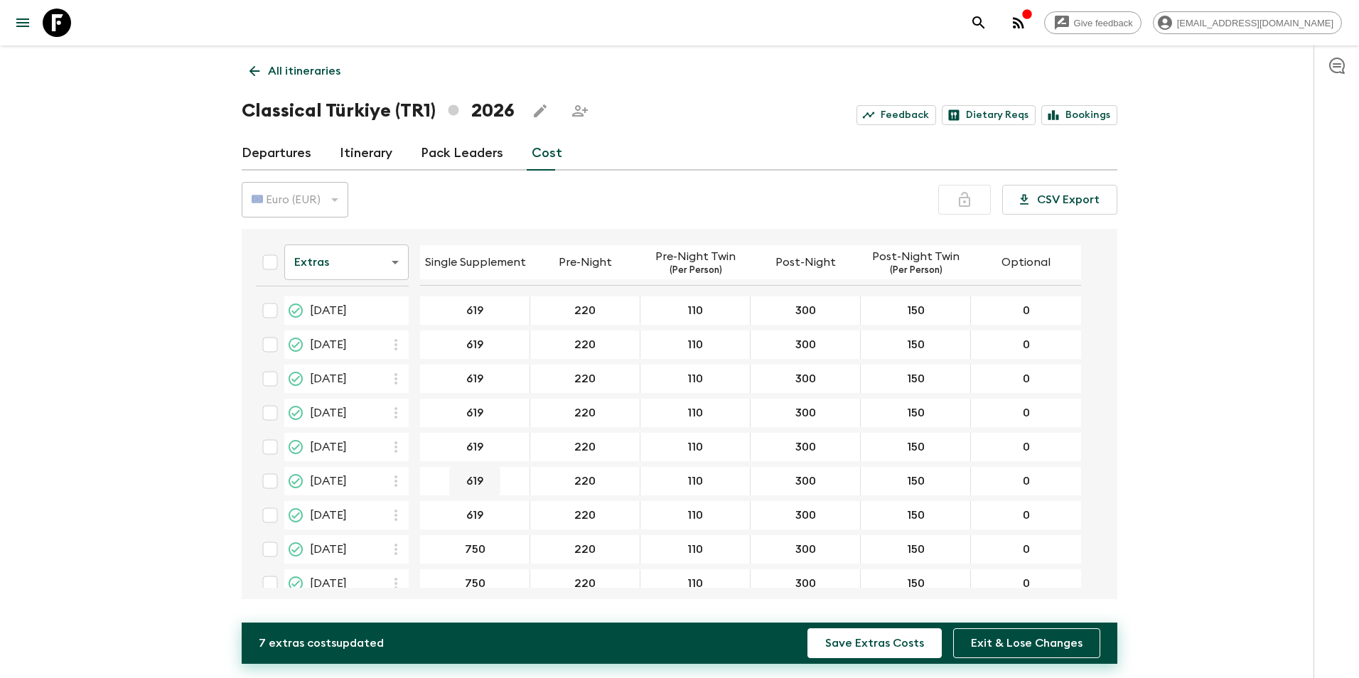
scroll to position [71, 0]
click at [399, 481] on icon "button" at bounding box center [395, 478] width 17 height 17
click at [432, 508] on p "Paste From Above" at bounding box center [468, 509] width 100 height 17
click at [402, 515] on icon "button" at bounding box center [395, 512] width 17 height 17
click at [452, 540] on p "Paste From Above" at bounding box center [468, 543] width 100 height 17
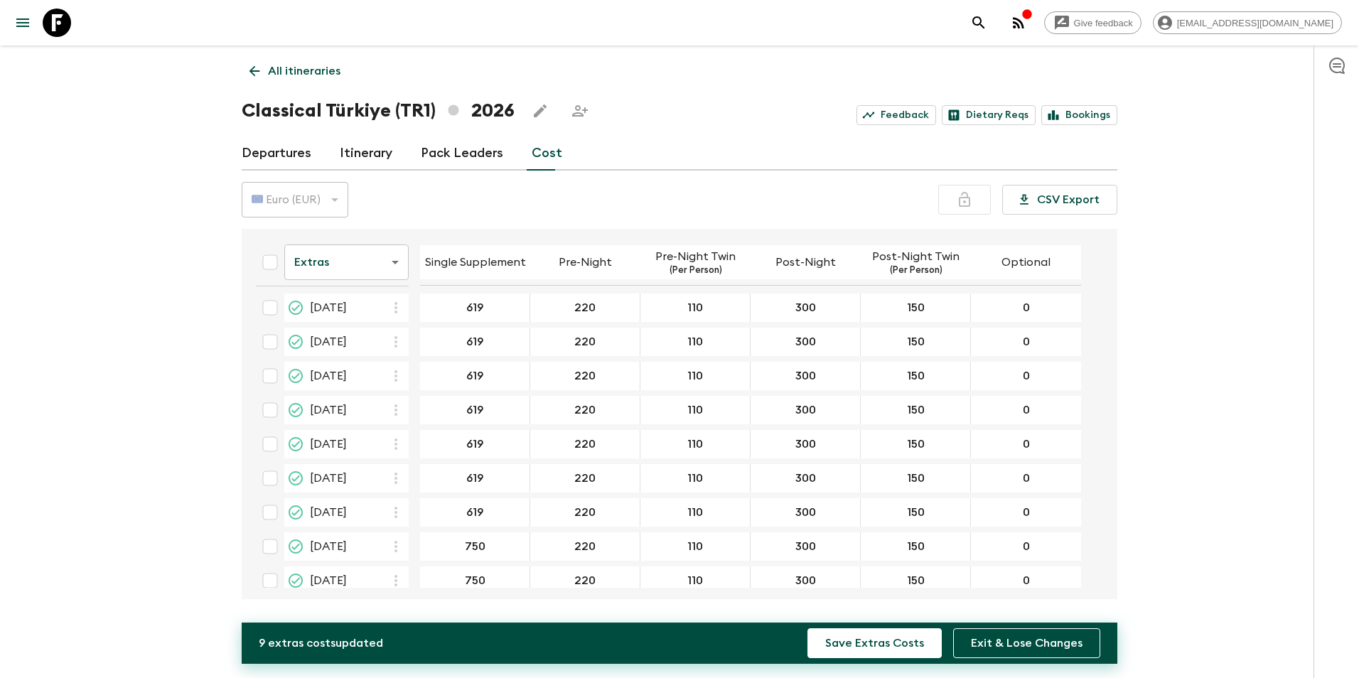
scroll to position [142, 0]
click at [401, 476] on icon "button" at bounding box center [395, 475] width 17 height 17
click at [422, 507] on p "Paste From Above" at bounding box center [468, 506] width 100 height 17
click at [395, 513] on icon "button" at bounding box center [396, 509] width 3 height 11
click at [419, 535] on p "Paste From Above" at bounding box center [468, 540] width 100 height 17
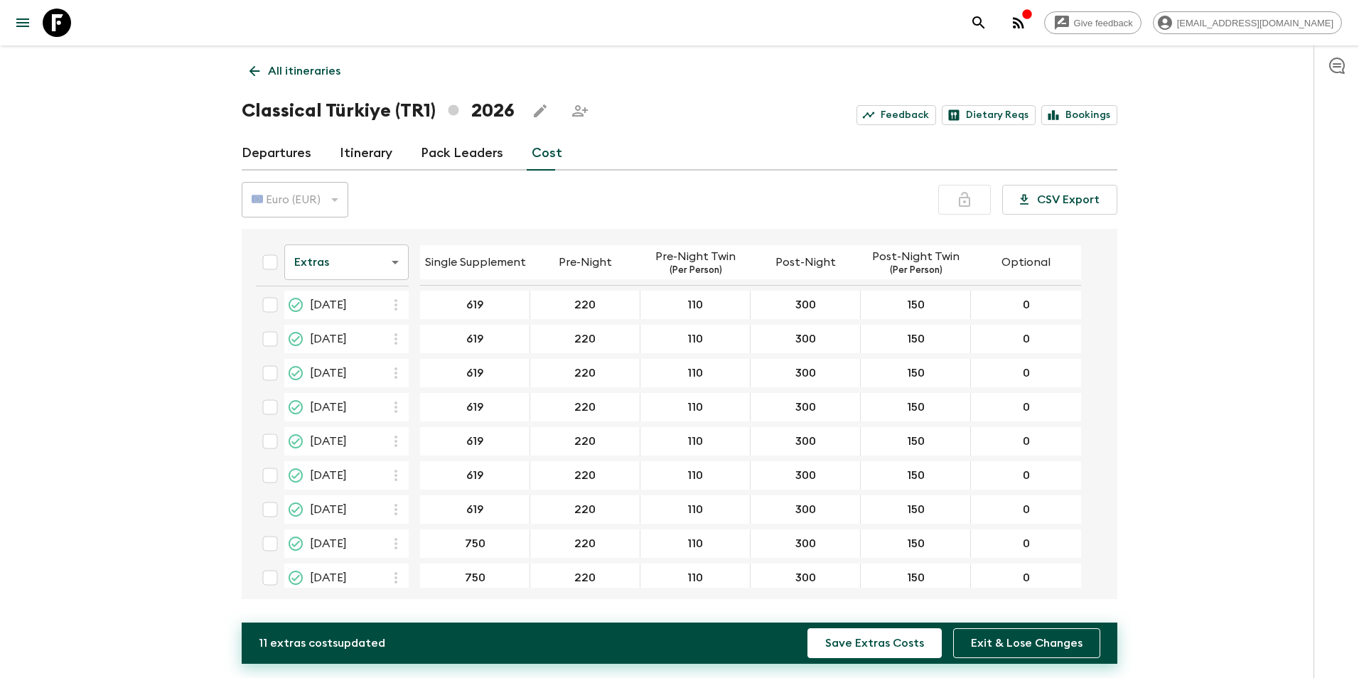
click at [397, 544] on icon "button" at bounding box center [396, 543] width 3 height 11
click at [434, 573] on p "Paste From Above" at bounding box center [468, 575] width 100 height 17
click at [400, 572] on icon "button" at bounding box center [395, 577] width 17 height 17
click at [446, 592] on li "Paste From Above" at bounding box center [456, 609] width 145 height 26
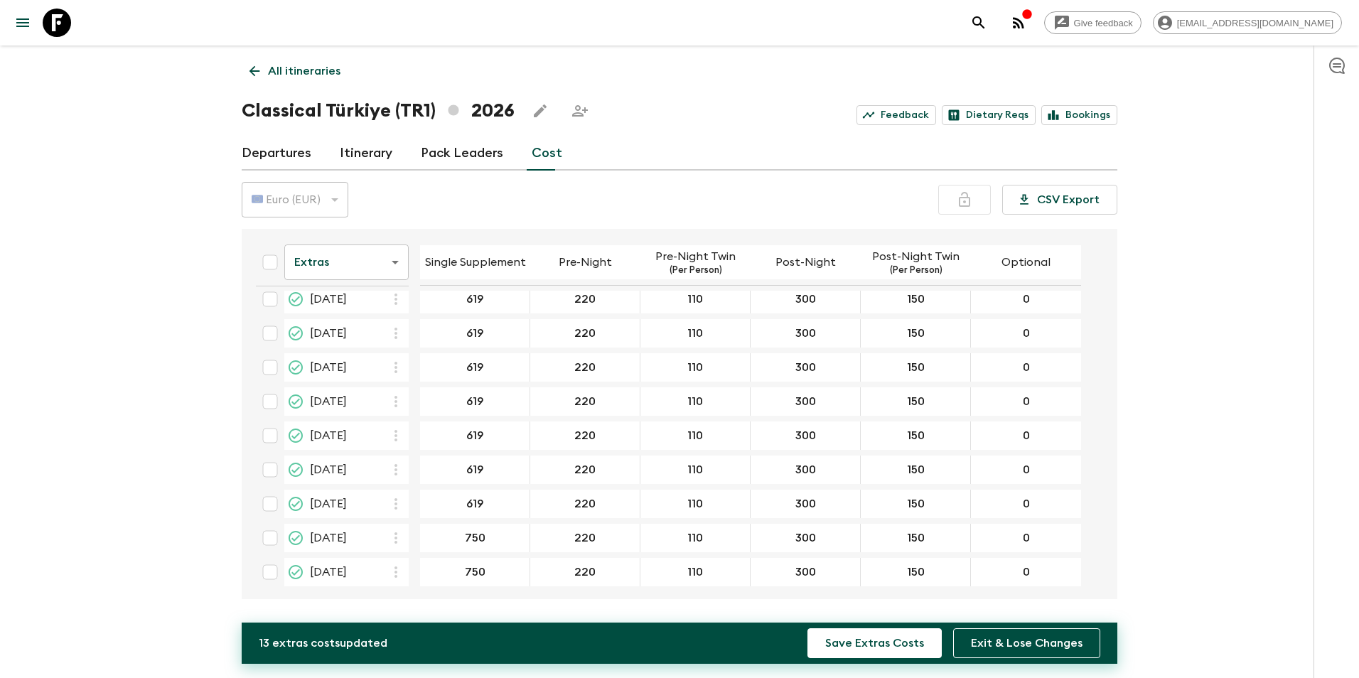
click at [392, 540] on icon "button" at bounding box center [395, 538] width 17 height 17
click at [447, 566] on p "Paste From Above" at bounding box center [468, 569] width 100 height 17
click at [400, 575] on icon "button" at bounding box center [395, 572] width 17 height 17
drag, startPoint x: 432, startPoint y: 598, endPoint x: 432, endPoint y: 590, distance: 7.9
click at [432, 592] on p "Paste From Above" at bounding box center [468, 603] width 100 height 17
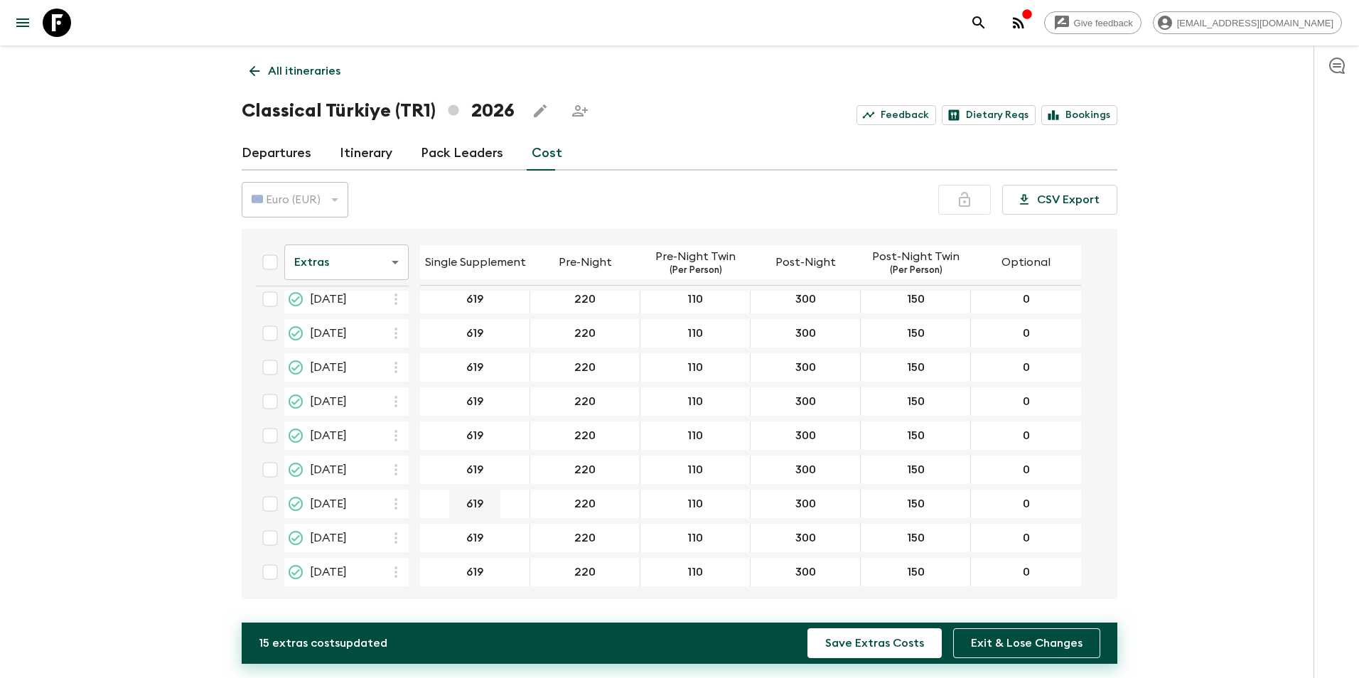
scroll to position [287, 0]
click at [400, 537] on icon "button" at bounding box center [395, 535] width 17 height 17
click at [459, 572] on p "Paste From Above" at bounding box center [468, 566] width 100 height 17
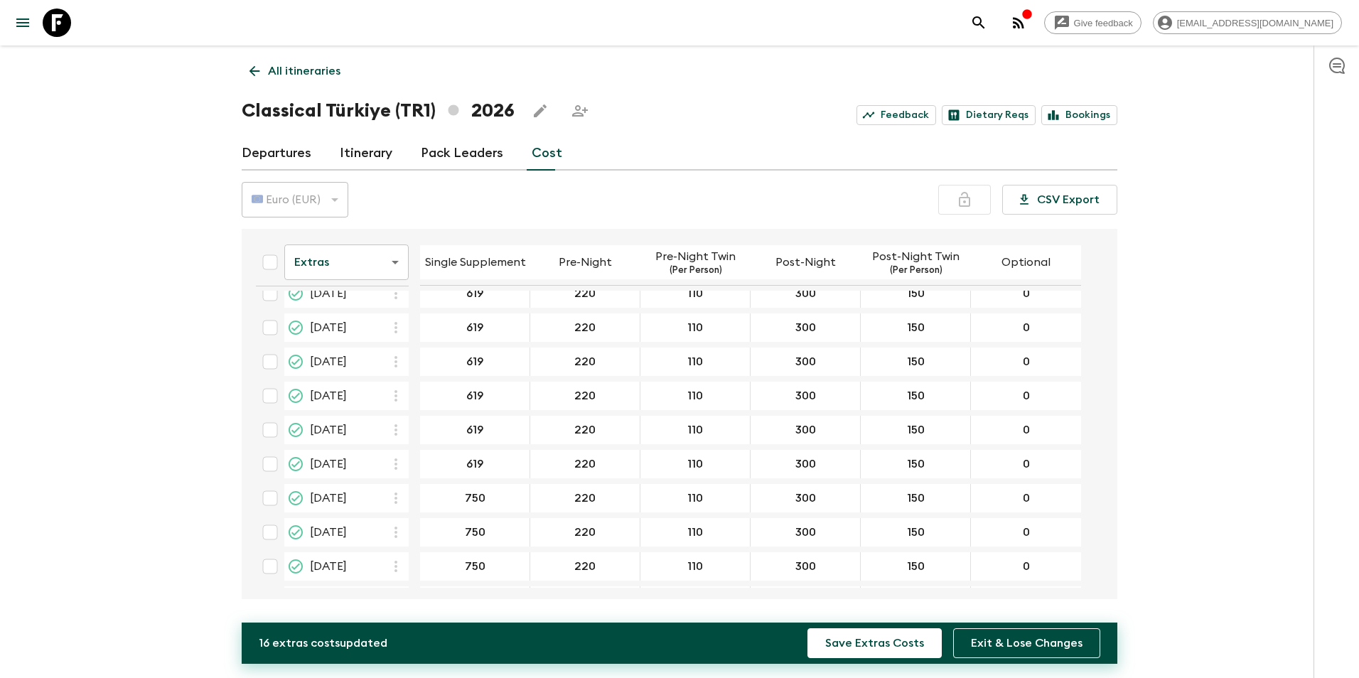
click at [395, 509] on button "button" at bounding box center [396, 498] width 25 height 25
click at [432, 530] on p "Paste From Above" at bounding box center [468, 529] width 100 height 17
click at [392, 538] on icon "button" at bounding box center [395, 532] width 17 height 17
click at [414, 557] on li "Paste From Above" at bounding box center [456, 564] width 145 height 26
click at [404, 568] on icon "button" at bounding box center [395, 566] width 17 height 17
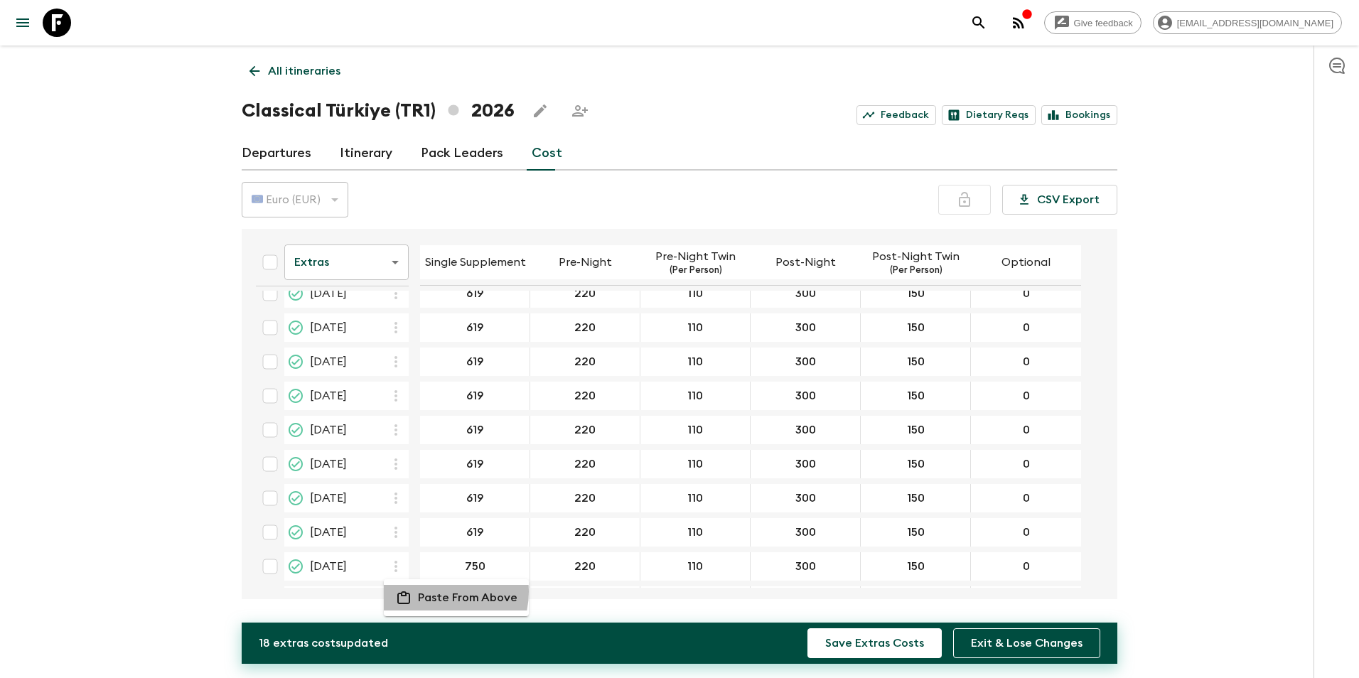
click at [439, 592] on p "Paste From Above" at bounding box center [468, 597] width 100 height 17
click at [401, 532] on icon "button" at bounding box center [395, 529] width 17 height 17
click at [440, 552] on p "Paste From Above" at bounding box center [468, 560] width 100 height 17
click at [400, 563] on icon "button" at bounding box center [395, 563] width 17 height 17
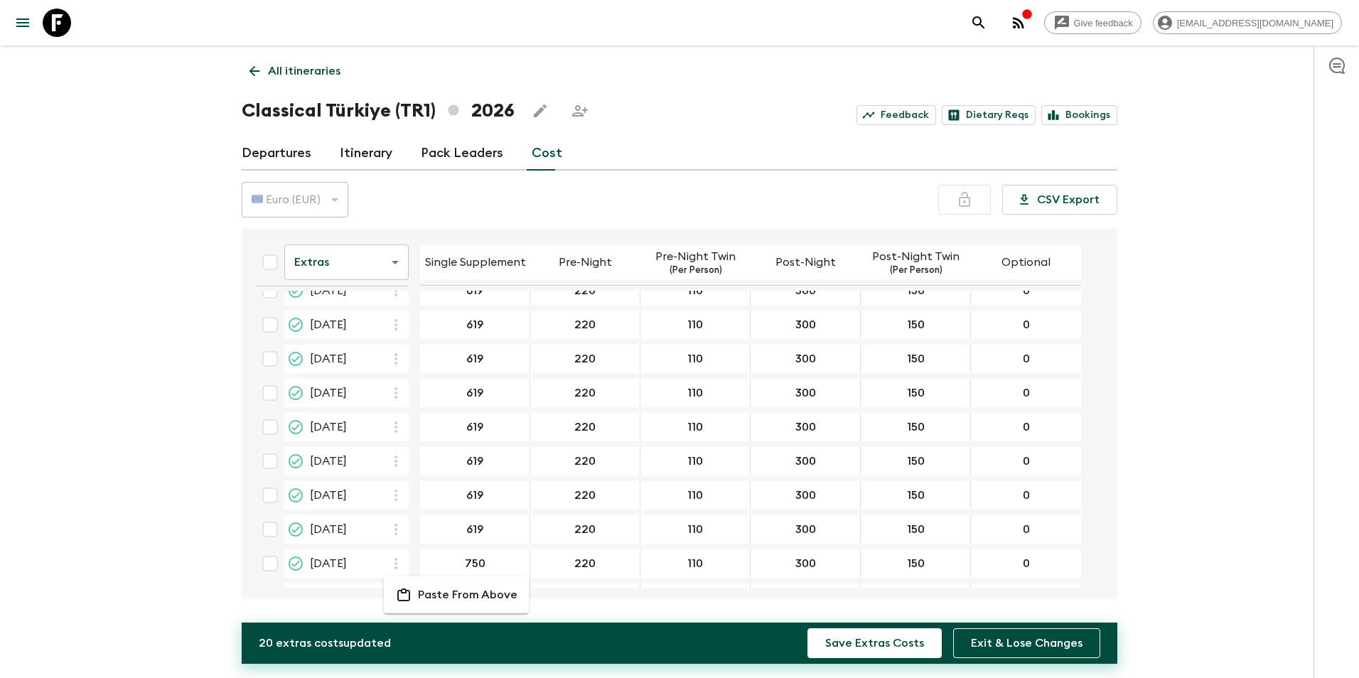
click at [442, 589] on p "Paste From Above" at bounding box center [468, 594] width 100 height 17
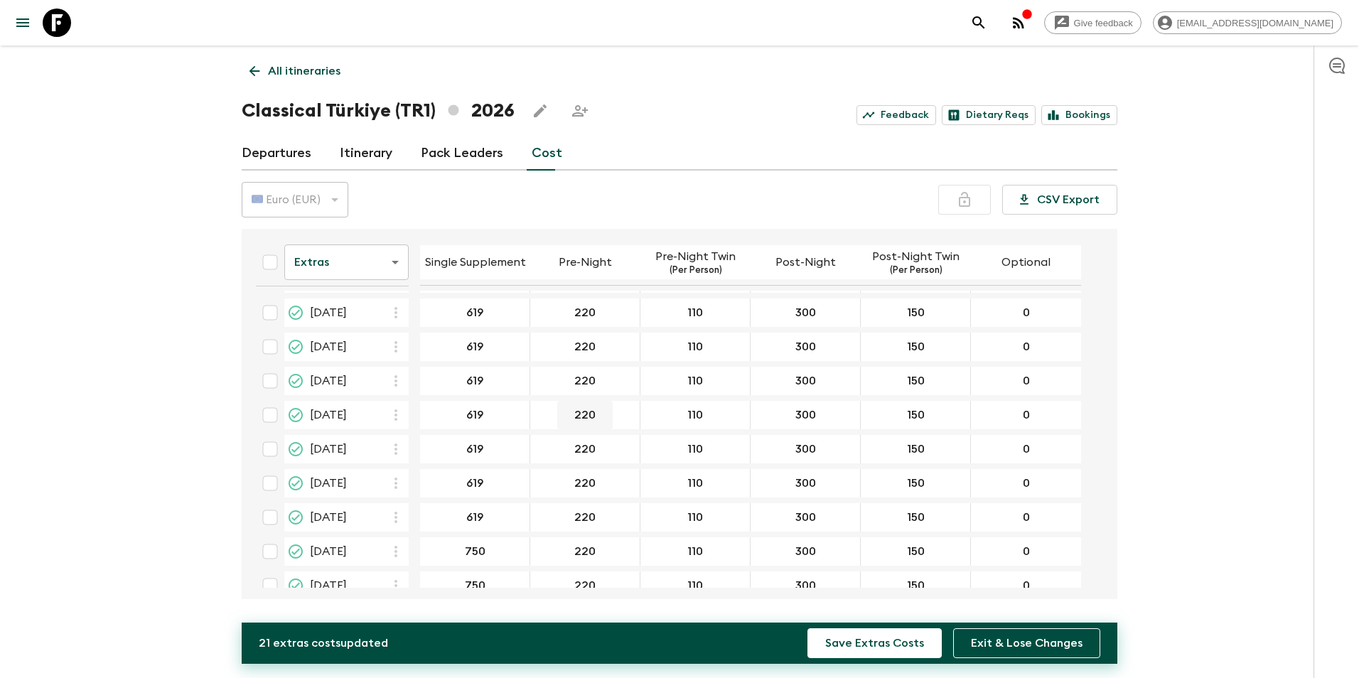
scroll to position [493, 0]
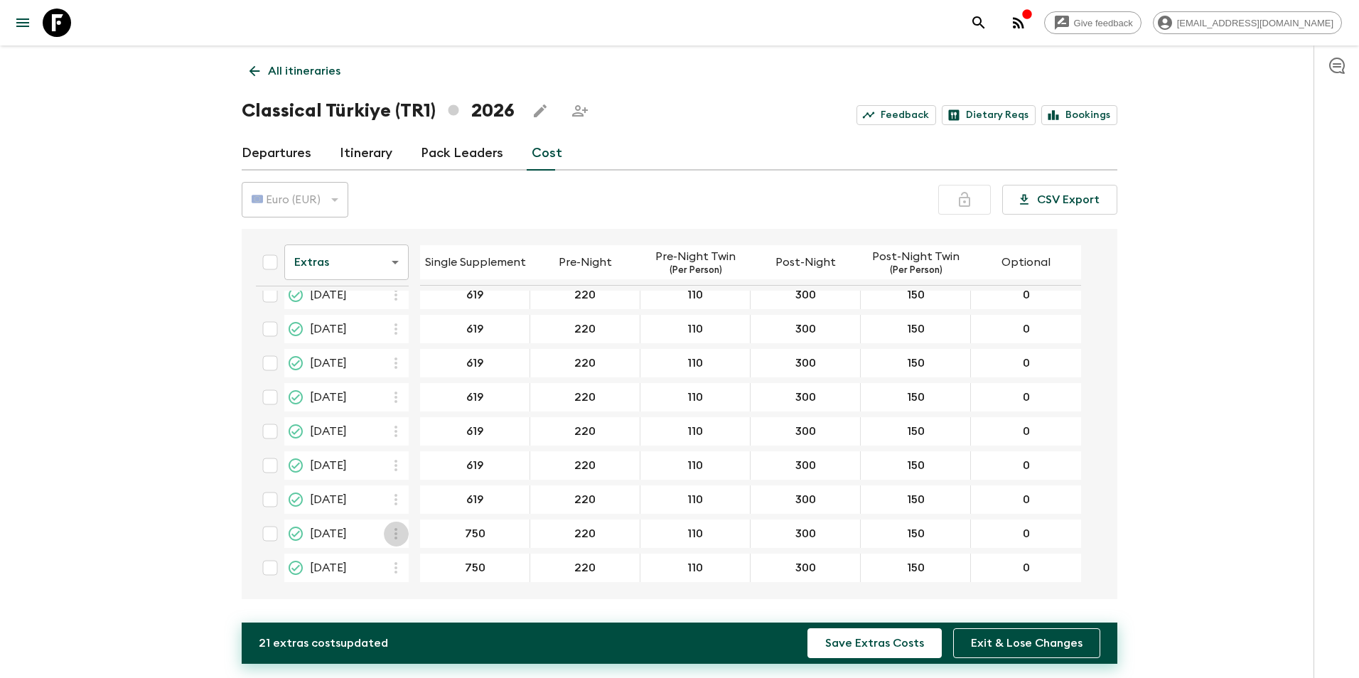
click at [392, 537] on icon "button" at bounding box center [395, 533] width 17 height 17
click at [415, 562] on li "Paste From Above" at bounding box center [456, 565] width 145 height 26
click at [401, 571] on icon "button" at bounding box center [395, 567] width 17 height 17
click at [434, 592] on p "Paste From Above" at bounding box center [468, 599] width 100 height 17
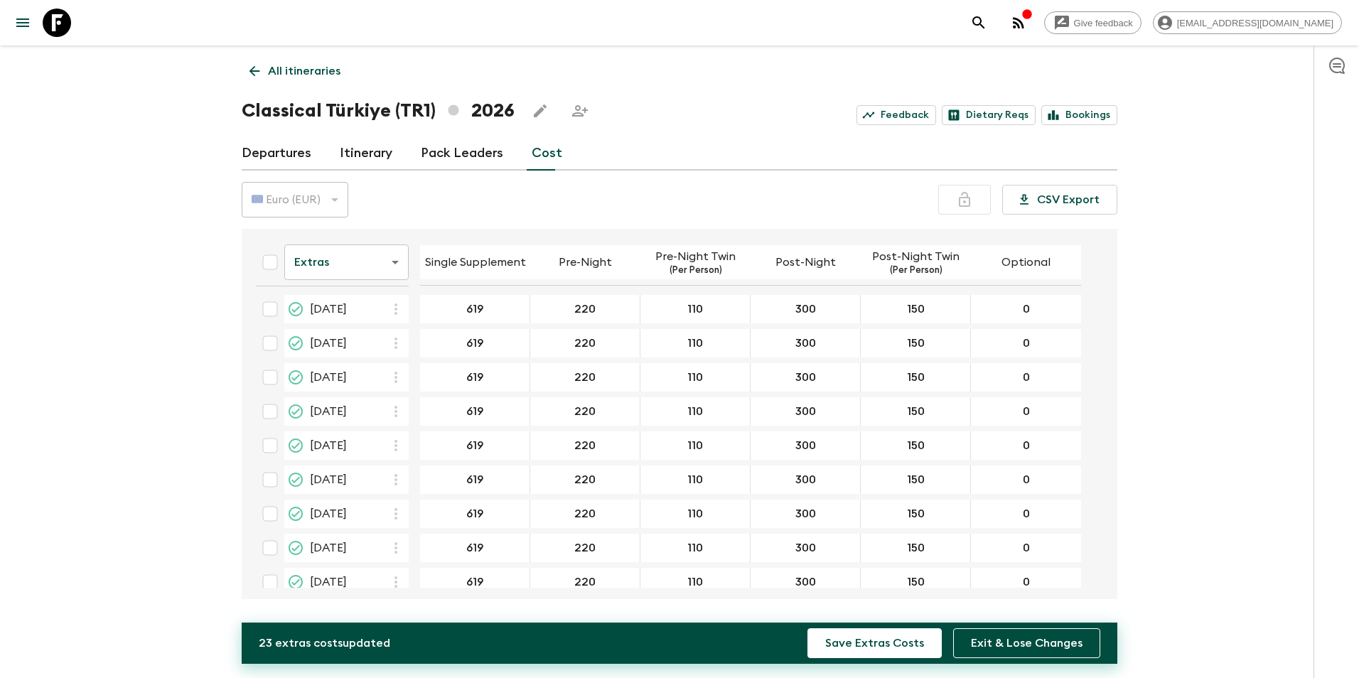
scroll to position [0, 0]
click at [903, 592] on button "Save Extras Costs" at bounding box center [875, 643] width 134 height 30
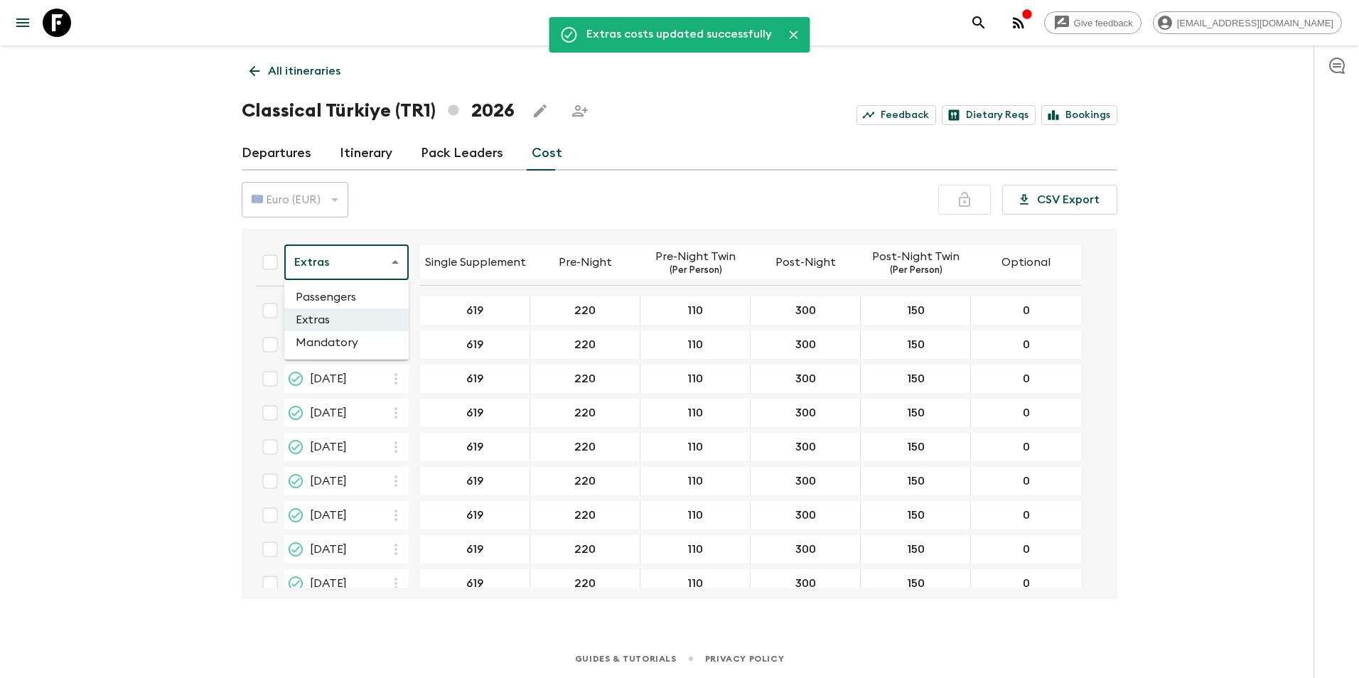
click at [326, 258] on body "Give feedback [EMAIL_ADDRESS][DOMAIN_NAME] Extras costs updated successfully Al…" at bounding box center [679, 339] width 1359 height 678
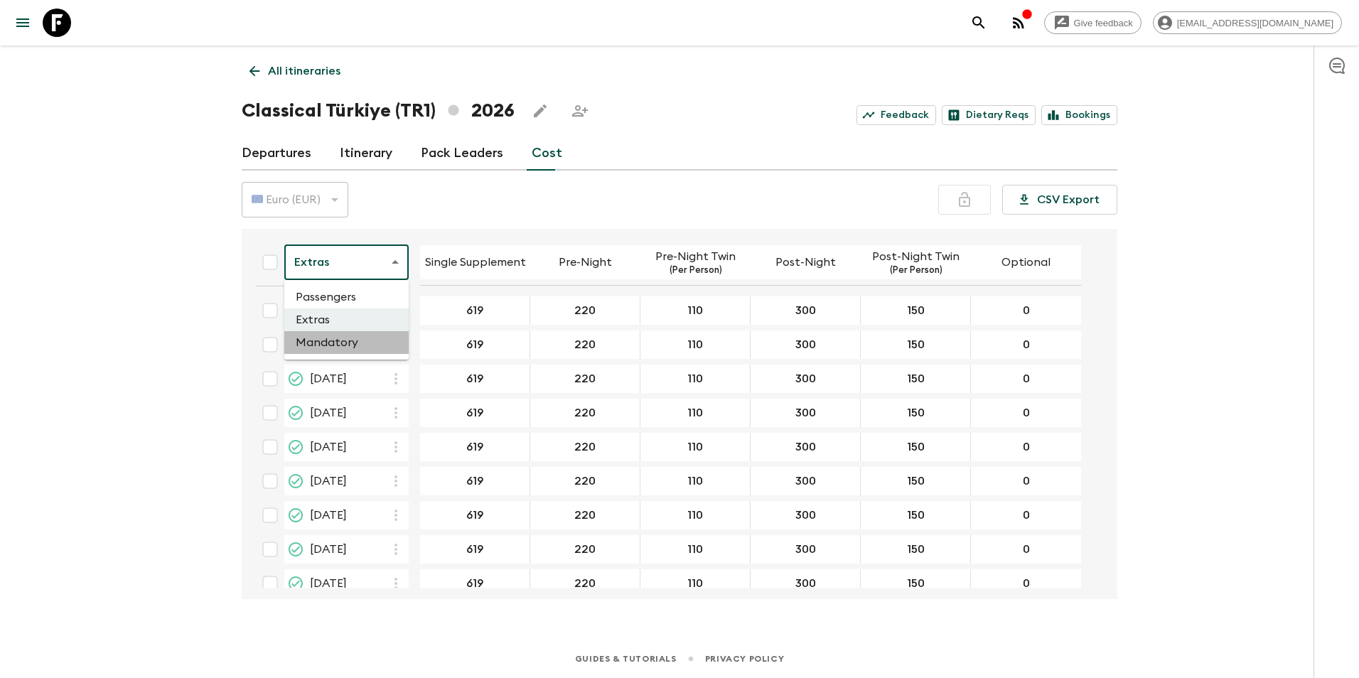
click at [331, 341] on li "Mandatory" at bounding box center [346, 342] width 124 height 23
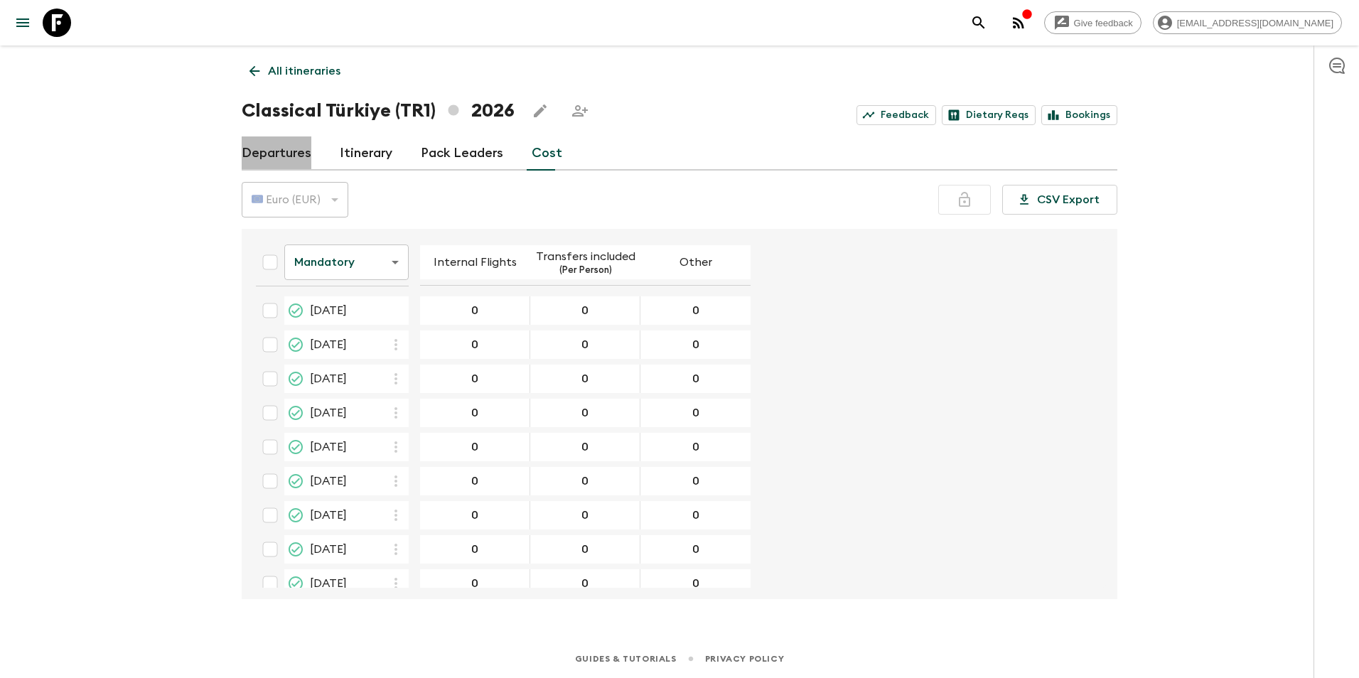
click at [292, 154] on link "Departures" at bounding box center [277, 153] width 70 height 34
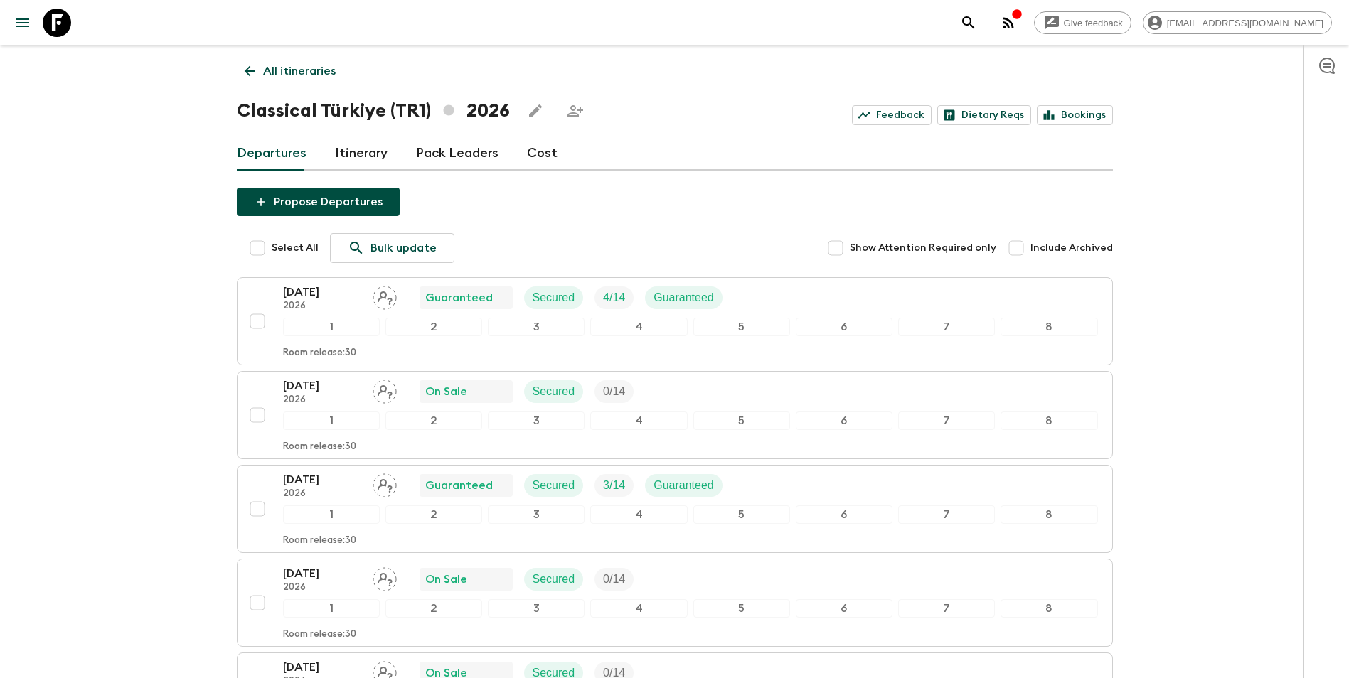
click at [287, 69] on p "All itineraries" at bounding box center [299, 71] width 73 height 17
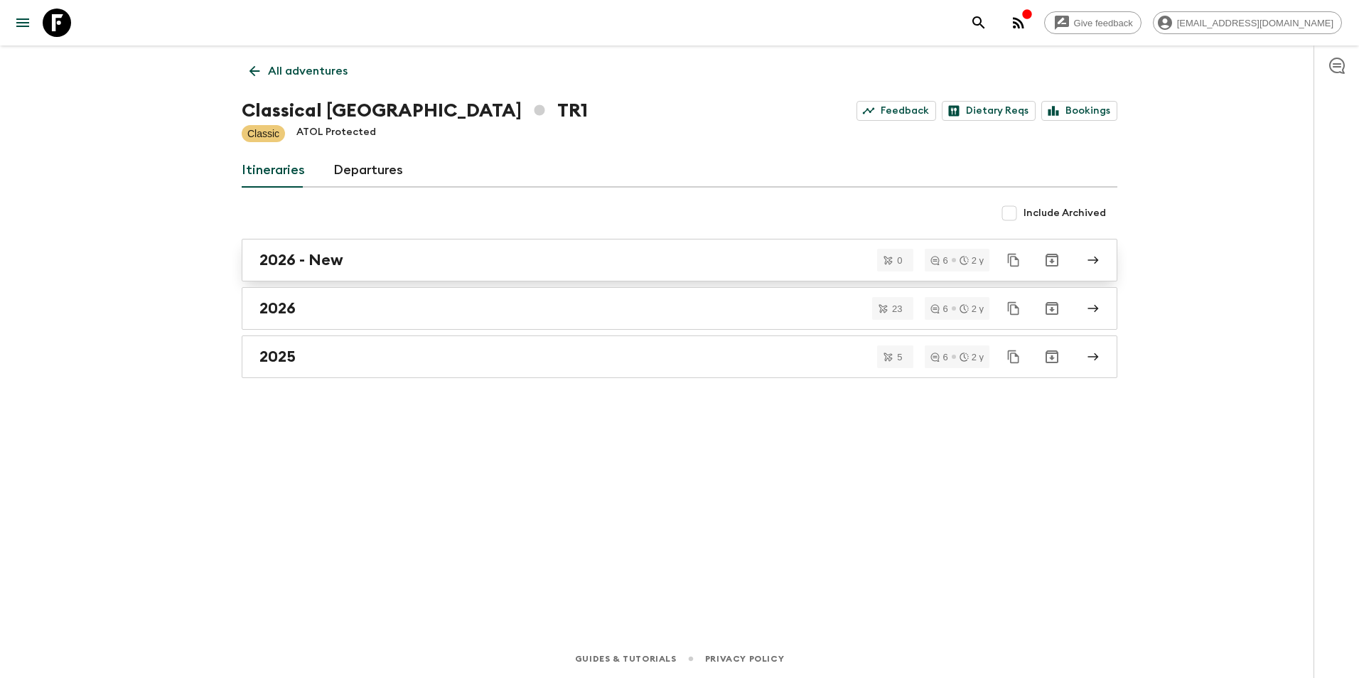
click at [352, 264] on div "2026 - New" at bounding box center [665, 260] width 813 height 18
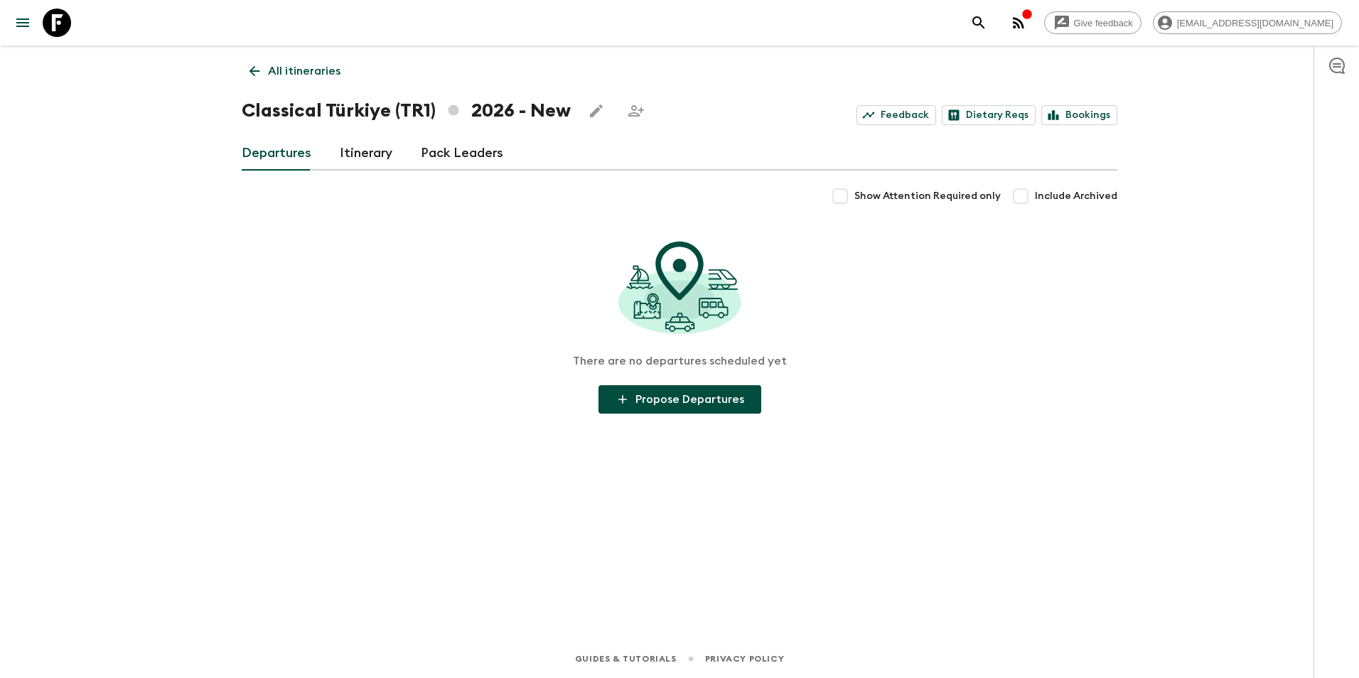
click at [373, 162] on link "Itinerary" at bounding box center [366, 153] width 53 height 34
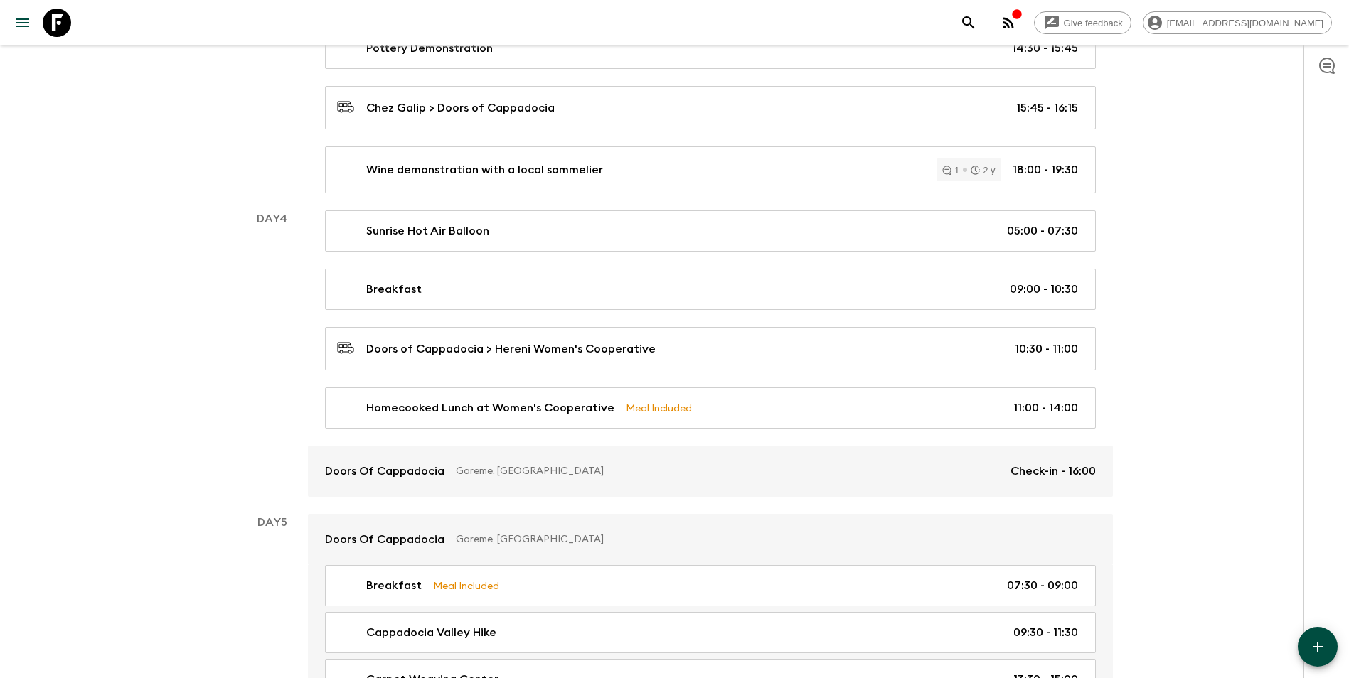
scroll to position [1137, 0]
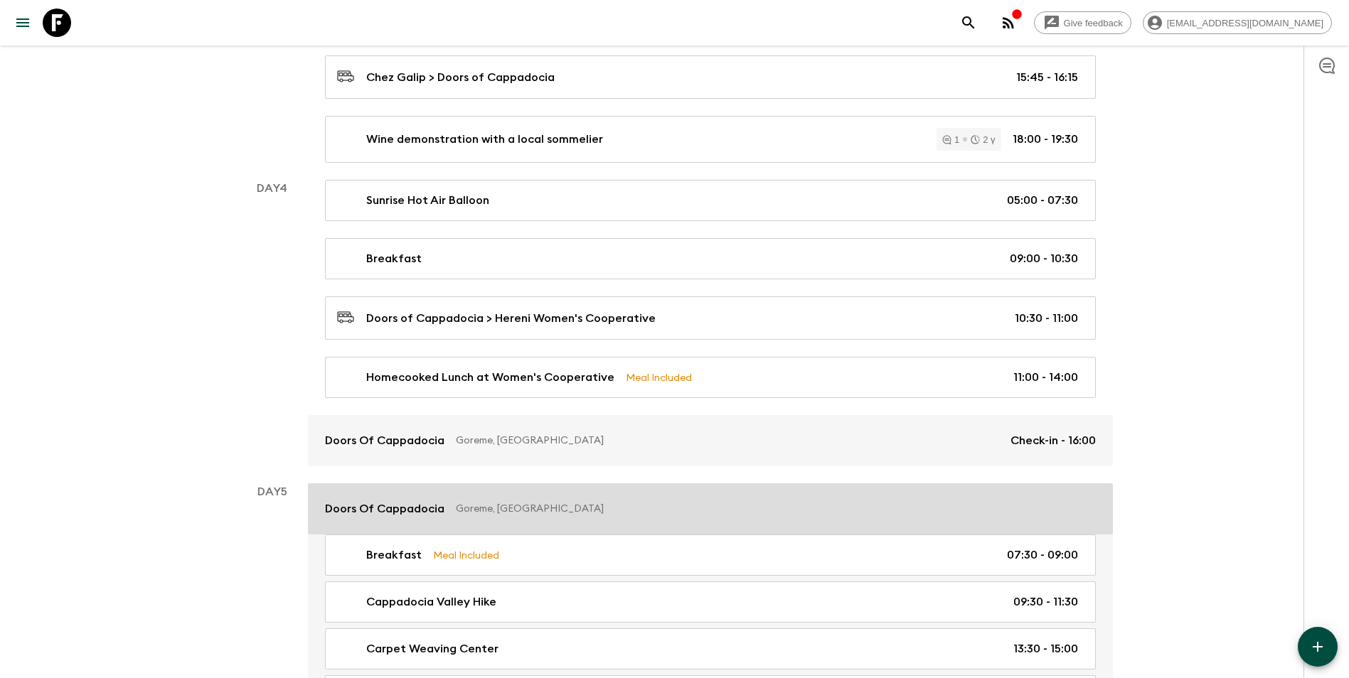
click at [458, 493] on link "Doors Of Cappadocia Goreme, [GEOGRAPHIC_DATA]" at bounding box center [710, 508] width 805 height 51
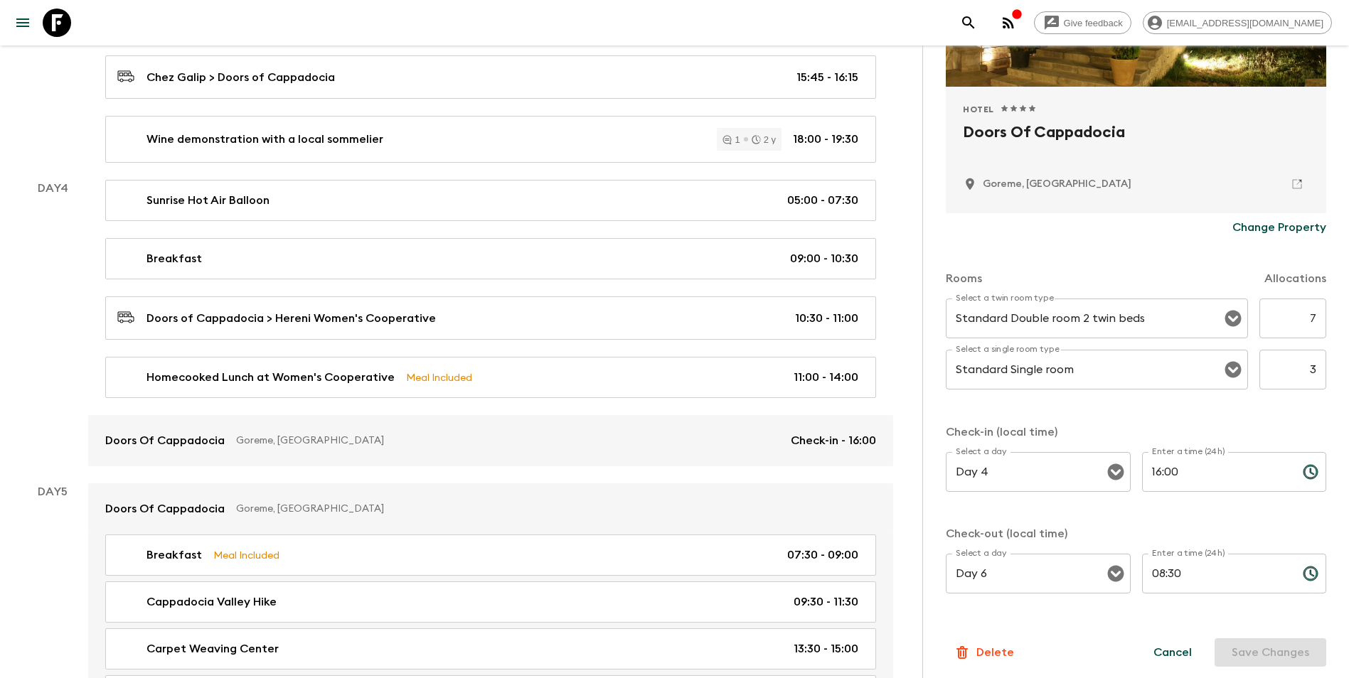
scroll to position [257, 0]
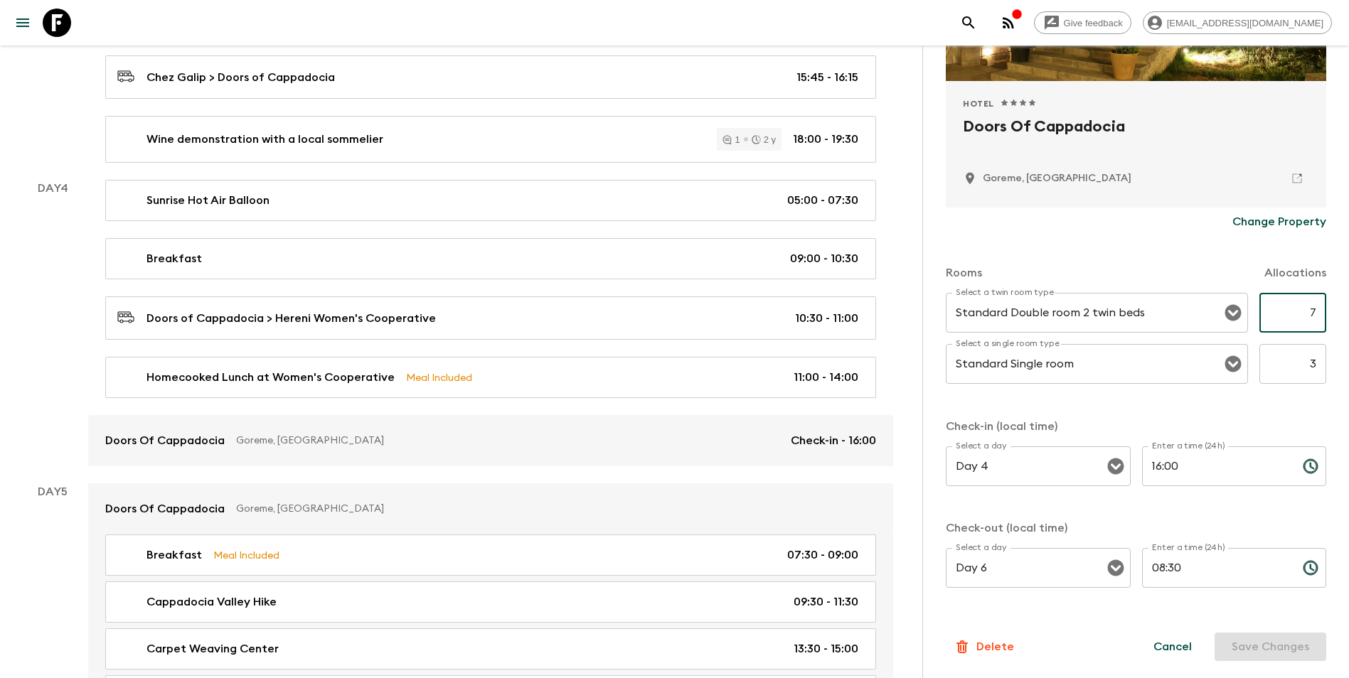
click at [1017, 325] on input "7" at bounding box center [1292, 313] width 67 height 40
type input "4"
click at [1017, 364] on input "3" at bounding box center [1292, 364] width 67 height 40
type input "6"
click at [1017, 592] on button "Save Changes" at bounding box center [1270, 647] width 112 height 28
